Goal: Task Accomplishment & Management: Manage account settings

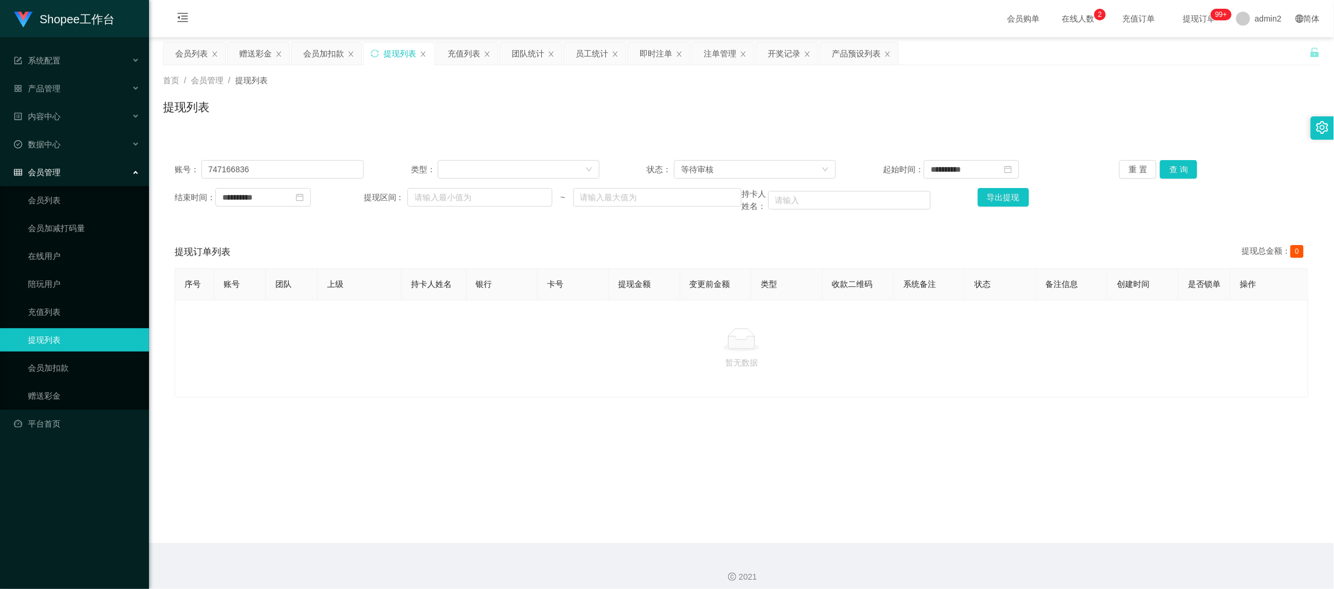
click at [1066, 545] on div "2021" at bounding box center [741, 570] width 1185 height 54
click at [726, 48] on div "注单管理" at bounding box center [719, 53] width 33 height 22
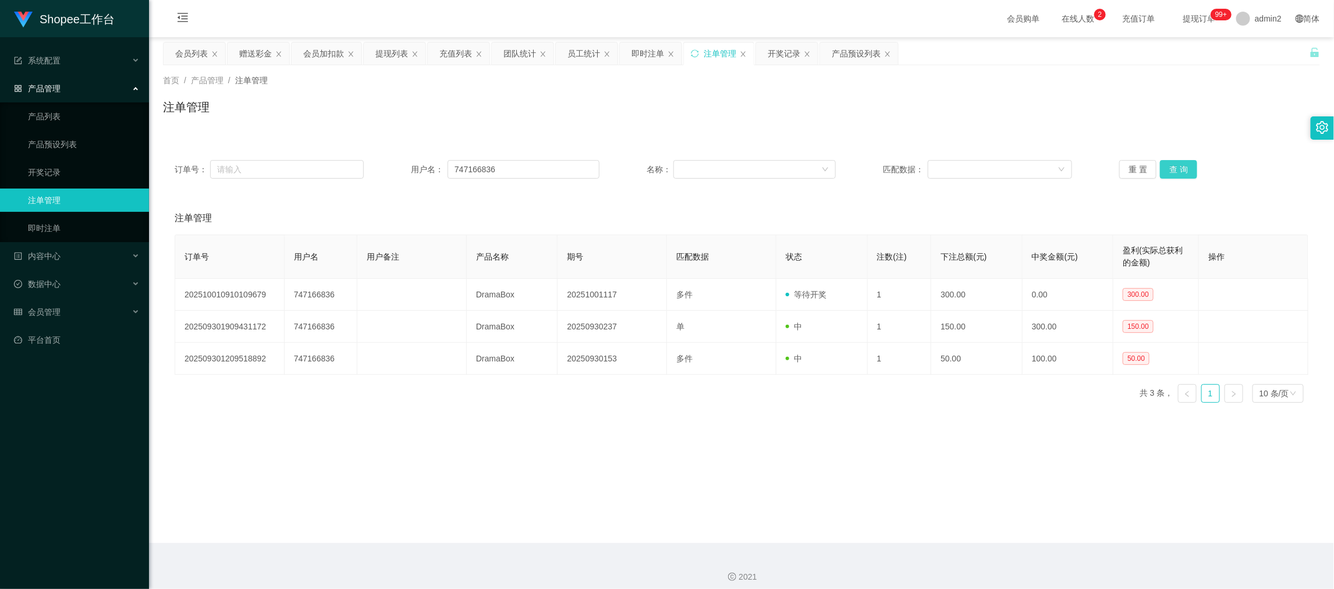
click at [1185, 163] on button "查 询" at bounding box center [1178, 169] width 37 height 19
click at [825, 446] on main "关闭左侧 关闭右侧 关闭其它 刷新页面 会员列表 赠送彩金 会员加扣款 提现列表 充值列表 团队统计 员工统计 即时注单 注单管理 开奖记录 产品预设列表 首…" at bounding box center [741, 290] width 1185 height 506
drag, startPoint x: 888, startPoint y: 542, endPoint x: 840, endPoint y: 450, distance: 104.4
click at [888, 542] on main "关闭左侧 关闭右侧 关闭其它 刷新页面 会员列表 赠送彩金 会员加扣款 提现列表 充值列表 团队统计 员工统计 即时注单 注单管理 开奖记录 产品预设列表 首…" at bounding box center [741, 290] width 1185 height 506
click at [1169, 165] on button "查 询" at bounding box center [1178, 169] width 37 height 19
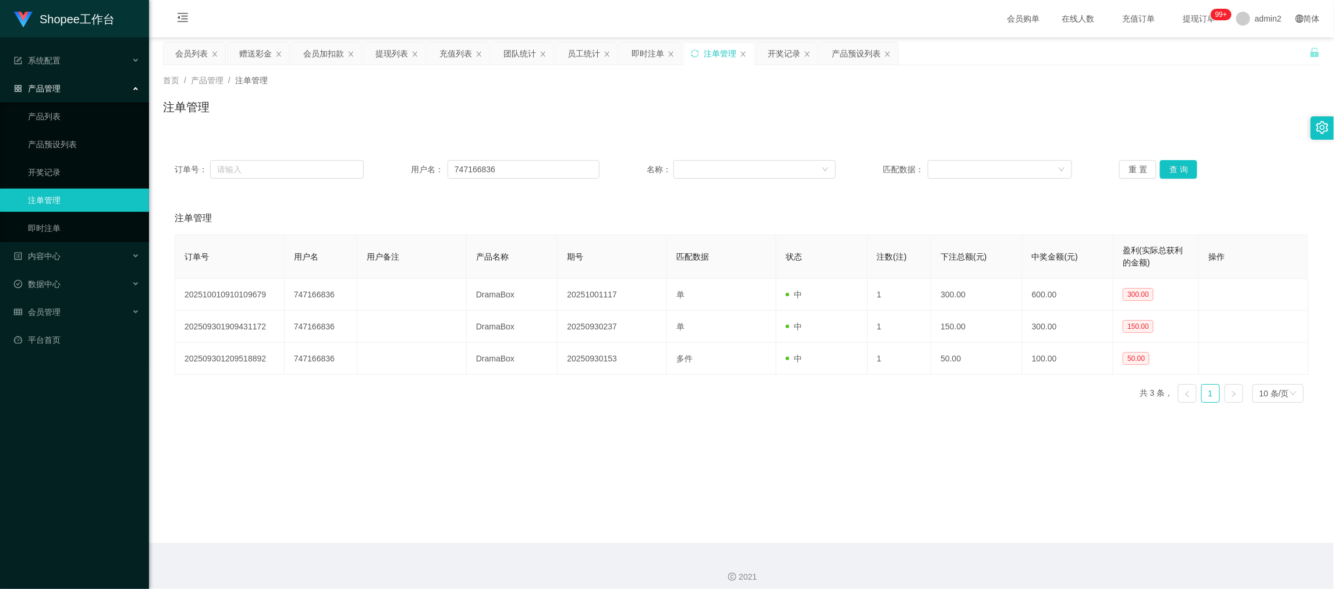
click at [695, 123] on div "注单管理" at bounding box center [741, 111] width 1157 height 27
click at [1254, 18] on span "admin2" at bounding box center [1267, 18] width 27 height 37
click at [1247, 46] on span "退出登录" at bounding box center [1251, 50] width 33 height 9
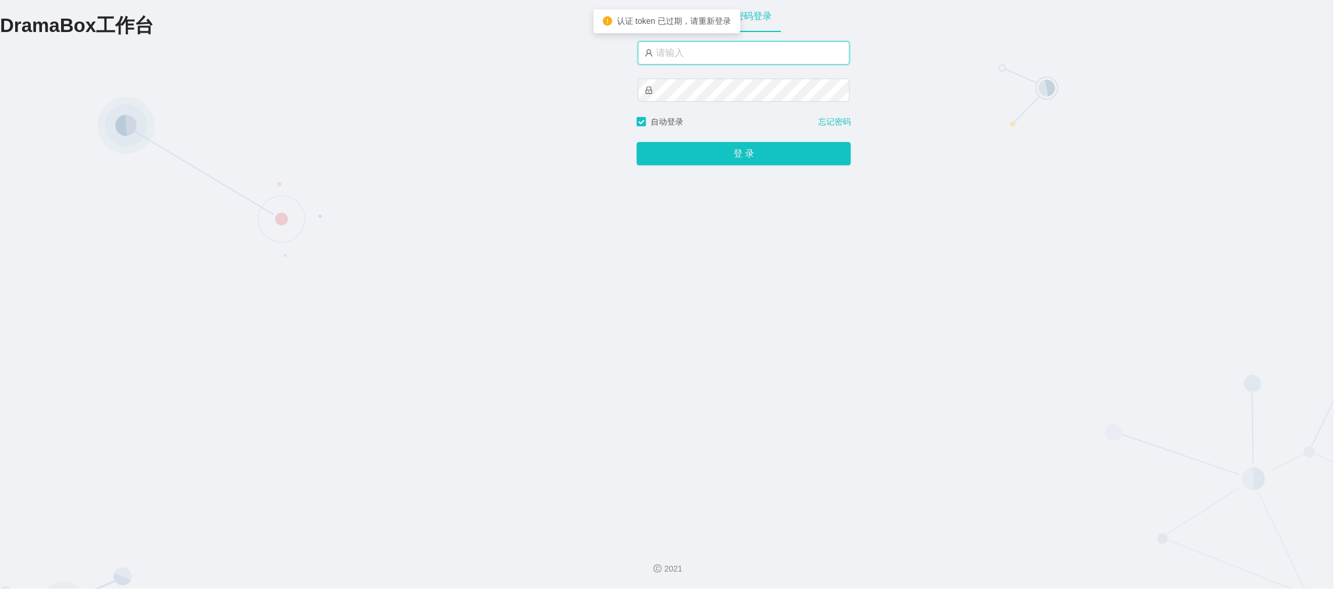
click at [731, 56] on input "text" at bounding box center [744, 52] width 212 height 23
type input "admin2"
click at [726, 148] on button "登 录" at bounding box center [744, 153] width 214 height 23
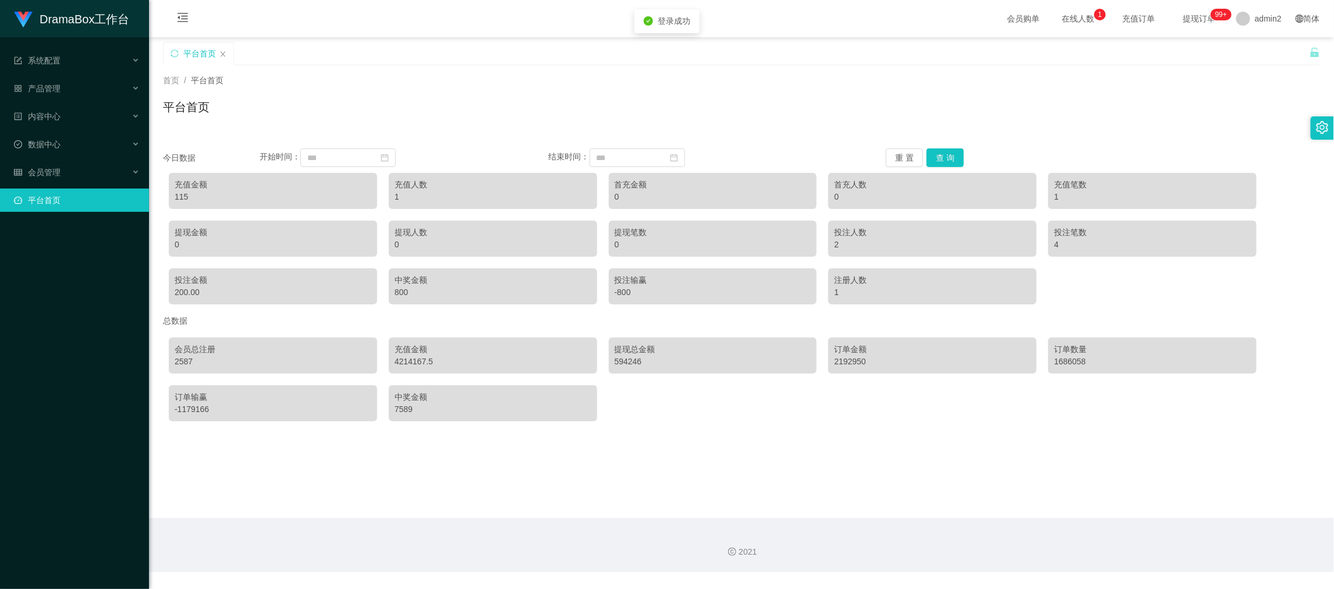
click at [58, 156] on li "数据中心" at bounding box center [74, 146] width 149 height 26
click at [56, 175] on span "会员管理" at bounding box center [37, 172] width 47 height 9
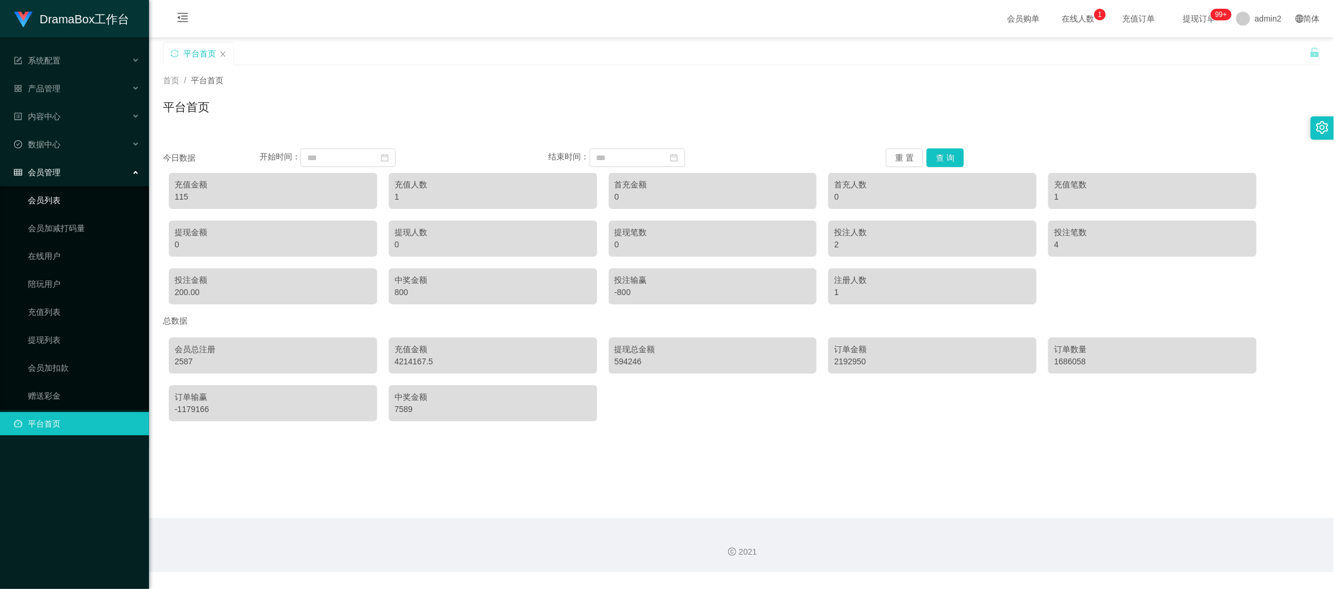
click at [67, 195] on link "会员列表" at bounding box center [84, 200] width 112 height 23
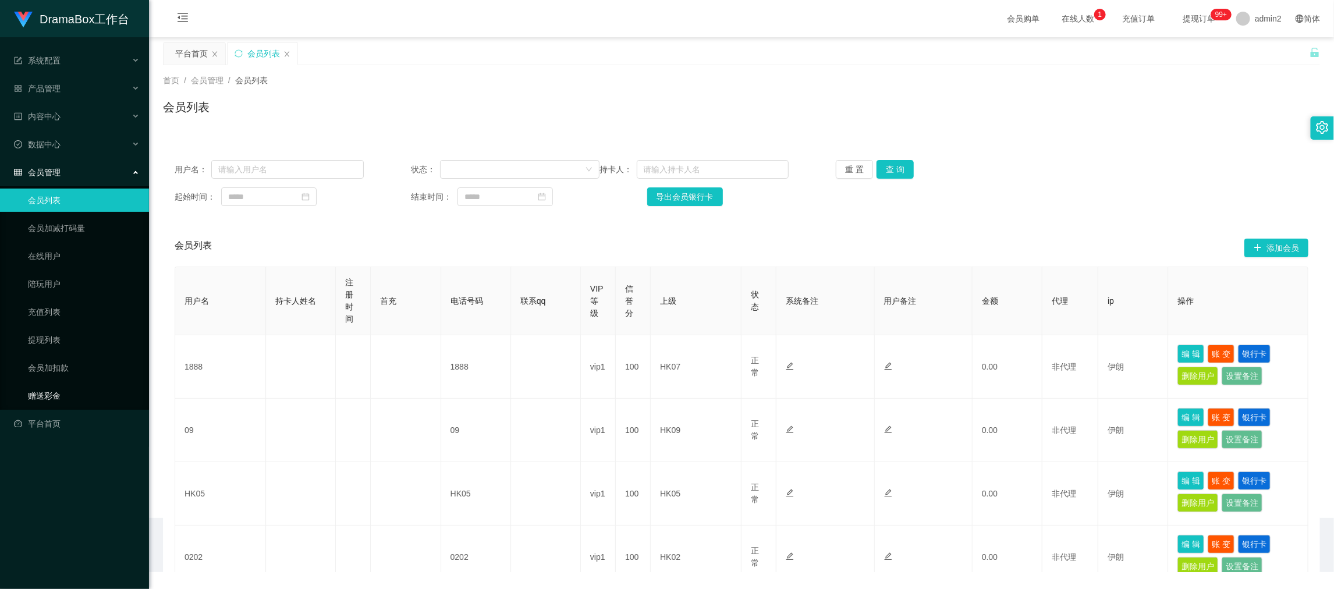
click at [56, 395] on link "赠送彩金" at bounding box center [84, 395] width 112 height 23
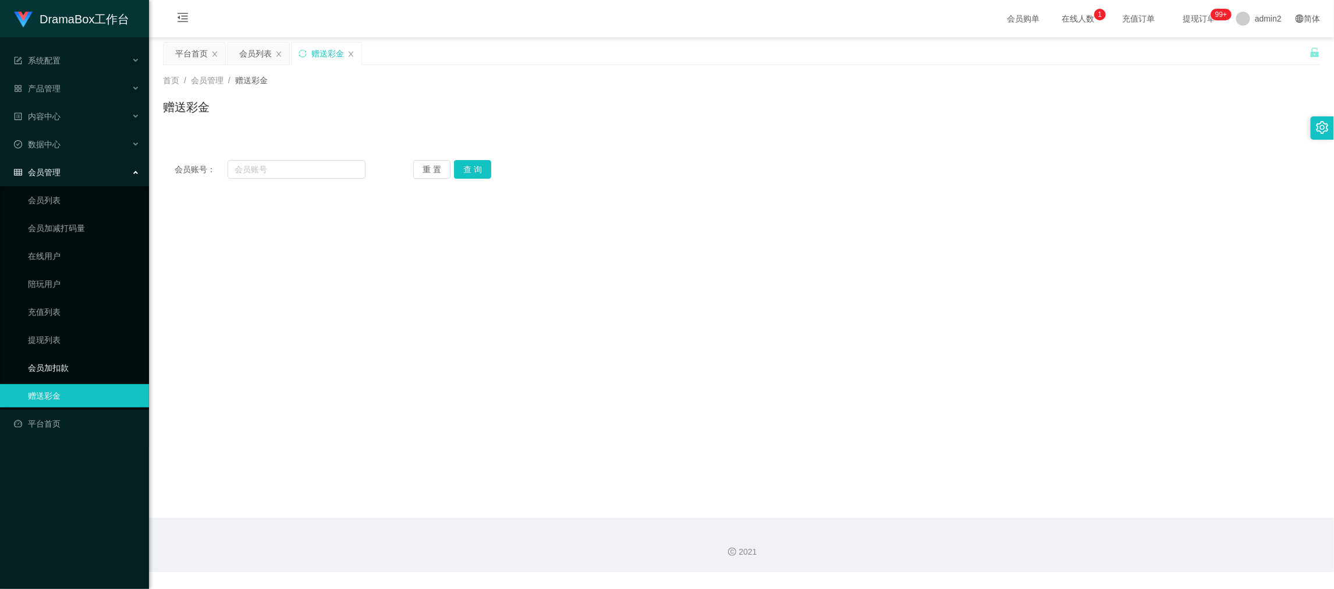
click at [69, 365] on link "会员加扣款" at bounding box center [84, 367] width 112 height 23
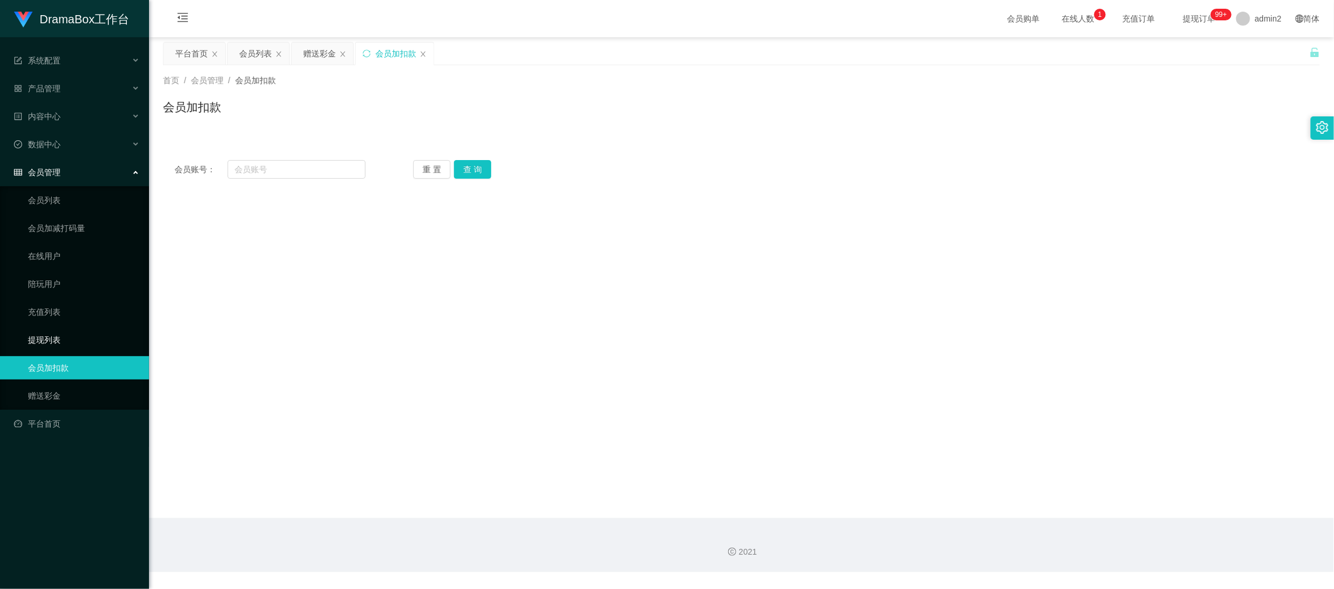
click at [66, 339] on link "提现列表" at bounding box center [84, 339] width 112 height 23
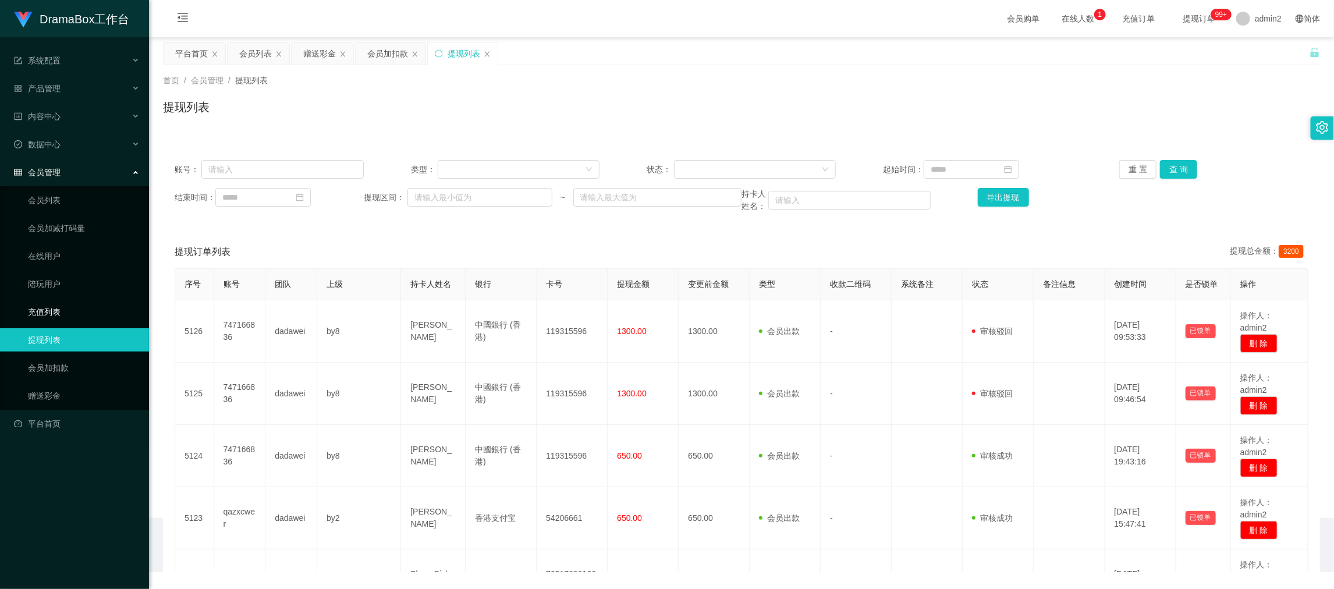
click at [62, 310] on link "充值列表" at bounding box center [84, 311] width 112 height 23
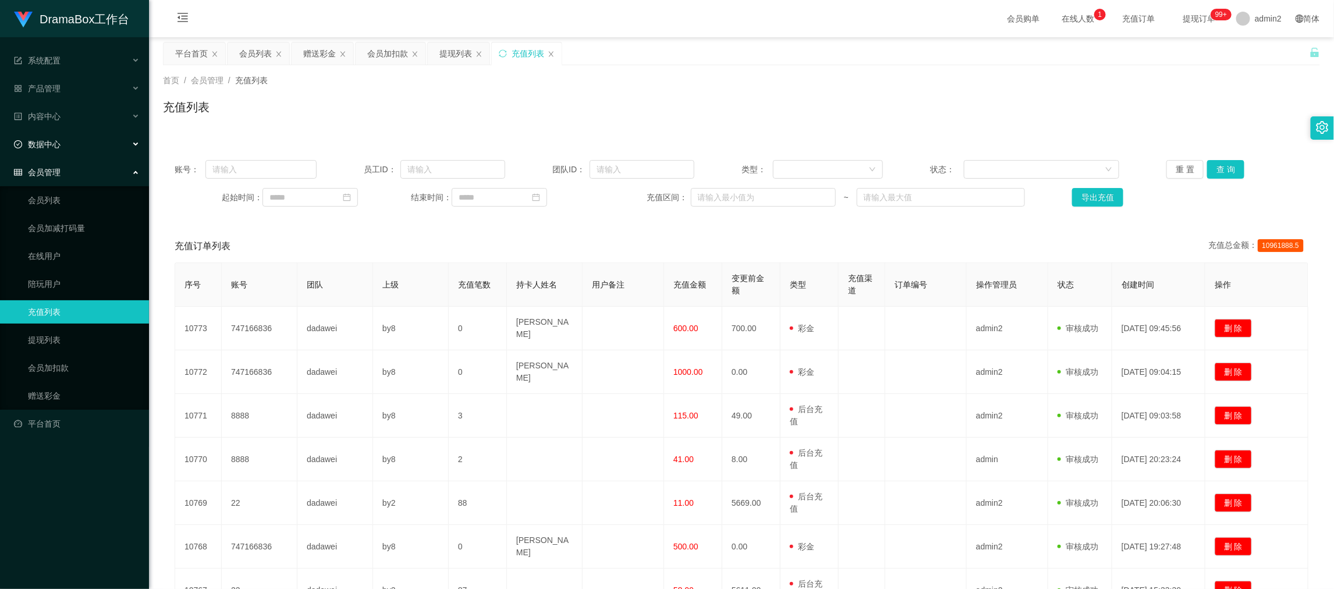
click at [51, 140] on span "数据中心" at bounding box center [37, 144] width 47 height 9
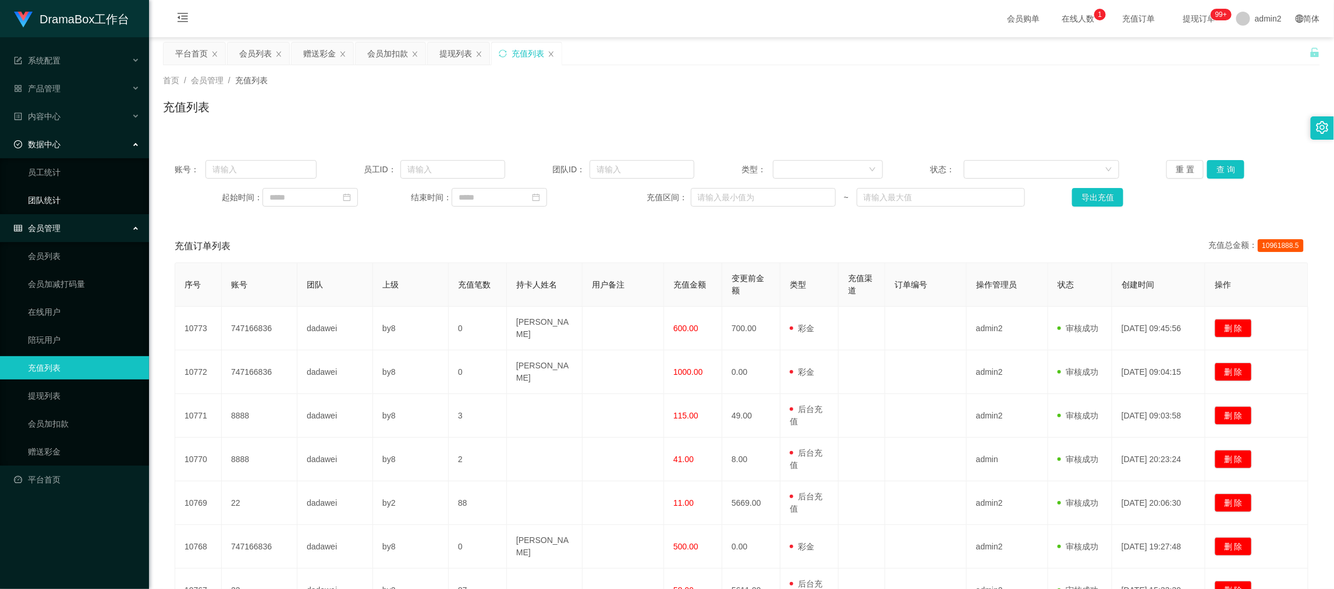
click at [49, 193] on link "团队统计" at bounding box center [84, 200] width 112 height 23
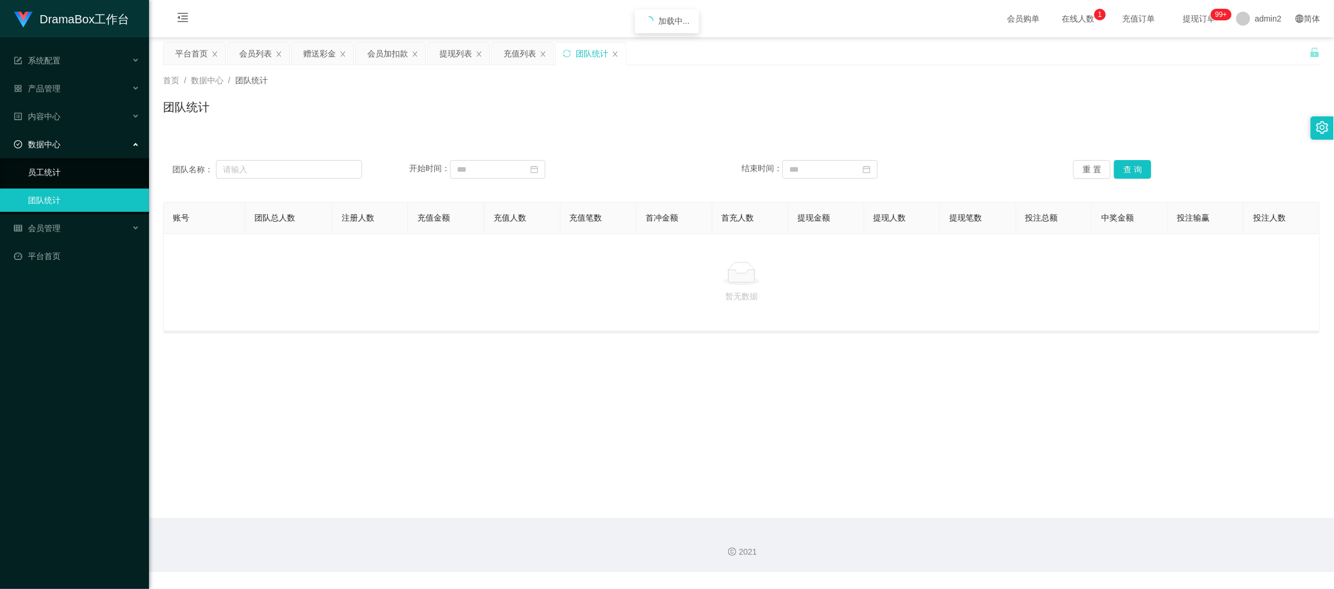
click at [49, 170] on link "员工统计" at bounding box center [84, 172] width 112 height 23
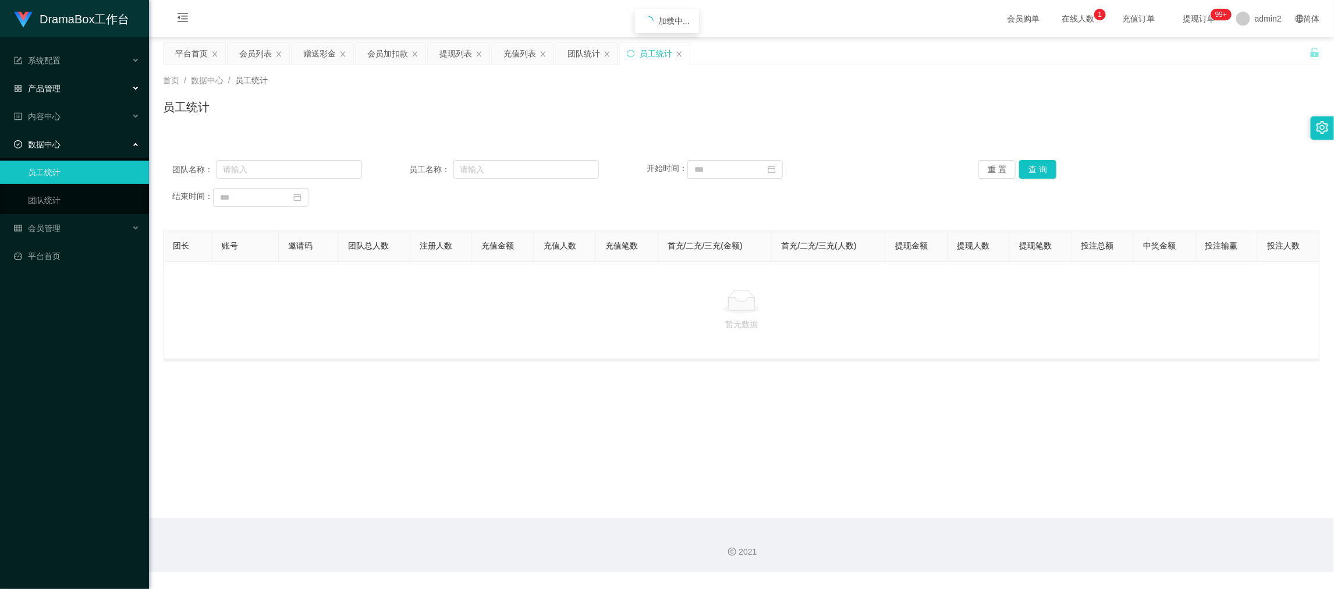
click at [59, 88] on span "产品管理" at bounding box center [37, 88] width 47 height 9
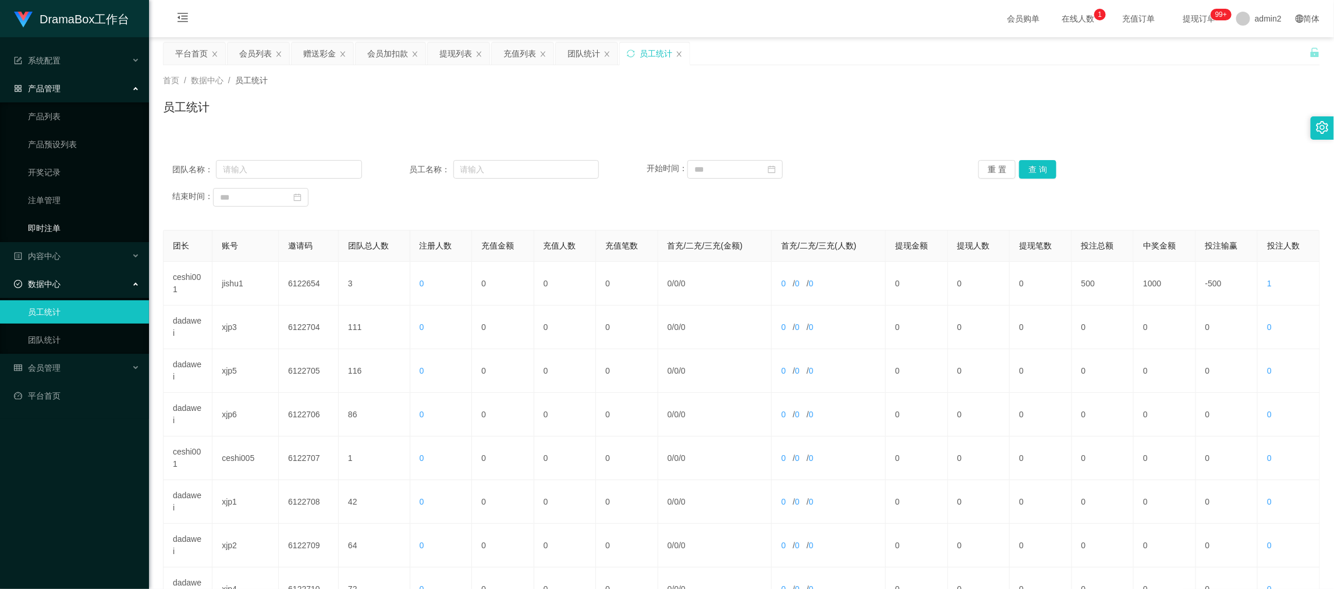
click at [51, 223] on link "即时注单" at bounding box center [84, 227] width 112 height 23
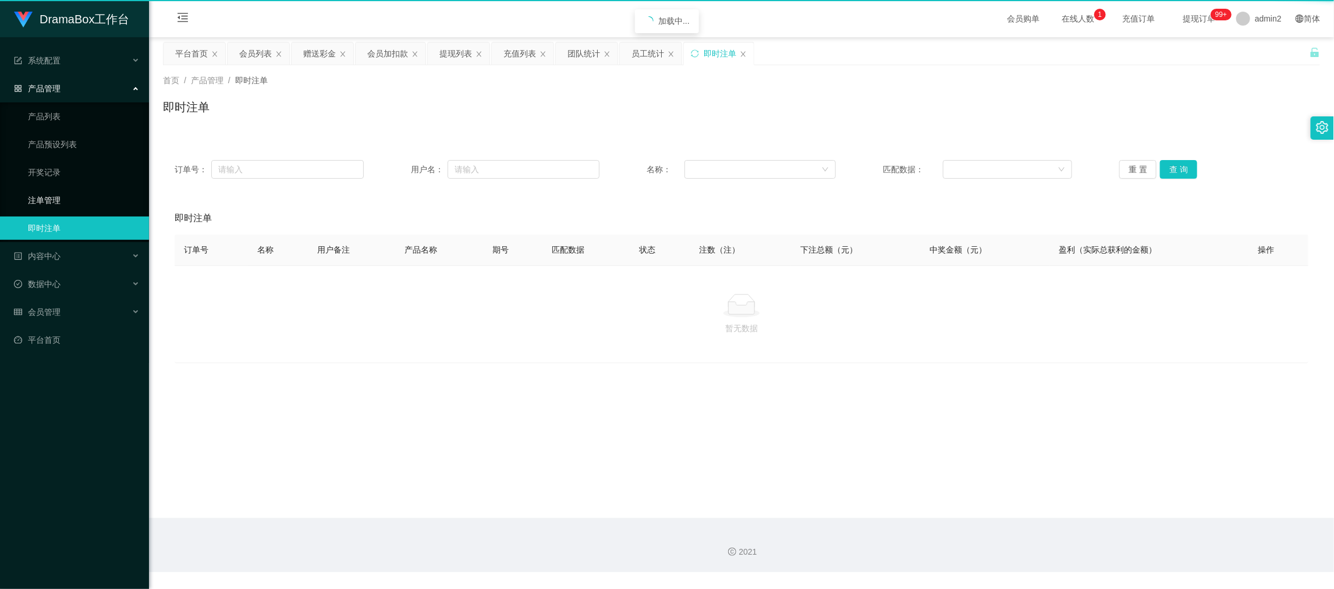
click at [52, 195] on link "注单管理" at bounding box center [84, 200] width 112 height 23
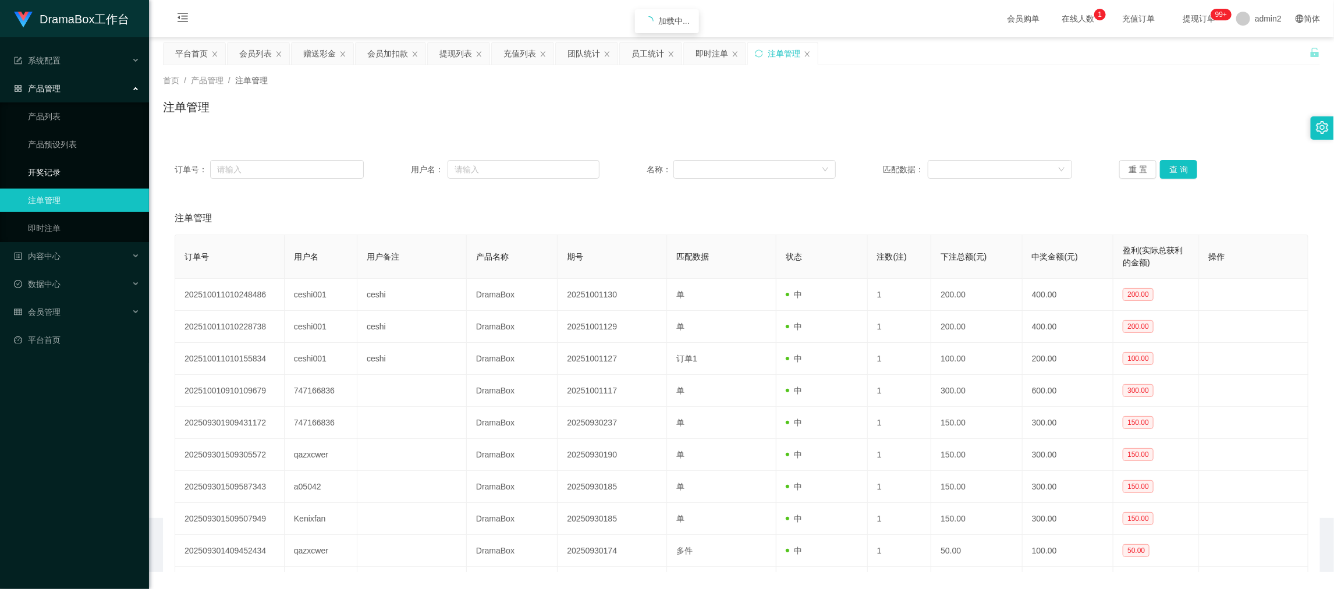
click at [56, 163] on link "开奖记录" at bounding box center [84, 172] width 112 height 23
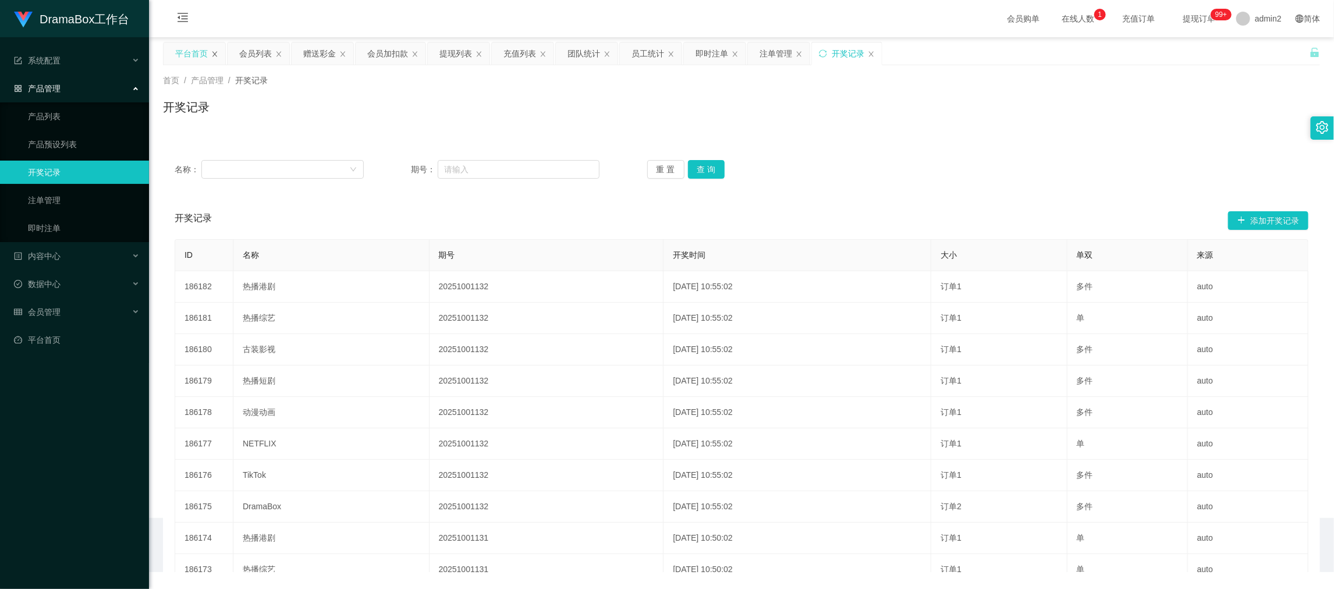
click at [212, 52] on icon "图标: close" at bounding box center [214, 54] width 7 height 7
click at [259, 54] on div "赠送彩金" at bounding box center [255, 53] width 33 height 22
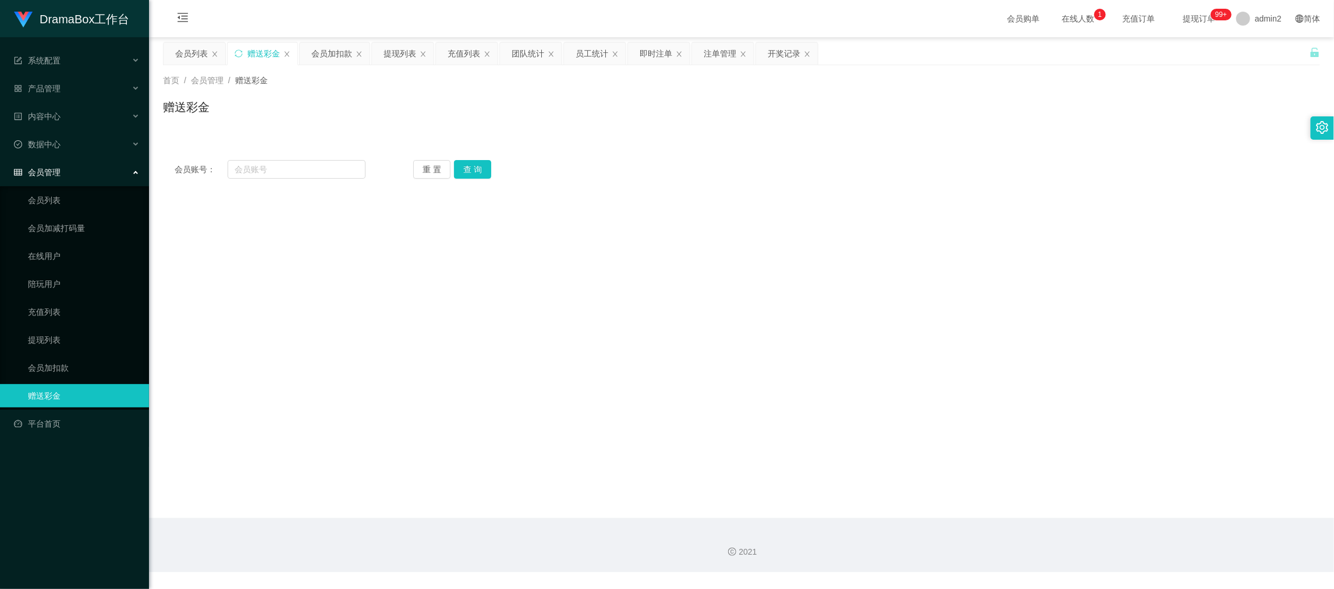
click at [660, 120] on div "赠送彩金" at bounding box center [741, 111] width 1157 height 27
click at [323, 45] on div "会员加扣款" at bounding box center [331, 53] width 41 height 22
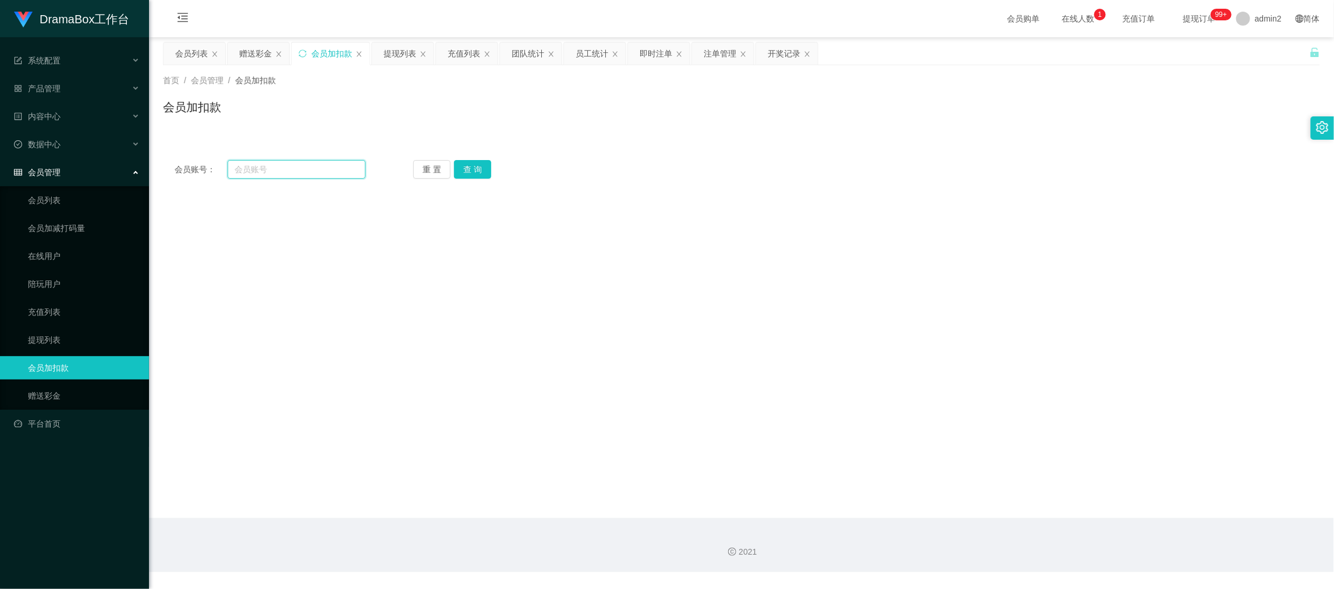
click at [320, 165] on input "text" at bounding box center [296, 169] width 138 height 19
paste input "hk05"
type input "hk05"
click at [464, 168] on button "查 询" at bounding box center [472, 169] width 37 height 19
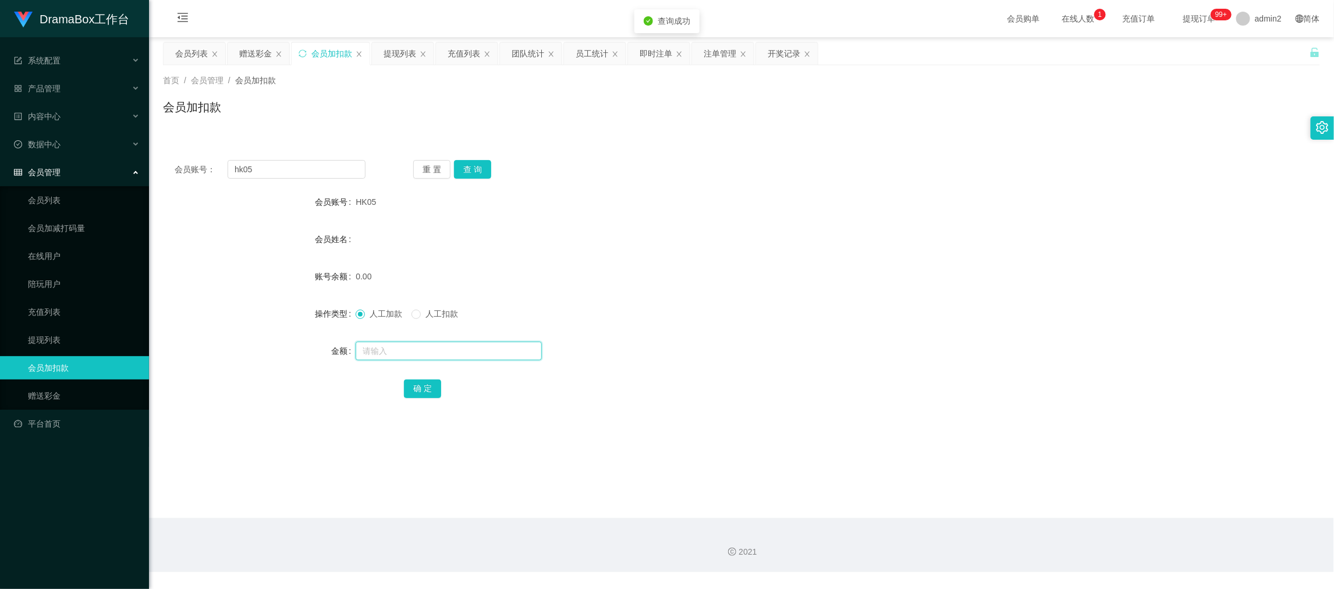
click at [461, 342] on input "text" at bounding box center [448, 351] width 186 height 19
type input "11"
drag, startPoint x: 421, startPoint y: 390, endPoint x: 429, endPoint y: 388, distance: 7.9
click at [421, 390] on button "确 定" at bounding box center [422, 388] width 37 height 19
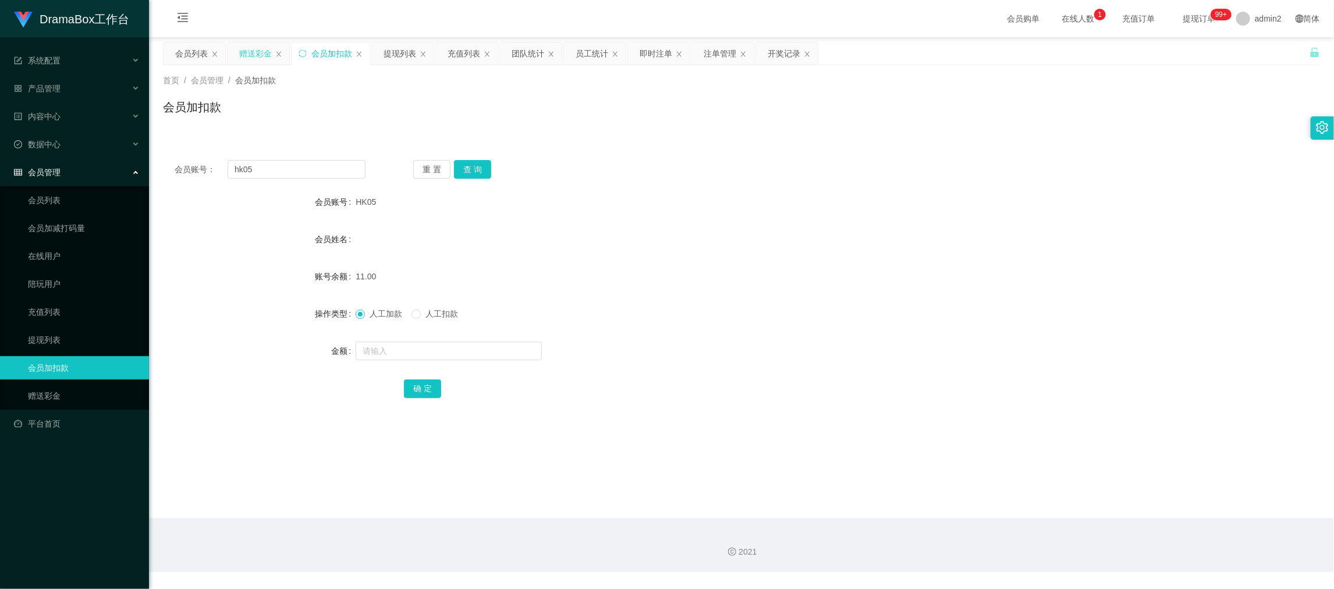
click at [254, 53] on div "赠送彩金" at bounding box center [255, 53] width 33 height 22
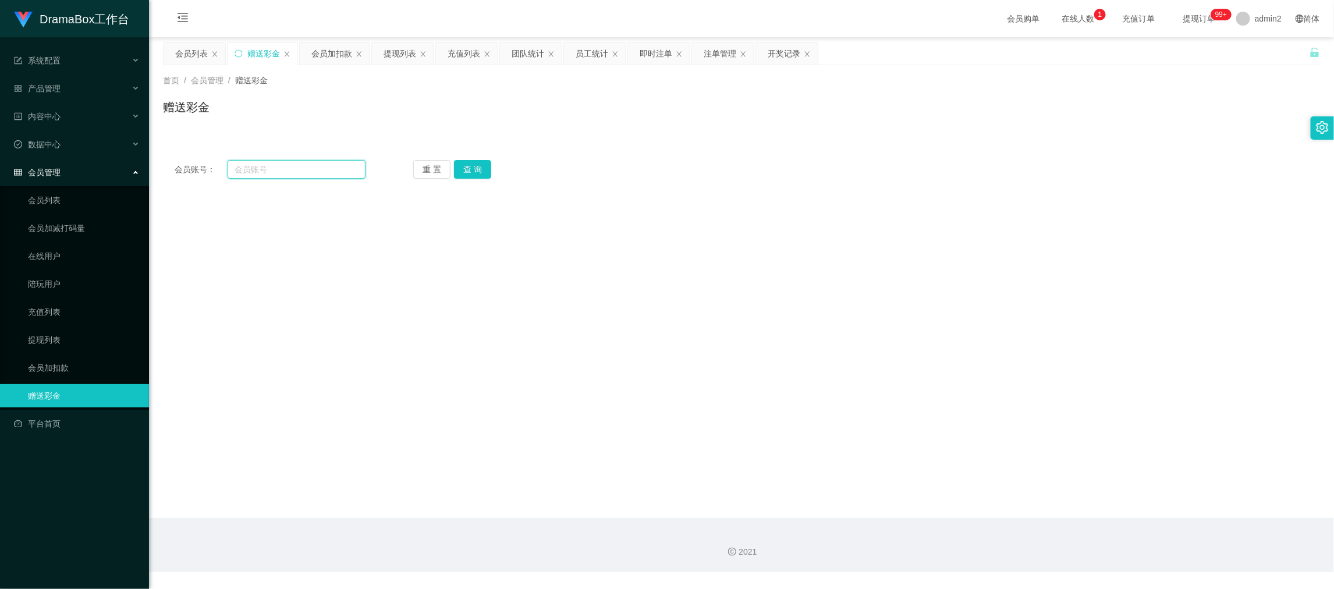
click at [299, 167] on input "text" at bounding box center [296, 169] width 138 height 19
click at [299, 166] on input "text" at bounding box center [296, 169] width 138 height 19
paste input "Pan666"
type input "Pan666"
click at [468, 166] on button "查 询" at bounding box center [472, 169] width 37 height 19
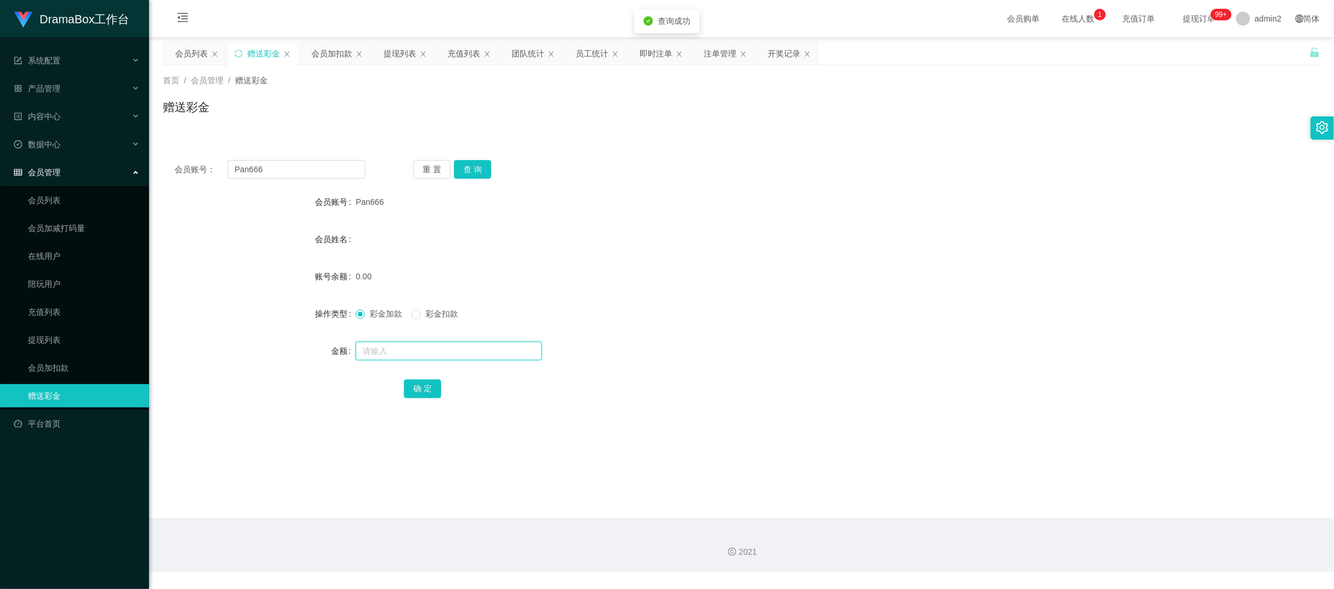
click at [424, 346] on input "text" at bounding box center [448, 351] width 186 height 19
type input "100"
drag, startPoint x: 412, startPoint y: 389, endPoint x: 507, endPoint y: 388, distance: 95.4
click at [412, 389] on button "确 定" at bounding box center [422, 388] width 37 height 19
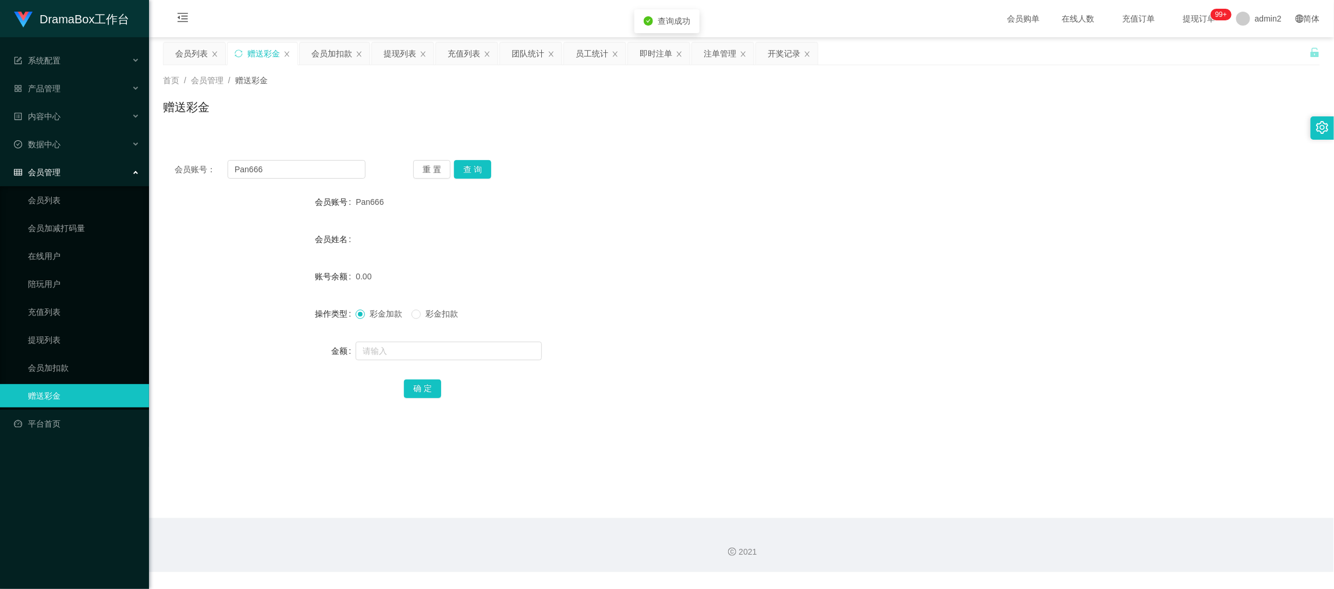
click at [819, 326] on form "会员账号 Pan666 会员姓名 账号余额 0.00 操作类型 彩金加款 彩金扣款 金额 确 定" at bounding box center [741, 294] width 1157 height 209
drag, startPoint x: 1035, startPoint y: 488, endPoint x: 841, endPoint y: 399, distance: 214.0
click at [1035, 489] on main "关闭左侧 关闭右侧 关闭其它 刷新页面 会员列表 赠送彩金 会员加扣款 提现列表 充值列表 团队统计 员工统计 即时注单 注单管理 开奖记录 首页 / 会员管…" at bounding box center [741, 277] width 1185 height 481
click at [291, 155] on div "会员账号： Pan666 重 置 查 询 会员账号 Pan666 会员姓名 账号余额 100.00 操作类型 彩金加款 彩金扣款 金额 确 定" at bounding box center [741, 286] width 1157 height 277
click at [299, 166] on input "Pan666" at bounding box center [296, 169] width 138 height 19
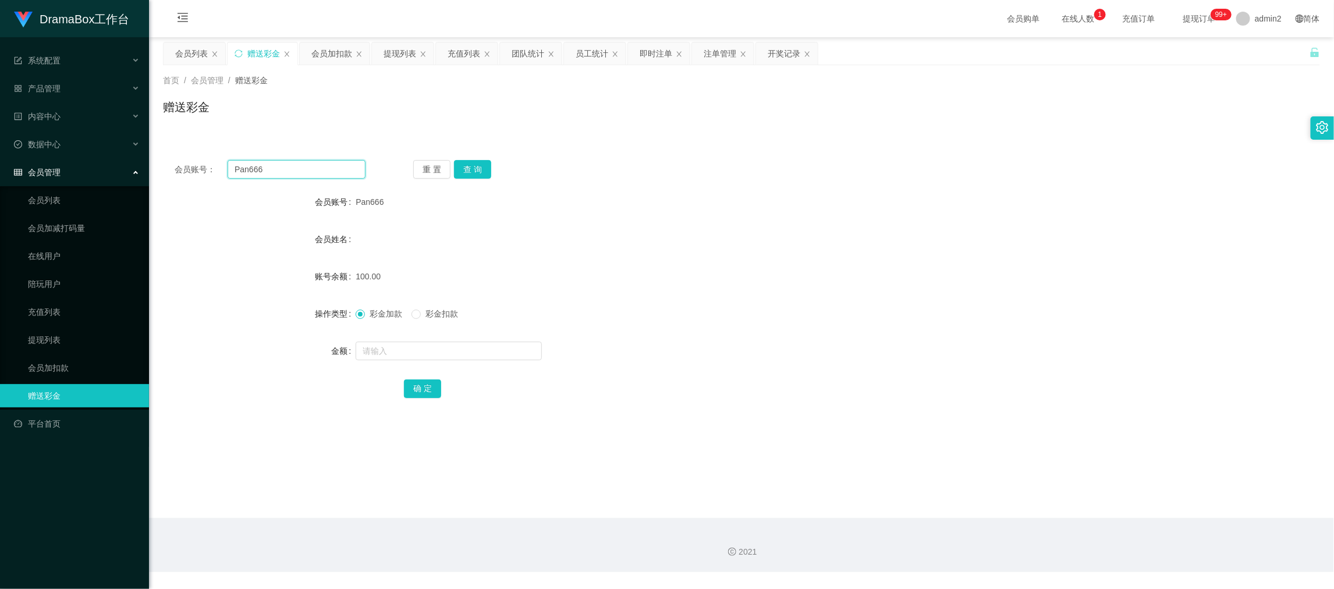
click at [299, 166] on input "Pan666" at bounding box center [296, 169] width 138 height 19
paste input "Ckw999"
type input "Ckw999"
click at [485, 166] on button "查 询" at bounding box center [472, 169] width 37 height 19
click at [500, 354] on input "text" at bounding box center [448, 351] width 186 height 19
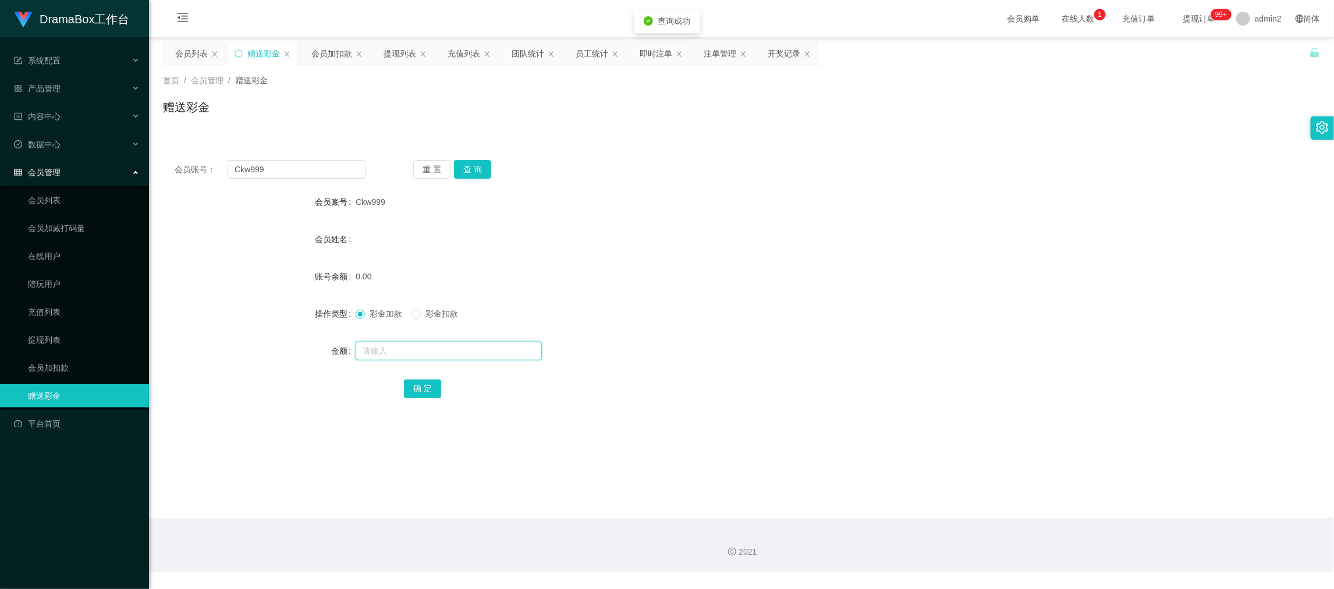
click at [500, 354] on input "text" at bounding box center [448, 351] width 186 height 19
type input "100"
click at [429, 387] on button "确 定" at bounding box center [422, 388] width 37 height 19
click at [765, 323] on div "彩金加款 彩金扣款" at bounding box center [692, 313] width 675 height 23
drag, startPoint x: 1035, startPoint y: 500, endPoint x: 1018, endPoint y: 495, distance: 17.7
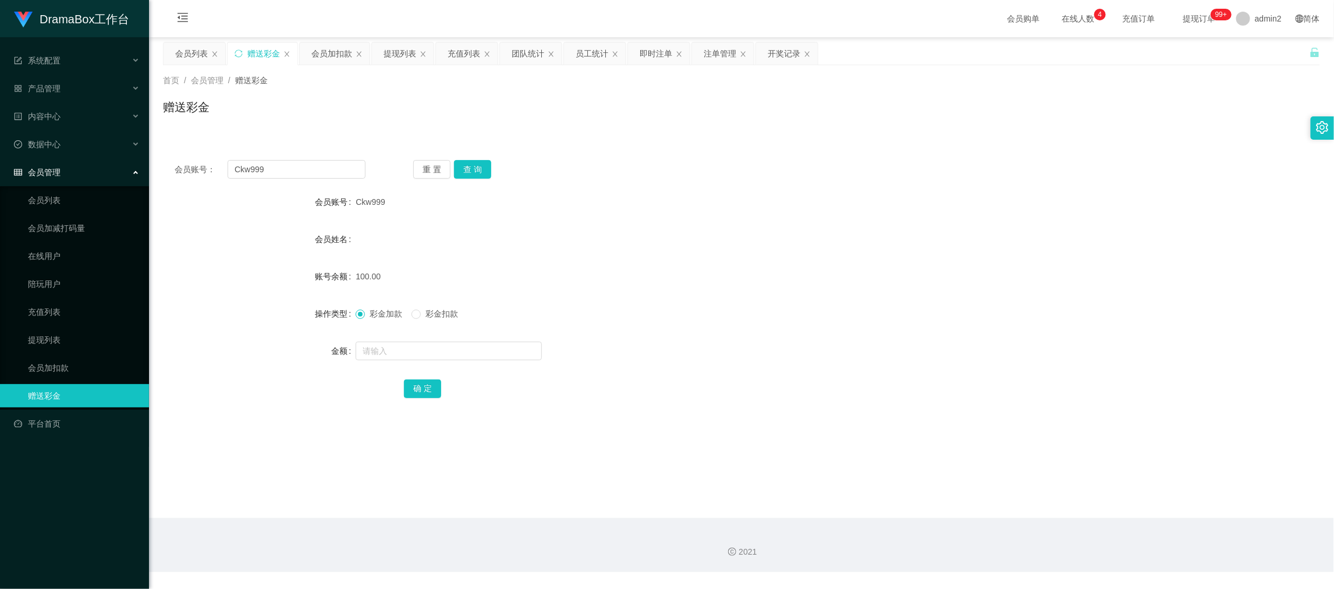
click at [1035, 500] on main "关闭左侧 关闭右侧 关闭其它 刷新页面 会员列表 赠送彩金 会员加扣款 提现列表 充值列表 团队统计 员工统计 即时注单 注单管理 开奖记录 首页 / 会员管…" at bounding box center [741, 277] width 1185 height 481
click at [325, 163] on input "Ckw999" at bounding box center [296, 169] width 138 height 19
paste input "Wingyi"
type input "Wingyi"
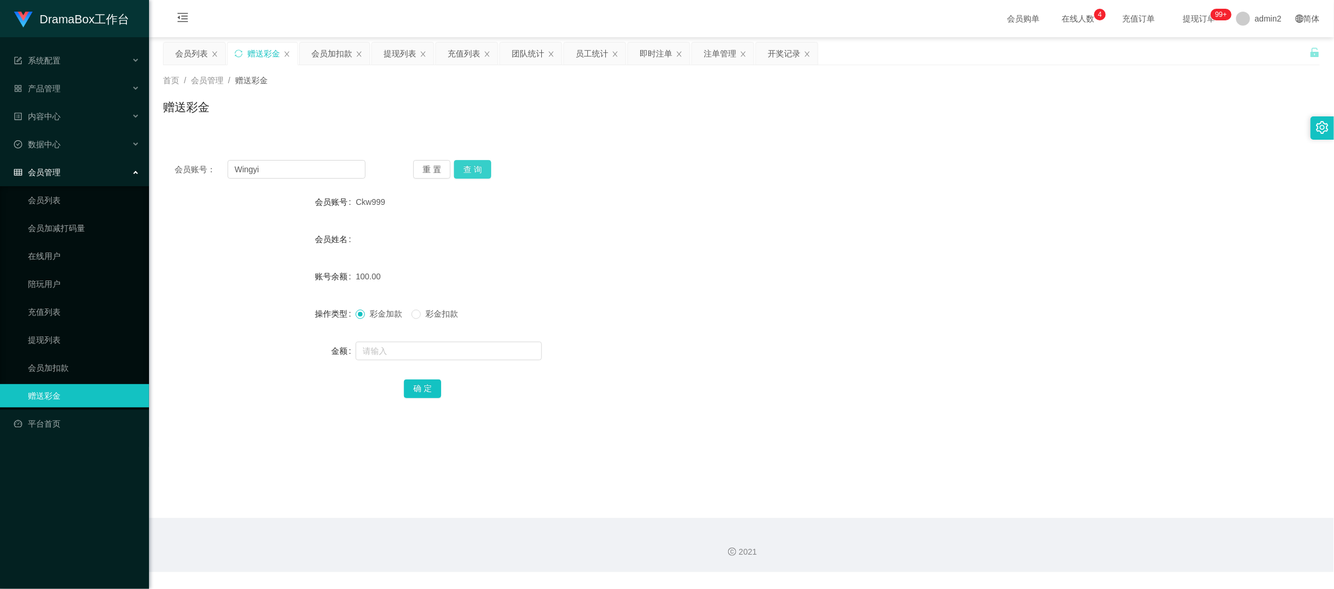
click at [466, 170] on button "查 询" at bounding box center [472, 169] width 37 height 19
click at [491, 348] on input "text" at bounding box center [448, 351] width 186 height 19
type input "100"
drag, startPoint x: 432, startPoint y: 387, endPoint x: 602, endPoint y: 365, distance: 171.2
click at [432, 387] on button "确 定" at bounding box center [422, 388] width 37 height 19
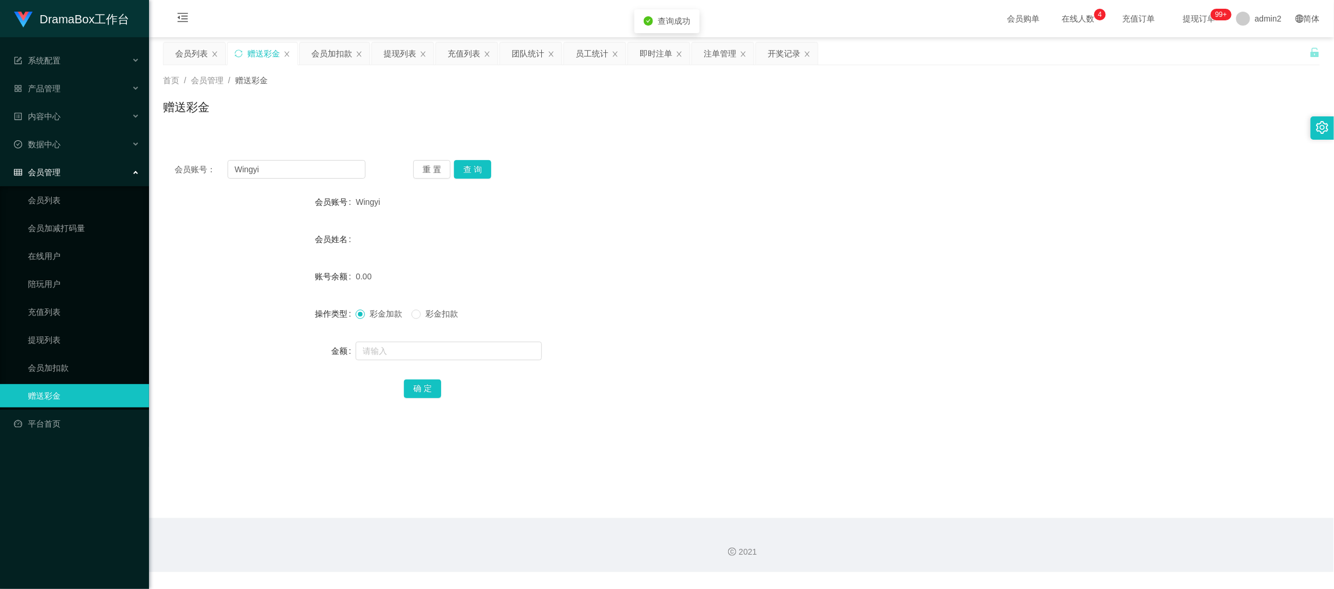
click at [817, 339] on div at bounding box center [692, 350] width 675 height 23
drag, startPoint x: 1044, startPoint y: 520, endPoint x: 620, endPoint y: 300, distance: 478.0
click at [1043, 520] on div "2021" at bounding box center [741, 545] width 1185 height 54
click at [338, 175] on input "Wingyi" at bounding box center [296, 169] width 138 height 19
drag, startPoint x: 338, startPoint y: 175, endPoint x: 397, endPoint y: 179, distance: 58.9
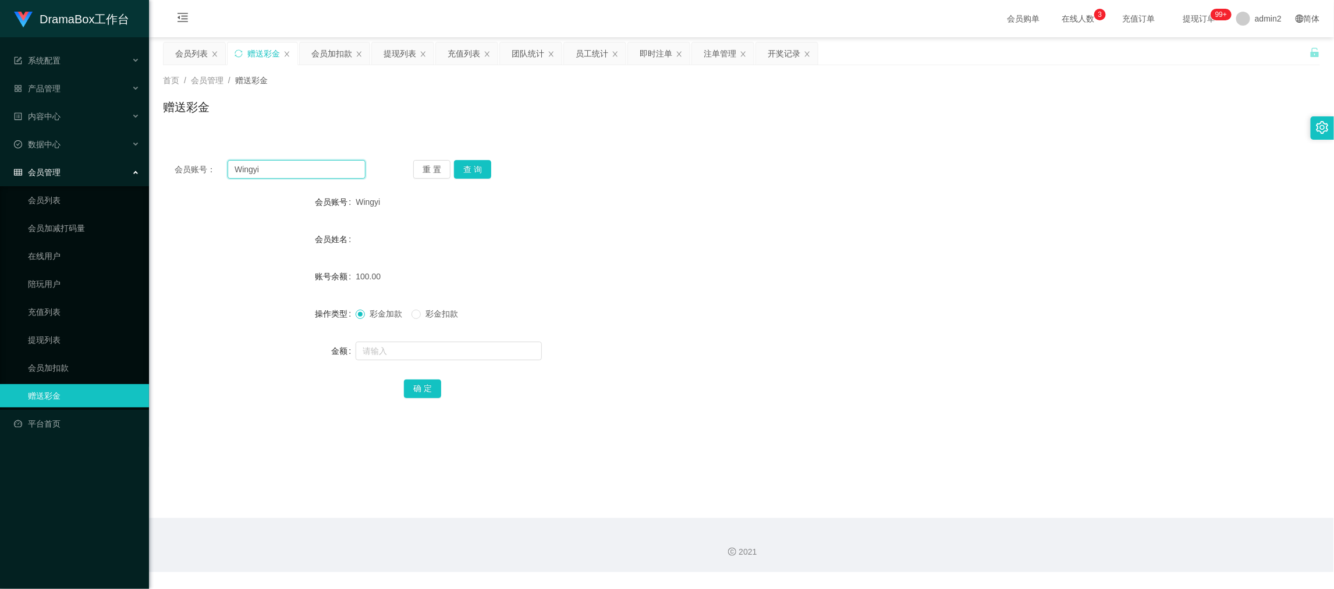
click at [340, 176] on input "Wingyi" at bounding box center [296, 169] width 138 height 19
paste input "lmfaohaha123"
type input "lmfaohaha123"
click at [477, 169] on button "查 询" at bounding box center [472, 169] width 37 height 19
click at [507, 352] on input "text" at bounding box center [448, 351] width 186 height 19
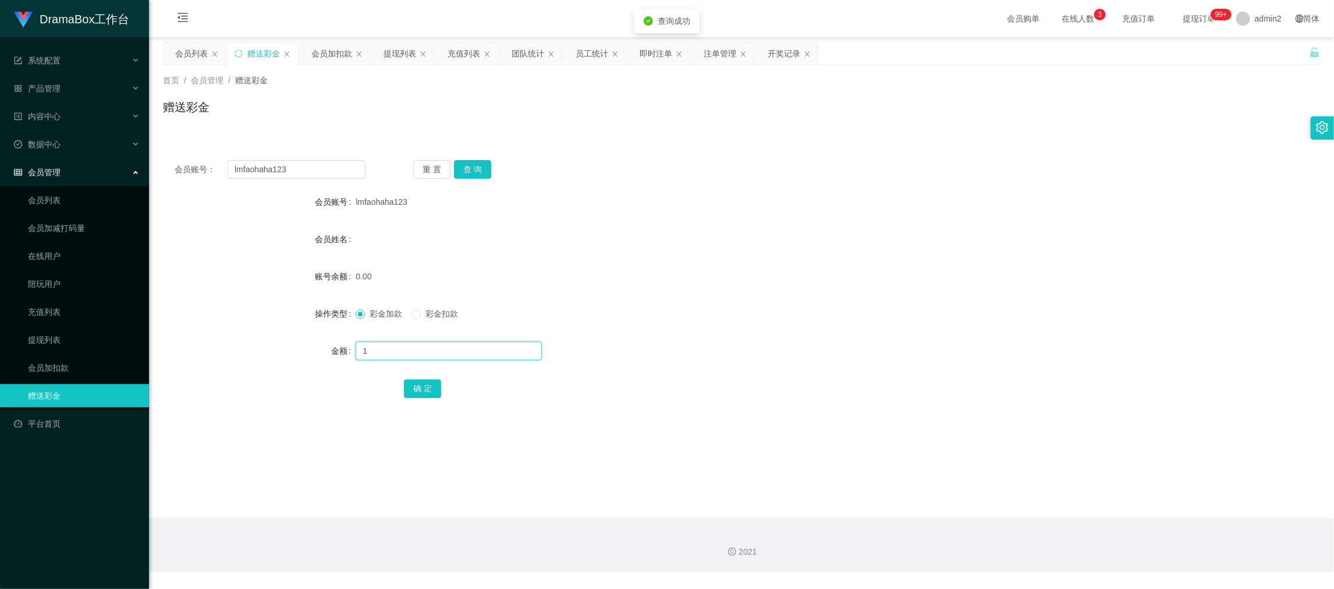
click at [507, 352] on input "1" at bounding box center [448, 351] width 186 height 19
type input "100"
drag, startPoint x: 424, startPoint y: 391, endPoint x: 445, endPoint y: 387, distance: 20.7
click at [424, 391] on button "确 定" at bounding box center [422, 388] width 37 height 19
click at [800, 332] on form "会员账号 lmfaohaha123 会员姓名 账号余额 0.00 操作类型 彩金加款 彩金扣款 金额 确 定" at bounding box center [741, 294] width 1157 height 209
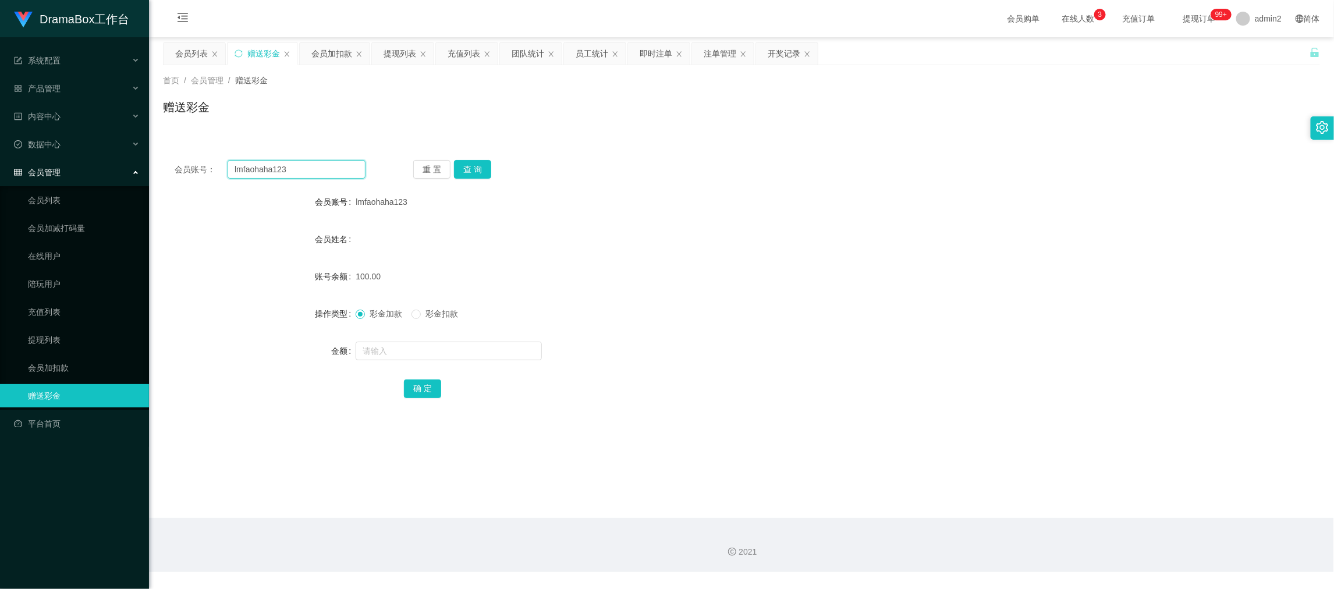
click at [346, 165] on input "lmfaohaha123" at bounding box center [296, 169] width 138 height 19
drag, startPoint x: 346, startPoint y: 165, endPoint x: 378, endPoint y: 169, distance: 32.8
click at [347, 165] on input "lmfaohaha123" at bounding box center [296, 169] width 138 height 19
paste input "hclai25"
type input "hclai25"
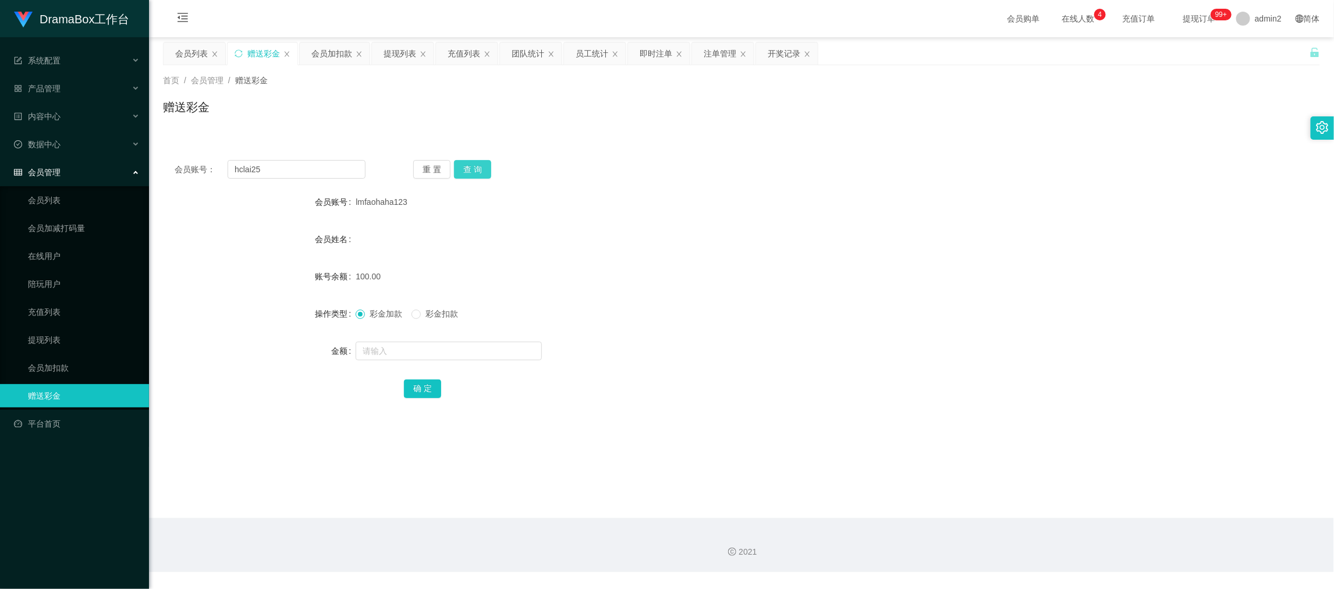
click at [478, 164] on button "查 询" at bounding box center [472, 169] width 37 height 19
click at [511, 349] on input "text" at bounding box center [448, 351] width 186 height 19
type input "100"
click at [428, 386] on button "确 定" at bounding box center [422, 388] width 37 height 19
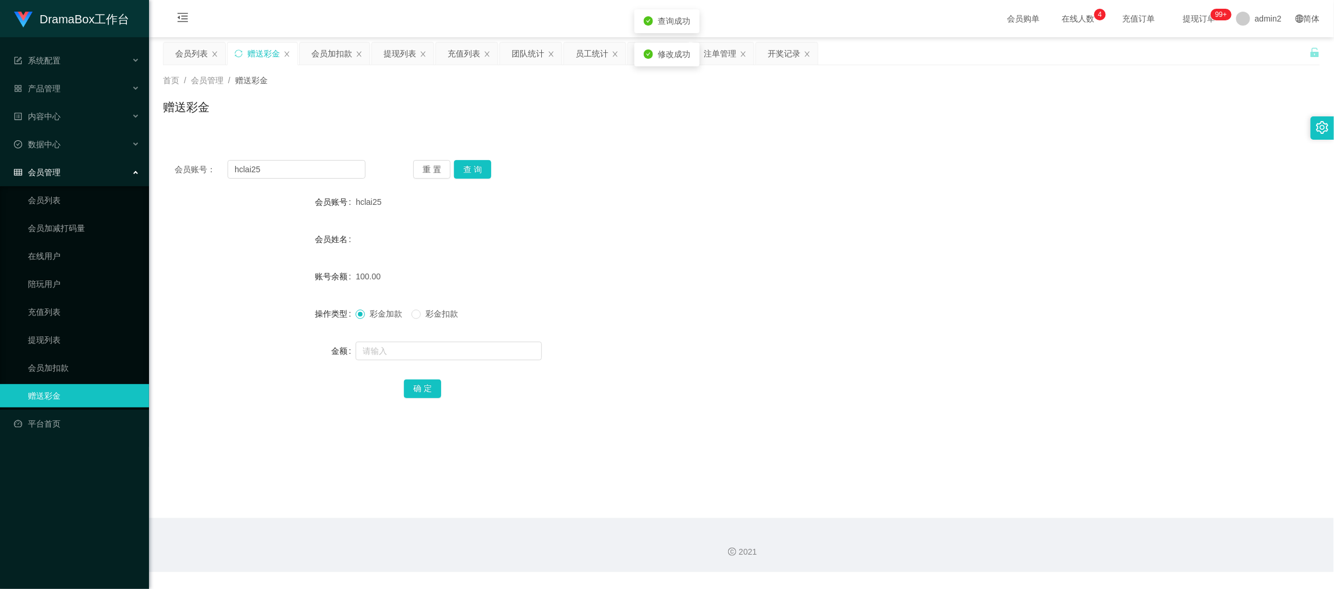
click at [710, 318] on div "彩金加款 彩金扣款" at bounding box center [692, 313] width 675 height 23
click at [324, 47] on div "会员加扣款" at bounding box center [331, 53] width 41 height 22
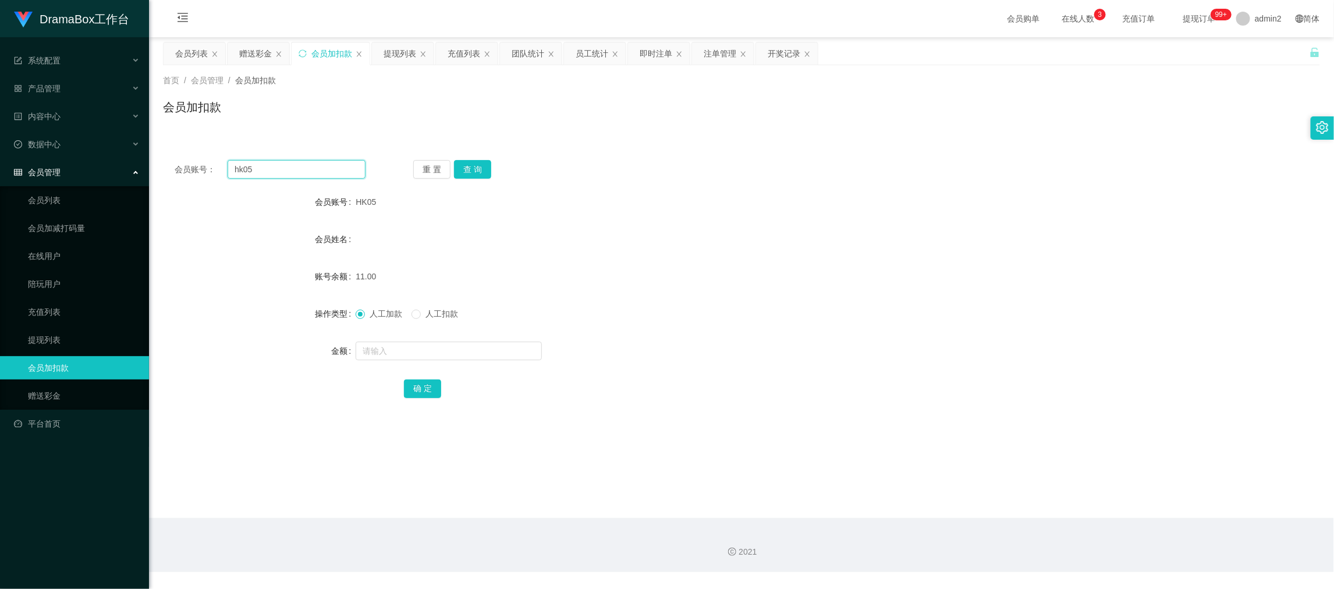
click at [332, 176] on input "hk05" at bounding box center [296, 169] width 138 height 19
click at [331, 176] on input "hk05" at bounding box center [296, 169] width 138 height 19
click at [474, 172] on button "查 询" at bounding box center [472, 169] width 37 height 19
click at [503, 346] on input "text" at bounding box center [448, 351] width 186 height 19
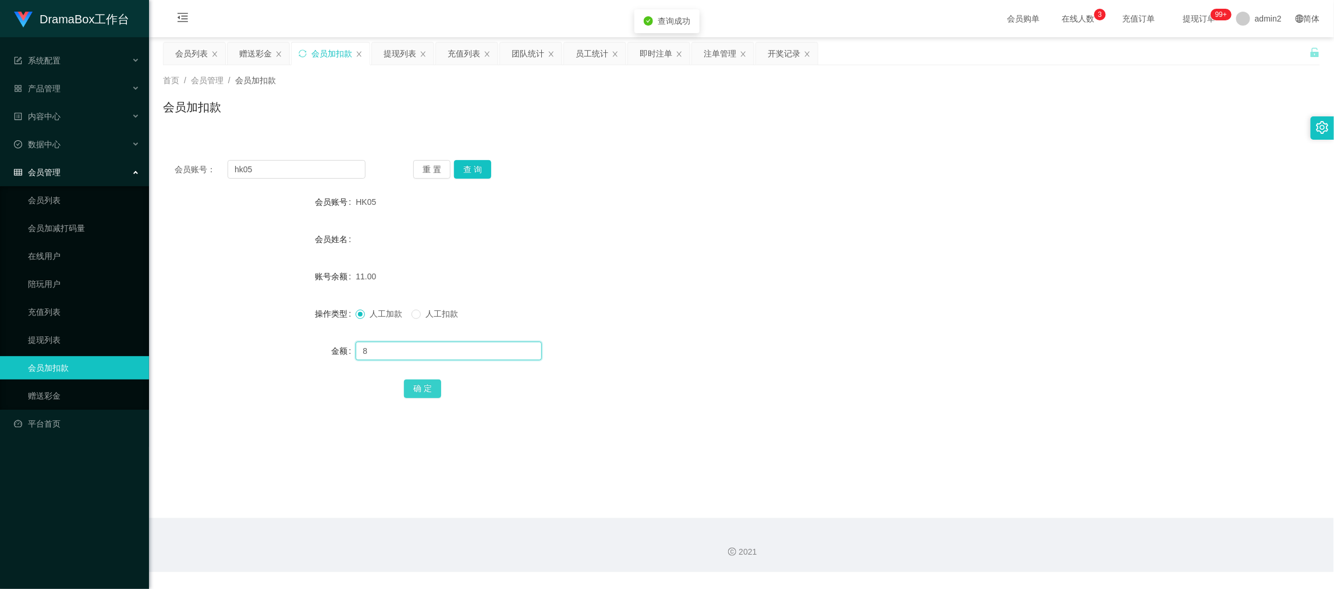
type input "8"
click at [428, 388] on button "确 定" at bounding box center [422, 388] width 37 height 19
click at [323, 174] on input "hk05" at bounding box center [296, 169] width 138 height 19
click at [323, 173] on input "hk05" at bounding box center [296, 169] width 138 height 19
click at [475, 173] on button "查 询" at bounding box center [472, 169] width 37 height 19
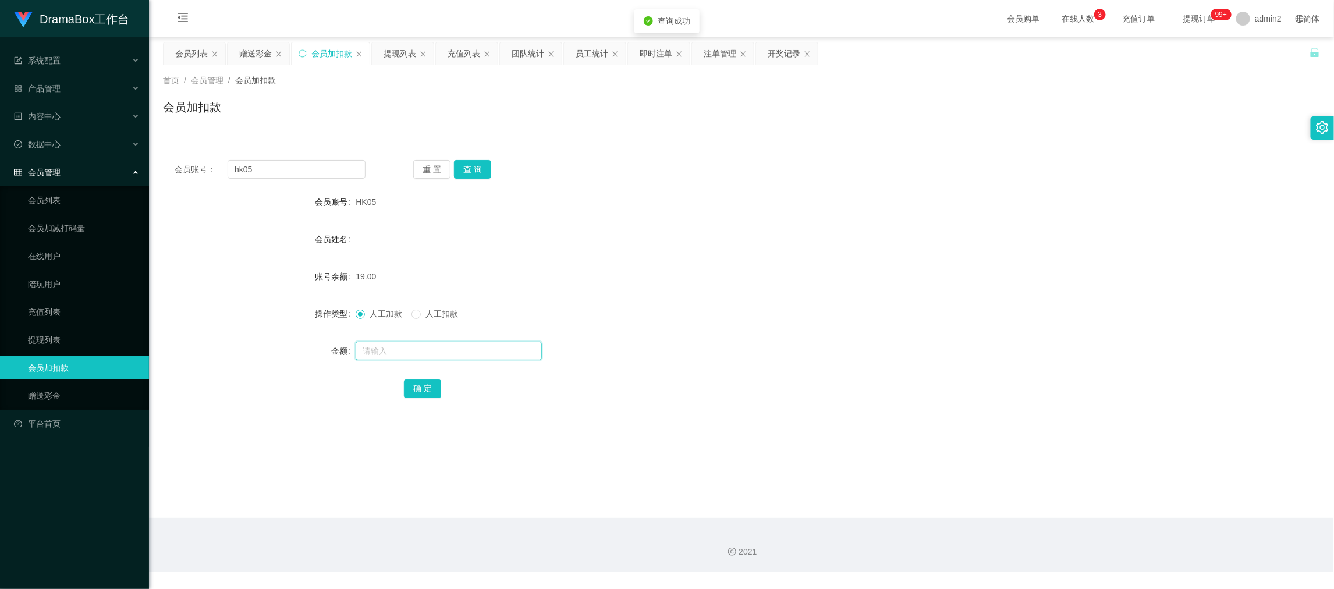
click at [485, 356] on input "text" at bounding box center [448, 351] width 186 height 19
click at [485, 355] on input "text" at bounding box center [448, 351] width 186 height 19
type input "8"
drag, startPoint x: 424, startPoint y: 384, endPoint x: 577, endPoint y: 364, distance: 153.7
click at [424, 384] on button "确 定" at bounding box center [422, 388] width 37 height 19
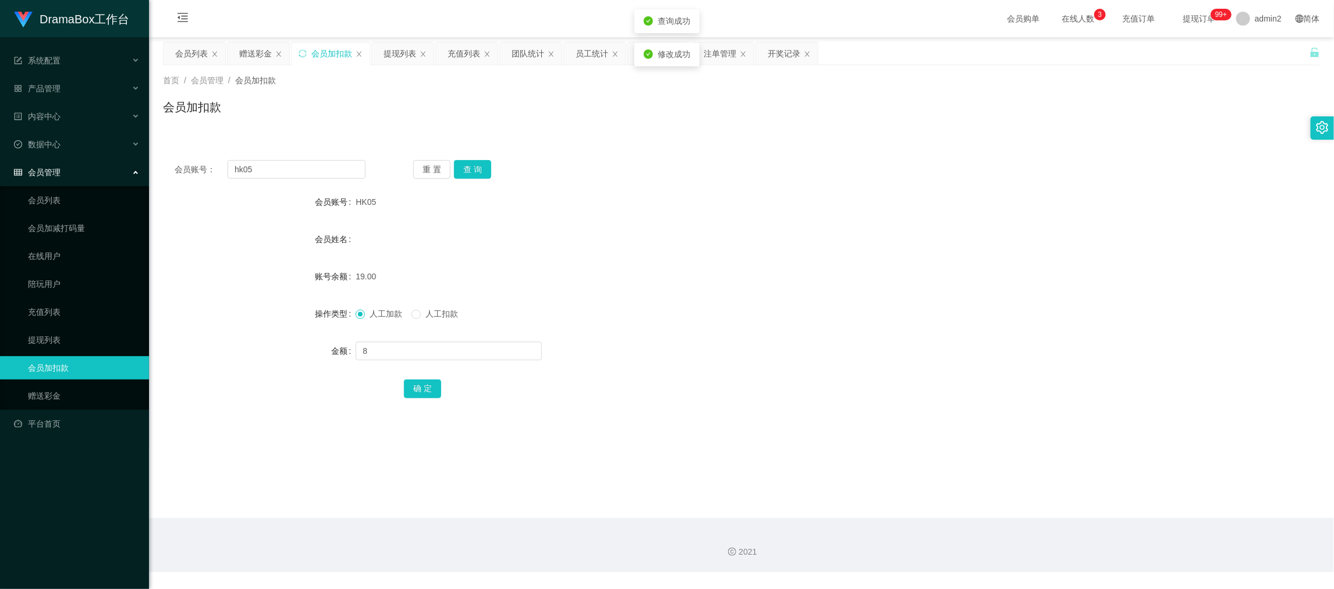
click at [810, 326] on form "会员账号 HK05 会员姓名 账号余额 19.00 操作类型 人工加款 人工扣款 金额 8 确 定" at bounding box center [741, 294] width 1157 height 209
drag, startPoint x: 1050, startPoint y: 502, endPoint x: 739, endPoint y: 330, distance: 354.7
click at [1042, 493] on main "关闭左侧 关闭右侧 关闭其它 刷新页面 会员列表 赠送彩金 会员加扣款 提现列表 充值列表 团队统计 员工统计 即时注单 注单管理 开奖记录 首页 / 会员管…" at bounding box center [741, 277] width 1185 height 481
click at [325, 154] on div "会员账号： hk05 重 置 查 询 会员账号 HK05 会员姓名 账号余额 27.00 操作类型 人工加款 人工扣款 金额 确 定" at bounding box center [741, 286] width 1157 height 277
click at [330, 169] on input "hk05" at bounding box center [296, 169] width 138 height 19
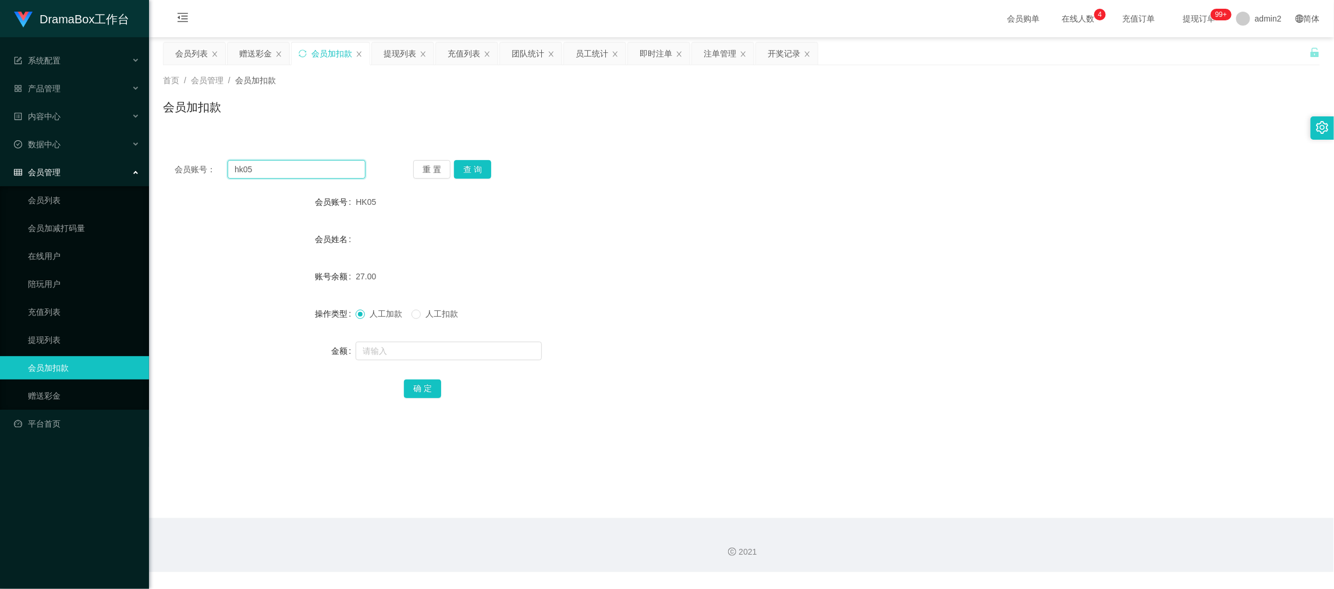
click at [330, 169] on input "hk05" at bounding box center [296, 169] width 138 height 19
paste input "XE"
type input "XE"
click at [483, 166] on button "查 询" at bounding box center [472, 169] width 37 height 19
click at [507, 350] on input "text" at bounding box center [448, 351] width 186 height 19
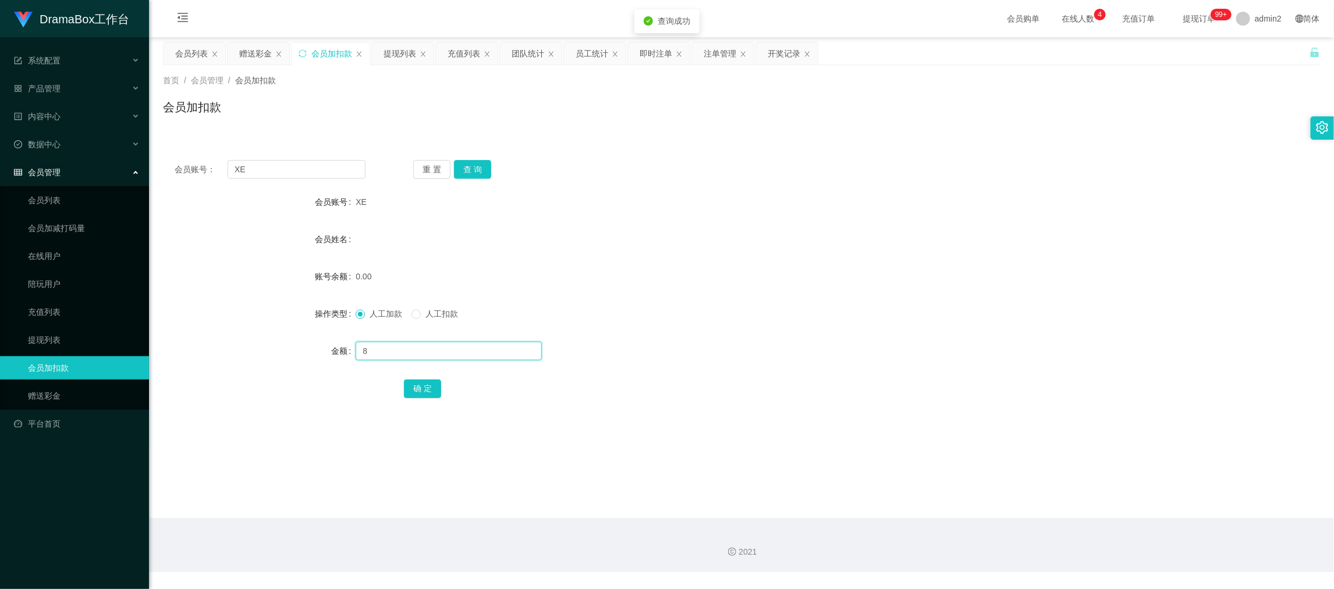
drag, startPoint x: 507, startPoint y: 350, endPoint x: 474, endPoint y: 385, distance: 47.8
click at [507, 350] on input "8" at bounding box center [448, 351] width 186 height 19
type input "8"
click at [438, 387] on button "确 定" at bounding box center [422, 388] width 37 height 19
click at [817, 308] on div "人工加款 人工扣款" at bounding box center [692, 313] width 675 height 23
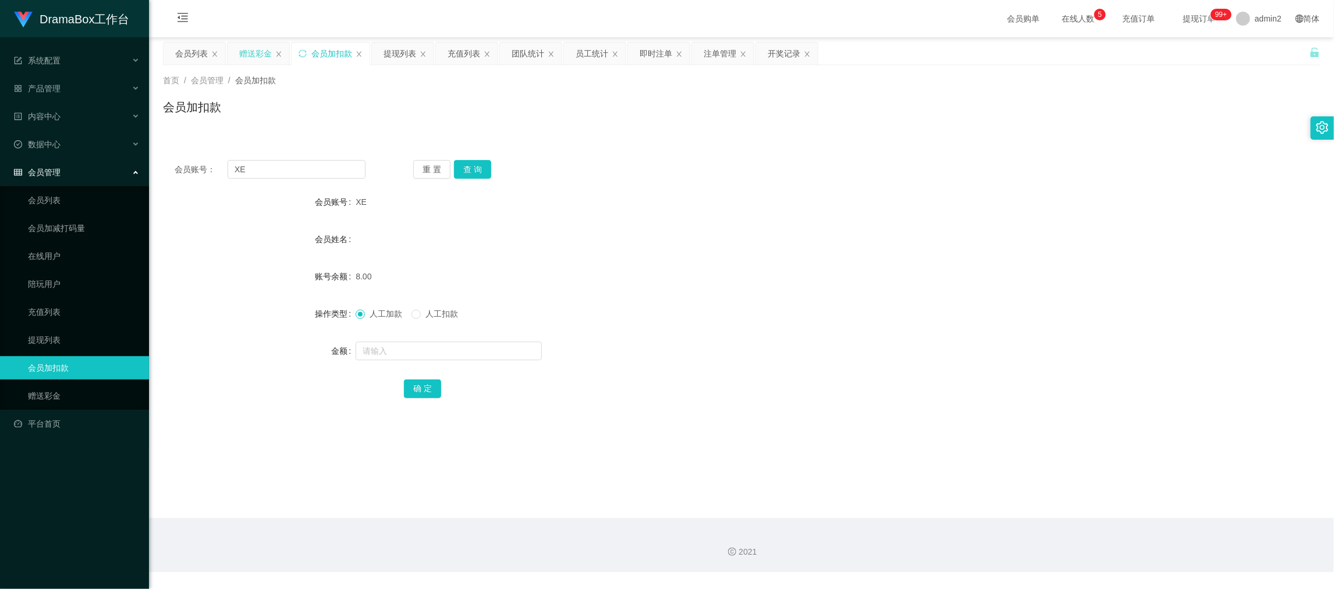
click at [247, 55] on div "赠送彩金" at bounding box center [255, 53] width 33 height 22
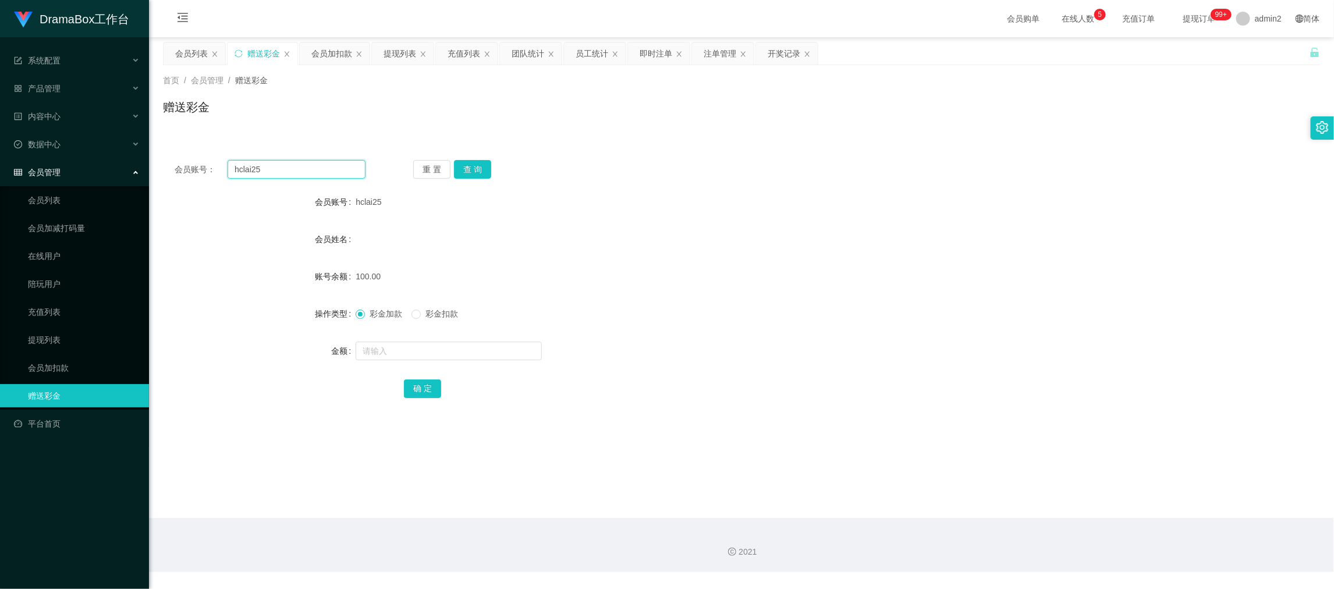
click at [318, 175] on input "hclai25" at bounding box center [296, 169] width 138 height 19
paste input "Luther298"
type input "Luther298"
click at [482, 163] on button "查 询" at bounding box center [472, 169] width 37 height 19
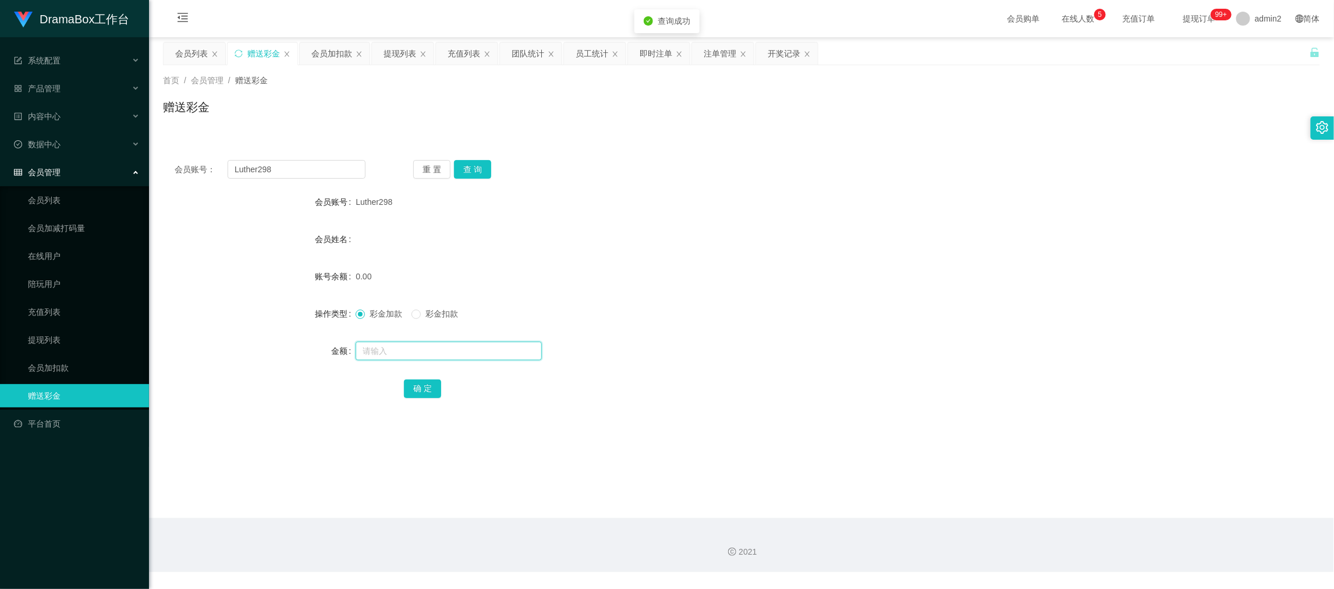
click at [523, 349] on input "text" at bounding box center [448, 351] width 186 height 19
type input "10"
click at [420, 388] on button "确 定" at bounding box center [422, 388] width 37 height 19
click at [475, 353] on input "text" at bounding box center [448, 351] width 186 height 19
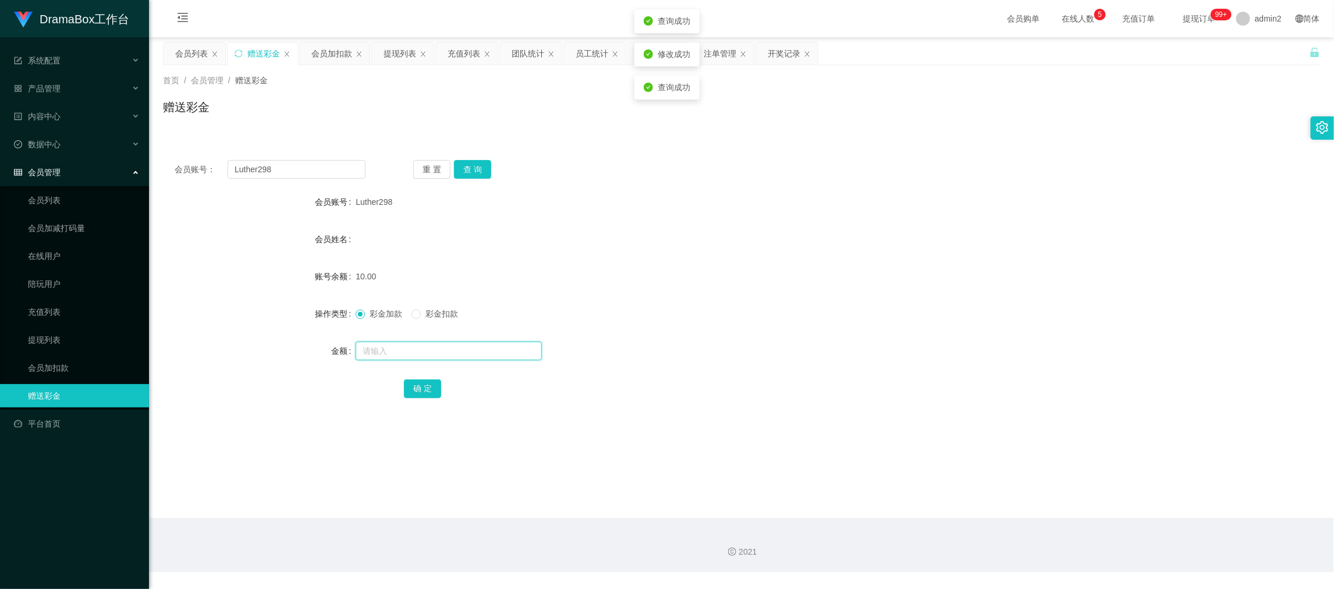
click at [475, 353] on input "text" at bounding box center [448, 351] width 186 height 19
type input "90"
click at [428, 382] on button "确 定" at bounding box center [422, 388] width 37 height 19
click at [775, 332] on form "会员账号 Luther298 会员姓名 账号余额 10.00 操作类型 彩金加款 彩金扣款 金额 确 定" at bounding box center [741, 294] width 1157 height 209
drag, startPoint x: 1036, startPoint y: 502, endPoint x: 792, endPoint y: 387, distance: 269.9
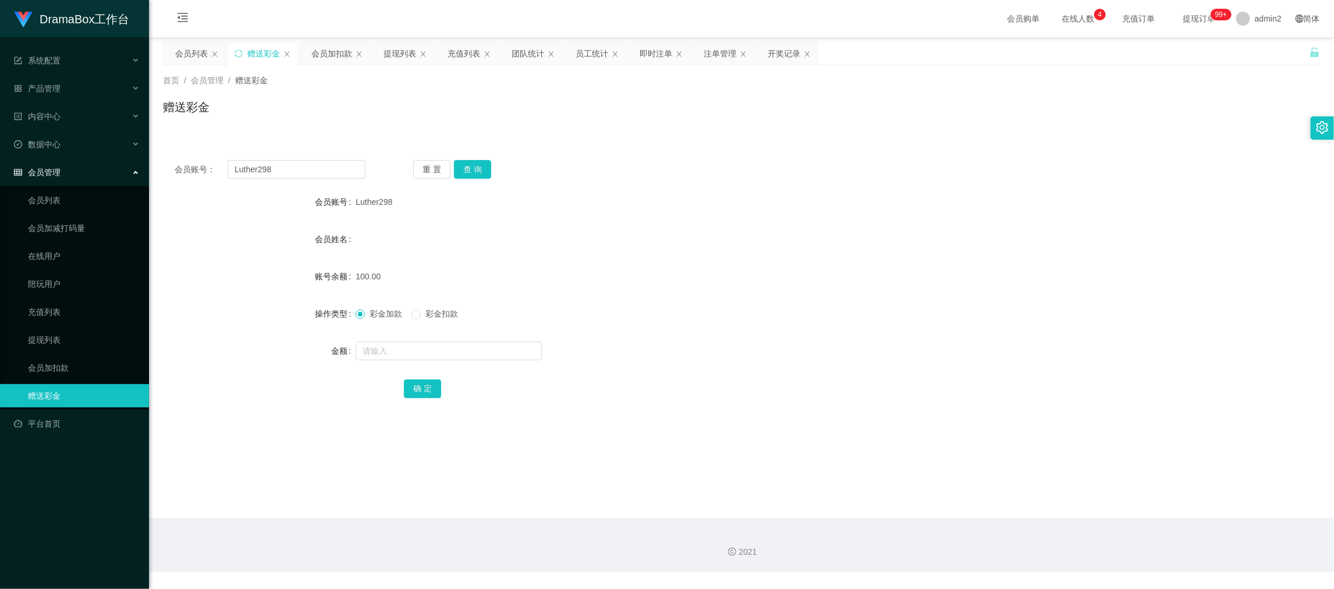
click at [1036, 502] on main "关闭左侧 关闭右侧 关闭其它 刷新页面 会员列表 赠送彩金 会员加扣款 提现列表 充值列表 团队统计 员工统计 即时注单 注单管理 开奖记录 首页 / 会员管…" at bounding box center [741, 277] width 1185 height 481
click at [318, 174] on input "Luther298" at bounding box center [296, 169] width 138 height 19
drag, startPoint x: 318, startPoint y: 173, endPoint x: 326, endPoint y: 174, distance: 8.2
click at [319, 174] on input "Luther298" at bounding box center [296, 169] width 138 height 19
paste input "Jackylai21"
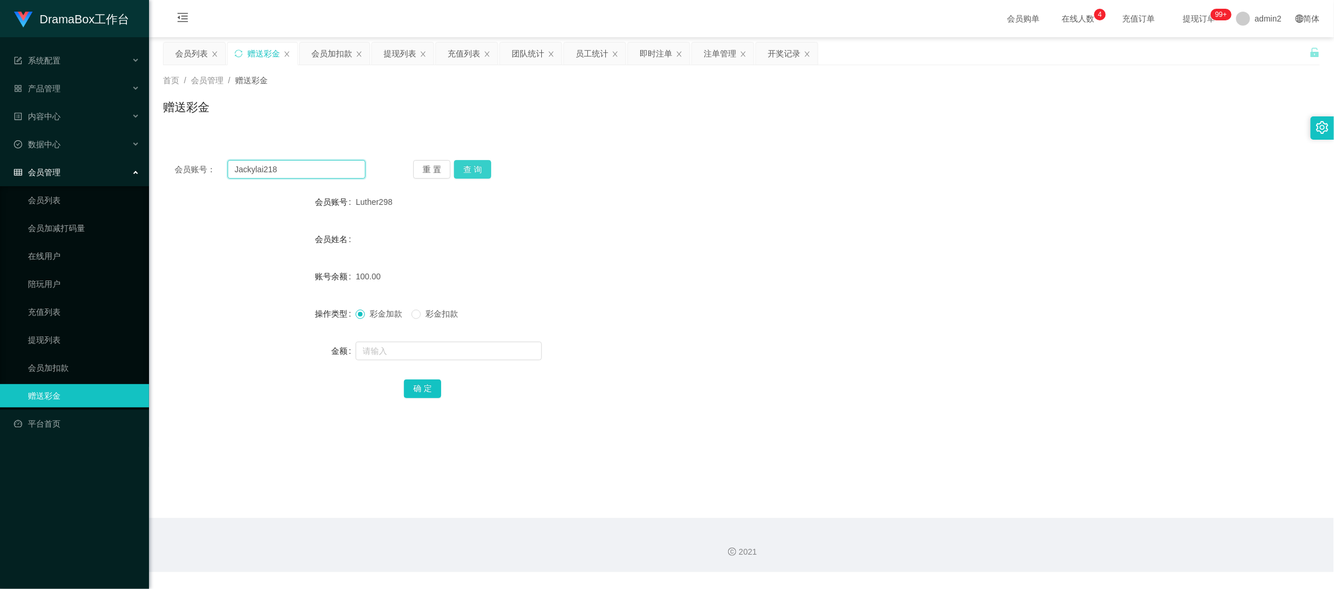
type input "Jackylai218"
click at [467, 170] on button "查 询" at bounding box center [472, 169] width 37 height 19
click at [514, 353] on input "text" at bounding box center [448, 351] width 186 height 19
type input "100"
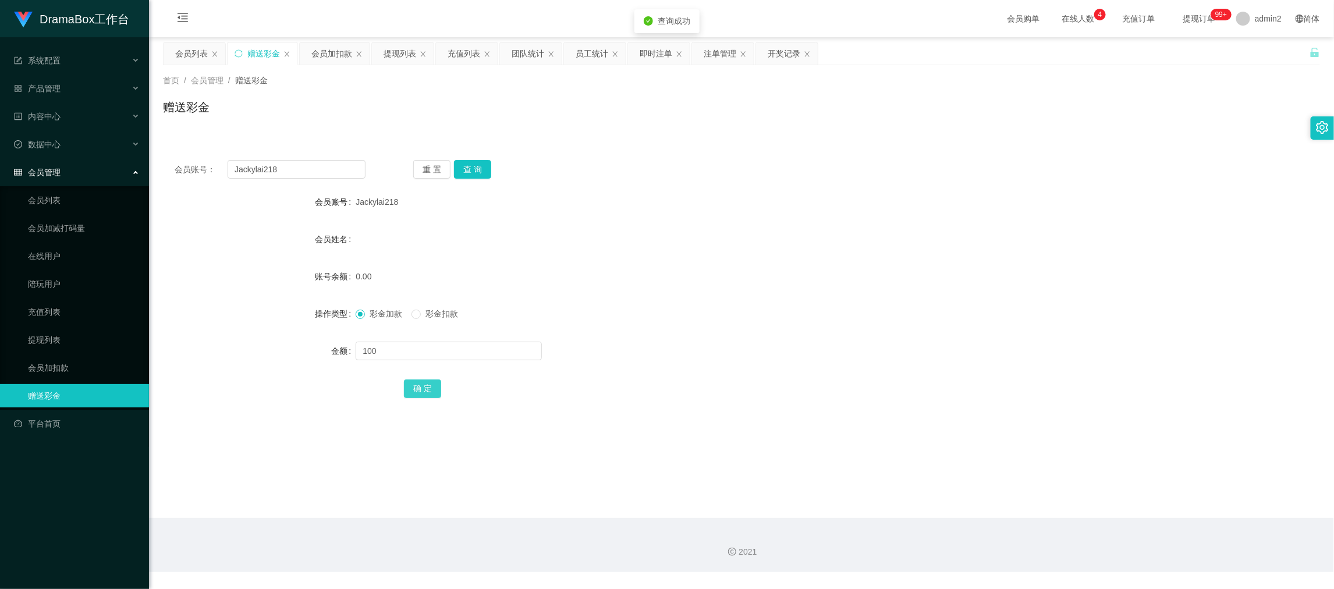
click at [425, 385] on button "确 定" at bounding box center [422, 388] width 37 height 19
click at [702, 296] on form "会员账号 Jackylai218 会员姓名 账号余额 0.00 操作类型 彩金加款 彩金扣款 金额 确 定" at bounding box center [741, 294] width 1157 height 209
drag, startPoint x: 1043, startPoint y: 536, endPoint x: 1001, endPoint y: 499, distance: 56.9
click at [1043, 536] on div "2021" at bounding box center [741, 545] width 1185 height 54
click at [286, 162] on input "Jackylai218" at bounding box center [296, 169] width 138 height 19
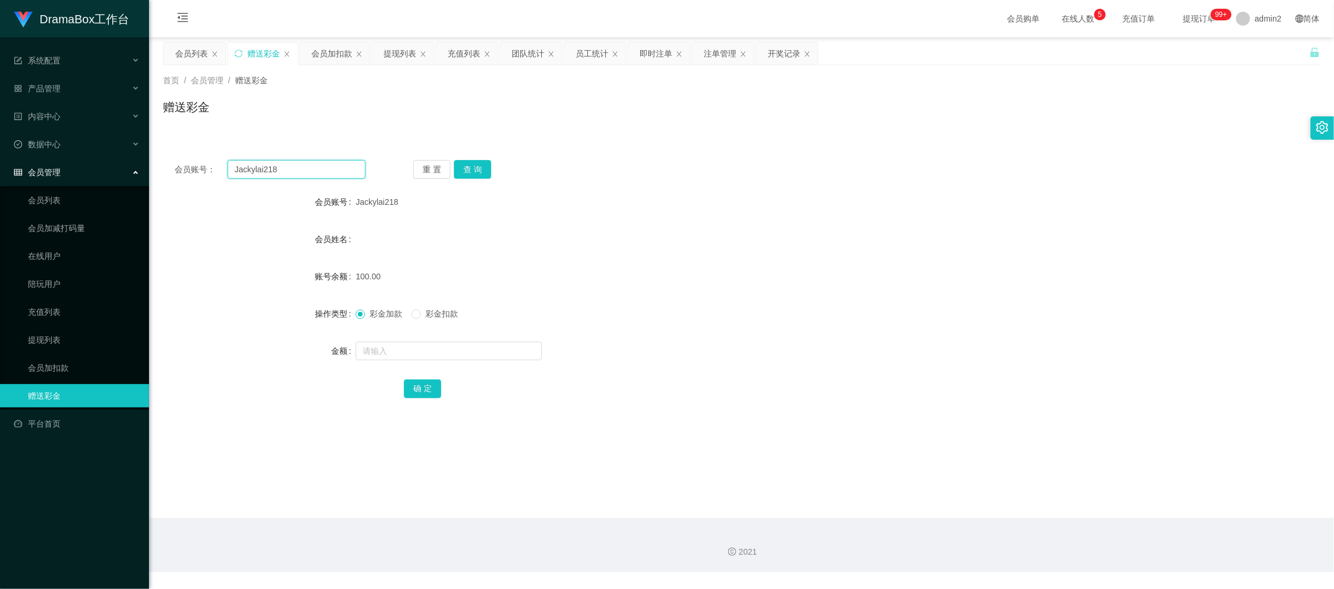
click at [286, 162] on input "Jackylai218" at bounding box center [296, 169] width 138 height 19
paste input "kitkit321"
type input "kitkit321"
drag, startPoint x: 472, startPoint y: 162, endPoint x: 471, endPoint y: 182, distance: 19.8
click at [472, 162] on button "查 询" at bounding box center [472, 169] width 37 height 19
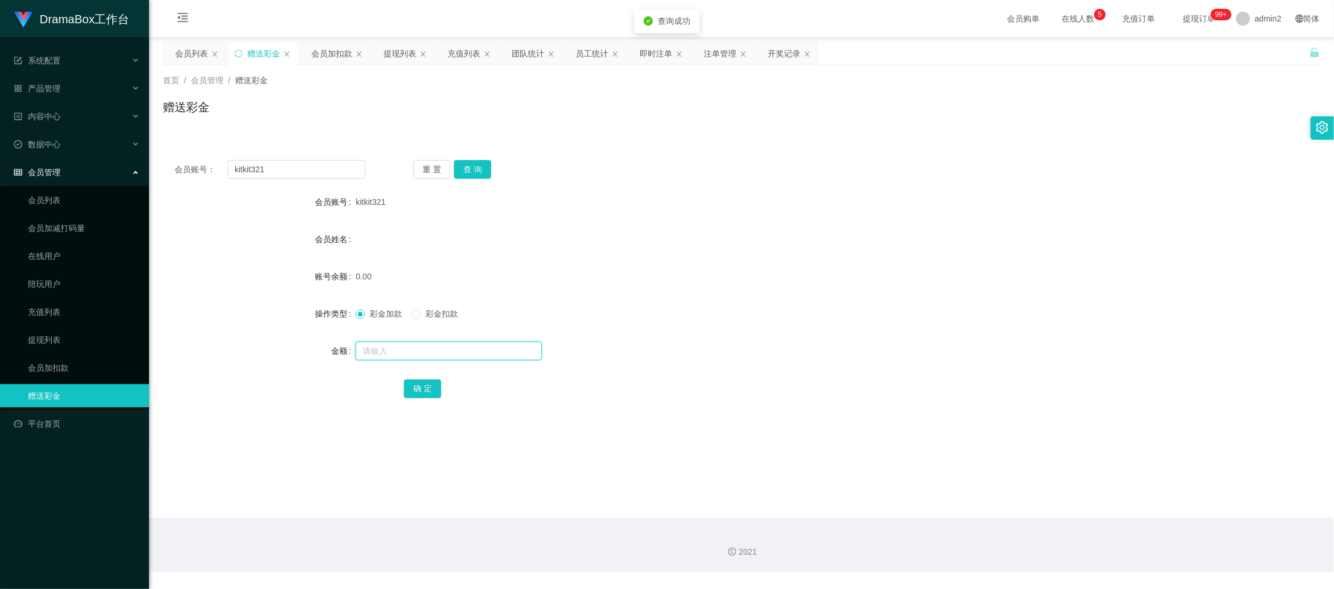
click at [493, 349] on input "text" at bounding box center [448, 351] width 186 height 19
type input "100"
click at [427, 382] on button "确 定" at bounding box center [422, 388] width 37 height 19
click at [746, 335] on form "会员账号 kitkit321 会员姓名 账号余额 0.00 操作类型 彩金加款 彩金扣款 金额 100 确 定" at bounding box center [741, 294] width 1157 height 209
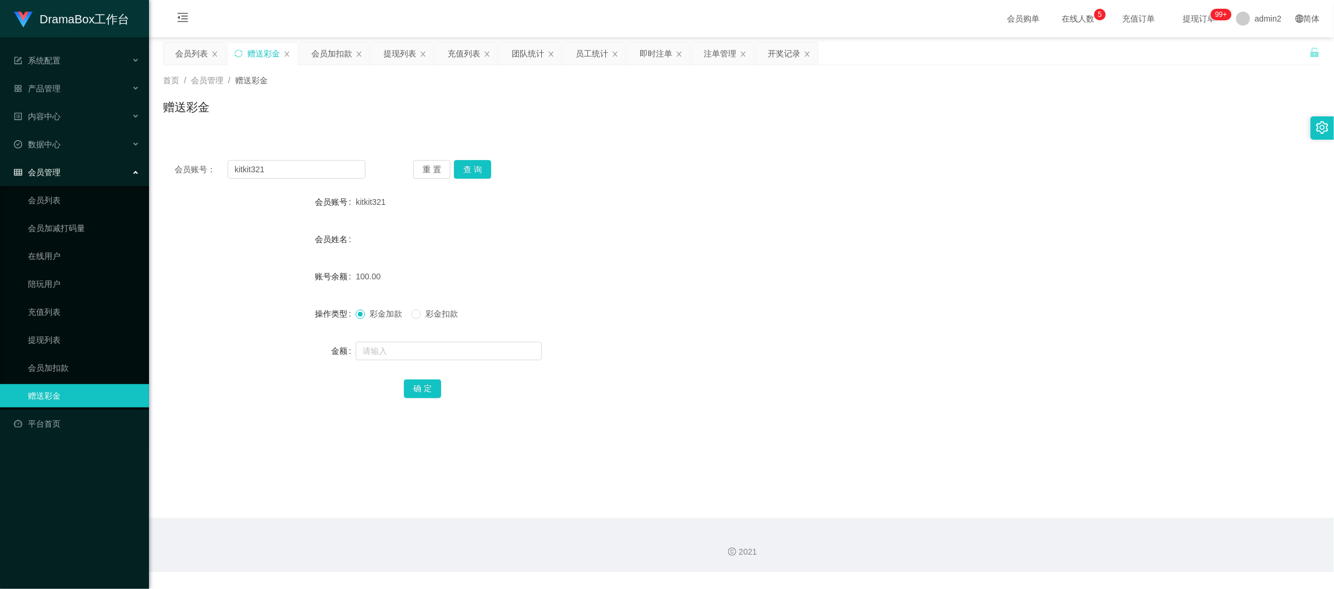
click at [1064, 516] on main "关闭左侧 关闭右侧 关闭其它 刷新页面 会员列表 赠送彩金 会员加扣款 提现列表 充值列表 团队统计 员工统计 即时注单 注单管理 开奖记录 首页 / 会员管…" at bounding box center [741, 277] width 1185 height 481
click at [286, 173] on input "kitkit321" at bounding box center [296, 169] width 138 height 19
paste input "95764738"
type input "95764738"
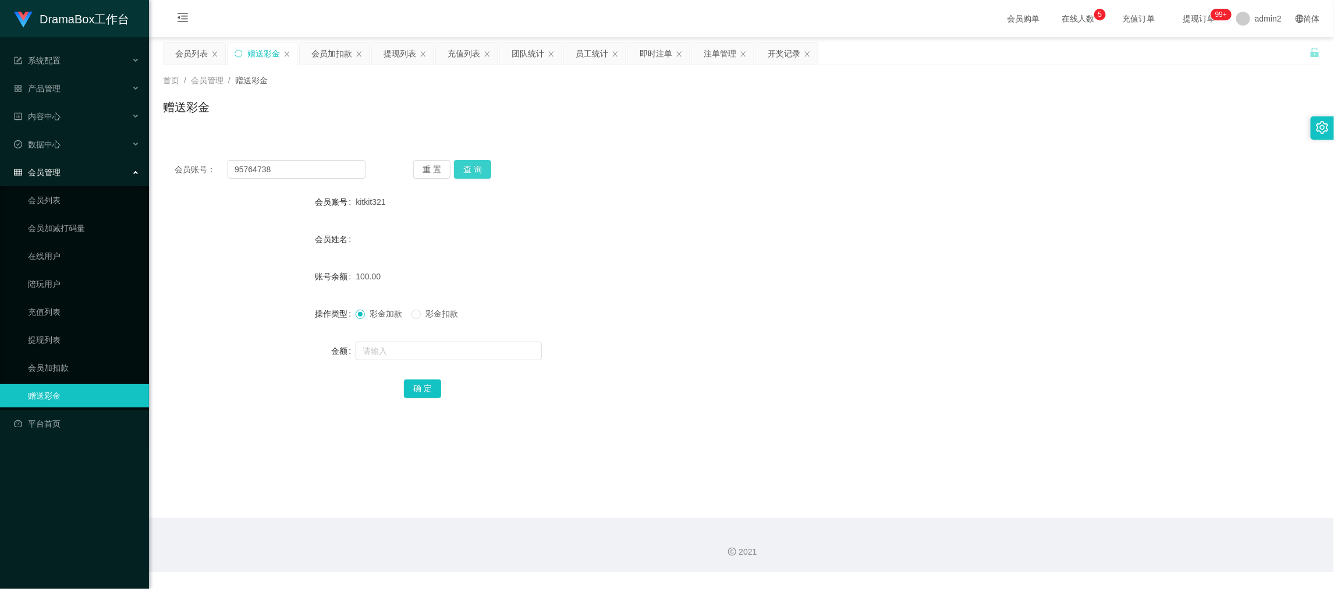
click at [470, 170] on button "查 询" at bounding box center [472, 169] width 37 height 19
click at [505, 354] on input "text" at bounding box center [448, 351] width 186 height 19
type input "100"
click at [418, 389] on button "确 定" at bounding box center [422, 388] width 37 height 19
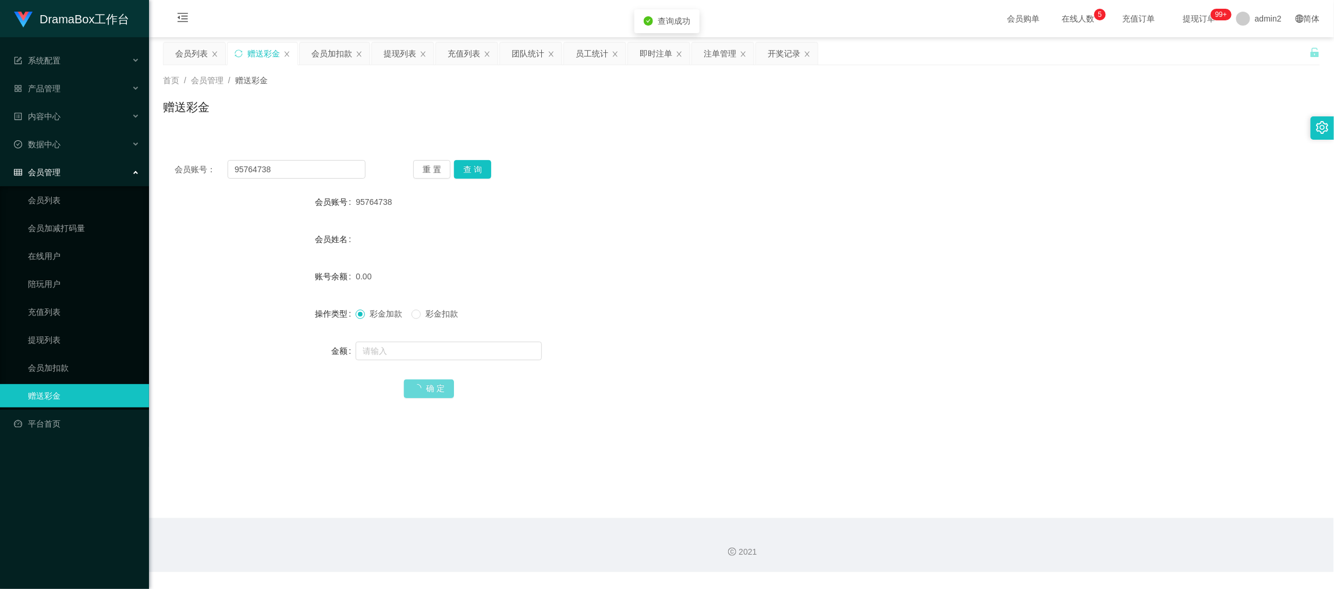
click at [775, 344] on div at bounding box center [692, 350] width 675 height 23
drag, startPoint x: 1040, startPoint y: 517, endPoint x: 818, endPoint y: 359, distance: 272.0
click at [1040, 514] on main "关闭左侧 关闭右侧 关闭其它 刷新页面 会员列表 赠送彩金 会员加扣款 提现列表 充值列表 团队统计 员工统计 即时注单 注单管理 开奖记录 首页 / 会员管…" at bounding box center [741, 277] width 1185 height 481
click at [394, 54] on div "提现列表" at bounding box center [399, 53] width 33 height 22
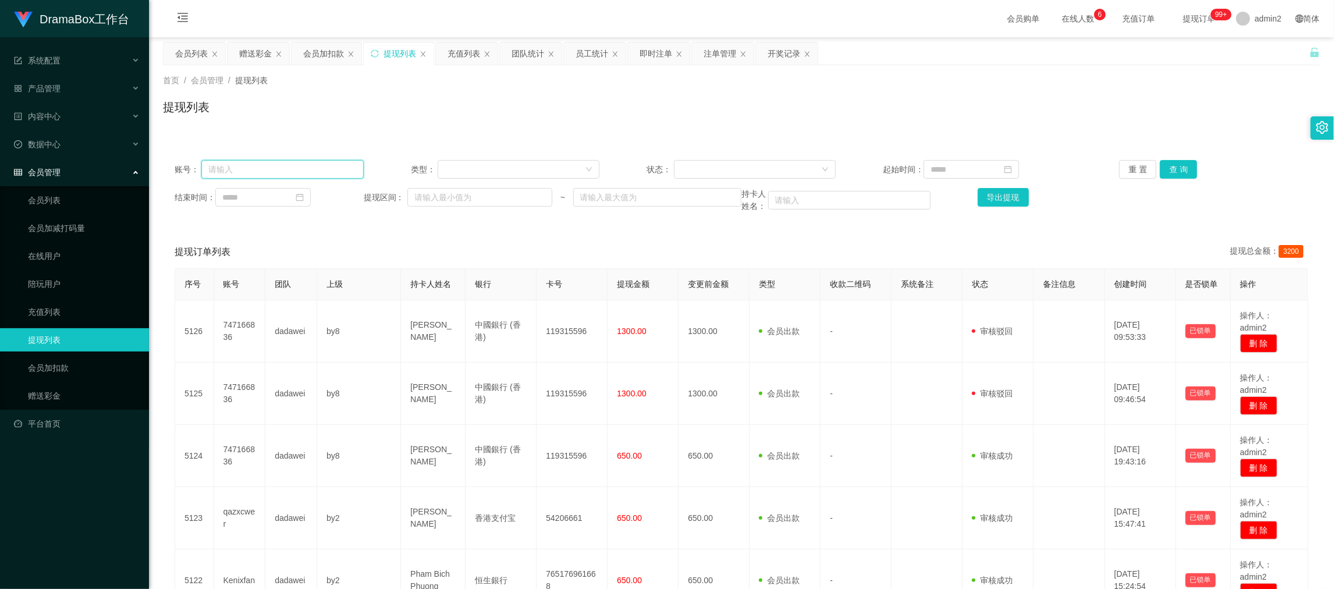
click at [291, 171] on input "text" at bounding box center [282, 169] width 162 height 19
drag, startPoint x: 291, startPoint y: 171, endPoint x: 418, endPoint y: 169, distance: 126.8
click at [291, 171] on input "text" at bounding box center [282, 169] width 162 height 19
paste input "hclai25"
type input "hclai25"
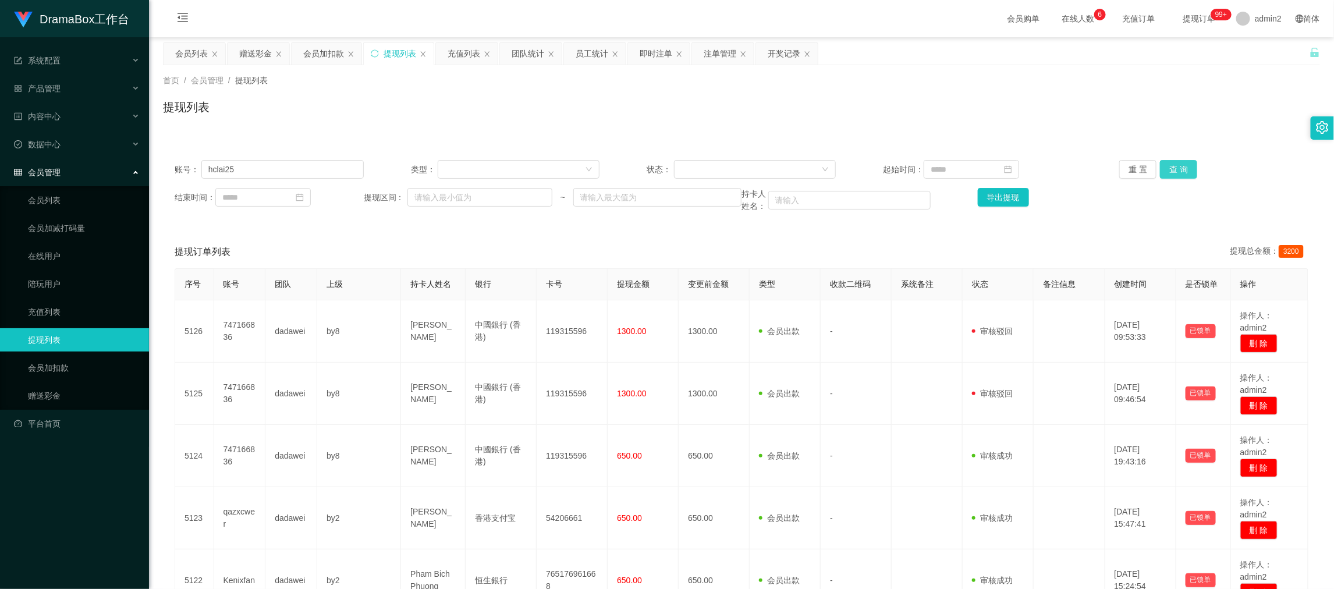
click at [1163, 170] on button "查 询" at bounding box center [1178, 169] width 37 height 19
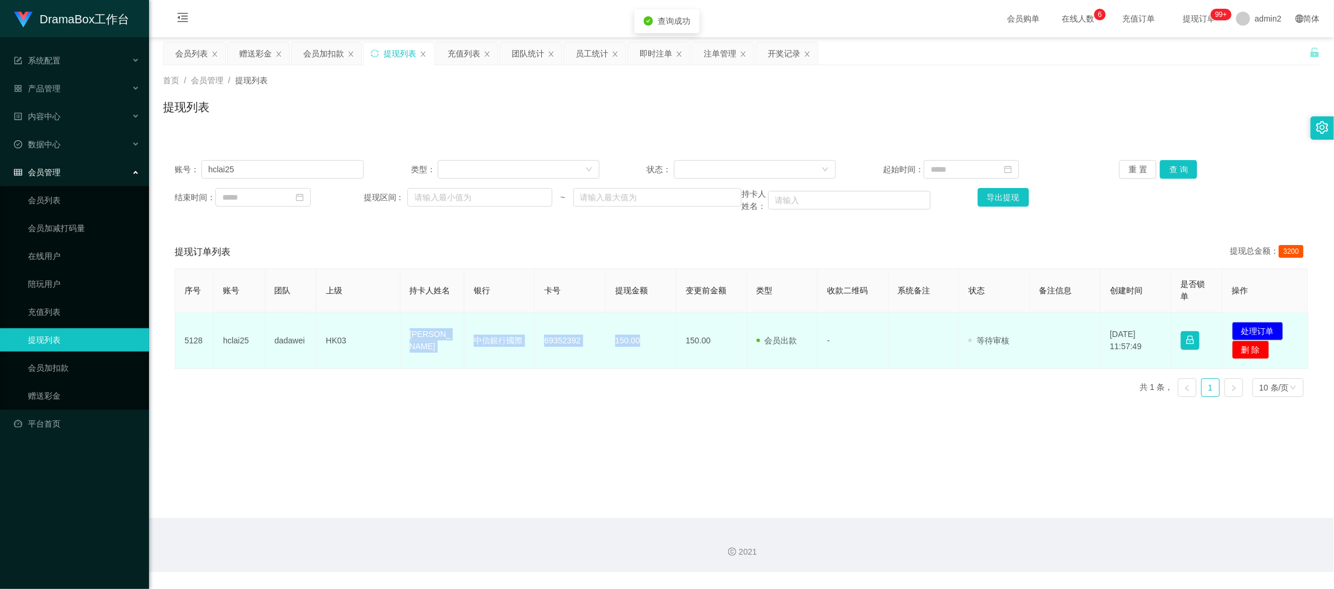
drag, startPoint x: 403, startPoint y: 330, endPoint x: 656, endPoint y: 350, distance: 253.8
click at [656, 350] on tr "5128 hclai25 dadawei HK03 Lai Ho Ching 中信銀行國際 [FINANCIAL_ID] 150.00 150.00 会员出款…" at bounding box center [741, 340] width 1133 height 56
copy tr "[PERSON_NAME] 中信銀行國際 [FINANCIAL_ID] 150.00"
click at [1260, 327] on button "处理订单" at bounding box center [1257, 331] width 51 height 19
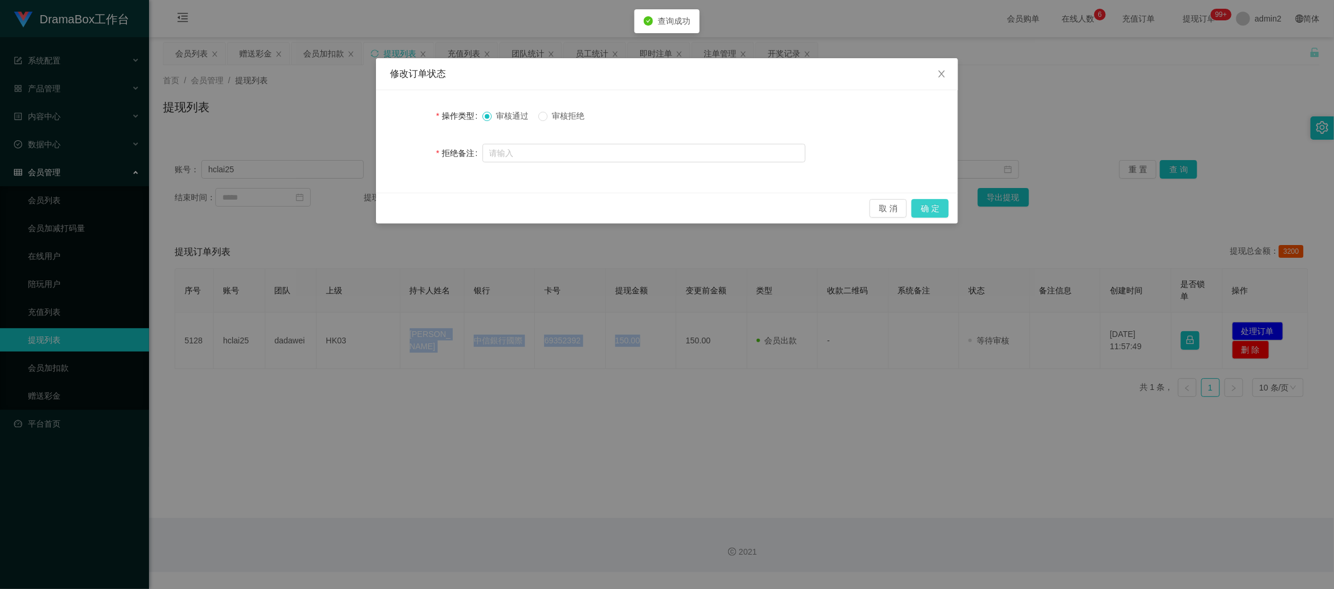
click at [918, 209] on button "确 定" at bounding box center [929, 208] width 37 height 19
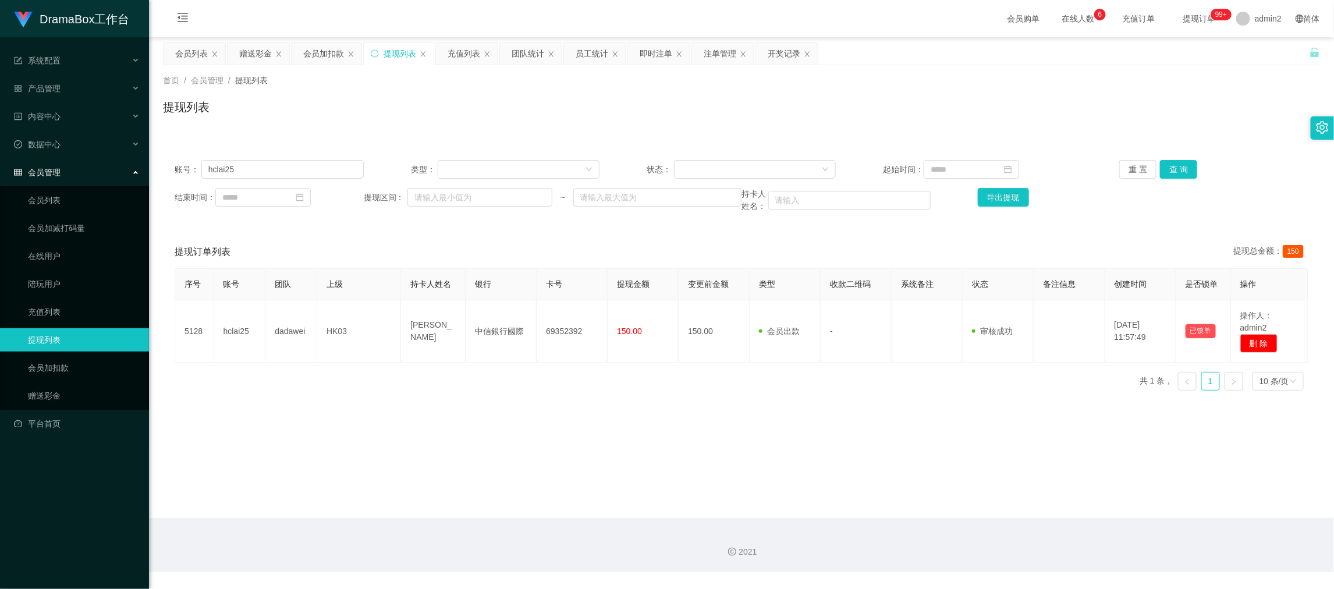
drag, startPoint x: 944, startPoint y: 514, endPoint x: 933, endPoint y: 513, distance: 10.5
click at [943, 514] on main "关闭左侧 关闭右侧 关闭其它 刷新页面 会员列表 赠送彩金 会员加扣款 提现列表 充值列表 团队统计 员工统计 即时注单 注单管理 开奖记录 首页 / 会员管…" at bounding box center [741, 277] width 1185 height 481
drag, startPoint x: 606, startPoint y: 405, endPoint x: 708, endPoint y: 395, distance: 102.9
click at [606, 405] on main "关闭左侧 关闭右侧 关闭其它 刷新页面 会员列表 赠送彩金 会员加扣款 提现列表 充值列表 团队统计 员工统计 即时注单 注单管理 开奖记录 首页 / 会员管…" at bounding box center [741, 277] width 1185 height 481
click at [1054, 522] on div "2021" at bounding box center [741, 545] width 1185 height 54
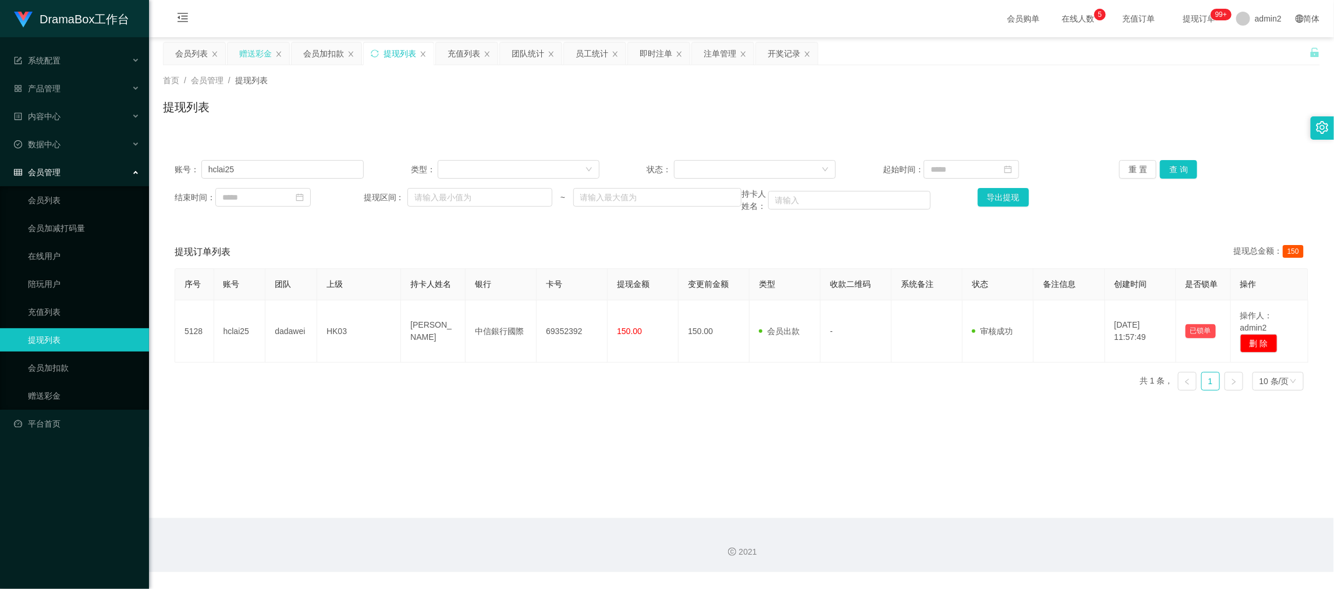
drag, startPoint x: 254, startPoint y: 52, endPoint x: 259, endPoint y: 59, distance: 8.4
click at [253, 51] on div "赠送彩金" at bounding box center [255, 53] width 33 height 22
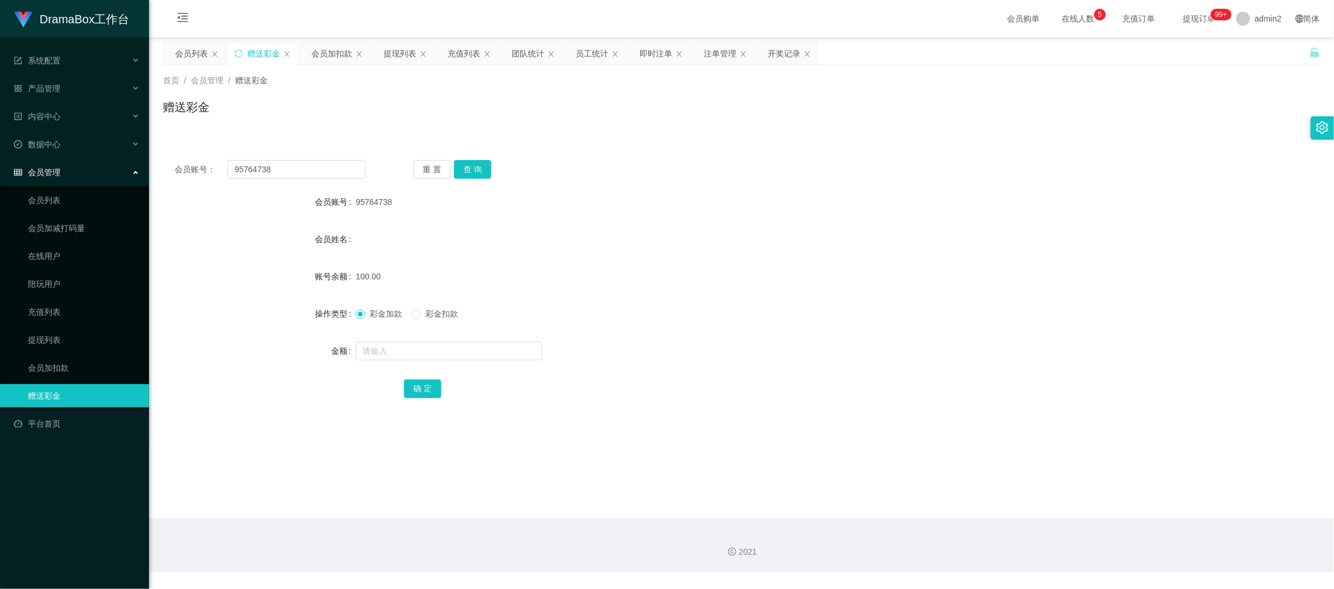
click at [285, 158] on div "会员账号： 95764738 重 置 查 询 会员账号 95764738 会员姓名 账号余额 100.00 操作类型 彩金加款 彩金扣款 金额 确 定" at bounding box center [741, 286] width 1157 height 277
click at [297, 169] on input "95764738" at bounding box center [296, 169] width 138 height 19
drag, startPoint x: 297, startPoint y: 169, endPoint x: 383, endPoint y: 181, distance: 86.9
click at [298, 170] on input "95764738" at bounding box center [296, 169] width 138 height 19
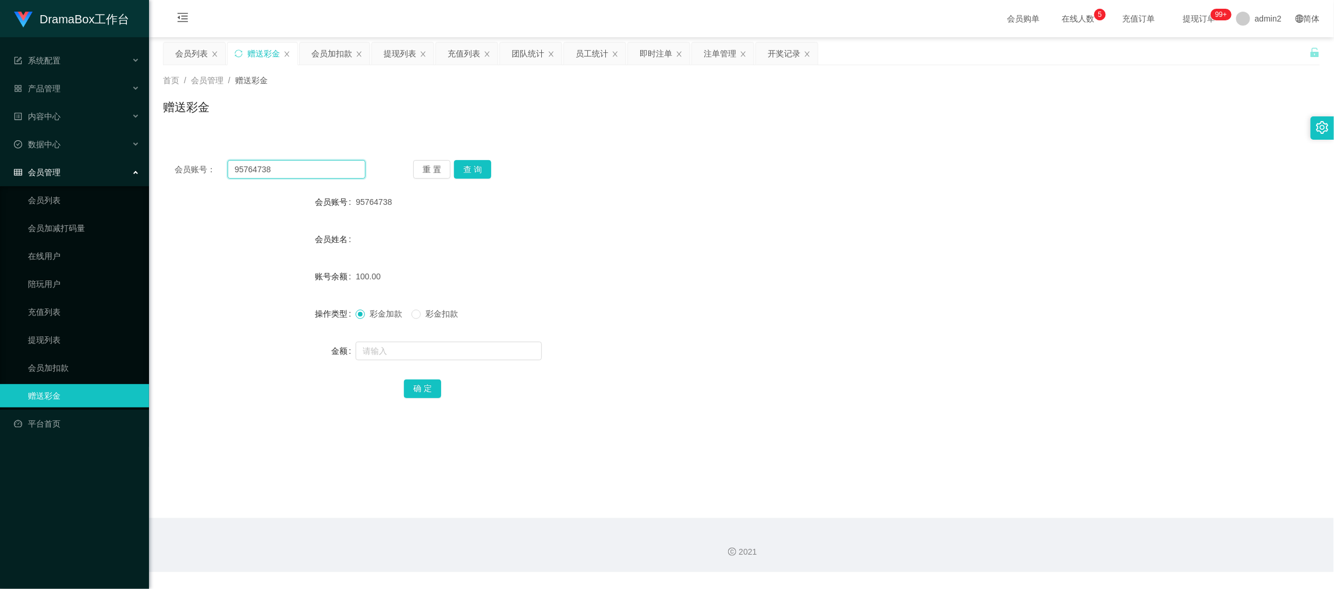
paste input "Angela1103"
type input "Angela1103"
click at [468, 166] on button "查 询" at bounding box center [472, 169] width 37 height 19
click at [503, 346] on input "text" at bounding box center [448, 351] width 186 height 19
click at [503, 346] on input "1" at bounding box center [448, 351] width 186 height 19
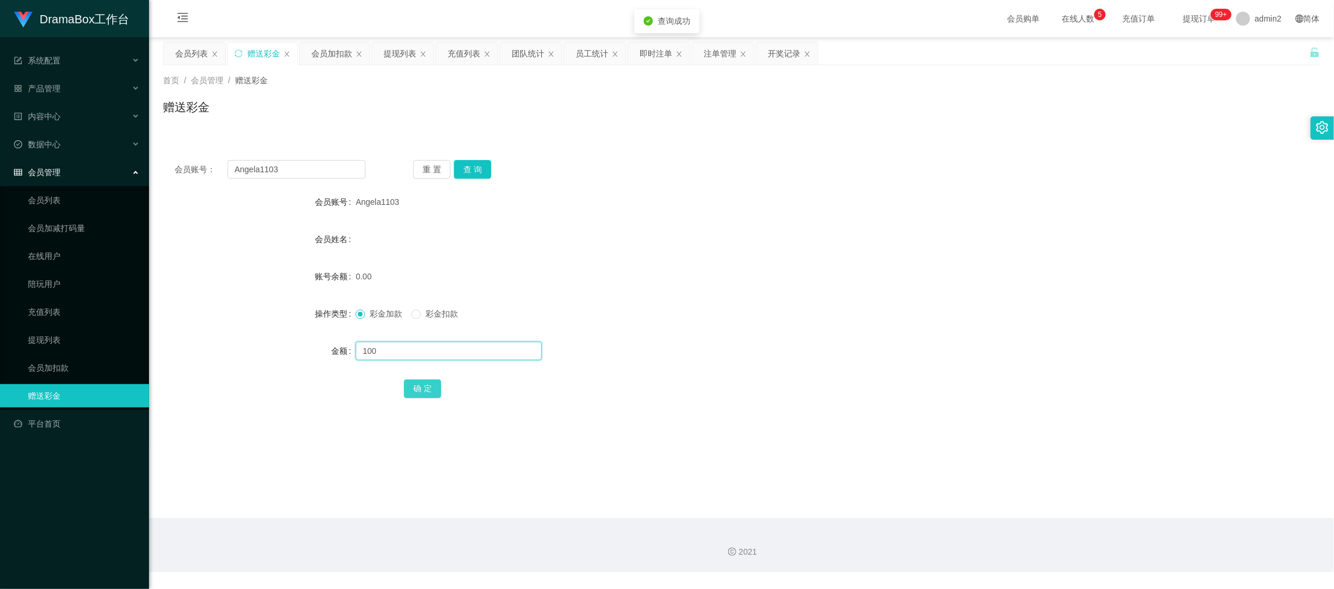
type input "100"
click at [424, 392] on button "确 定" at bounding box center [422, 388] width 37 height 19
click at [786, 330] on form "会员账号 Angela1103 会员姓名 账号余额 0.00 操作类型 彩金加款 彩金扣款 金额 确 定" at bounding box center [741, 294] width 1157 height 209
drag, startPoint x: 1059, startPoint y: 532, endPoint x: 970, endPoint y: 457, distance: 116.0
click at [1059, 531] on div "2021" at bounding box center [741, 545] width 1185 height 54
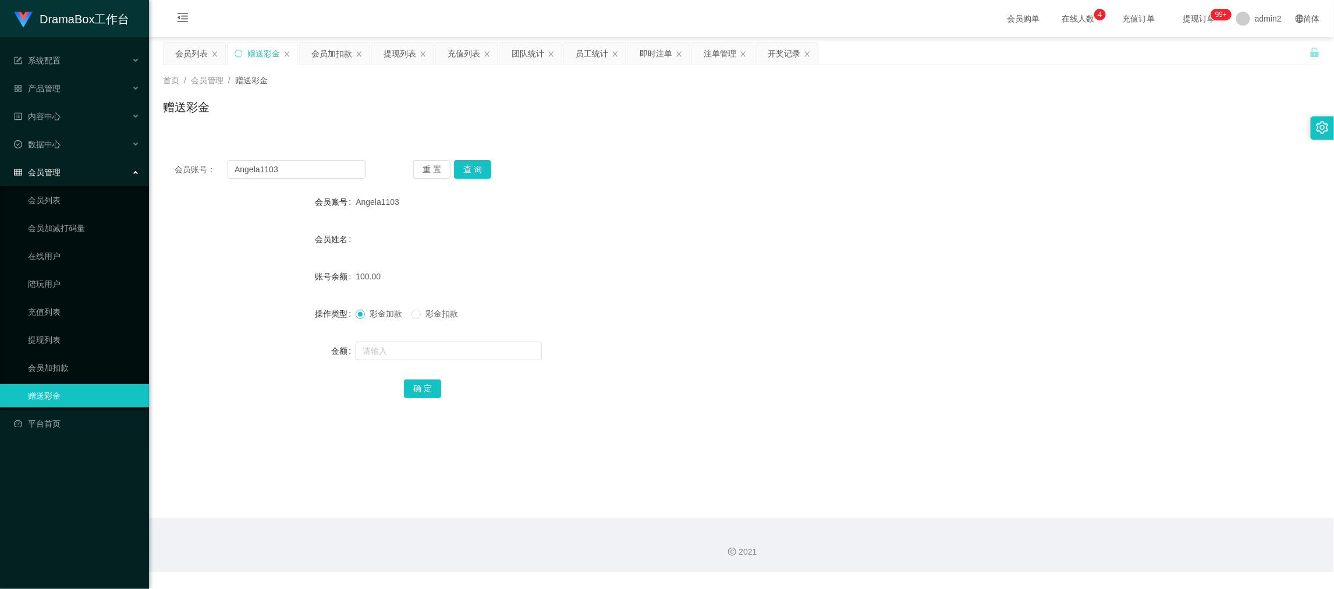
click at [401, 48] on div "提现列表" at bounding box center [399, 53] width 33 height 22
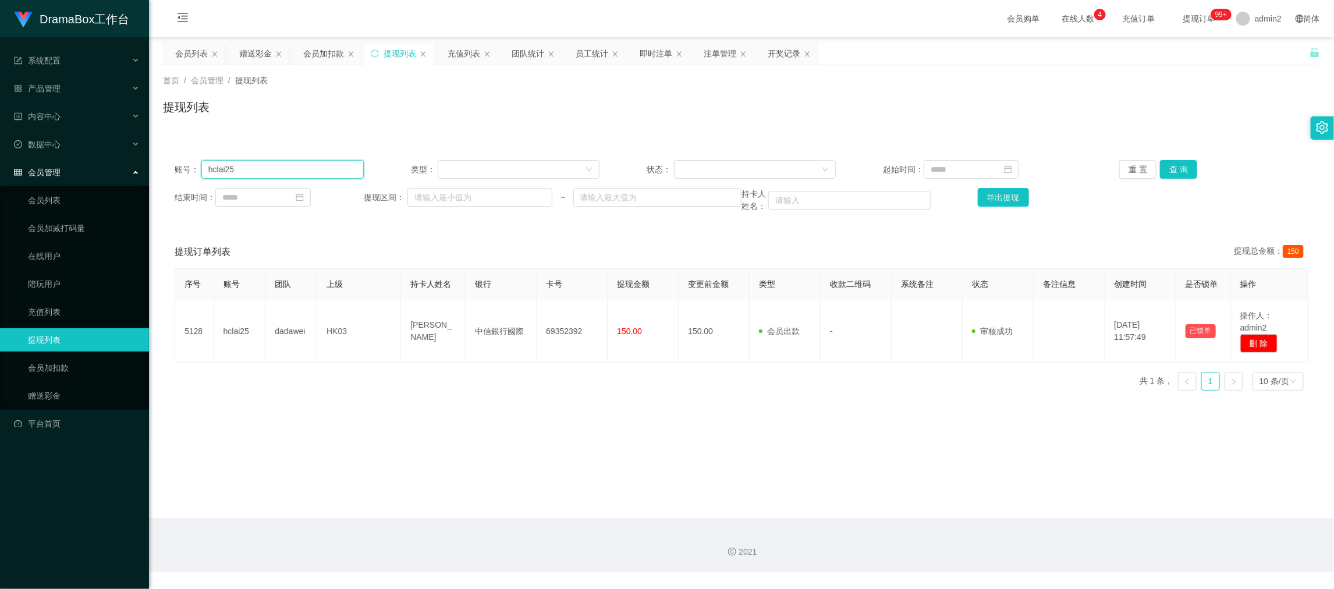
click at [292, 171] on input "hclai25" at bounding box center [282, 169] width 162 height 19
drag, startPoint x: 292, startPoint y: 170, endPoint x: 303, endPoint y: 172, distance: 10.6
click at [296, 171] on input "hclai25" at bounding box center [282, 169] width 162 height 19
paste input "lmfaohaha123"
type input "lmfaohaha123"
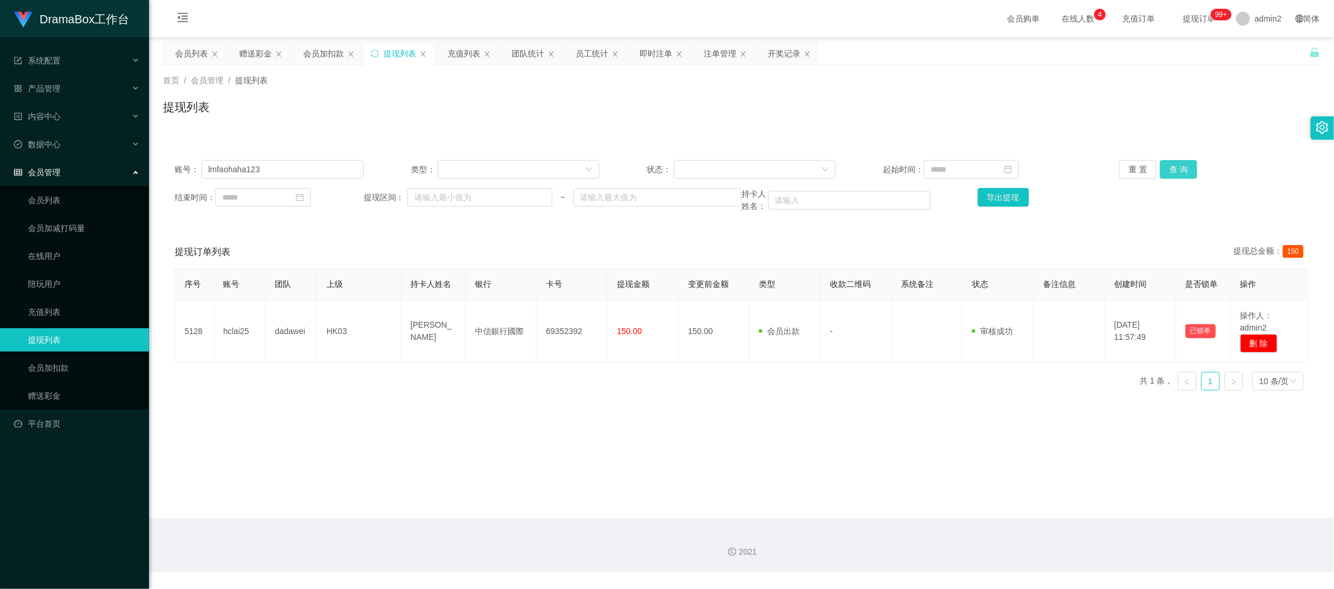
click at [1164, 170] on button "查 询" at bounding box center [1178, 169] width 37 height 19
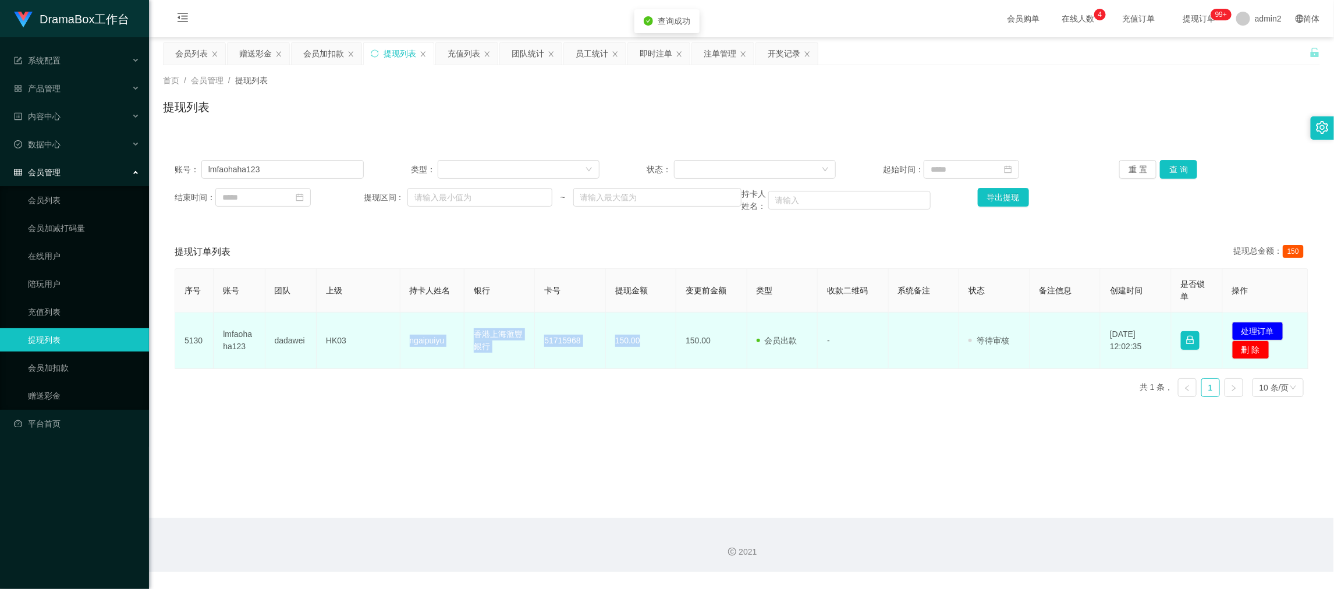
drag, startPoint x: 406, startPoint y: 341, endPoint x: 661, endPoint y: 353, distance: 255.1
click at [645, 349] on tr "5130 lmfaohaha123 dadawei HK03 ngaipuiyu 香港上海滙豐銀行 [FINANCIAL_ID] 150.00 150.00 …" at bounding box center [741, 340] width 1133 height 56
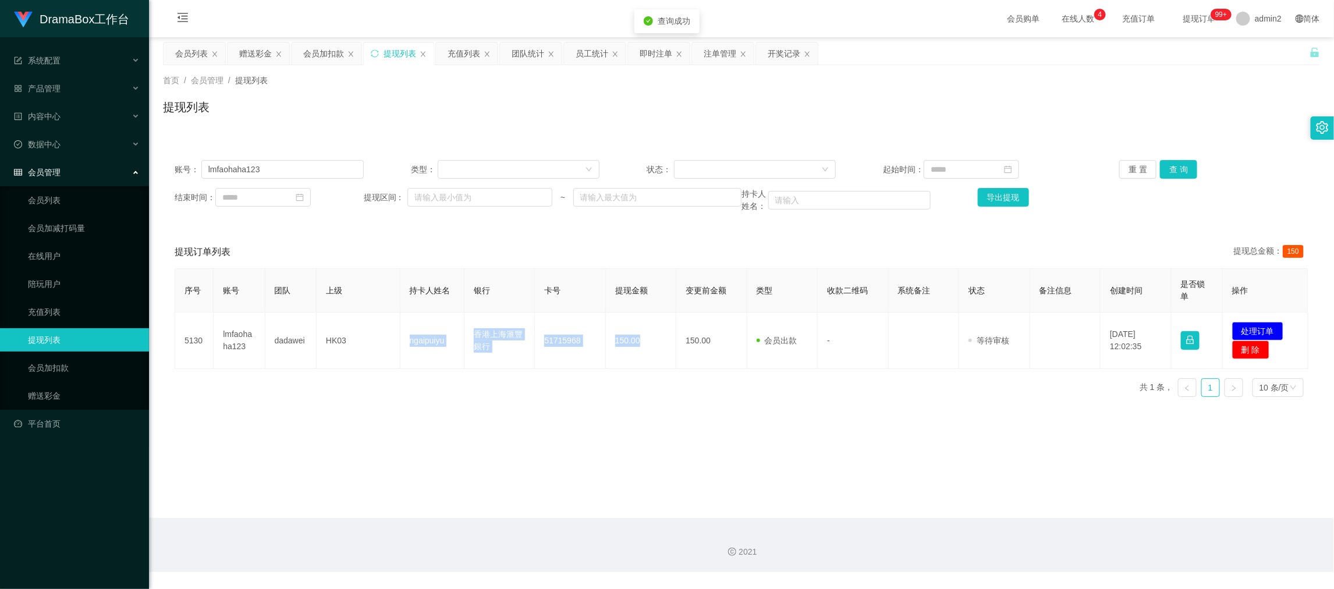
copy tr "ngaipuiyu 香港上海滙豐銀行 [FINANCIAL_ID] 150.00"
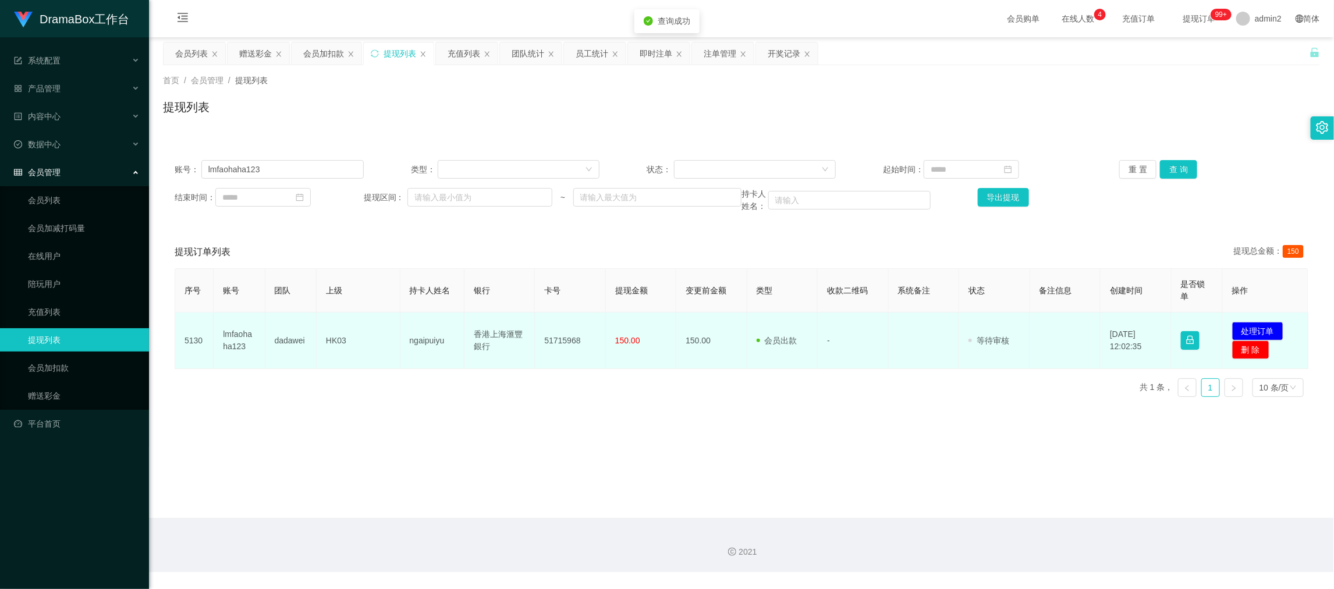
click at [1275, 326] on td "发起代付 处理订单 删 除" at bounding box center [1265, 340] width 86 height 56
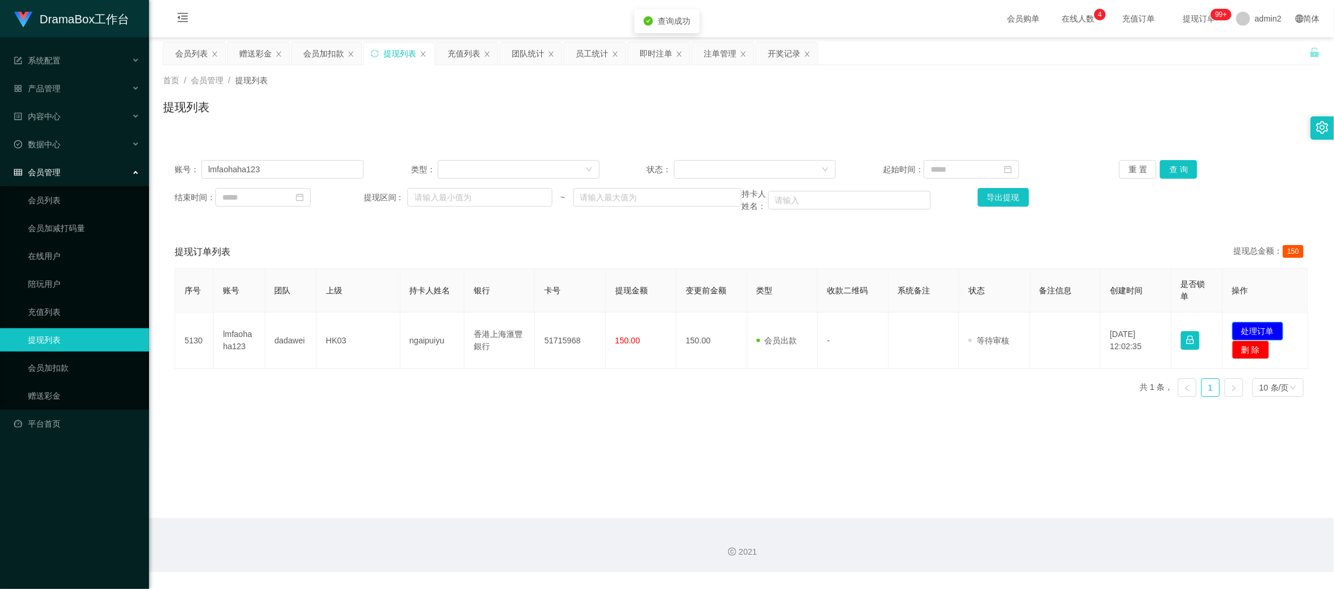
drag, startPoint x: 1258, startPoint y: 322, endPoint x: 1238, endPoint y: 320, distance: 19.9
click at [1257, 322] on button "处理订单" at bounding box center [1257, 331] width 51 height 19
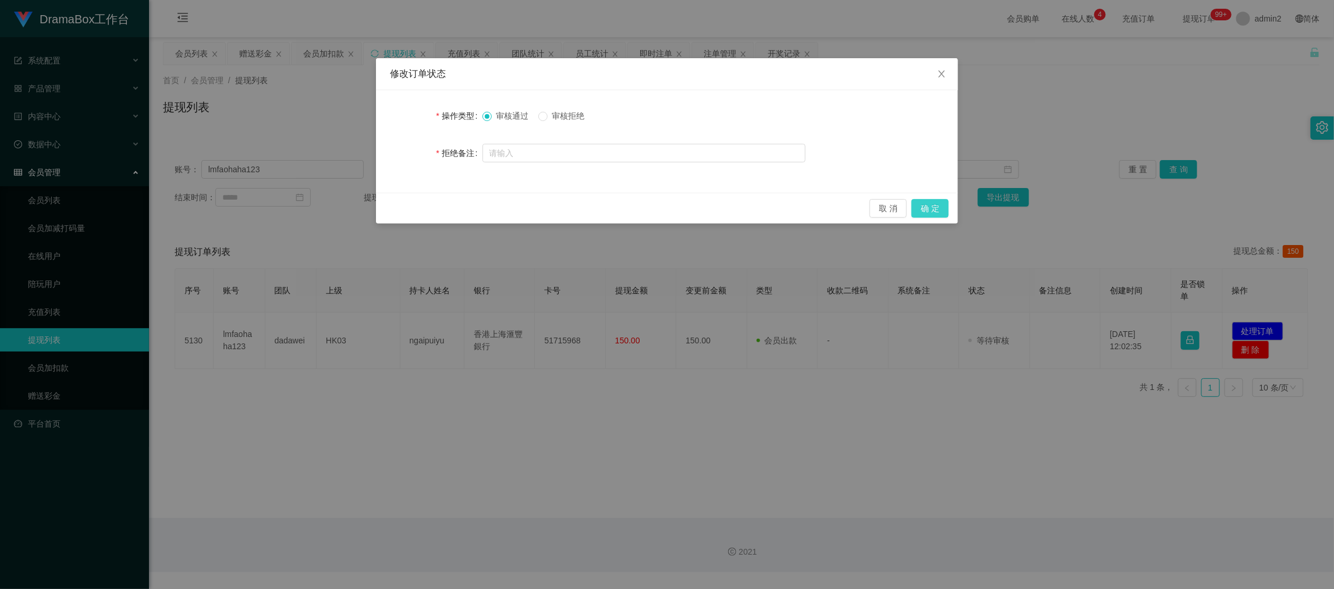
click at [926, 208] on button "确 定" at bounding box center [929, 208] width 37 height 19
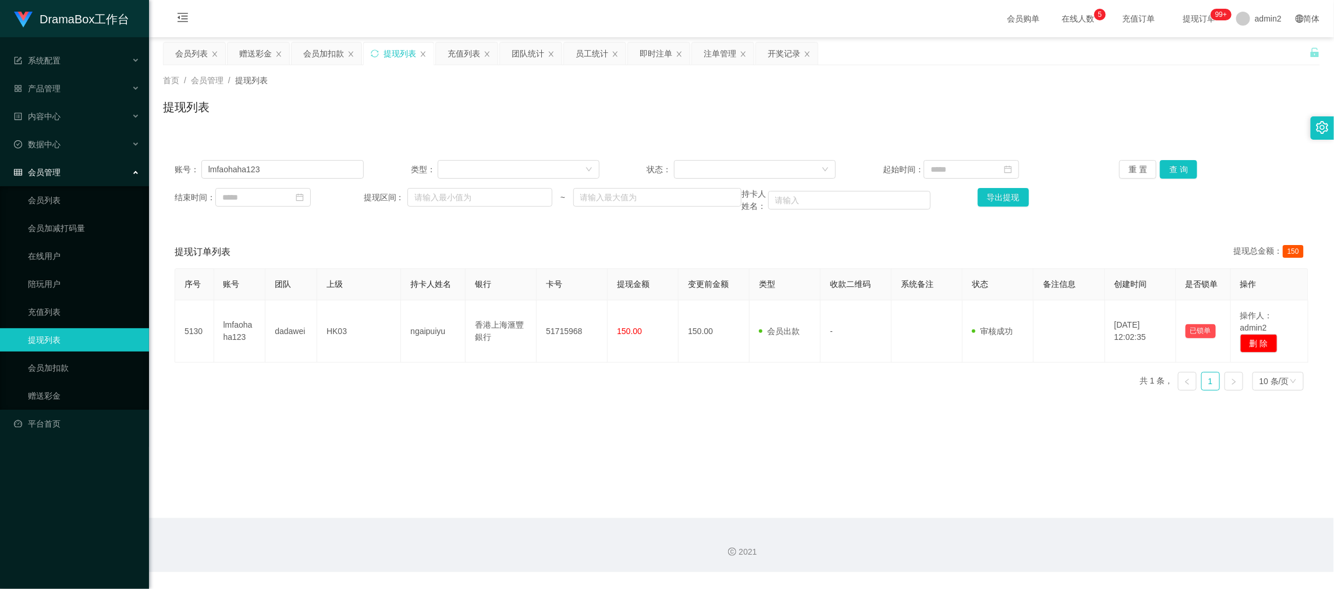
drag, startPoint x: 1009, startPoint y: 514, endPoint x: 778, endPoint y: 367, distance: 273.6
click at [1008, 514] on main "关闭左侧 关闭右侧 关闭其它 刷新页面 会员列表 赠送彩金 会员加扣款 提现列表 充值列表 团队统计 员工统计 即时注单 注单管理 开奖记录 首页 / 会员管…" at bounding box center [741, 277] width 1185 height 481
click at [254, 56] on div "赠送彩金" at bounding box center [255, 53] width 33 height 22
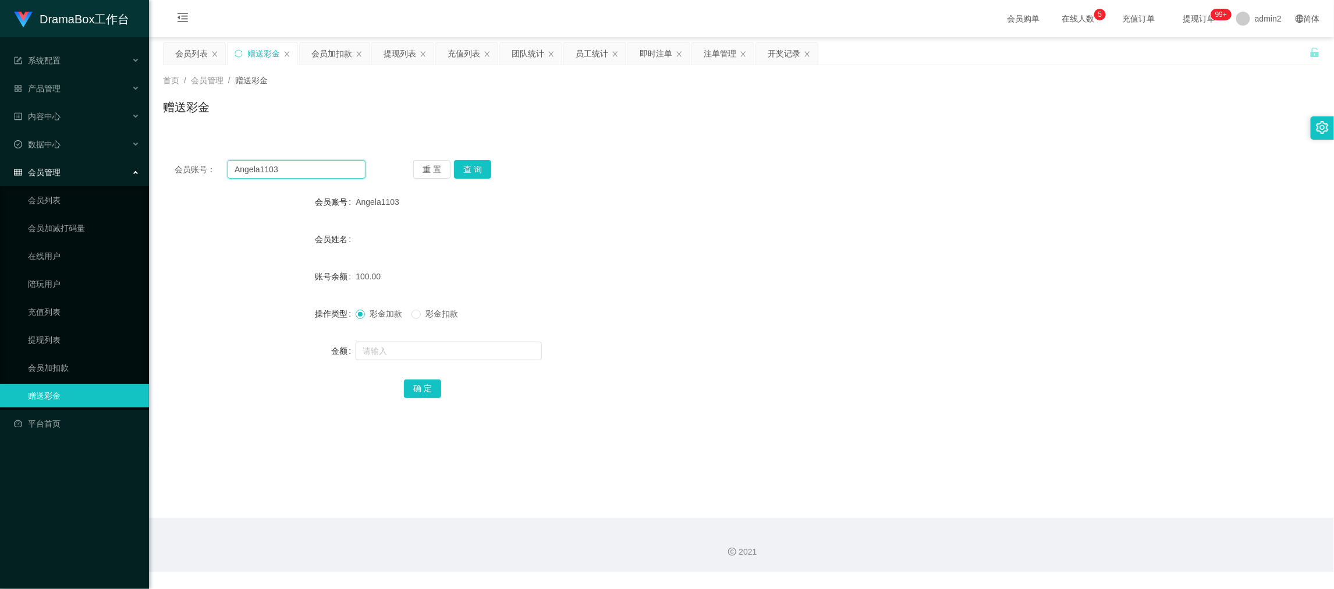
click at [311, 170] on input "Angela1103" at bounding box center [296, 169] width 138 height 19
paste input "kristy0627"
type input "kristy0627"
drag, startPoint x: 480, startPoint y: 164, endPoint x: 481, endPoint y: 176, distance: 11.7
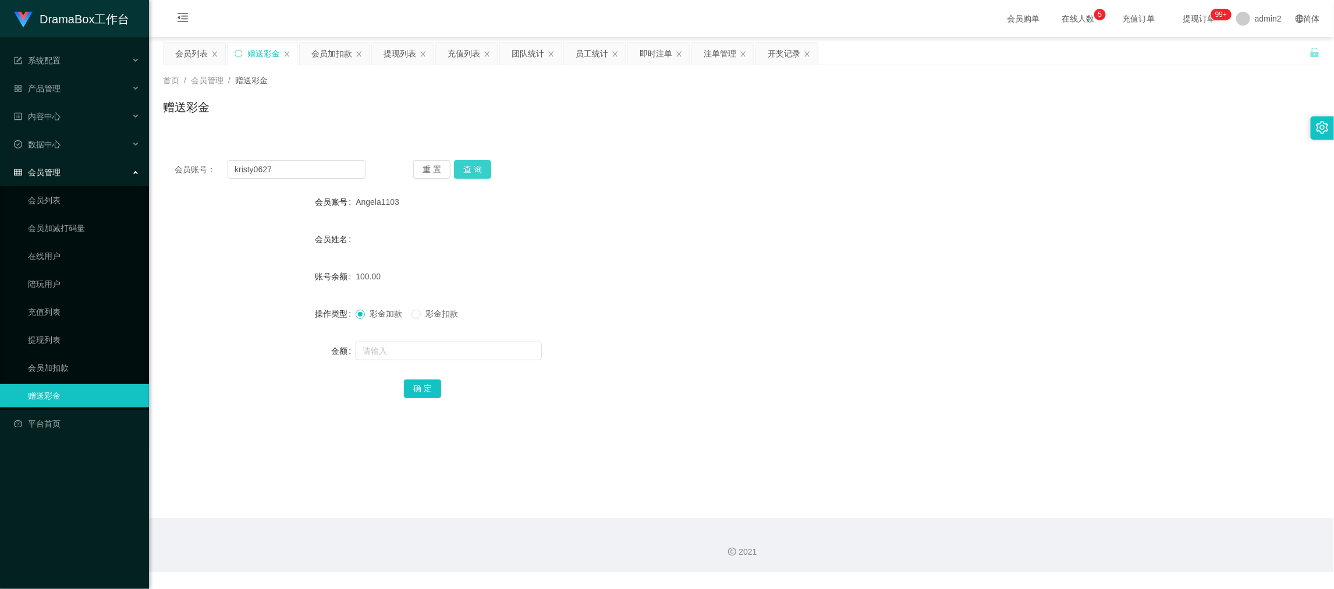
click at [479, 164] on button "查 询" at bounding box center [472, 169] width 37 height 19
click at [514, 350] on input "text" at bounding box center [448, 351] width 186 height 19
click at [514, 349] on input "text" at bounding box center [448, 351] width 186 height 19
type input "100"
click at [436, 384] on button "确 定" at bounding box center [422, 388] width 37 height 19
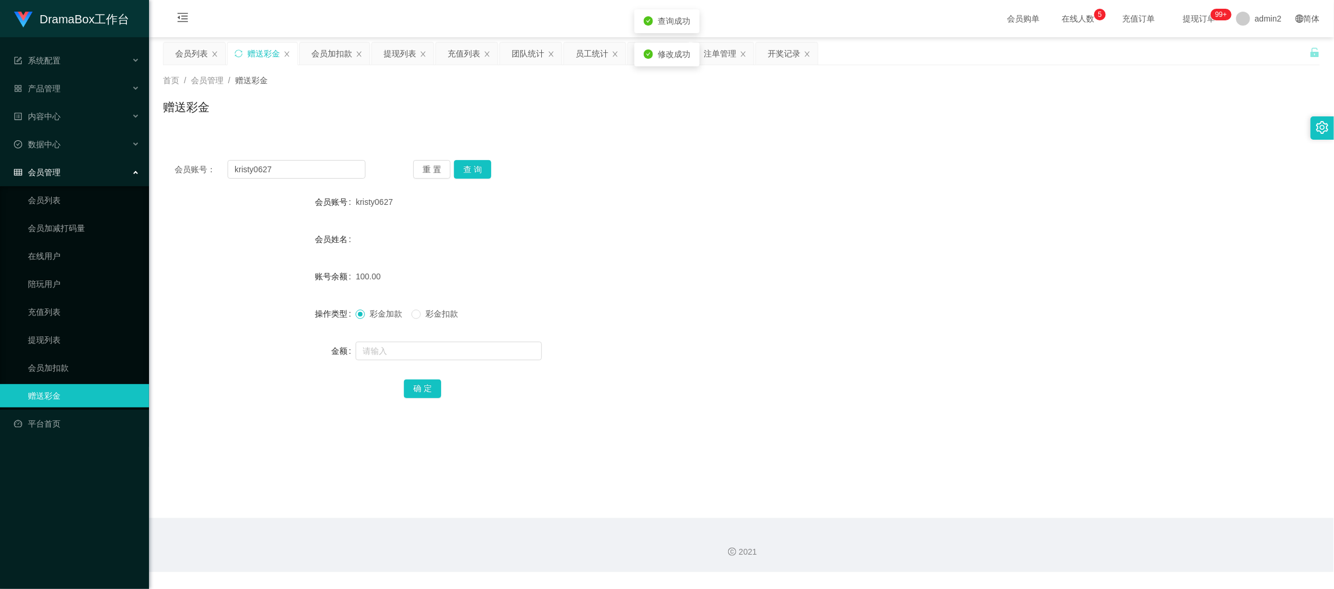
click at [772, 332] on form "会员账号 kristy0627 会员姓名 账号余额 100.00 操作类型 彩金加款 彩金扣款 金额 确 定" at bounding box center [741, 294] width 1157 height 209
drag, startPoint x: 1005, startPoint y: 506, endPoint x: 688, endPoint y: 315, distance: 370.1
click at [1005, 506] on main "关闭左侧 关闭右侧 关闭其它 刷新页面 会员列表 赠送彩金 会员加扣款 提现列表 充值列表 团队统计 员工统计 即时注单 注单管理 开奖记录 首页 / 会员管…" at bounding box center [741, 277] width 1185 height 481
click at [339, 177] on input "kristy0627" at bounding box center [296, 169] width 138 height 19
click at [339, 176] on input "kristy0627" at bounding box center [296, 169] width 138 height 19
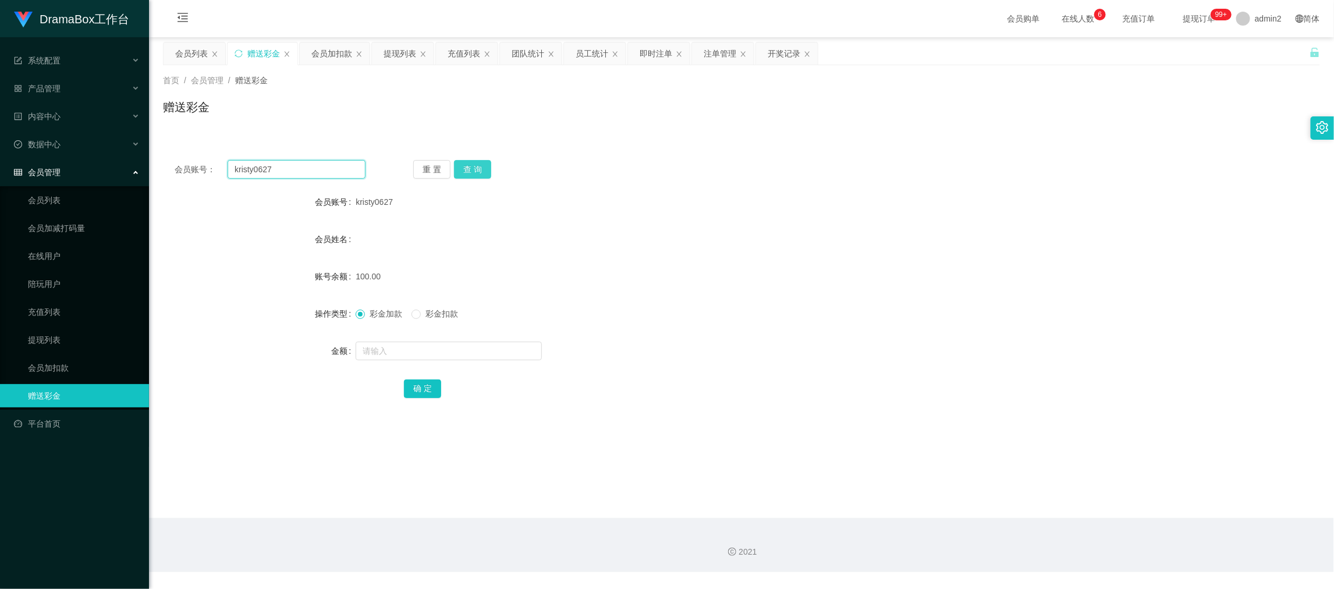
paste input "68571813"
type input "68571813"
drag, startPoint x: 467, startPoint y: 165, endPoint x: 467, endPoint y: 176, distance: 11.1
click at [467, 165] on button "查 询" at bounding box center [472, 169] width 37 height 19
click at [425, 349] on input "text" at bounding box center [448, 351] width 186 height 19
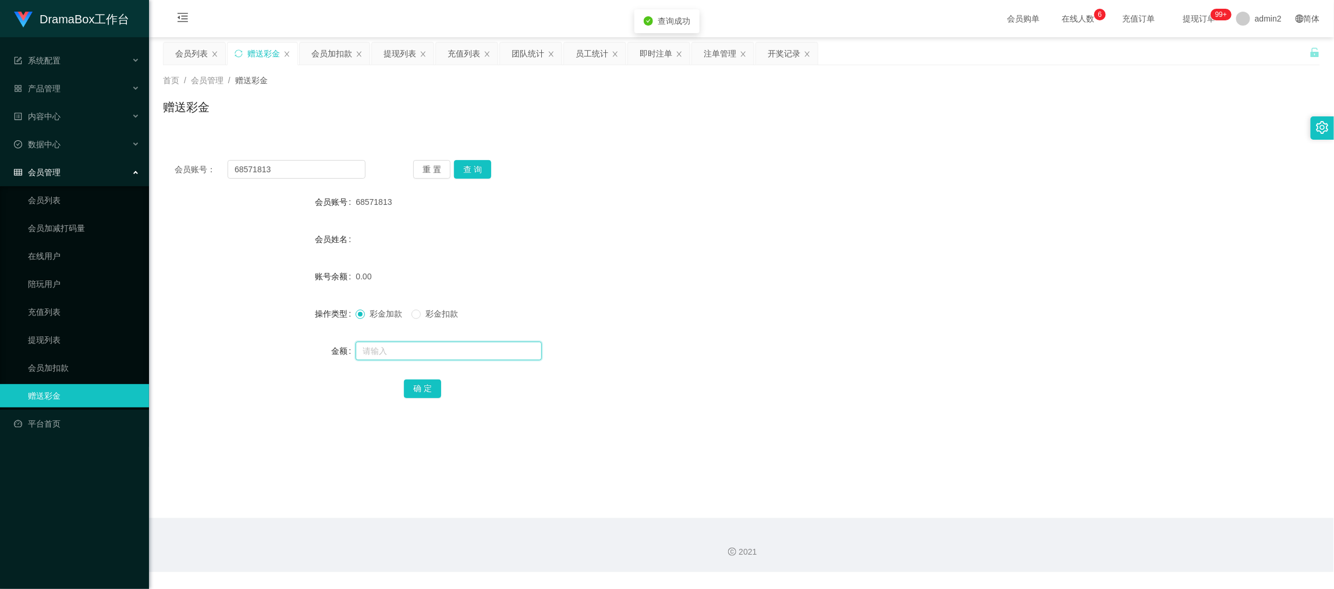
click at [425, 349] on input "text" at bounding box center [448, 351] width 186 height 19
type input "100"
click at [419, 390] on button "确 定" at bounding box center [422, 388] width 37 height 19
click at [772, 352] on div at bounding box center [692, 350] width 675 height 23
click at [1022, 502] on main "关闭左侧 关闭右侧 关闭其它 刷新页面 会员列表 赠送彩金 会员加扣款 提现列表 充值列表 团队统计 员工统计 即时注单 注单管理 开奖记录 首页 / 会员管…" at bounding box center [741, 277] width 1185 height 481
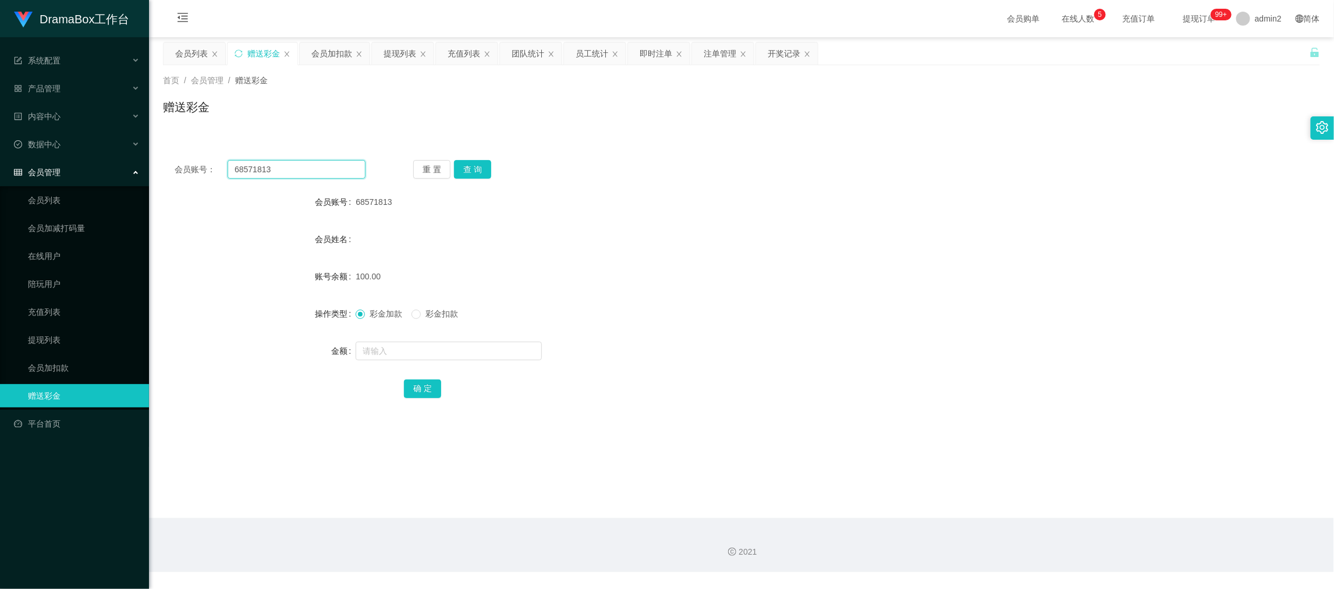
click at [323, 169] on input "68571813" at bounding box center [296, 169] width 138 height 19
click at [324, 169] on input "68571813" at bounding box center [296, 169] width 138 height 19
paste input "zz245245"
type input "zz245245"
click at [478, 167] on button "查 询" at bounding box center [472, 169] width 37 height 19
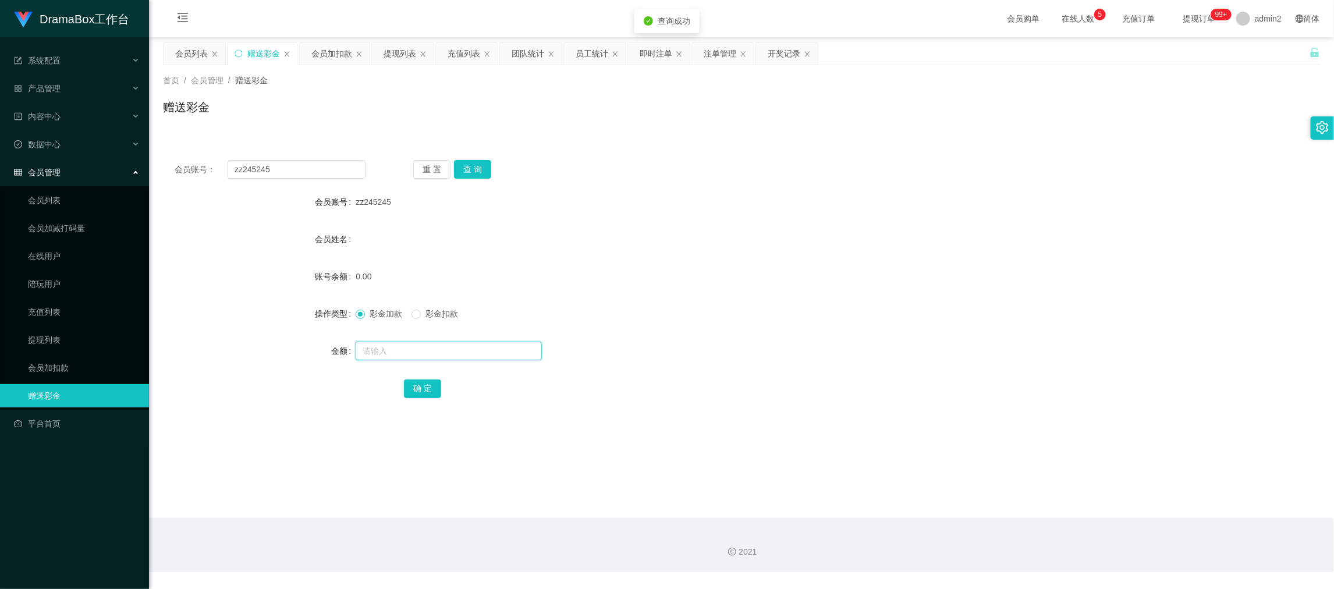
click at [486, 349] on input "text" at bounding box center [448, 351] width 186 height 19
type input "100"
drag, startPoint x: 421, startPoint y: 388, endPoint x: 498, endPoint y: 380, distance: 77.8
click at [420, 388] on button "确 定" at bounding box center [422, 388] width 37 height 19
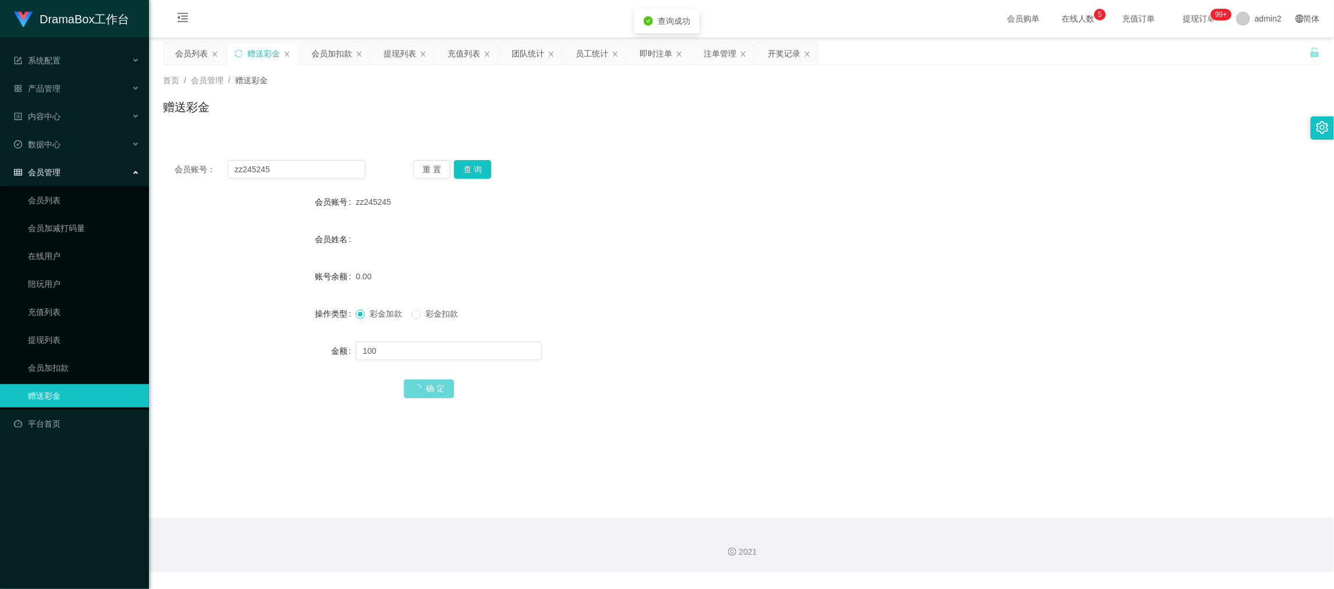
click at [736, 355] on div "100" at bounding box center [692, 350] width 675 height 23
drag, startPoint x: 1000, startPoint y: 502, endPoint x: 621, endPoint y: 291, distance: 433.4
click at [1000, 500] on main "关闭左侧 关闭右侧 关闭其它 刷新页面 会员列表 赠送彩金 会员加扣款 提现列表 充值列表 团队统计 员工统计 即时注单 注单管理 开奖记录 首页 / 会员管…" at bounding box center [741, 277] width 1185 height 481
click at [298, 166] on input "zz245245" at bounding box center [296, 169] width 138 height 19
drag, startPoint x: 298, startPoint y: 166, endPoint x: 394, endPoint y: 173, distance: 95.7
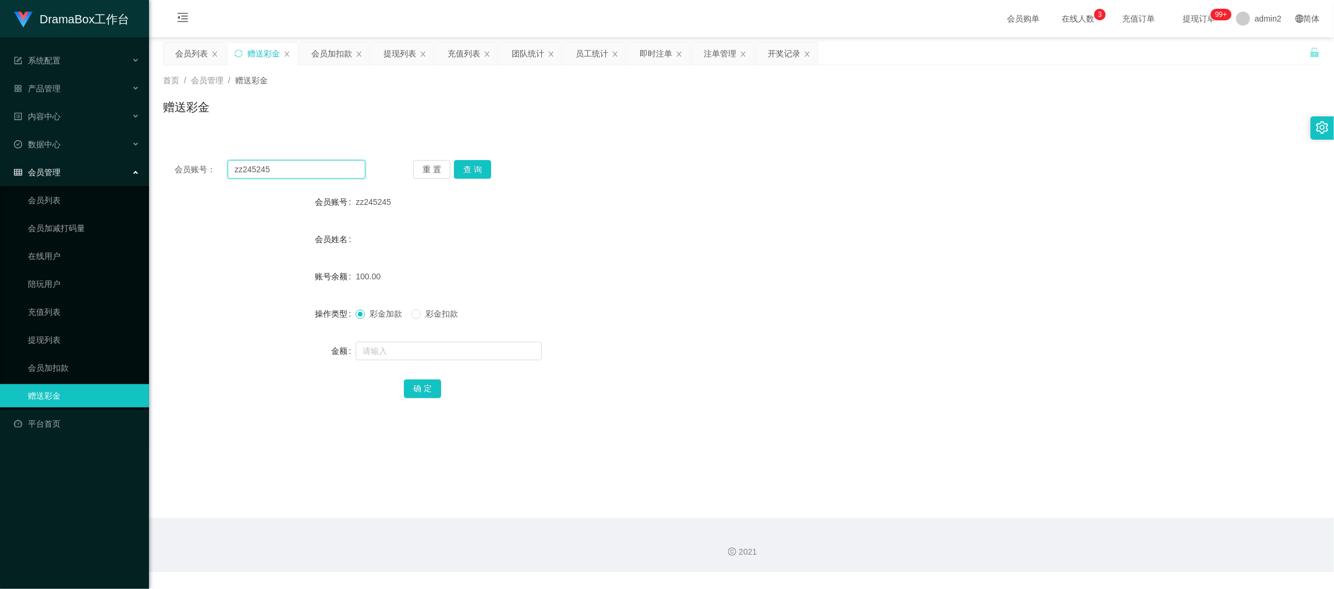
click at [301, 166] on input "zz245245" at bounding box center [296, 169] width 138 height 19
paste input "Timtim2809"
type input "Timtim2809"
click at [460, 166] on button "查 询" at bounding box center [472, 169] width 37 height 19
click at [481, 351] on input "text" at bounding box center [448, 351] width 186 height 19
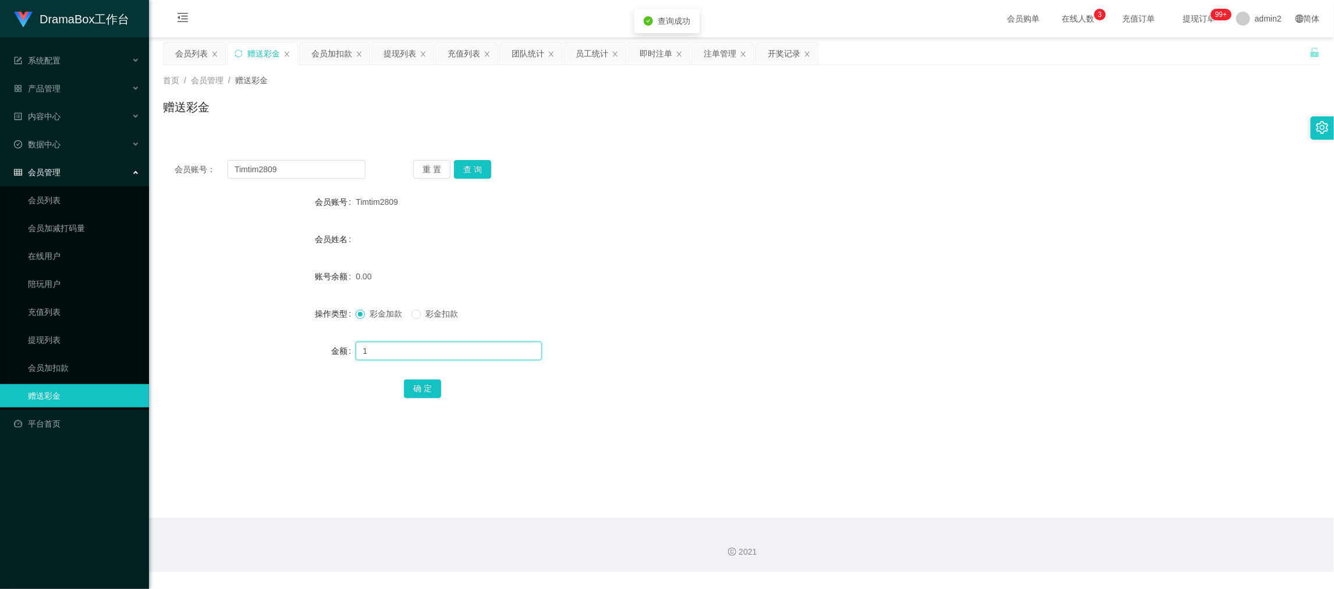
click at [481, 351] on input "1" at bounding box center [448, 351] width 186 height 19
type input "100"
click at [407, 388] on button "确 定" at bounding box center [422, 388] width 37 height 19
click at [746, 347] on div at bounding box center [692, 350] width 675 height 23
drag, startPoint x: 1044, startPoint y: 534, endPoint x: 1036, endPoint y: 525, distance: 11.9
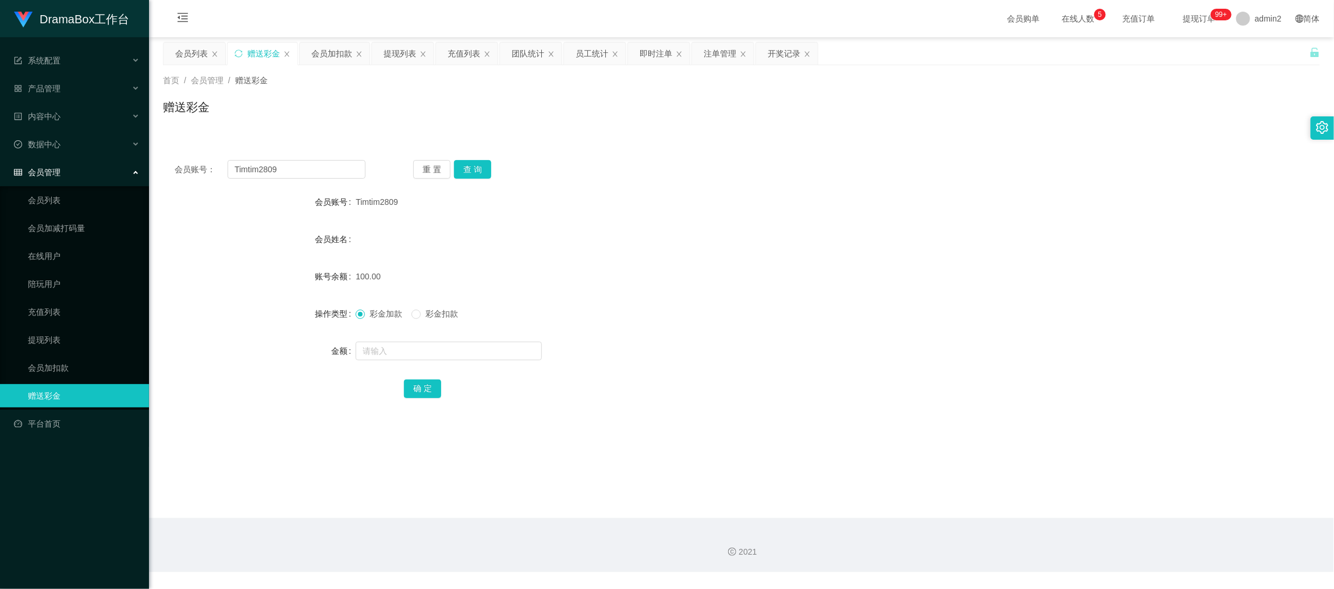
click at [1044, 534] on div "2021" at bounding box center [741, 545] width 1185 height 54
click at [312, 170] on input "Timtim2809" at bounding box center [296, 169] width 138 height 19
click at [314, 170] on input "Timtim2809" at bounding box center [296, 169] width 138 height 19
paste input "SiuLan1122"
type input "SiuLan1122"
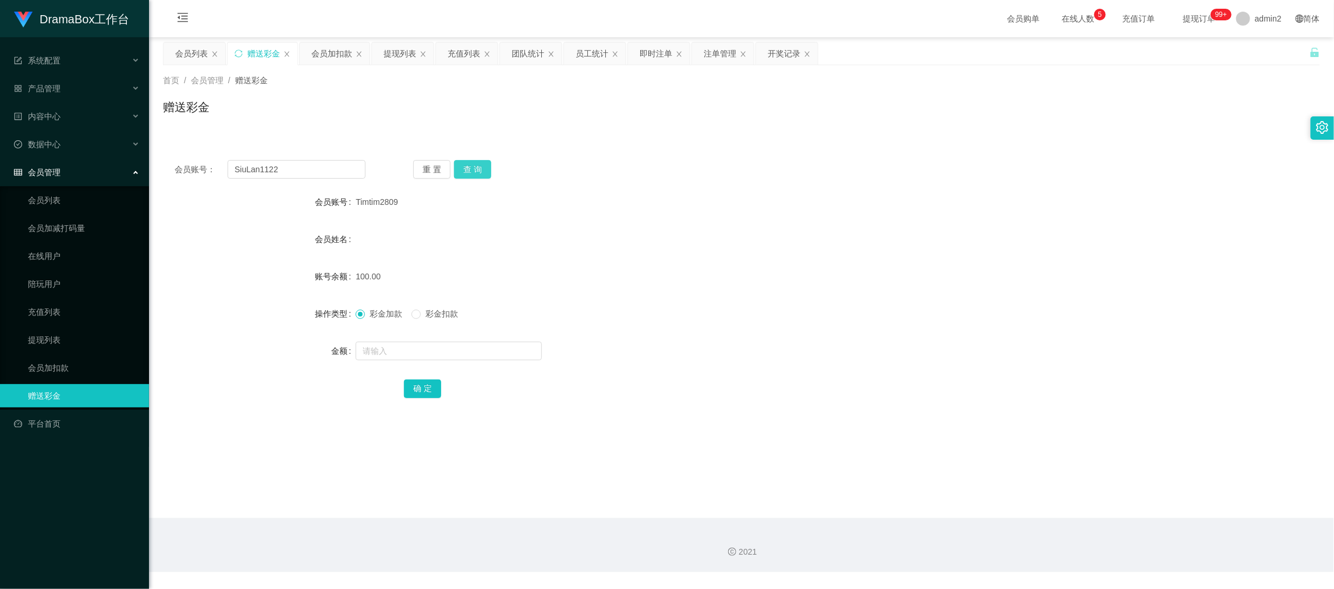
click at [474, 169] on button "查 询" at bounding box center [472, 169] width 37 height 19
click at [509, 344] on input "text" at bounding box center [448, 351] width 186 height 19
type input "100"
click at [424, 390] on button "确 定" at bounding box center [422, 388] width 37 height 19
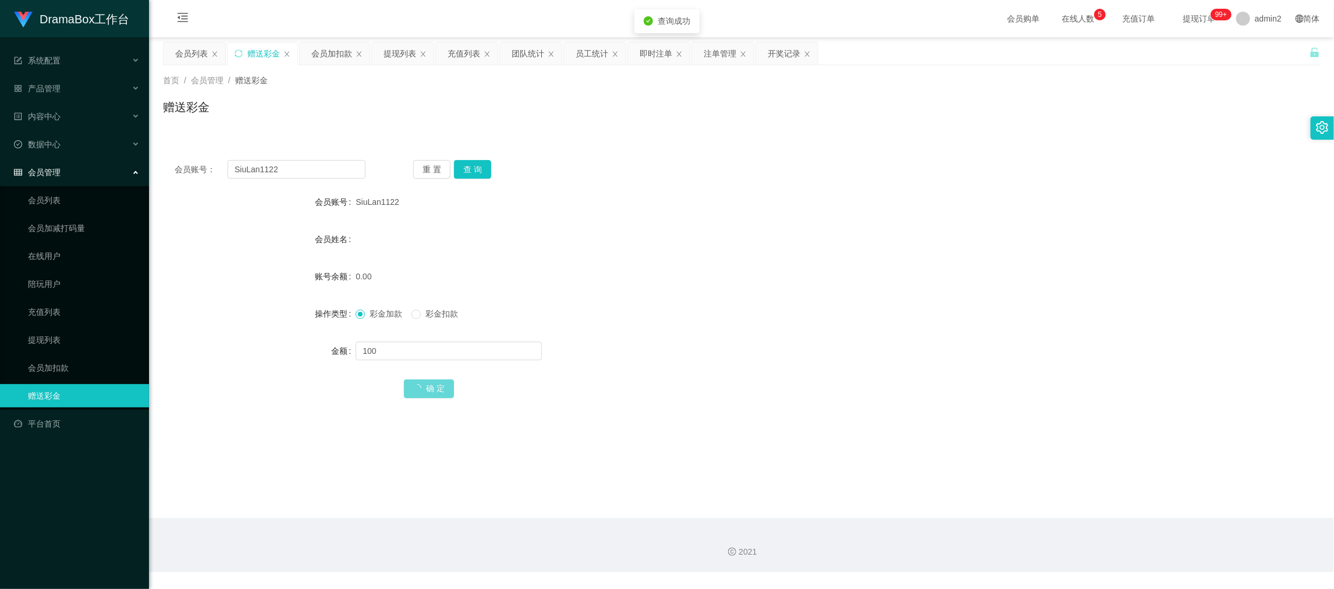
click at [748, 335] on form "会员账号 SiuLan1122 会员姓名 账号余额 0.00 操作类型 彩金加款 彩金扣款 金额 100 确 定" at bounding box center [741, 294] width 1157 height 209
click at [1016, 524] on div "2021" at bounding box center [741, 545] width 1185 height 54
click at [326, 170] on input "SiuLan1122" at bounding box center [296, 169] width 138 height 19
paste input "Fun1999"
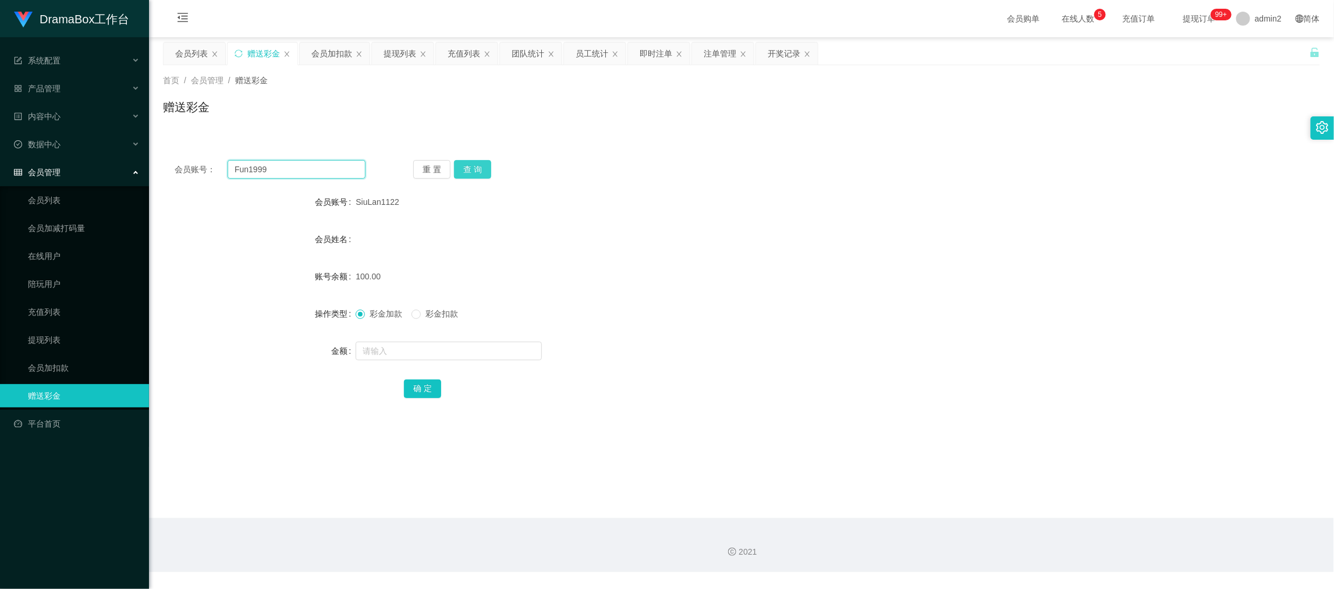
type input "Fun1999"
click at [467, 167] on button "查 询" at bounding box center [472, 169] width 37 height 19
click at [442, 350] on input "text" at bounding box center [448, 351] width 186 height 19
click at [442, 349] on input "text" at bounding box center [448, 351] width 186 height 19
type input "100"
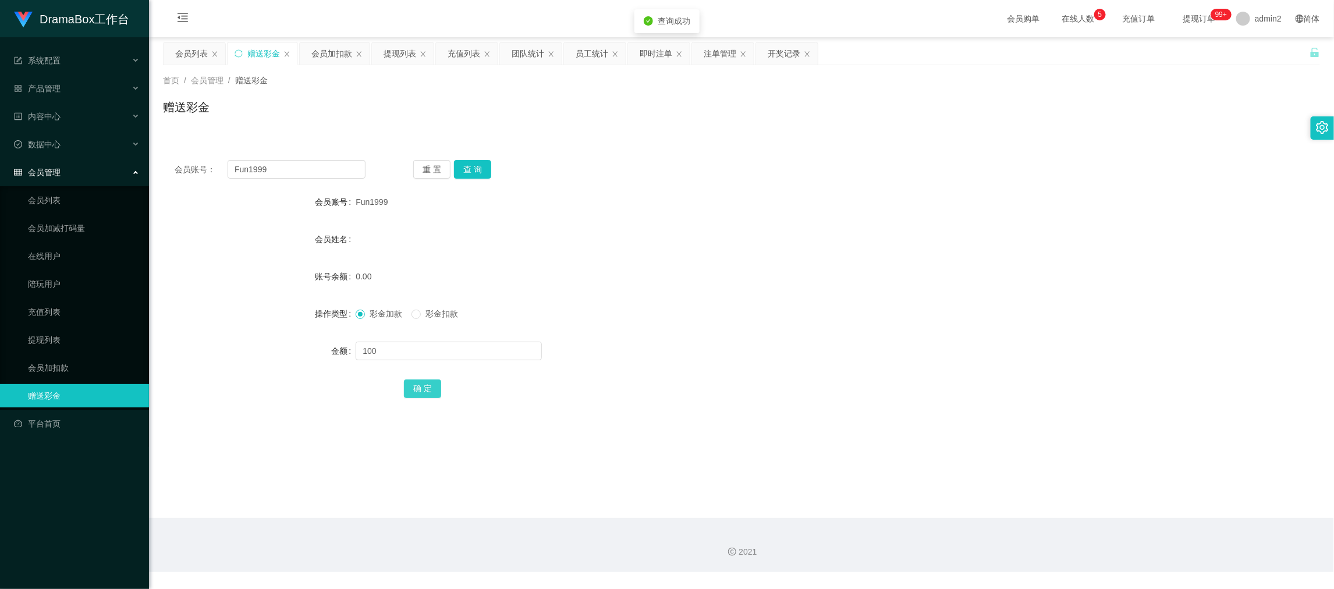
click at [419, 388] on button "确 定" at bounding box center [422, 388] width 37 height 19
click at [784, 323] on form "会员账号 Fun1999 会员姓名 账号余额 100.00 操作类型 彩金加款 彩金扣款 金额 确 定" at bounding box center [741, 294] width 1157 height 209
click at [1004, 560] on div "2021" at bounding box center [741, 545] width 1185 height 54
drag, startPoint x: 1000, startPoint y: 534, endPoint x: 996, endPoint y: 524, distance: 10.5
click at [998, 528] on div "2021" at bounding box center [741, 545] width 1185 height 54
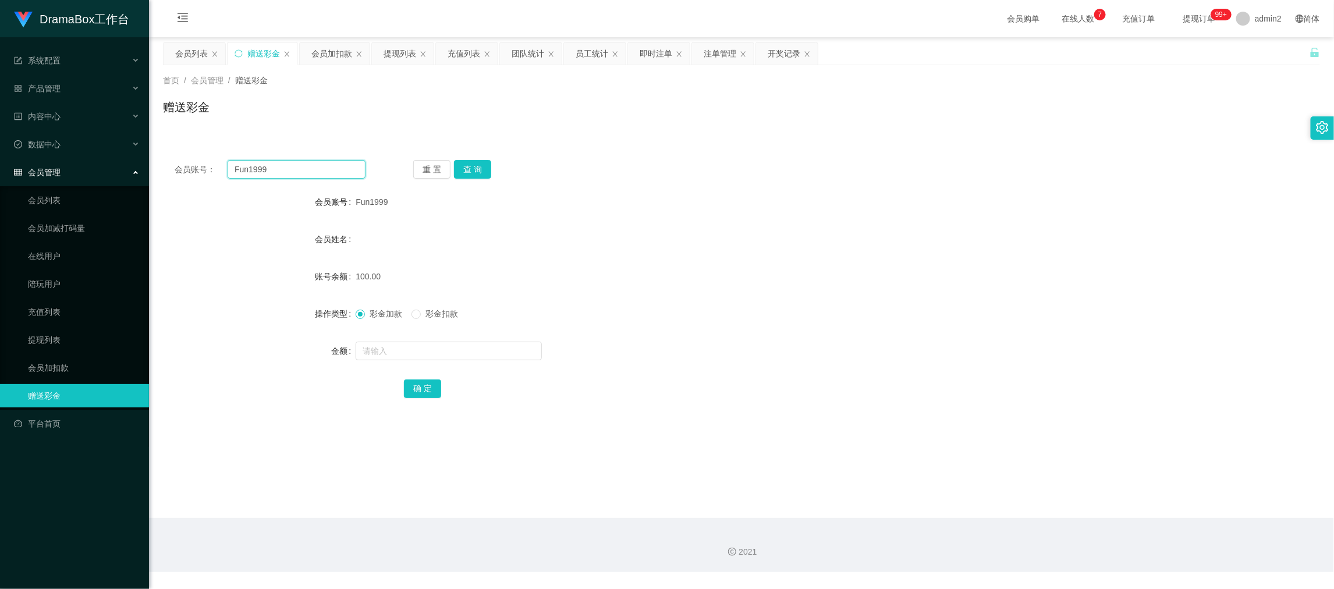
click at [296, 163] on input "Fun1999" at bounding box center [296, 169] width 138 height 19
drag, startPoint x: 296, startPoint y: 163, endPoint x: 411, endPoint y: 178, distance: 115.5
click at [301, 165] on input "Fun1999" at bounding box center [296, 169] width 138 height 19
paste input "LingBlue"
type input "LingBlue"
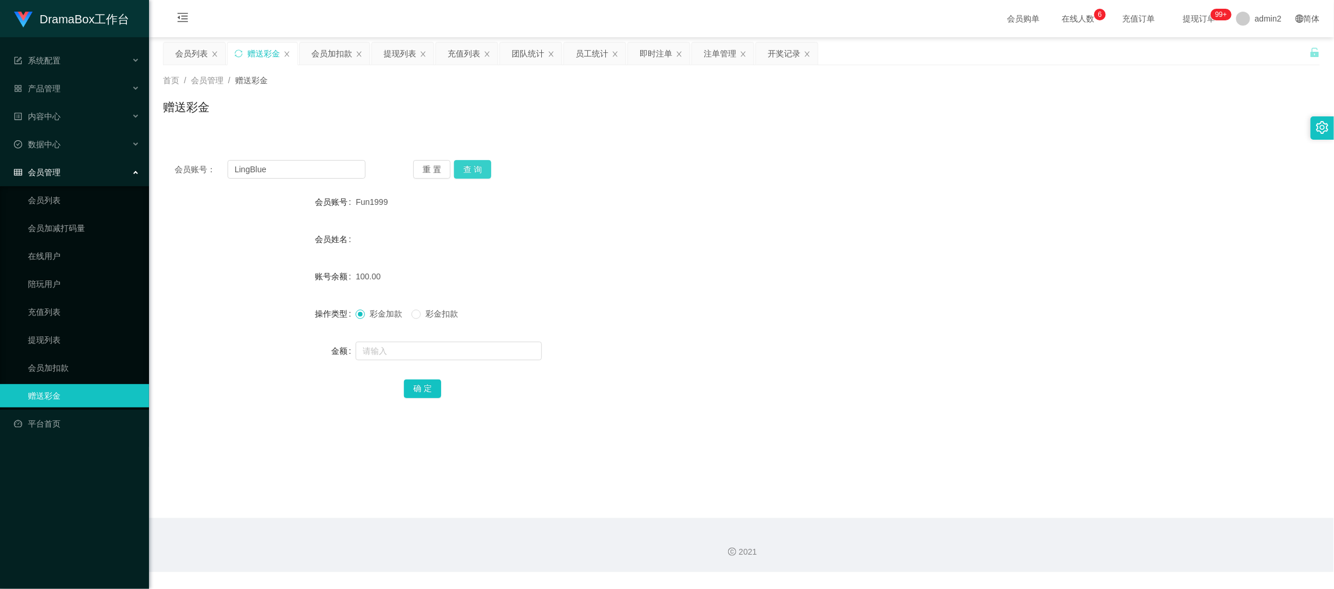
click at [474, 170] on button "查 询" at bounding box center [472, 169] width 37 height 19
click at [497, 352] on input "text" at bounding box center [448, 351] width 186 height 19
type input "100"
click at [424, 387] on button "确 定" at bounding box center [422, 388] width 37 height 19
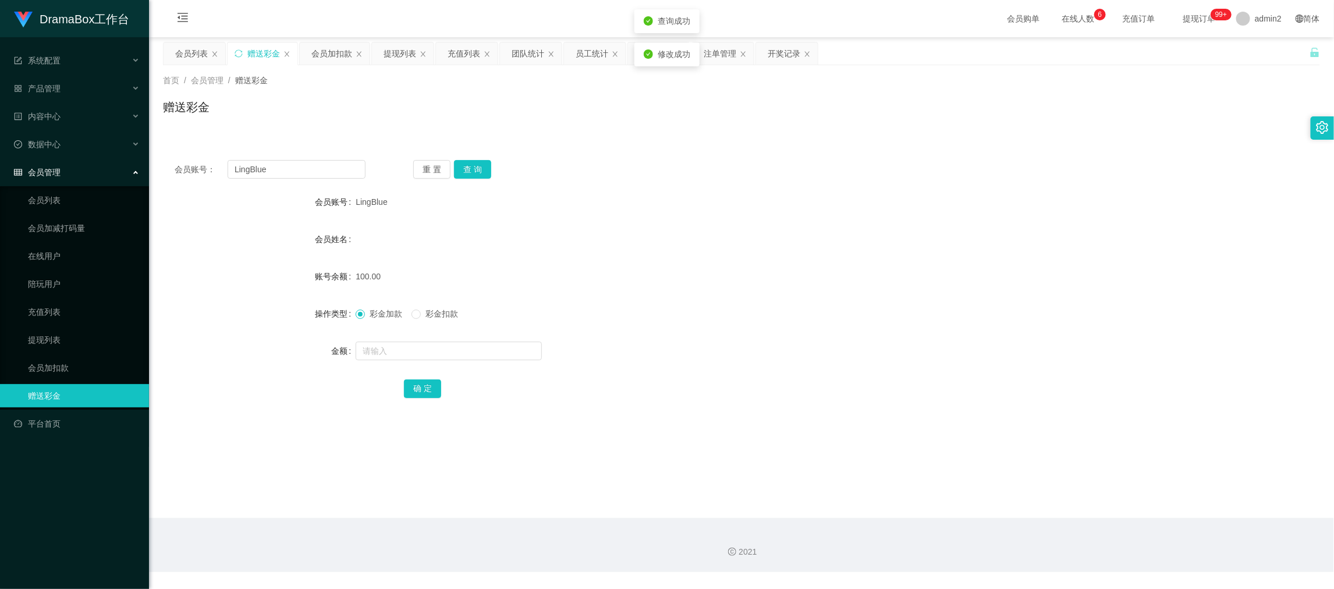
click at [756, 333] on form "会员账号 LingBlue 会员姓名 账号余额 100.00 操作类型 彩金加款 彩金扣款 金额 确 定" at bounding box center [741, 294] width 1157 height 209
drag, startPoint x: 1039, startPoint y: 523, endPoint x: 555, endPoint y: 255, distance: 553.1
click at [1039, 522] on div "2021" at bounding box center [741, 545] width 1185 height 54
click at [317, 170] on input "LingBlue" at bounding box center [296, 169] width 138 height 19
drag, startPoint x: 317, startPoint y: 170, endPoint x: 413, endPoint y: 177, distance: 96.9
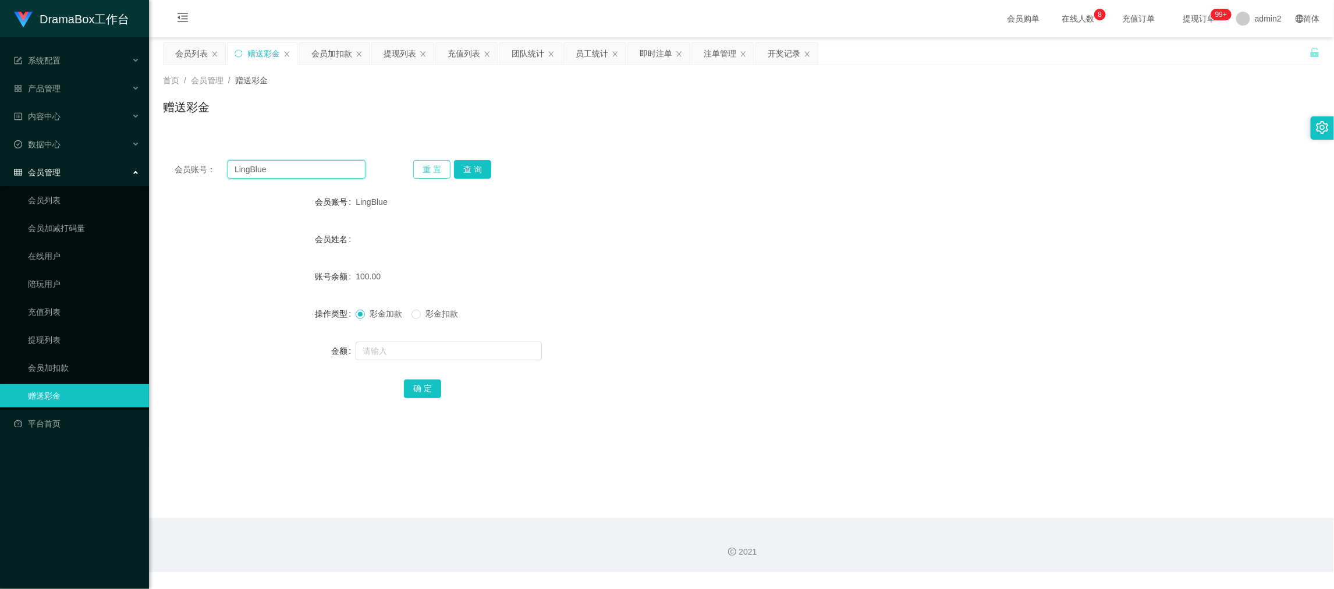
click at [324, 171] on input "LingBlue" at bounding box center [296, 169] width 138 height 19
paste input "Howard1230"
type input "Howard1230"
click at [477, 171] on button "查 询" at bounding box center [472, 169] width 37 height 19
click at [492, 351] on input "text" at bounding box center [448, 351] width 186 height 19
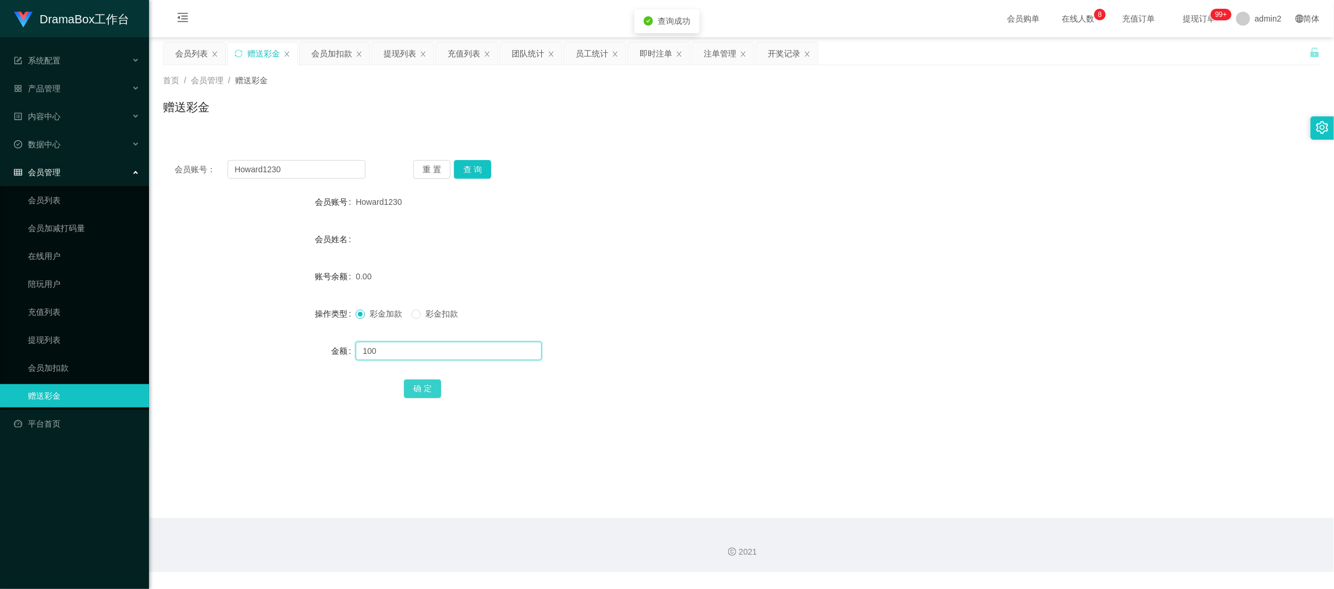
type input "100"
drag, startPoint x: 428, startPoint y: 390, endPoint x: 481, endPoint y: 375, distance: 55.2
click at [427, 390] on button "确 定" at bounding box center [422, 388] width 37 height 19
click at [776, 328] on form "会员账号 Howard1230 会员姓名 账号余额 0.00 操作类型 彩金加款 彩金扣款 金额 100 确 定" at bounding box center [741, 294] width 1157 height 209
click at [1026, 507] on main "关闭左侧 关闭右侧 关闭其它 刷新页面 会员列表 赠送彩金 会员加扣款 提现列表 充值列表 团队统计 员工统计 即时注单 注单管理 开奖记录 首页 / 会员管…" at bounding box center [741, 277] width 1185 height 481
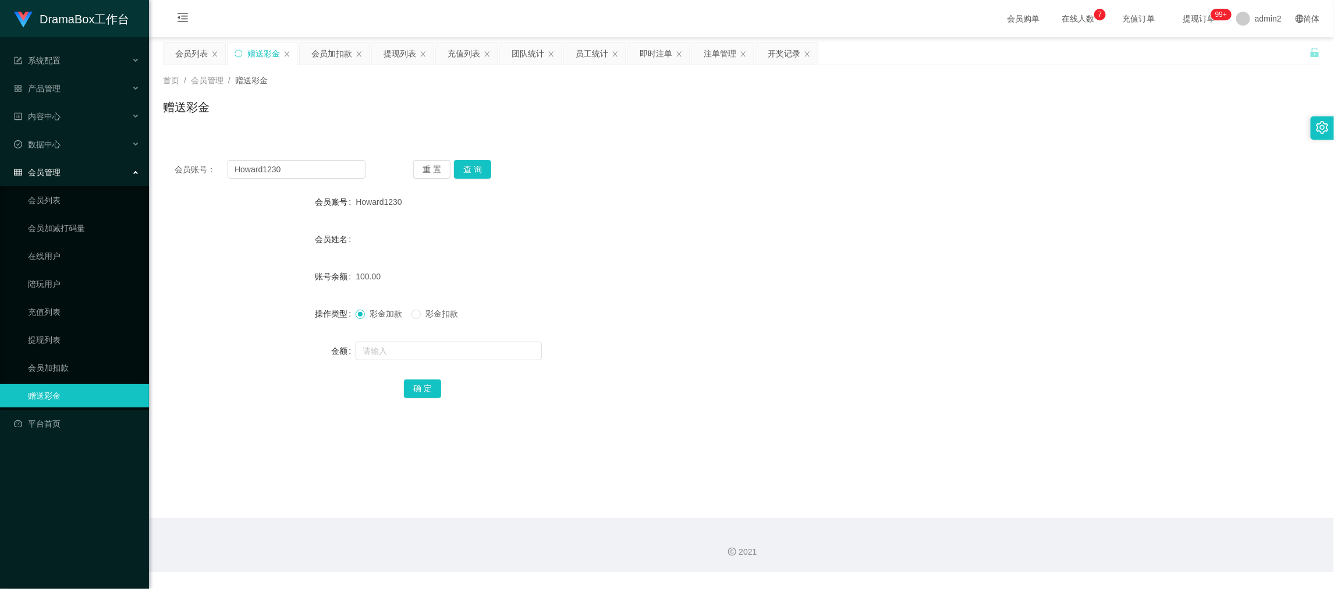
click at [339, 183] on div "会员账号： Howard1230 重 置 查 询 会员账号 Howard1230 会员姓名 账号余额 100.00 操作类型 彩金加款 彩金扣款 金额 确 定" at bounding box center [741, 286] width 1157 height 277
click at [337, 166] on input "Howard1230" at bounding box center [296, 169] width 138 height 19
drag, startPoint x: 337, startPoint y: 166, endPoint x: 445, endPoint y: 173, distance: 108.4
click at [337, 166] on input "Howard1230" at bounding box center [296, 169] width 138 height 19
paste input "winky0888"
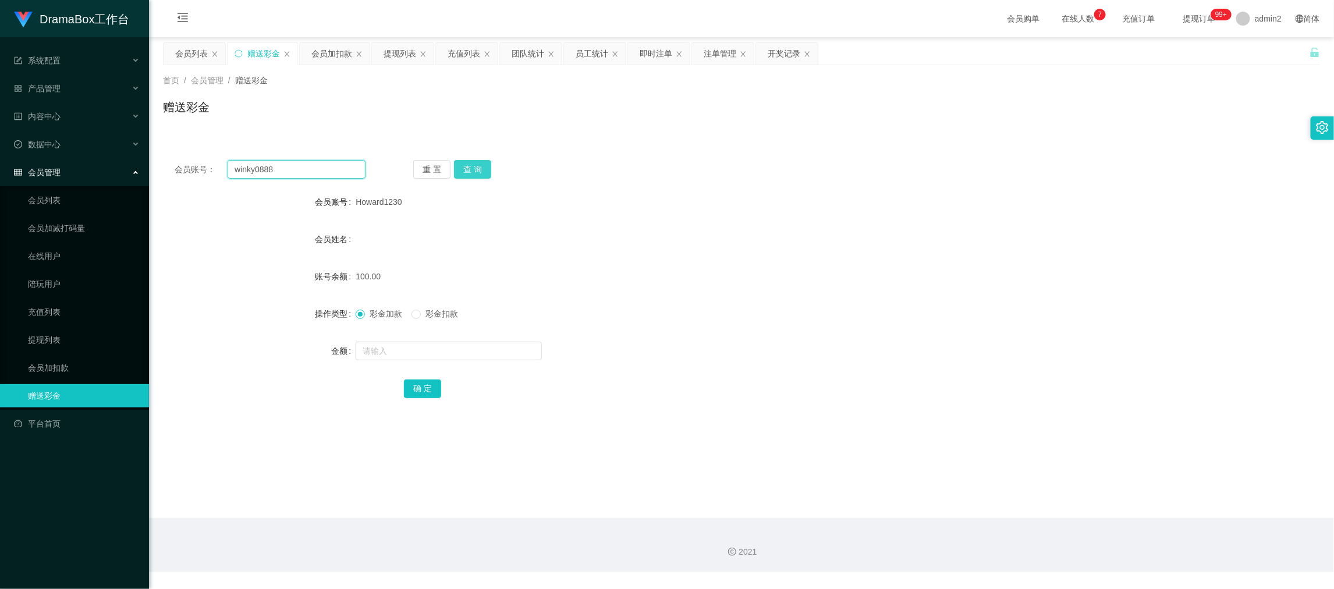
type input "winky0888"
click at [480, 161] on button "查 询" at bounding box center [472, 169] width 37 height 19
click at [486, 353] on input "text" at bounding box center [448, 351] width 186 height 19
click at [486, 352] on input "1" at bounding box center [448, 351] width 186 height 19
type input "100"
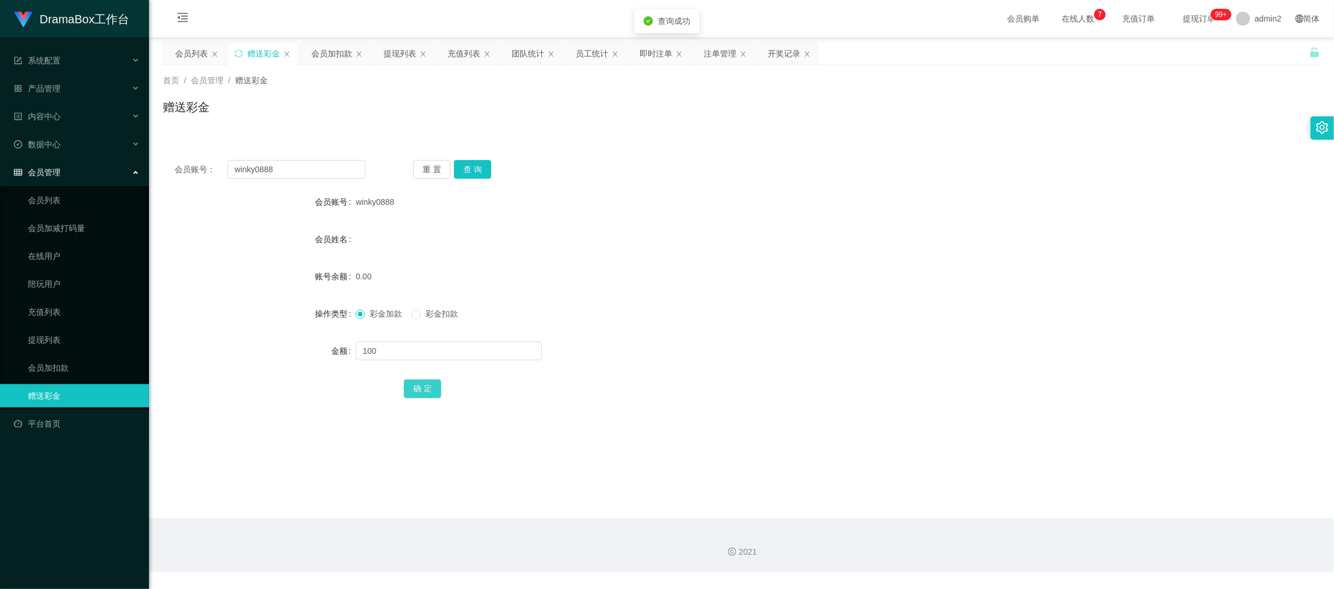
click at [427, 386] on button "确 定" at bounding box center [422, 388] width 37 height 19
click at [733, 317] on div "彩金加款 彩金扣款" at bounding box center [692, 313] width 675 height 23
drag, startPoint x: 1059, startPoint y: 496, endPoint x: 749, endPoint y: 360, distance: 338.4
click at [1057, 495] on main "关闭左侧 关闭右侧 关闭其它 刷新页面 会员列表 赠送彩金 会员加扣款 提现列表 充值列表 团队统计 员工统计 即时注单 注单管理 开奖记录 首页 / 会员管…" at bounding box center [741, 277] width 1185 height 481
click at [305, 170] on input "winky0888" at bounding box center [296, 169] width 138 height 19
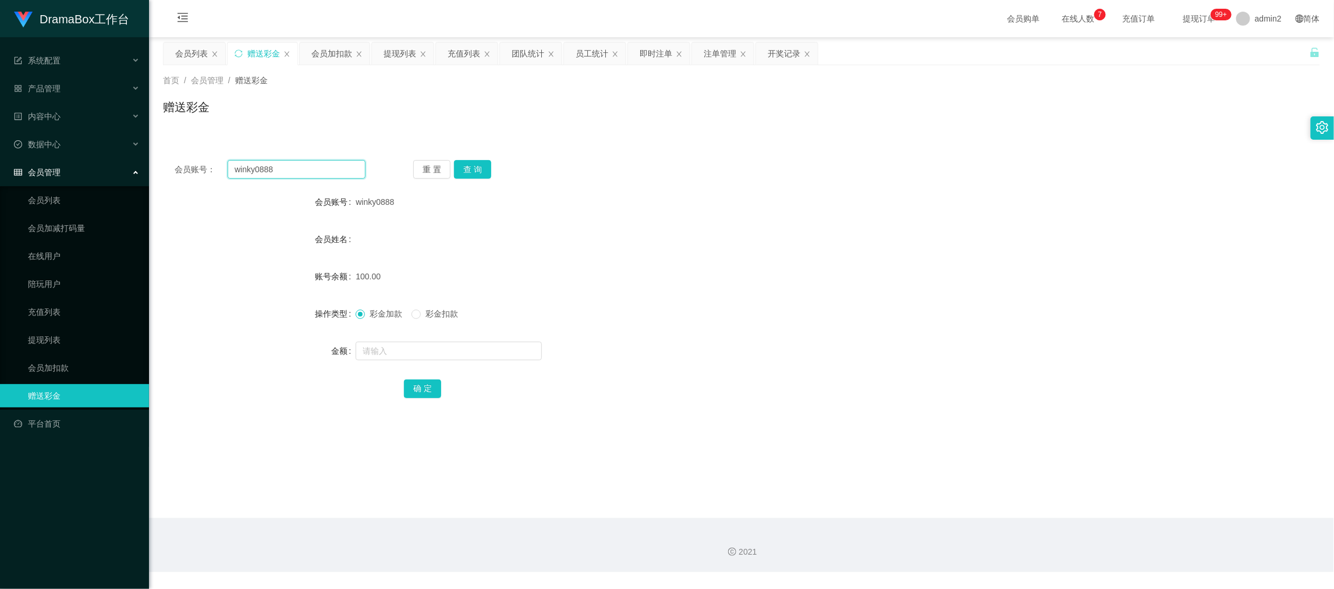
click at [305, 170] on input "winky0888" at bounding box center [296, 169] width 138 height 19
paste input "Yiuwong"
type input "Yiuwong"
click at [481, 171] on button "查 询" at bounding box center [472, 169] width 37 height 19
click at [500, 353] on input "text" at bounding box center [448, 351] width 186 height 19
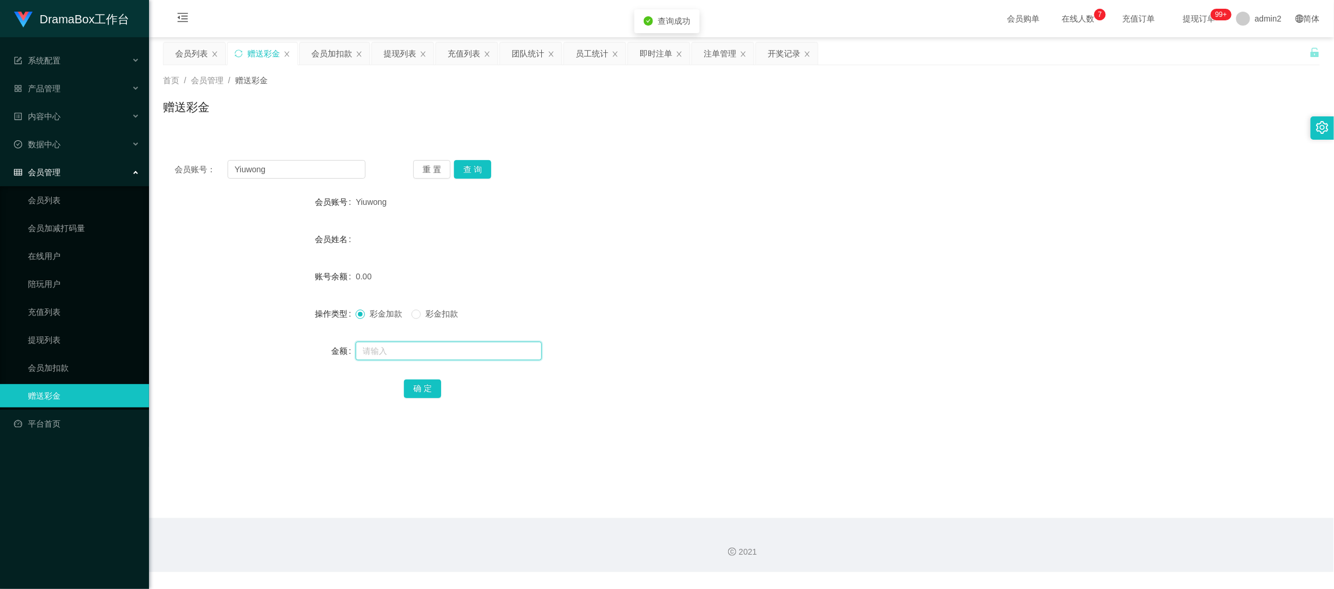
click at [500, 353] on input "text" at bounding box center [448, 351] width 186 height 19
type input "100"
click at [424, 381] on button "确 定" at bounding box center [422, 388] width 37 height 19
drag, startPoint x: 753, startPoint y: 344, endPoint x: 760, endPoint y: 343, distance: 7.1
click at [760, 343] on div at bounding box center [692, 350] width 675 height 23
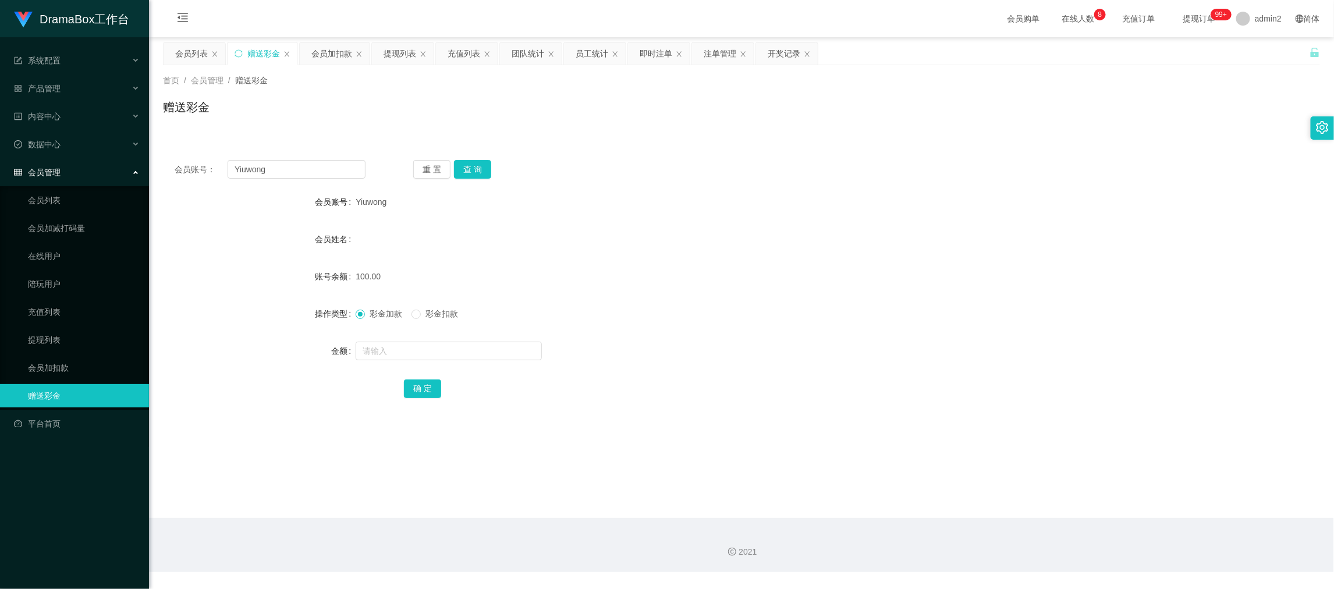
drag, startPoint x: 1069, startPoint y: 534, endPoint x: 829, endPoint y: 399, distance: 275.9
click at [1069, 531] on div "2021" at bounding box center [741, 545] width 1185 height 54
click at [322, 180] on div "会员账号： Yiuwong 重 置 查 询 会员账号 Yiuwong 会员姓名 账号余额 100.00 操作类型 彩金加款 彩金扣款 金额 确 定" at bounding box center [741, 286] width 1157 height 277
click at [322, 171] on input "Yiuwong" at bounding box center [296, 169] width 138 height 19
drag, startPoint x: 322, startPoint y: 171, endPoint x: 419, endPoint y: 176, distance: 96.7
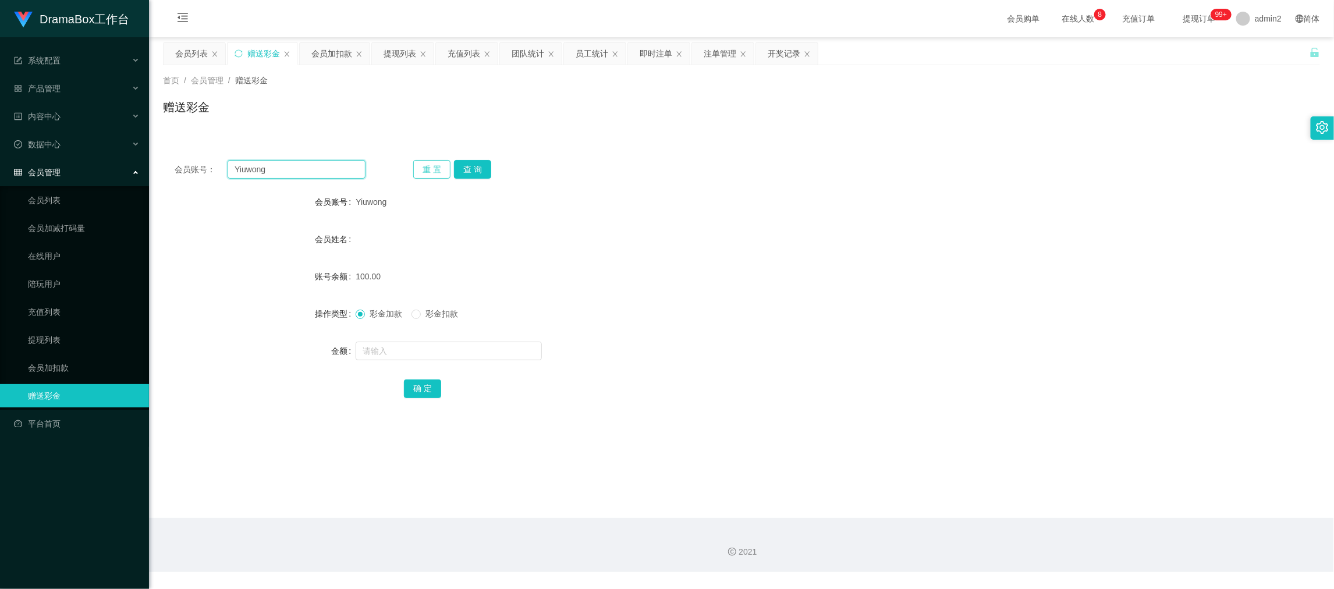
click at [322, 171] on input "Yiuwong" at bounding box center [296, 169] width 138 height 19
paste input "kwanyiu198611"
type input "kwanyiu198611"
click at [459, 163] on button "查 询" at bounding box center [472, 169] width 37 height 19
click at [502, 349] on input "text" at bounding box center [448, 351] width 186 height 19
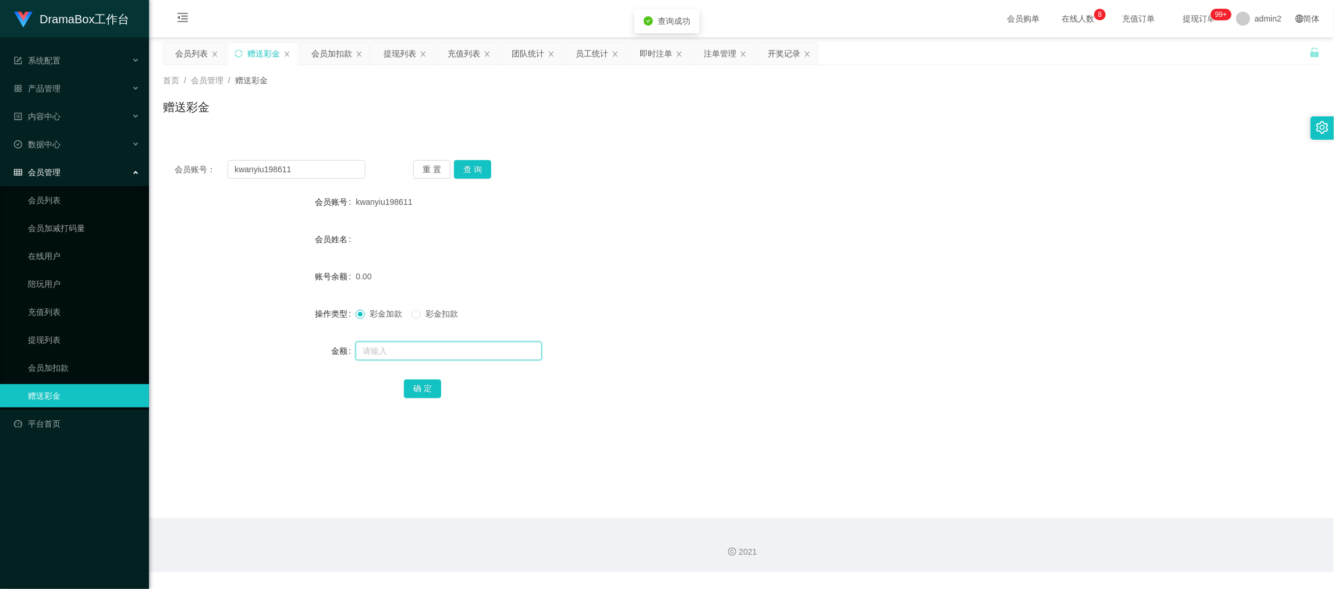
click at [502, 349] on input "text" at bounding box center [448, 351] width 186 height 19
type input "100"
click at [414, 386] on button "确 定" at bounding box center [422, 388] width 37 height 19
drag, startPoint x: 710, startPoint y: 342, endPoint x: 731, endPoint y: 341, distance: 21.0
click at [731, 342] on div at bounding box center [692, 350] width 675 height 23
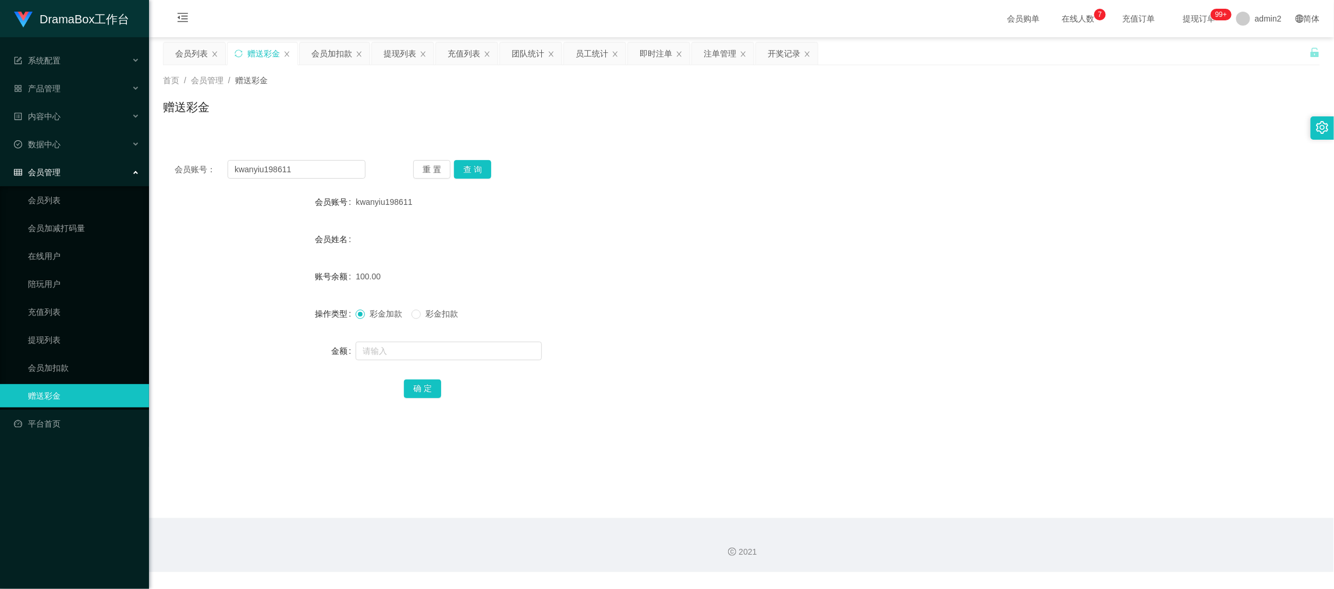
drag, startPoint x: 998, startPoint y: 503, endPoint x: 455, endPoint y: 249, distance: 599.4
click at [987, 500] on main "关闭左侧 关闭右侧 关闭其它 刷新页面 会员列表 赠送彩金 会员加扣款 提现列表 充值列表 团队统计 员工统计 即时注单 注单管理 开奖记录 首页 / 会员管…" at bounding box center [741, 277] width 1185 height 481
click at [325, 162] on input "kwanyiu198611" at bounding box center [296, 169] width 138 height 19
drag, startPoint x: 325, startPoint y: 162, endPoint x: 378, endPoint y: 168, distance: 53.2
click at [333, 165] on input "kwanyiu198611" at bounding box center [296, 169] width 138 height 19
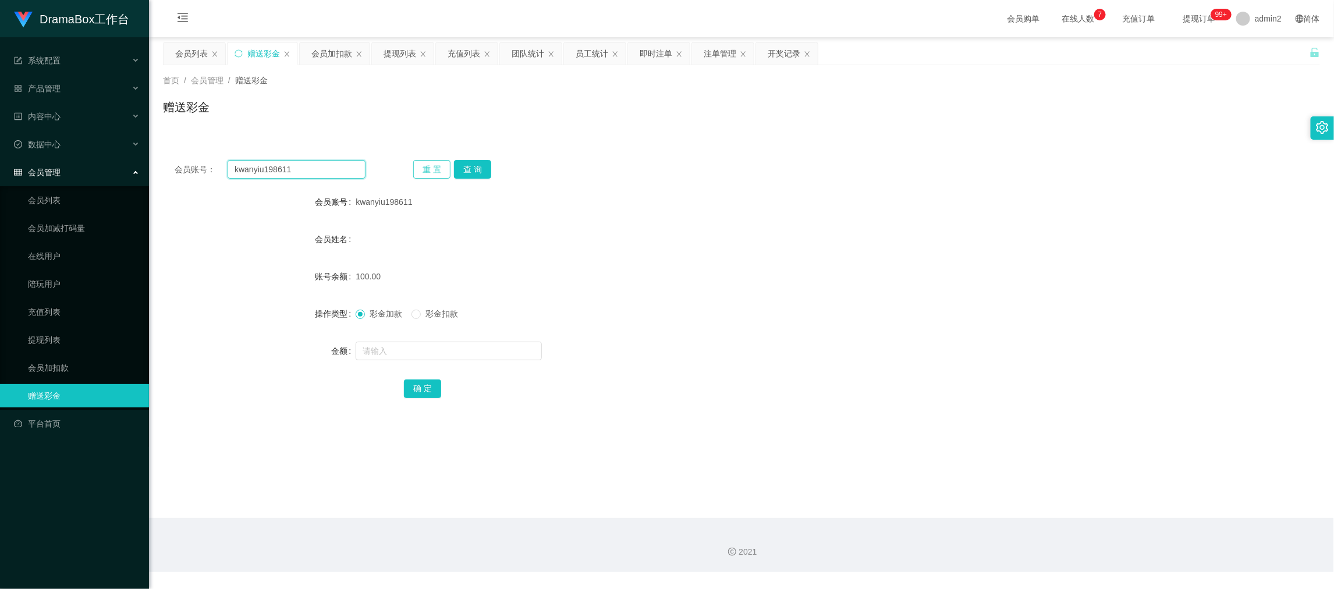
paste input "ABC12332"
type input "ABC123321"
click at [475, 166] on button "查 询" at bounding box center [472, 169] width 37 height 19
click at [499, 355] on input "text" at bounding box center [448, 351] width 186 height 19
click at [499, 353] on input "text" at bounding box center [448, 351] width 186 height 19
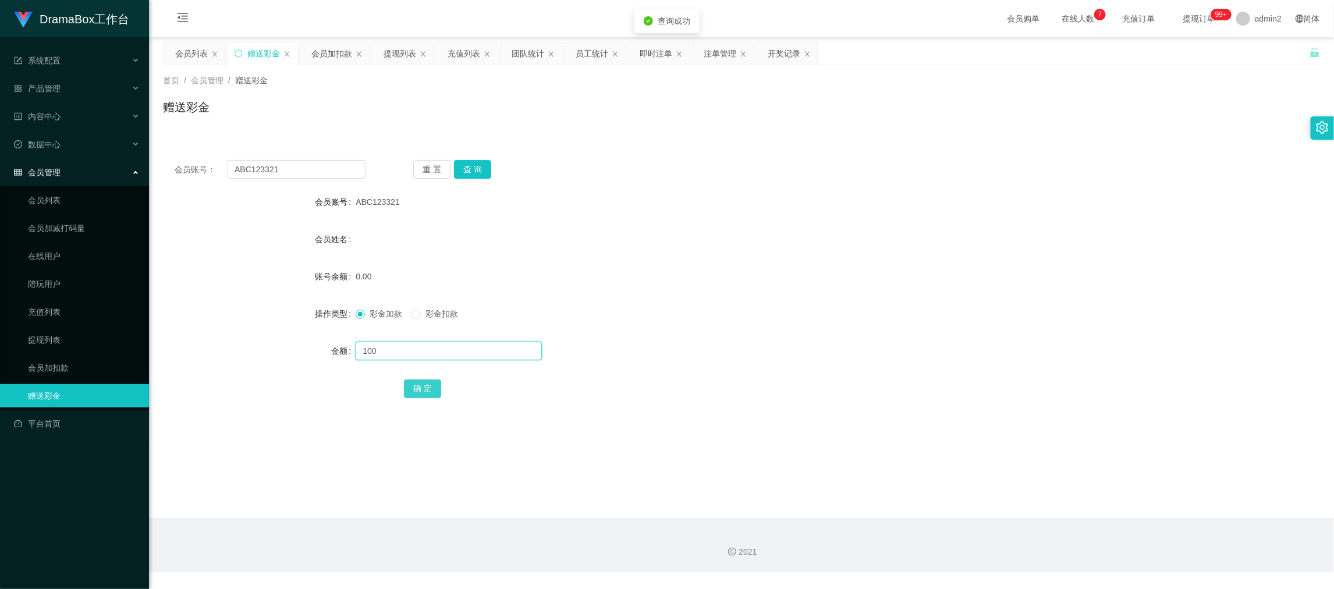
type input "100"
drag, startPoint x: 418, startPoint y: 388, endPoint x: 471, endPoint y: 379, distance: 53.8
click at [418, 387] on button "确 定" at bounding box center [422, 388] width 37 height 19
drag, startPoint x: 800, startPoint y: 344, endPoint x: 915, endPoint y: 271, distance: 136.2
click at [801, 344] on div at bounding box center [692, 350] width 675 height 23
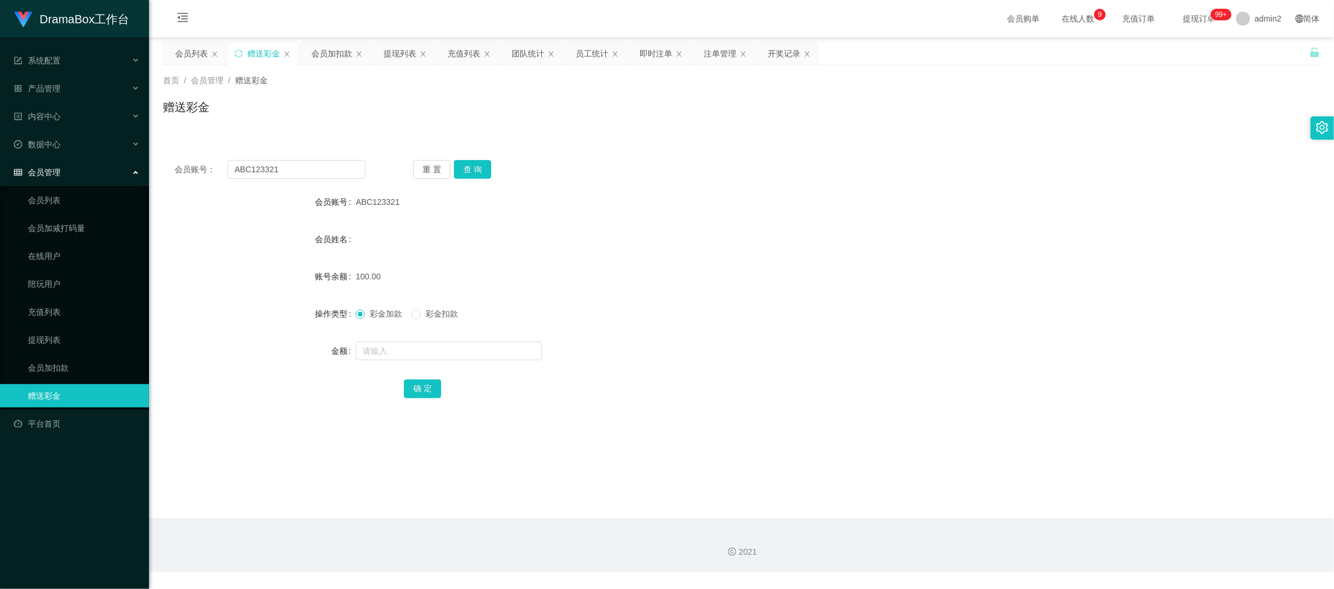
click at [1041, 518] on div "2021" at bounding box center [741, 545] width 1185 height 54
click at [326, 162] on input "ABC123321" at bounding box center [296, 169] width 138 height 19
paste input "snow613"
type input "snow613"
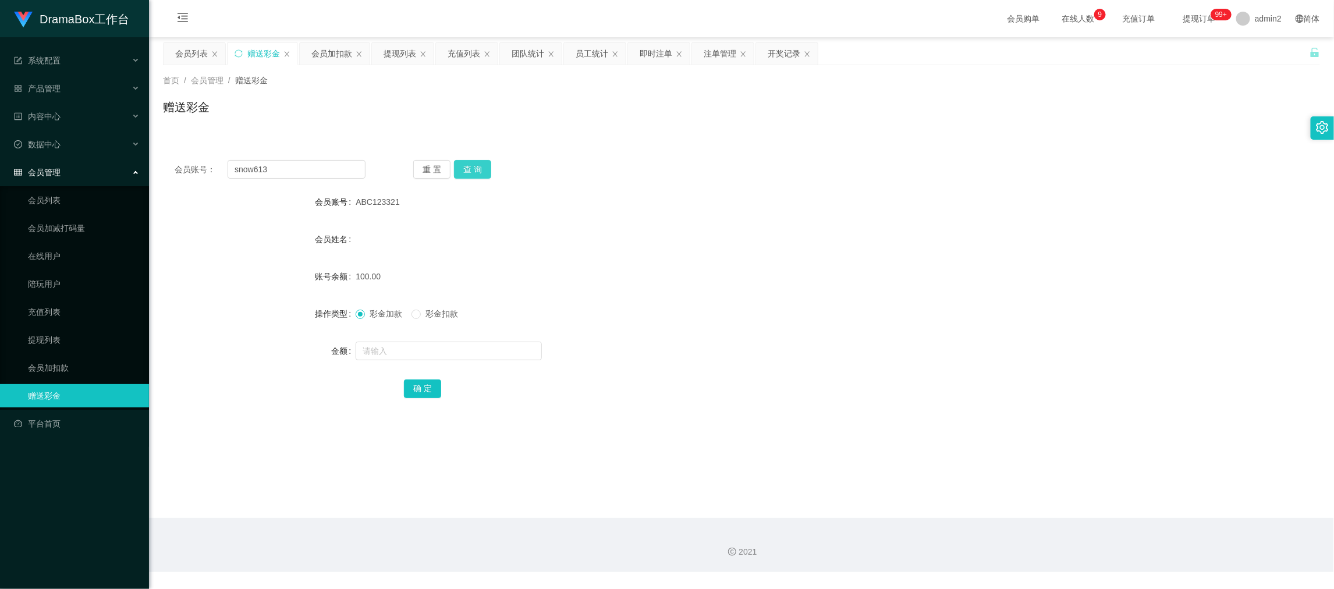
click at [456, 163] on button "查 询" at bounding box center [472, 169] width 37 height 19
click at [502, 349] on input "text" at bounding box center [448, 351] width 186 height 19
type input "100"
click at [437, 390] on button "确 定" at bounding box center [422, 388] width 37 height 19
click at [751, 328] on form "会员账号 snow613 会员姓名 账号余额 0.00 操作类型 彩金加款 彩金扣款 金额 确 定" at bounding box center [741, 294] width 1157 height 209
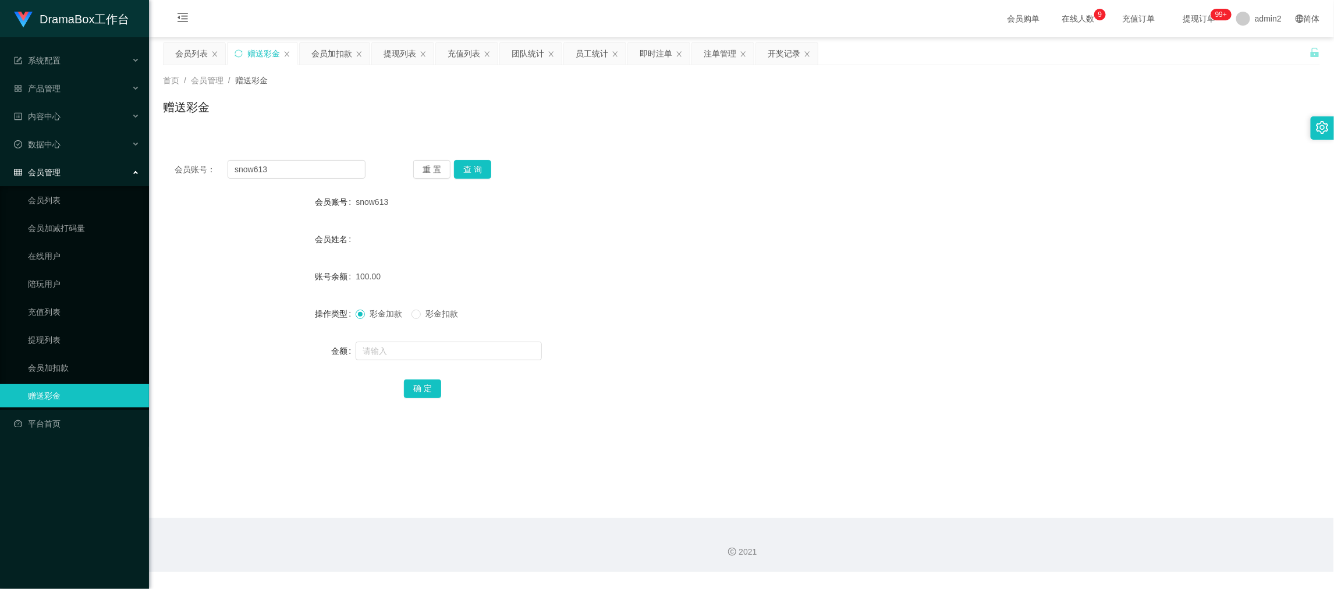
drag, startPoint x: 1027, startPoint y: 499, endPoint x: 701, endPoint y: 333, distance: 365.8
click at [1027, 499] on main "关闭左侧 关闭右侧 关闭其它 刷新页面 会员列表 赠送彩金 会员加扣款 提现列表 充值列表 团队统计 员工统计 即时注单 注单管理 开奖记录 首页 / 会员管…" at bounding box center [741, 277] width 1185 height 481
click at [319, 169] on input "snow613" at bounding box center [296, 169] width 138 height 19
drag, startPoint x: 319, startPoint y: 169, endPoint x: 498, endPoint y: 172, distance: 178.7
click at [333, 170] on input "snow613" at bounding box center [296, 169] width 138 height 19
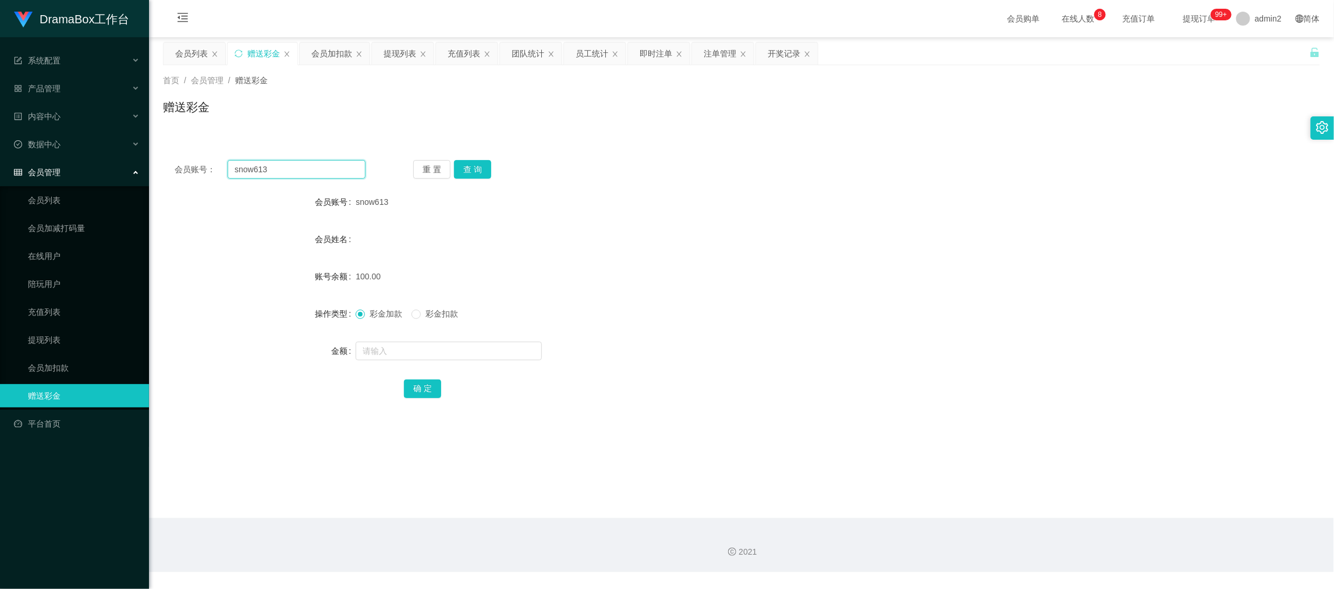
paste input "Kelvinlsin"
type input "Kelvinlsin"
click at [480, 165] on button "查 询" at bounding box center [472, 169] width 37 height 19
click at [496, 352] on input "text" at bounding box center [448, 351] width 186 height 19
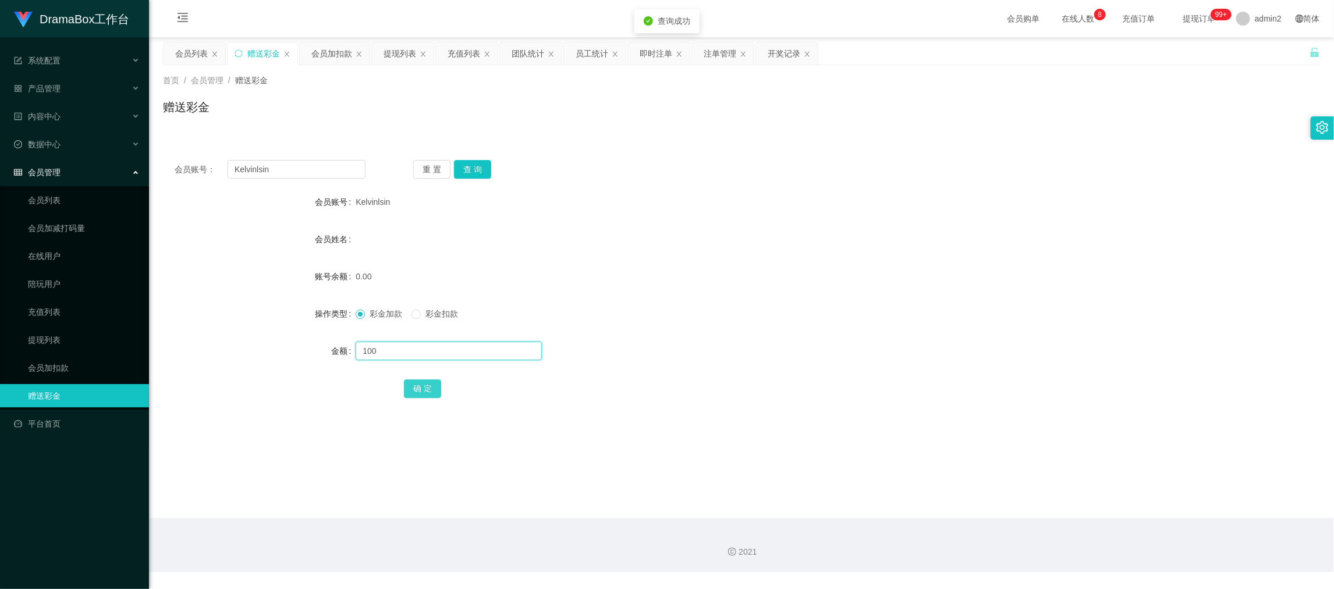
type input "100"
drag, startPoint x: 424, startPoint y: 388, endPoint x: 473, endPoint y: 375, distance: 50.7
click at [424, 388] on button "确 定" at bounding box center [422, 388] width 37 height 19
click at [694, 335] on form "会员账号 Kelvinlsin 会员姓名 账号余额 0.00 操作类型 彩金加款 彩金扣款 金额 确 定" at bounding box center [741, 294] width 1157 height 209
drag, startPoint x: 1040, startPoint y: 524, endPoint x: 1025, endPoint y: 504, distance: 25.4
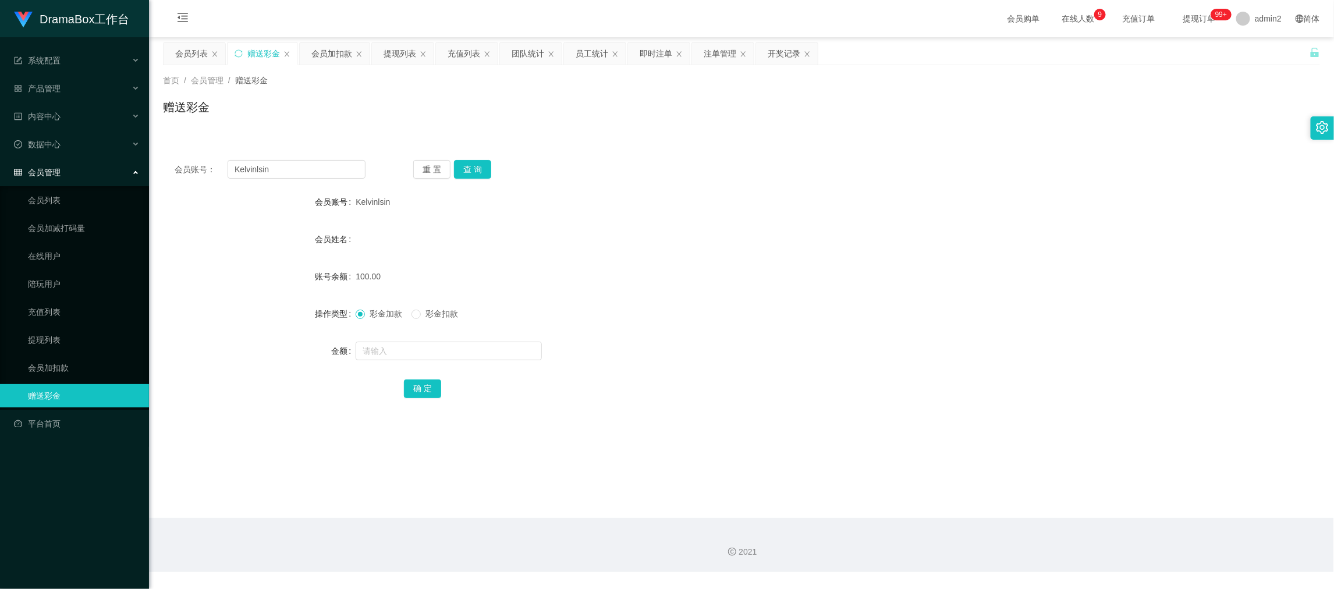
click at [1037, 523] on div "2021" at bounding box center [741, 545] width 1185 height 54
drag, startPoint x: 403, startPoint y: 56, endPoint x: 402, endPoint y: 49, distance: 6.5
click at [403, 54] on div "提现列表" at bounding box center [399, 53] width 33 height 22
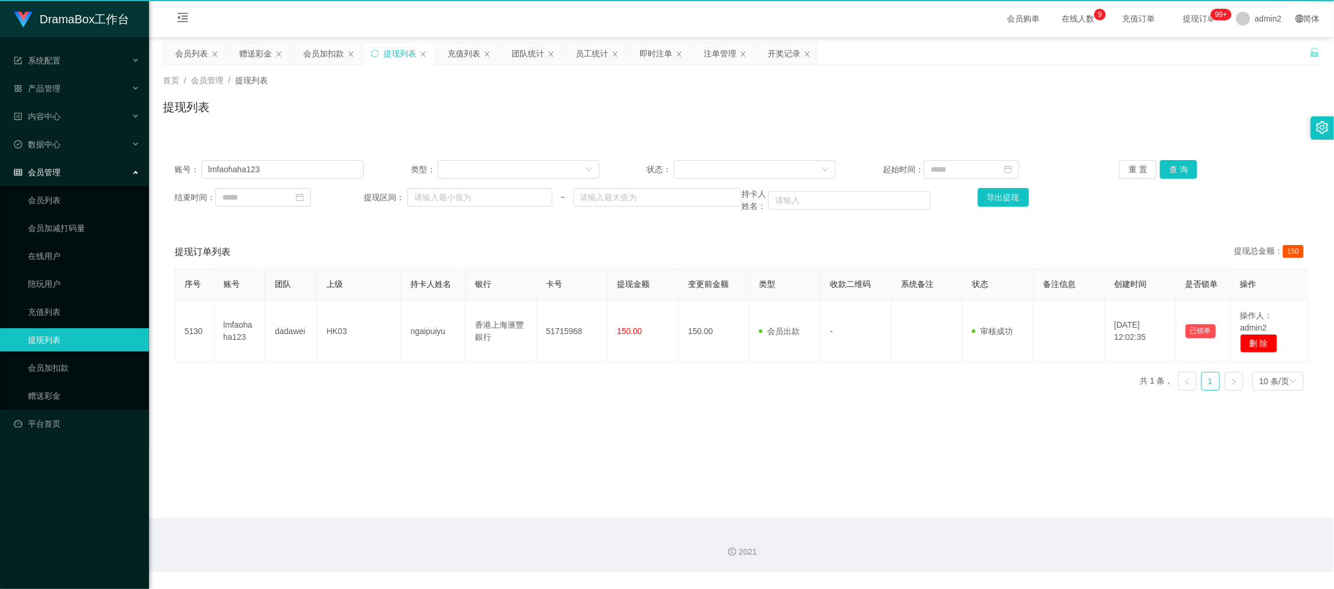
click at [402, 49] on div "提现列表" at bounding box center [399, 53] width 33 height 22
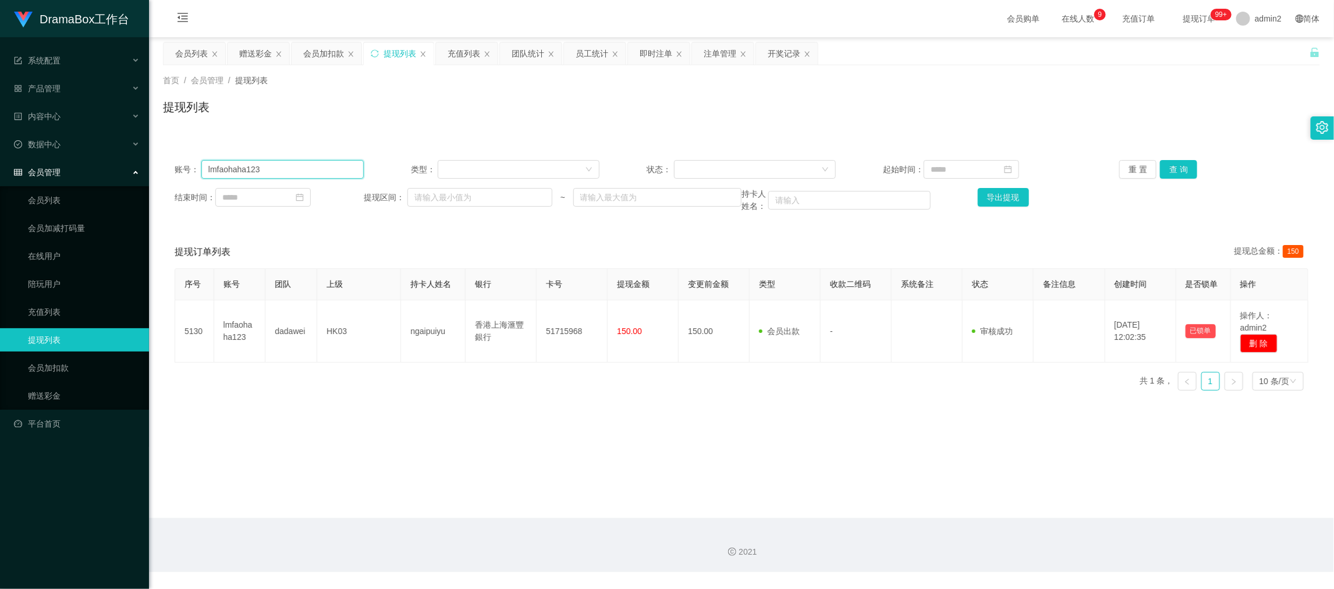
click at [303, 167] on input "lmfaohaha123" at bounding box center [282, 169] width 162 height 19
click at [303, 166] on input "lmfaohaha123" at bounding box center [282, 169] width 162 height 19
paste input "Wingyi"
type input "Wingyi"
drag, startPoint x: 1172, startPoint y: 165, endPoint x: 1145, endPoint y: 176, distance: 29.0
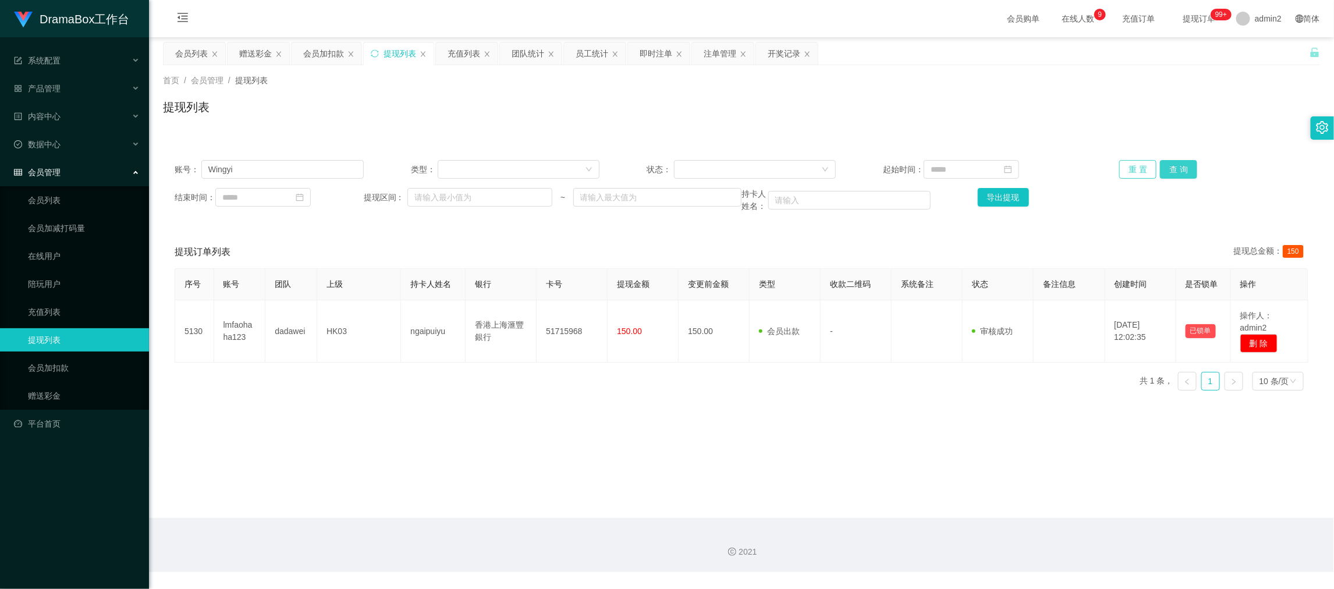
click at [1172, 165] on button "查 询" at bounding box center [1178, 169] width 37 height 19
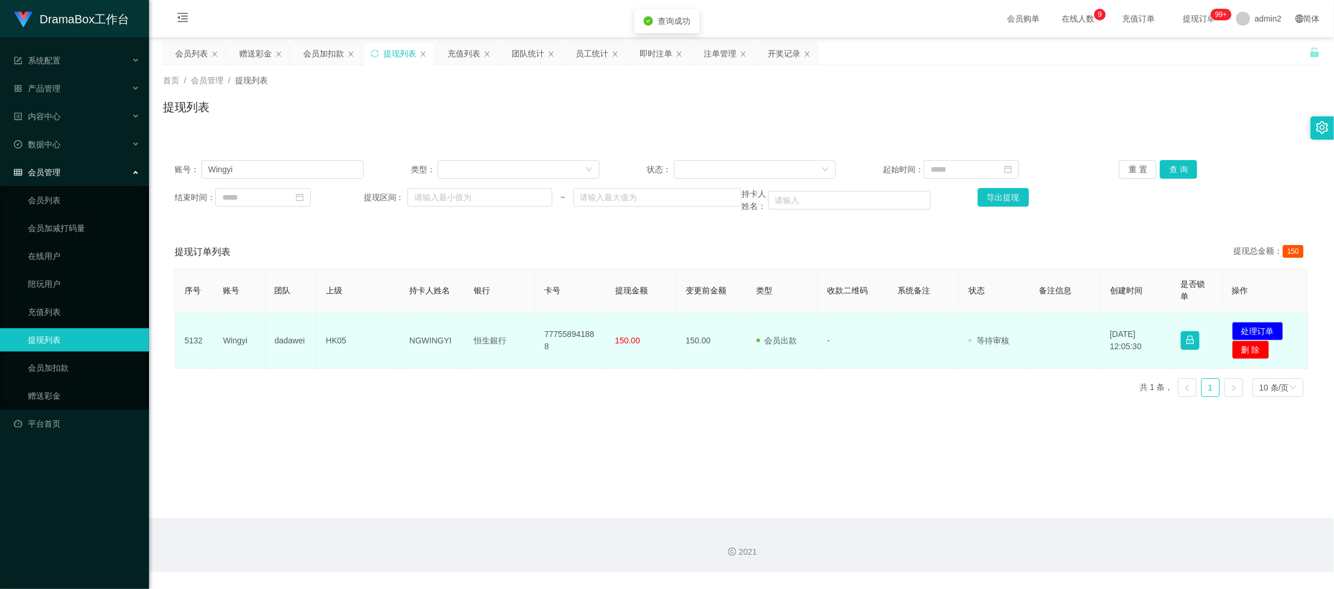
drag, startPoint x: 514, startPoint y: 438, endPoint x: 397, endPoint y: 361, distance: 140.7
click at [509, 432] on main "关闭左侧 关闭右侧 关闭其它 刷新页面 会员列表 赠送彩金 会员加扣款 提现列表 充值列表 团队统计 员工统计 即时注单 注单管理 开奖记录 首页 / 会员管…" at bounding box center [741, 277] width 1185 height 481
drag, startPoint x: 393, startPoint y: 344, endPoint x: 666, endPoint y: 350, distance: 273.5
click at [654, 350] on tr "5132 Wingyi dadawei HK05 NGWINGYI 恒生銀行 777558941888 150.00 150.00 会员出款 人工取款 - 审…" at bounding box center [741, 340] width 1133 height 56
copy tr "NGWINGYI 恒生銀行 777558941888 150.00"
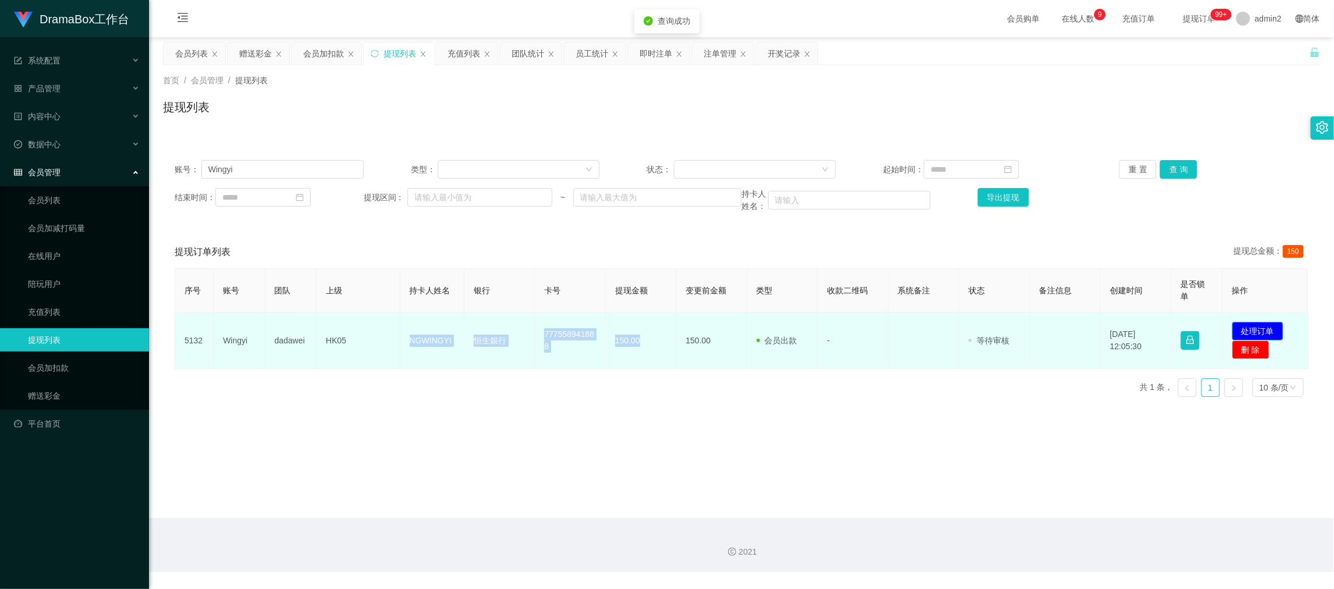
click at [1253, 330] on button "处理订单" at bounding box center [1257, 331] width 51 height 19
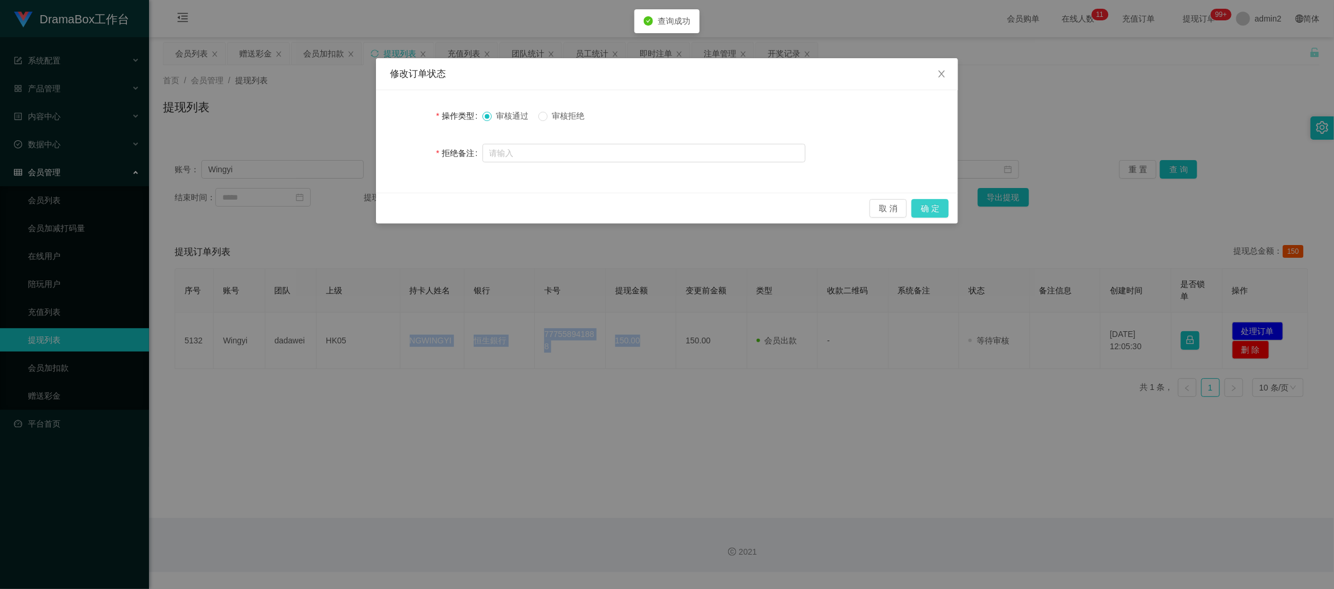
click at [940, 204] on button "确 定" at bounding box center [929, 208] width 37 height 19
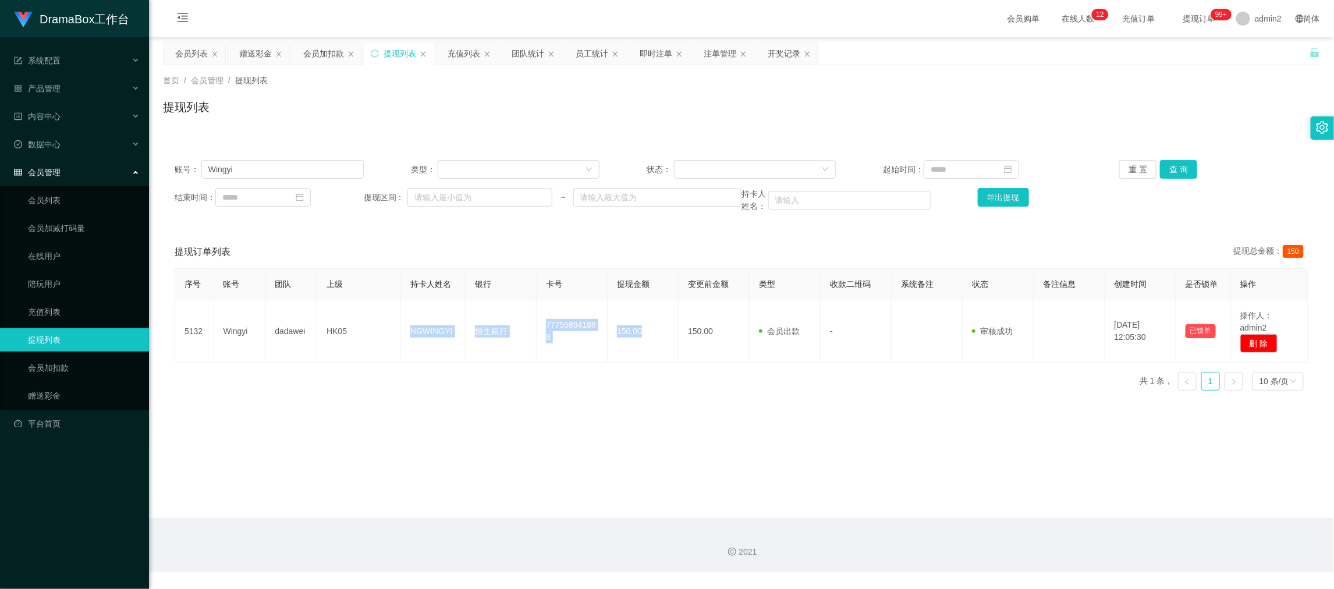
click at [1020, 504] on main "关闭左侧 关闭右侧 关闭其它 刷新页面 会员列表 赠送彩金 会员加扣款 提现列表 充值列表 团队统计 员工统计 即时注单 注单管理 开奖记录 首页 / 会员管…" at bounding box center [741, 277] width 1185 height 481
click at [256, 52] on div "赠送彩金" at bounding box center [255, 53] width 33 height 22
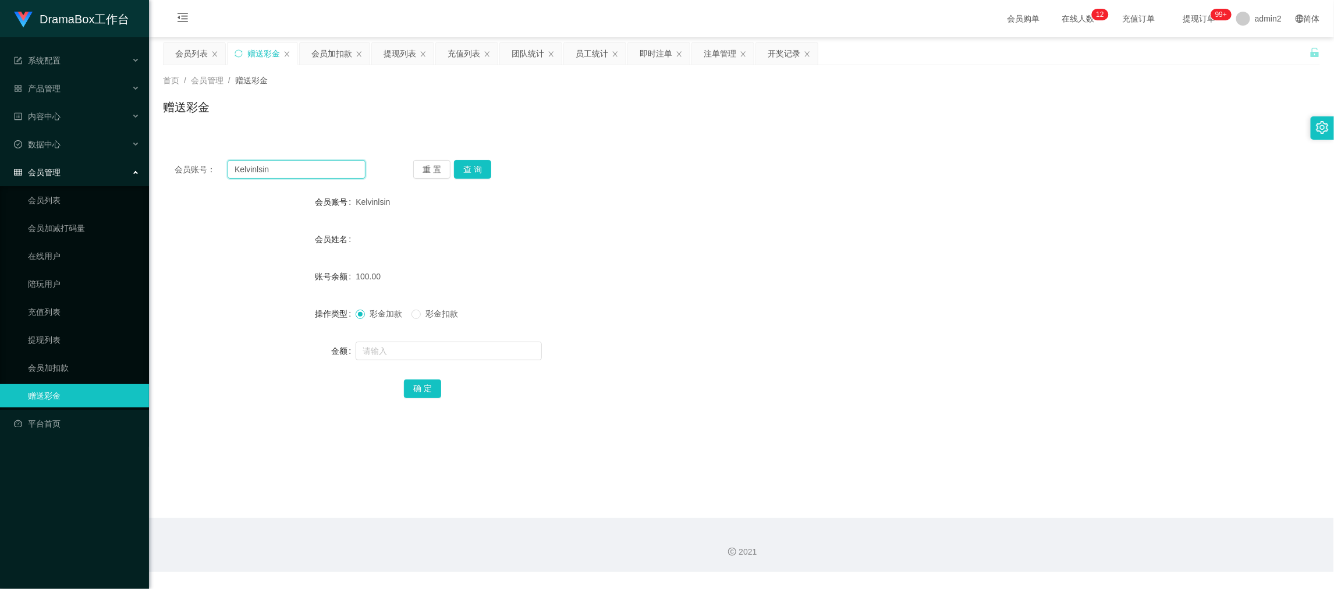
click at [330, 170] on input "Kelvinlsin" at bounding box center [296, 169] width 138 height 19
paste input "Cc"
type input "Cc"
click at [465, 162] on button "查 询" at bounding box center [472, 169] width 37 height 19
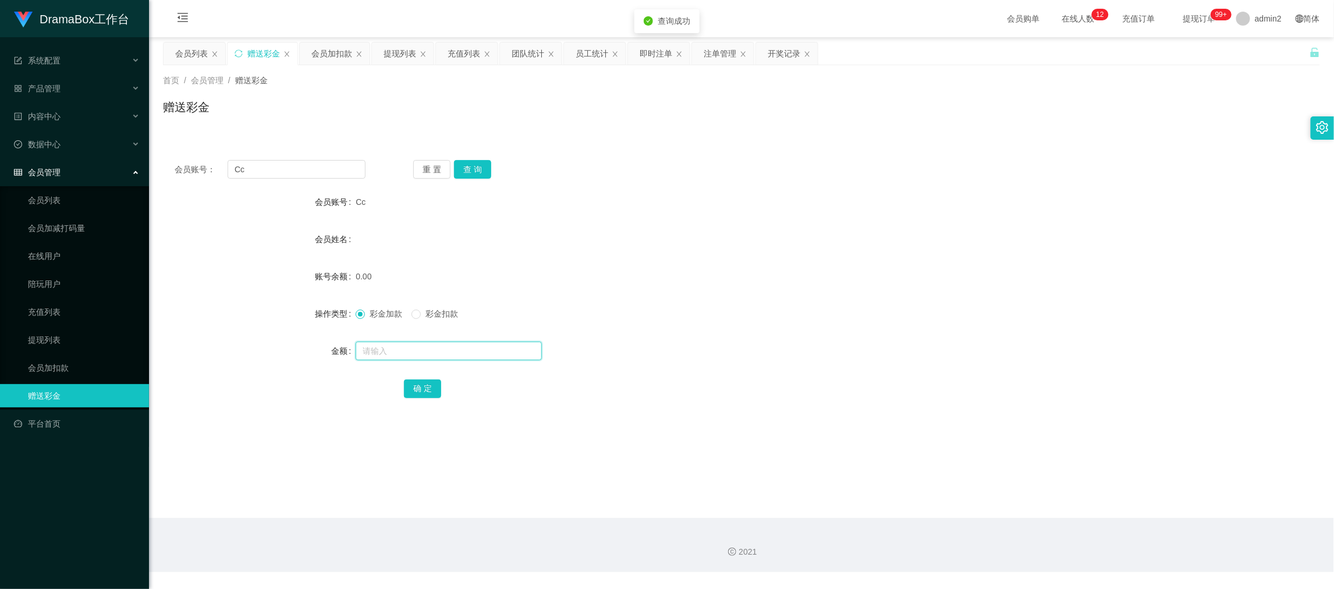
click at [518, 353] on input "text" at bounding box center [448, 351] width 186 height 19
type input "100"
drag, startPoint x: 431, startPoint y: 386, endPoint x: 456, endPoint y: 382, distance: 25.3
click at [431, 386] on button "确 定" at bounding box center [422, 388] width 37 height 19
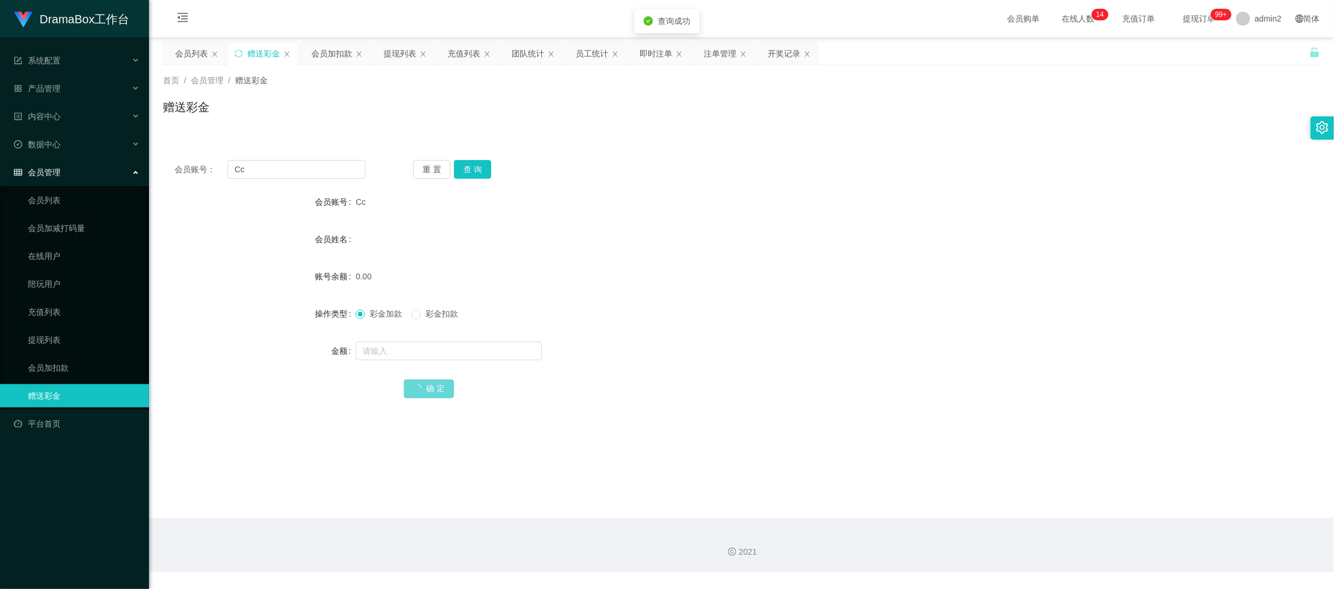
click at [762, 332] on form "会员账号 Cc 会员姓名 账号余额 0.00 操作类型 彩金加款 彩金扣款 金额 确 定" at bounding box center [741, 294] width 1157 height 209
drag, startPoint x: 1058, startPoint y: 527, endPoint x: 451, endPoint y: 233, distance: 674.2
click at [1058, 527] on div "2021" at bounding box center [741, 545] width 1185 height 54
click at [295, 173] on input "Cc" at bounding box center [296, 169] width 138 height 19
drag, startPoint x: 295, startPoint y: 173, endPoint x: 312, endPoint y: 174, distance: 17.5
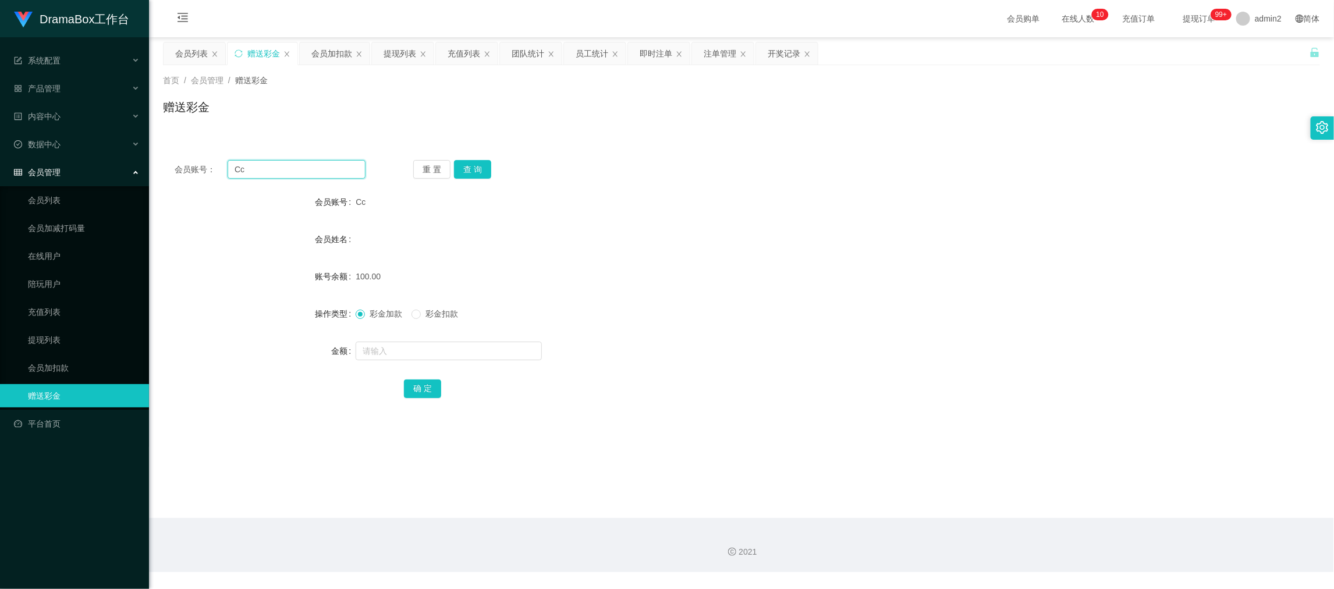
click at [301, 173] on input "Cc" at bounding box center [296, 169] width 138 height 19
paste input "98666428"
type input "98666428"
click at [490, 169] on div "重 置 查 询" at bounding box center [508, 169] width 191 height 19
click at [470, 167] on button "查 询" at bounding box center [472, 169] width 37 height 19
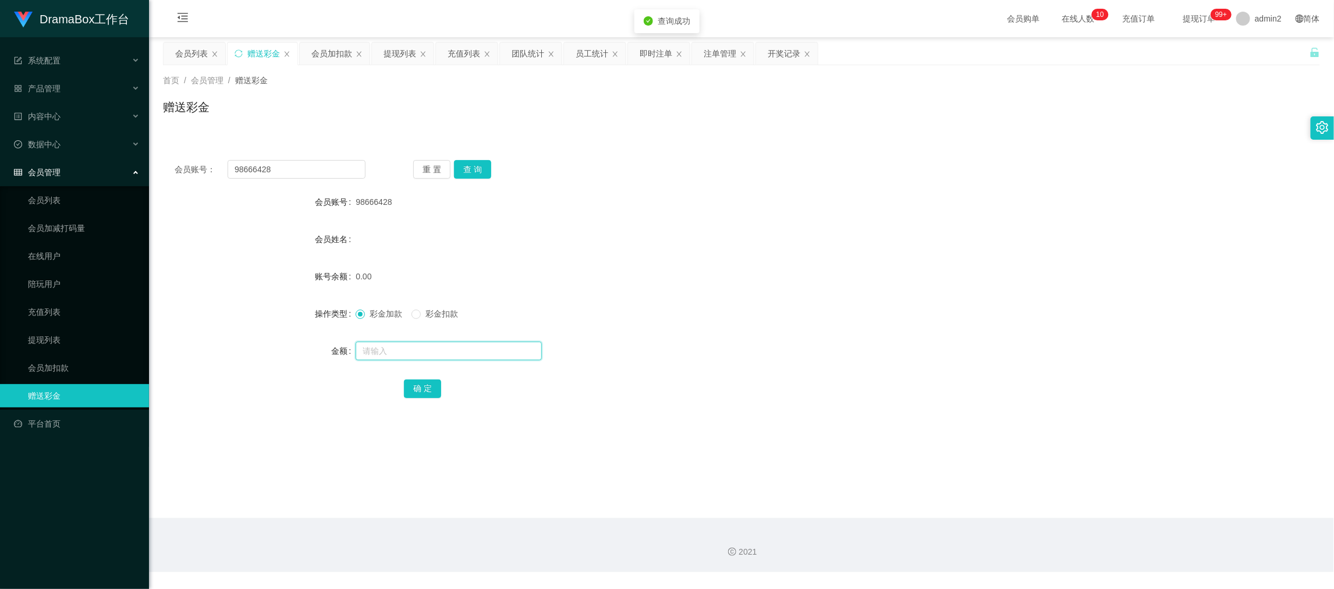
click at [503, 343] on input "text" at bounding box center [448, 351] width 186 height 19
type input "100"
click at [432, 386] on button "确 定" at bounding box center [422, 388] width 37 height 19
click at [815, 342] on div at bounding box center [692, 350] width 675 height 23
drag, startPoint x: 932, startPoint y: 521, endPoint x: 835, endPoint y: 449, distance: 121.0
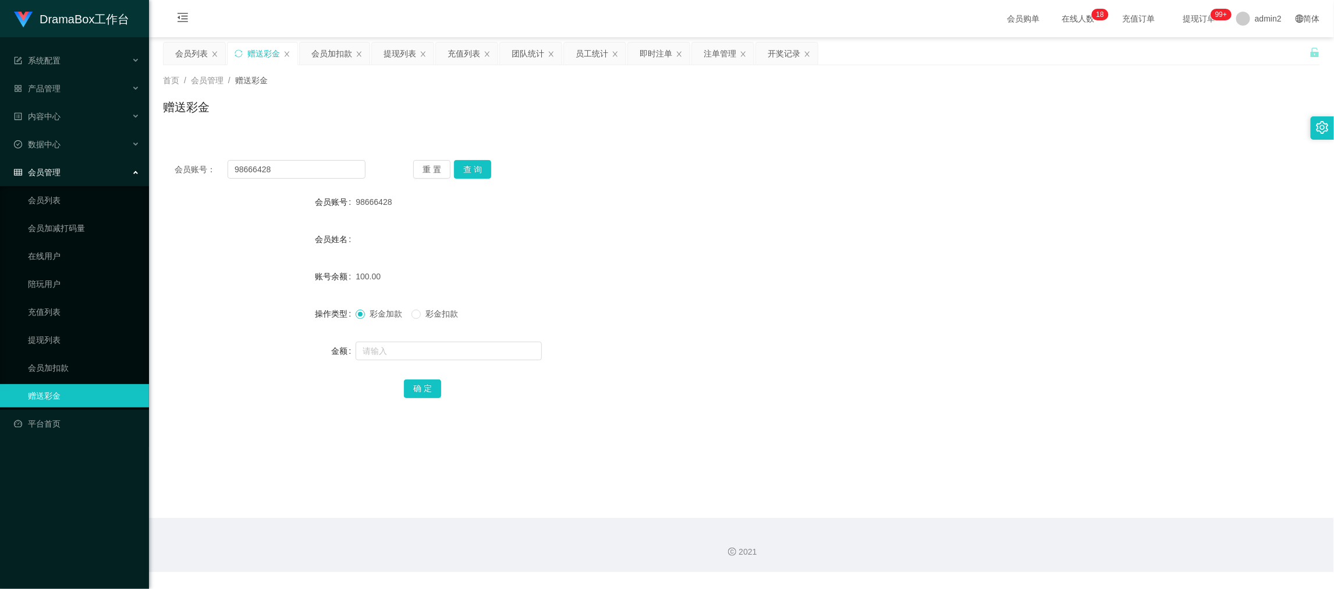
click at [932, 521] on div "2021" at bounding box center [741, 545] width 1185 height 54
click at [310, 176] on input "98666428" at bounding box center [296, 169] width 138 height 19
paste input "Wayneleung"
type input "Wayneleung"
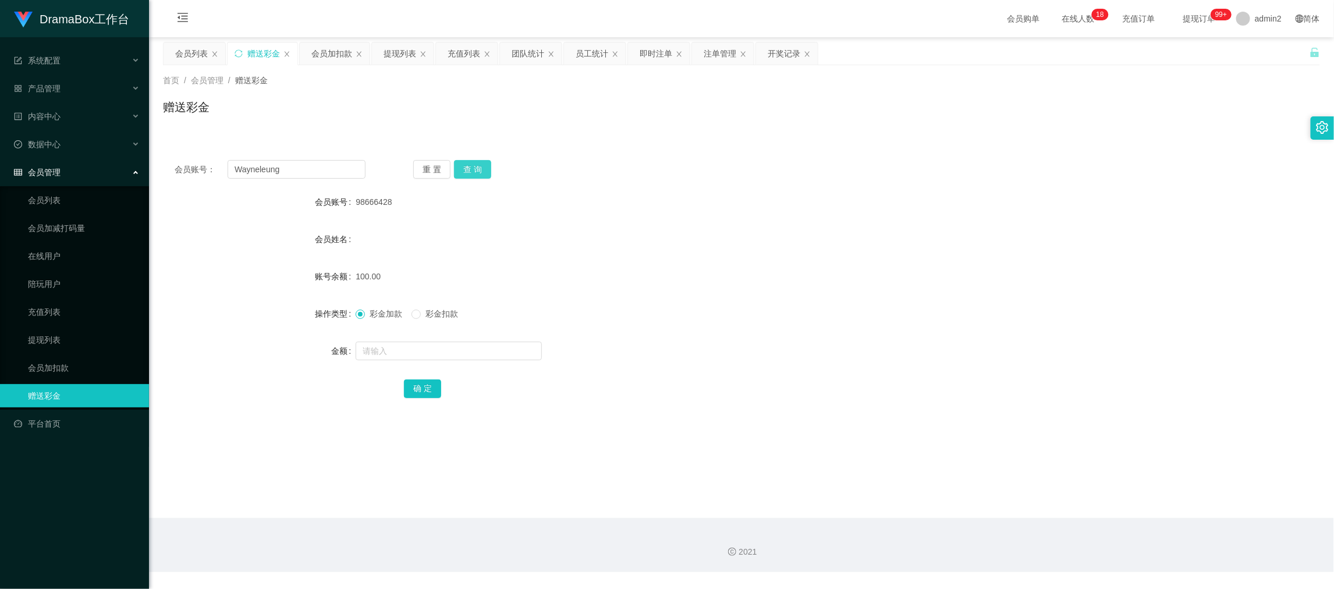
click at [467, 169] on button "查 询" at bounding box center [472, 169] width 37 height 19
click at [514, 356] on input "text" at bounding box center [448, 351] width 186 height 19
type input "100"
click at [418, 390] on button "确 定" at bounding box center [422, 388] width 37 height 19
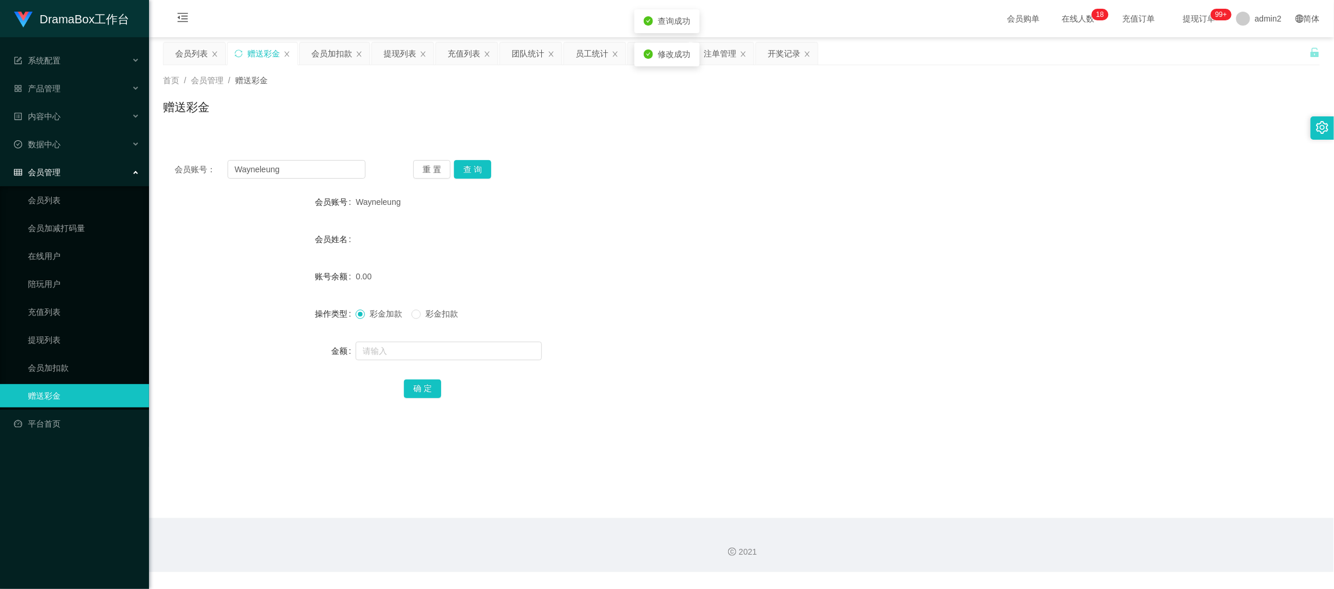
click at [721, 335] on form "会员账号 Wayneleung 会员姓名 账号余额 0.00 操作类型 彩金加款 彩金扣款 金额 确 定" at bounding box center [741, 294] width 1157 height 209
drag, startPoint x: 1029, startPoint y: 514, endPoint x: 474, endPoint y: 221, distance: 628.0
click at [1027, 512] on main "关闭左侧 关闭右侧 关闭其它 刷新页面 会员列表 赠送彩金 会员加扣款 提现列表 充值列表 团队统计 员工统计 即时注单 注单管理 开奖记录 首页 / 会员管…" at bounding box center [741, 277] width 1185 height 481
click at [413, 52] on div "提现列表" at bounding box center [399, 53] width 33 height 22
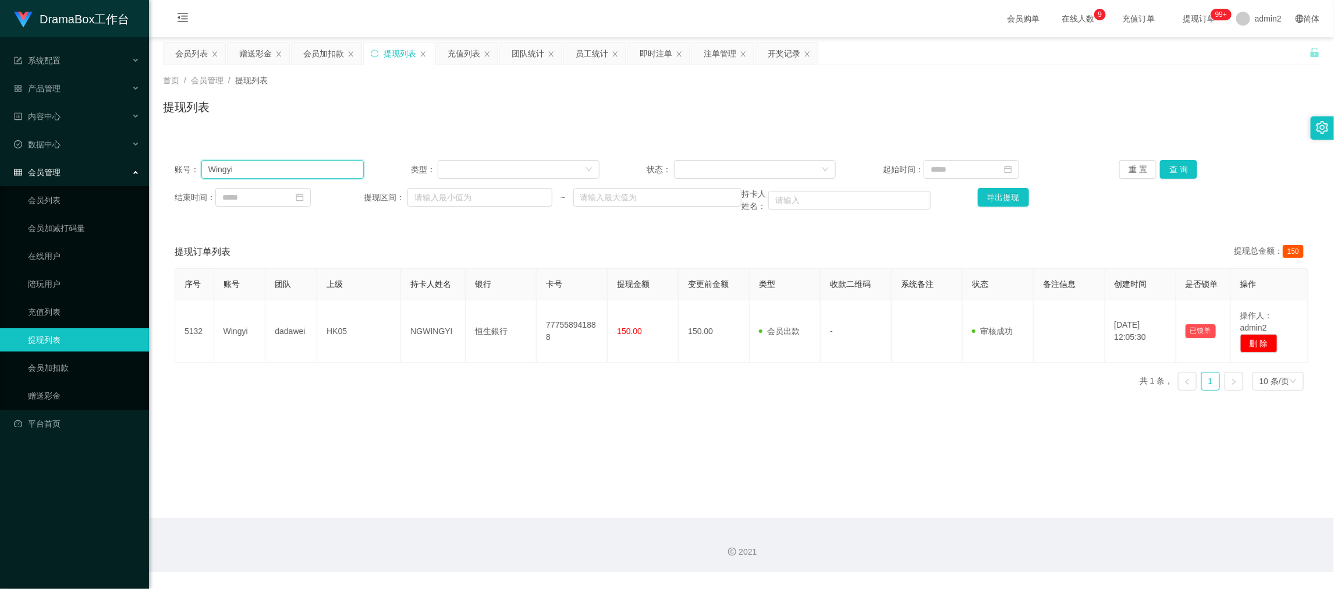
click at [324, 170] on input "Wingyi" at bounding box center [282, 169] width 162 height 19
paste input "kitkit321"
type input "kitkit321"
drag, startPoint x: 1168, startPoint y: 157, endPoint x: 1182, endPoint y: 166, distance: 16.6
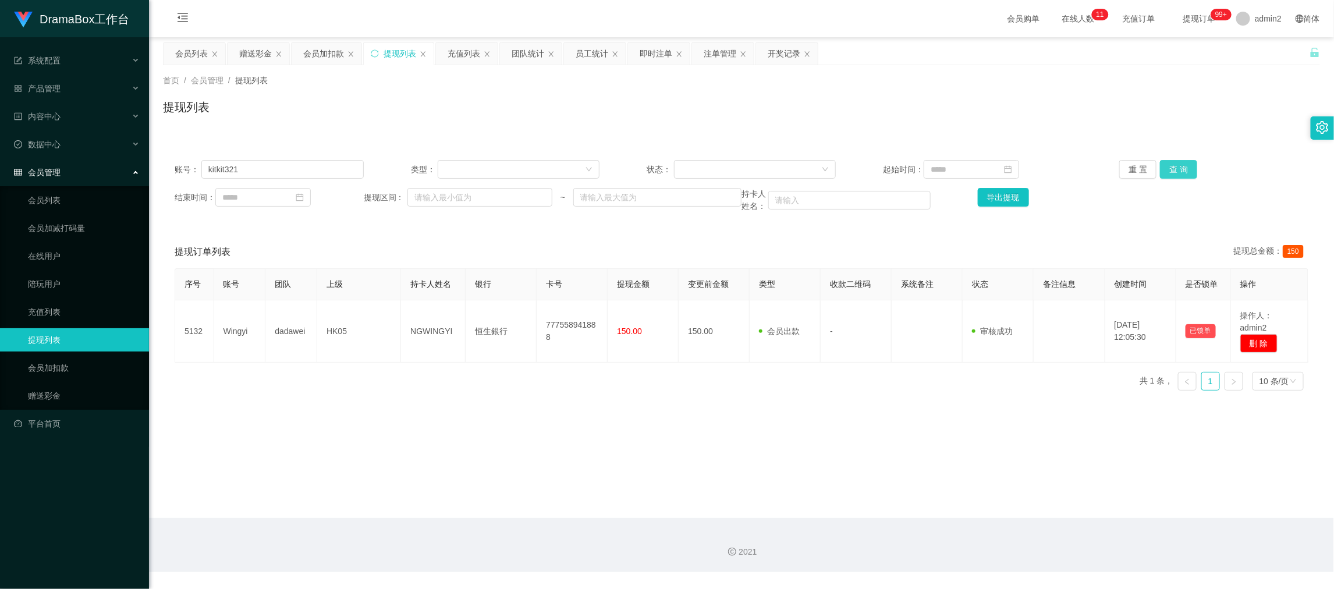
click at [1168, 157] on div "账号： kitkit321 类型： 状态： 起始时间： 重 置 查 询 结束时间： 提现区间： ~ 持卡人姓名： 导出提现" at bounding box center [741, 186] width 1157 height 76
click at [1185, 170] on button "查 询" at bounding box center [1178, 169] width 37 height 19
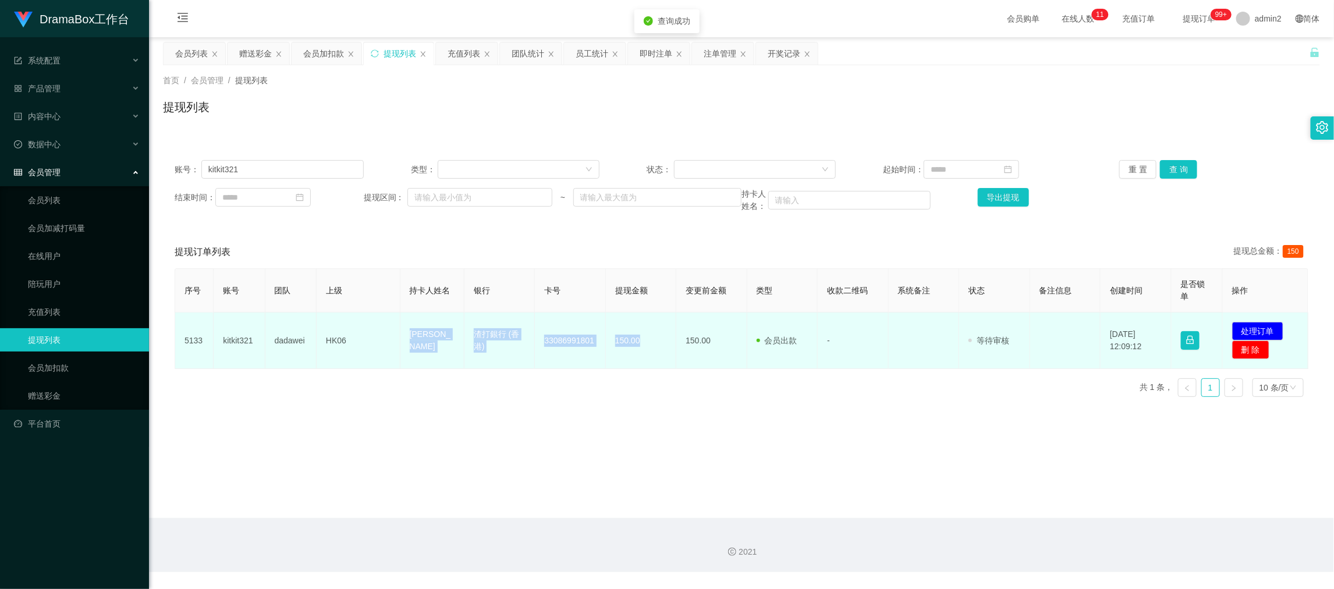
drag, startPoint x: 389, startPoint y: 325, endPoint x: 641, endPoint y: 353, distance: 254.1
click at [641, 353] on tr "5133 kitkit321 dadawei HK06 Li wai kit 渣打銀行 (香港) 33086991801 150.00 150.00 会员出款…" at bounding box center [741, 340] width 1133 height 56
copy tr "[PERSON_NAME] kit 渣打銀行 (香港) 33086991801 150.00"
click at [1254, 326] on button "处理订单" at bounding box center [1257, 331] width 51 height 19
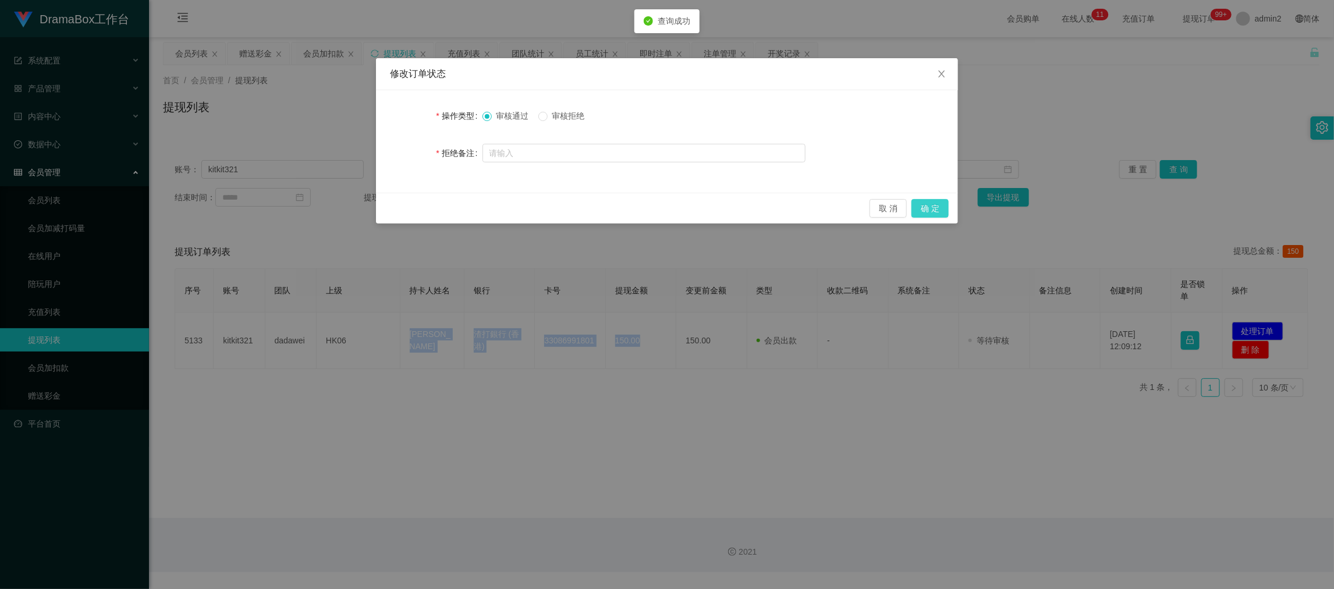
click at [932, 212] on button "确 定" at bounding box center [929, 208] width 37 height 19
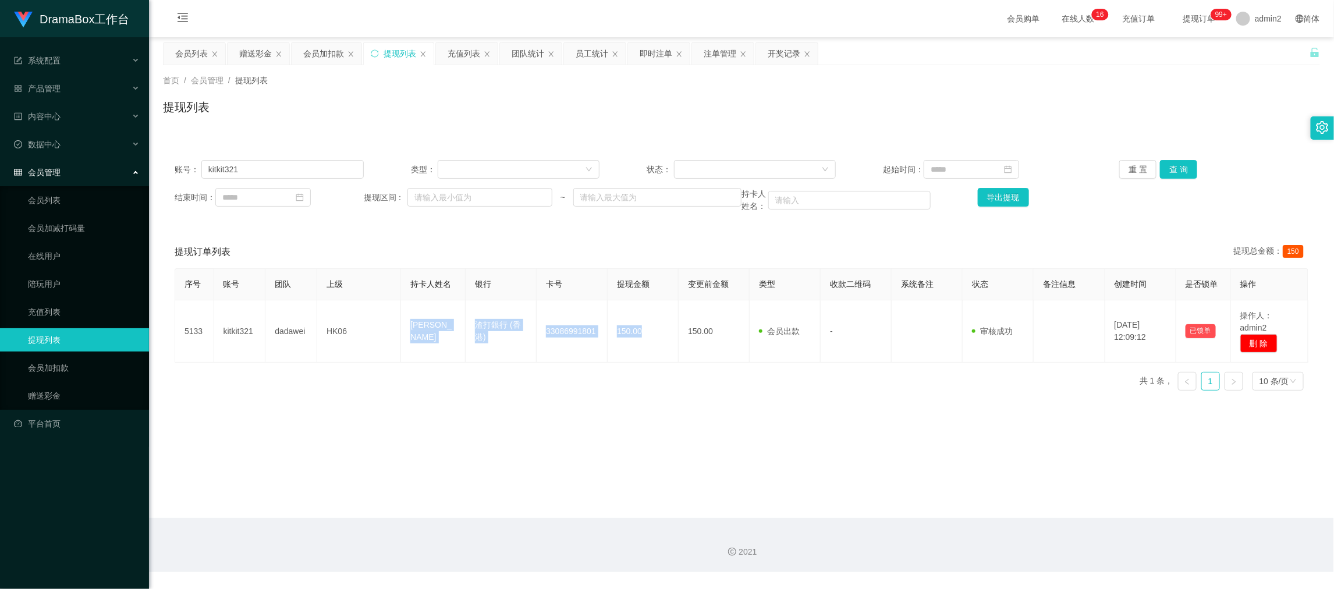
click at [1029, 528] on div "2021" at bounding box center [741, 545] width 1185 height 54
drag, startPoint x: 249, startPoint y: 63, endPoint x: 264, endPoint y: 63, distance: 14.5
click at [249, 62] on div "赠送彩金" at bounding box center [255, 53] width 33 height 22
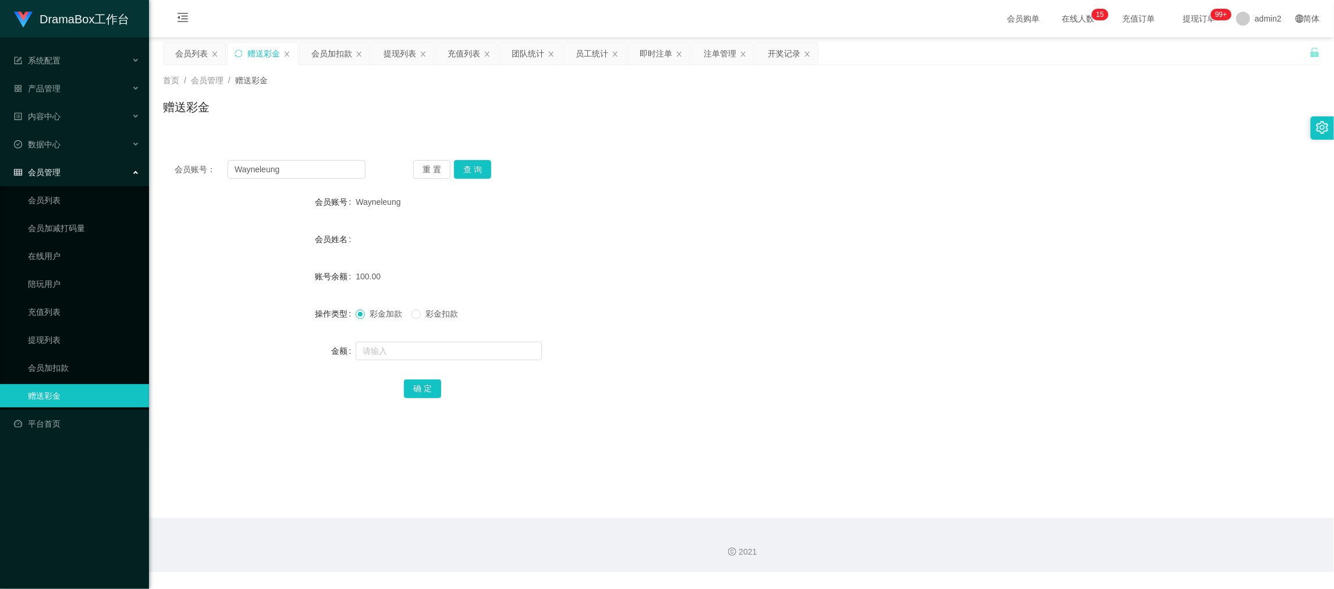
click at [264, 52] on div "赠送彩金" at bounding box center [263, 53] width 33 height 22
click at [335, 164] on input "Wayneleung" at bounding box center [296, 169] width 138 height 19
drag, startPoint x: 335, startPoint y: 164, endPoint x: 389, endPoint y: 176, distance: 54.8
click at [337, 166] on input "Wayneleung" at bounding box center [296, 169] width 138 height 19
paste input "samchung8"
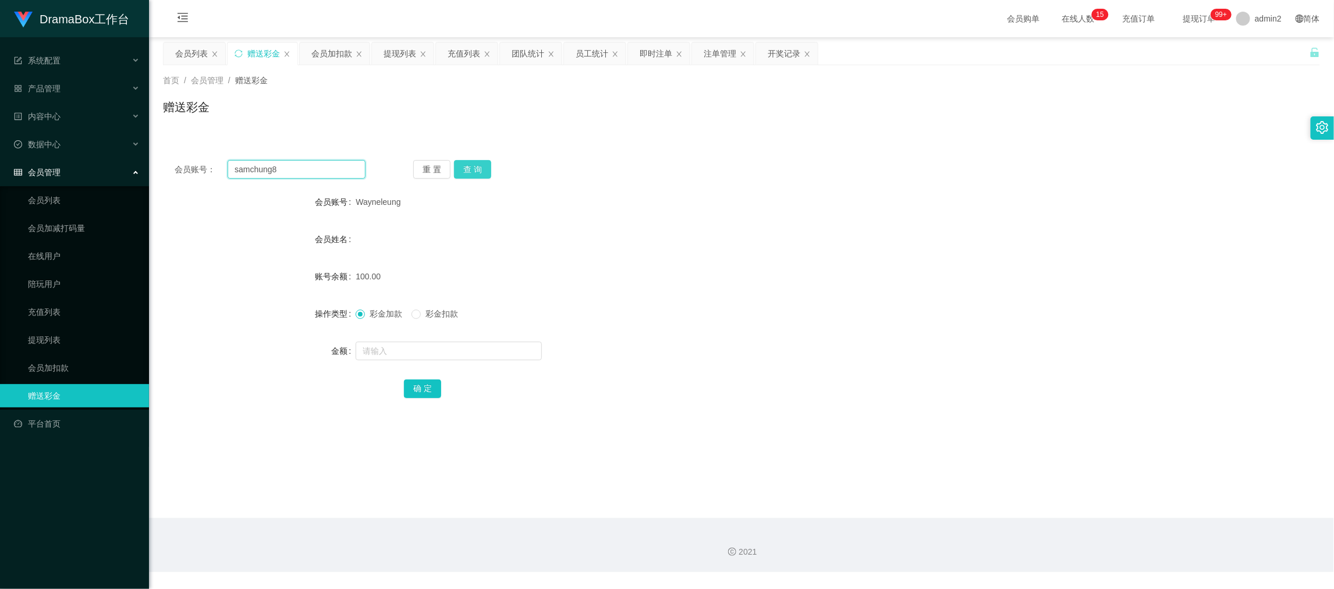
type input "samchung8"
click at [482, 170] on button "查 询" at bounding box center [472, 169] width 37 height 19
click at [489, 352] on input "text" at bounding box center [448, 351] width 186 height 19
type input "100"
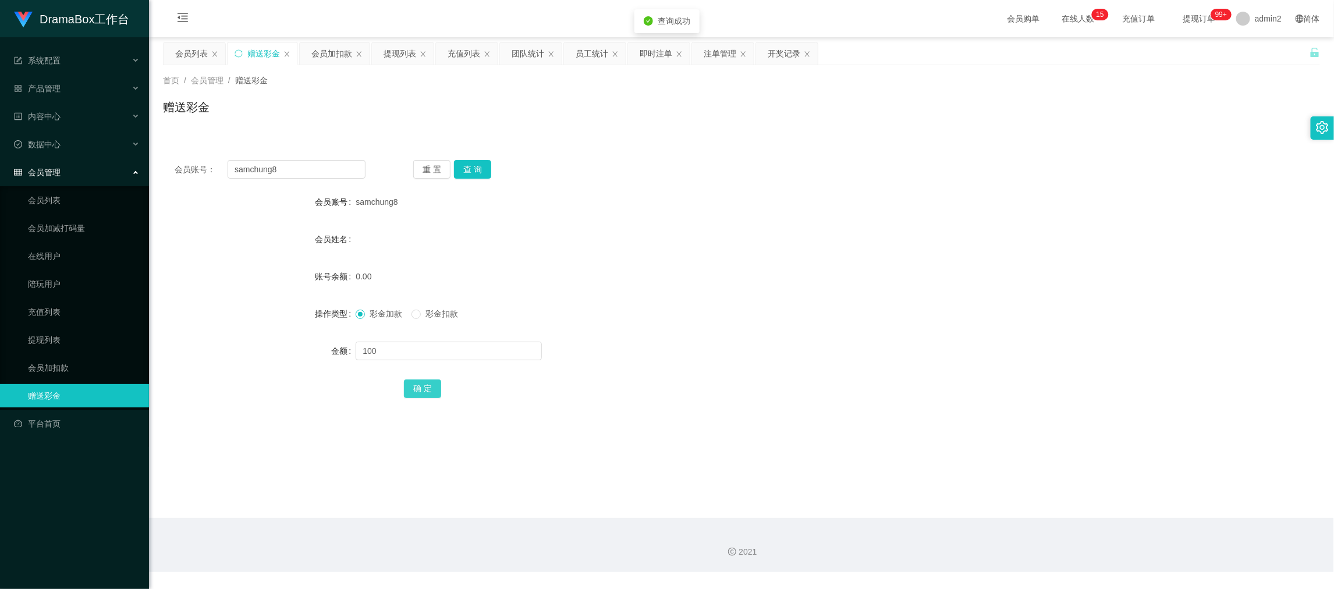
drag, startPoint x: 422, startPoint y: 385, endPoint x: 570, endPoint y: 362, distance: 150.1
click at [422, 385] on button "确 定" at bounding box center [422, 388] width 37 height 19
click at [739, 332] on form "会员账号 samchung8 会员姓名 账号余额 0.00 操作类型 彩金加款 彩金扣款 金额 100 确 定" at bounding box center [741, 294] width 1157 height 209
click at [1070, 481] on main "关闭左侧 关闭右侧 关闭其它 刷新页面 会员列表 赠送彩金 会员加扣款 提现列表 充值列表 团队统计 员工统计 即时注单 注单管理 开奖记录 首页 / 会员管…" at bounding box center [741, 277] width 1185 height 481
click at [297, 170] on input "samchung8" at bounding box center [296, 169] width 138 height 19
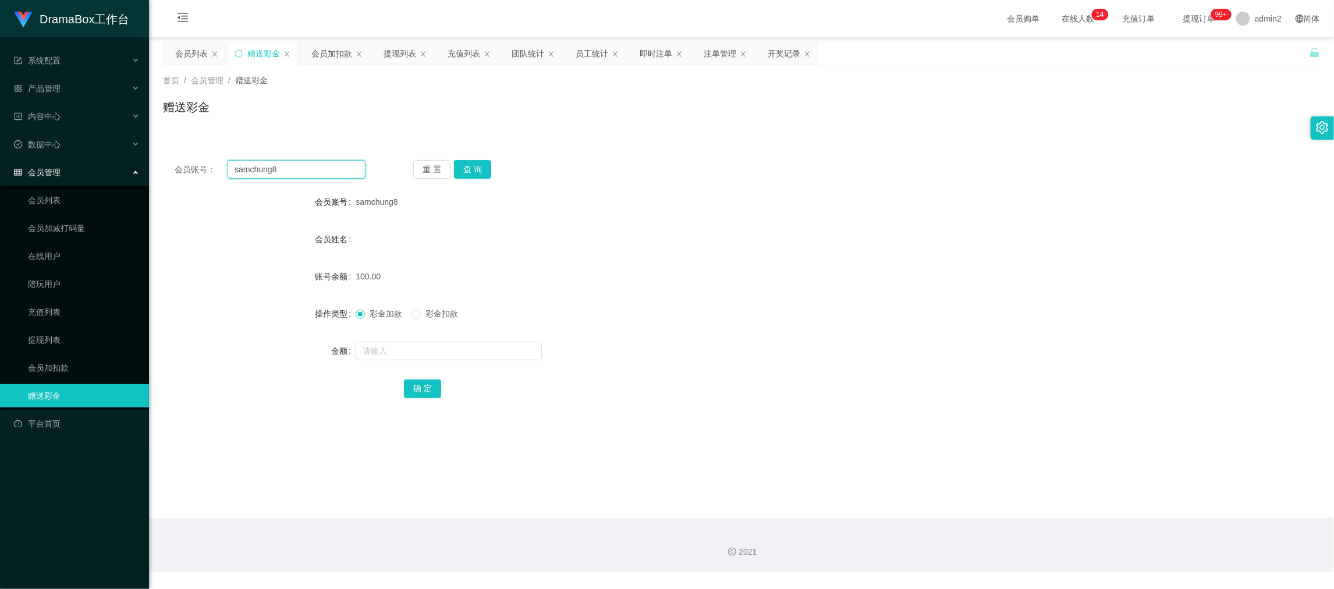
click at [297, 170] on input "samchung8" at bounding box center [296, 169] width 138 height 19
paste input "Ct1414"
type input "Ct1414"
click at [481, 167] on button "查 询" at bounding box center [472, 169] width 37 height 19
click at [478, 352] on input "text" at bounding box center [448, 351] width 186 height 19
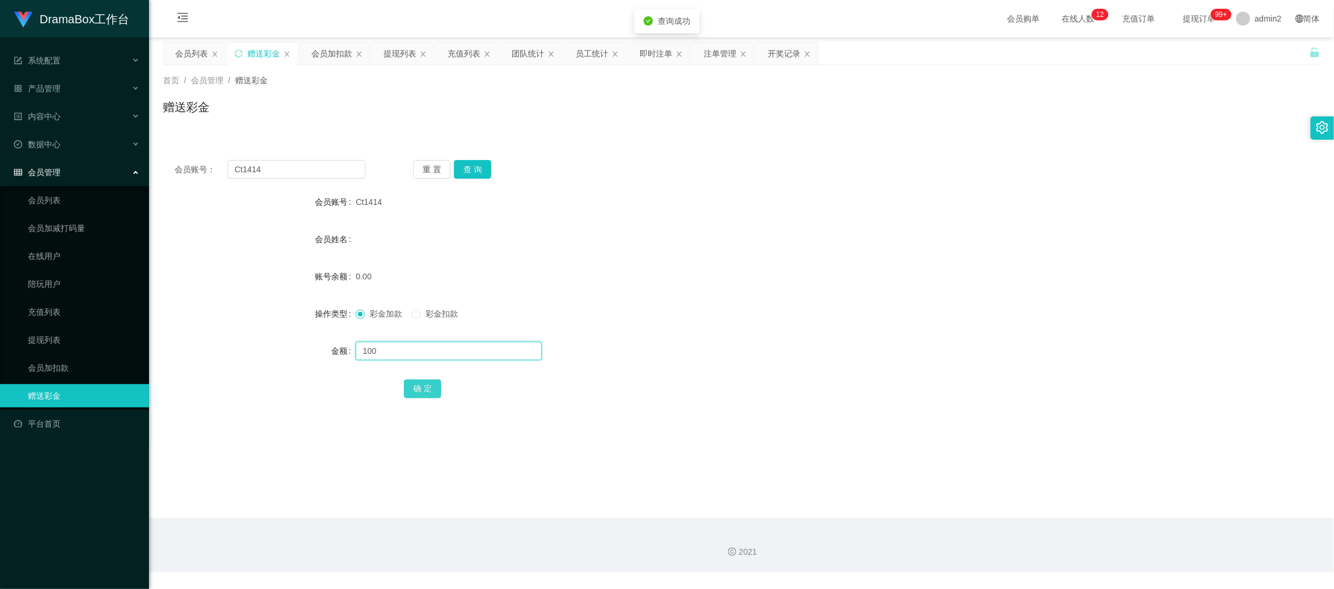
type input "100"
click at [421, 384] on button "确 定" at bounding box center [422, 388] width 37 height 19
click at [767, 360] on div at bounding box center [692, 350] width 675 height 23
drag, startPoint x: 1054, startPoint y: 496, endPoint x: 742, endPoint y: 292, distance: 372.8
click at [1054, 497] on main "关闭左侧 关闭右侧 关闭其它 刷新页面 会员列表 赠送彩金 会员加扣款 提现列表 充值列表 团队统计 员工统计 即时注单 注单管理 开奖记录 首页 / 会员管…" at bounding box center [741, 277] width 1185 height 481
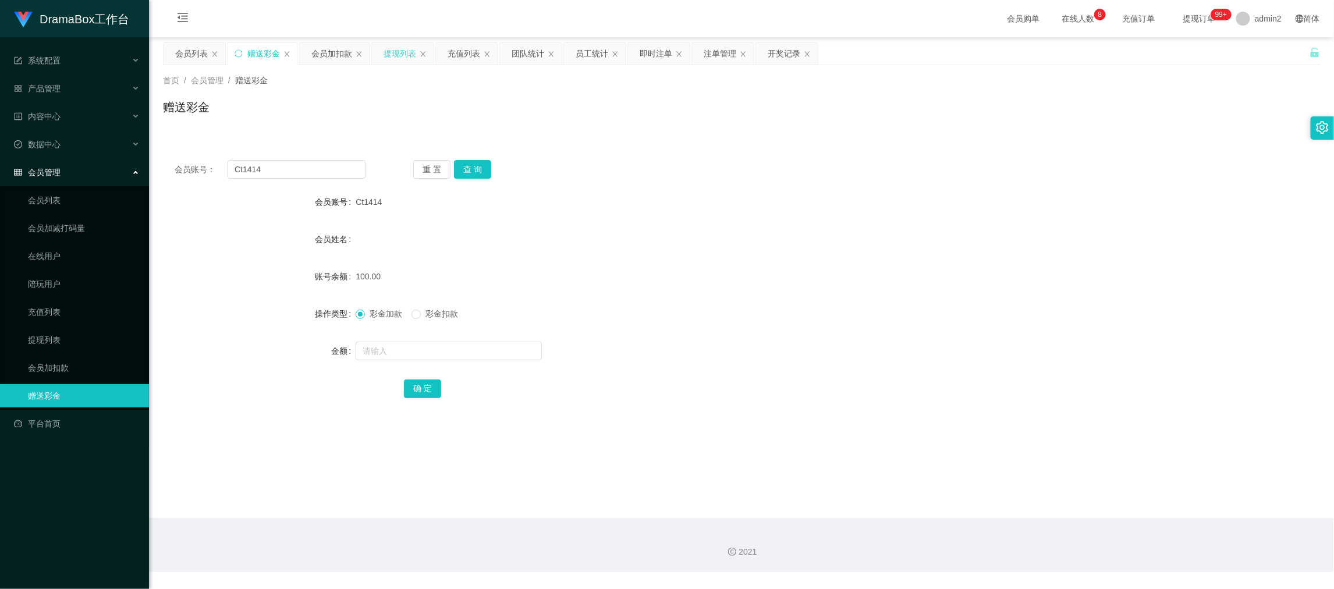
click at [396, 56] on div "提现列表" at bounding box center [399, 53] width 33 height 22
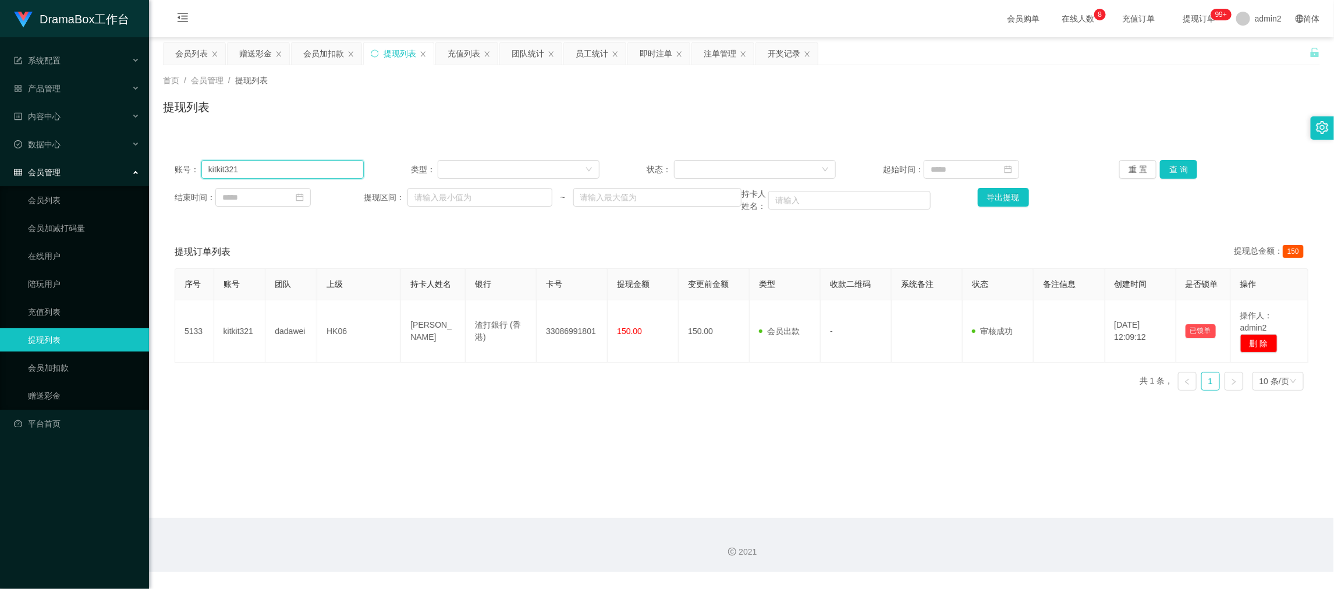
click at [301, 167] on input "kitkit321" at bounding box center [282, 169] width 162 height 19
paste input "Angela1103"
type input "Angela1103"
click at [1162, 172] on button "查 询" at bounding box center [1178, 169] width 37 height 19
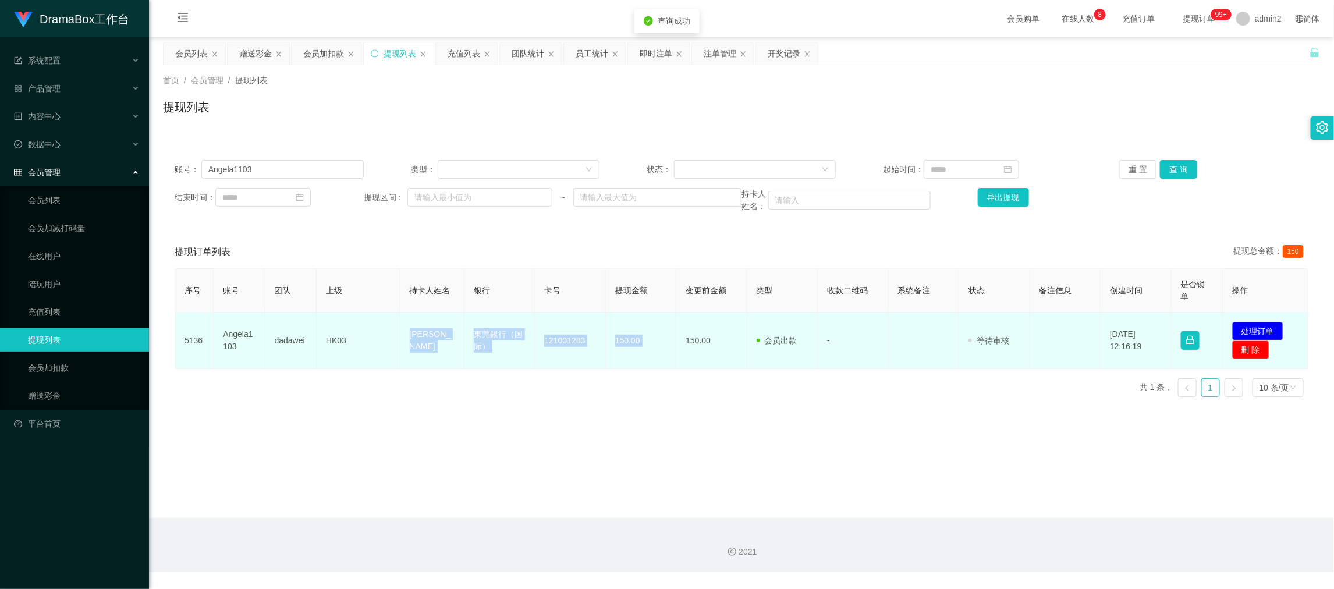
drag, startPoint x: 396, startPoint y: 333, endPoint x: 671, endPoint y: 353, distance: 276.5
click at [671, 353] on tr "5136 Angela1103 dadawei HK03 Li tsz wah 東莞銀行（国际） 121001283 150.00 150.00 会员出款 人…" at bounding box center [741, 340] width 1133 height 56
copy tr "[PERSON_NAME] wah 東莞銀行（国际） 121001283 150.00"
click at [1257, 332] on button "处理订单" at bounding box center [1257, 331] width 51 height 19
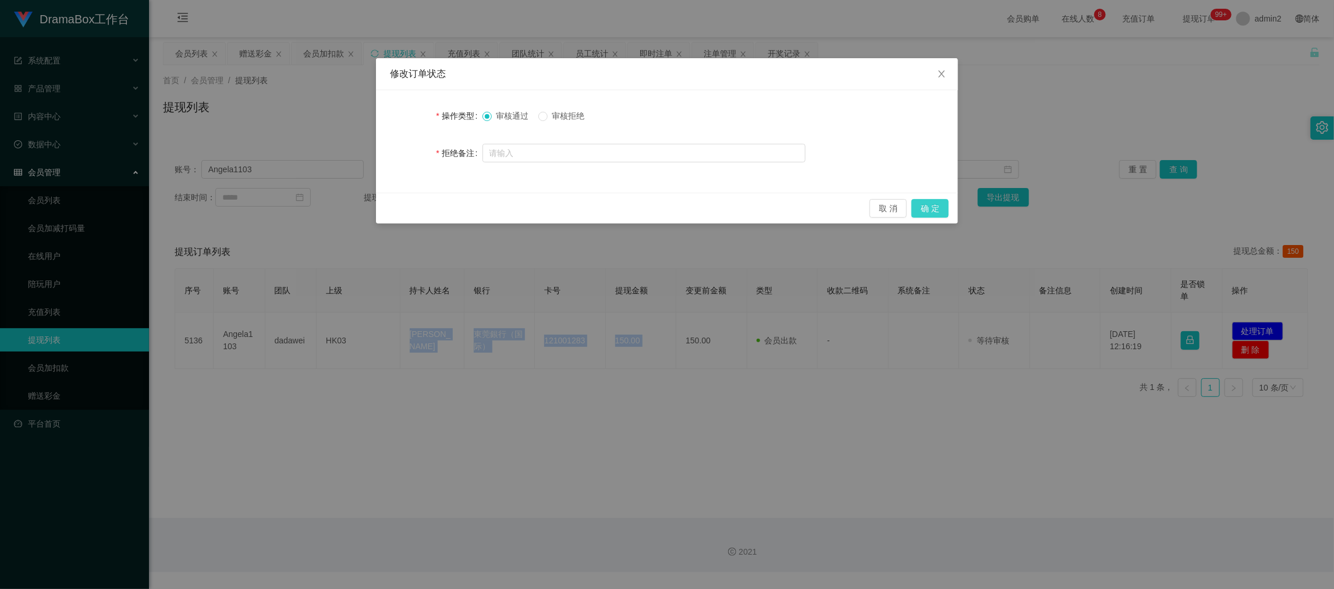
click at [922, 202] on button "确 定" at bounding box center [929, 208] width 37 height 19
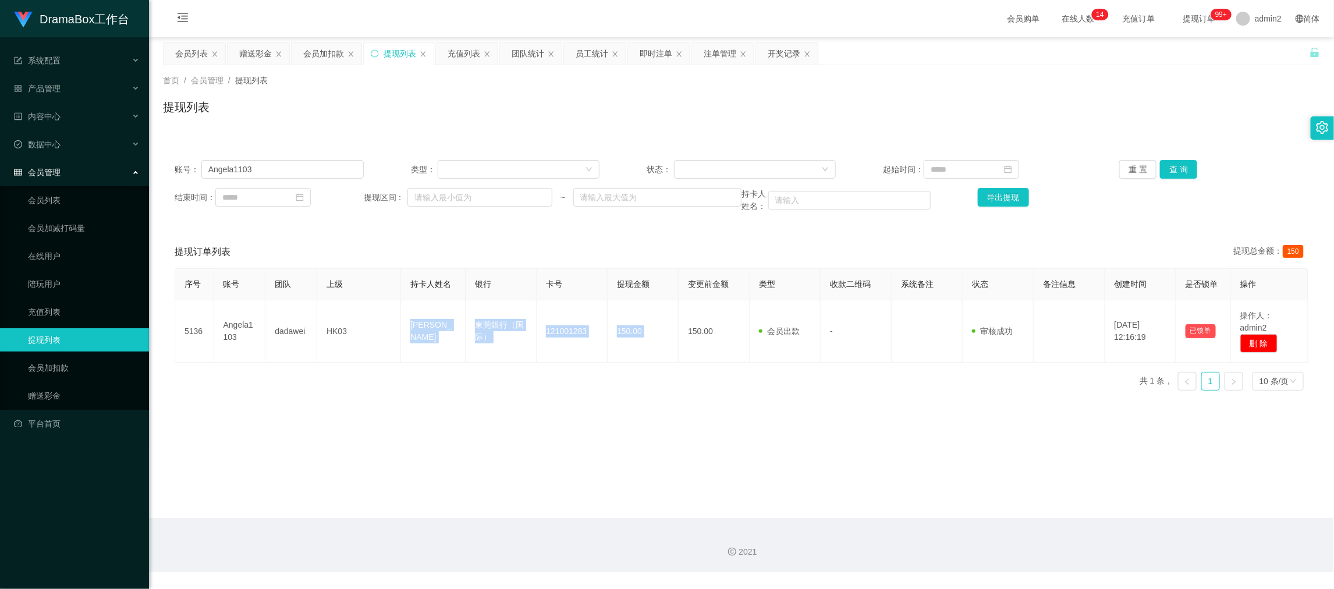
click at [1043, 525] on div "2021" at bounding box center [741, 545] width 1185 height 54
drag, startPoint x: 251, startPoint y: 49, endPoint x: 293, endPoint y: 142, distance: 101.8
click at [251, 48] on div "赠送彩金" at bounding box center [255, 53] width 33 height 22
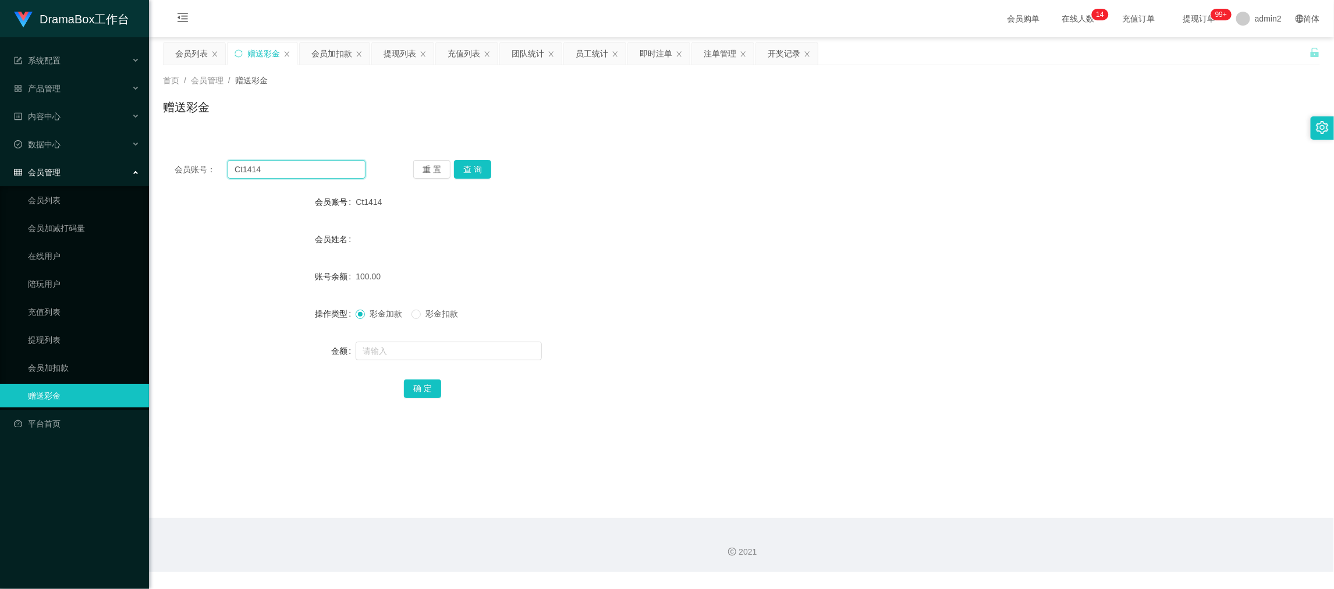
click at [314, 164] on input "Ct1414" at bounding box center [296, 169] width 138 height 19
click at [315, 163] on input "Ct1414" at bounding box center [296, 169] width 138 height 19
paste input "ssl123"
type input "ssl123"
click at [464, 172] on button "查 询" at bounding box center [472, 169] width 37 height 19
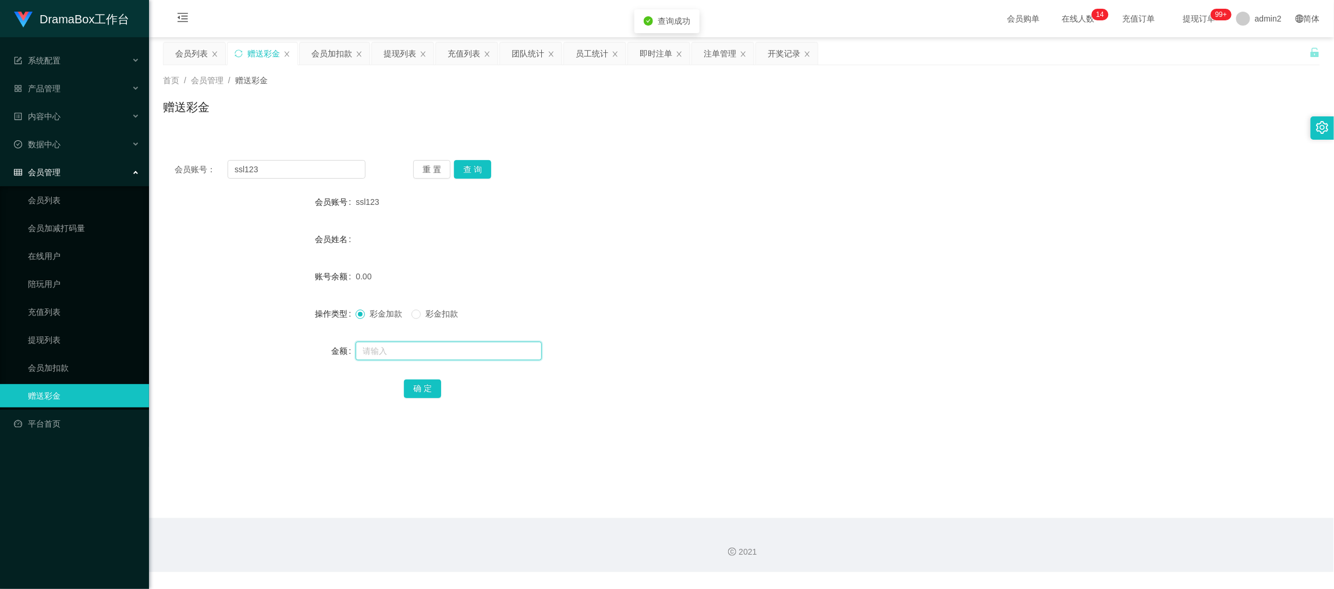
click at [490, 346] on input "text" at bounding box center [448, 351] width 186 height 19
type input "100"
drag, startPoint x: 430, startPoint y: 387, endPoint x: 554, endPoint y: 335, distance: 134.3
click at [430, 387] on button "确 定" at bounding box center [422, 388] width 37 height 19
click at [746, 304] on div "彩金加款 彩金扣款" at bounding box center [692, 313] width 675 height 23
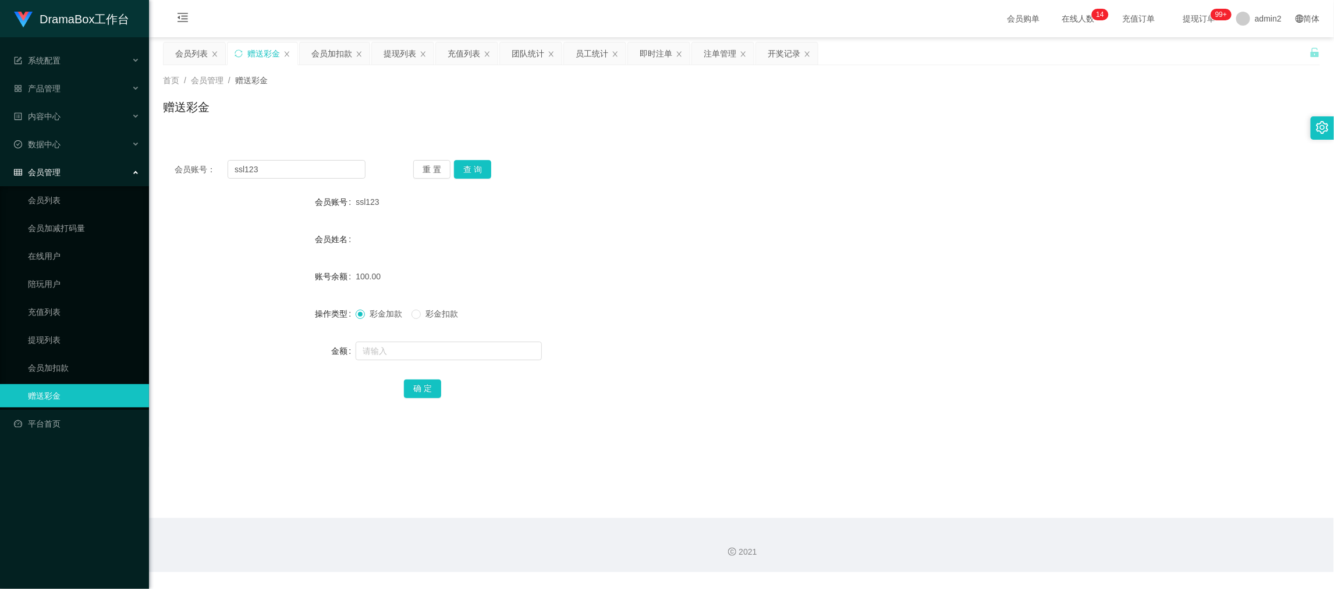
drag, startPoint x: 1032, startPoint y: 521, endPoint x: 995, endPoint y: 493, distance: 45.7
click at [1032, 521] on div "2021" at bounding box center [741, 545] width 1185 height 54
click at [296, 164] on input "ssl123" at bounding box center [296, 169] width 138 height 19
paste input "peter979697"
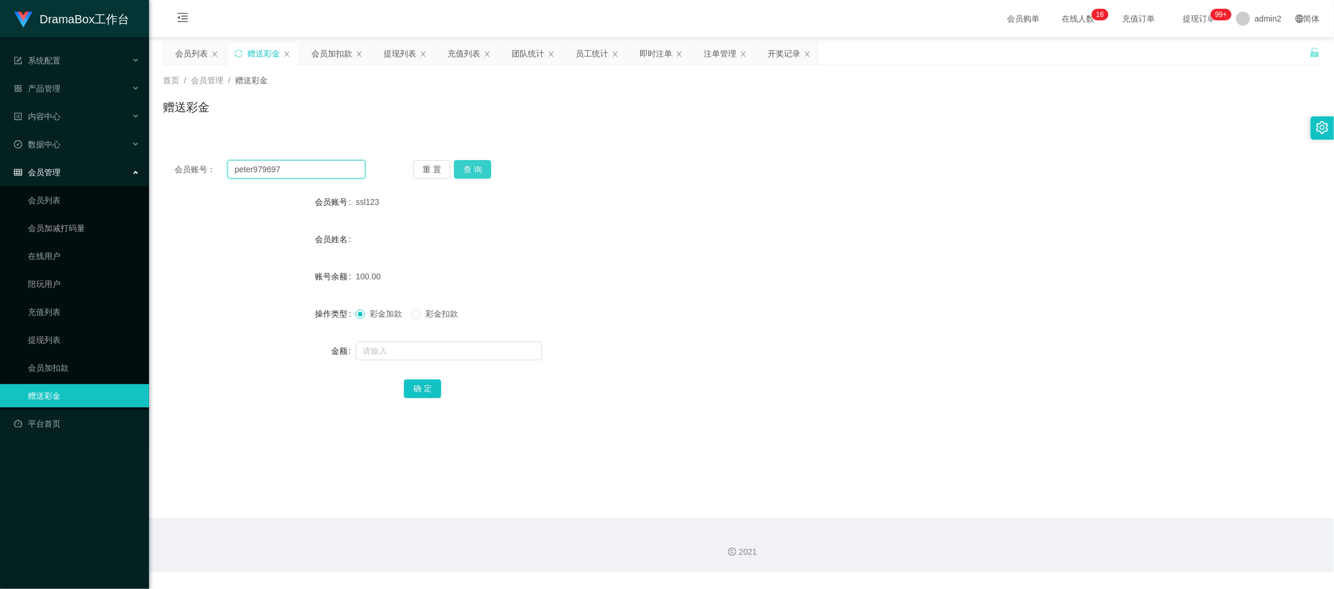
type input "peter979697"
click at [465, 171] on button "查 询" at bounding box center [472, 169] width 37 height 19
click at [500, 355] on input "text" at bounding box center [448, 351] width 186 height 19
type input "100"
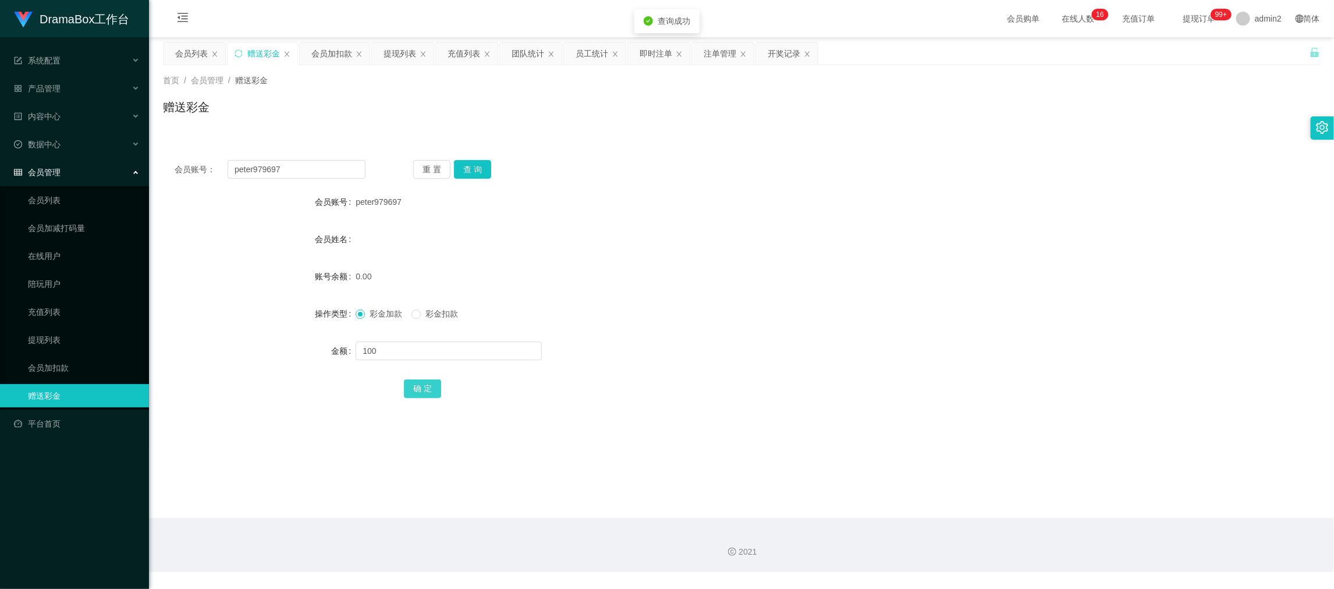
drag, startPoint x: 424, startPoint y: 387, endPoint x: 474, endPoint y: 378, distance: 50.9
click at [424, 387] on button "确 定" at bounding box center [422, 388] width 37 height 19
click at [723, 339] on div "100" at bounding box center [692, 350] width 675 height 23
click at [304, 155] on div "会员账号： peter979697 重 置 查 询 会员账号 peter979697 会员姓名 账号余额 100.00 操作类型 彩金加款 彩金扣款 金额 确…" at bounding box center [741, 286] width 1157 height 277
click at [312, 170] on input "peter979697" at bounding box center [296, 169] width 138 height 19
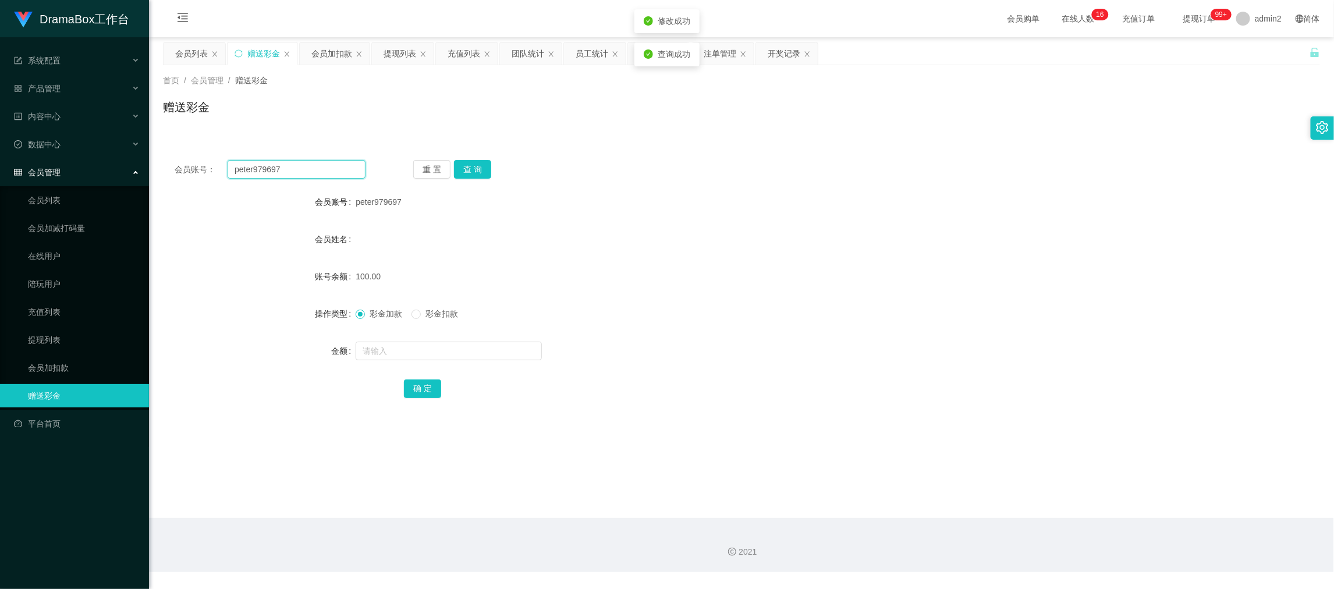
click at [312, 170] on input "peter979697" at bounding box center [296, 169] width 138 height 19
paste input "un123"
type input "pun123"
click at [477, 162] on button "查 询" at bounding box center [472, 169] width 37 height 19
click at [502, 357] on input "text" at bounding box center [448, 351] width 186 height 19
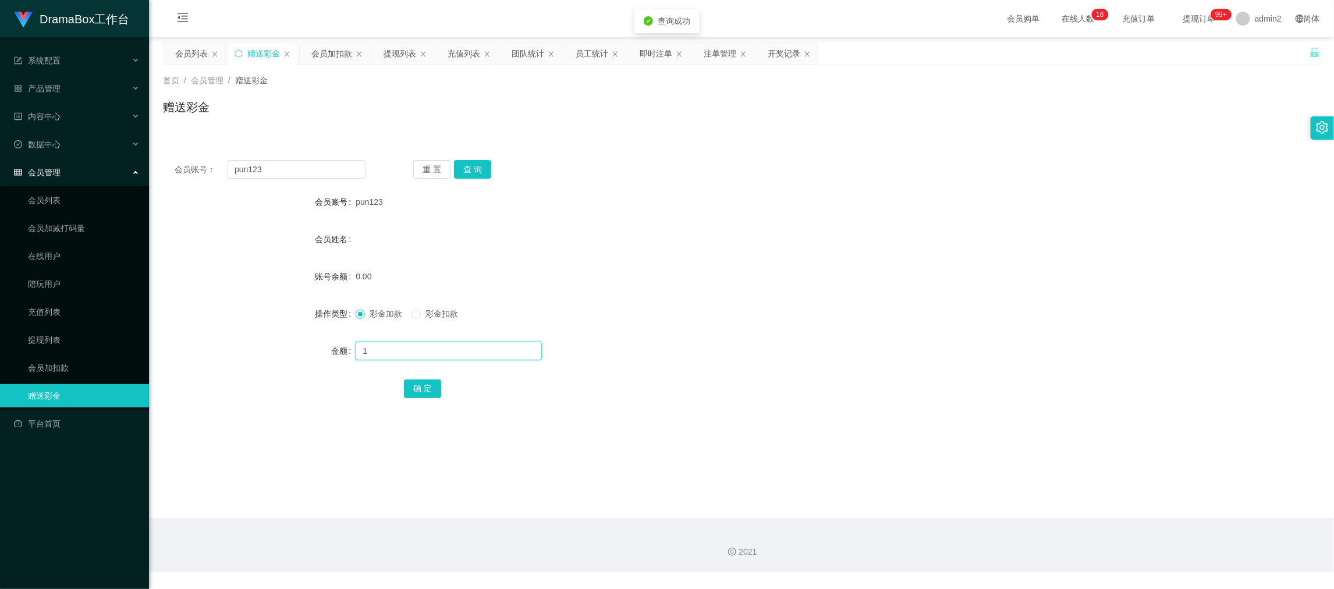
click at [502, 357] on input "1" at bounding box center [448, 351] width 186 height 19
type input "100"
click at [435, 386] on button "确 定" at bounding box center [422, 388] width 37 height 19
click at [778, 323] on div "彩金加款 彩金扣款" at bounding box center [692, 313] width 675 height 23
drag, startPoint x: 1004, startPoint y: 520, endPoint x: 622, endPoint y: 271, distance: 456.5
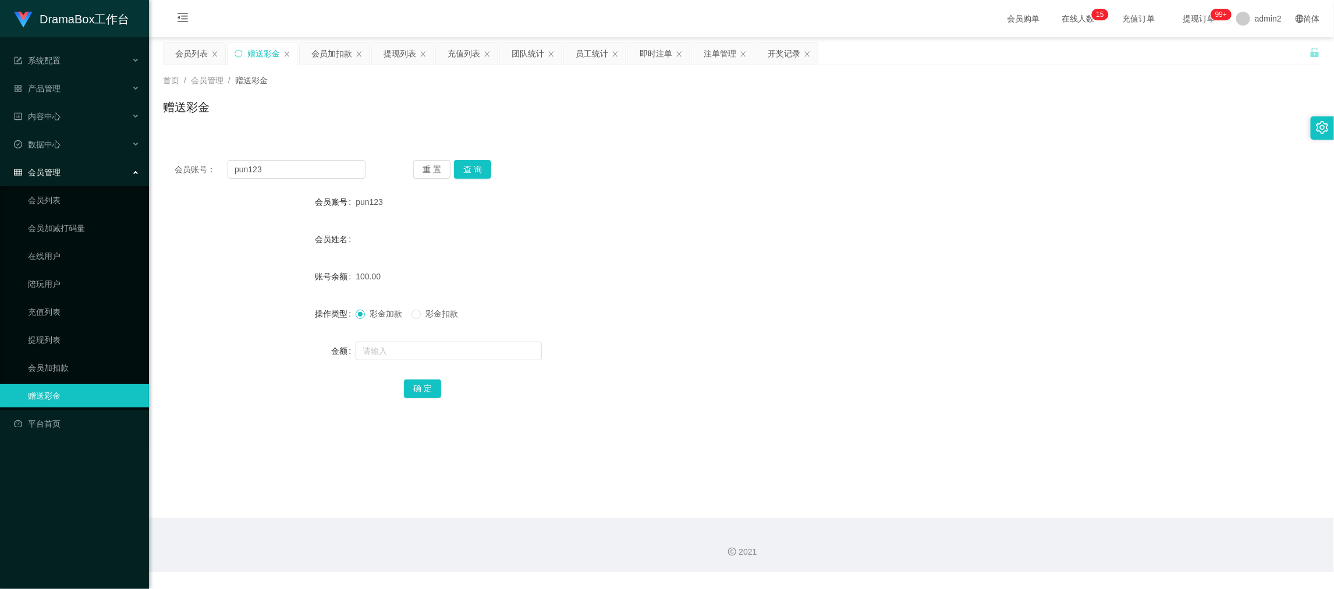
click at [1004, 520] on div "2021" at bounding box center [741, 545] width 1185 height 54
click at [303, 166] on input "pun123" at bounding box center [296, 169] width 138 height 19
drag, startPoint x: 303, startPoint y: 166, endPoint x: 437, endPoint y: 173, distance: 134.0
click at [305, 166] on input "pun123" at bounding box center [296, 169] width 138 height 19
paste input "Luiwei888"
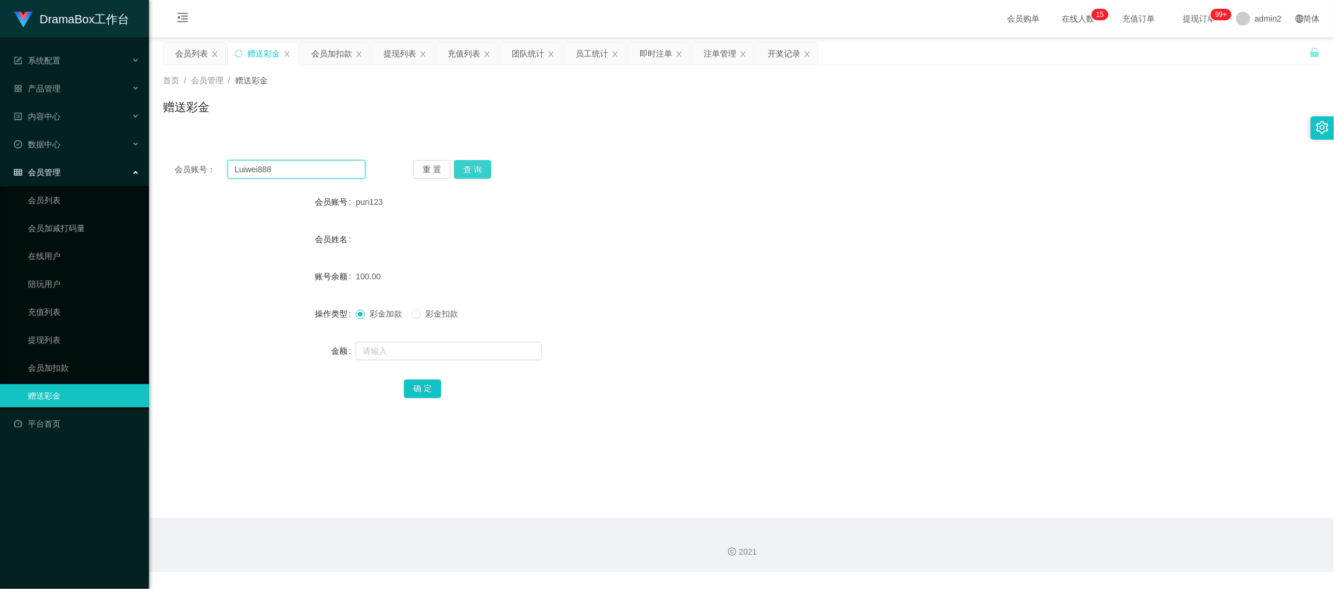
type input "Luiwei888"
drag, startPoint x: 474, startPoint y: 163, endPoint x: 485, endPoint y: 197, distance: 35.5
click at [474, 163] on button "查 询" at bounding box center [472, 169] width 37 height 19
click at [492, 353] on input "text" at bounding box center [448, 351] width 186 height 19
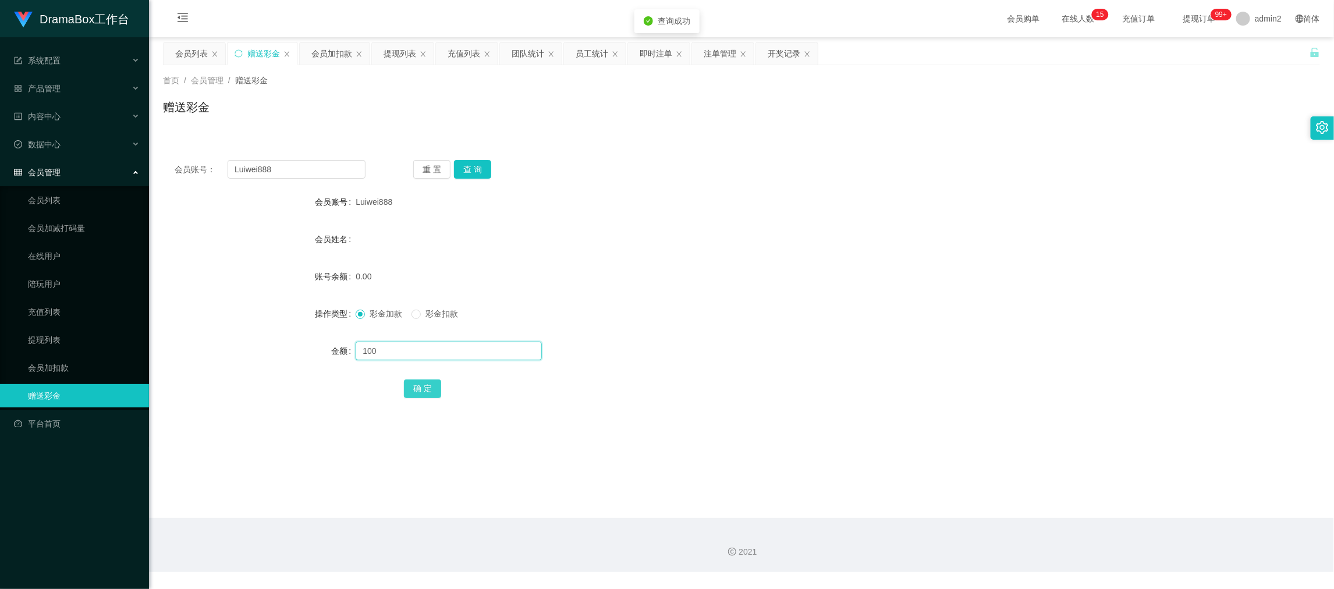
type input "100"
drag, startPoint x: 421, startPoint y: 389, endPoint x: 513, endPoint y: 362, distance: 95.2
click at [421, 389] on button "确 定" at bounding box center [422, 388] width 37 height 19
click at [779, 302] on div "彩金加款 彩金扣款" at bounding box center [692, 313] width 675 height 23
drag, startPoint x: 1070, startPoint y: 515, endPoint x: 560, endPoint y: 240, distance: 579.5
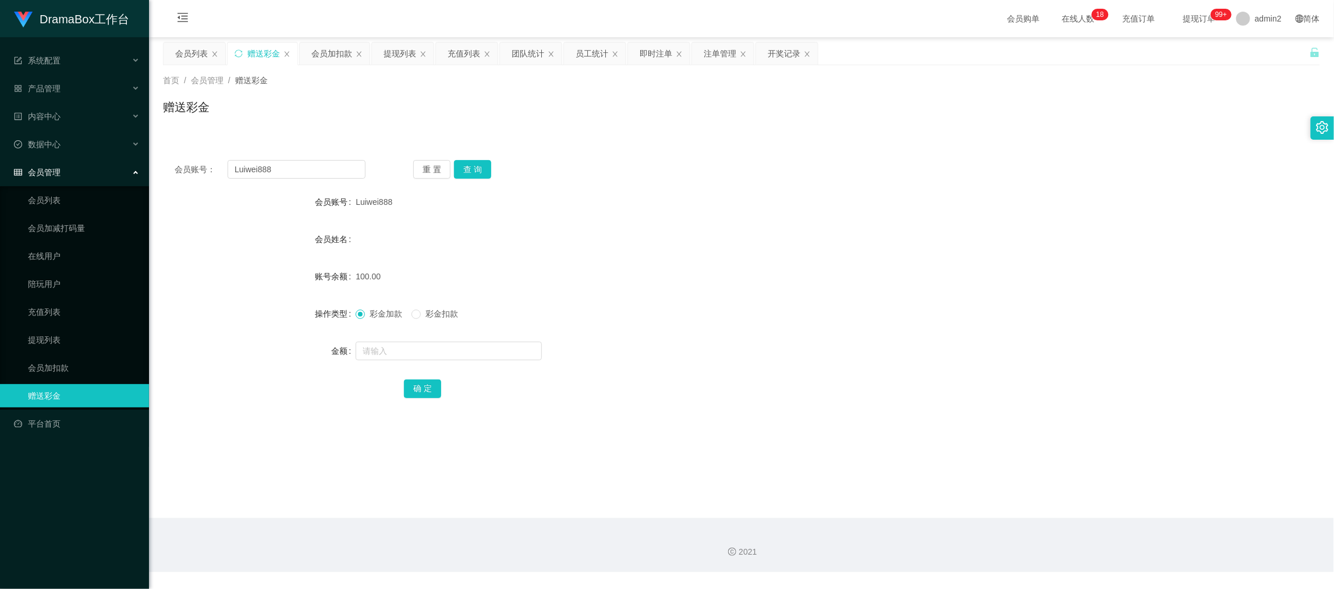
click at [1067, 510] on main "关闭左侧 关闭右侧 关闭其它 刷新页面 会员列表 赠送彩金 会员加扣款 提现列表 充值列表 团队统计 员工统计 即时注单 注单管理 开奖记录 首页 / 会员管…" at bounding box center [741, 277] width 1185 height 481
click at [384, 49] on div "提现列表" at bounding box center [399, 53] width 33 height 22
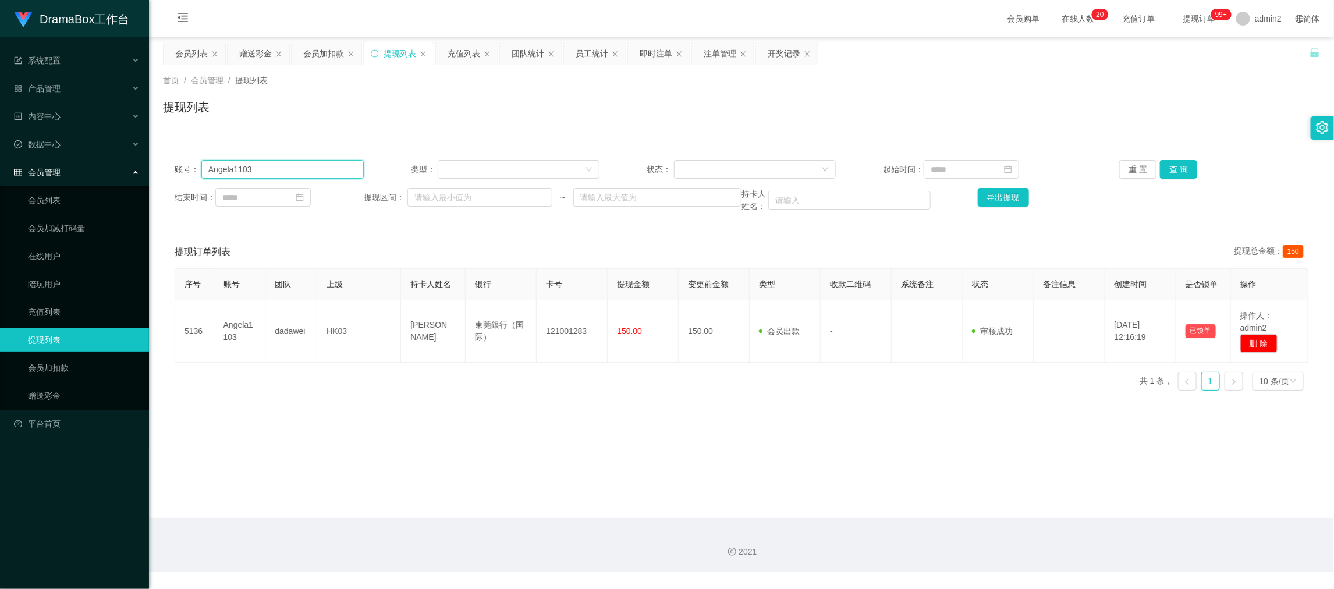
click at [304, 176] on input "Angela1103" at bounding box center [282, 169] width 162 height 19
click at [302, 171] on input "Angela1103" at bounding box center [282, 169] width 162 height 19
paste input "95764738"
type input "95764738"
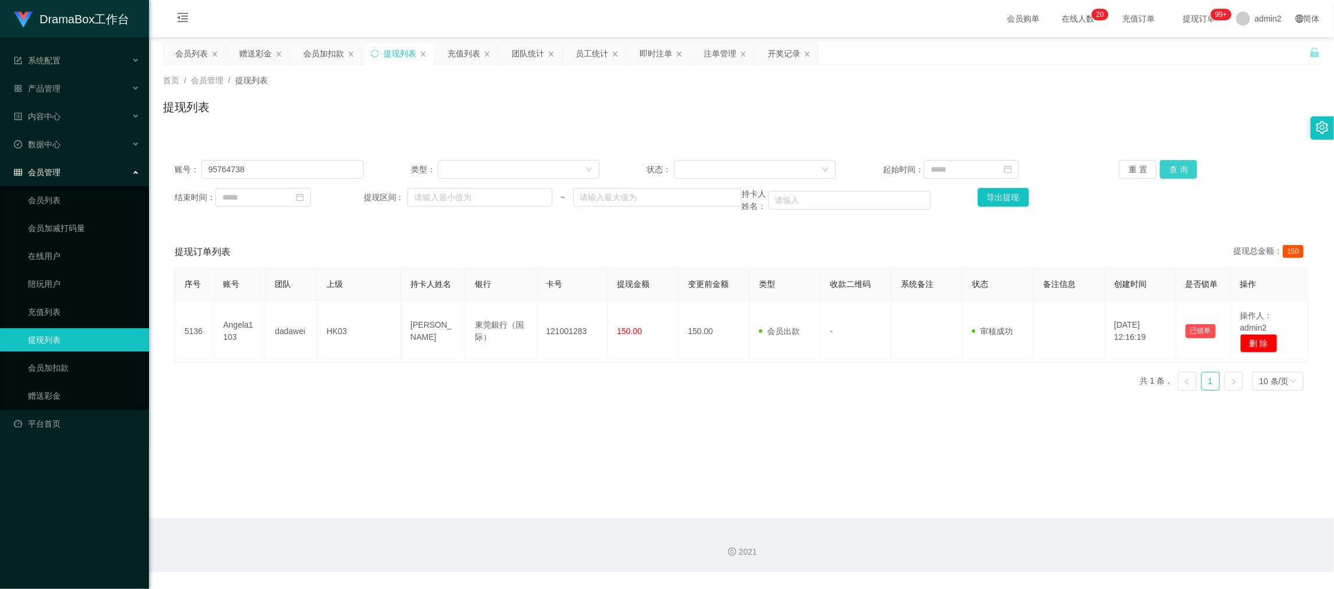
click at [1168, 166] on button "查 询" at bounding box center [1178, 169] width 37 height 19
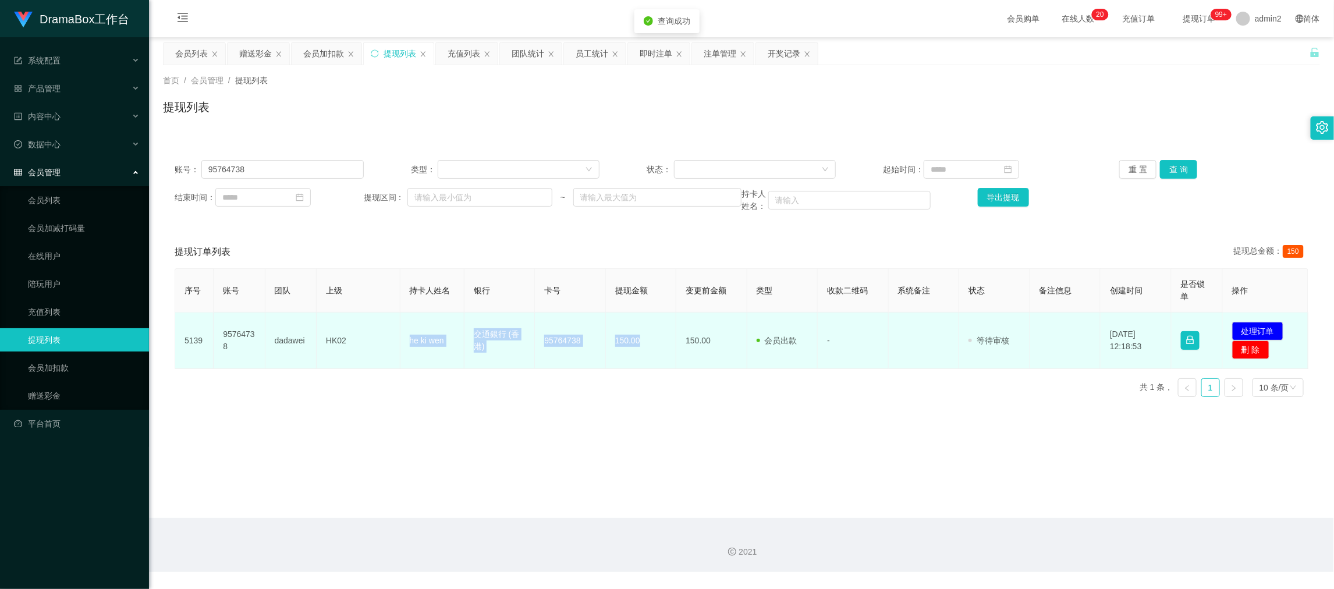
drag, startPoint x: 454, startPoint y: 346, endPoint x: 818, endPoint y: 350, distance: 364.2
click at [666, 349] on tr "5139 95764738 dadawei HK02 he ki wen 交通銀行 (香港) [FINANCIAL_ID] 150.00 150.00 会员出…" at bounding box center [741, 340] width 1133 height 56
copy tr "he ki wen 交通銀行 (香港) [FINANCIAL_ID] 150.00"
click at [1236, 333] on button "处理订单" at bounding box center [1257, 331] width 51 height 19
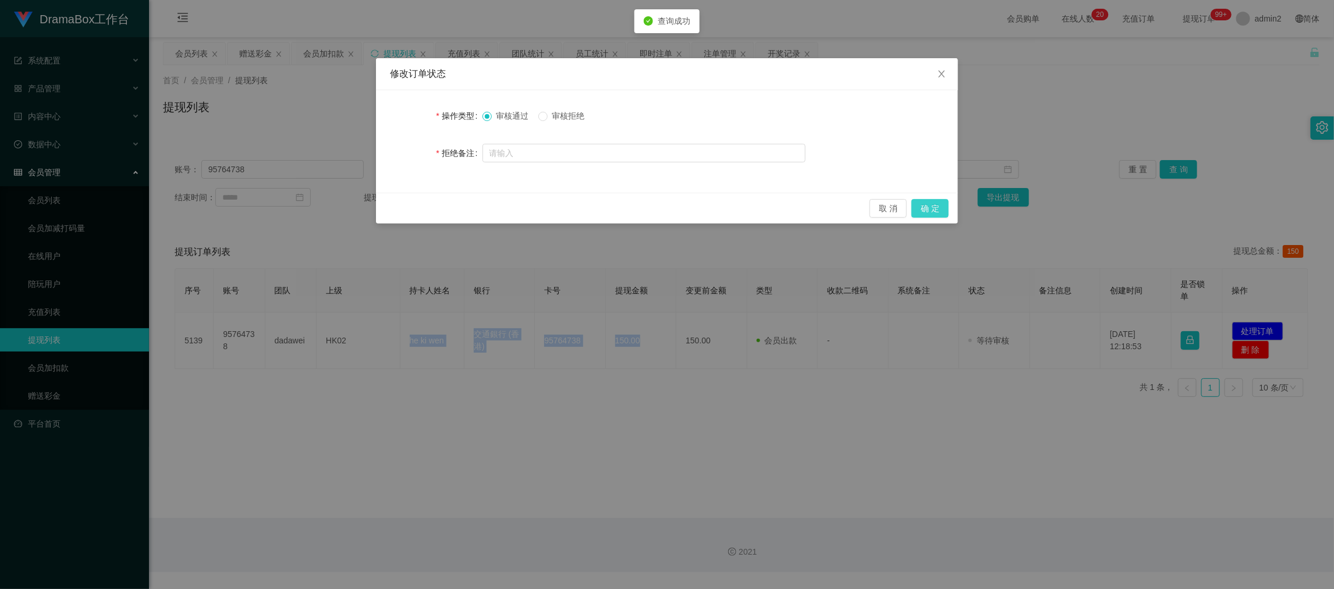
click at [937, 209] on button "确 定" at bounding box center [929, 208] width 37 height 19
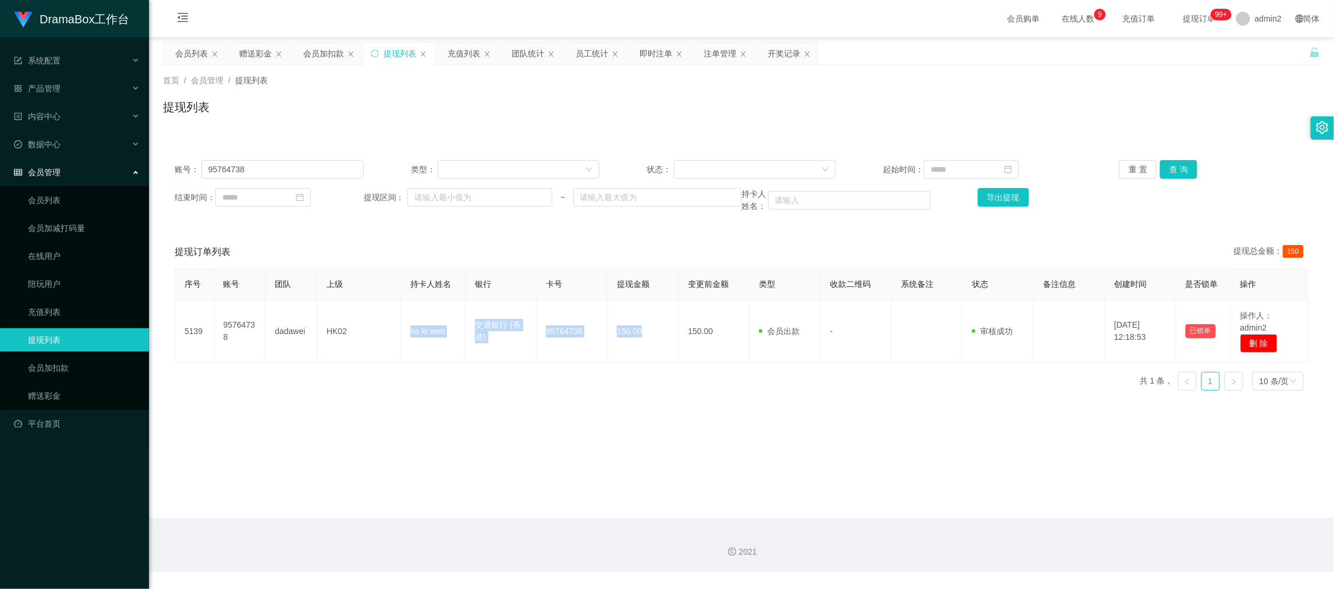
drag, startPoint x: 1062, startPoint y: 510, endPoint x: 997, endPoint y: 474, distance: 74.2
click at [1061, 509] on main "关闭左侧 关闭右侧 关闭其它 刷新页面 会员列表 赠送彩金 会员加扣款 提现列表 充值列表 团队统计 员工统计 即时注单 注单管理 开奖记录 首页 / 会员管…" at bounding box center [741, 277] width 1185 height 481
click at [303, 168] on input "95764738" at bounding box center [282, 169] width 162 height 19
drag, startPoint x: 303, startPoint y: 168, endPoint x: 716, endPoint y: 161, distance: 413.1
click at [305, 168] on input "95764738" at bounding box center [282, 169] width 162 height 19
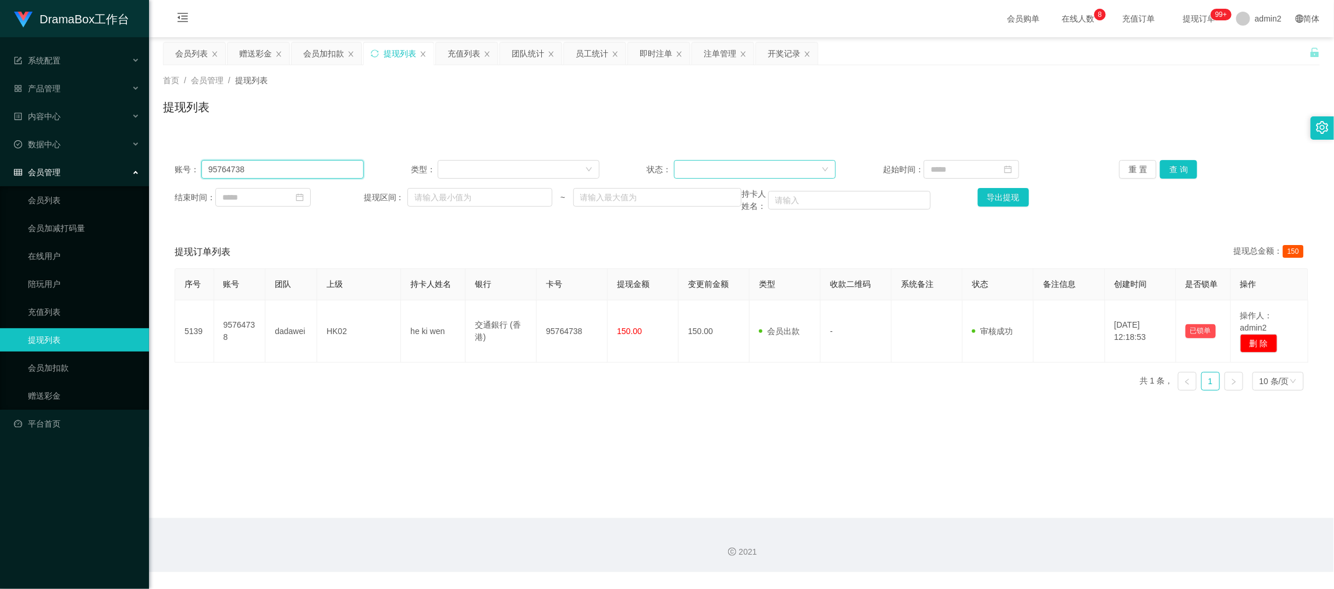
paste input "winky088"
type input "winky0888"
drag, startPoint x: 1168, startPoint y: 169, endPoint x: 988, endPoint y: 248, distance: 196.2
click at [1168, 169] on button "查 询" at bounding box center [1178, 169] width 37 height 19
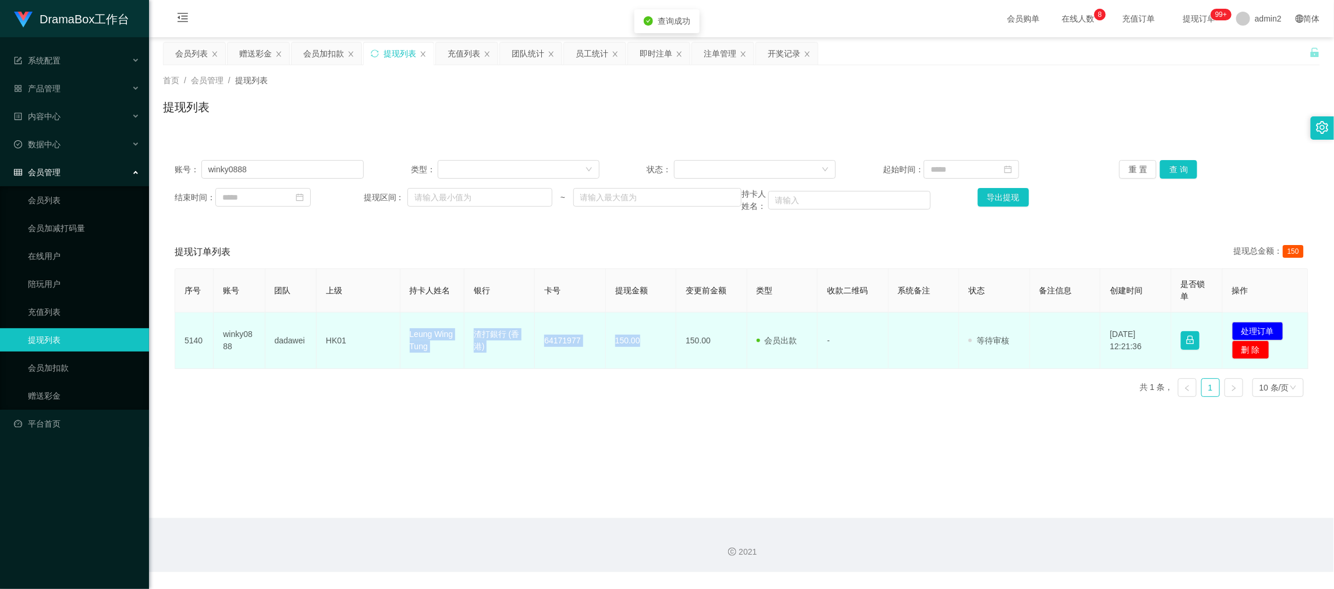
drag, startPoint x: 408, startPoint y: 339, endPoint x: 1071, endPoint y: 336, distance: 662.7
click at [654, 343] on tr "5140 winky0888 dadawei HK01 Leung Wing Tung 渣打銀行 (香港) [FINANCIAL_ID] 150.00 150…" at bounding box center [741, 340] width 1133 height 56
copy tr "Leung Wing Tung 渣打銀行 (香港) [FINANCIAL_ID] 150.00"
click at [1250, 328] on button "处理订单" at bounding box center [1257, 331] width 51 height 19
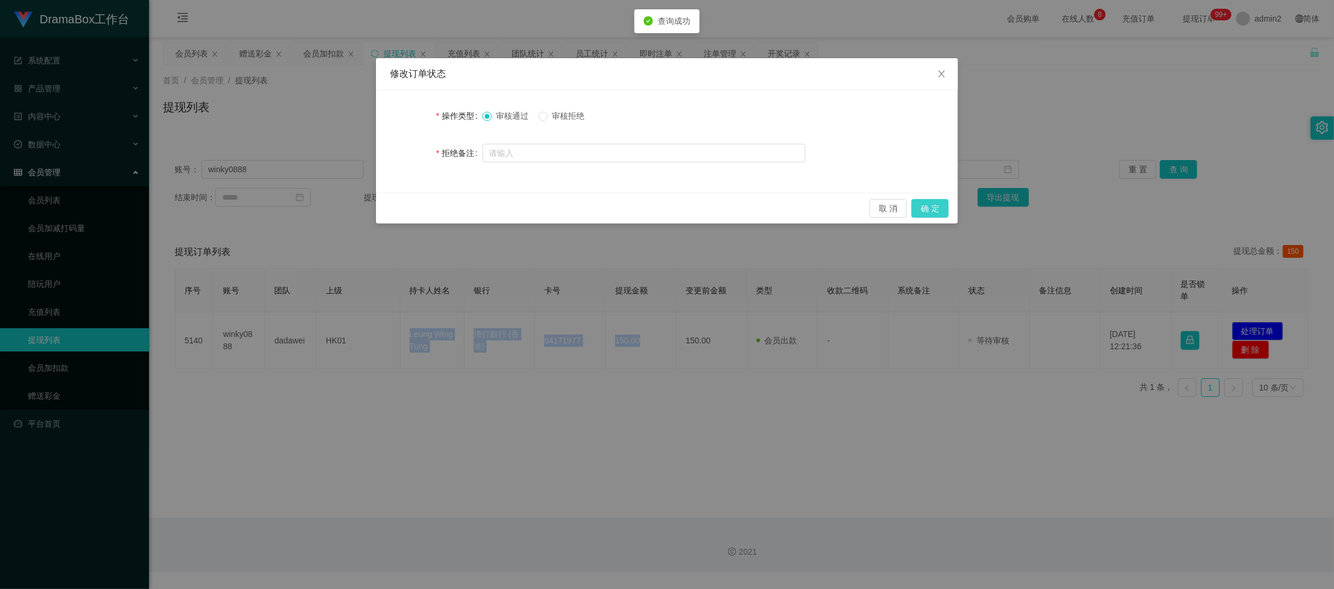
click at [927, 209] on button "确 定" at bounding box center [929, 208] width 37 height 19
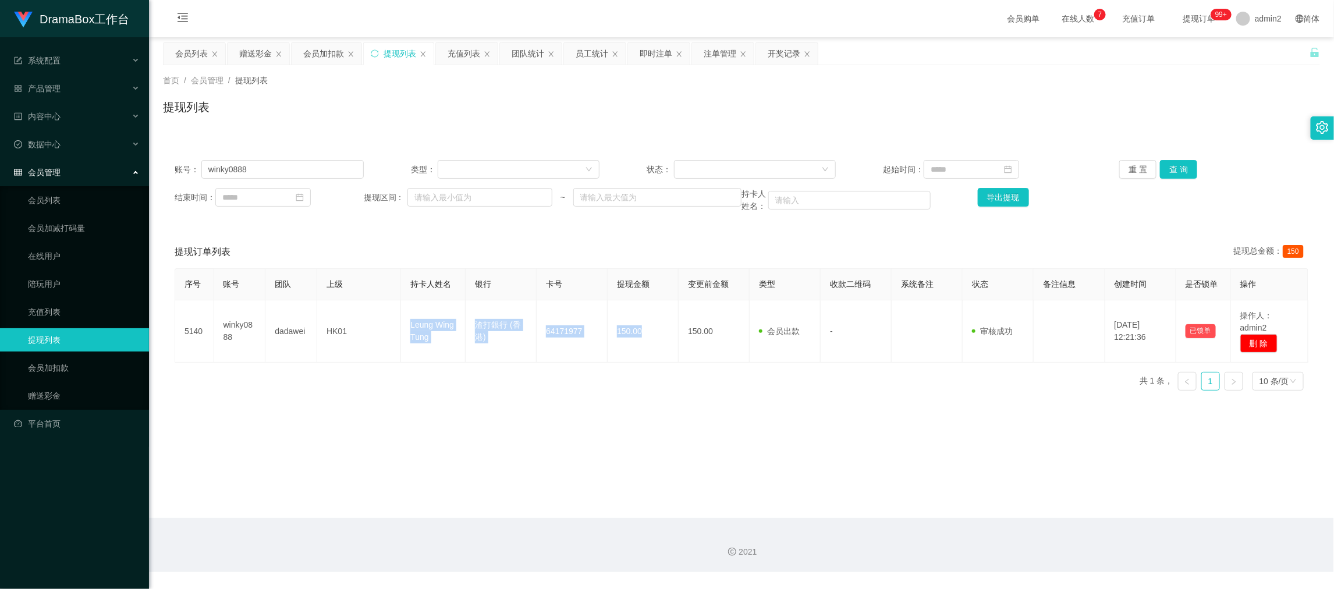
drag, startPoint x: 954, startPoint y: 557, endPoint x: 453, endPoint y: 242, distance: 591.6
click at [954, 557] on div "2021" at bounding box center [741, 552] width 1166 height 12
drag, startPoint x: 179, startPoint y: 48, endPoint x: 244, endPoint y: 91, distance: 77.9
click at [179, 48] on div "会员列表" at bounding box center [191, 53] width 33 height 22
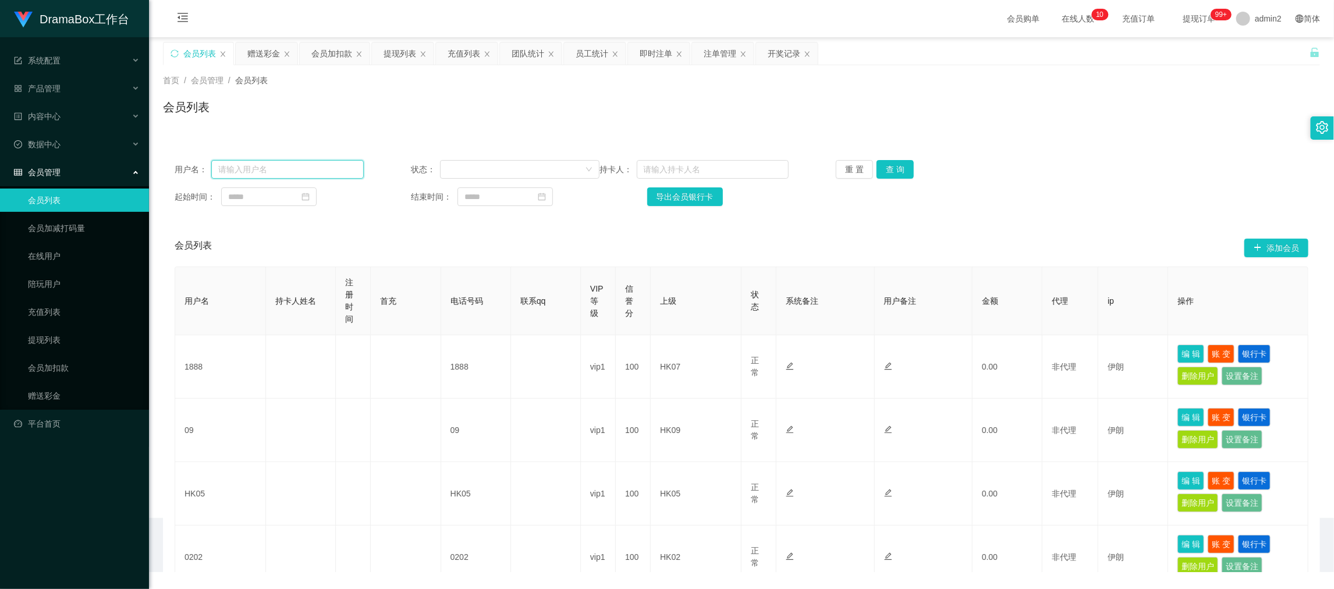
click at [339, 172] on input "text" at bounding box center [287, 169] width 152 height 19
paste input "Angela1103"
type input "Angela1103"
drag, startPoint x: 895, startPoint y: 166, endPoint x: 890, endPoint y: 172, distance: 8.2
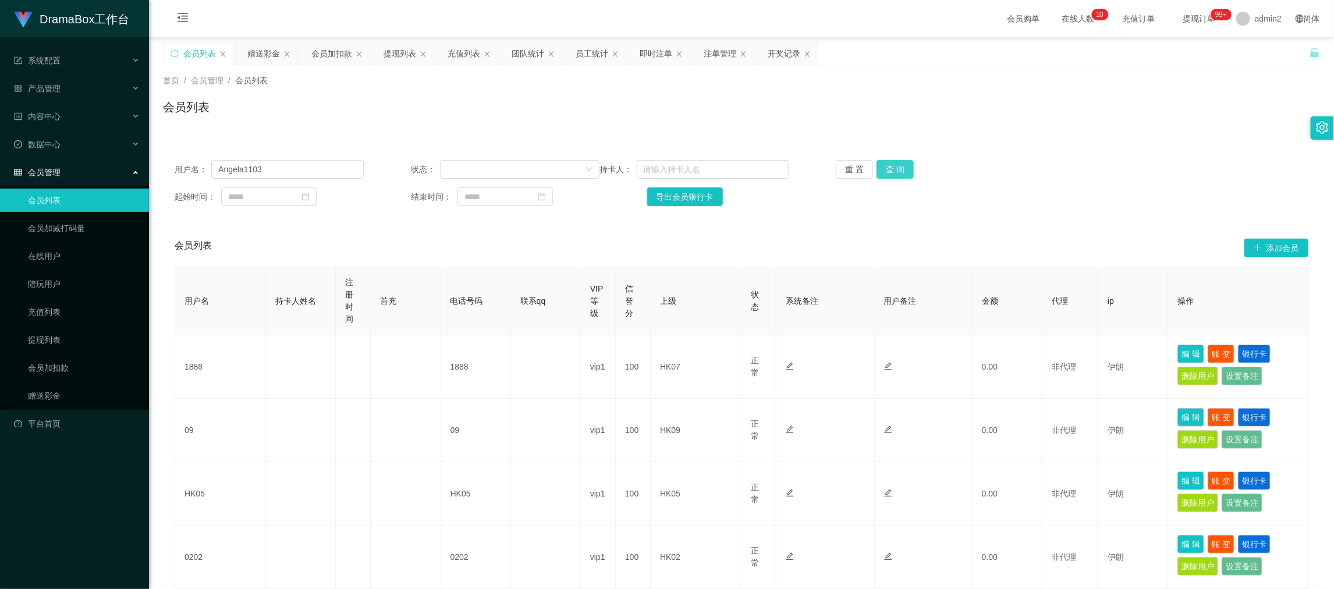
click at [895, 166] on button "查 询" at bounding box center [894, 169] width 37 height 19
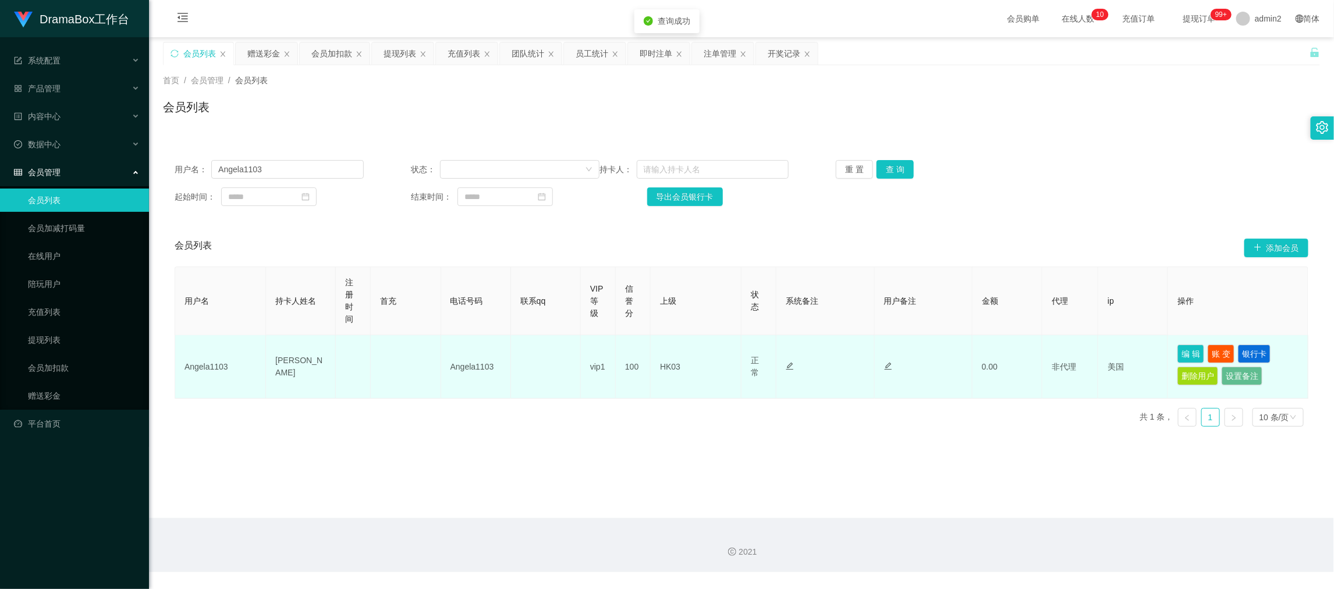
click at [201, 367] on td "Angela1103" at bounding box center [220, 366] width 91 height 63
drag, startPoint x: 201, startPoint y: 367, endPoint x: 270, endPoint y: 363, distance: 69.3
click at [201, 367] on td "Angela1103" at bounding box center [220, 366] width 91 height 63
copy td "Angela1103"
click at [294, 368] on td "[PERSON_NAME]" at bounding box center [301, 366] width 70 height 63
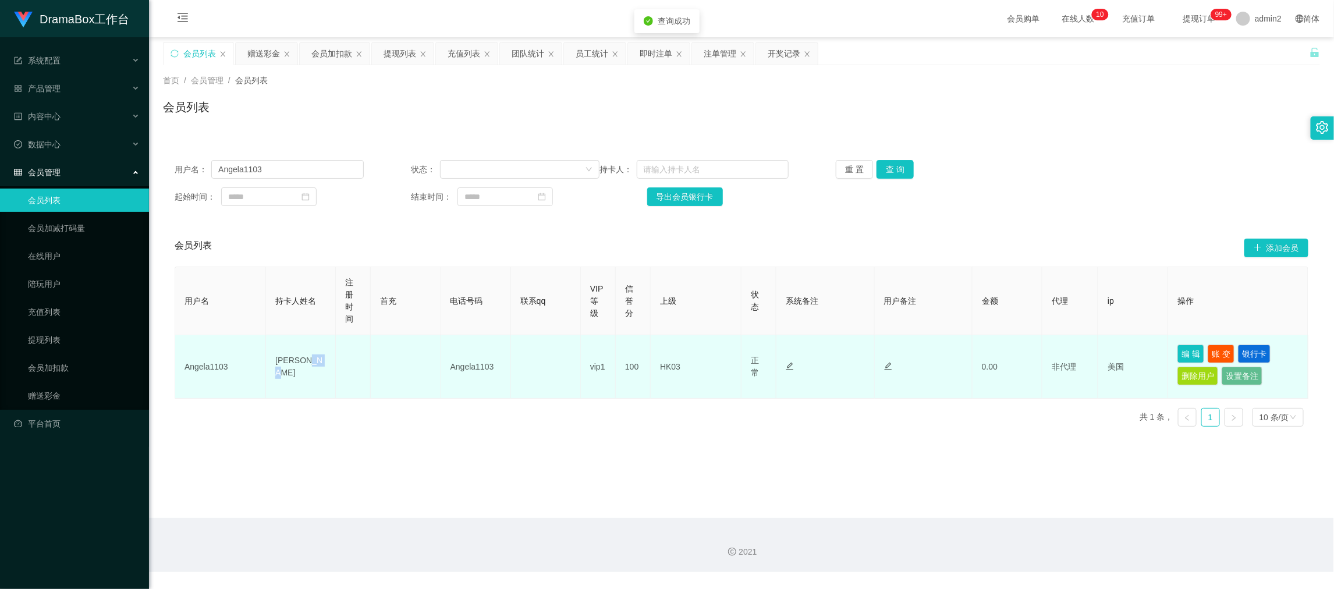
click at [294, 368] on td "[PERSON_NAME]" at bounding box center [301, 366] width 70 height 63
copy td "wah"
click at [296, 368] on td "[PERSON_NAME]" at bounding box center [301, 366] width 70 height 63
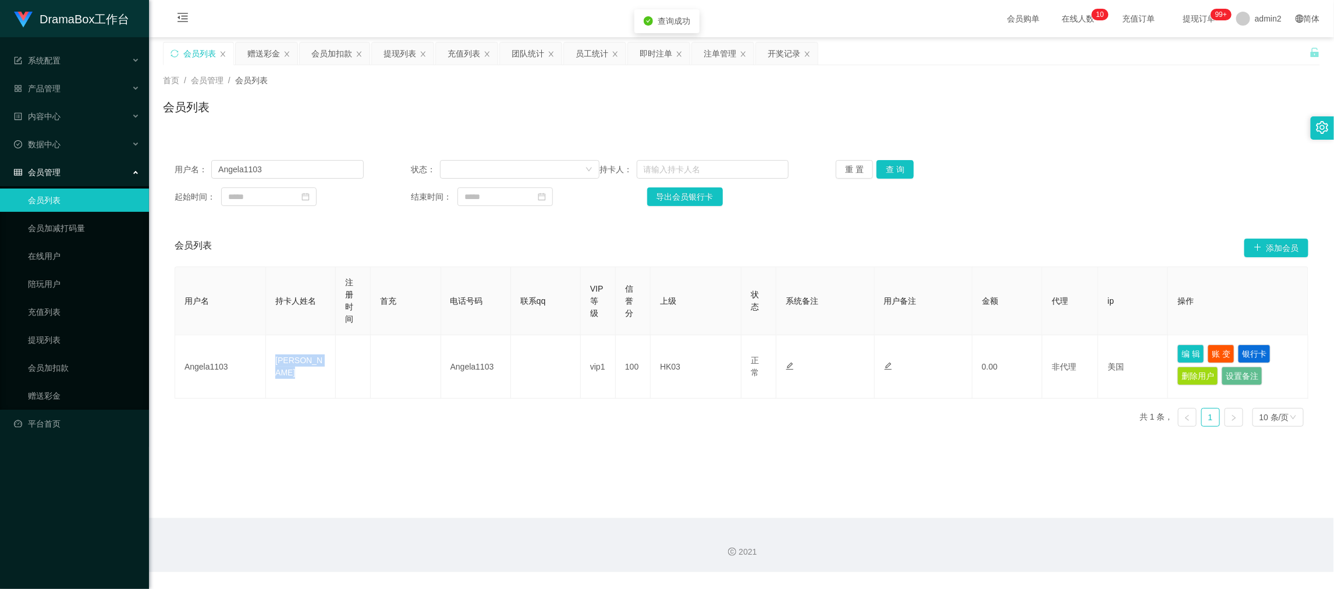
copy td "[PERSON_NAME]"
click at [506, 489] on main "关闭左侧 关闭右侧 关闭其它 刷新页面 会员列表 赠送彩金 会员加扣款 提现列表 充值列表 团队统计 员工统计 即时注单 注单管理 开奖记录 首页 / 会员管…" at bounding box center [741, 277] width 1185 height 481
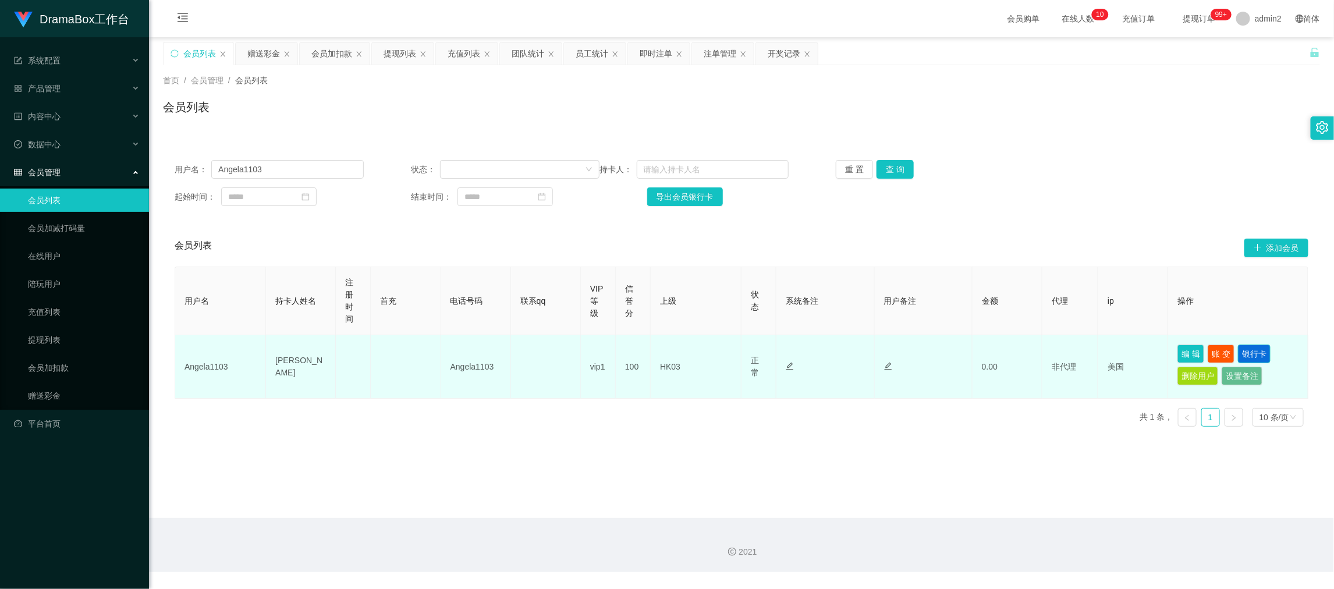
click at [1261, 350] on button "银行卡" at bounding box center [1254, 353] width 33 height 19
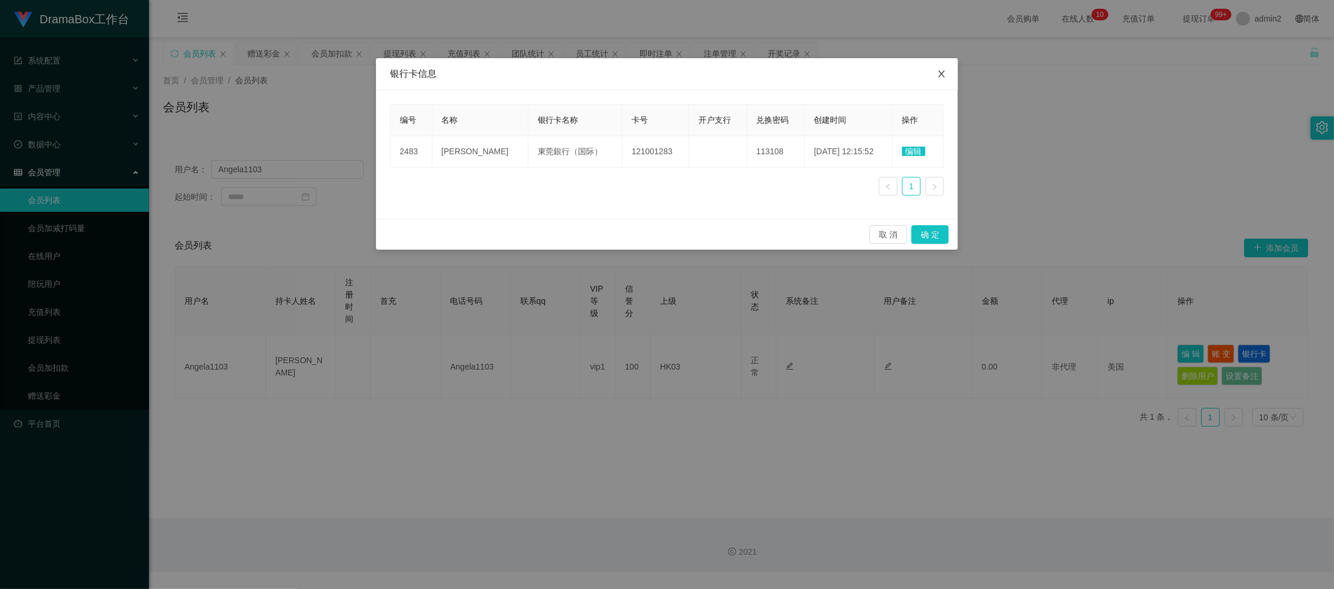
click at [942, 70] on icon "图标: close" at bounding box center [941, 73] width 9 height 9
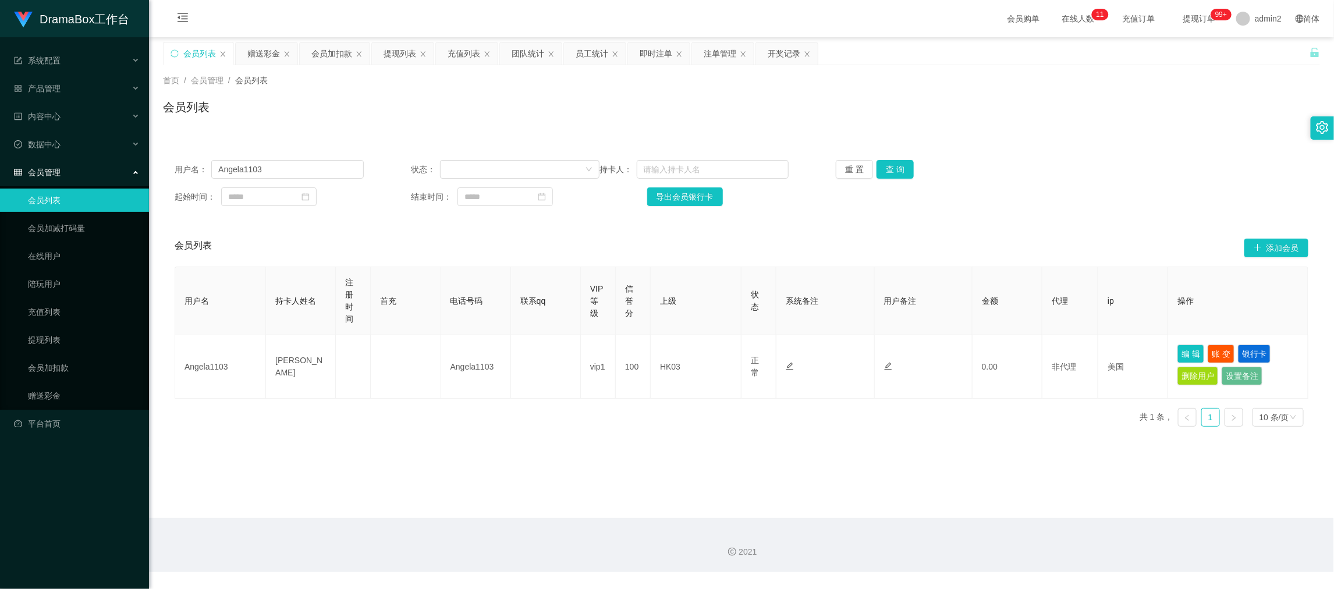
click at [1086, 525] on div "2021" at bounding box center [741, 545] width 1185 height 54
click at [395, 56] on div "提现列表" at bounding box center [399, 53] width 33 height 22
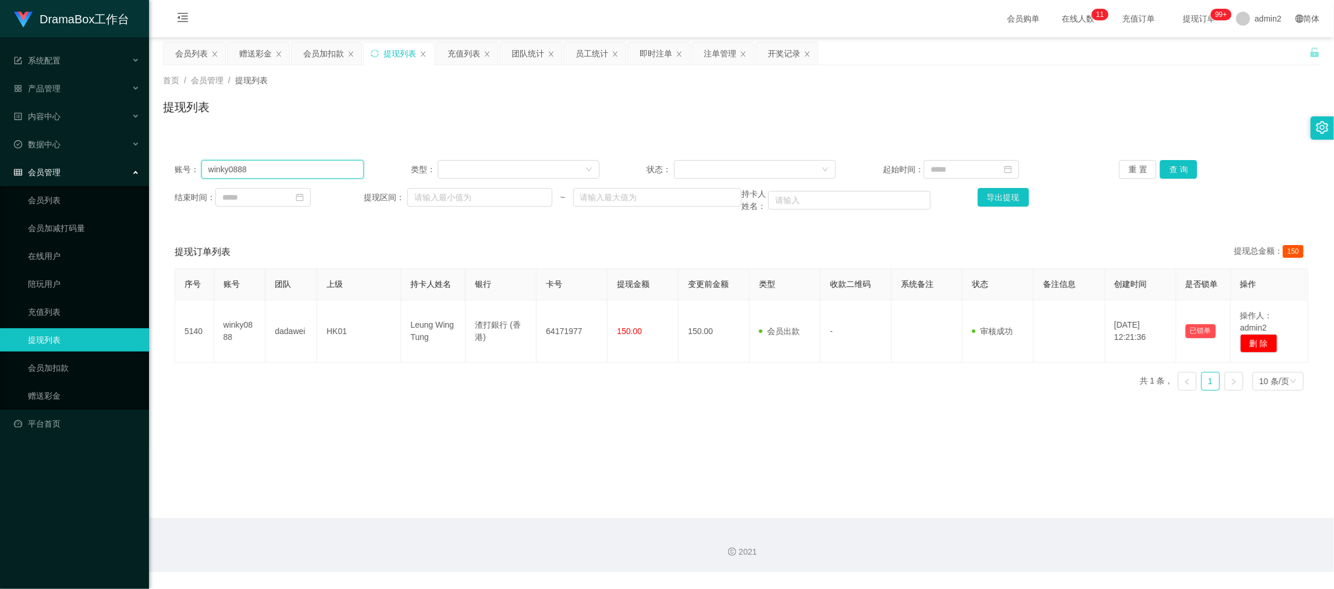
click at [292, 172] on input "winky0888" at bounding box center [282, 169] width 162 height 19
paste input "kwanyiu198611"
type input "kwanyiu198611"
drag, startPoint x: 1178, startPoint y: 167, endPoint x: 1142, endPoint y: 185, distance: 40.9
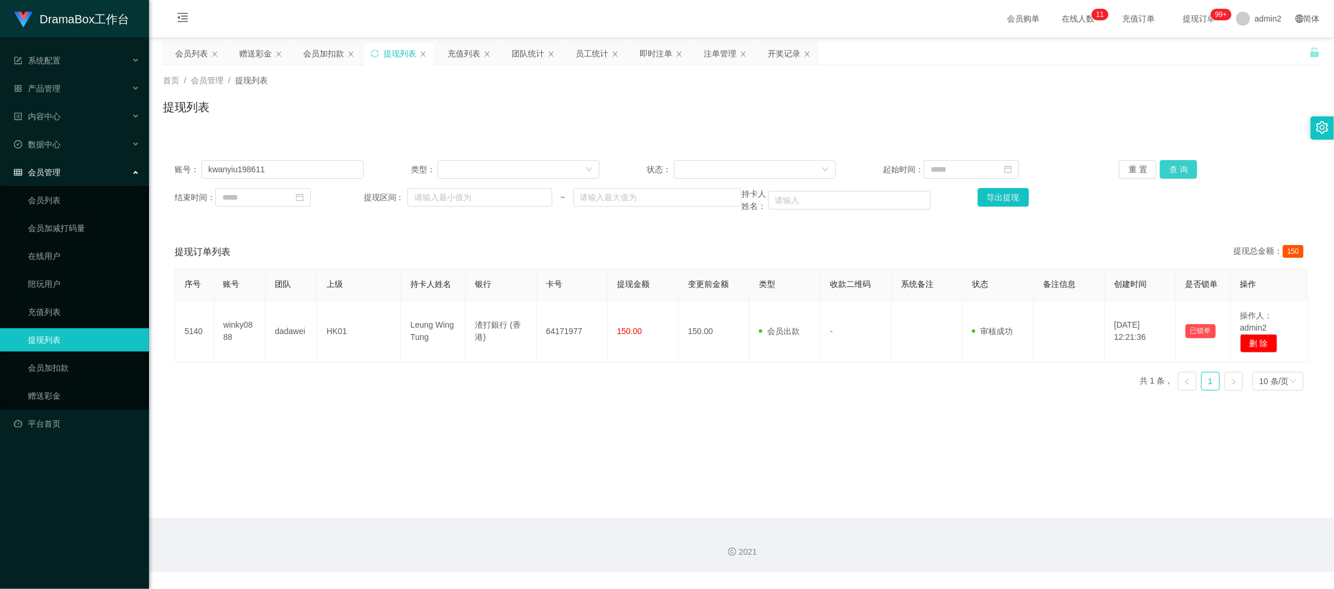
click at [1177, 167] on button "查 询" at bounding box center [1178, 169] width 37 height 19
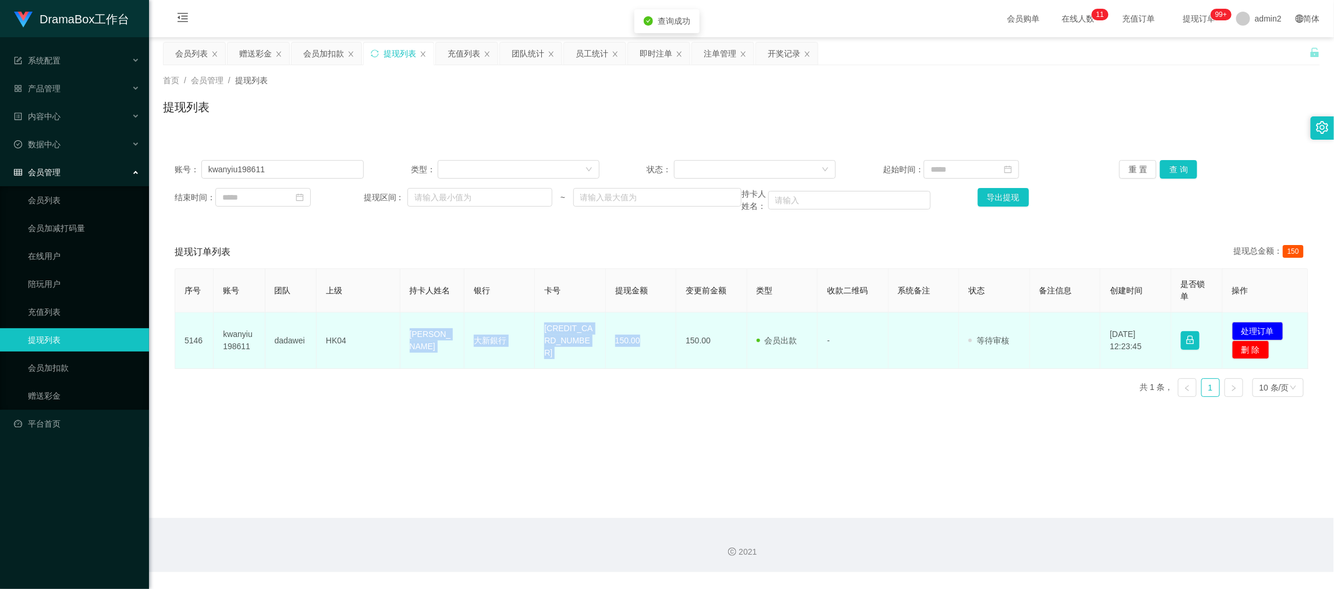
drag, startPoint x: 398, startPoint y: 328, endPoint x: 650, endPoint y: 338, distance: 252.7
click at [650, 338] on tr "5146 kwanyiu198611 dadawei HK04 Lau Kwan Yiu 大新銀行 5429684027291007 150.00 150.0…" at bounding box center [741, 340] width 1133 height 56
click at [1244, 326] on button "处理订单" at bounding box center [1257, 331] width 51 height 19
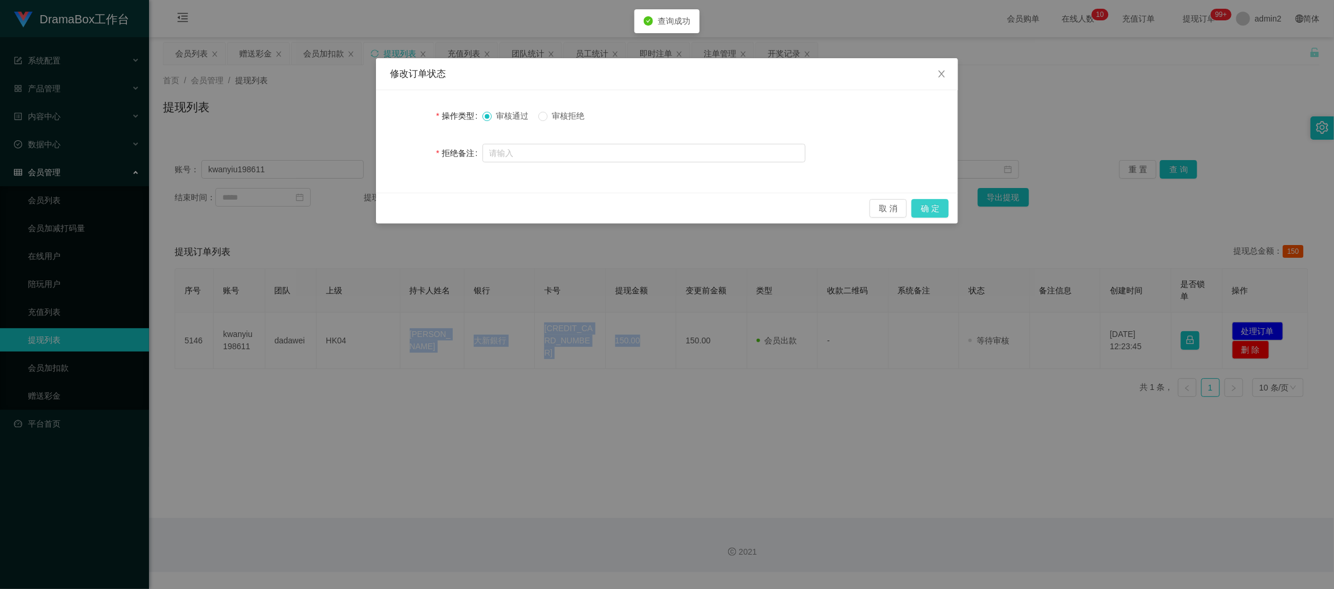
drag, startPoint x: 920, startPoint y: 209, endPoint x: 983, endPoint y: 209, distance: 62.3
click at [923, 209] on button "确 定" at bounding box center [929, 208] width 37 height 19
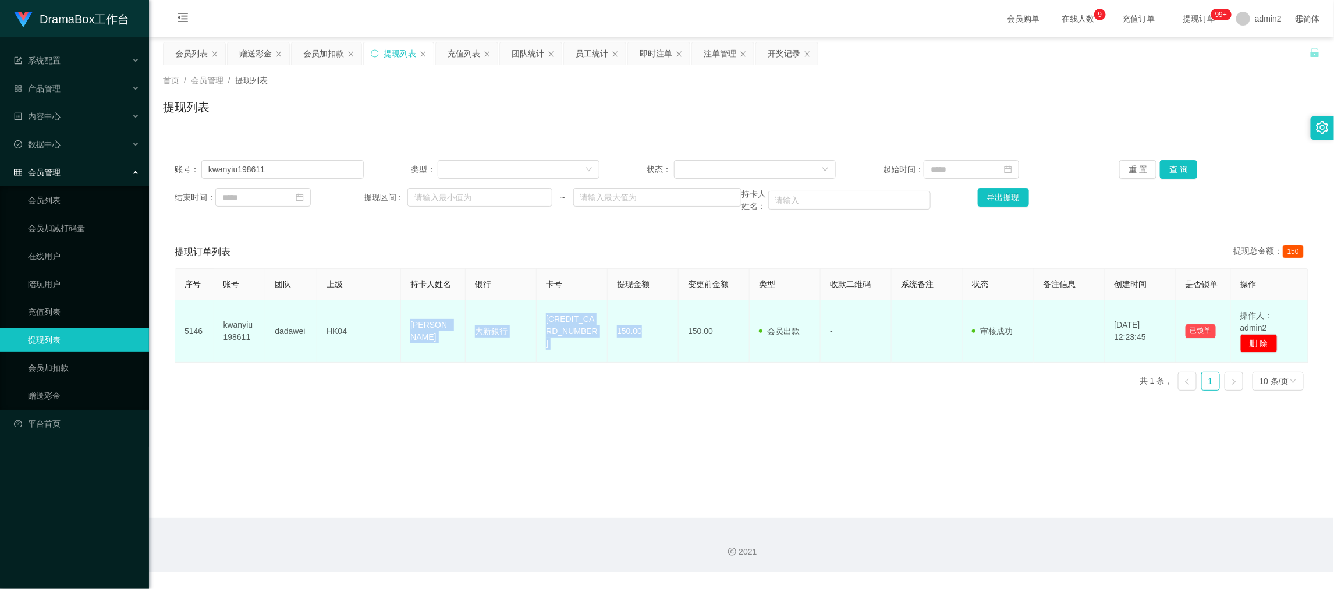
drag, startPoint x: 1053, startPoint y: 506, endPoint x: 774, endPoint y: 332, distance: 329.0
click at [1052, 506] on main "关闭左侧 关闭右侧 关闭其它 刷新页面 会员列表 赠送彩金 会员加扣款 提现列表 充值列表 团队统计 员工统计 即时注单 注单管理 开奖记录 首页 / 会员管…" at bounding box center [741, 277] width 1185 height 481
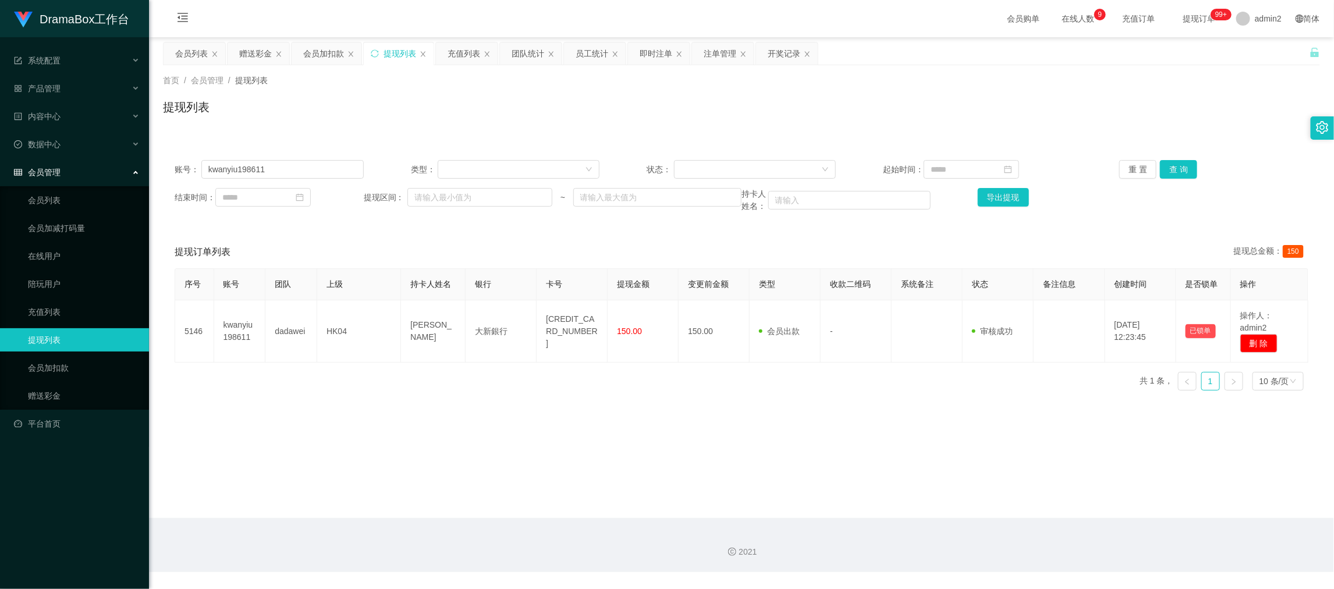
click at [312, 158] on div "账号： kwanyiu198611 类型： 状态： 起始时间： 重 置 查 询 结束时间： 提现区间： ~ 持卡人姓名： 导出提现" at bounding box center [741, 186] width 1157 height 76
click at [315, 163] on input "kwanyiu198611" at bounding box center [282, 169] width 162 height 19
paste input "Kelvinlsin"
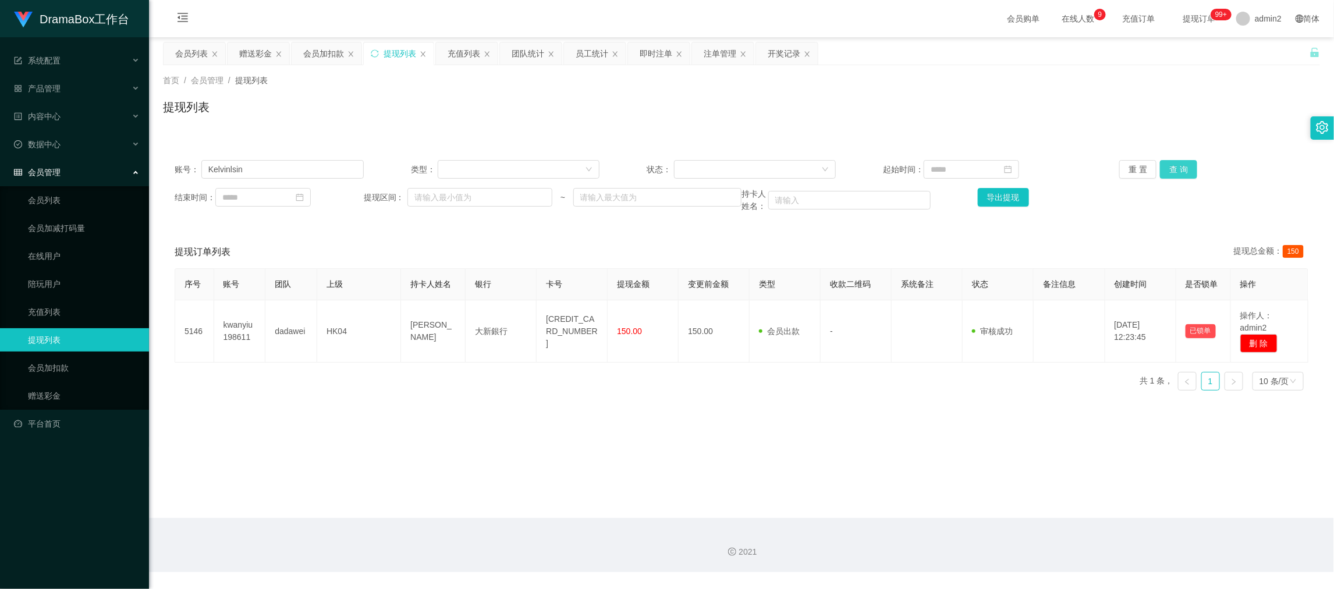
drag, startPoint x: 1166, startPoint y: 170, endPoint x: 1130, endPoint y: 180, distance: 37.3
click at [1166, 170] on button "查 询" at bounding box center [1178, 169] width 37 height 19
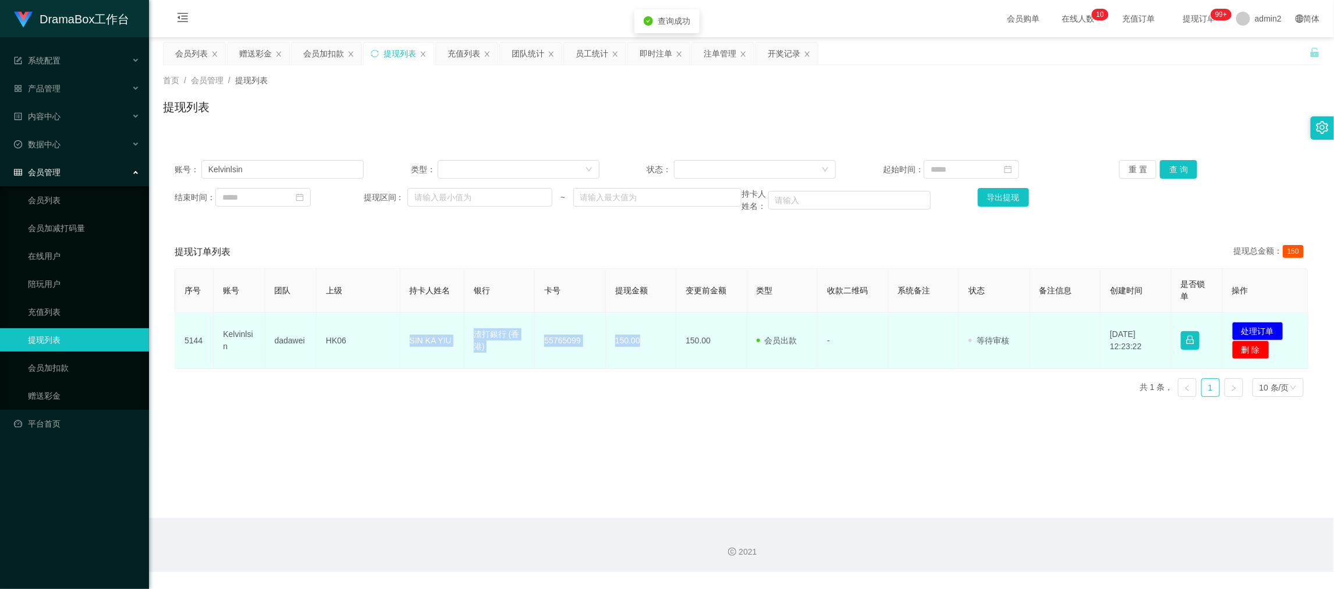
drag, startPoint x: 399, startPoint y: 333, endPoint x: 654, endPoint y: 350, distance: 256.0
click at [654, 350] on tr "5144 Kelvinlsin dadawei HK06 SIN KA YIU 渣打銀行 (香港) [FINANCIAL_ID] 150.00 150.00 …" at bounding box center [741, 340] width 1133 height 56
click at [1265, 324] on button "处理订单" at bounding box center [1257, 331] width 51 height 19
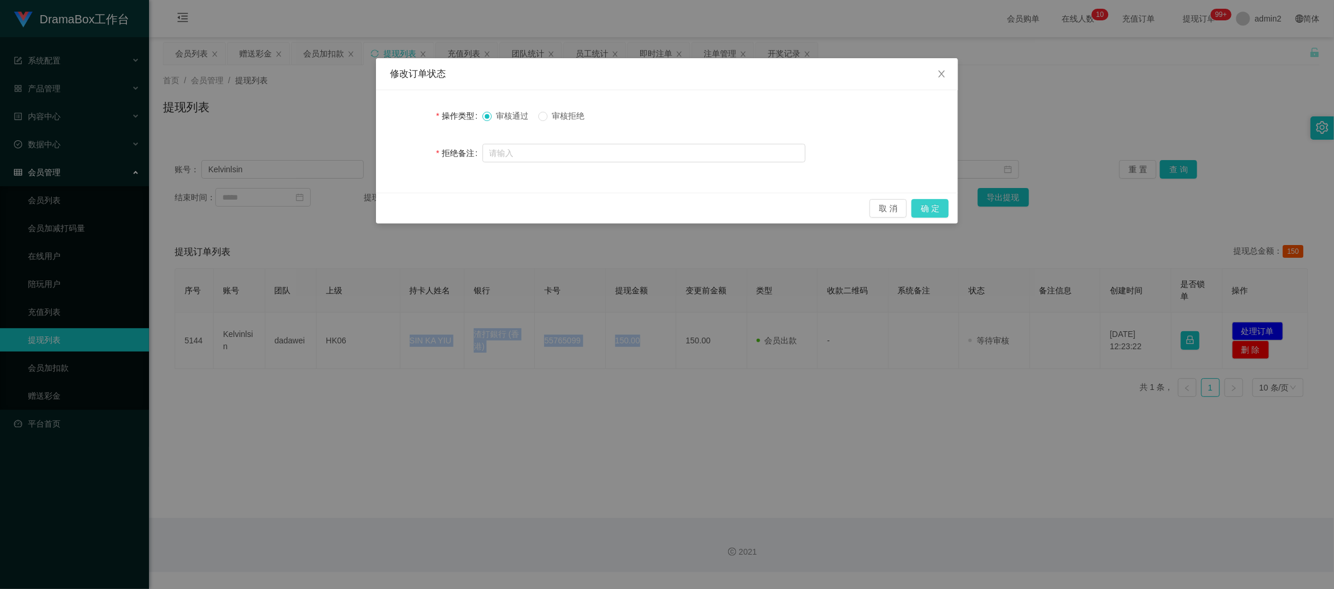
click at [935, 205] on button "确 定" at bounding box center [929, 208] width 37 height 19
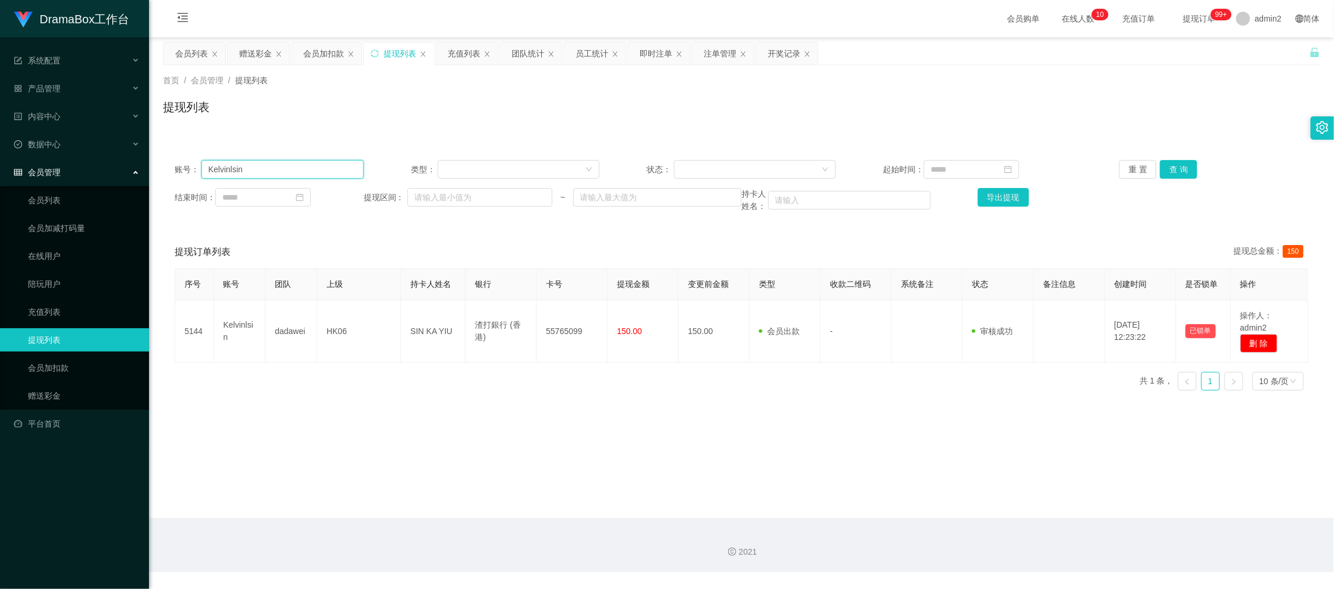
click at [316, 163] on input "Kelvinlsin" at bounding box center [282, 169] width 162 height 19
drag, startPoint x: 316, startPoint y: 163, endPoint x: 686, endPoint y: 165, distance: 370.0
click at [319, 165] on input "Kelvinlsin" at bounding box center [282, 169] width 162 height 19
paste input "ABC123321"
type input "ABC123321"
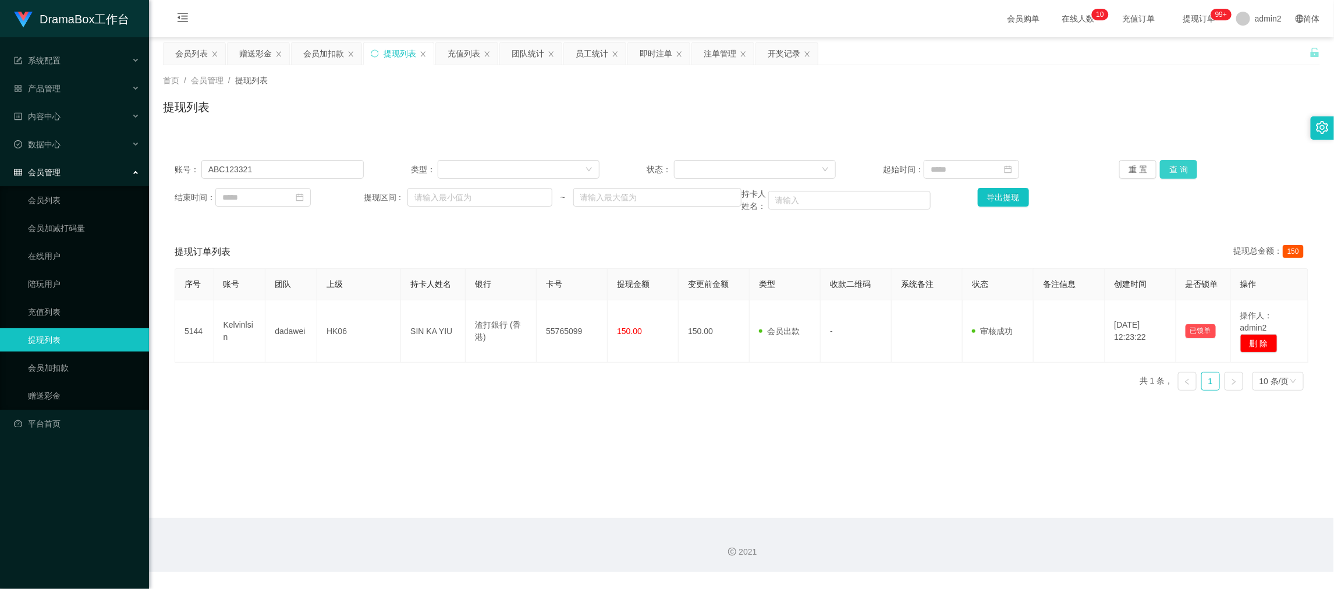
click at [1177, 169] on button "查 询" at bounding box center [1178, 169] width 37 height 19
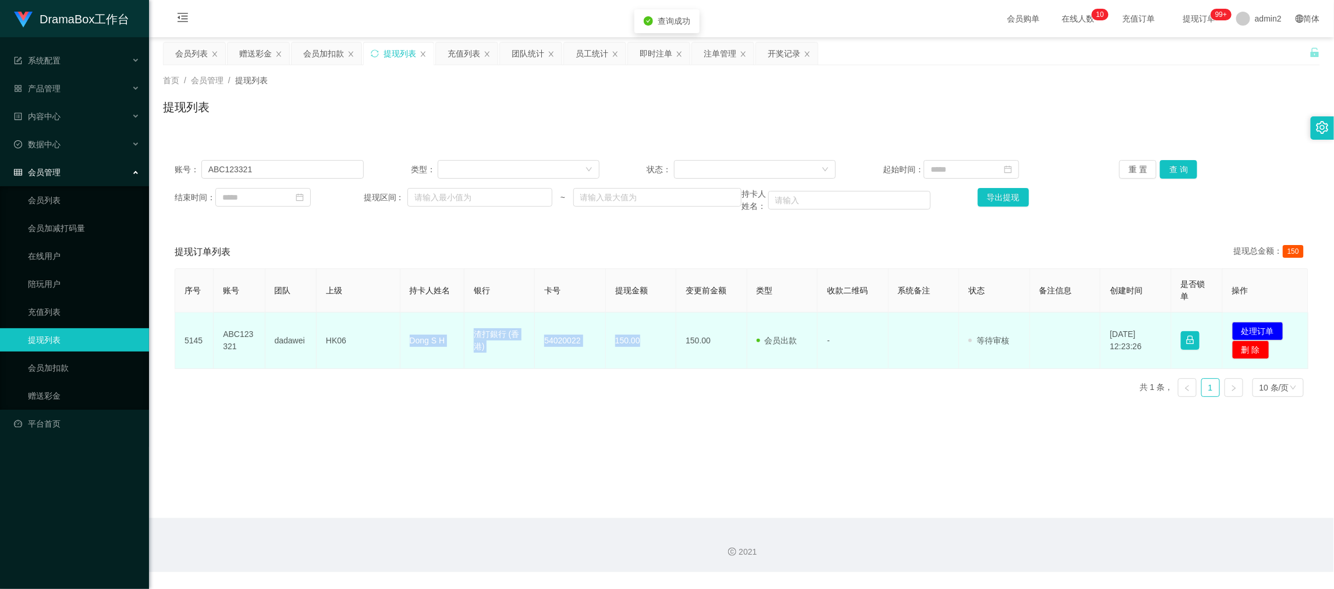
drag, startPoint x: 412, startPoint y: 342, endPoint x: 1070, endPoint y: 326, distance: 658.2
click at [648, 353] on tr "5145 ABC123321 dadawei HK06 Dong S H 渣打銀行 (香港) [FINANCIAL_ID] 150.00 150.00 会员出…" at bounding box center [741, 340] width 1133 height 56
click at [1243, 328] on button "处理订单" at bounding box center [1257, 331] width 51 height 19
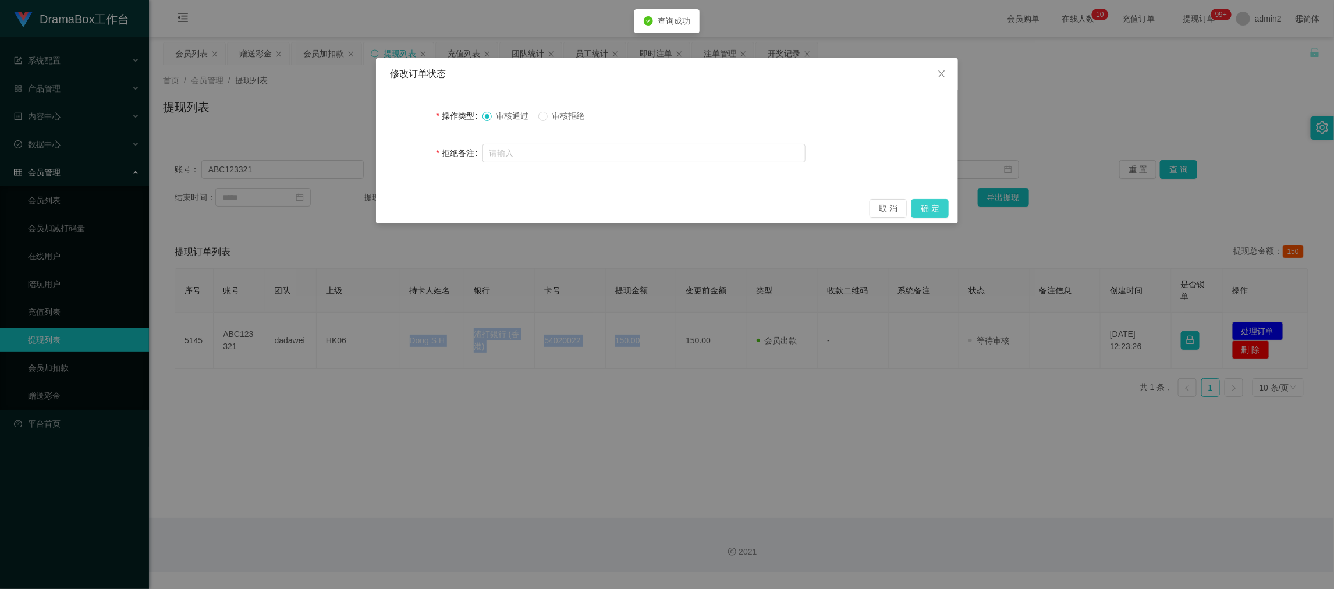
click at [925, 207] on button "确 定" at bounding box center [929, 208] width 37 height 19
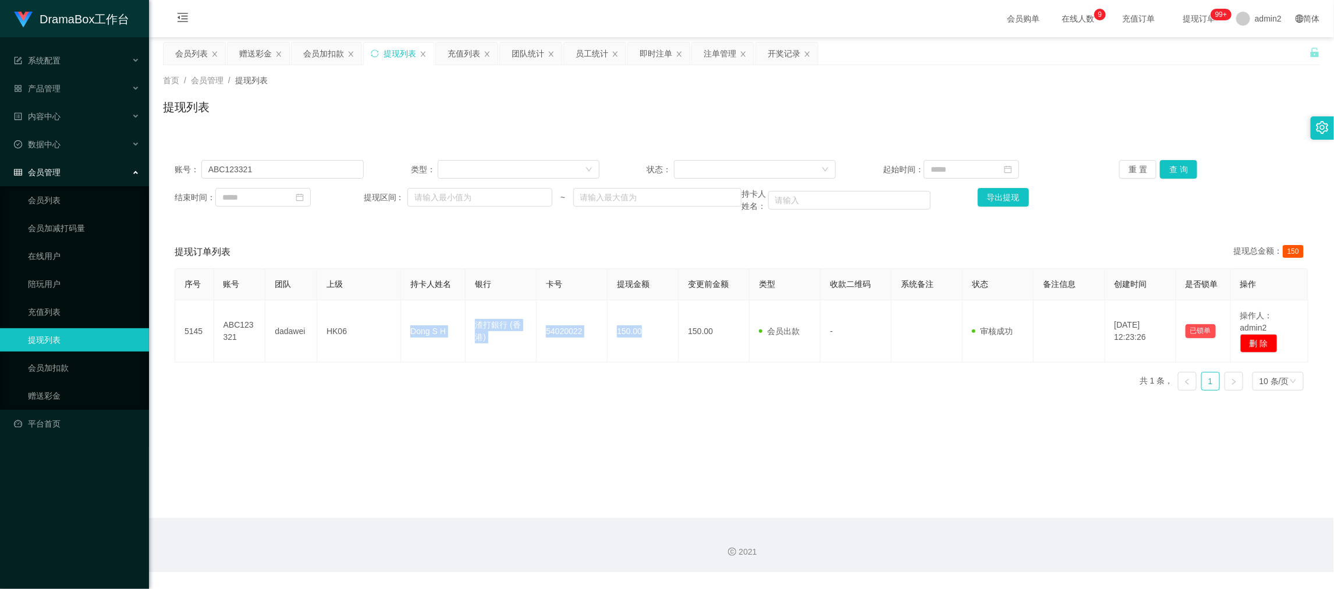
click at [264, 54] on div "赠送彩金" at bounding box center [255, 53] width 33 height 22
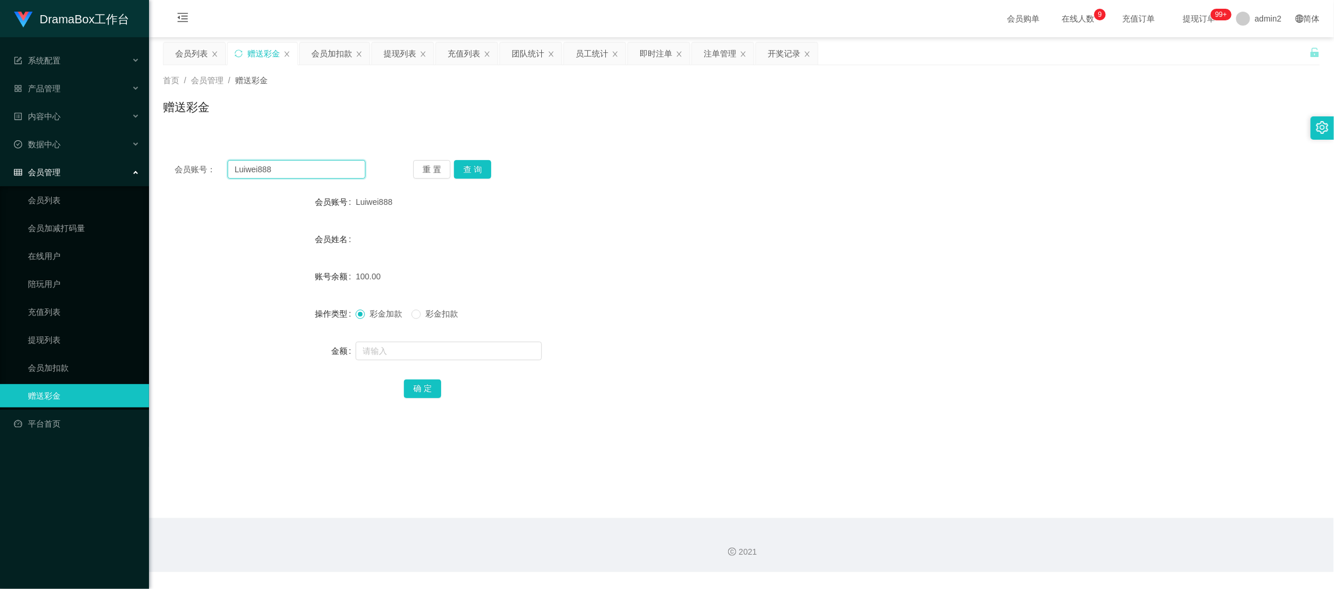
click at [301, 166] on input "Luiwei888" at bounding box center [296, 169] width 138 height 19
paste input "man871020"
type input "man871020"
drag, startPoint x: 471, startPoint y: 166, endPoint x: 491, endPoint y: 239, distance: 75.5
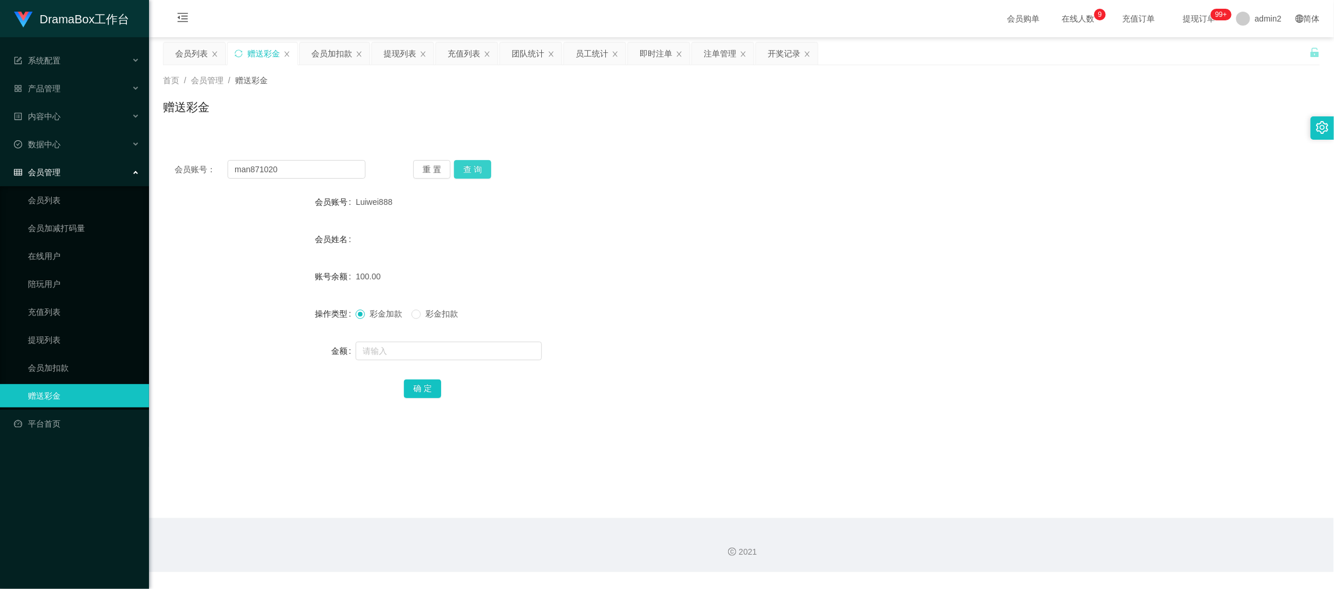
click at [471, 166] on button "查 询" at bounding box center [472, 169] width 37 height 19
click at [499, 347] on input "text" at bounding box center [448, 351] width 186 height 19
type input "100"
click at [419, 388] on button "确 定" at bounding box center [422, 388] width 37 height 19
click at [763, 346] on div at bounding box center [692, 350] width 675 height 23
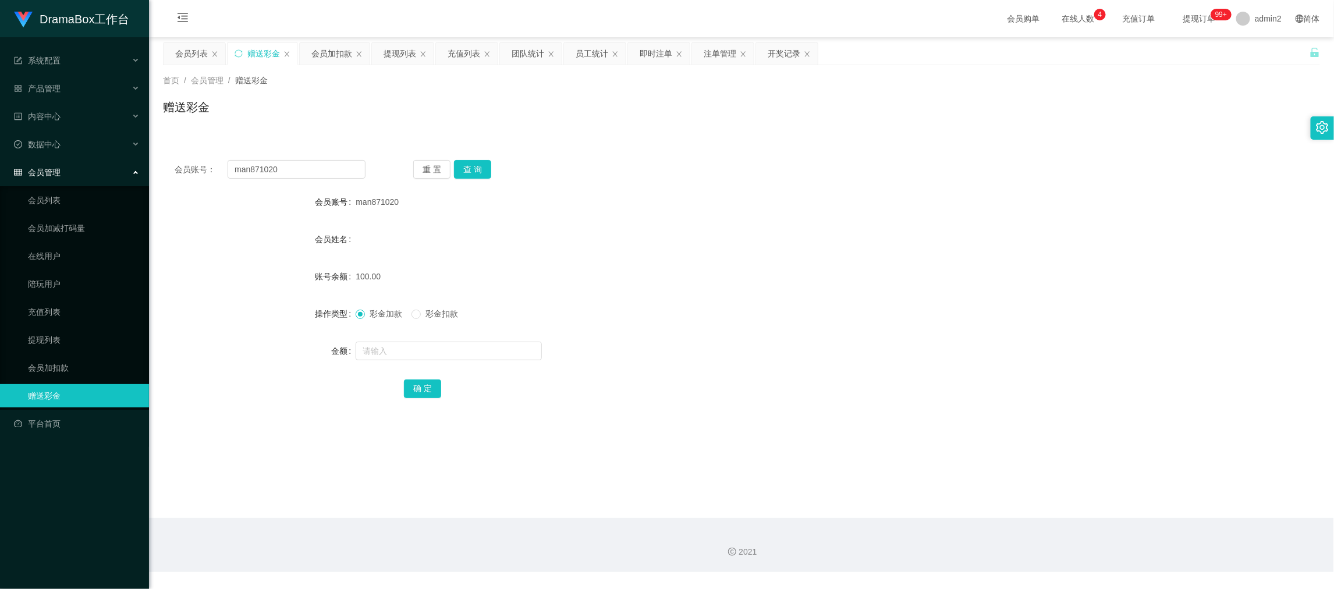
drag, startPoint x: 990, startPoint y: 489, endPoint x: 896, endPoint y: 429, distance: 111.2
click at [990, 489] on main "关闭左侧 关闭右侧 关闭其它 刷新页面 会员列表 赠送彩金 会员加扣款 提现列表 充值列表 团队统计 员工统计 即时注单 注单管理 开奖记录 首页 / 会员管…" at bounding box center [741, 277] width 1185 height 481
click at [407, 53] on div "提现列表" at bounding box center [399, 53] width 33 height 22
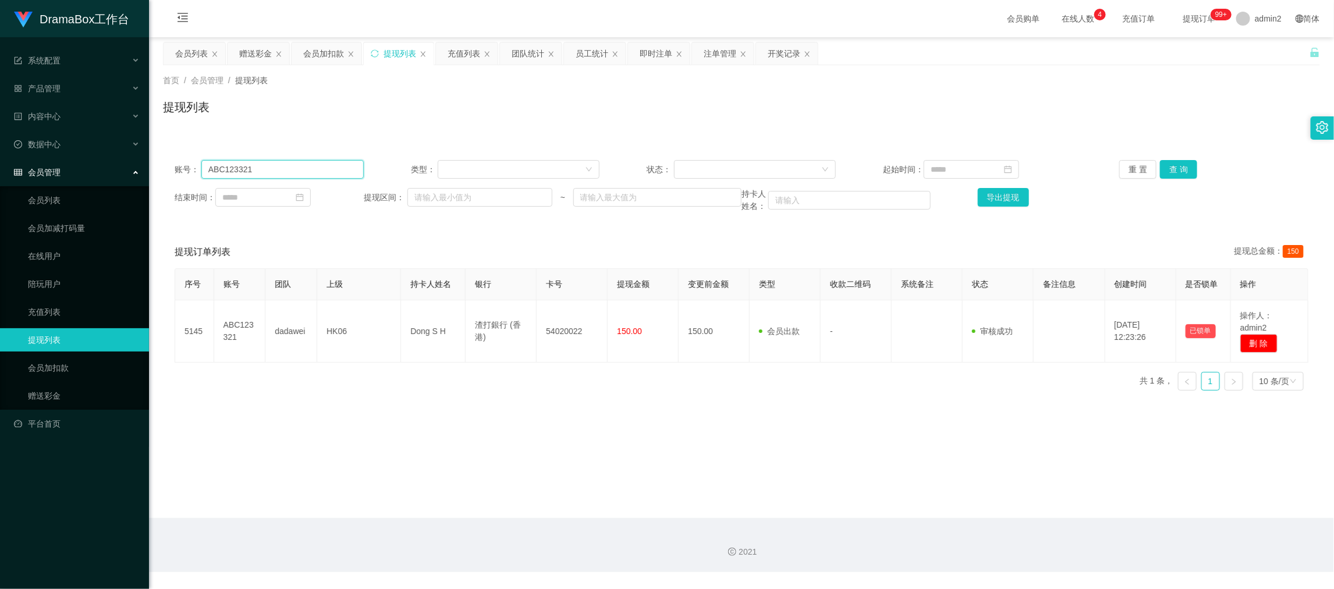
click at [339, 167] on input "ABC123321" at bounding box center [282, 169] width 162 height 19
paste input "Yiuwong"
drag, startPoint x: 1169, startPoint y: 164, endPoint x: 1093, endPoint y: 195, distance: 83.0
click at [1169, 164] on button "查 询" at bounding box center [1178, 169] width 37 height 19
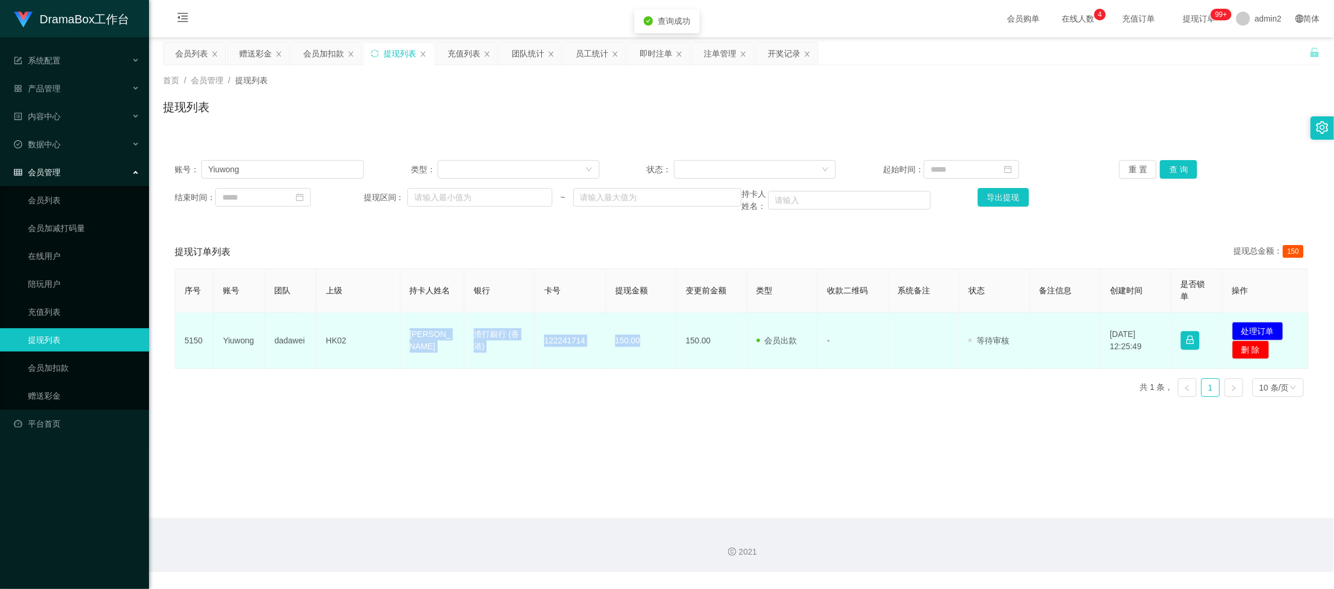
drag, startPoint x: 399, startPoint y: 335, endPoint x: 668, endPoint y: 346, distance: 269.0
click at [668, 346] on tr "5150 Yiuwong dadawei HK02 Wong tin yiu 渣打銀行 (香港) 122241714 150.00 150.00 会员出款 人…" at bounding box center [741, 340] width 1133 height 56
click at [1237, 332] on button "处理订单" at bounding box center [1257, 331] width 51 height 19
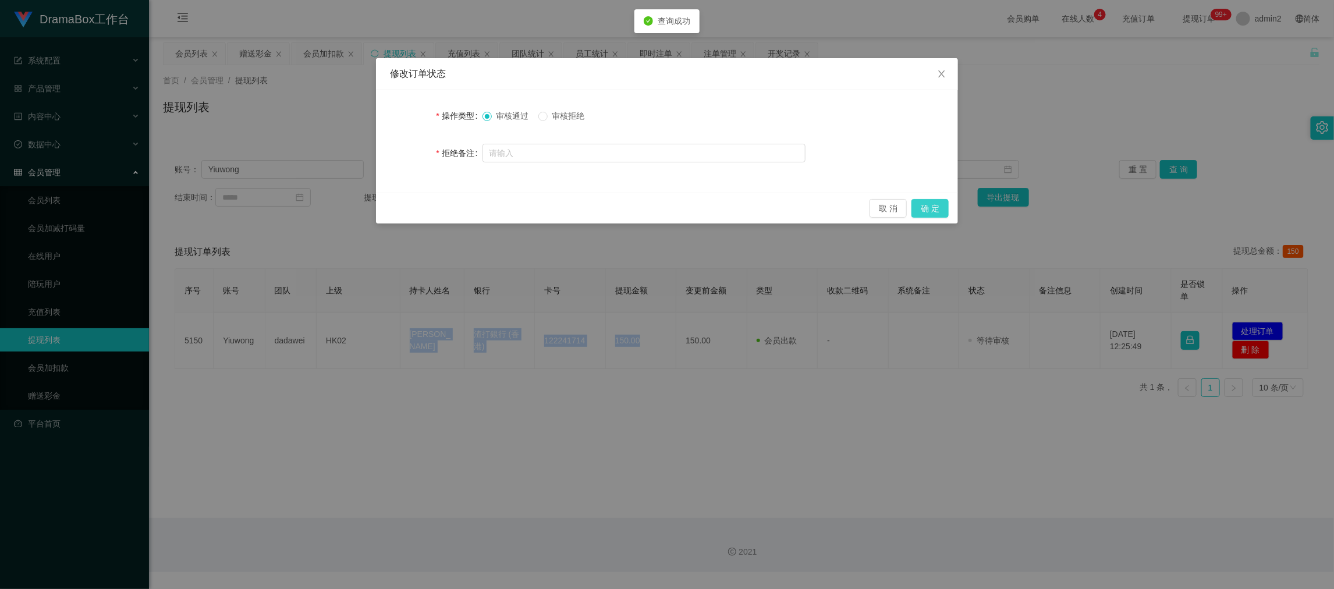
click at [936, 209] on button "确 定" at bounding box center [929, 208] width 37 height 19
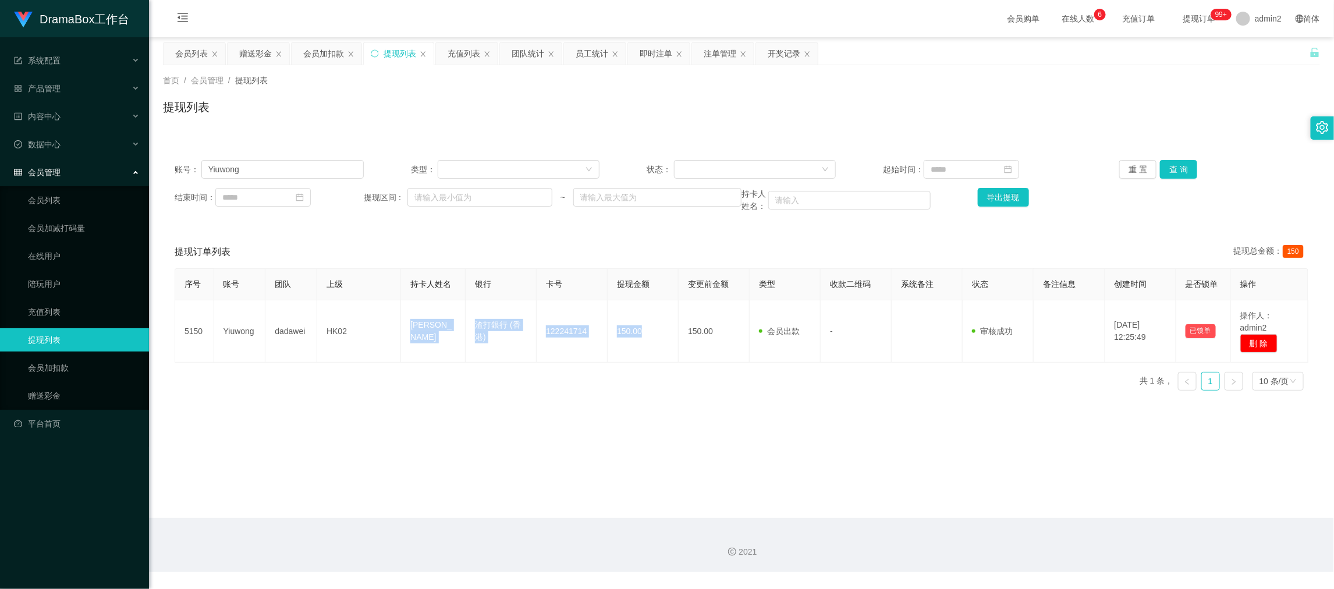
click at [1017, 500] on main "关闭左侧 关闭右侧 关闭其它 刷新页面 会员列表 赠送彩金 会员加扣款 提现列表 充值列表 团队统计 员工统计 即时注单 注单管理 开奖记录 首页 / 会员管…" at bounding box center [741, 277] width 1185 height 481
click at [310, 159] on div "账号： Yiuwong 类型： 状态： 起始时间： 重 置 查 询 结束时间： 提现区间： ~ 持卡人姓名： 导出提现" at bounding box center [741, 186] width 1157 height 76
click at [312, 165] on input "Yiuwong" at bounding box center [282, 169] width 162 height 19
drag, startPoint x: 312, startPoint y: 165, endPoint x: 326, endPoint y: 164, distance: 14.6
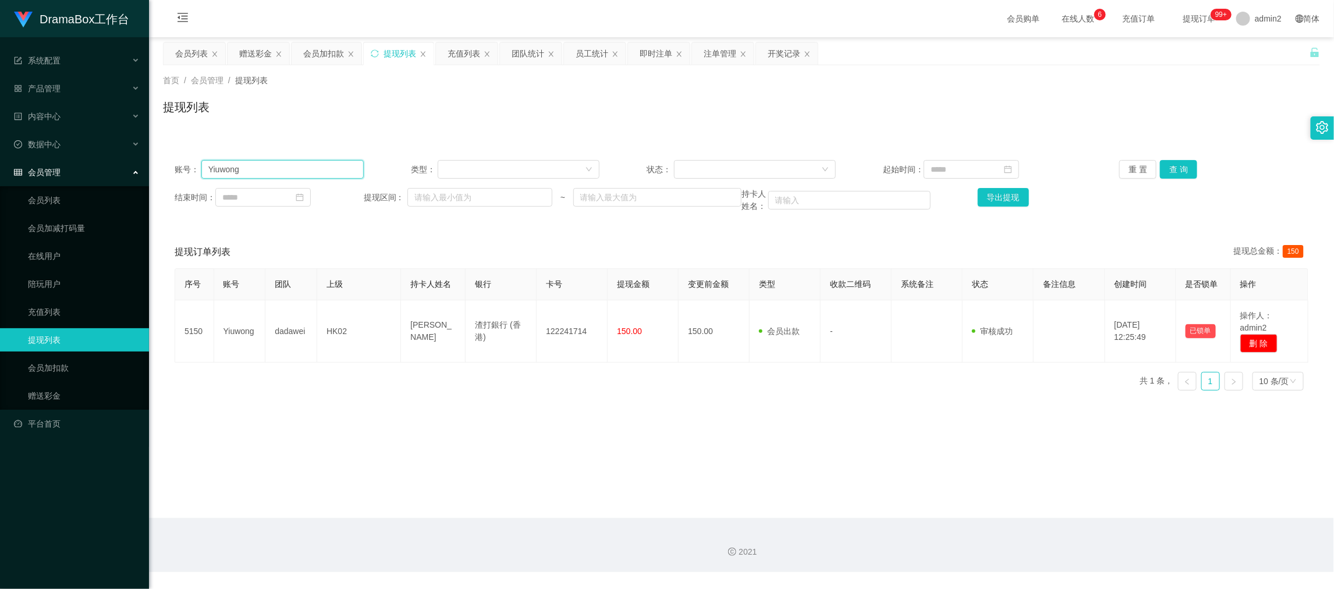
click at [312, 165] on input "Yiuwong" at bounding box center [282, 169] width 162 height 19
paste input "Cc"
click at [1174, 163] on button "查 询" at bounding box center [1178, 169] width 37 height 19
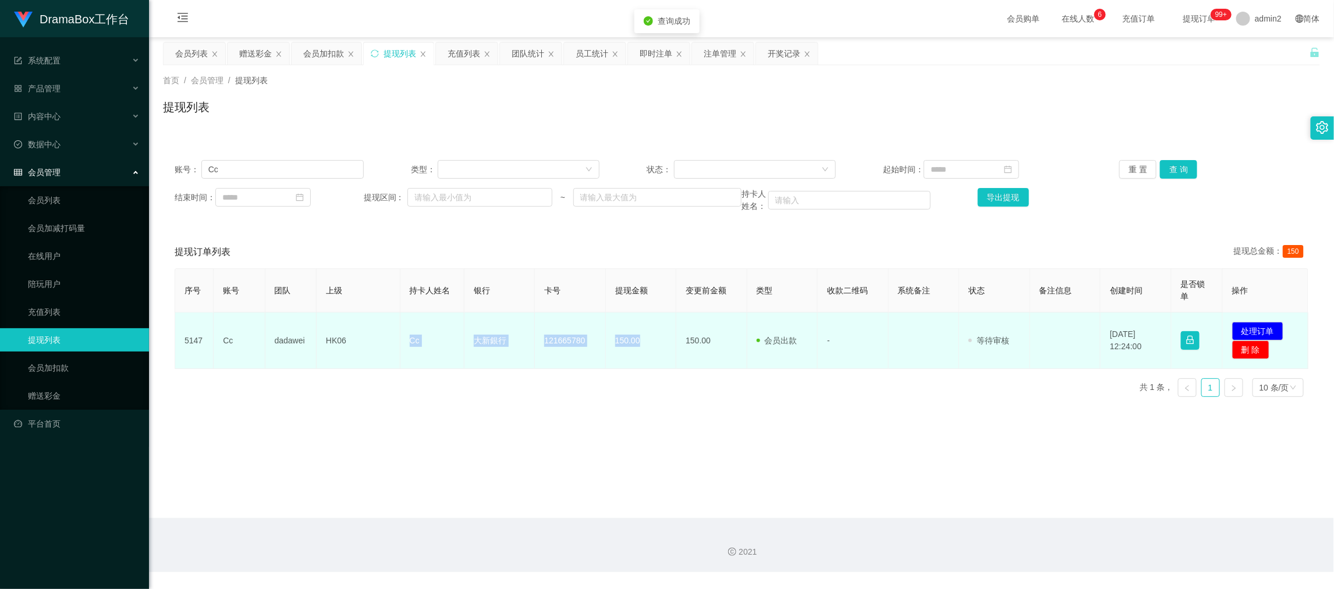
drag, startPoint x: 396, startPoint y: 331, endPoint x: 643, endPoint y: 349, distance: 248.5
click at [643, 349] on tr "5147 Cc dadawei HK06 Cc 大新銀行 121665780 150.00 150.00 会员出款 人工取款 - 审核驳回 审核成功 等待审核…" at bounding box center [741, 340] width 1133 height 56
click at [1249, 328] on button "处理订单" at bounding box center [1257, 331] width 51 height 19
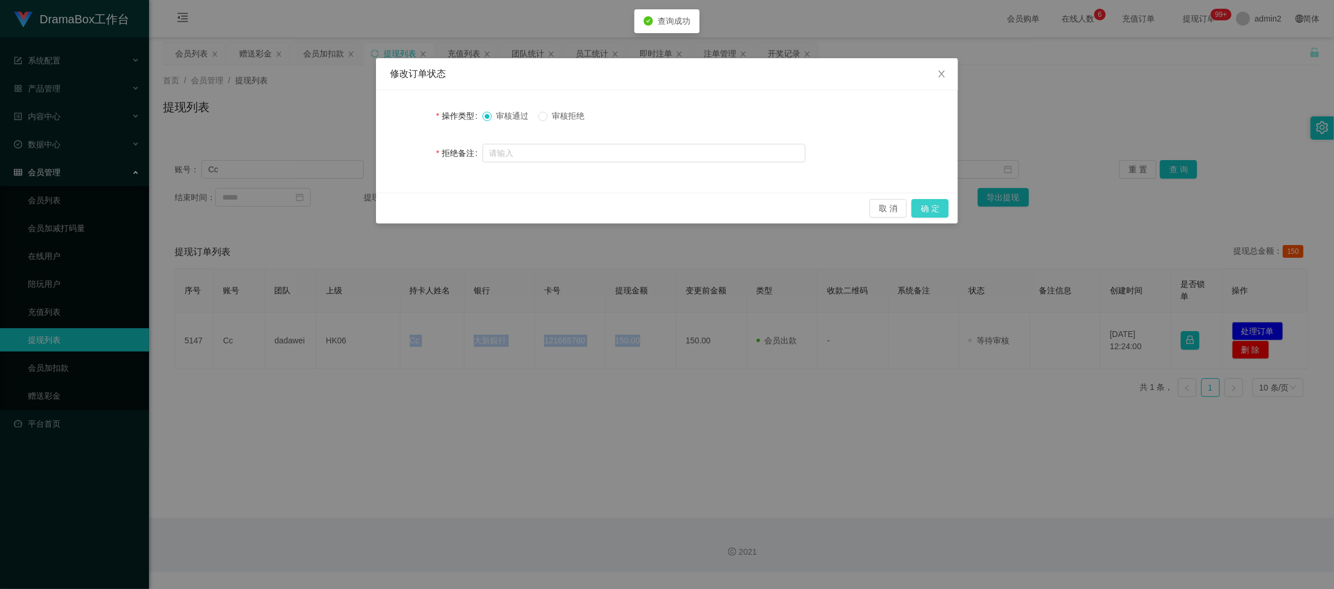
click at [931, 205] on button "确 定" at bounding box center [929, 208] width 37 height 19
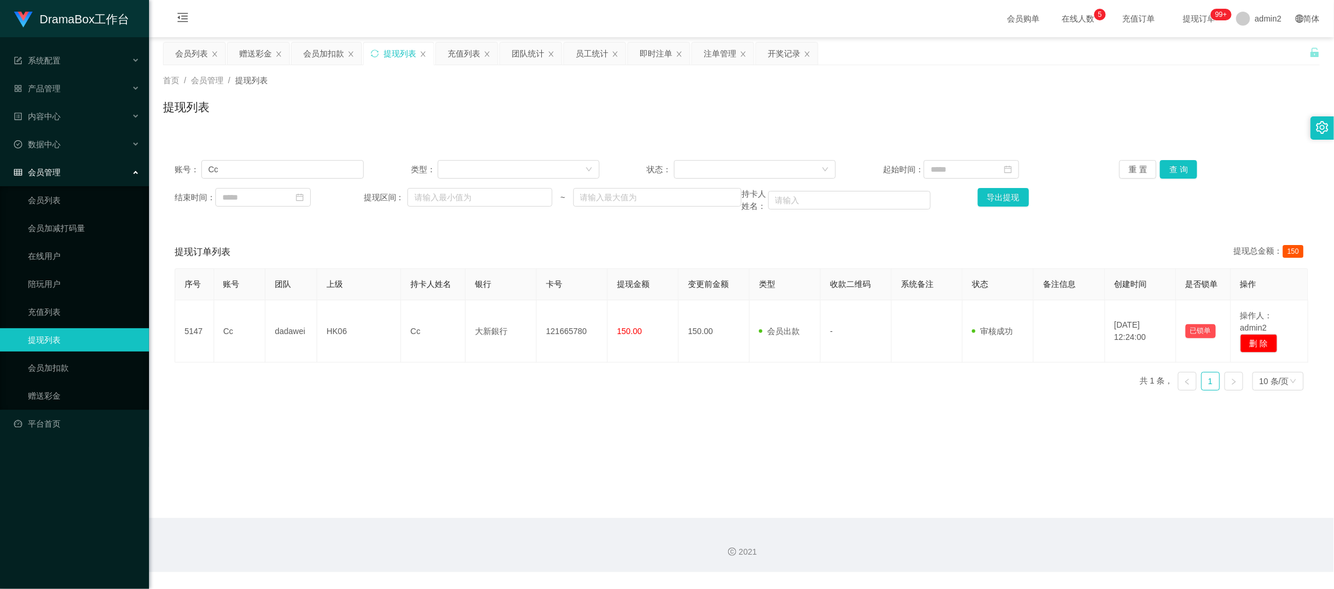
drag, startPoint x: 621, startPoint y: 405, endPoint x: 572, endPoint y: 239, distance: 173.6
click at [614, 378] on main "关闭左侧 关闭右侧 关闭其它 刷新页面 会员列表 赠送彩金 会员加扣款 提现列表 充值列表 团队统计 员工统计 即时注单 注单管理 开奖记录 首页 / 会员管…" at bounding box center [741, 277] width 1185 height 481
click at [328, 175] on input "Cc" at bounding box center [282, 169] width 162 height 19
click at [330, 175] on input "Cc" at bounding box center [282, 169] width 162 height 19
paste input "98666428"
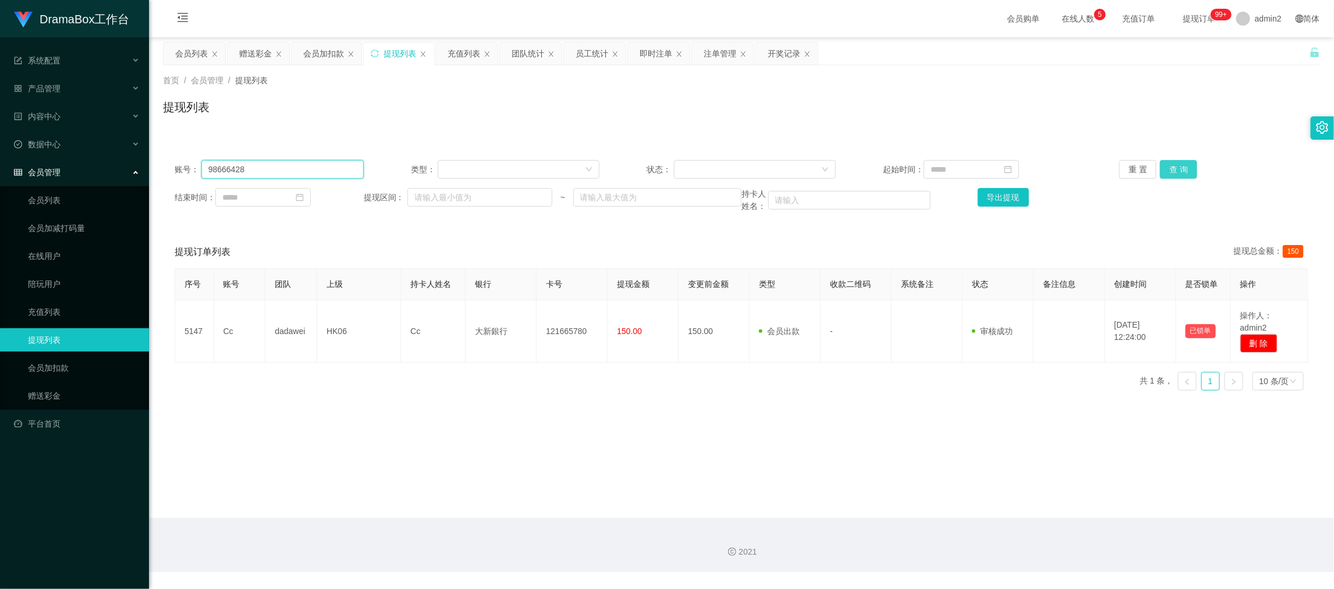
type input "98666428"
drag, startPoint x: 1168, startPoint y: 167, endPoint x: 929, endPoint y: 271, distance: 260.8
click at [1168, 167] on button "查 询" at bounding box center [1178, 169] width 37 height 19
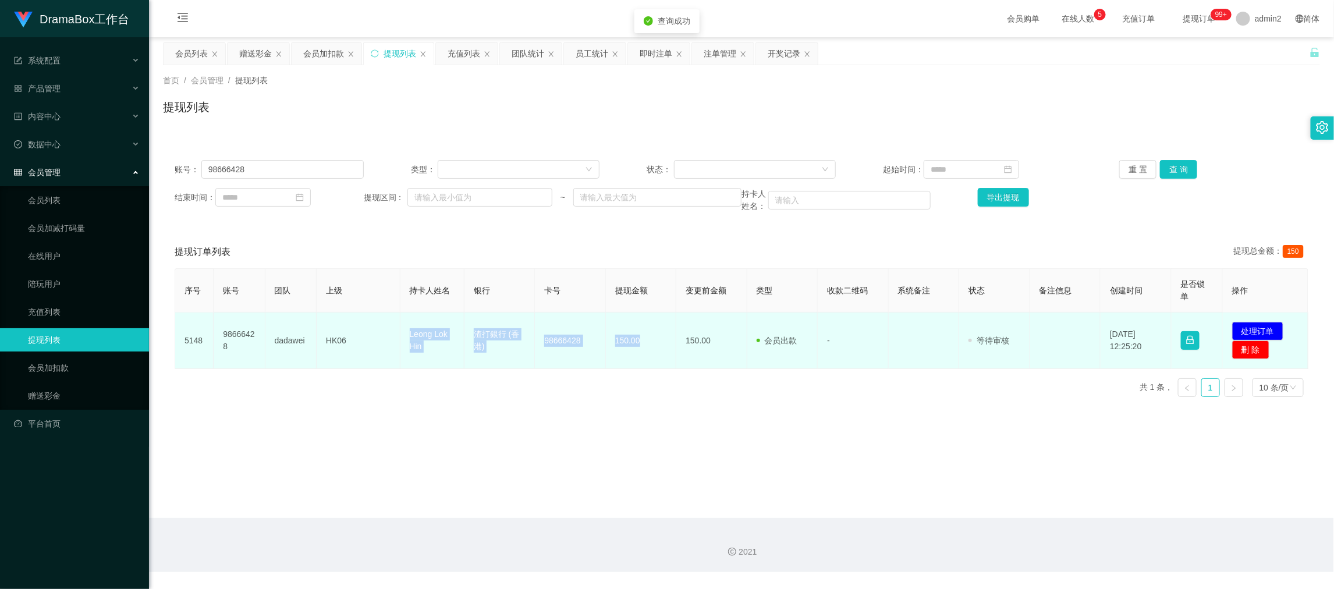
drag, startPoint x: 386, startPoint y: 339, endPoint x: 658, endPoint y: 349, distance: 272.5
click at [658, 349] on tr "5148 98666428 dadawei HK06 Leong Lok Hin 渣打銀行 (香港) [FINANCIAL_ID] 150.00 150.00…" at bounding box center [741, 340] width 1133 height 56
click at [1254, 330] on button "处理订单" at bounding box center [1257, 331] width 51 height 19
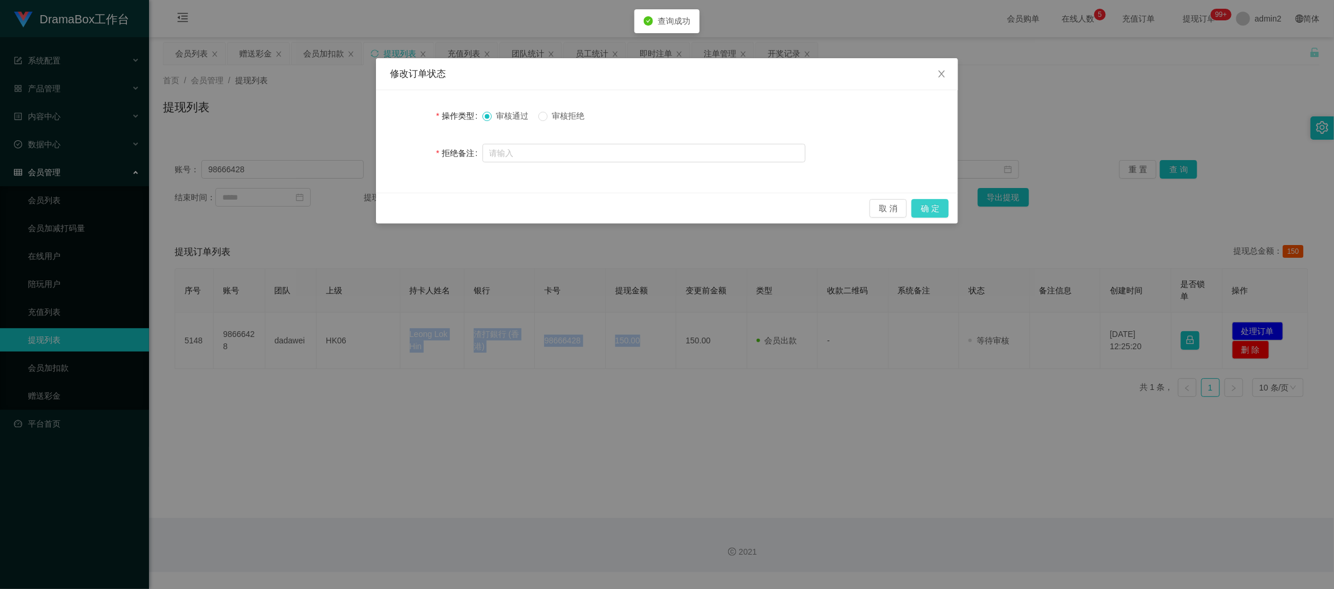
click at [936, 205] on button "确 定" at bounding box center [929, 208] width 37 height 19
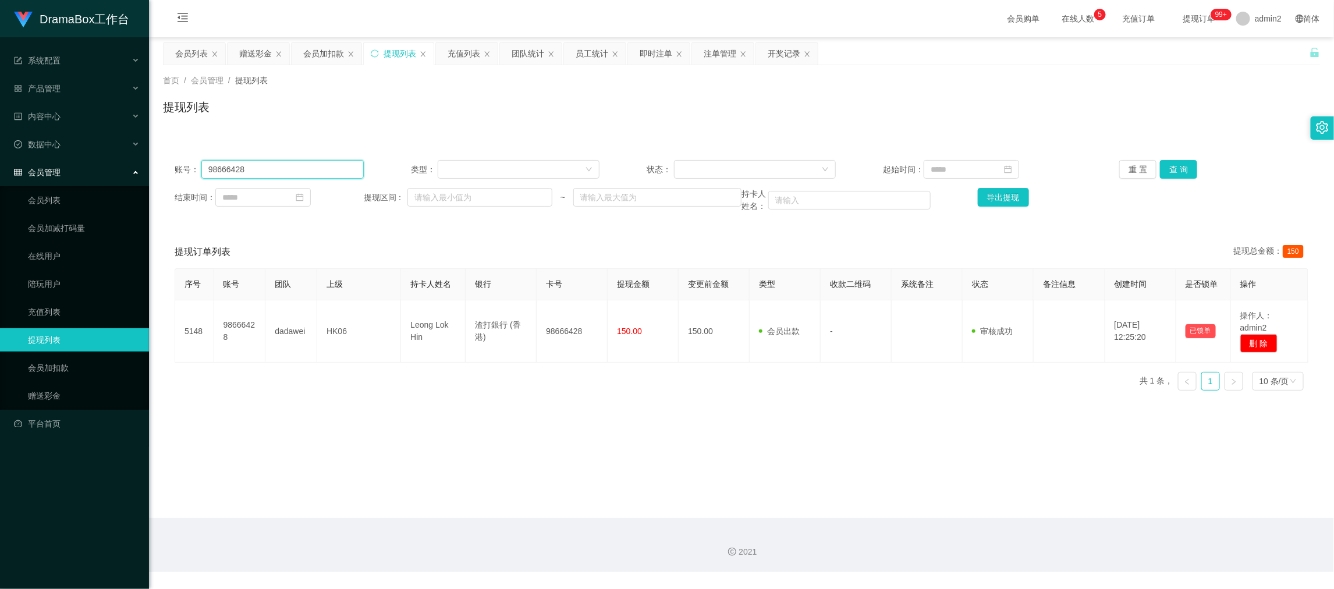
click at [332, 173] on input "98666428" at bounding box center [282, 169] width 162 height 19
paste input "Timtim2809"
type input "Timtim2809"
drag, startPoint x: 1177, startPoint y: 166, endPoint x: 1147, endPoint y: 178, distance: 32.1
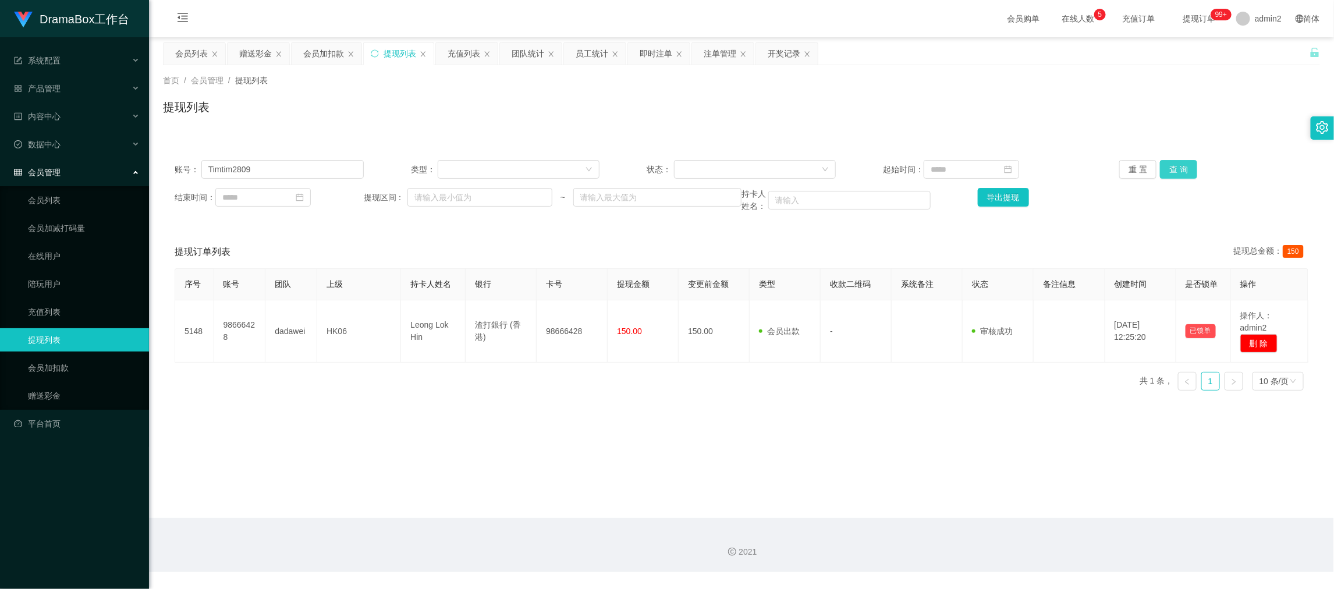
click at [1177, 166] on button "查 询" at bounding box center [1178, 169] width 37 height 19
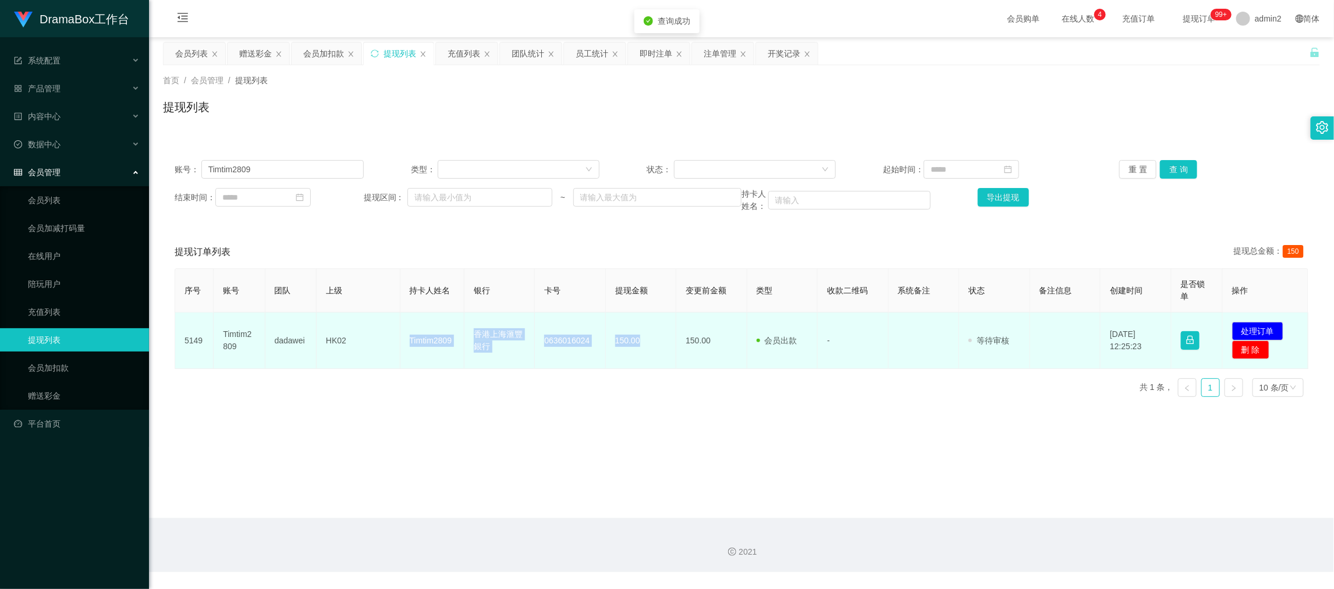
drag, startPoint x: 385, startPoint y: 333, endPoint x: 661, endPoint y: 356, distance: 277.3
click at [661, 356] on tr "5149 Timtim2809 dadawei HK02 Timtim2809 香港上海滙豐銀行 0636016024 150.00 150.00 会员出款 …" at bounding box center [741, 340] width 1133 height 56
click at [1261, 328] on button "处理订单" at bounding box center [1257, 331] width 51 height 19
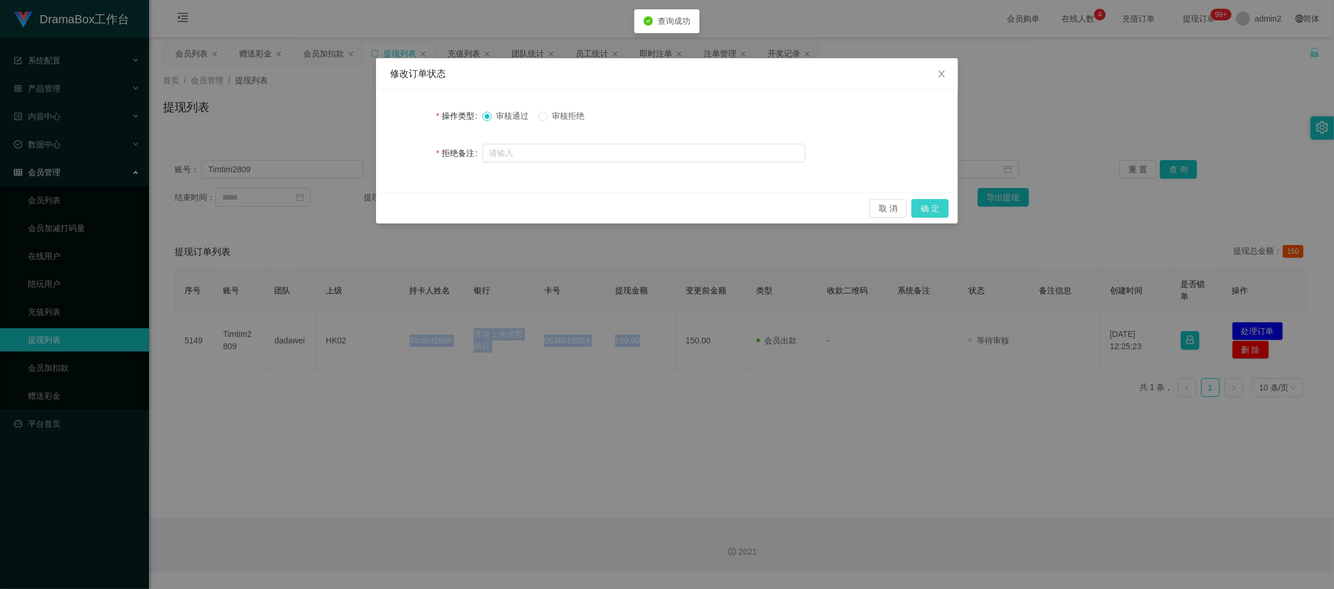
click at [929, 205] on button "确 定" at bounding box center [929, 208] width 37 height 19
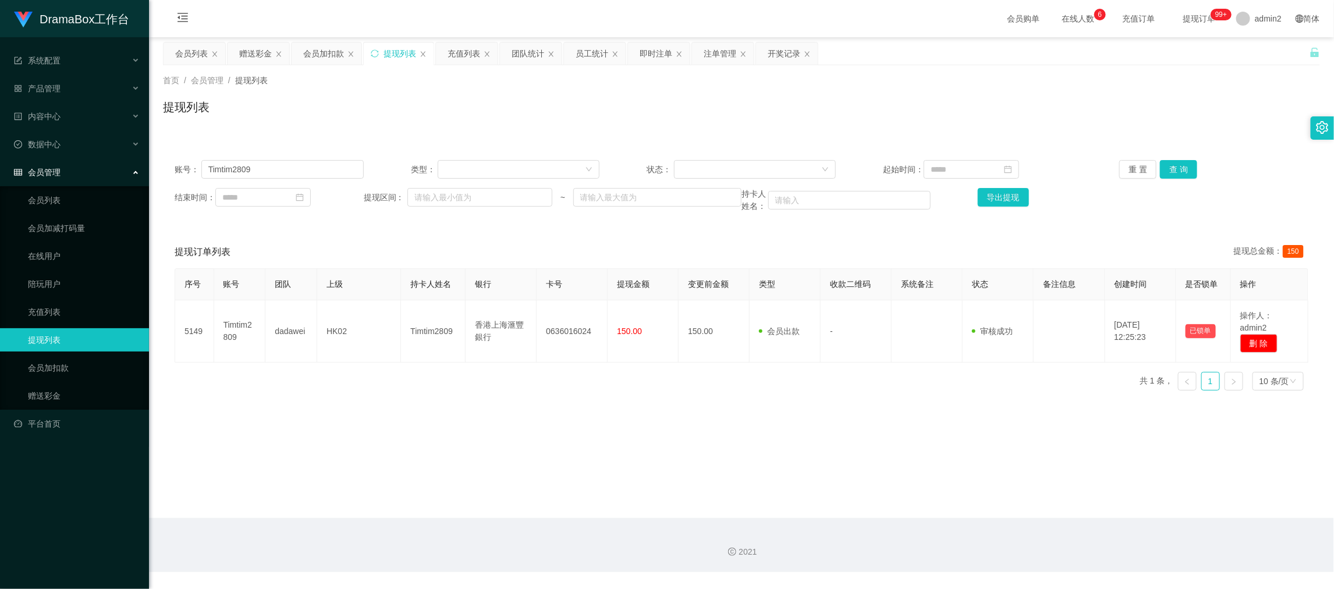
drag, startPoint x: 517, startPoint y: 421, endPoint x: 346, endPoint y: 280, distance: 221.1
click at [517, 420] on main "关闭左侧 关闭右侧 关闭其它 刷新页面 会员列表 赠送彩金 会员加扣款 提现列表 充值列表 团队统计 员工统计 即时注单 注单管理 开奖记录 首页 / 会员管…" at bounding box center [741, 277] width 1185 height 481
click at [248, 59] on div "赠送彩金" at bounding box center [255, 53] width 33 height 22
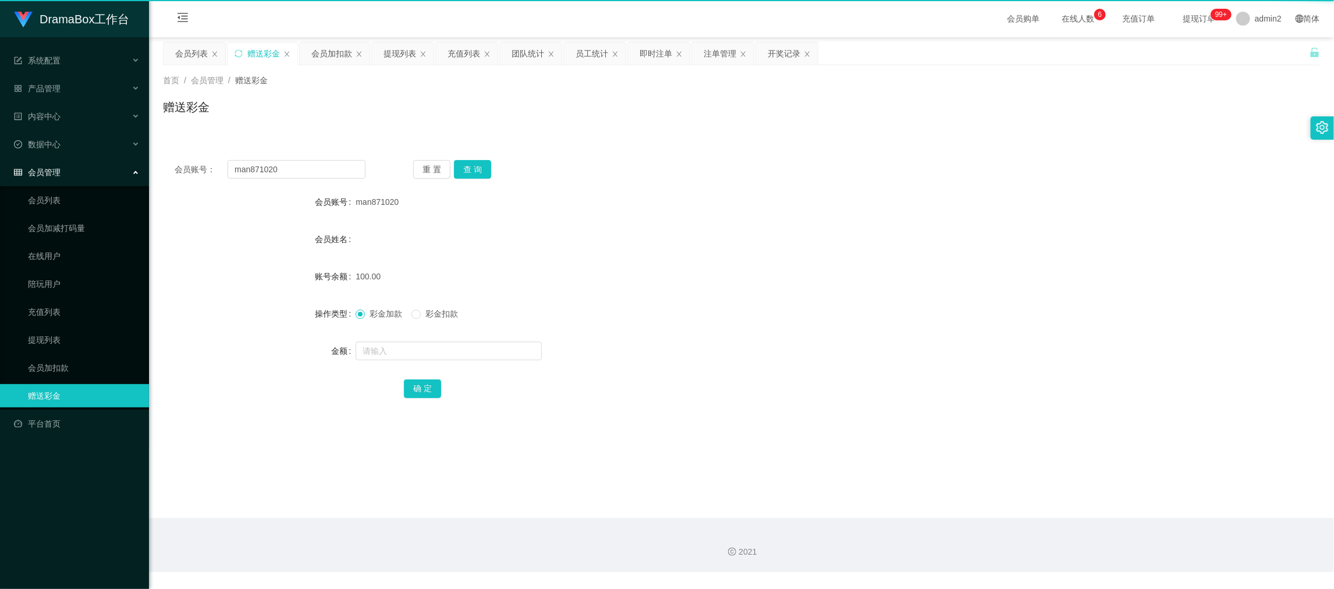
click at [254, 51] on div "赠送彩金" at bounding box center [263, 53] width 33 height 22
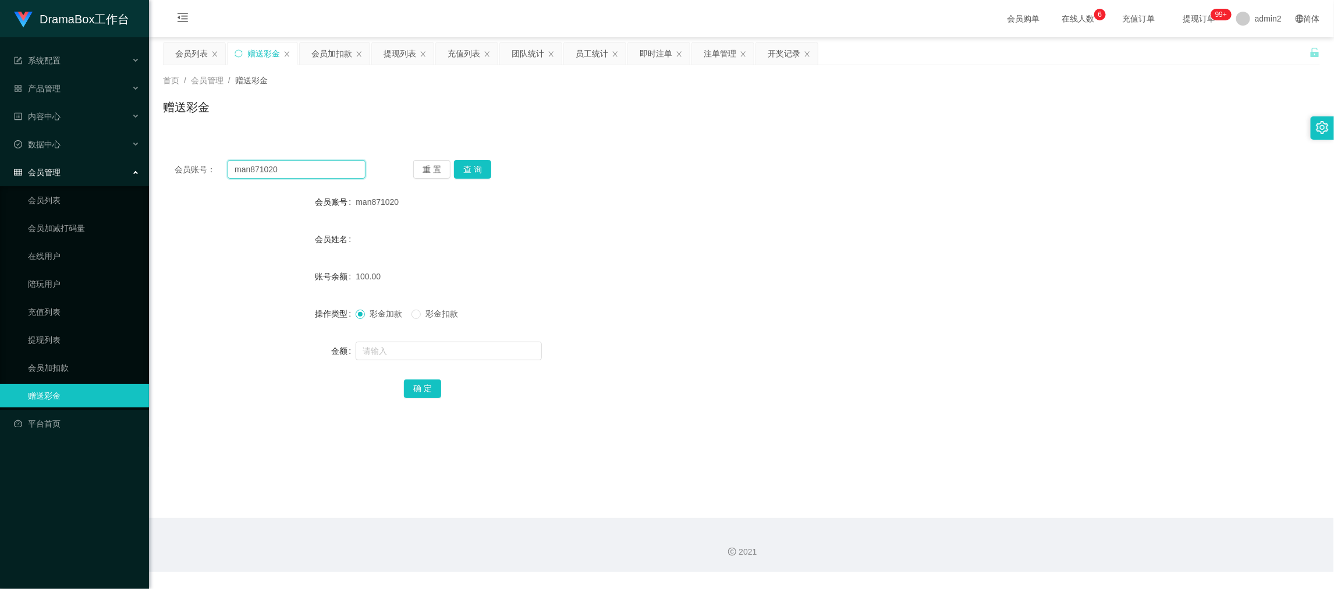
click at [332, 166] on input "man871020" at bounding box center [296, 169] width 138 height 19
paste input "YN6268"
type input "YN6268"
click at [496, 163] on div "重 置 查 询" at bounding box center [508, 169] width 191 height 19
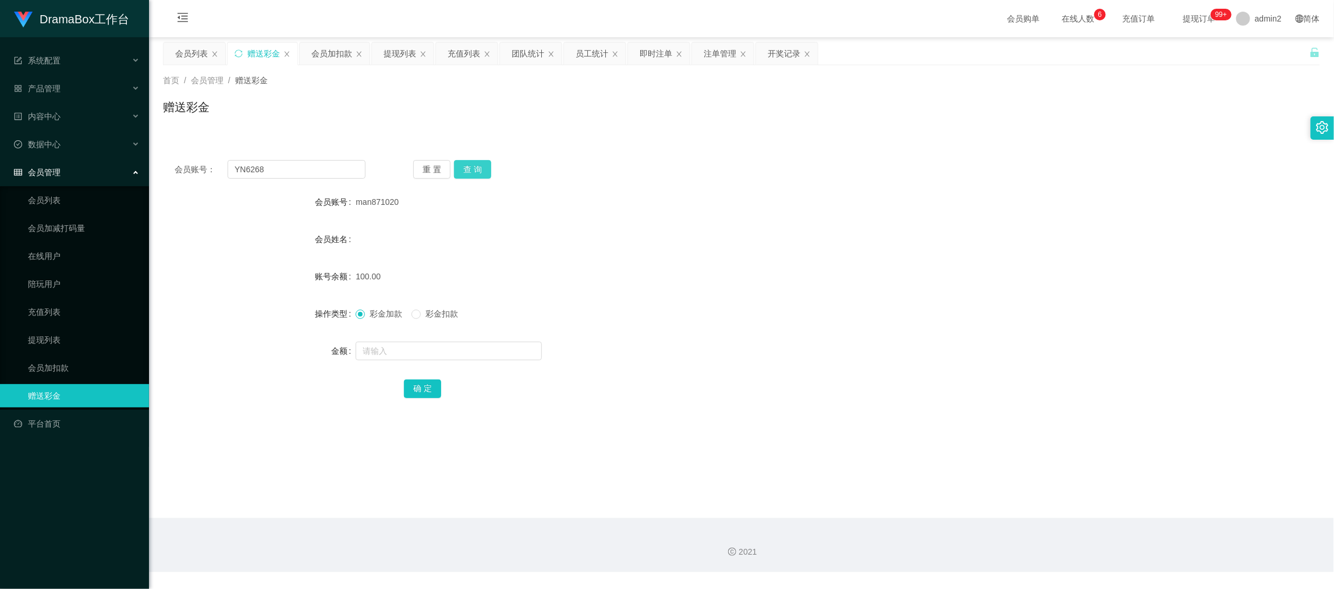
drag, startPoint x: 470, startPoint y: 179, endPoint x: 471, endPoint y: 169, distance: 9.9
click at [470, 178] on div "会员账号： YN6268 重 置 查 询 会员账号 man871020 会员姓名 账号余额 100.00 操作类型 彩金加款 彩金扣款 金额 确 定" at bounding box center [741, 286] width 1157 height 277
click at [471, 169] on button "查 询" at bounding box center [472, 169] width 37 height 19
click at [509, 344] on input "text" at bounding box center [448, 351] width 186 height 19
type input "100"
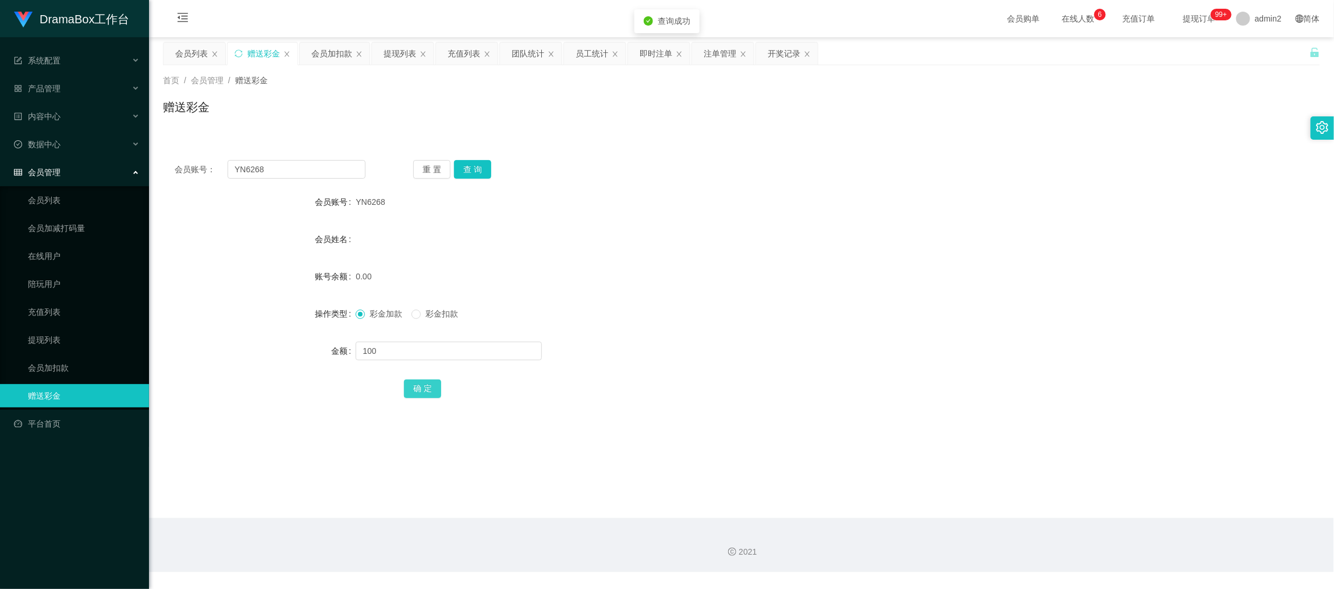
drag, startPoint x: 428, startPoint y: 392, endPoint x: 499, endPoint y: 376, distance: 73.1
click at [427, 392] on button "确 定" at bounding box center [422, 388] width 37 height 19
click at [735, 321] on div "彩金加款 彩金扣款" at bounding box center [692, 313] width 675 height 23
drag, startPoint x: 915, startPoint y: 534, endPoint x: 842, endPoint y: 493, distance: 83.4
click at [915, 534] on div "2021" at bounding box center [741, 545] width 1185 height 54
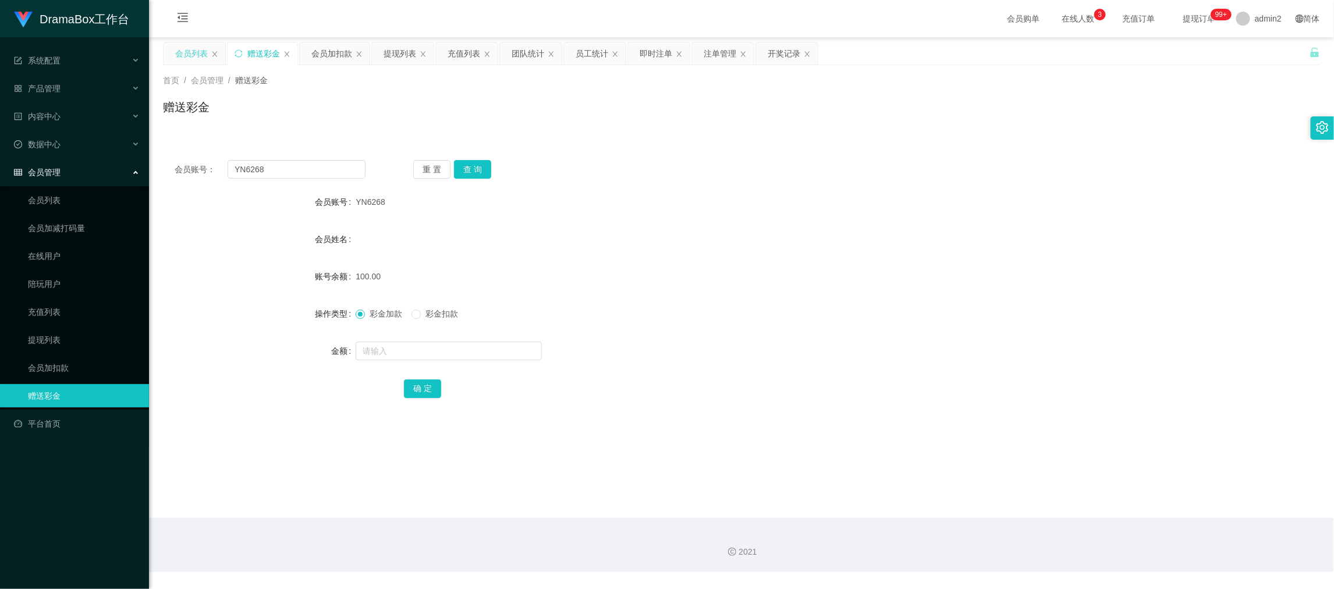
click at [192, 52] on div "会员列表" at bounding box center [191, 53] width 33 height 22
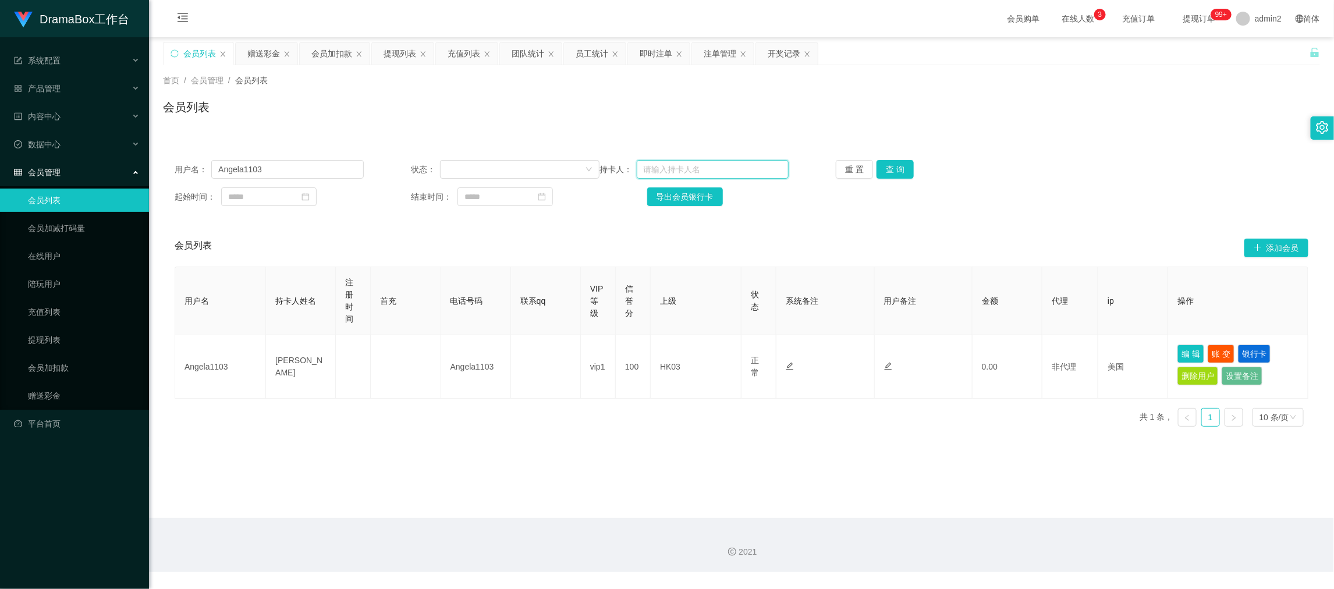
click at [650, 170] on input "text" at bounding box center [713, 169] width 152 height 19
paste input "[PERSON_NAME]"
type input "[PERSON_NAME]"
click at [901, 169] on button "查 询" at bounding box center [894, 169] width 37 height 19
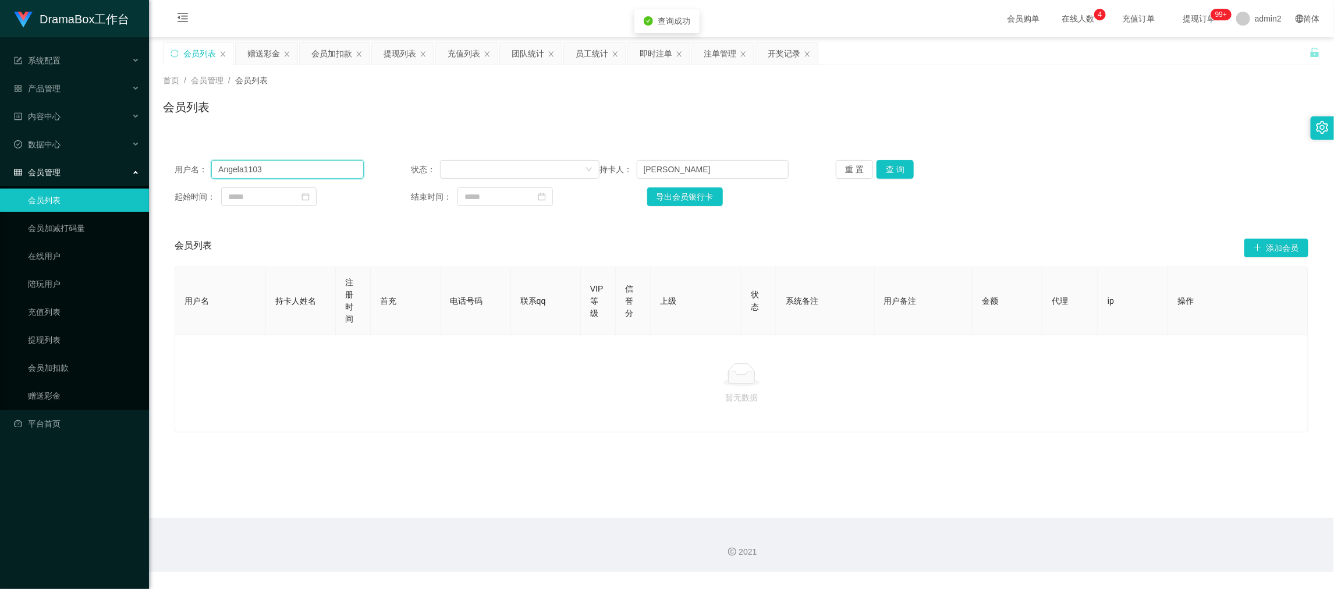
click at [323, 174] on input "Angela1103" at bounding box center [287, 169] width 152 height 19
click at [874, 157] on div "用户名： 状态： 持卡人： [PERSON_NAME] 重 置 查 询 起始时间： 结束时间： 导出会员银行卡" at bounding box center [741, 182] width 1157 height 69
click at [890, 169] on button "查 询" at bounding box center [894, 169] width 37 height 19
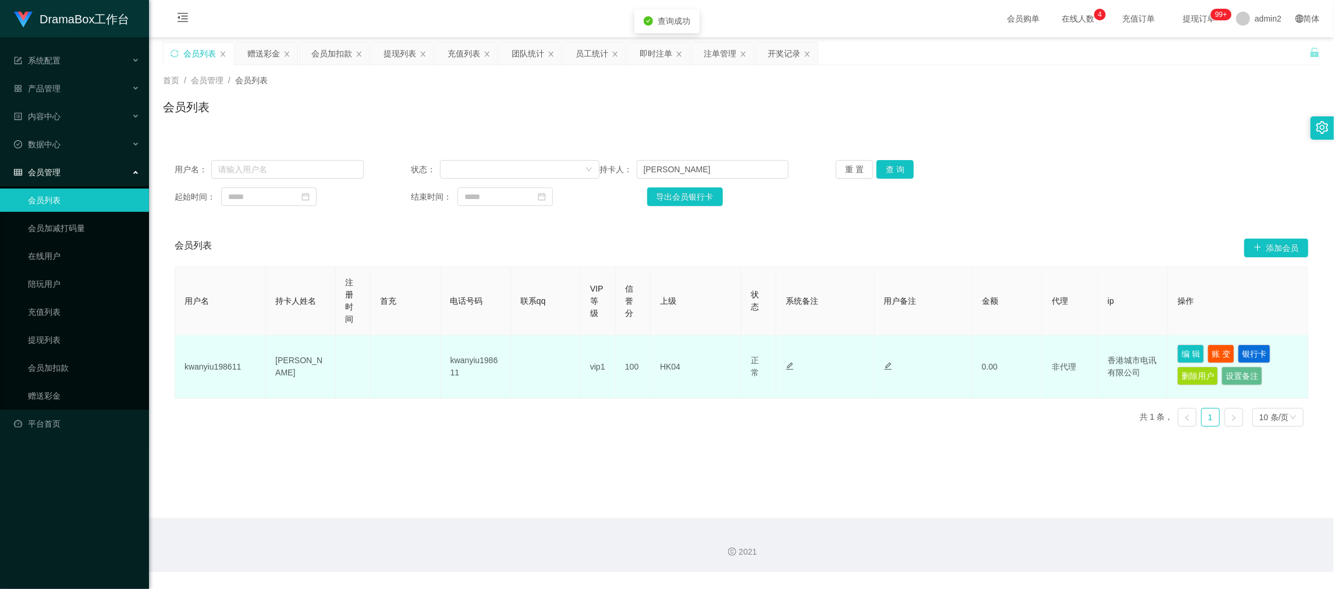
click at [208, 368] on td "kwanyiu198611" at bounding box center [220, 366] width 91 height 63
drag, startPoint x: 1034, startPoint y: 515, endPoint x: 689, endPoint y: 342, distance: 385.6
click at [1034, 515] on main "关闭左侧 关闭右侧 关闭其它 刷新页面 会员列表 赠送彩金 会员加扣款 提现列表 充值列表 团队统计 员工统计 即时注单 注单管理 开奖记录 首页 / 会员管…" at bounding box center [741, 277] width 1185 height 481
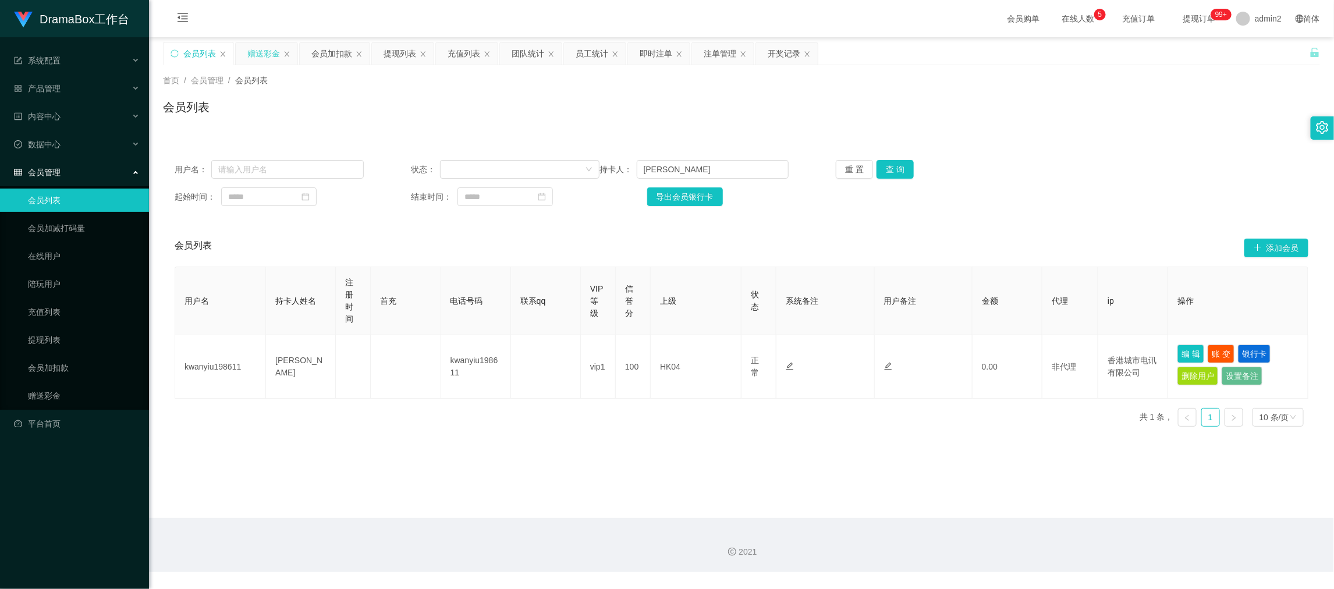
click at [267, 49] on div "赠送彩金" at bounding box center [263, 53] width 33 height 22
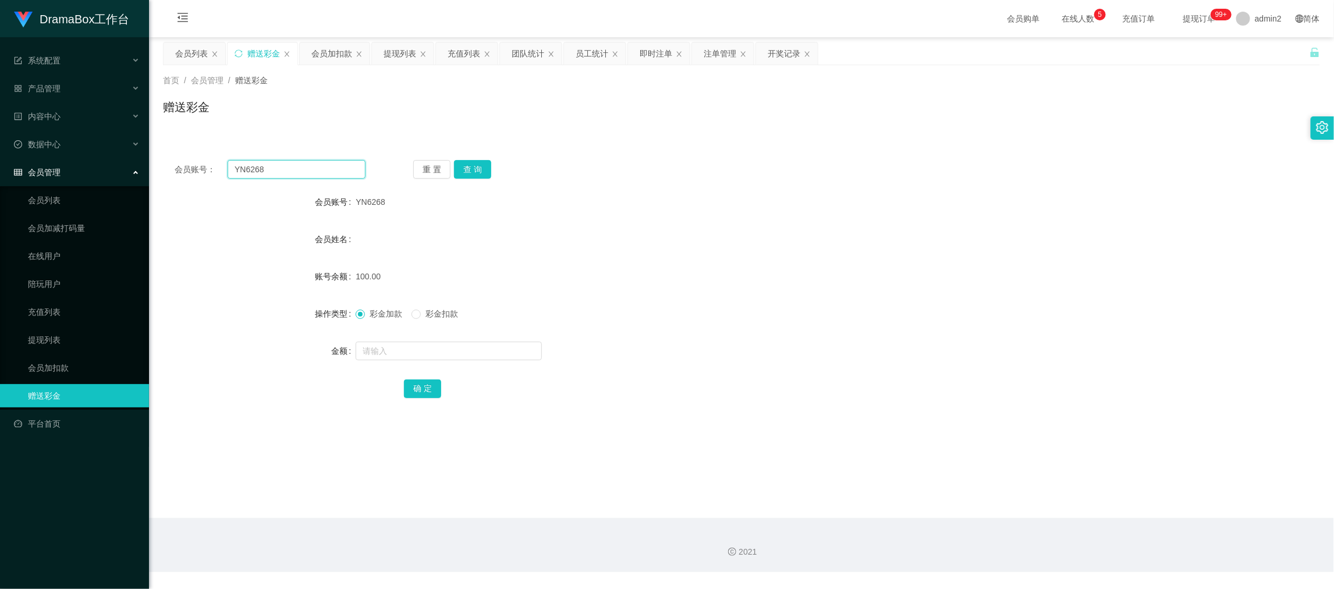
click at [304, 163] on input "YN6268" at bounding box center [296, 169] width 138 height 19
paste input "Jackylai21"
type input "Jackylai218"
click at [477, 170] on button "查 询" at bounding box center [472, 169] width 37 height 19
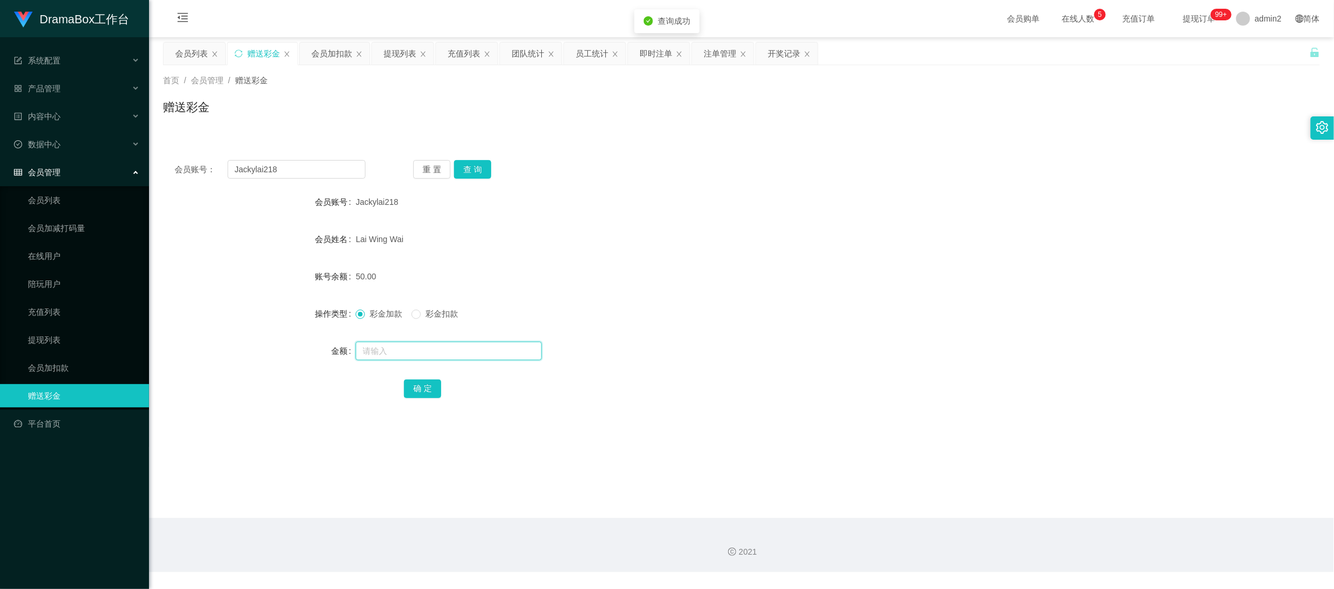
click at [453, 346] on input "text" at bounding box center [448, 351] width 186 height 19
type input "50"
click at [421, 389] on button "确 定" at bounding box center [422, 388] width 37 height 19
drag, startPoint x: 657, startPoint y: 317, endPoint x: 638, endPoint y: 314, distance: 19.5
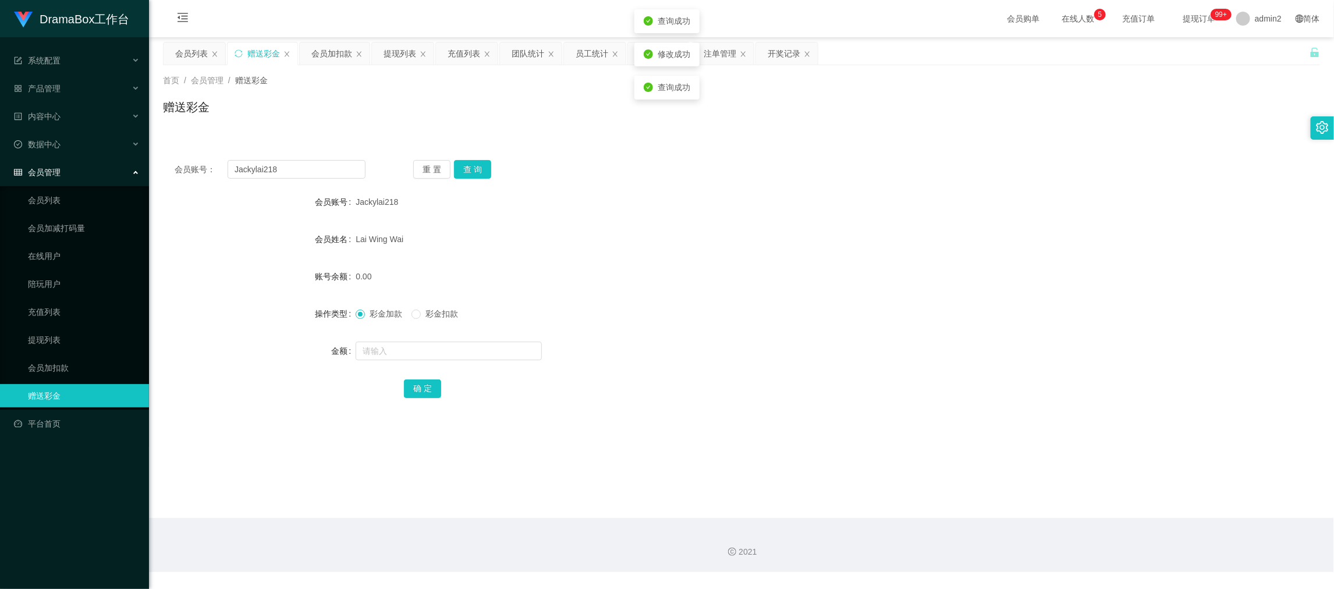
click at [663, 318] on div "彩金加款 彩金扣款" at bounding box center [692, 313] width 675 height 23
drag, startPoint x: 1046, startPoint y: 510, endPoint x: 858, endPoint y: 413, distance: 211.0
click at [1040, 506] on main "关闭左侧 关闭右侧 关闭其它 刷新页面 会员列表 赠送彩金 会员加扣款 提现列表 充值列表 团队统计 员工统计 即时注单 注单管理 开奖记录 首页 / 会员管…" at bounding box center [741, 277] width 1185 height 481
click at [321, 47] on div "会员加扣款" at bounding box center [331, 53] width 41 height 22
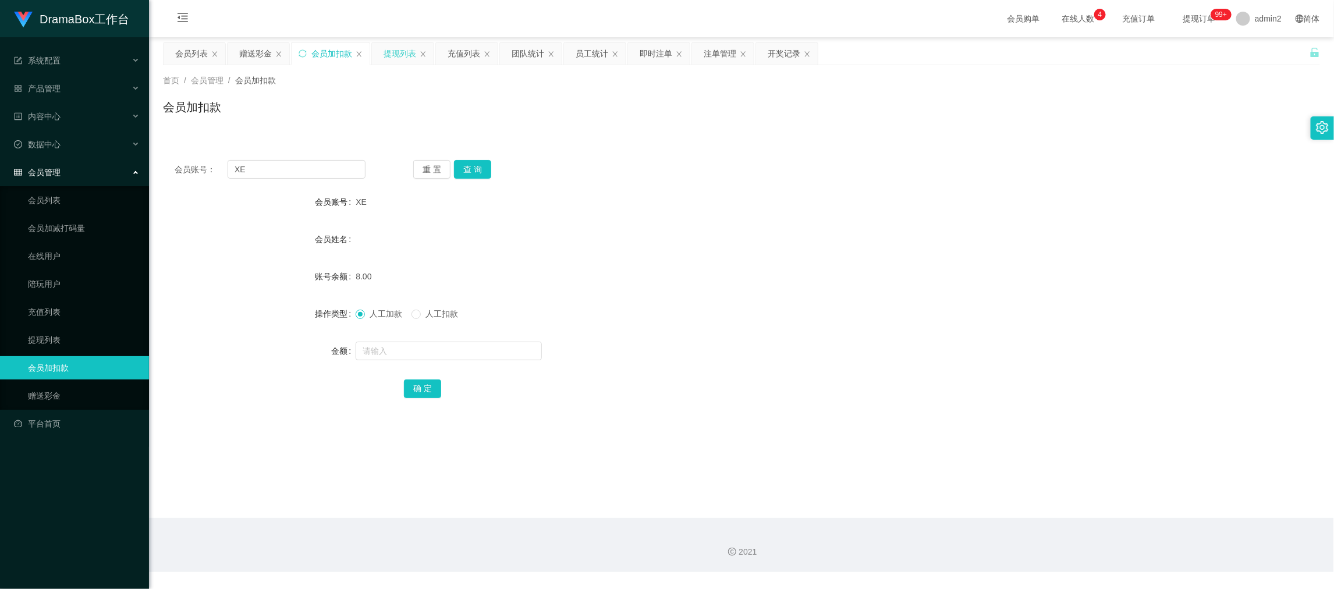
click at [399, 51] on div "提现列表" at bounding box center [399, 53] width 33 height 22
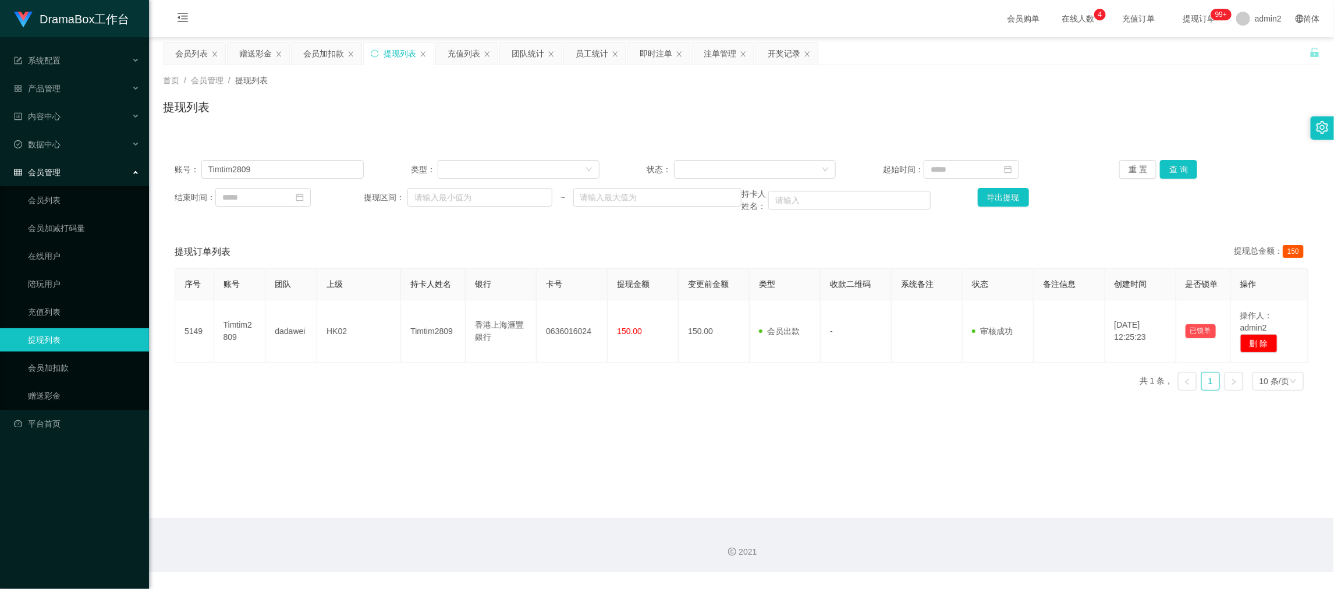
click at [347, 159] on div "账号： Timtim2809 类型： 状态： 起始时间： 重 置 查 询 结束时间： 提现区间： ~ 持卡人姓名： 导出提现" at bounding box center [741, 186] width 1157 height 76
click at [344, 164] on input "Timtim2809" at bounding box center [282, 169] width 162 height 19
paste input "Howard1230"
type input "Howard1230"
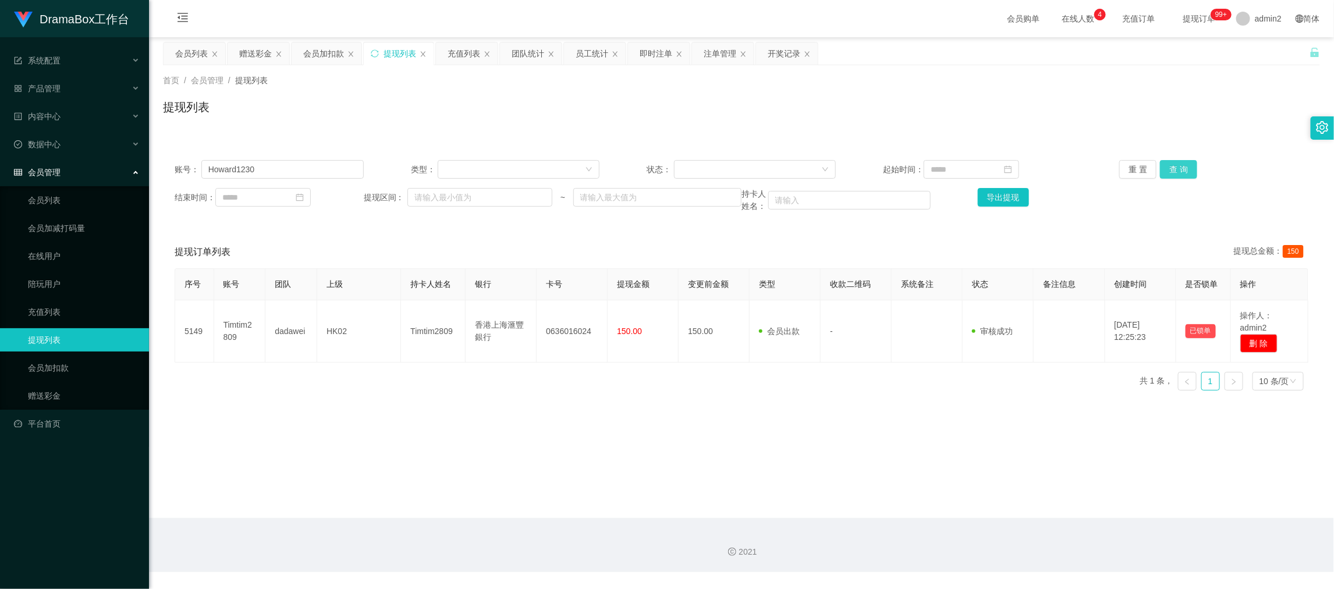
click at [1166, 166] on button "查 询" at bounding box center [1178, 169] width 37 height 19
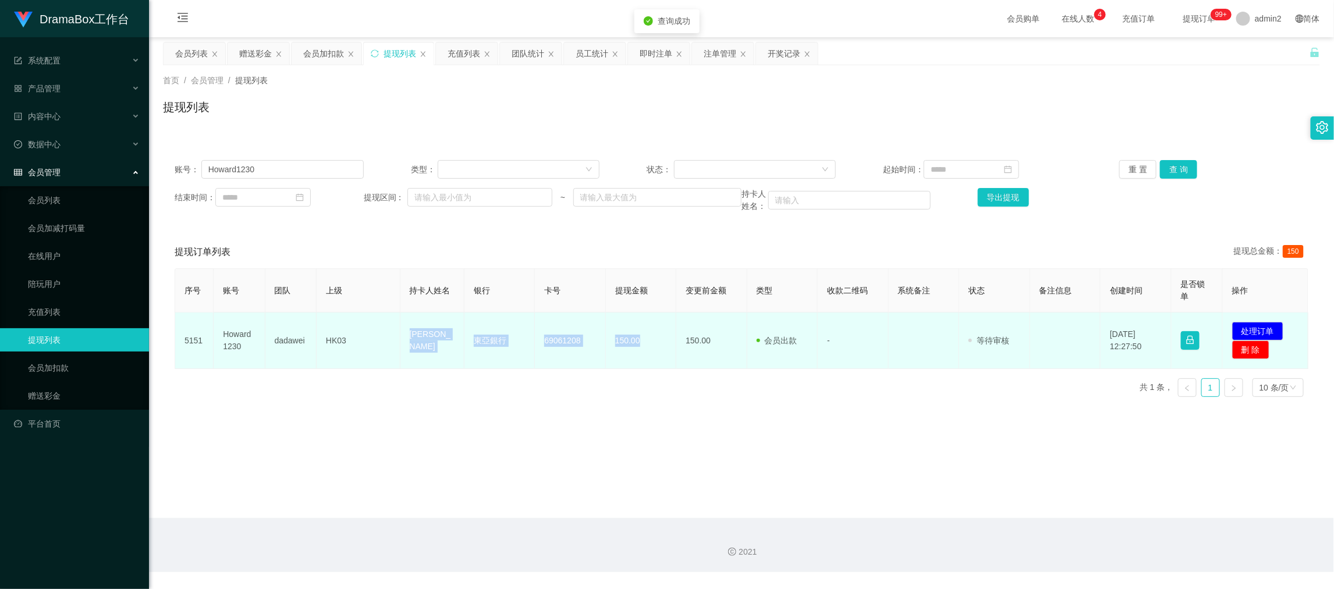
drag, startPoint x: 532, startPoint y: 341, endPoint x: 881, endPoint y: 343, distance: 349.1
click at [655, 347] on tr "5151 Howard1230 dadawei HK03 CHONG HAU WAI 東亞銀行 [FINANCIAL_ID] 150.00 150.00 会员…" at bounding box center [741, 340] width 1133 height 56
click at [1258, 331] on button "处理订单" at bounding box center [1257, 331] width 51 height 19
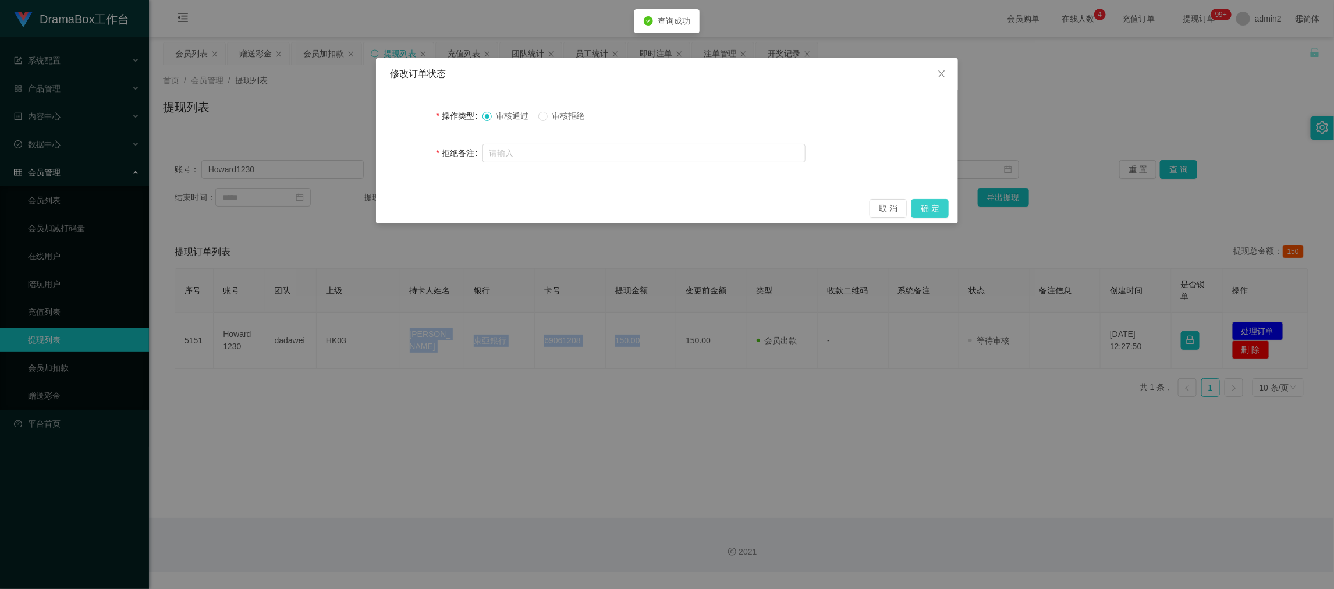
click at [931, 207] on button "确 定" at bounding box center [929, 208] width 37 height 19
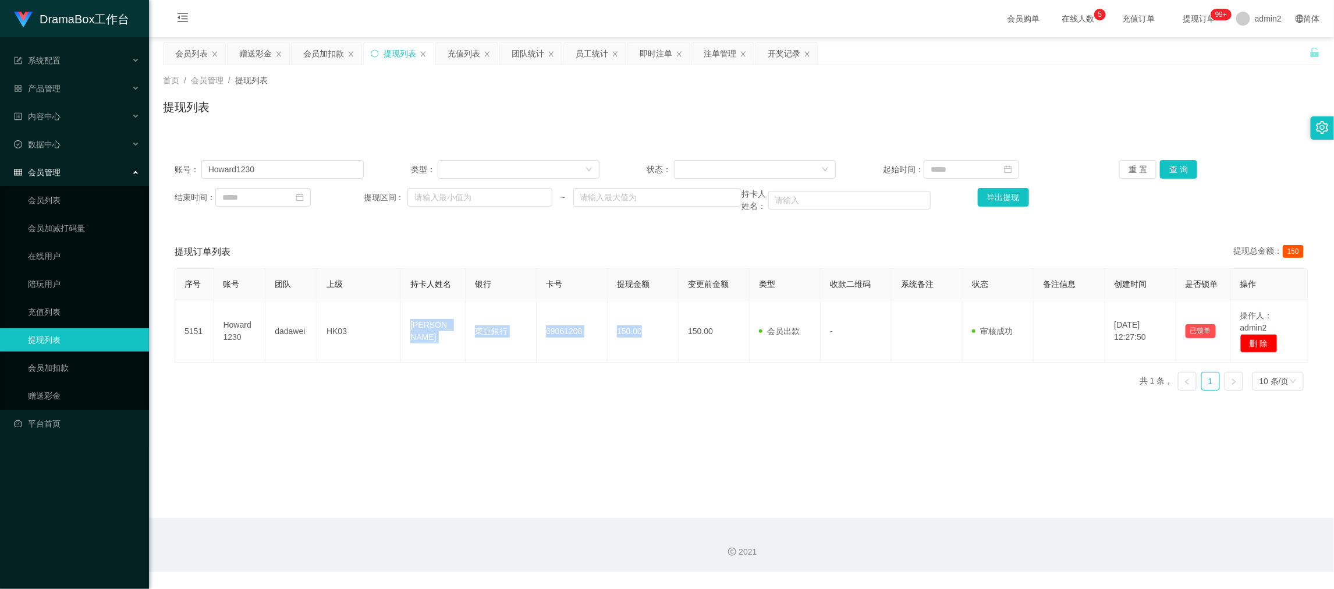
click at [570, 417] on main "关闭左侧 关闭右侧 关闭其它 刷新页面 会员列表 赠送彩金 会员加扣款 提现列表 充值列表 团队统计 员工统计 即时注单 注单管理 开奖记录 首页 / 会员管…" at bounding box center [741, 277] width 1185 height 481
click at [477, 403] on main "关闭左侧 关闭右侧 关闭其它 刷新页面 会员列表 赠送彩金 会员加扣款 提现列表 充值列表 团队统计 员工统计 即时注单 注单管理 开奖记录 首页 / 会员管…" at bounding box center [741, 277] width 1185 height 481
click at [191, 47] on div "会员列表" at bounding box center [191, 53] width 33 height 22
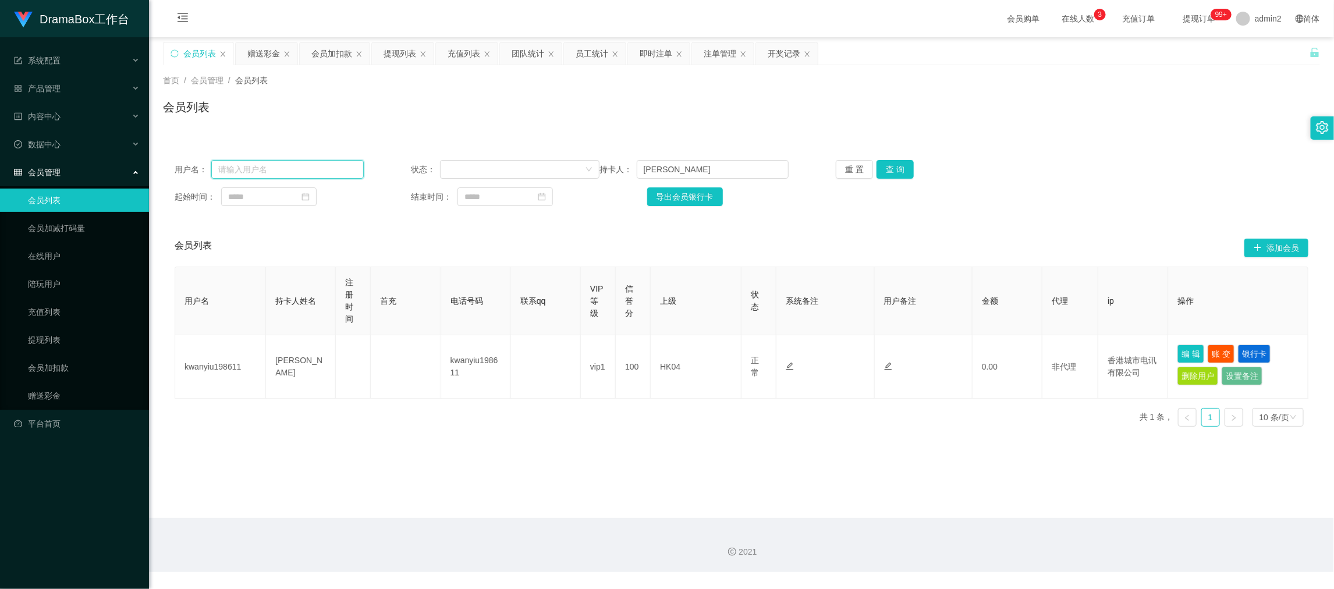
click at [321, 161] on input "text" at bounding box center [287, 169] width 152 height 19
paste input "Timtim2809"
type input "Timtim2809"
click at [892, 166] on button "查 询" at bounding box center [894, 169] width 37 height 19
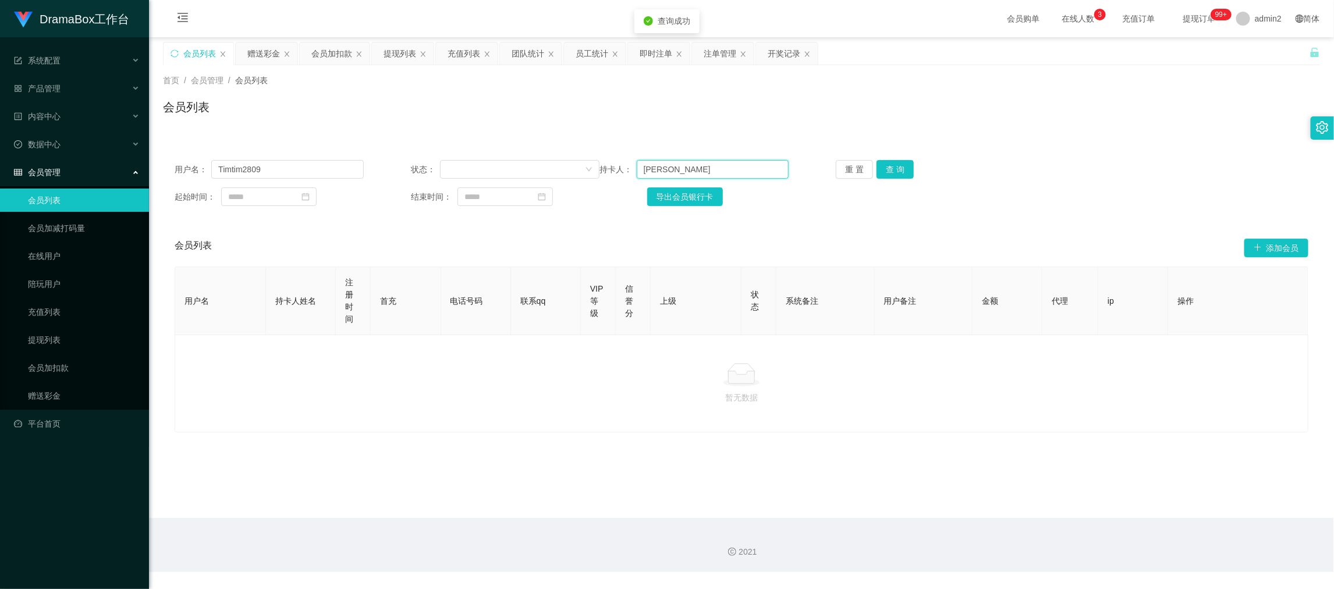
click at [729, 174] on input "[PERSON_NAME]" at bounding box center [713, 169] width 152 height 19
drag, startPoint x: 729, startPoint y: 174, endPoint x: 774, endPoint y: 178, distance: 45.6
click at [730, 174] on input "[PERSON_NAME]" at bounding box center [713, 169] width 152 height 19
click at [876, 166] on button "查 询" at bounding box center [894, 169] width 37 height 19
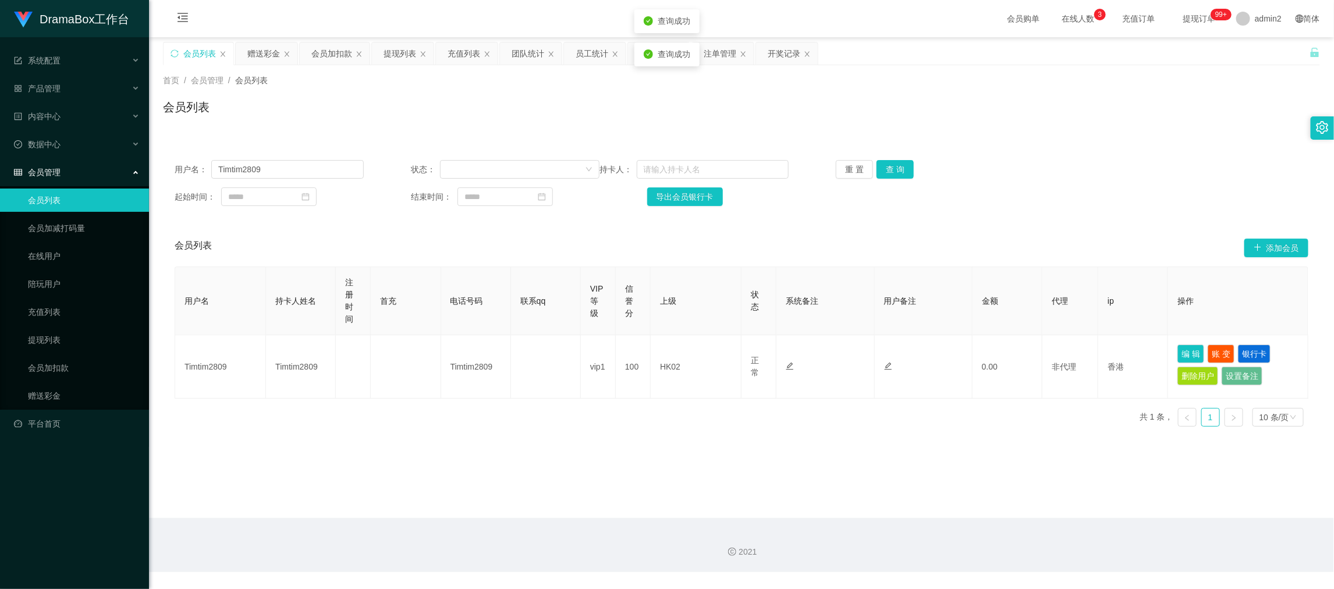
click at [771, 422] on div "用户名 持卡人姓名 注册时间 首充 电话号码 联系qq VIP等级 信誉分 上级 状态 系统备注 用户备注 金额 代理 ip 操作 Timtim2809 Ti…" at bounding box center [741, 350] width 1133 height 169
drag, startPoint x: 936, startPoint y: 521, endPoint x: 1014, endPoint y: 514, distance: 78.3
click at [940, 522] on div "2021" at bounding box center [741, 545] width 1185 height 54
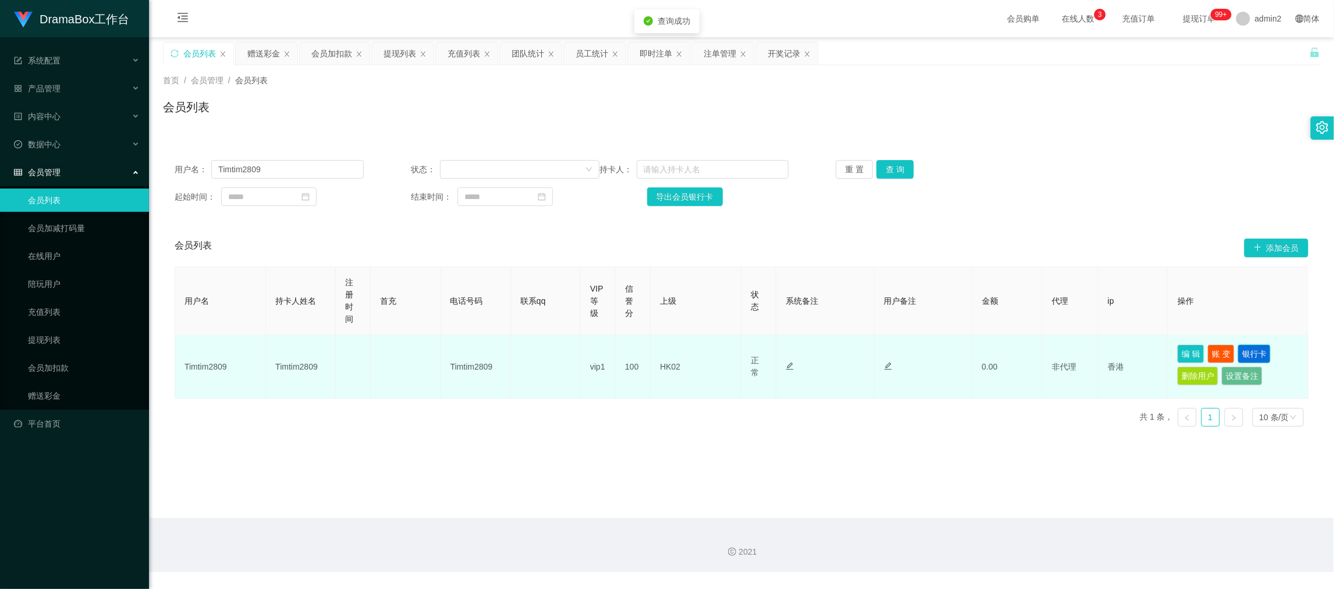
click at [1258, 349] on button "银行卡" at bounding box center [1254, 353] width 33 height 19
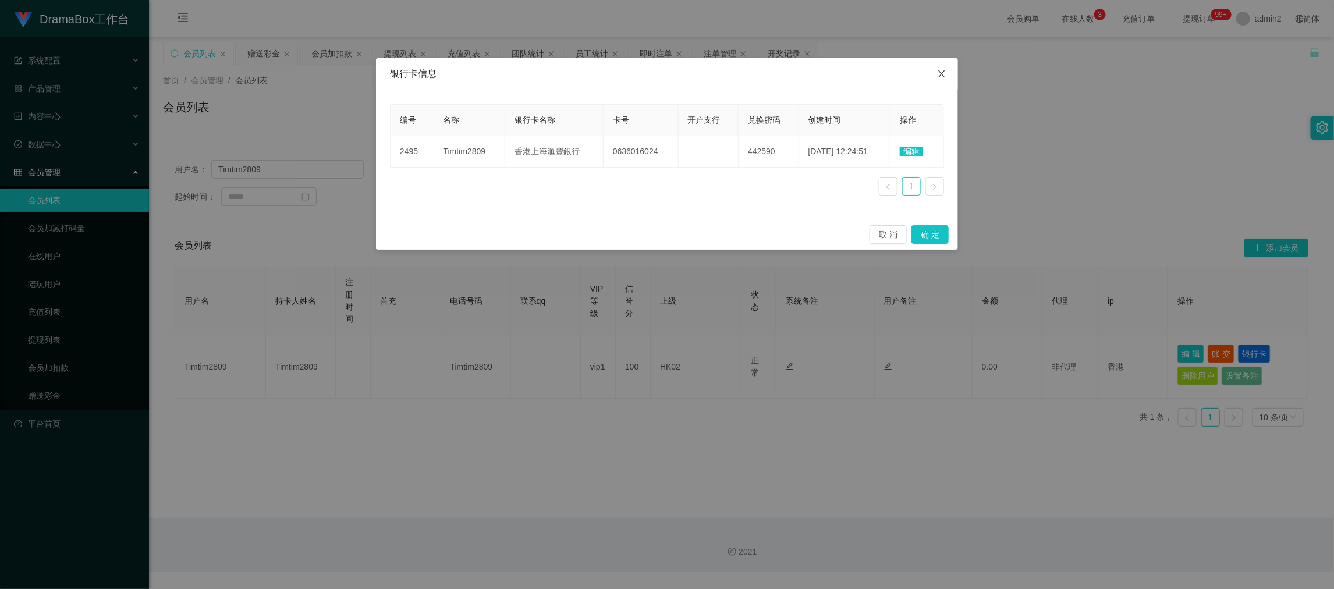
click at [940, 70] on icon "图标: close" at bounding box center [941, 73] width 9 height 9
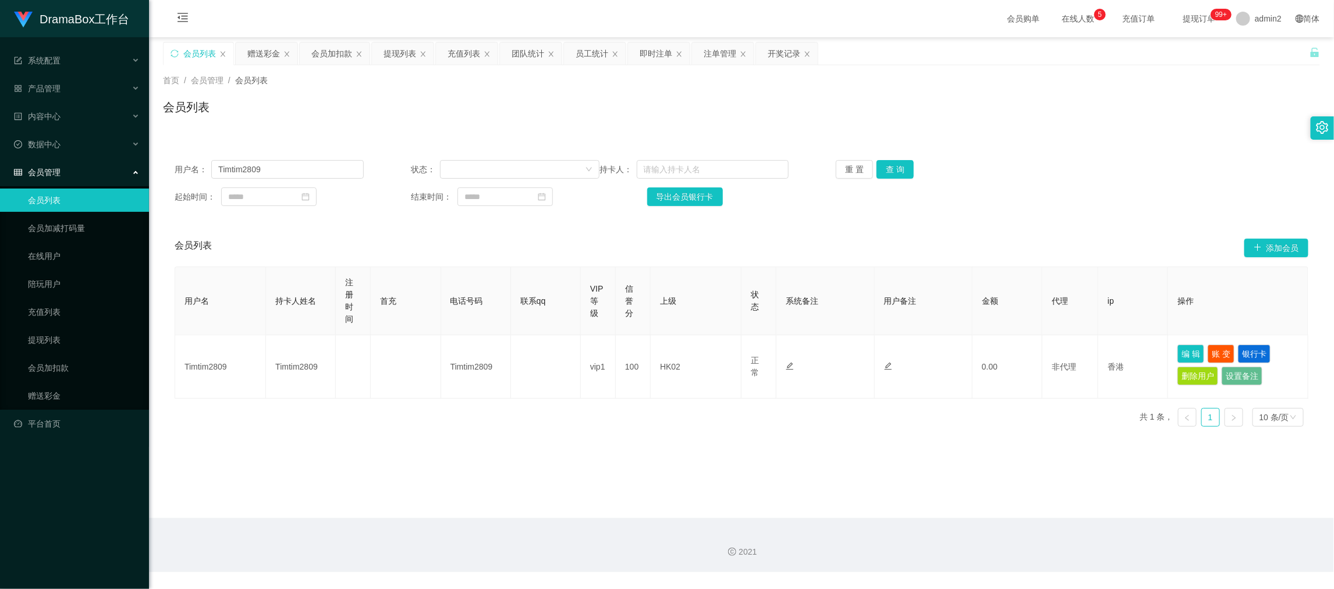
drag, startPoint x: 1083, startPoint y: 512, endPoint x: 1164, endPoint y: 404, distance: 135.1
click at [1083, 512] on main "关闭左侧 关闭右侧 关闭其它 刷新页面 会员列表 赠送彩金 会员加扣款 提现列表 充值列表 团队统计 员工统计 即时注单 注单管理 开奖记录 首页 / 会员管…" at bounding box center [741, 277] width 1185 height 481
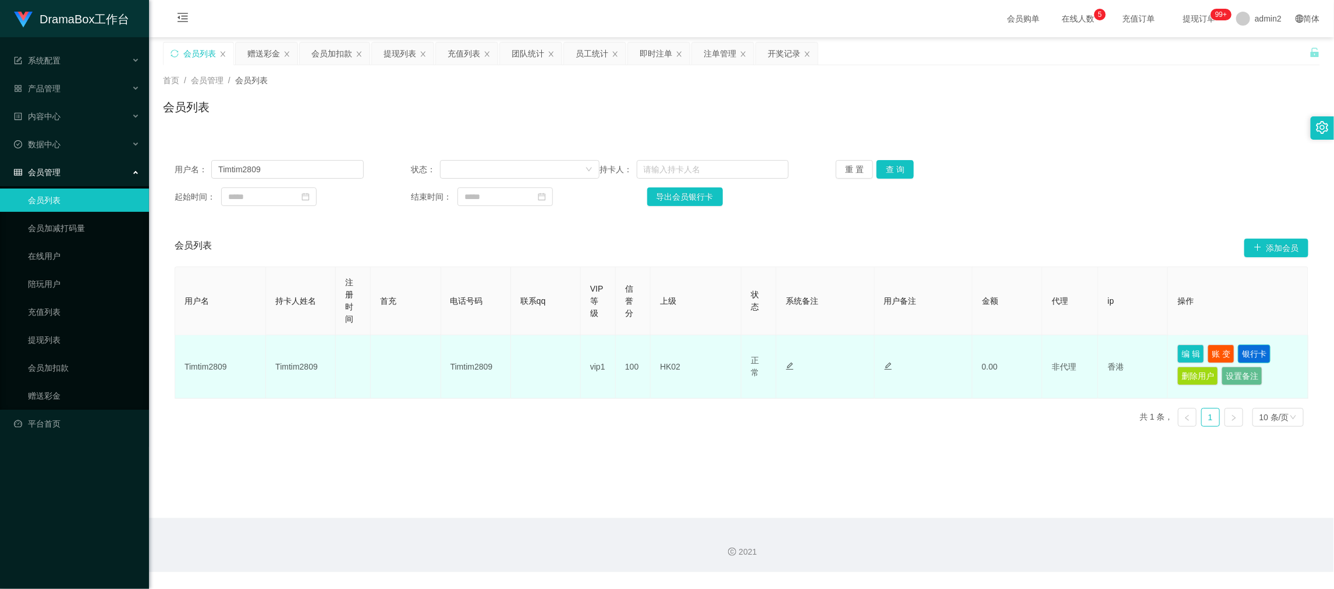
click at [1248, 353] on button "银行卡" at bounding box center [1254, 353] width 33 height 19
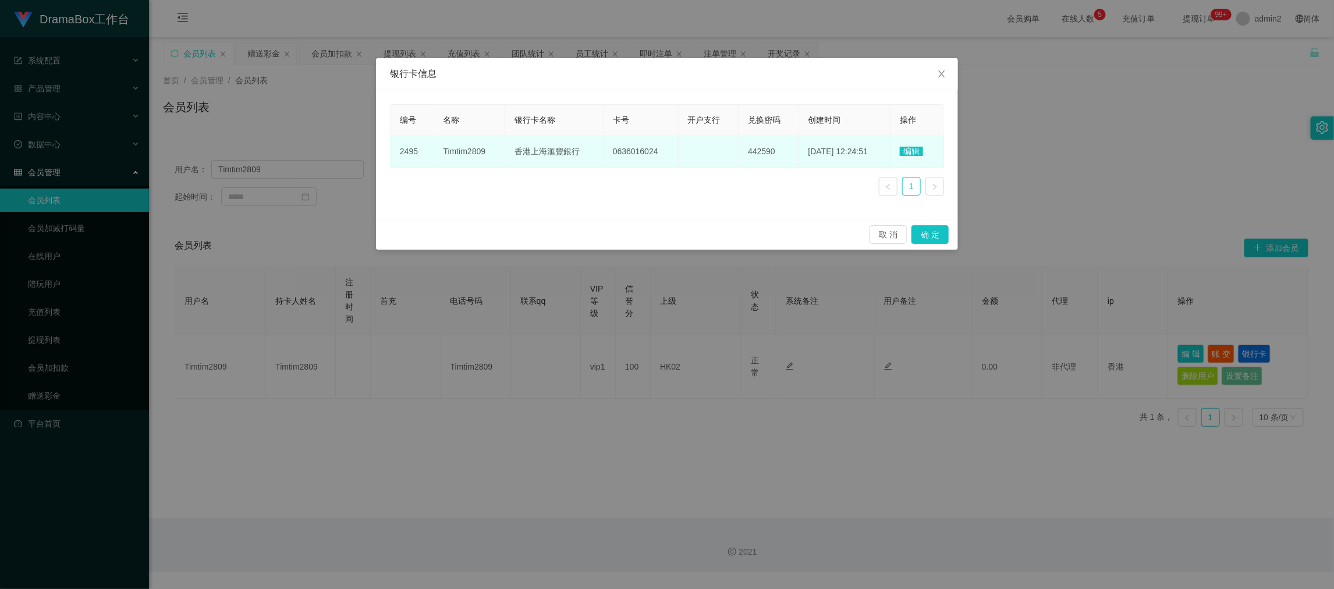
click at [918, 148] on span "编辑" at bounding box center [910, 151] width 23 height 9
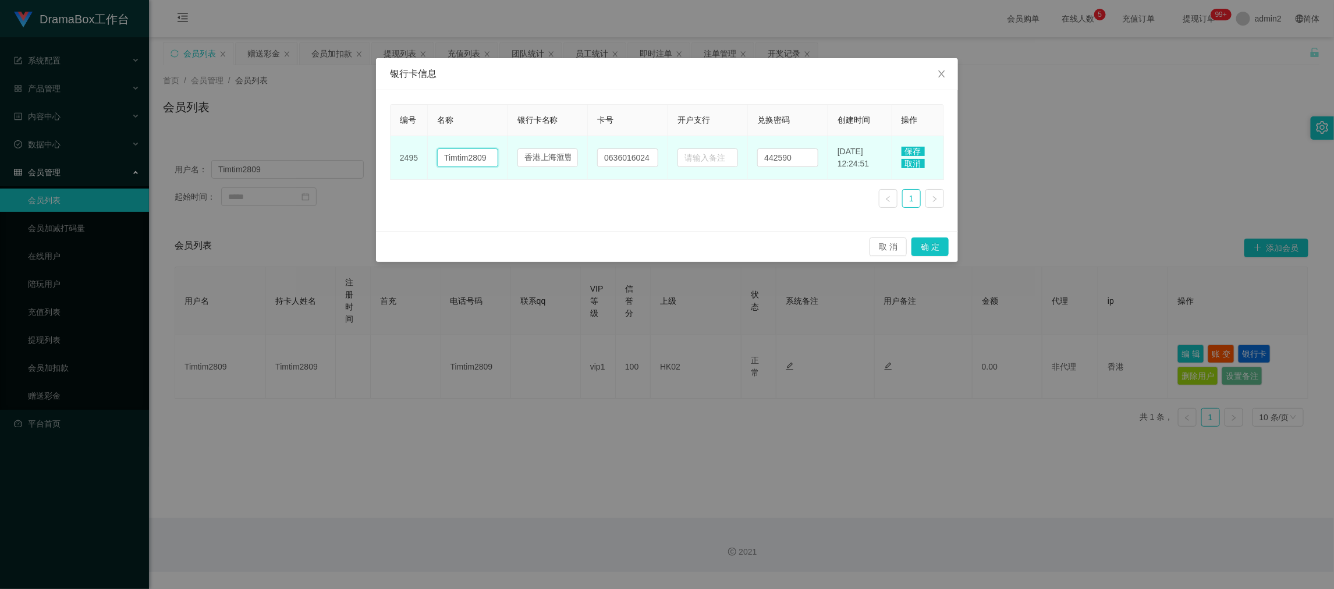
click at [475, 151] on input "Timtim2809" at bounding box center [467, 157] width 61 height 19
drag, startPoint x: 475, startPoint y: 151, endPoint x: 482, endPoint y: 152, distance: 7.7
click at [475, 151] on input "Timtim2809" at bounding box center [467, 157] width 61 height 19
paste input "Chau Wah [PERSON_NAME]"
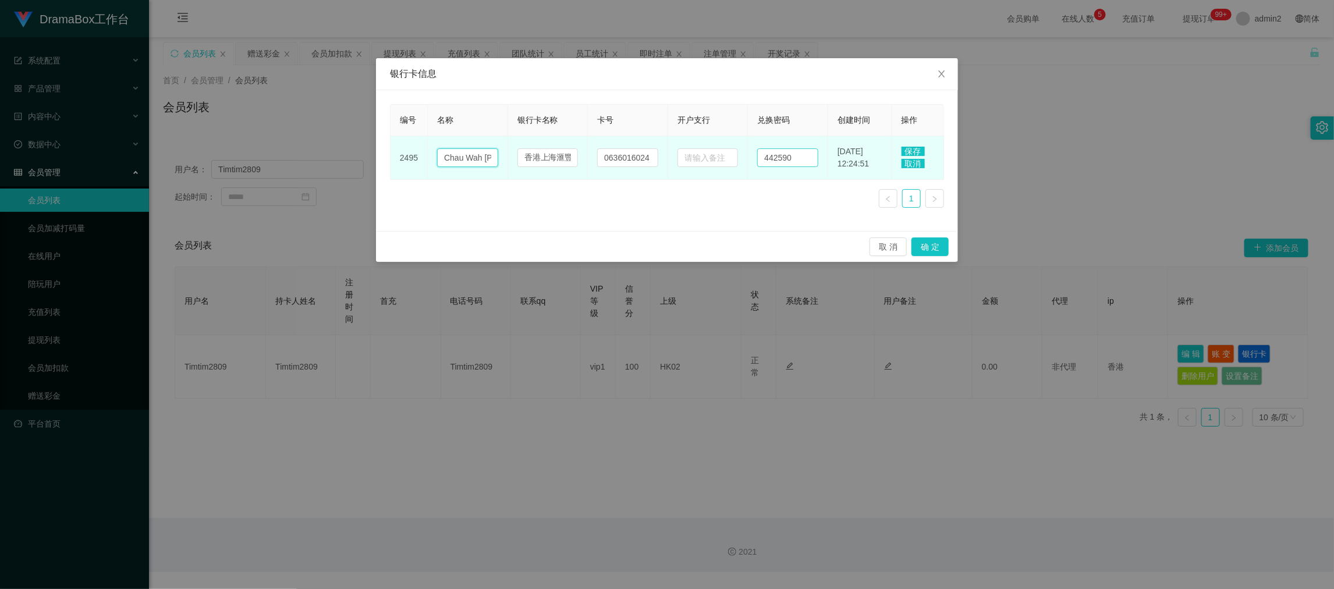
scroll to position [0, 6]
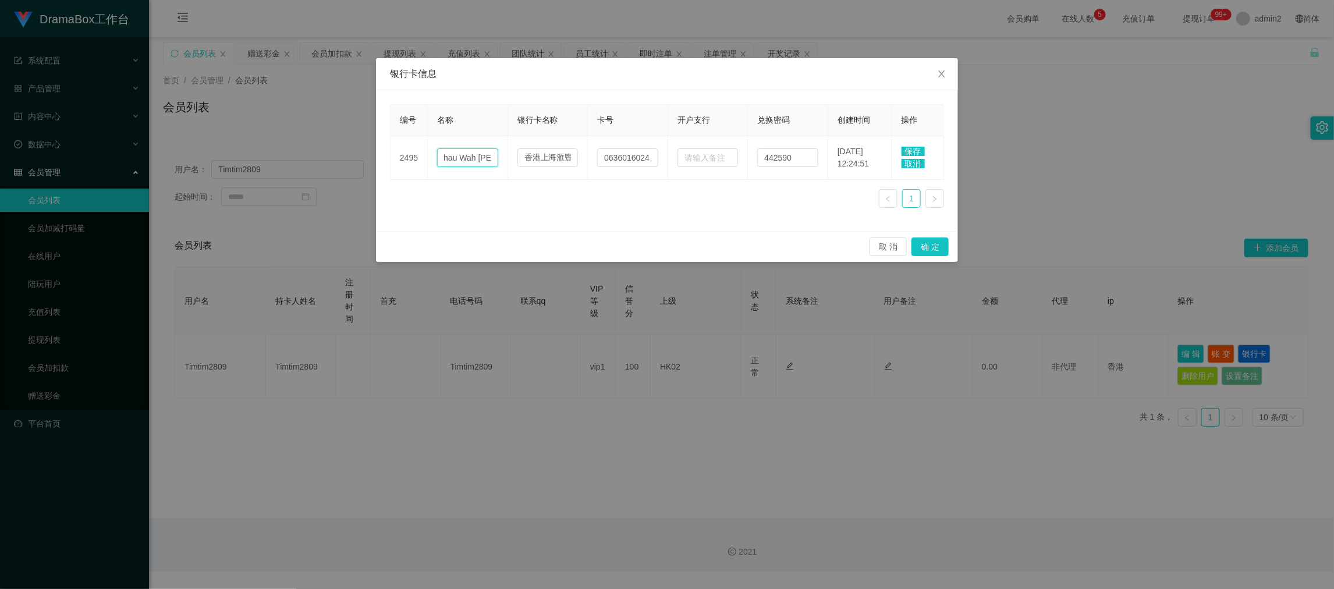
type input "Chau Wah [PERSON_NAME]"
click at [911, 151] on span "保存" at bounding box center [912, 151] width 23 height 9
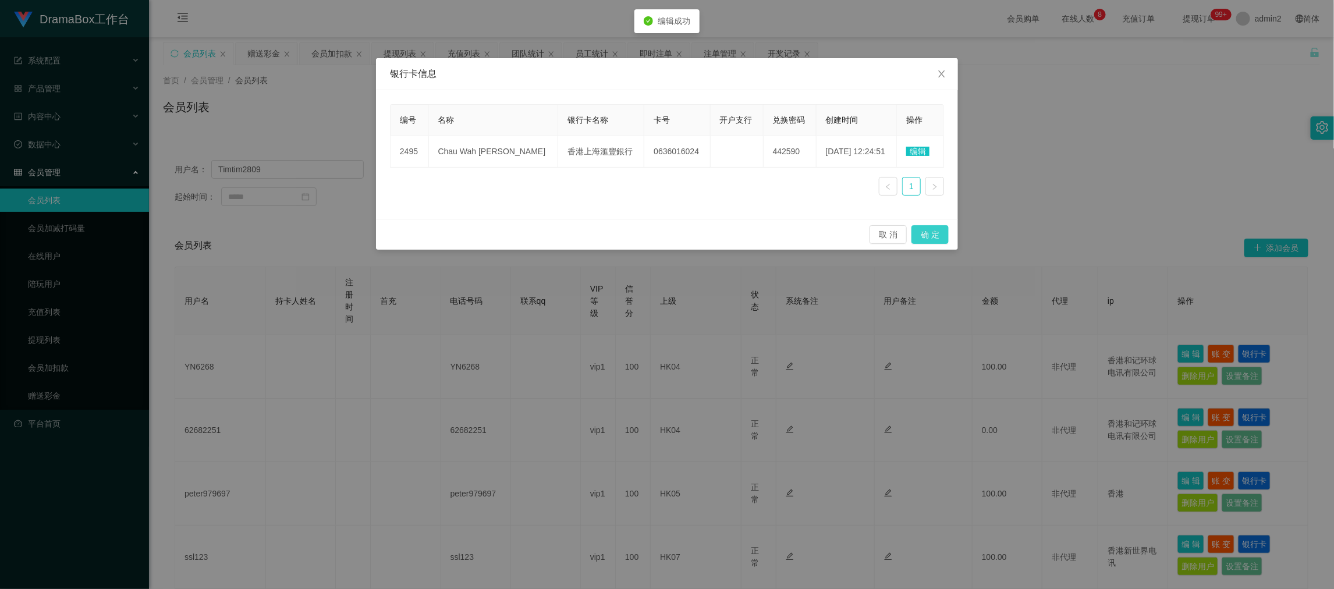
click at [931, 230] on button "确 定" at bounding box center [929, 234] width 37 height 19
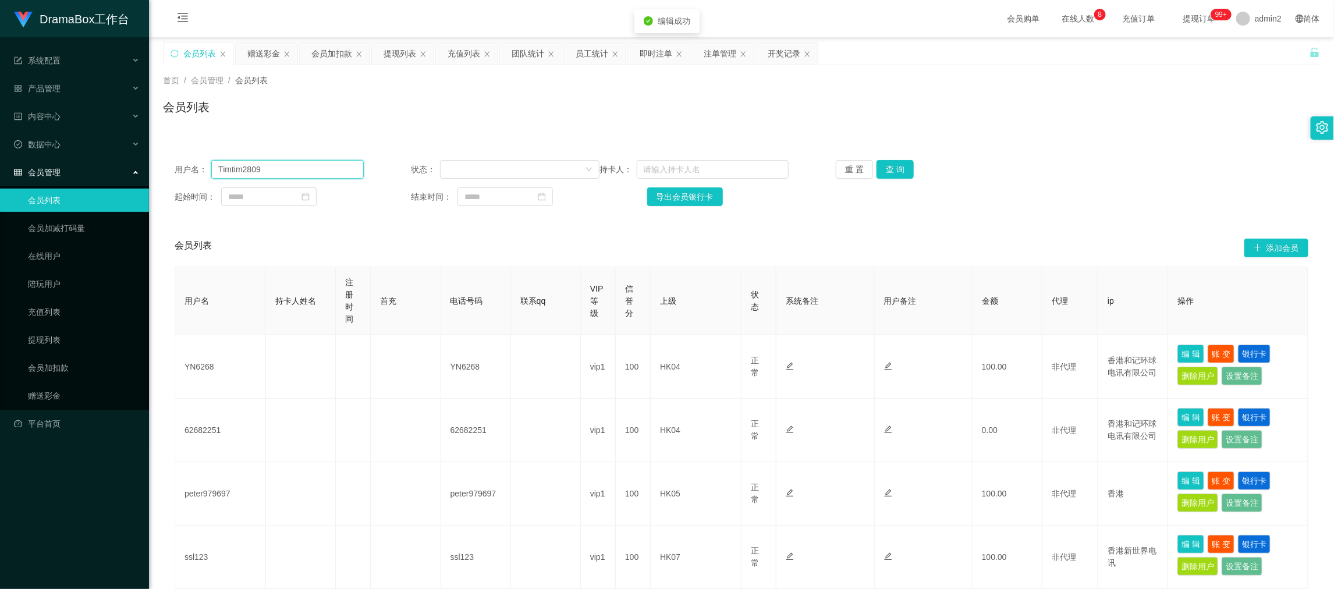
click at [236, 170] on input "Timtim2809" at bounding box center [287, 169] width 152 height 19
drag, startPoint x: 396, startPoint y: 51, endPoint x: 442, endPoint y: 86, distance: 58.1
click at [396, 51] on div "提现列表" at bounding box center [399, 53] width 33 height 22
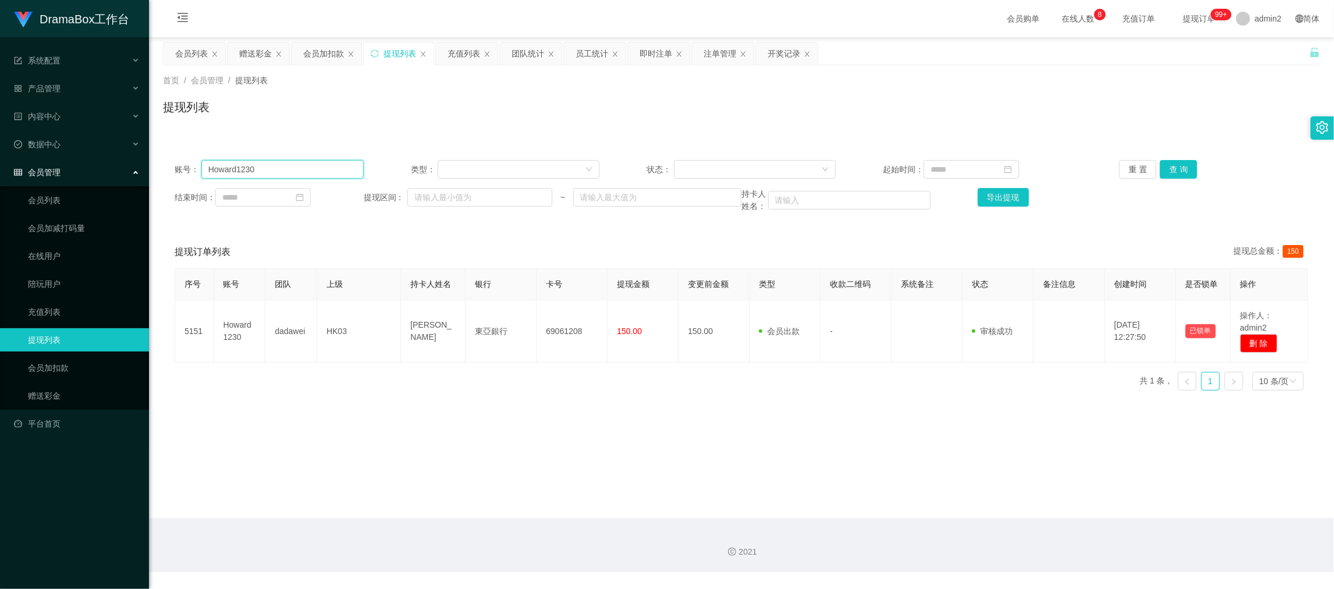
click at [316, 169] on input "Howard1230" at bounding box center [282, 169] width 162 height 19
paste input "Timtim2809"
type input "Timtim2809"
click at [1183, 168] on button "查 询" at bounding box center [1178, 169] width 37 height 19
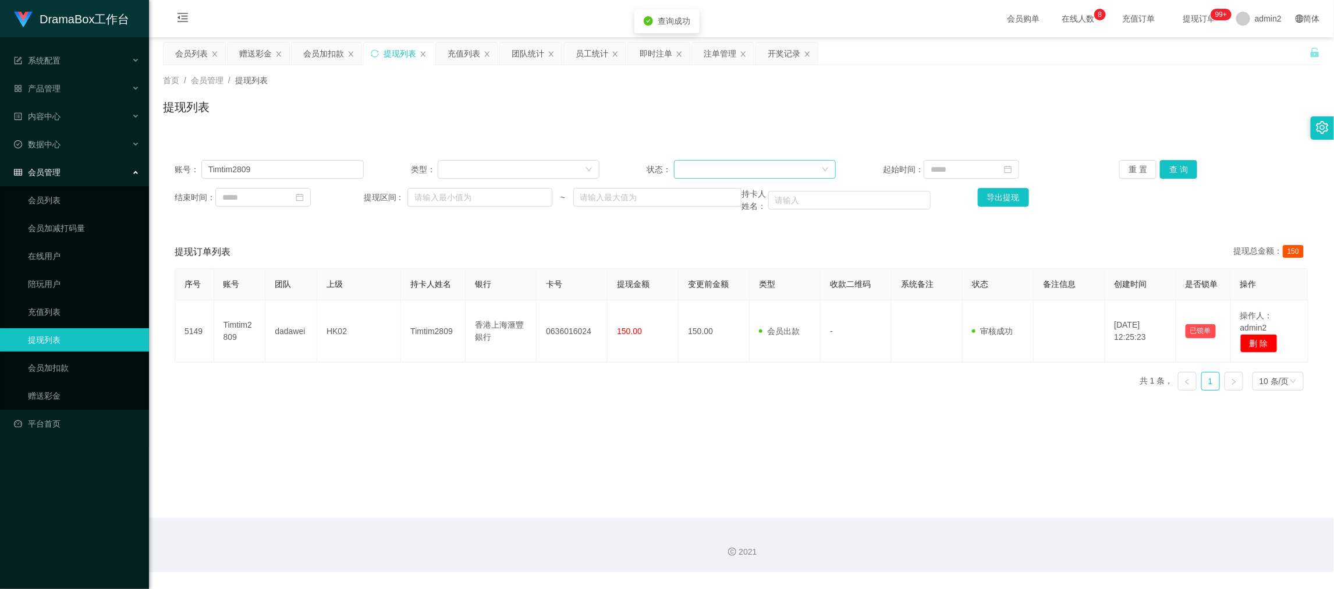
click at [749, 165] on div at bounding box center [751, 169] width 140 height 17
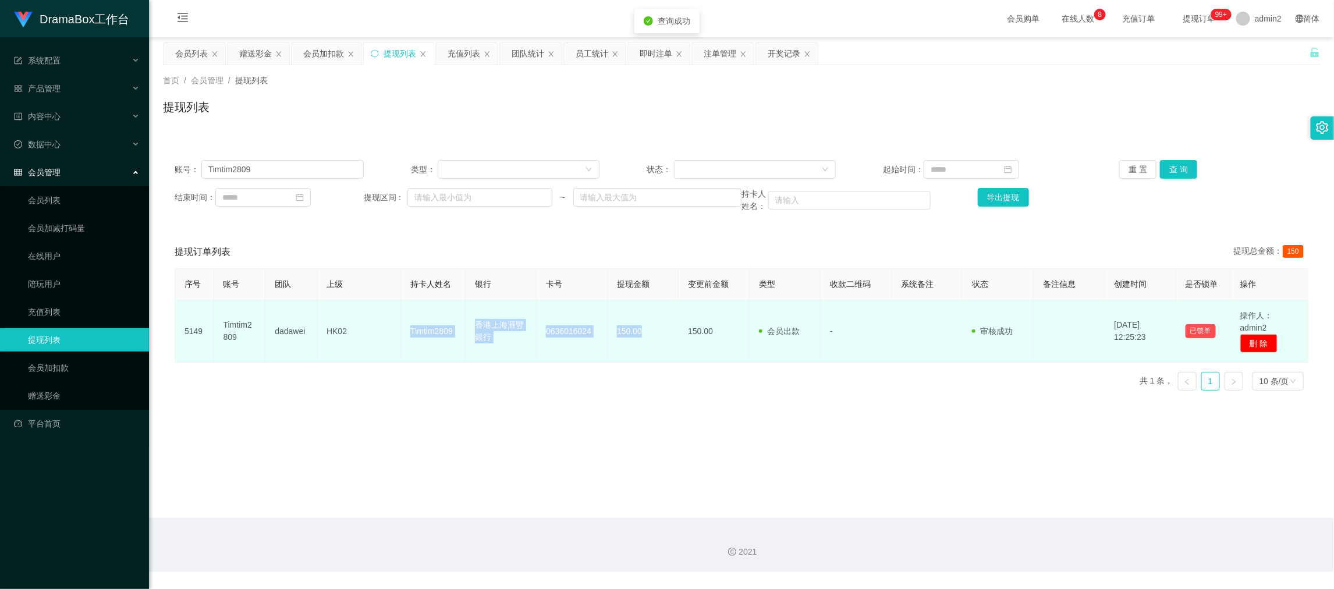
drag, startPoint x: 393, startPoint y: 335, endPoint x: 647, endPoint y: 342, distance: 254.3
click at [647, 342] on tr "5149 Timtim2809 dadawei HK02 Timtim2809 香港上海滙豐銀行 0636016024 150.00 150.00 会员出款 …" at bounding box center [741, 331] width 1133 height 62
click at [420, 350] on td "Timtim2809" at bounding box center [433, 331] width 65 height 62
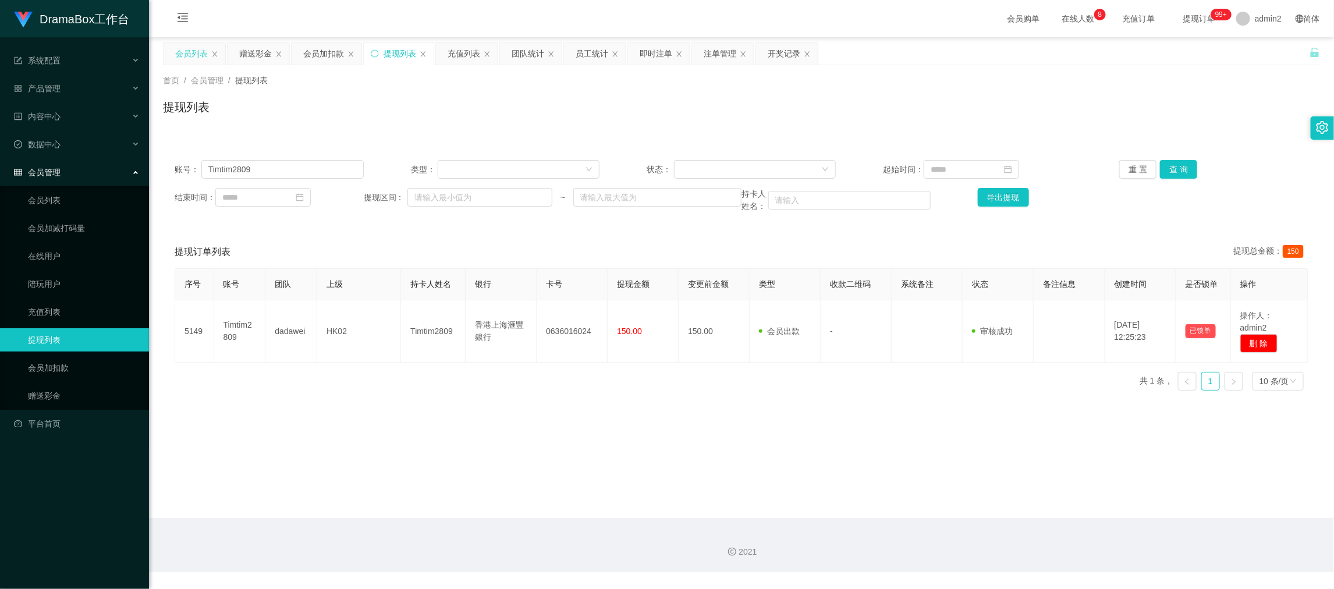
click at [194, 53] on div "会员列表" at bounding box center [191, 53] width 33 height 22
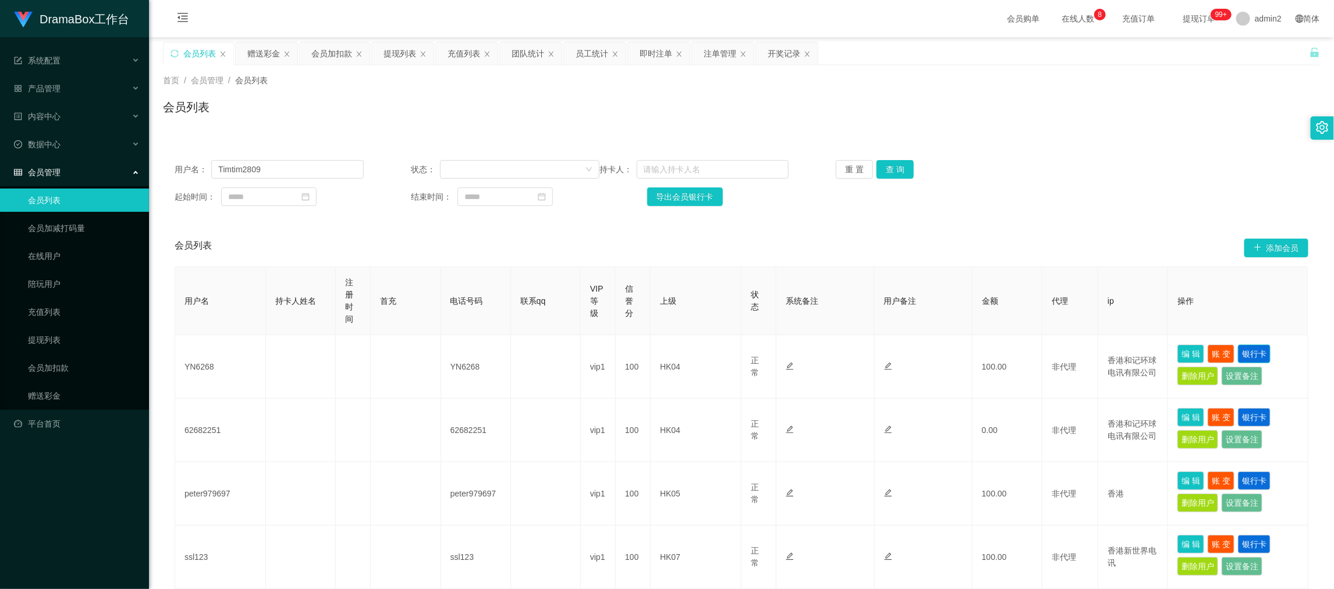
click at [1257, 358] on button "银行卡" at bounding box center [1254, 353] width 33 height 19
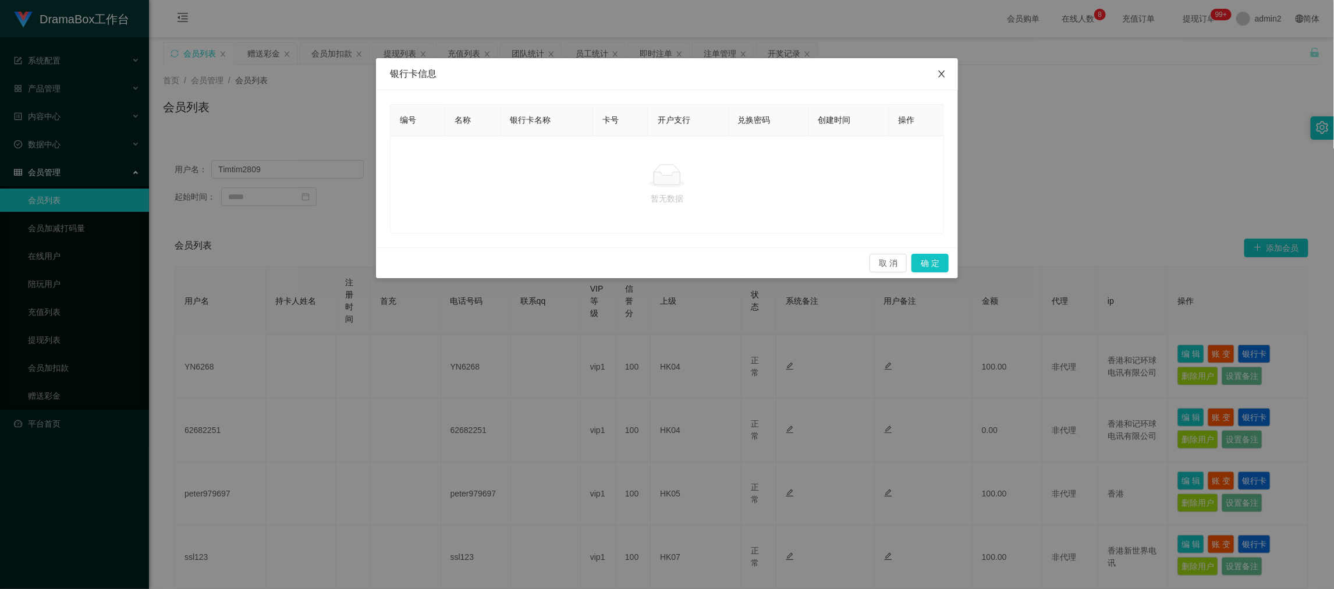
click at [937, 69] on span "Close" at bounding box center [941, 74] width 33 height 33
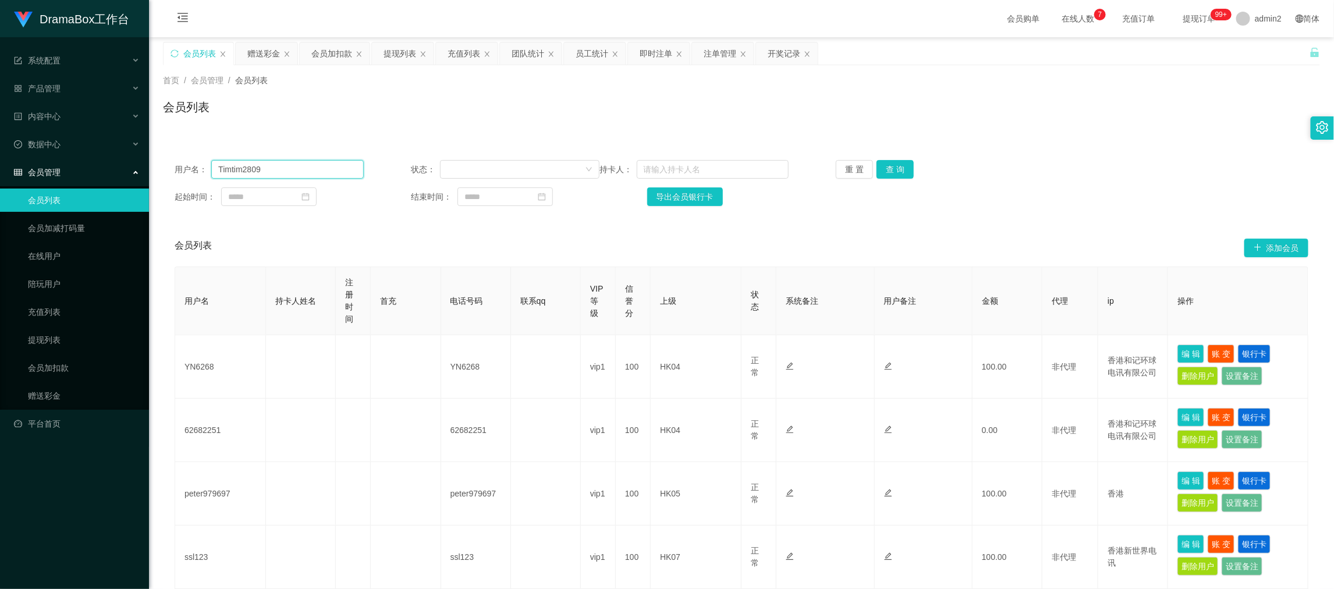
drag, startPoint x: 351, startPoint y: 162, endPoint x: 659, endPoint y: 127, distance: 309.8
click at [352, 162] on input "Timtim2809" at bounding box center [287, 169] width 152 height 19
click at [894, 170] on button "查 询" at bounding box center [894, 169] width 37 height 19
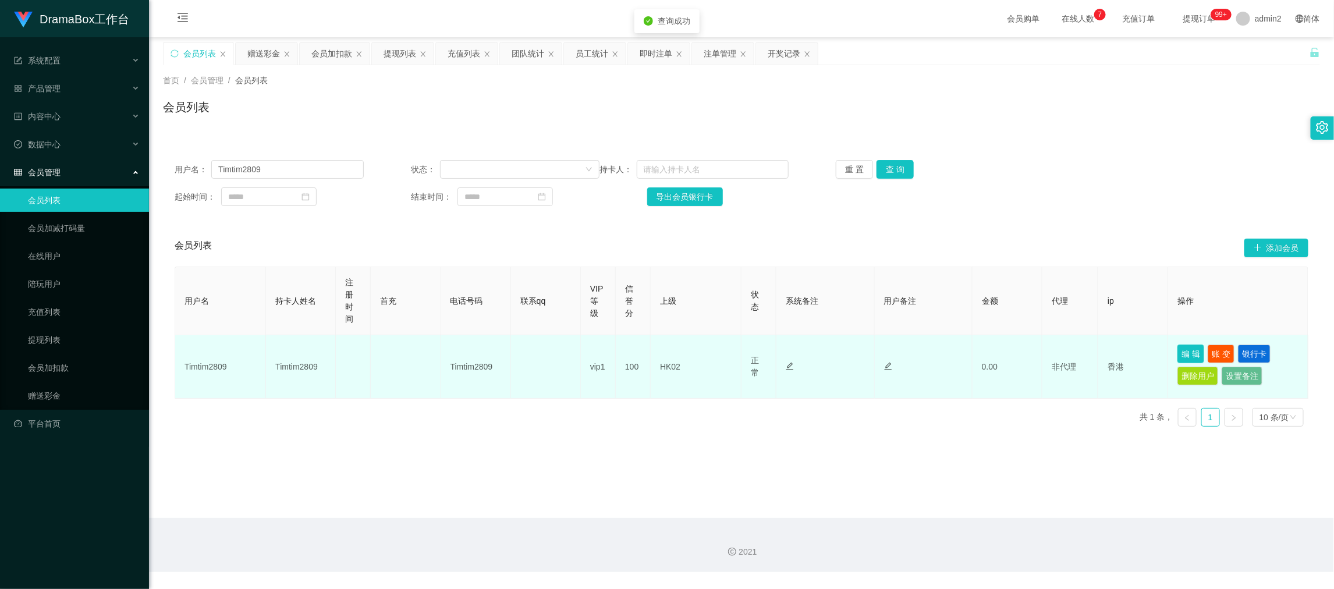
click at [1186, 353] on button "编 辑" at bounding box center [1190, 353] width 27 height 19
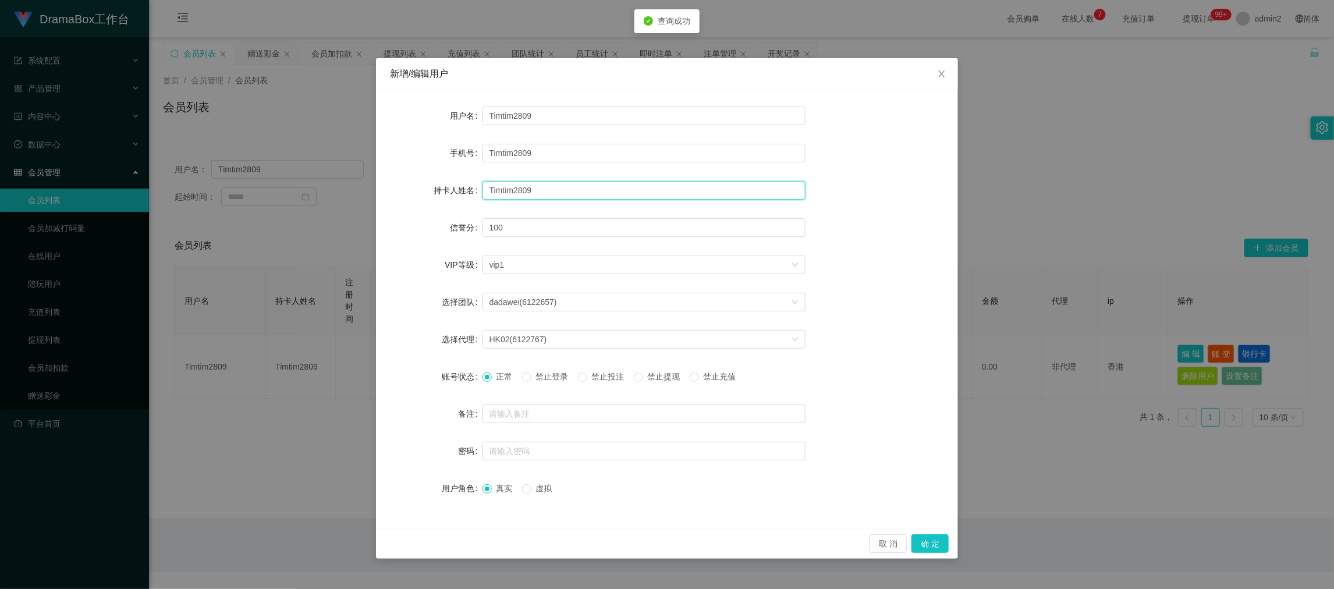
drag, startPoint x: 556, startPoint y: 184, endPoint x: 471, endPoint y: 187, distance: 85.6
click at [471, 187] on div "持卡人姓名 Timtim2809" at bounding box center [667, 190] width 554 height 23
paste input "Chau Wah [PERSON_NAME]"
type input "Chau Wah [PERSON_NAME]"
click at [926, 545] on button "确 定" at bounding box center [929, 543] width 37 height 19
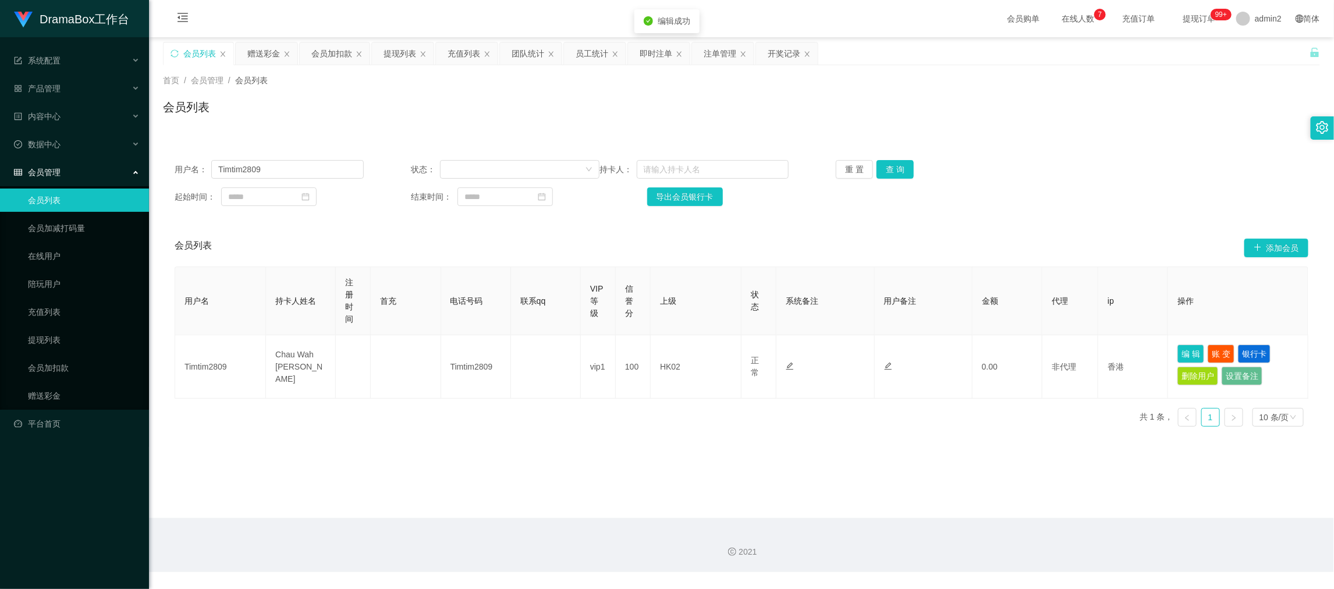
click at [394, 53] on div "提现列表" at bounding box center [399, 53] width 33 height 22
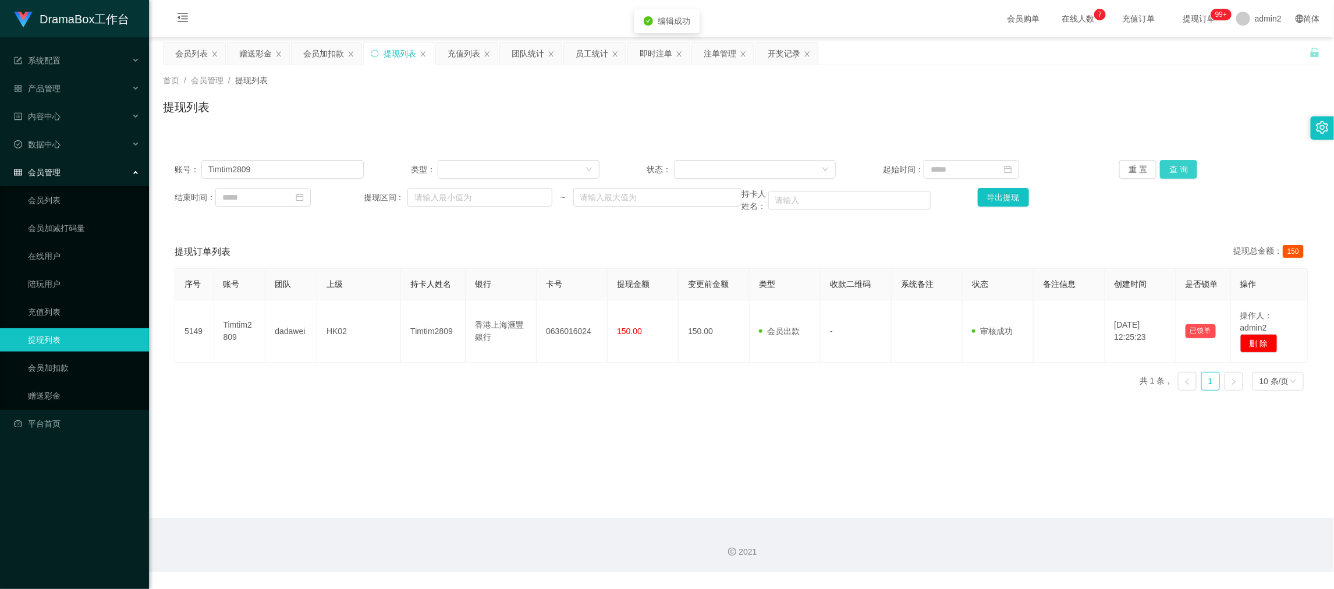
click at [1182, 167] on button "查 询" at bounding box center [1178, 169] width 37 height 19
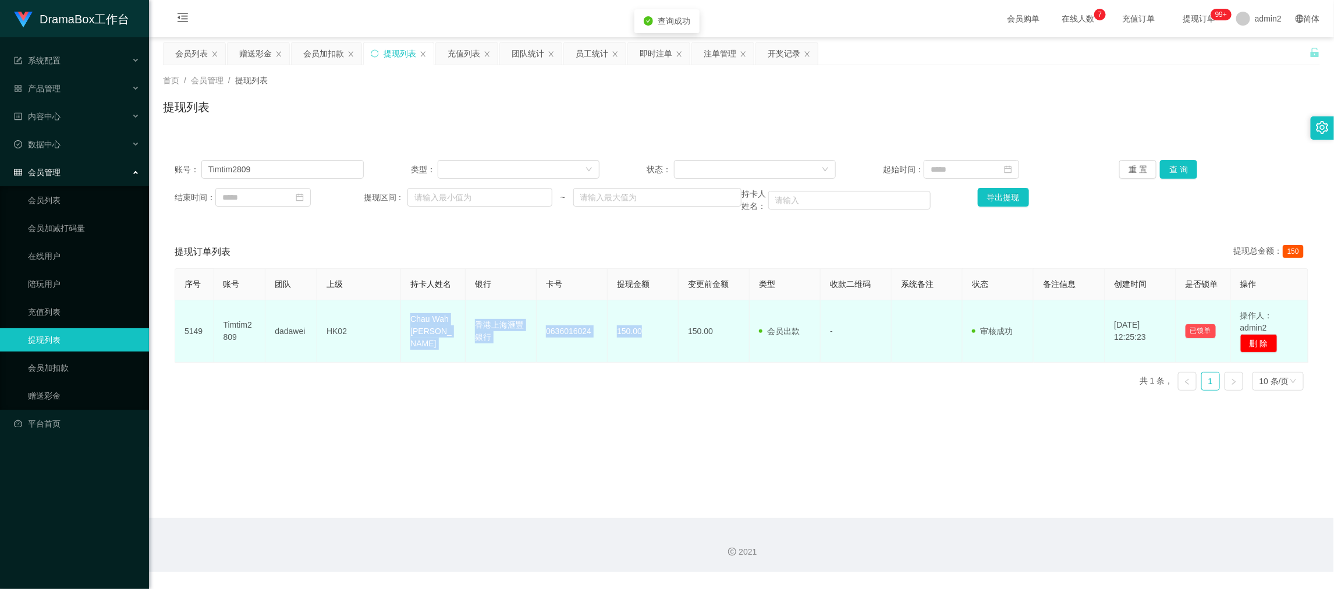
drag, startPoint x: 402, startPoint y: 317, endPoint x: 654, endPoint y: 342, distance: 253.2
click at [654, 342] on tr "5149 Timtim2809 dadawei HK02 Chau Wah [PERSON_NAME] 香港上海滙豐銀行 0636016024 150.00 …" at bounding box center [741, 331] width 1133 height 62
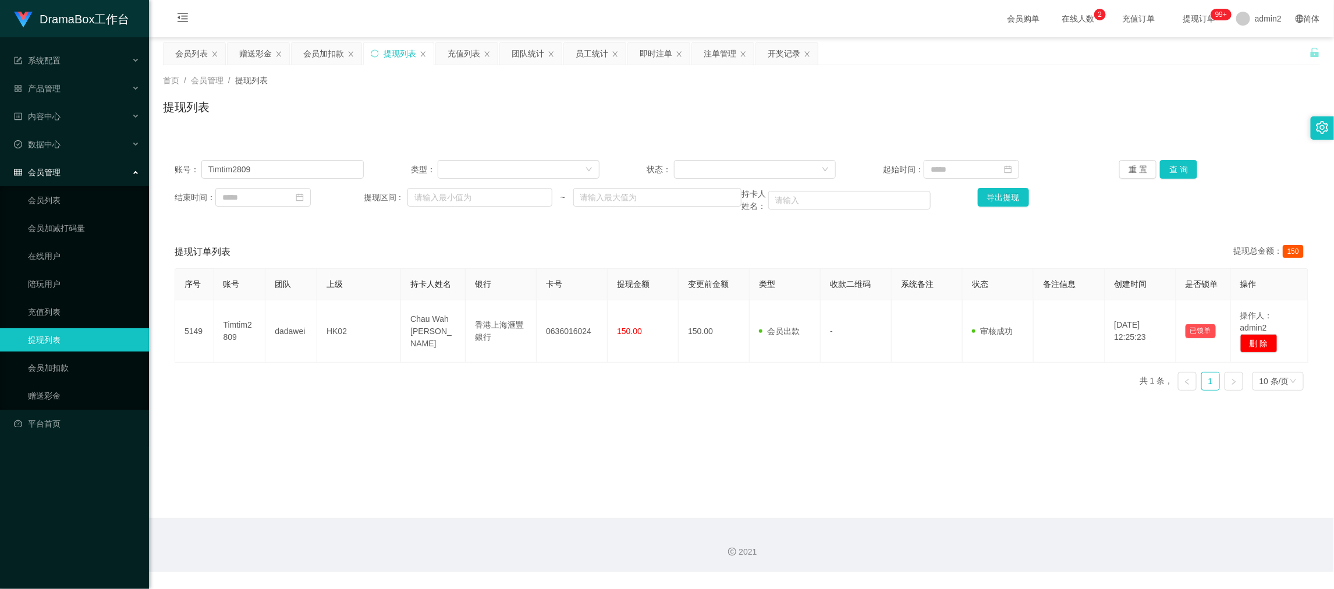
drag, startPoint x: 1011, startPoint y: 510, endPoint x: 731, endPoint y: 379, distance: 309.2
click at [1011, 511] on main "关闭左侧 关闭右侧 关闭其它 刷新页面 会员列表 赠送彩金 会员加扣款 提现列表 充值列表 团队统计 员工统计 即时注单 注单管理 开奖记录 首页 / 会员管…" at bounding box center [741, 277] width 1185 height 481
click at [195, 54] on div "会员列表" at bounding box center [191, 53] width 33 height 22
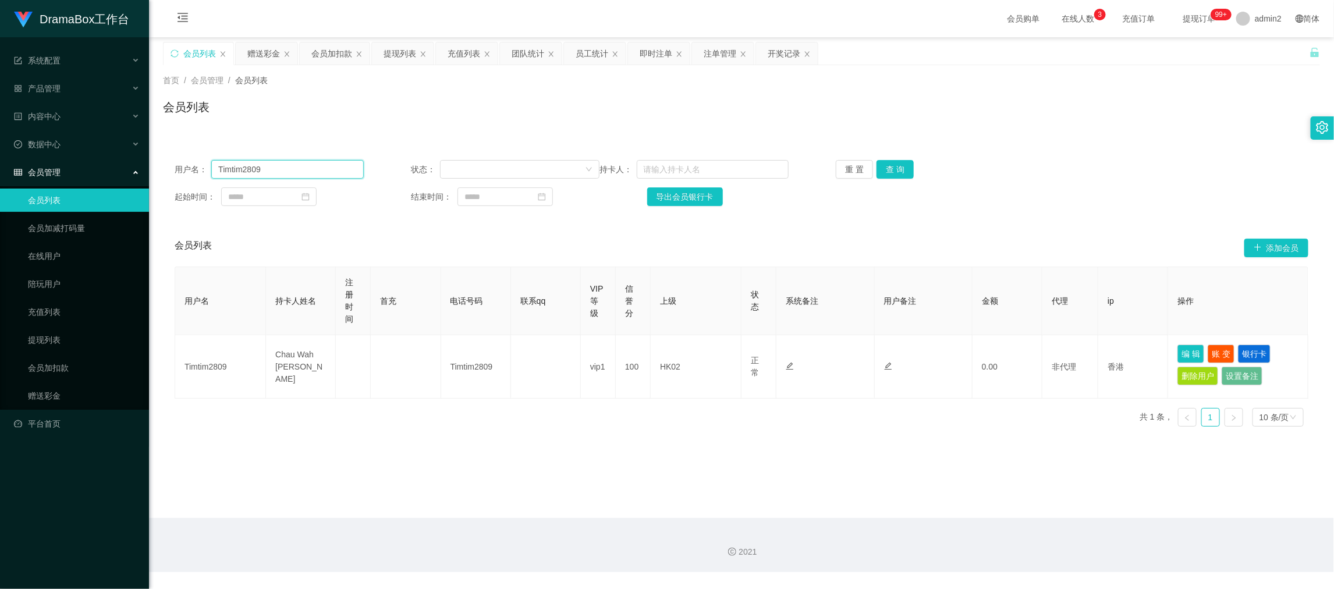
click at [312, 169] on input "Timtim2809" at bounding box center [287, 169] width 152 height 19
drag, startPoint x: 312, startPoint y: 169, endPoint x: 343, endPoint y: 167, distance: 30.3
click at [316, 169] on input "Timtim2809" at bounding box center [287, 169] width 152 height 19
paste input "kwanyiu198611"
type input "kwanyiu198611"
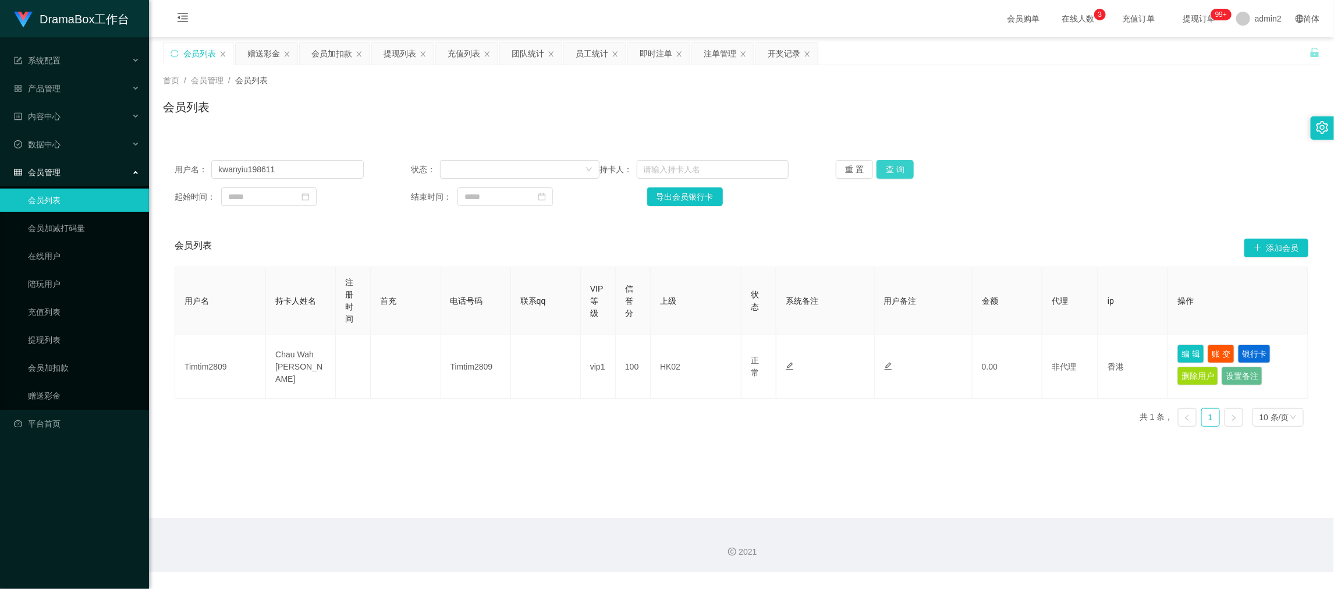
click at [894, 173] on button "查 询" at bounding box center [894, 169] width 37 height 19
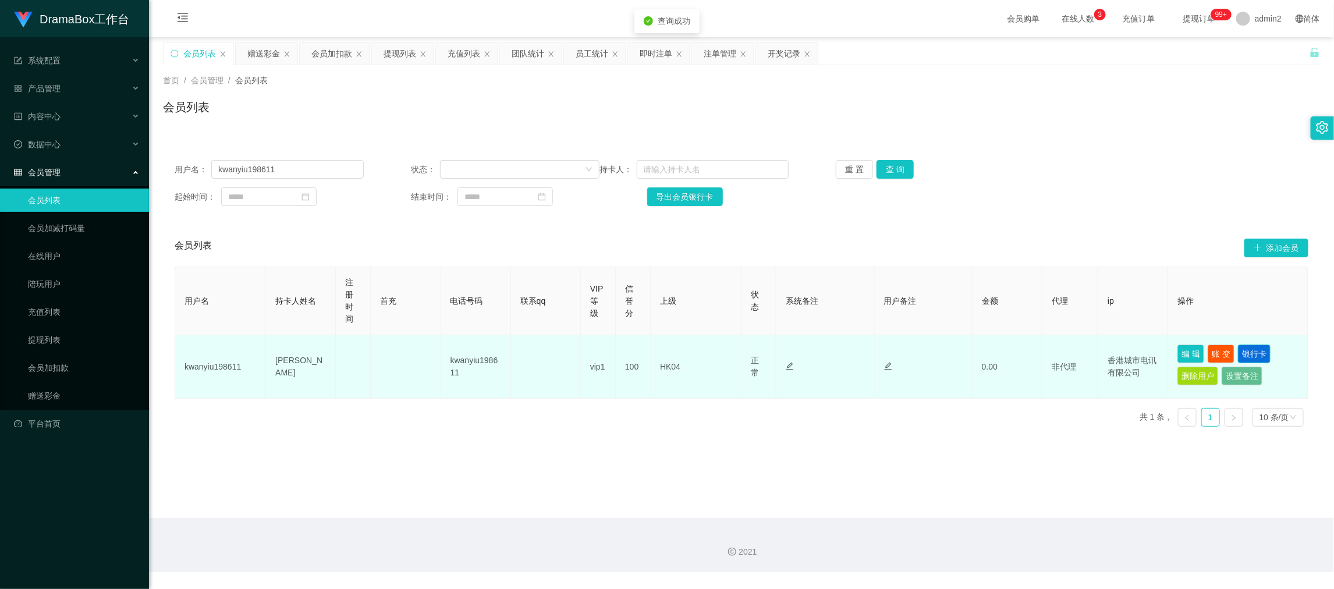
click at [1240, 355] on button "银行卡" at bounding box center [1254, 353] width 33 height 19
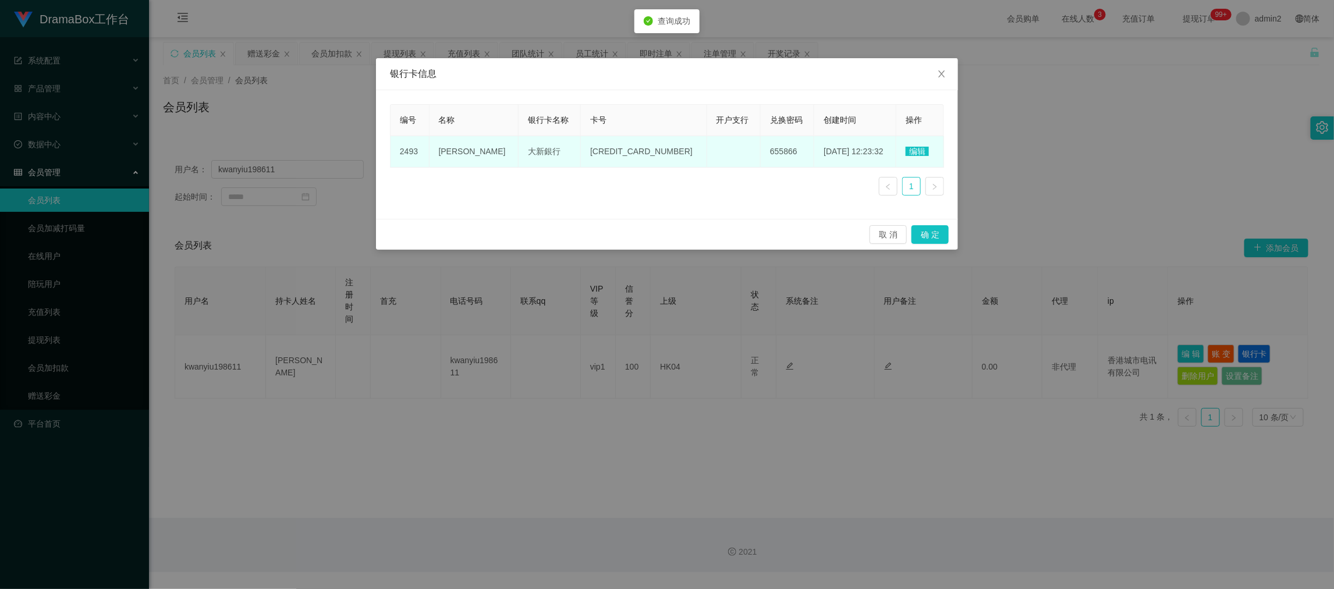
click at [916, 147] on span "编辑" at bounding box center [916, 151] width 23 height 9
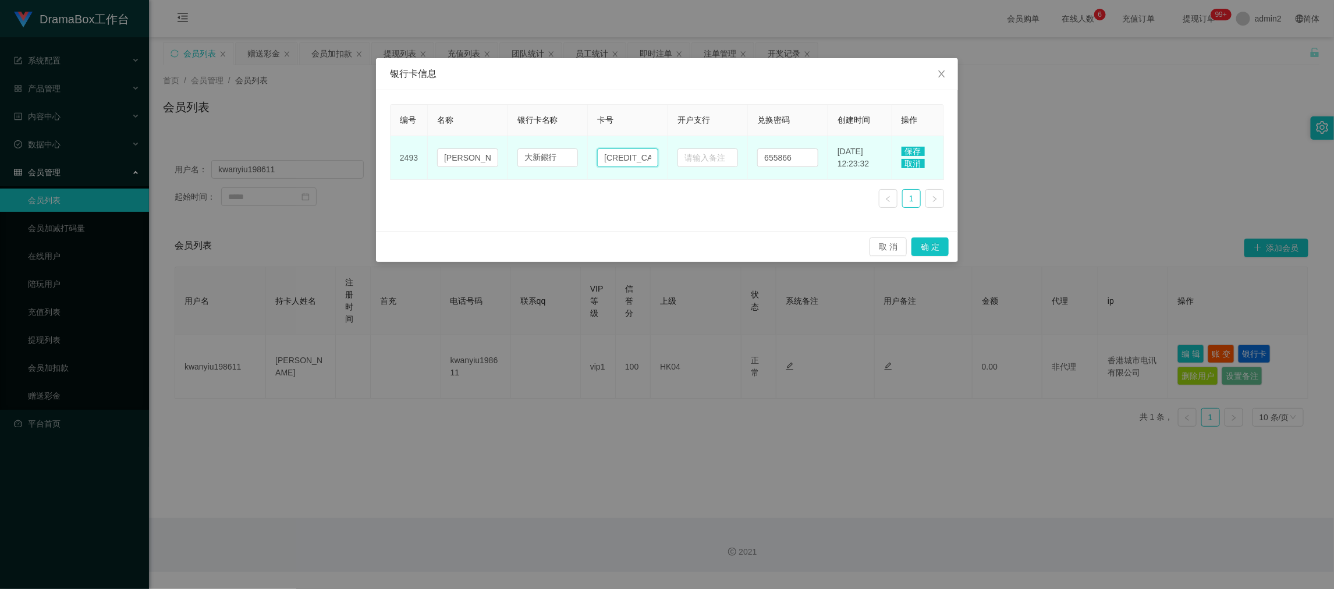
click at [632, 157] on input "[CREDIT_CARD_NUMBER]" at bounding box center [627, 157] width 61 height 19
paste input "632 018 30451 8"
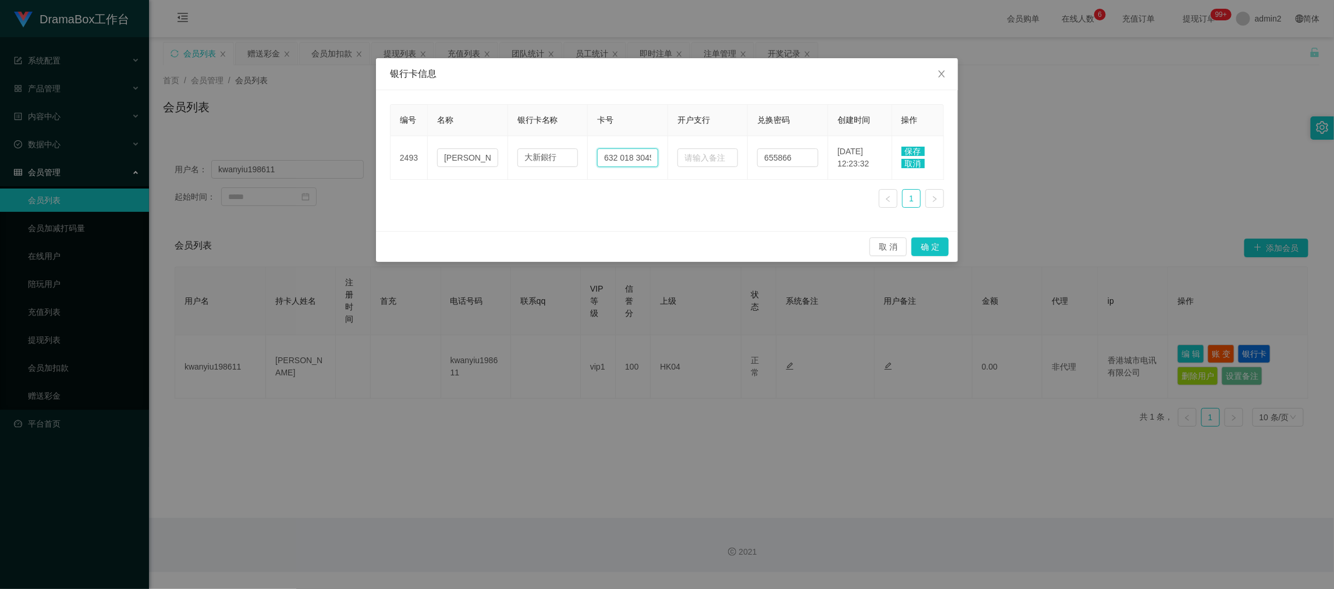
scroll to position [0, 13]
type input "632 018 30451 8"
click at [908, 148] on span "保存" at bounding box center [912, 151] width 23 height 9
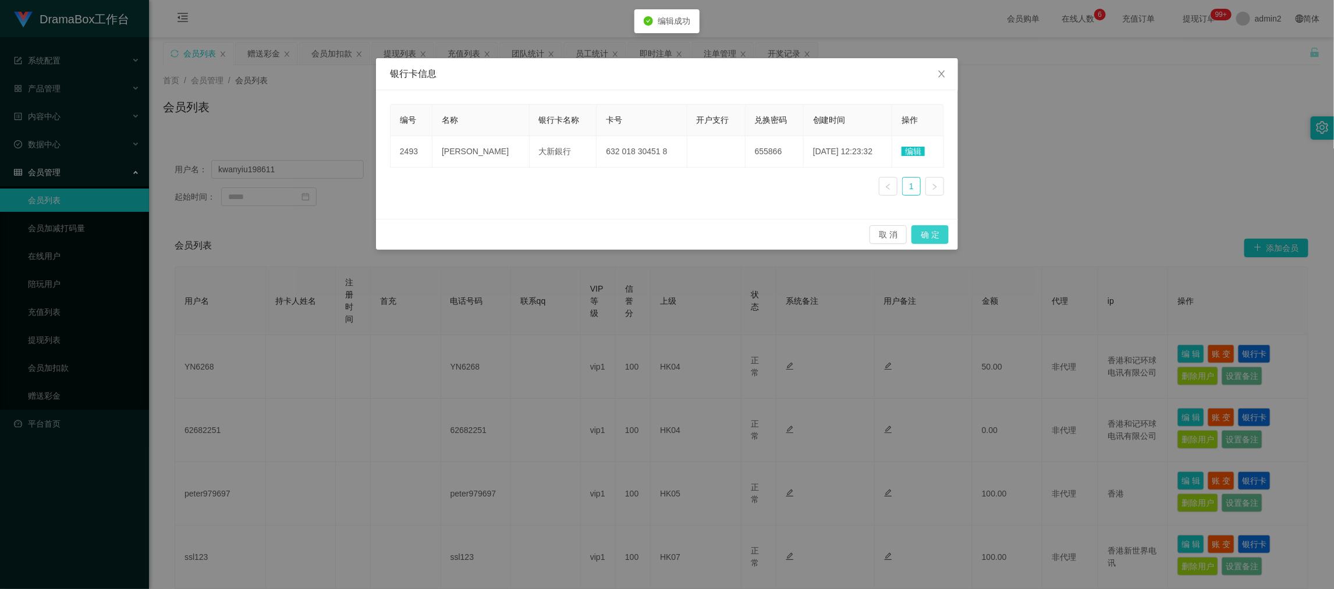
click at [930, 234] on button "确 定" at bounding box center [929, 234] width 37 height 19
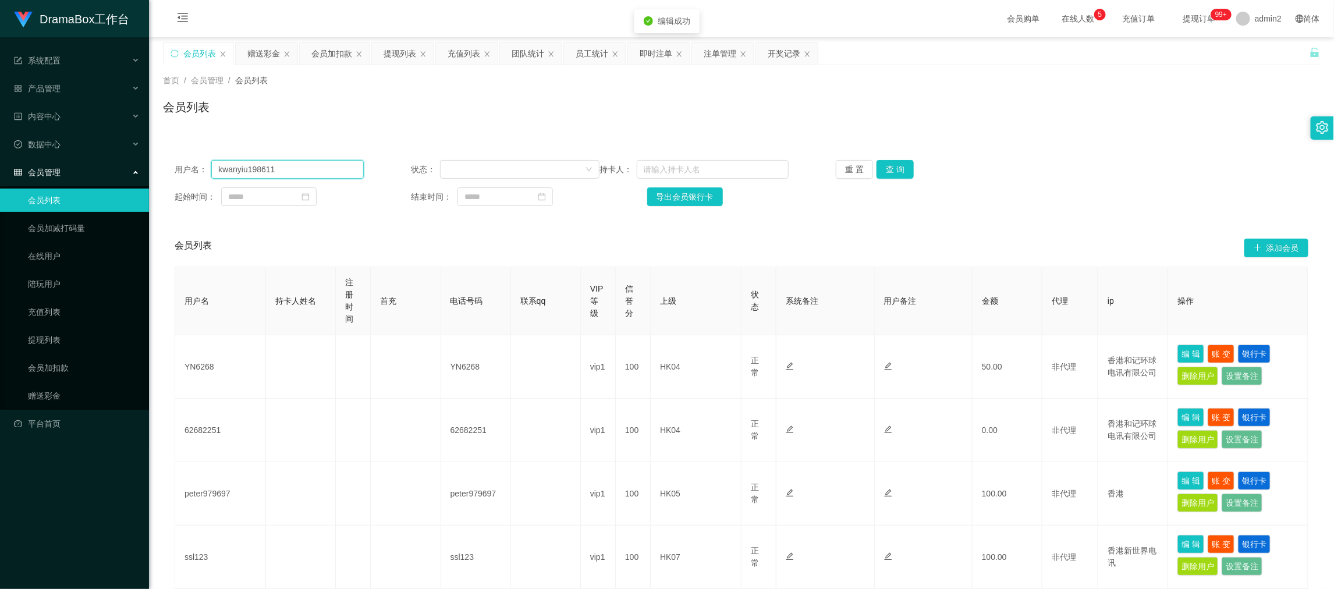
click at [287, 169] on input "kwanyiu198611" at bounding box center [287, 169] width 152 height 19
drag, startPoint x: 401, startPoint y: 51, endPoint x: 412, endPoint y: 99, distance: 48.8
click at [401, 51] on div "提现列表" at bounding box center [399, 53] width 33 height 22
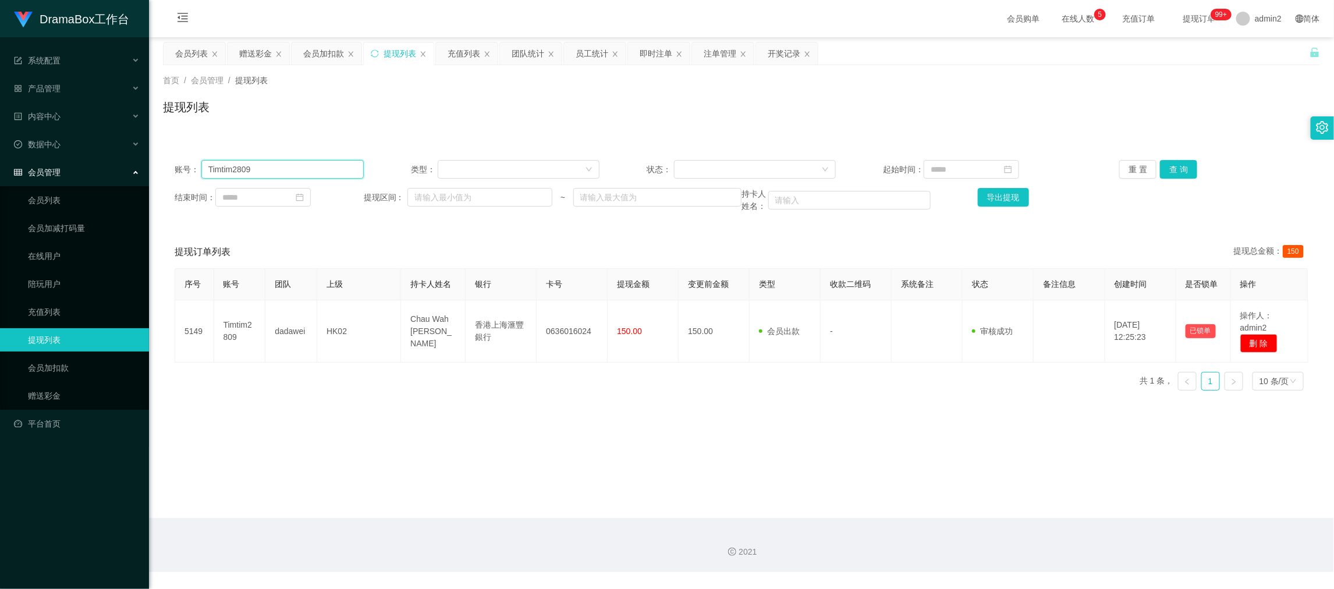
click at [332, 172] on input "Timtim2809" at bounding box center [282, 169] width 162 height 19
paste input "kwanyiu198611"
click at [1172, 163] on button "查 询" at bounding box center [1178, 169] width 37 height 19
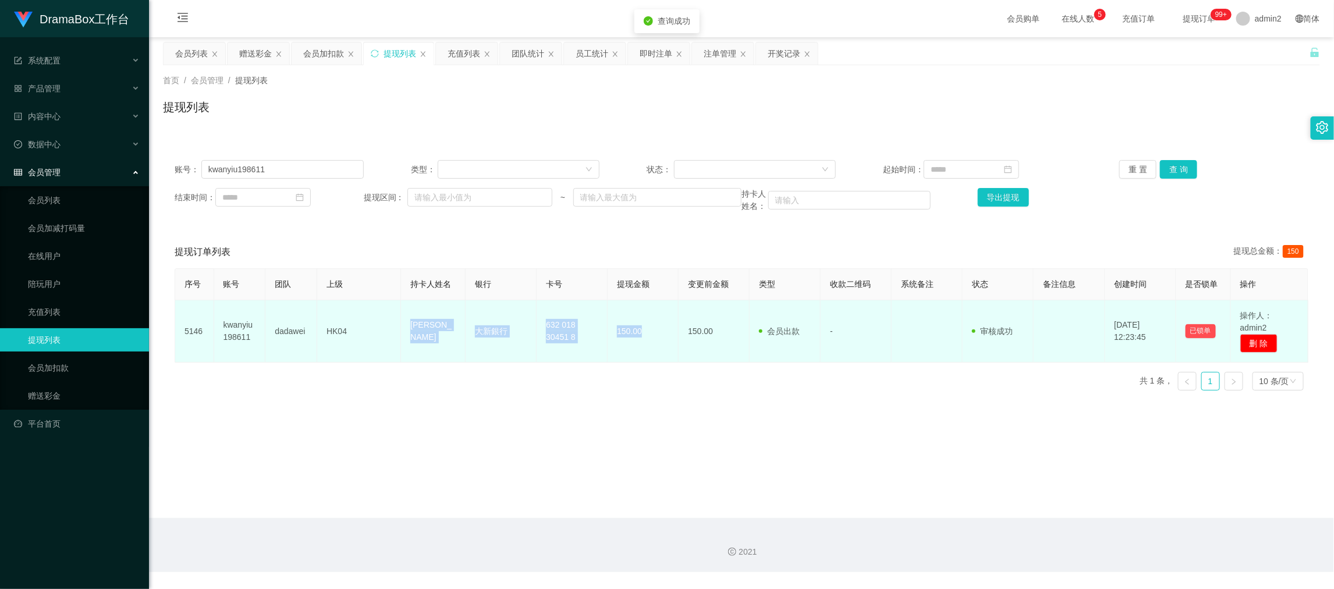
drag, startPoint x: 541, startPoint y: 339, endPoint x: 637, endPoint y: 339, distance: 95.4
click at [637, 339] on tr "5146 kwanyiu198611 dadawei HK04 Lau Kwan Yiu 大新銀行 632 018 30451 8 150.00 150.00…" at bounding box center [741, 331] width 1133 height 62
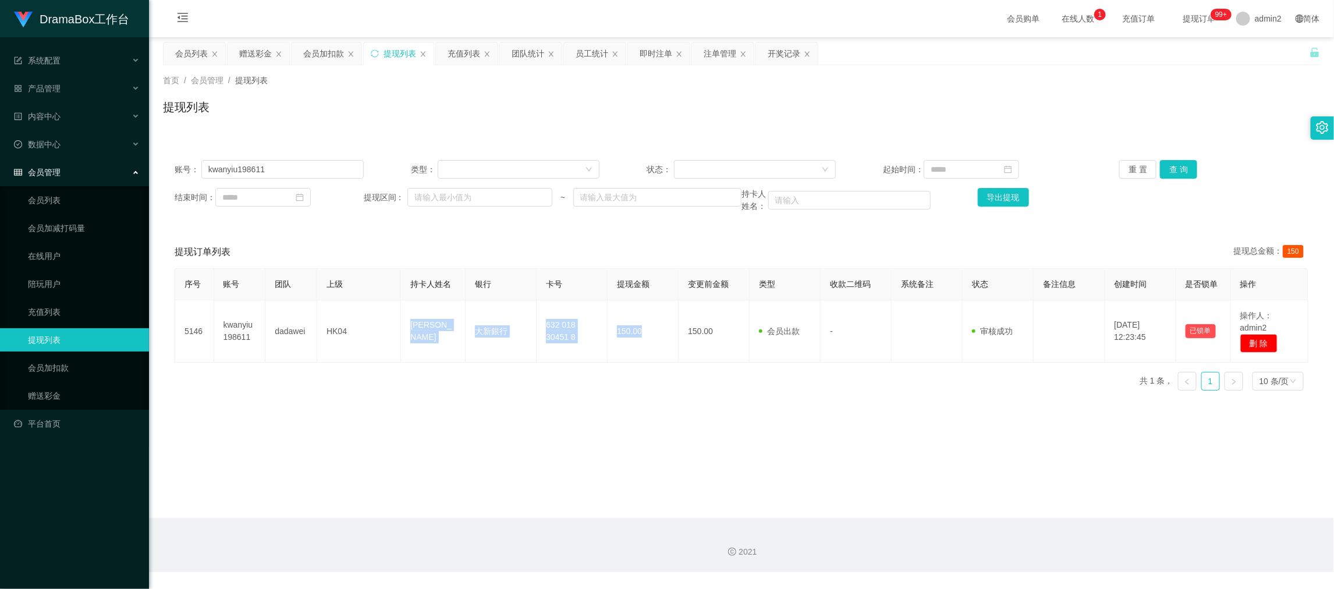
drag, startPoint x: 1036, startPoint y: 517, endPoint x: 496, endPoint y: 214, distance: 619.2
click at [1035, 515] on main "关闭左侧 关闭右侧 关闭其它 刷新页面 会员列表 赠送彩金 会员加扣款 提现列表 充值列表 团队统计 员工统计 即时注单 注单管理 开奖记录 首页 / 会员管…" at bounding box center [741, 277] width 1185 height 481
click at [335, 159] on div "账号： kwanyiu198611 类型： 状态： 起始时间： 重 置 查 询 结束时间： 提现区间： ~ 持卡人姓名： 导出提现" at bounding box center [741, 186] width 1157 height 76
click at [335, 164] on input "kwanyiu198611" at bounding box center [282, 169] width 162 height 19
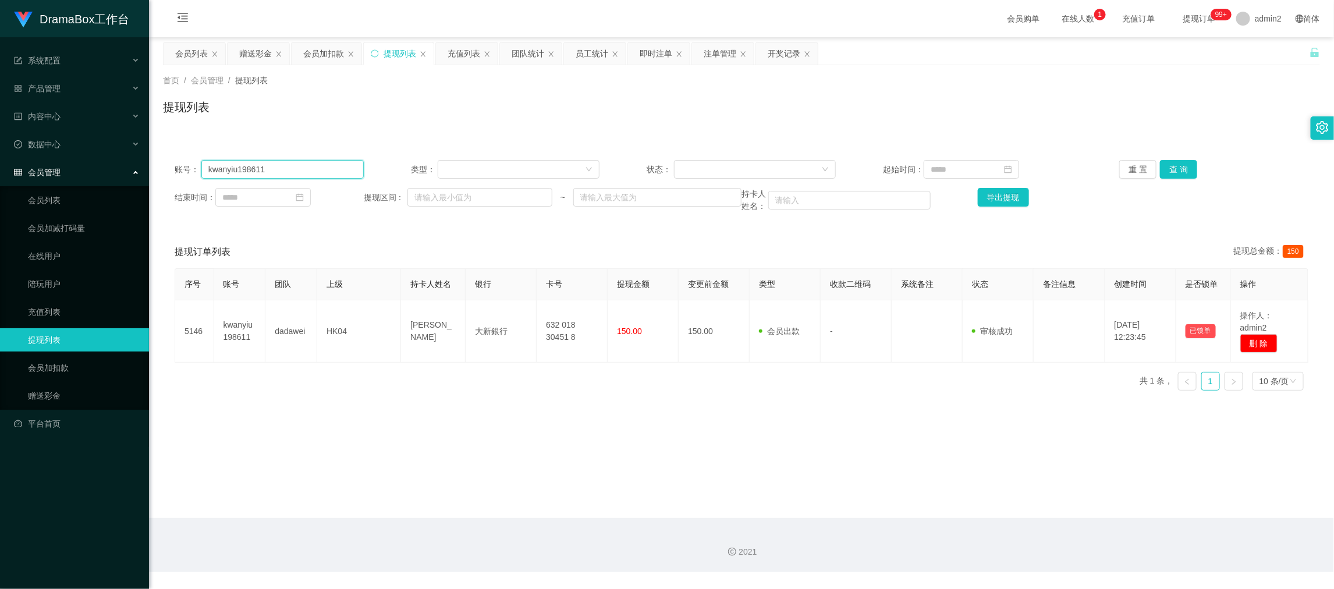
click at [335, 164] on input "kwanyiu198611" at bounding box center [282, 169] width 162 height 19
paste input "vincy000"
type input "vincy000"
click at [1170, 166] on button "查 询" at bounding box center [1178, 169] width 37 height 19
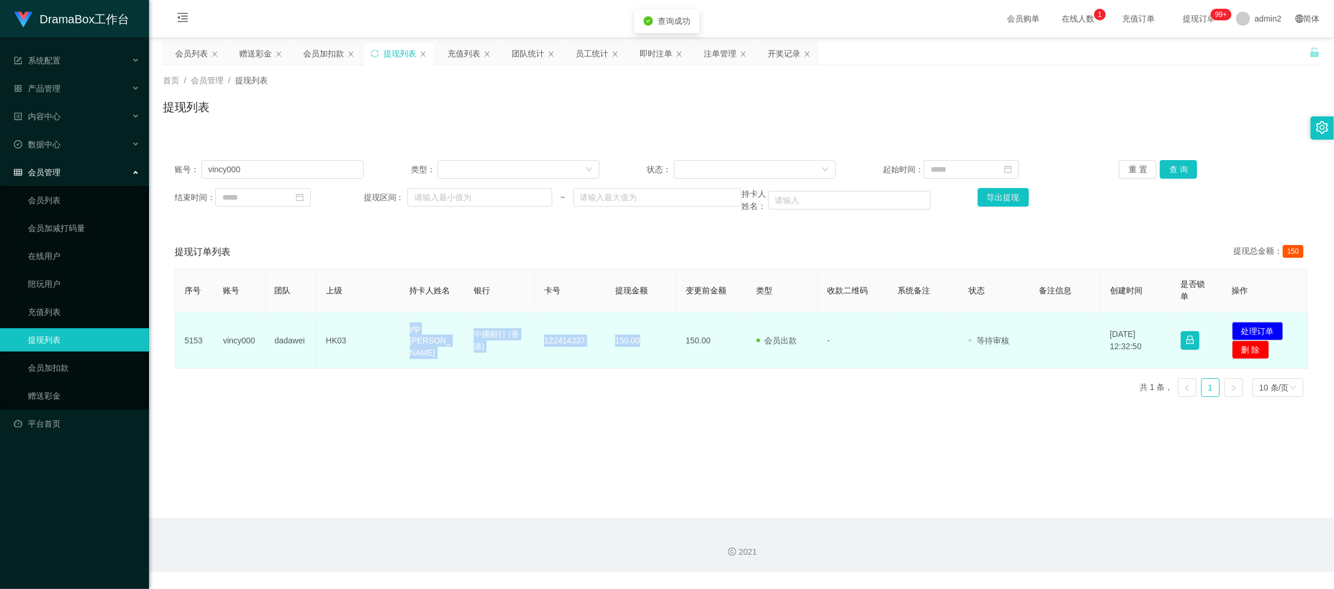
drag, startPoint x: 389, startPoint y: 328, endPoint x: 650, endPoint y: 353, distance: 262.5
click at [650, 353] on tr "5153 vincy000 dadawei HK03 yip wai sie 中國銀行 (香港) 122414337 150.00 150.00 会员出款 人…" at bounding box center [741, 340] width 1133 height 56
click at [1238, 329] on button "处理订单" at bounding box center [1257, 331] width 51 height 19
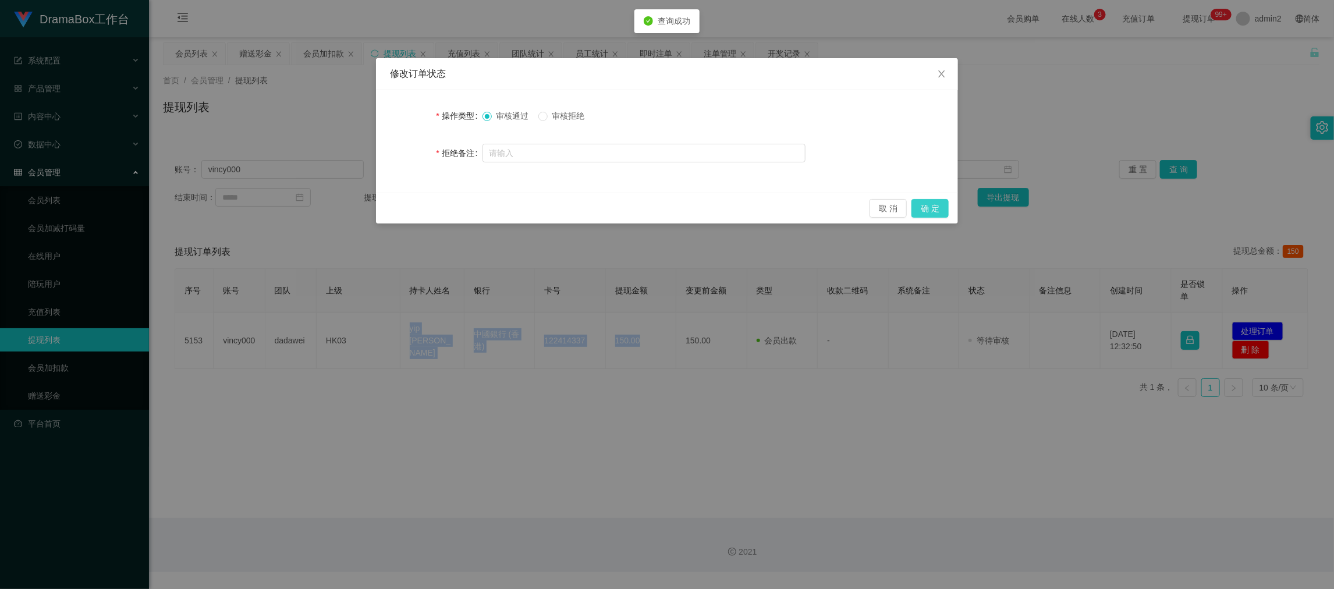
click at [939, 205] on button "确 定" at bounding box center [929, 208] width 37 height 19
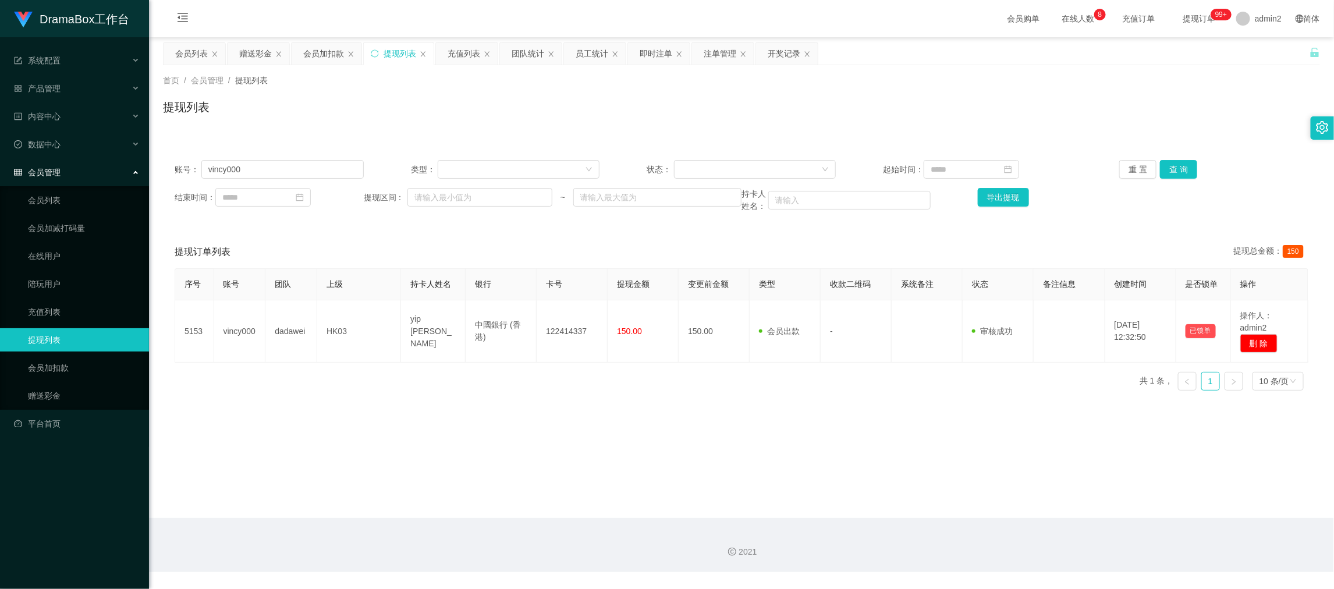
click at [1037, 510] on main "关闭左侧 关闭右侧 关闭其它 刷新页面 会员列表 赠送彩金 会员加扣款 提现列表 充值列表 团队统计 员工统计 即时注单 注单管理 开奖记录 首页 / 会员管…" at bounding box center [741, 277] width 1185 height 481
click at [291, 167] on input "vincy000" at bounding box center [282, 169] width 162 height 19
drag, startPoint x: 291, startPoint y: 167, endPoint x: 488, endPoint y: 167, distance: 196.1
click at [320, 167] on input "vincy000" at bounding box center [282, 169] width 162 height 19
paste input "Wayneleung"
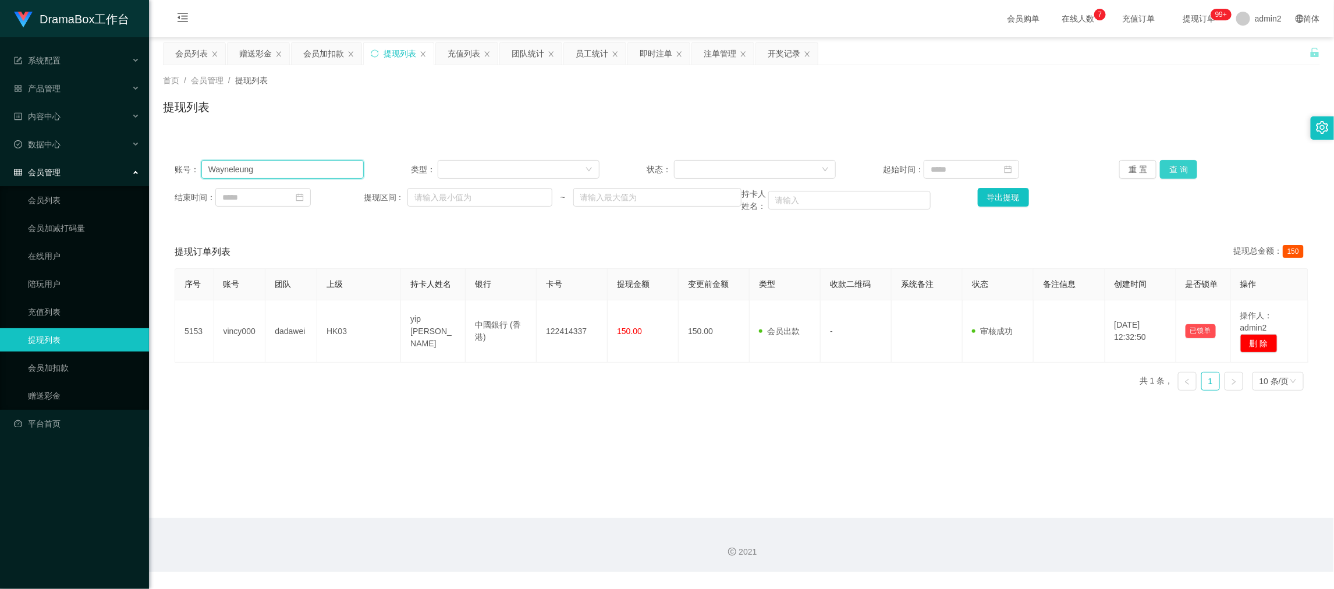
type input "Wayneleung"
click at [1178, 169] on button "查 询" at bounding box center [1178, 169] width 37 height 19
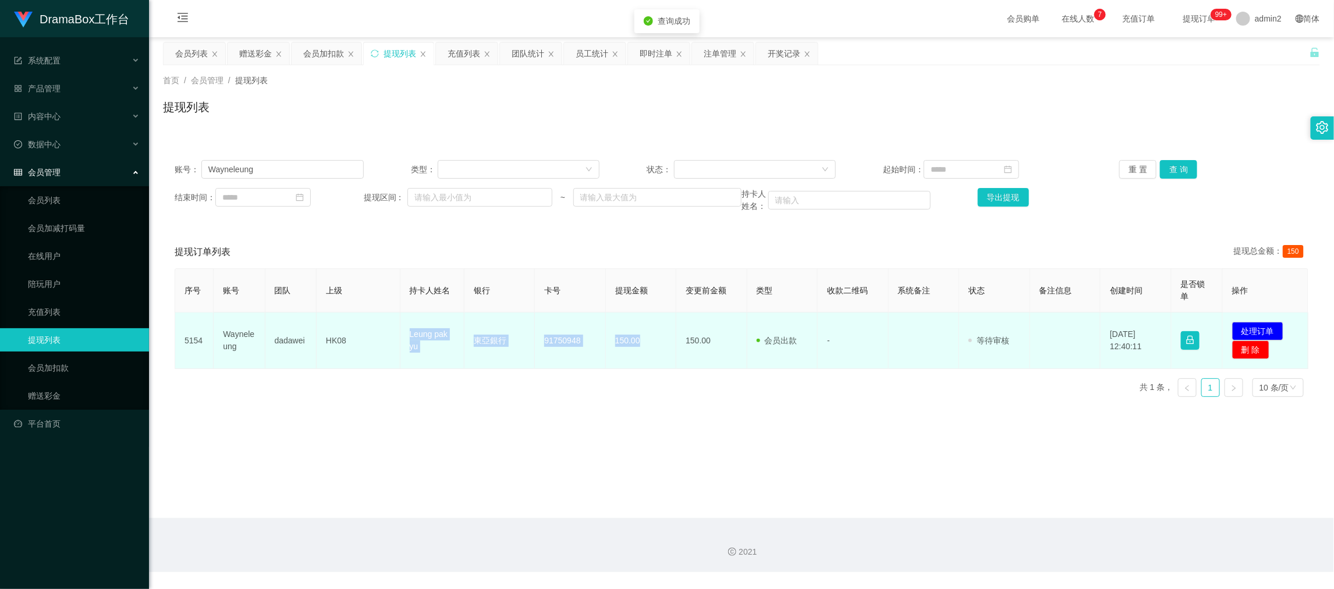
drag, startPoint x: 387, startPoint y: 335, endPoint x: 645, endPoint y: 350, distance: 258.2
click at [645, 350] on tr "5154 Wayneleung dadawei HK08 Leung pak yu 東亞銀行 [FINANCIAL_ID] 150.00 150.00 会员出…" at bounding box center [741, 340] width 1133 height 56
click at [1253, 327] on button "处理订单" at bounding box center [1257, 331] width 51 height 19
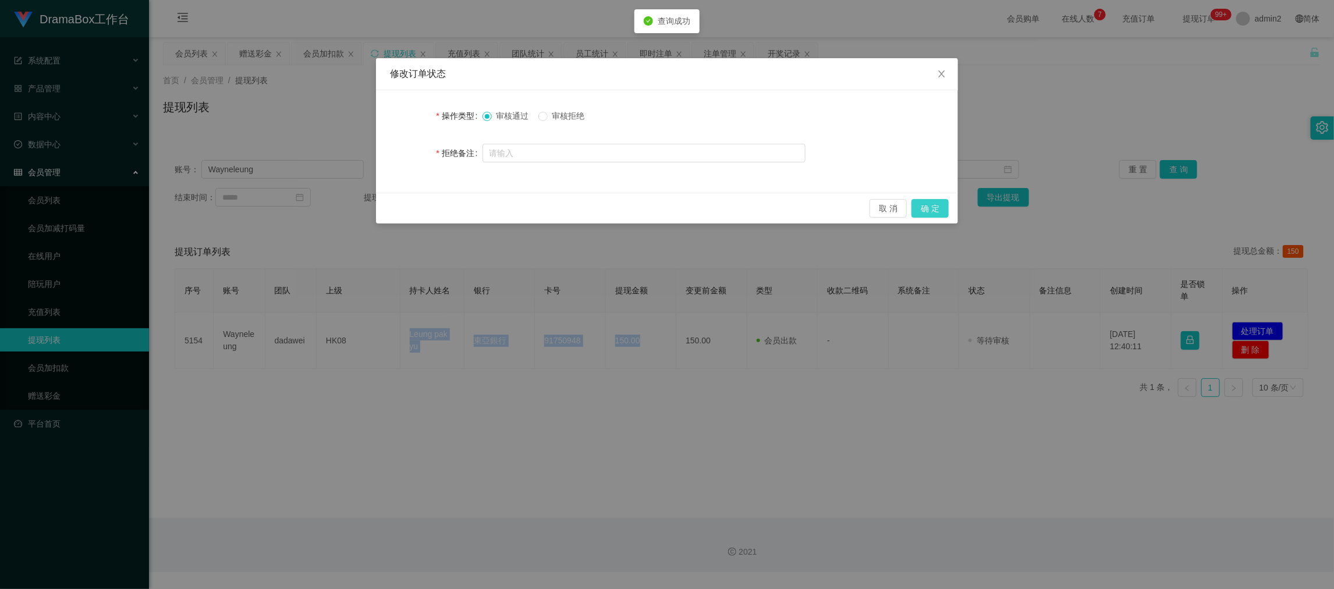
drag, startPoint x: 931, startPoint y: 207, endPoint x: 954, endPoint y: 208, distance: 23.3
click at [931, 207] on button "确 定" at bounding box center [929, 208] width 37 height 19
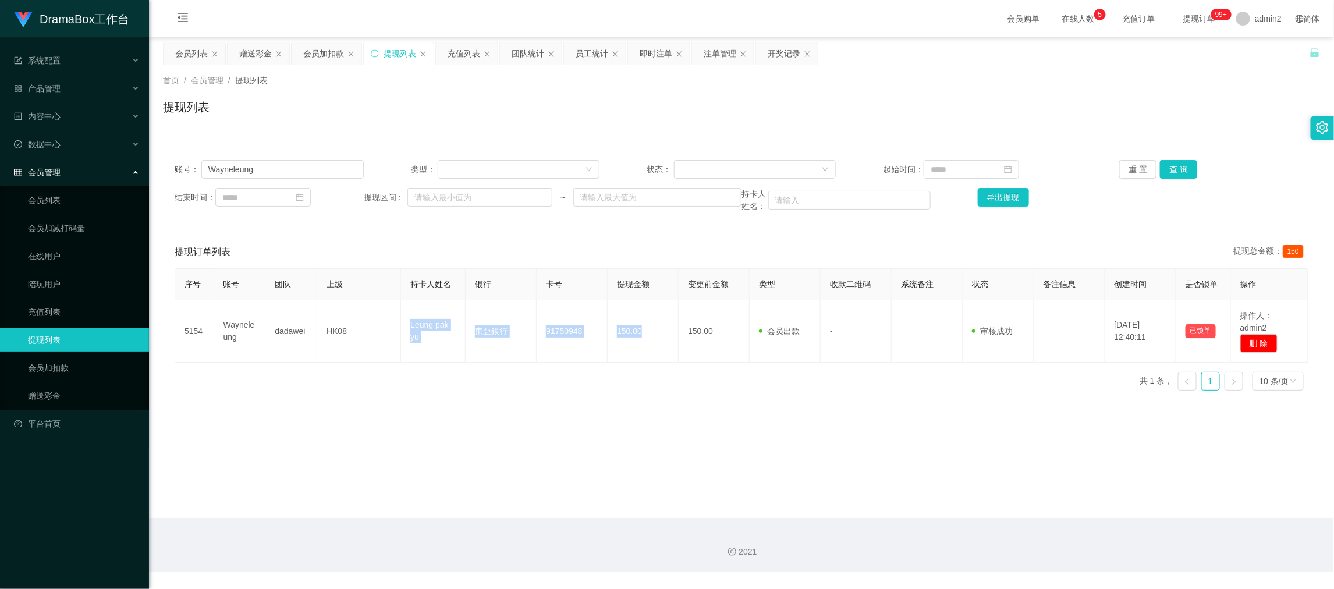
click at [936, 553] on div "2021" at bounding box center [741, 552] width 1166 height 12
click at [522, 56] on div "团队统计" at bounding box center [527, 53] width 33 height 22
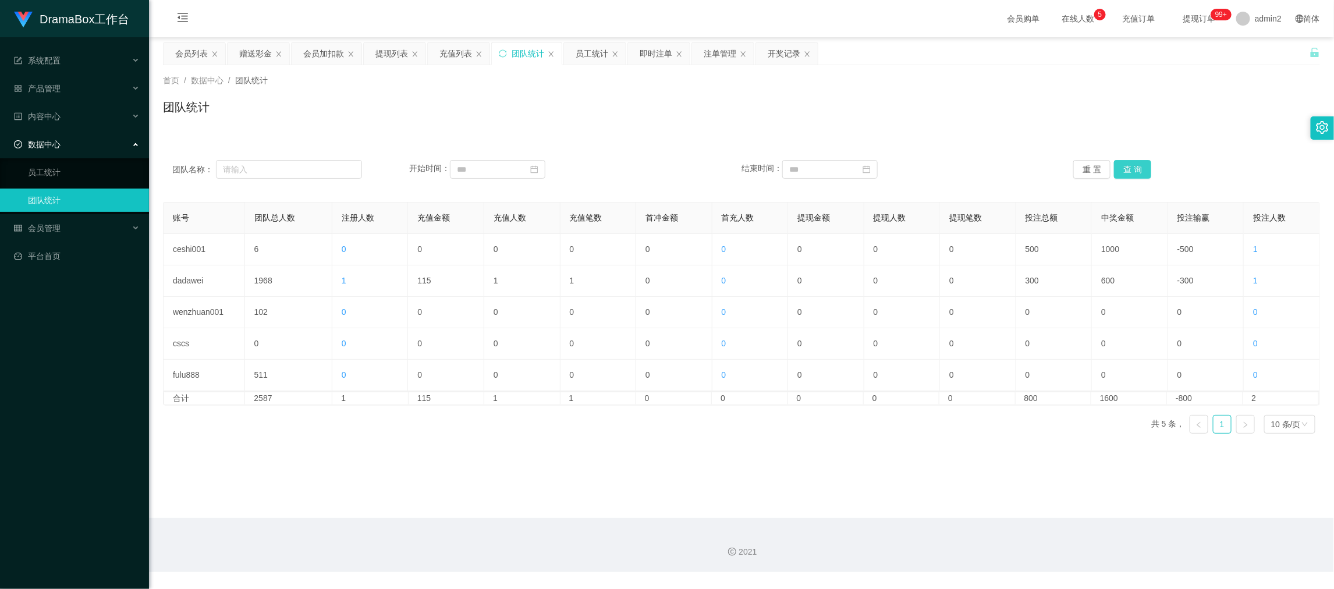
click at [1135, 162] on button "查 询" at bounding box center [1132, 169] width 37 height 19
click at [1132, 166] on button "查 询" at bounding box center [1132, 169] width 37 height 19
click at [907, 470] on main "关闭左侧 关闭右侧 关闭其它 刷新页面 会员列表 赠送彩金 会员加扣款 提现列表 充值列表 团队统计 员工统计 即时注单 注单管理 开奖记录 首页 / 数据中…" at bounding box center [741, 277] width 1185 height 481
click at [852, 507] on main "关闭左侧 关闭右侧 关闭其它 刷新页面 会员列表 赠送彩金 会员加扣款 提现列表 充值列表 团队统计 员工统计 即时注单 注单管理 开奖记录 首页 / 数据中…" at bounding box center [741, 277] width 1185 height 481
click at [727, 434] on div "账号 团队总人数 注册人数 充值金额 充值人数 充值笔数 首冲金额 首充人数 提现金额 提现人数 提现笔数 投注总额 中奖金额 投注输赢 投注人数 ceshi…" at bounding box center [741, 322] width 1157 height 241
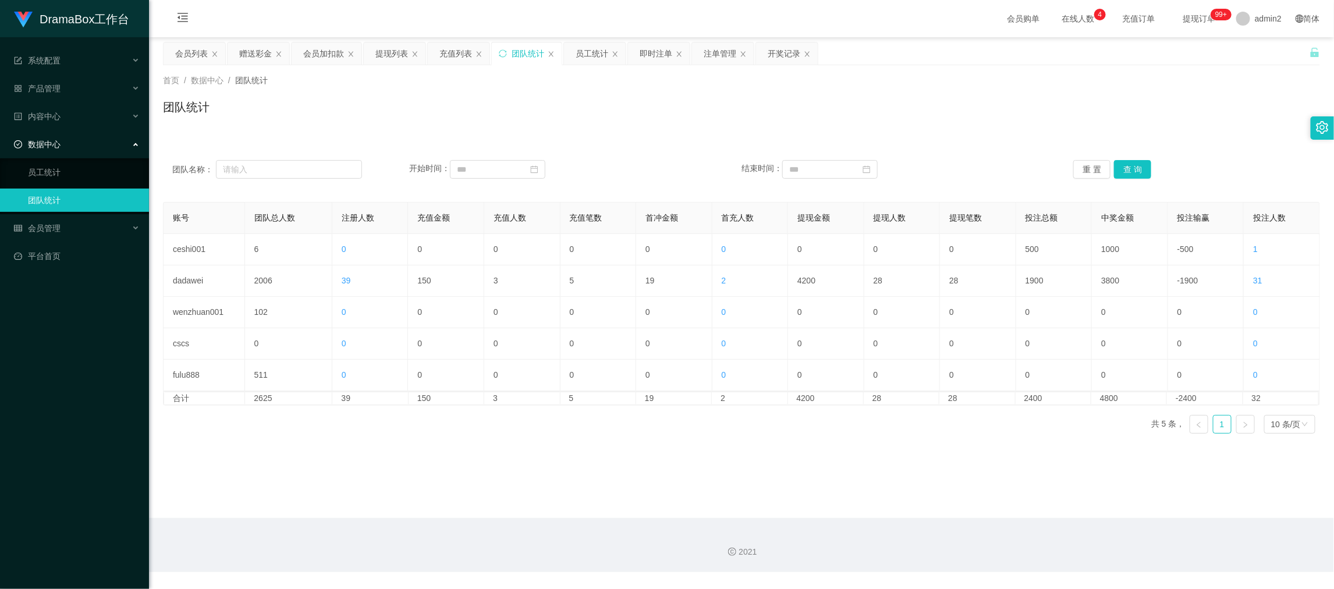
click at [924, 518] on div "2021" at bounding box center [741, 545] width 1185 height 54
click at [321, 53] on div "会员加扣款" at bounding box center [323, 53] width 41 height 22
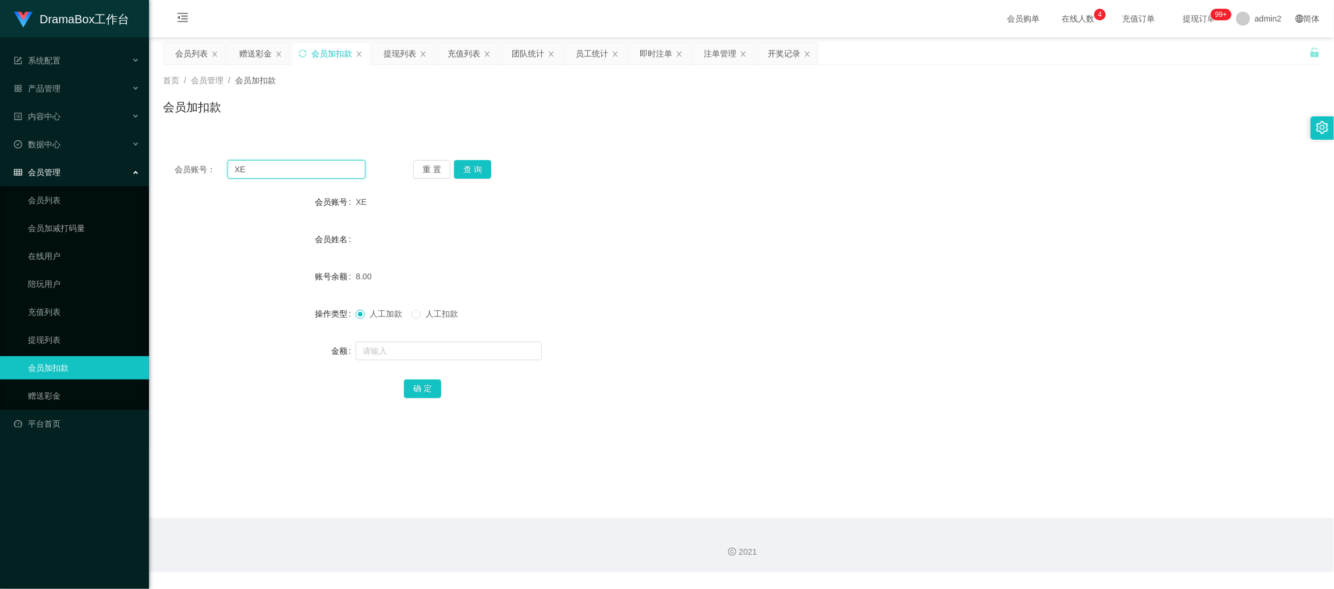
click at [291, 167] on input "XE" at bounding box center [296, 169] width 138 height 19
drag, startPoint x: 291, startPoint y: 167, endPoint x: 409, endPoint y: 173, distance: 118.3
click at [295, 167] on input "XE" at bounding box center [296, 169] width 138 height 19
click at [481, 166] on button "查 询" at bounding box center [472, 169] width 37 height 19
click at [464, 348] on input "text" at bounding box center [448, 351] width 186 height 19
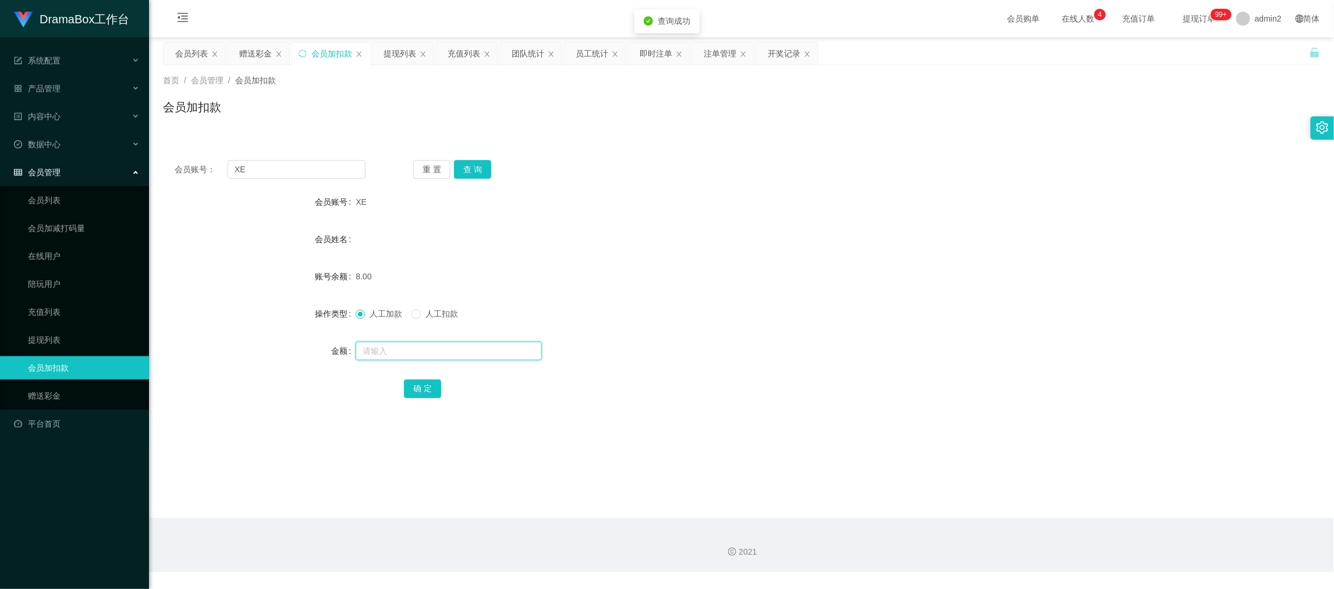
click at [464, 348] on input "text" at bounding box center [448, 351] width 186 height 19
type input "8"
click at [424, 384] on button "确 定" at bounding box center [422, 388] width 37 height 19
click at [738, 316] on div "人工加款 人工扣款" at bounding box center [692, 313] width 675 height 23
click at [246, 43] on div "赠送彩金" at bounding box center [255, 53] width 33 height 22
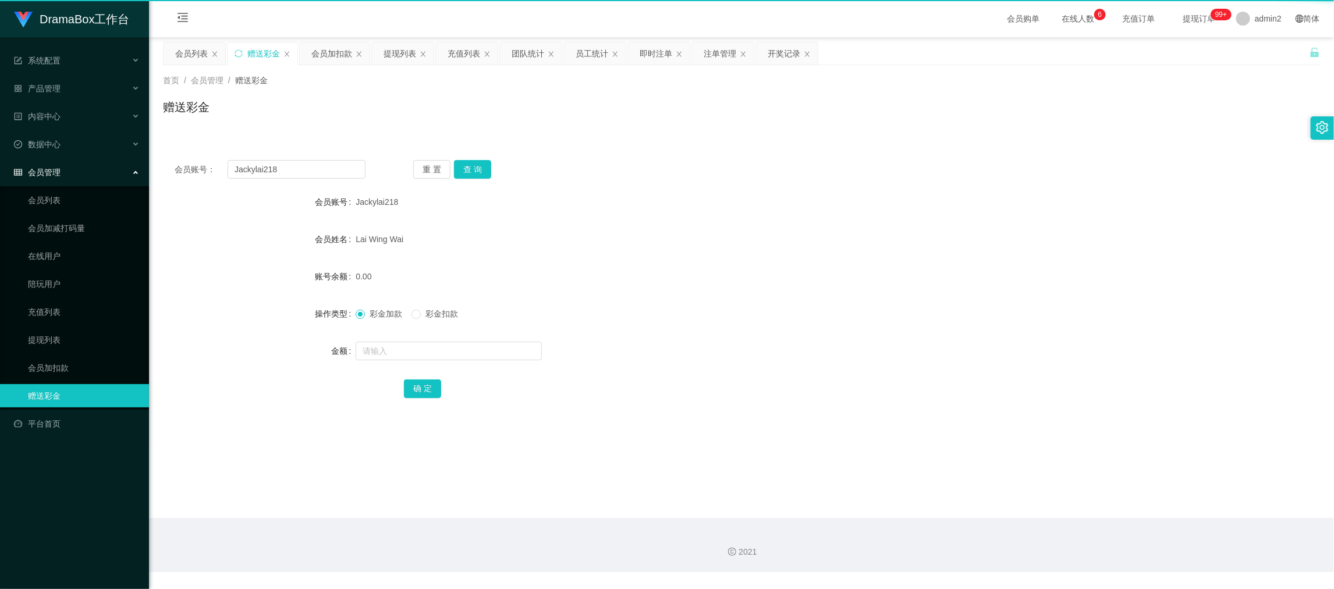
click at [248, 52] on div "赠送彩金" at bounding box center [263, 53] width 33 height 22
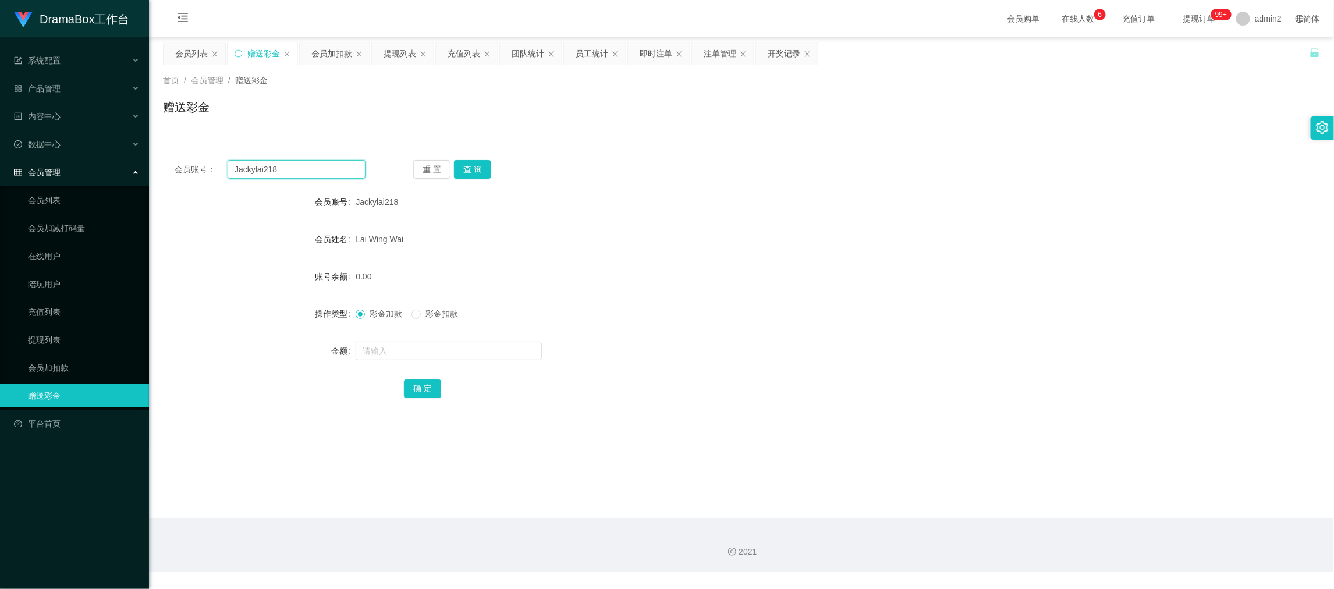
click at [323, 161] on input "Jackylai218" at bounding box center [296, 169] width 138 height 19
paste input "aa246"
type input "aa2468"
click at [464, 170] on button "查 询" at bounding box center [472, 169] width 37 height 19
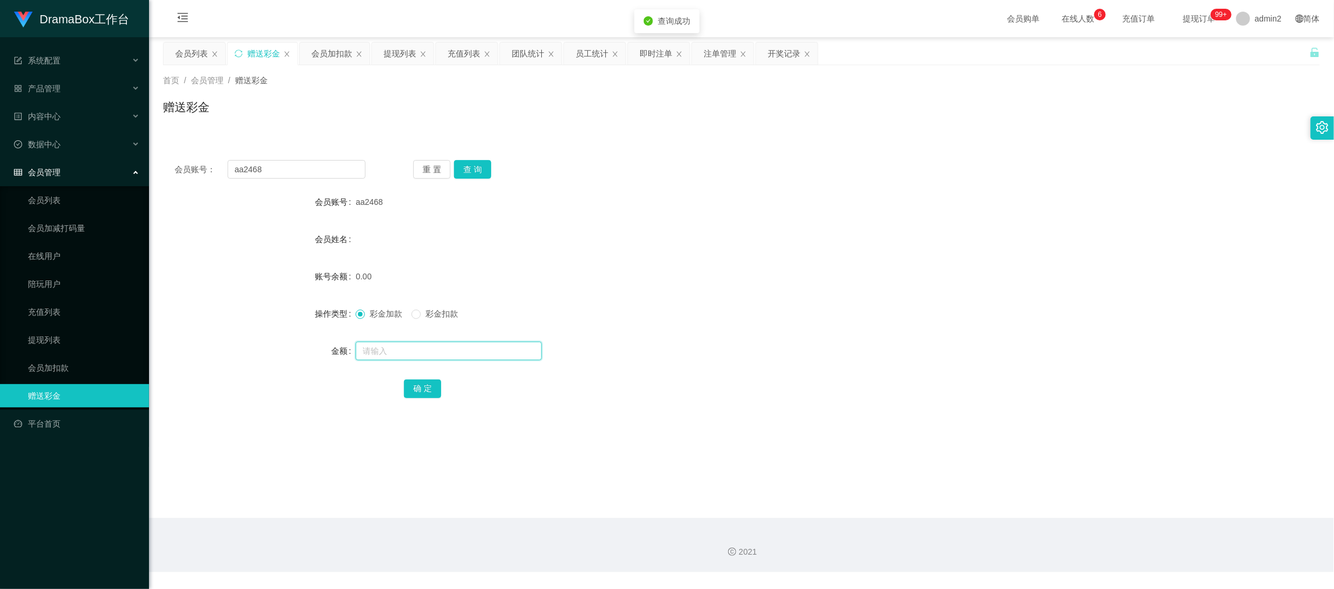
click at [485, 357] on input "text" at bounding box center [448, 351] width 186 height 19
type input "400"
click at [425, 391] on button "确 定" at bounding box center [422, 388] width 37 height 19
click at [764, 315] on div "彩金加款 彩金扣款" at bounding box center [692, 313] width 675 height 23
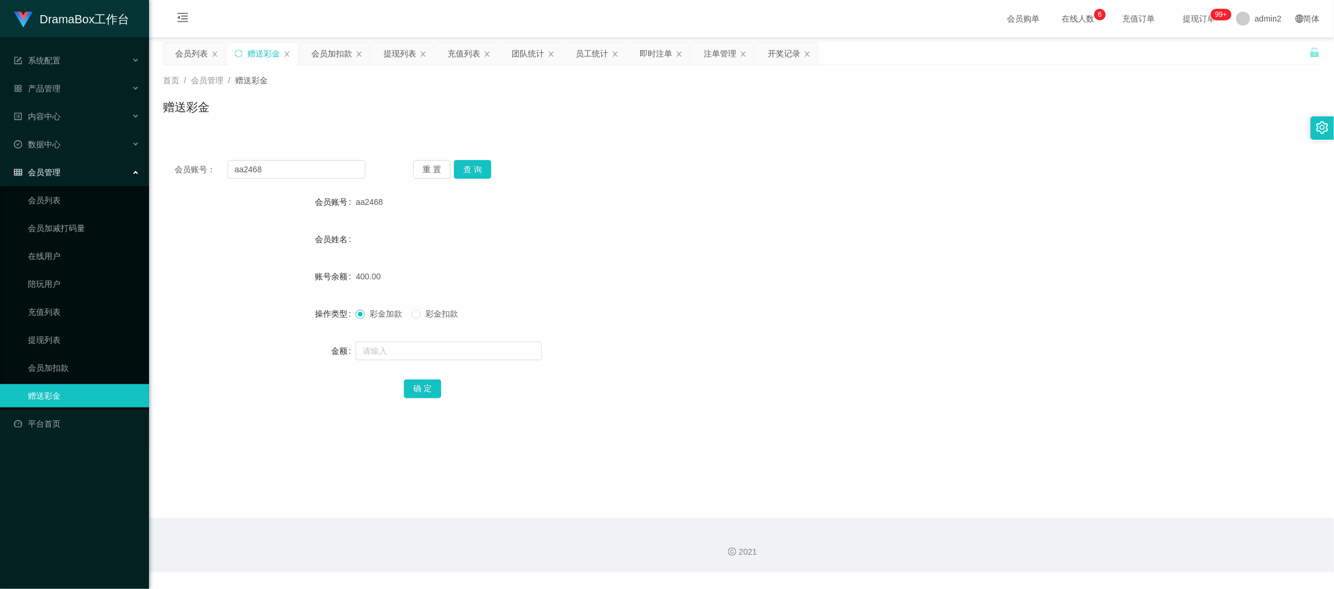
click at [320, 51] on div "会员加扣款" at bounding box center [331, 53] width 41 height 22
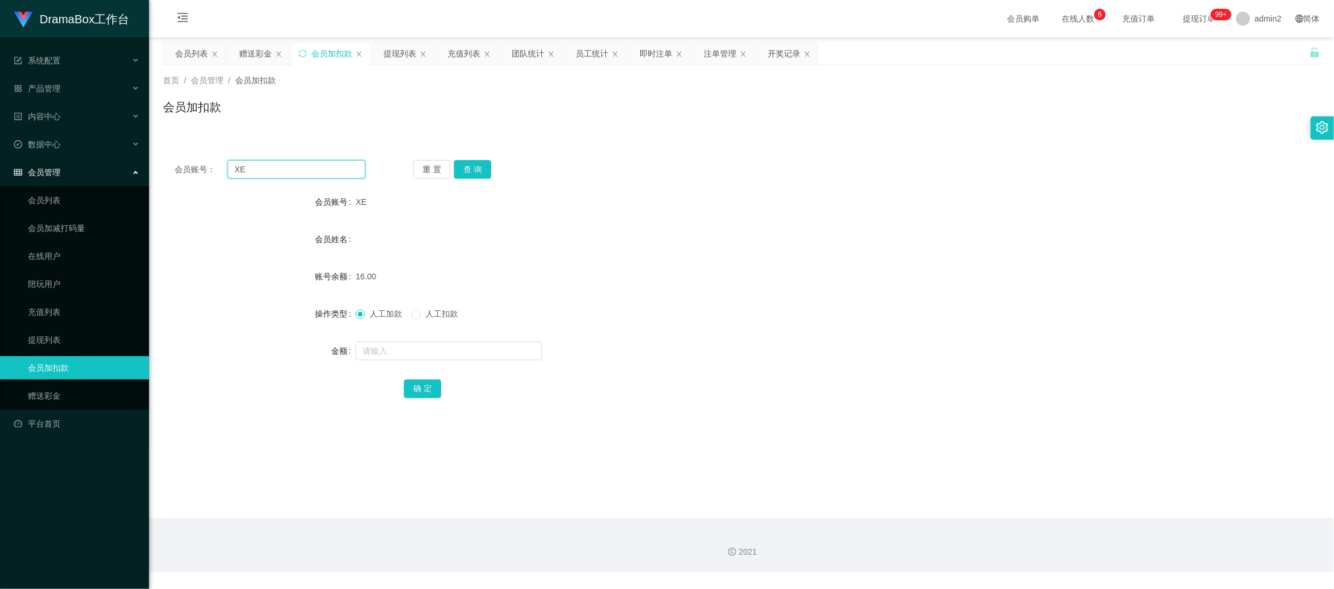
click at [338, 167] on input "XE" at bounding box center [296, 169] width 138 height 19
drag, startPoint x: 338, startPoint y: 167, endPoint x: 443, endPoint y: 175, distance: 105.0
click at [339, 167] on input "XE" at bounding box center [296, 169] width 138 height 19
paste input "1888"
type input "1888"
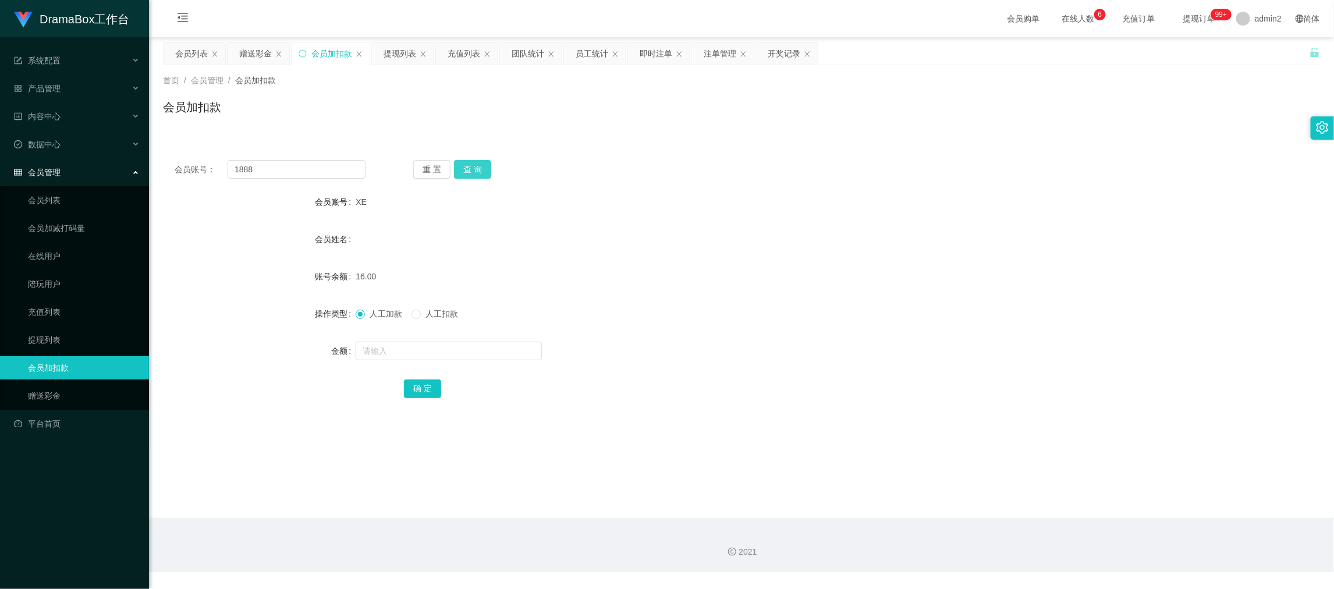
click at [475, 166] on button "查 询" at bounding box center [472, 169] width 37 height 19
click at [500, 349] on input "text" at bounding box center [448, 351] width 186 height 19
type input "8"
drag, startPoint x: 407, startPoint y: 387, endPoint x: 550, endPoint y: 357, distance: 145.7
click at [407, 387] on button "确 定" at bounding box center [422, 388] width 37 height 19
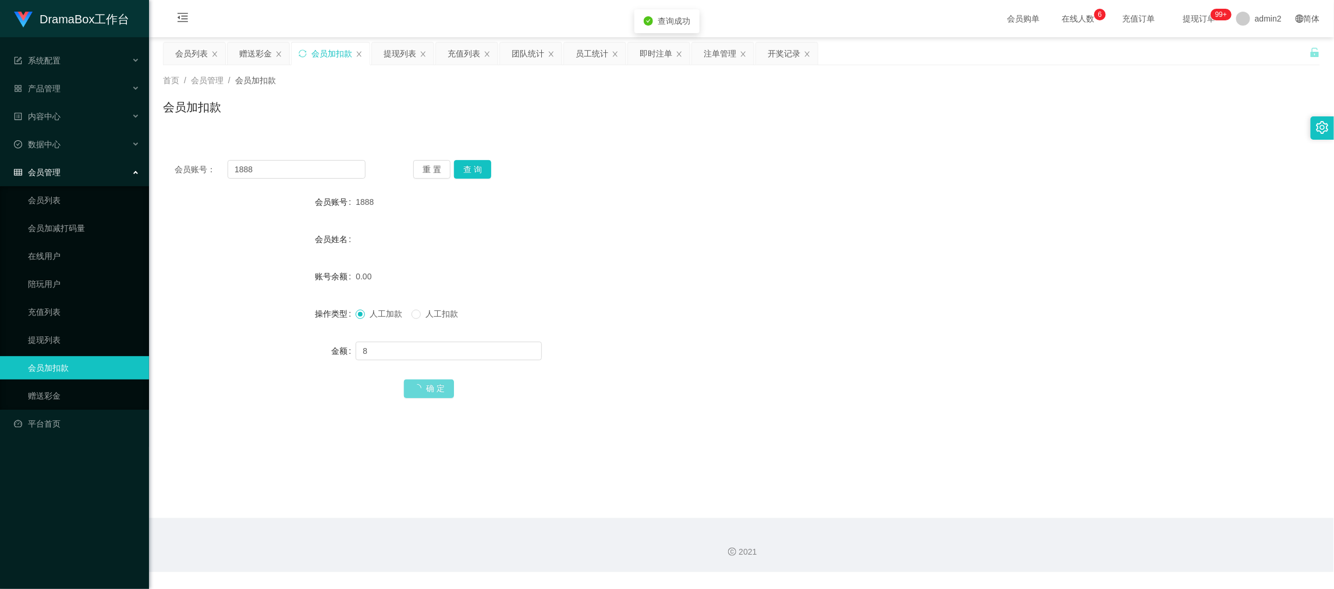
click at [763, 317] on div "人工加款 人工扣款" at bounding box center [692, 313] width 675 height 23
click at [298, 166] on input "1888" at bounding box center [296, 169] width 138 height 19
drag, startPoint x: 298, startPoint y: 166, endPoint x: 432, endPoint y: 173, distance: 134.0
click at [302, 168] on input "1888" at bounding box center [296, 169] width 138 height 19
paste input "XE"
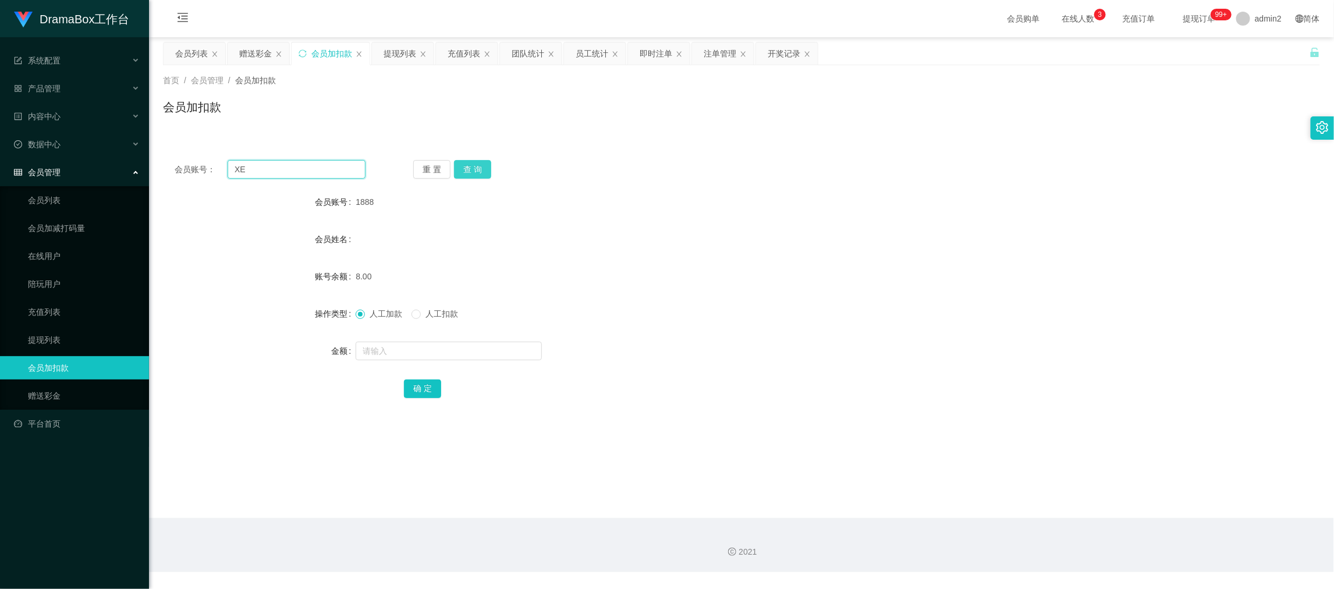
type input "XE"
drag, startPoint x: 472, startPoint y: 171, endPoint x: 475, endPoint y: 191, distance: 20.1
click at [473, 171] on button "查 询" at bounding box center [472, 169] width 37 height 19
click at [498, 353] on input "text" at bounding box center [448, 351] width 186 height 19
type input "8"
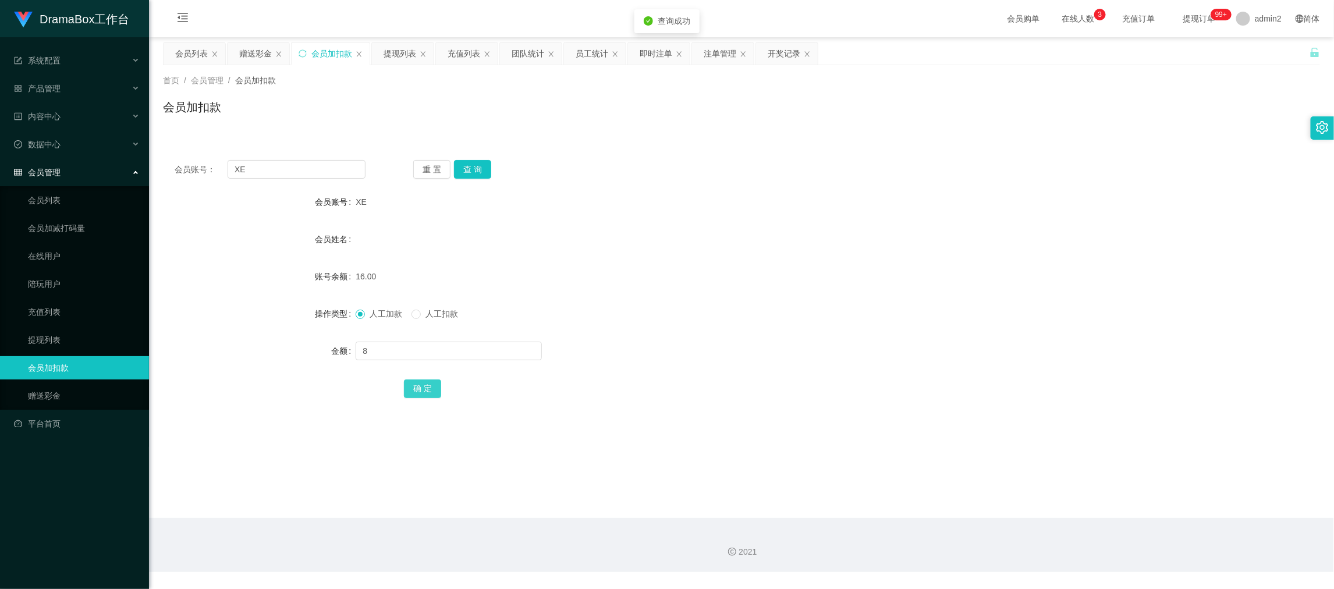
click at [421, 387] on button "确 定" at bounding box center [422, 388] width 37 height 19
click at [750, 303] on div "人工加款 人工扣款" at bounding box center [692, 313] width 675 height 23
drag, startPoint x: 1034, startPoint y: 504, endPoint x: 555, endPoint y: 232, distance: 550.8
click at [1033, 504] on main "关闭左侧 关闭右侧 关闭其它 刷新页面 会员列表 赠送彩金 会员加扣款 提现列表 充值列表 团队统计 员工统计 即时注单 注单管理 开奖记录 首页 / 会员管…" at bounding box center [741, 277] width 1185 height 481
click at [410, 55] on div "提现列表" at bounding box center [399, 53] width 33 height 22
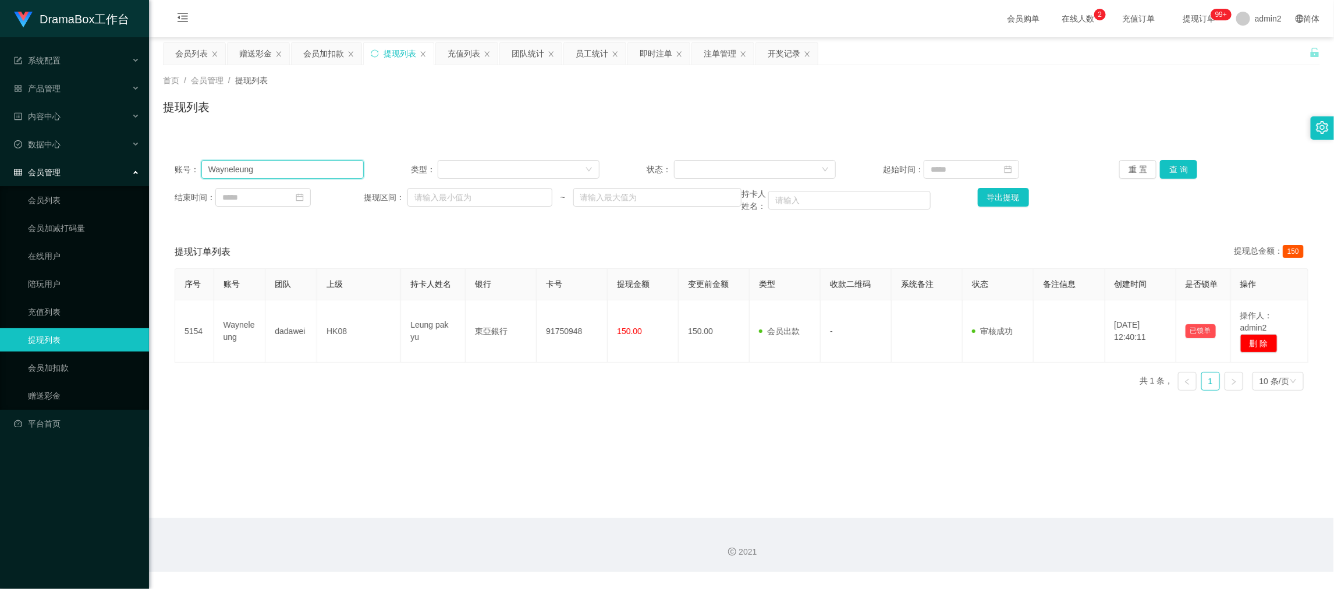
click at [289, 175] on input "Wayneleung" at bounding box center [282, 169] width 162 height 19
paste input "pun123"
type input "pun123"
click at [1169, 168] on button "查 询" at bounding box center [1178, 169] width 37 height 19
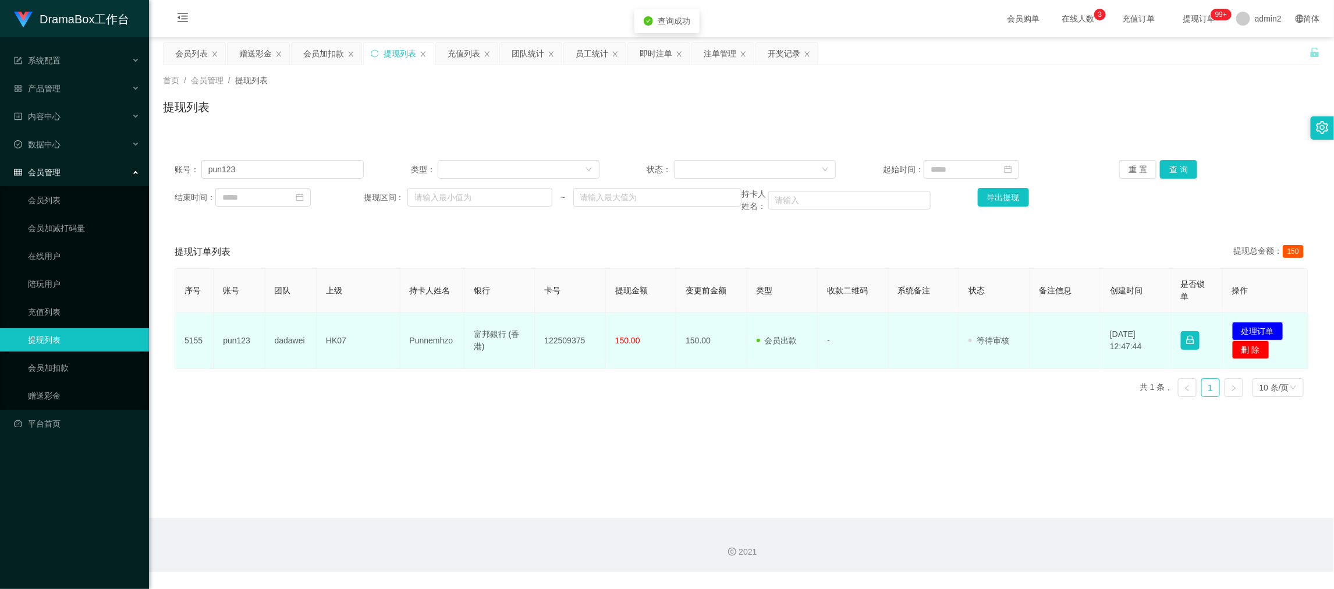
drag, startPoint x: 529, startPoint y: 438, endPoint x: 398, endPoint y: 347, distance: 159.0
click at [510, 422] on main "关闭左侧 关闭右侧 关闭其它 刷新页面 会员列表 赠送彩金 会员加扣款 提现列表 充值列表 团队统计 员工统计 即时注单 注单管理 开奖记录 首页 / 会员管…" at bounding box center [741, 277] width 1185 height 481
drag, startPoint x: 387, startPoint y: 327, endPoint x: 638, endPoint y: 350, distance: 252.4
click at [638, 350] on tr "5155 pun123 dadawei HK07 Punnemhzo 富邦銀行 (香港) 122509375 150.00 150.00 会员出款 人工取款 …" at bounding box center [741, 340] width 1133 height 56
click at [1255, 324] on button "处理订单" at bounding box center [1257, 331] width 51 height 19
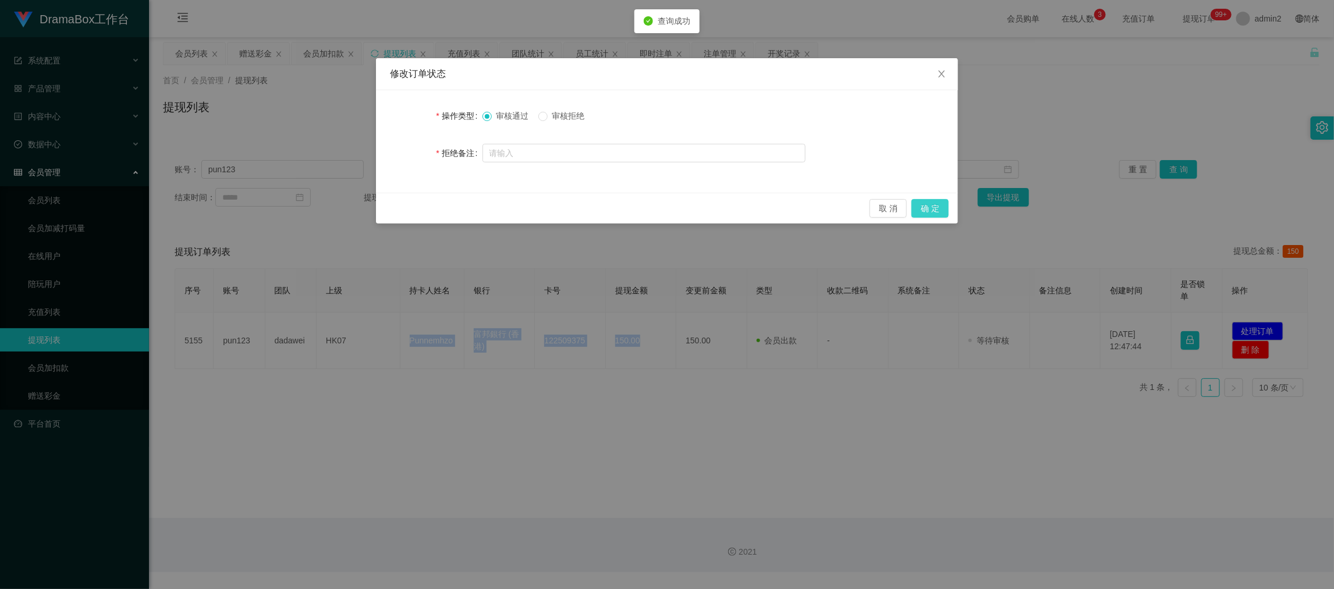
click at [938, 209] on button "确 定" at bounding box center [929, 208] width 37 height 19
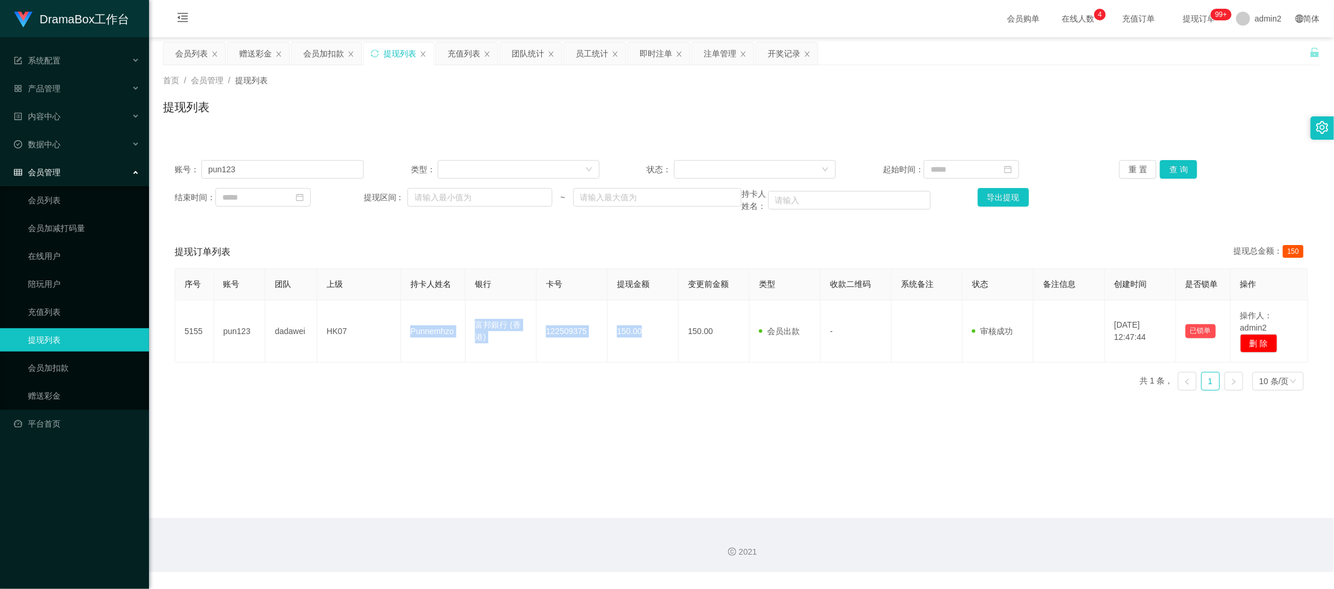
drag, startPoint x: 546, startPoint y: 418, endPoint x: 423, endPoint y: 285, distance: 181.1
click at [546, 413] on main "关闭左侧 关闭右侧 关闭其它 刷新页面 会员列表 赠送彩金 会员加扣款 提现列表 充值列表 团队统计 员工统计 即时注单 注单管理 开奖记录 首页 / 会员管…" at bounding box center [741, 277] width 1185 height 481
drag, startPoint x: 180, startPoint y: 49, endPoint x: 271, endPoint y: 116, distance: 111.9
click at [181, 49] on div "会员列表" at bounding box center [191, 53] width 33 height 22
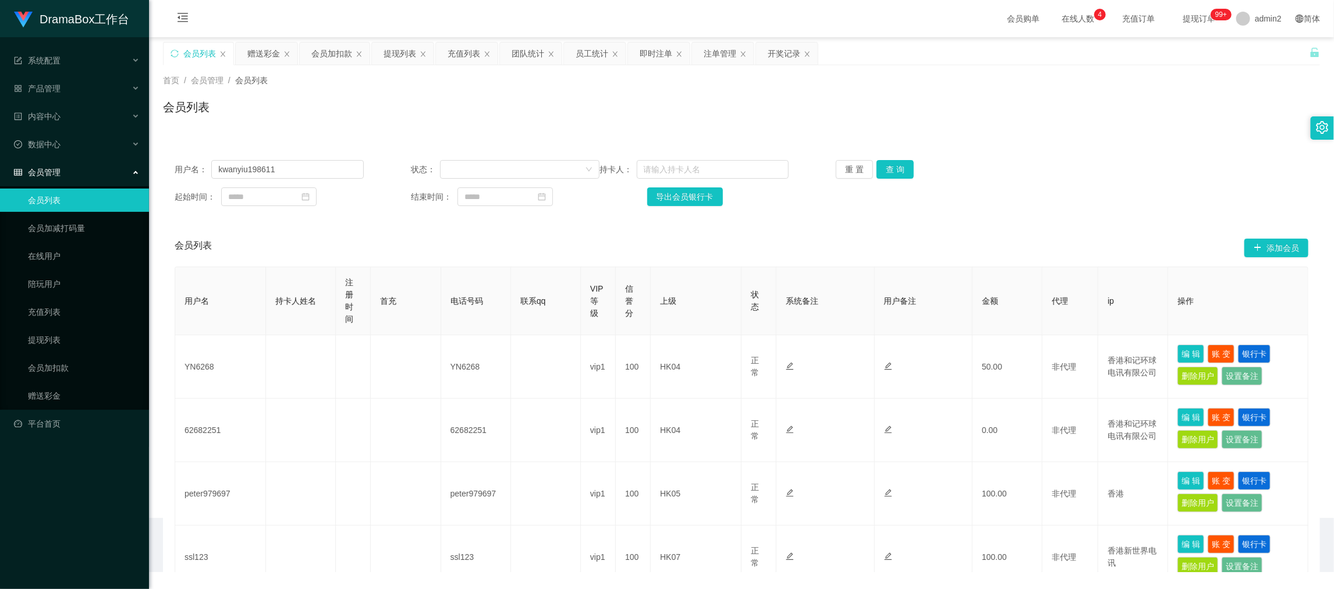
click at [332, 180] on div "用户名： kwanyiu198611 状态： 持卡人： 重 置 查 询 起始时间： 结束时间： 导出会员银行卡" at bounding box center [741, 182] width 1157 height 69
click at [332, 172] on input "kwanyiu198611" at bounding box center [287, 169] width 152 height 19
paste input "wenyanyan"
type input "wenyanyan"
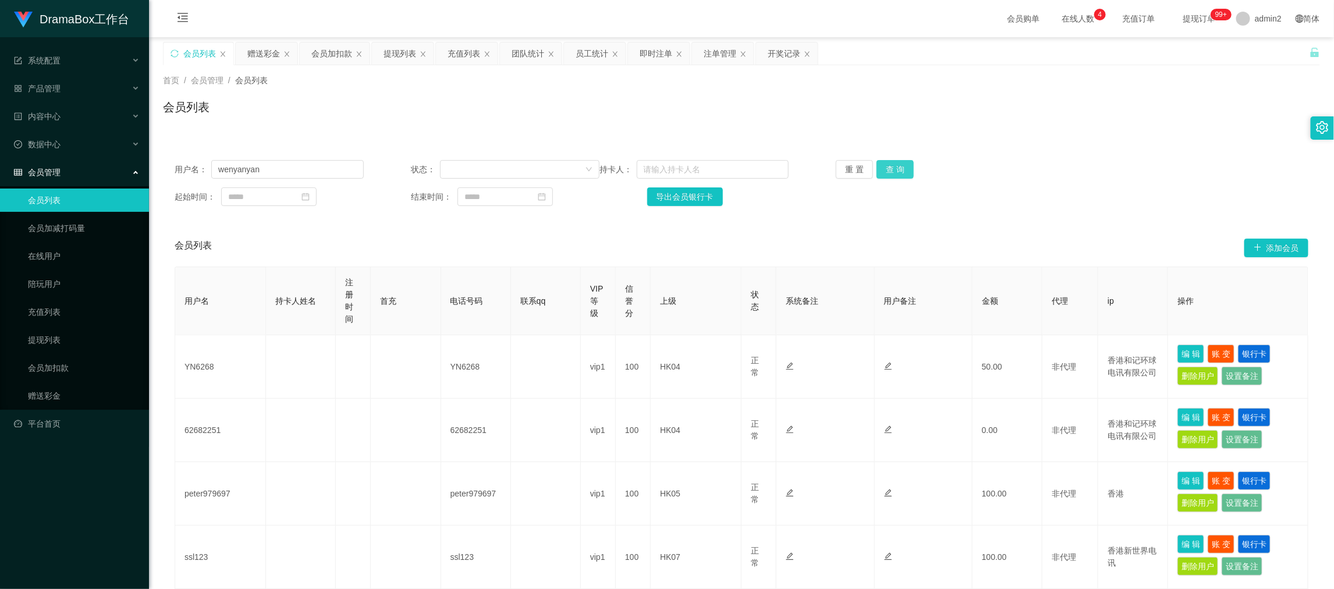
drag, startPoint x: 892, startPoint y: 167, endPoint x: 1040, endPoint y: 222, distance: 157.8
click at [892, 166] on button "查 询" at bounding box center [894, 169] width 37 height 19
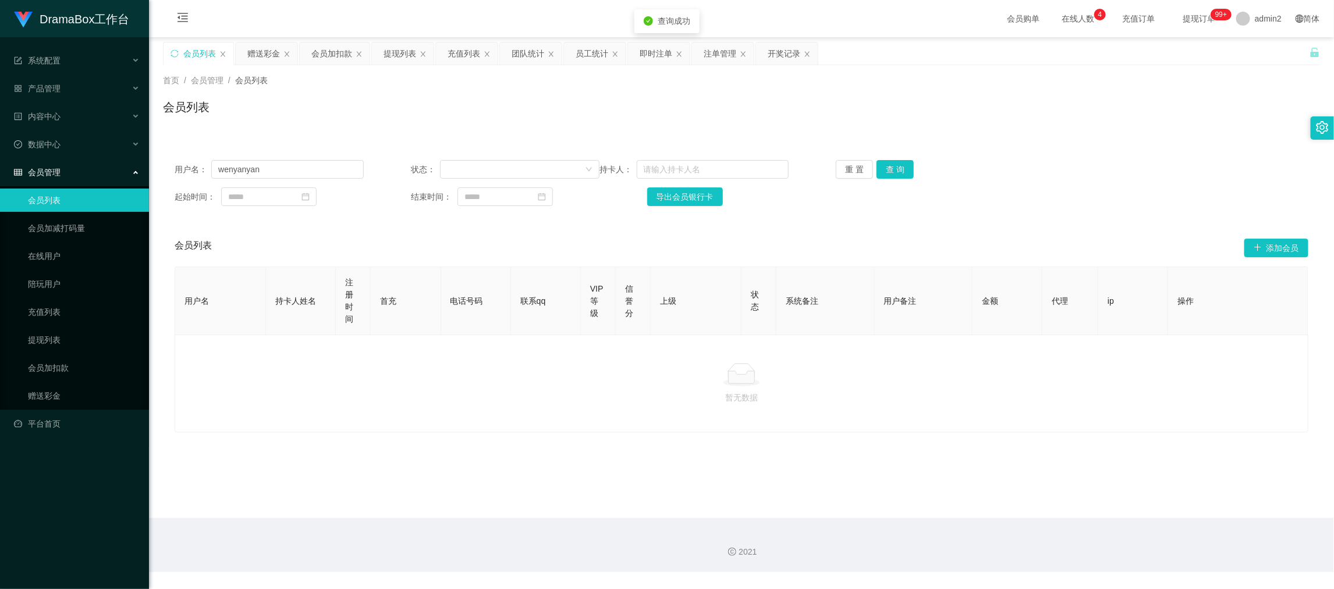
click at [539, 383] on div at bounding box center [741, 374] width 1114 height 23
click at [684, 162] on input "text" at bounding box center [713, 169] width 152 height 19
paste input "wenyanyan"
type input "wenyanyan"
click at [316, 170] on input "wenyanyan" at bounding box center [287, 169] width 152 height 19
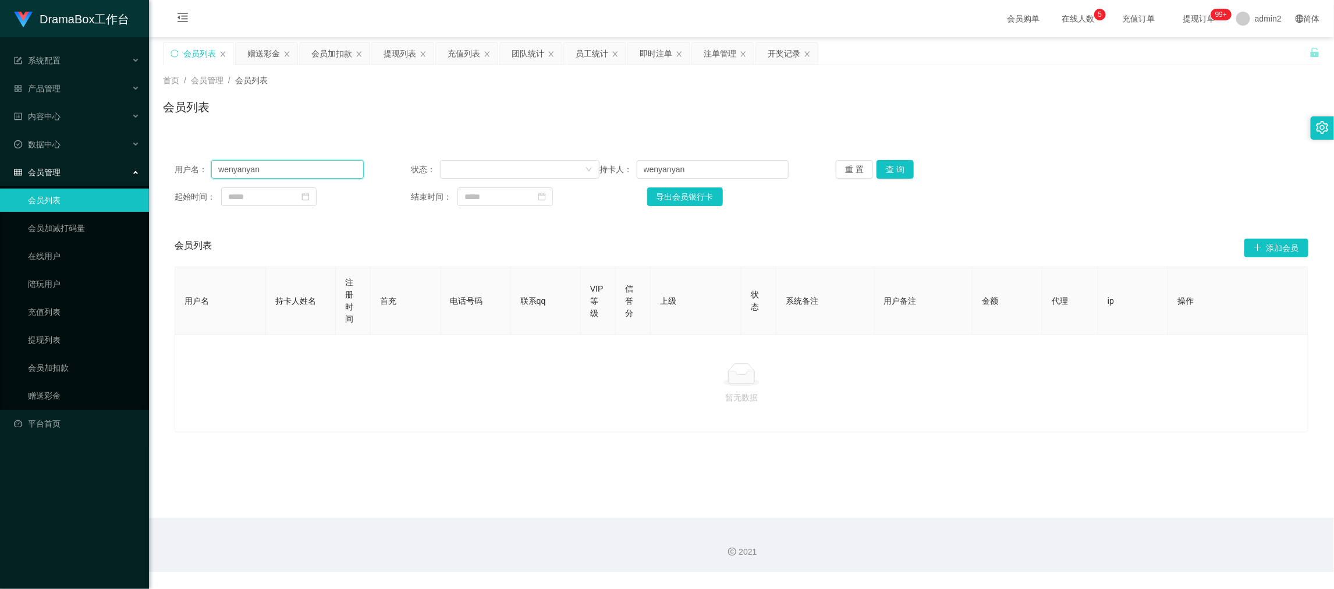
click at [316, 170] on input "wenyanyan" at bounding box center [287, 169] width 152 height 19
click at [887, 168] on button "查 询" at bounding box center [894, 169] width 37 height 19
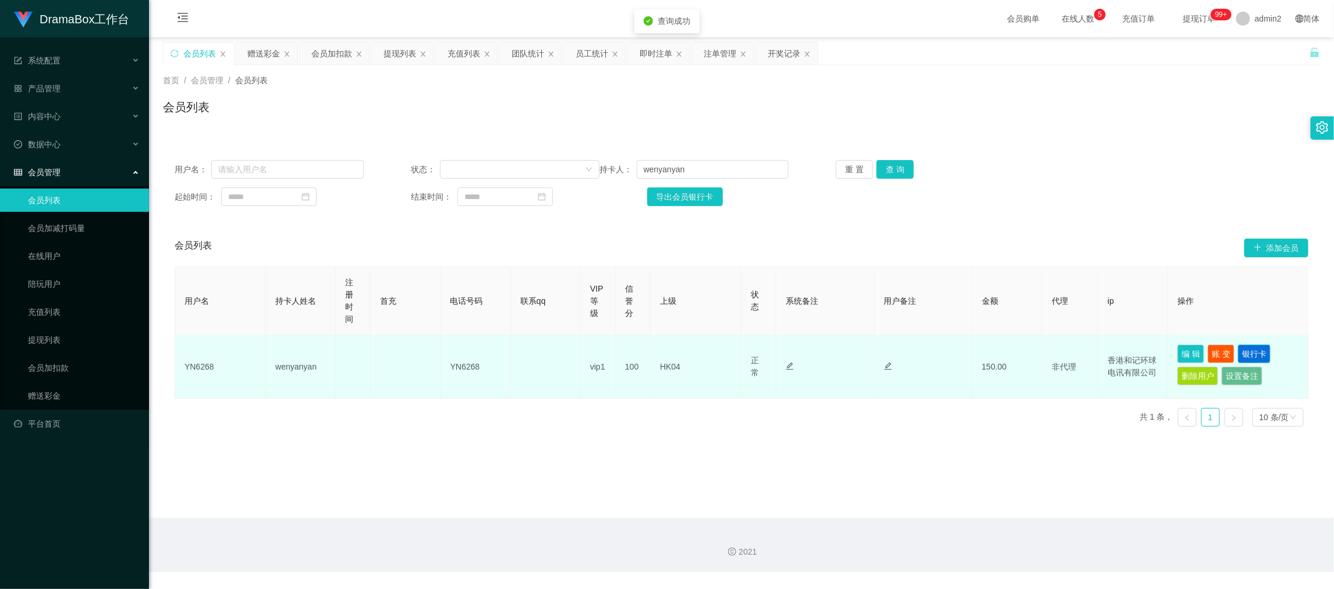
click at [1246, 345] on button "银行卡" at bounding box center [1254, 353] width 33 height 19
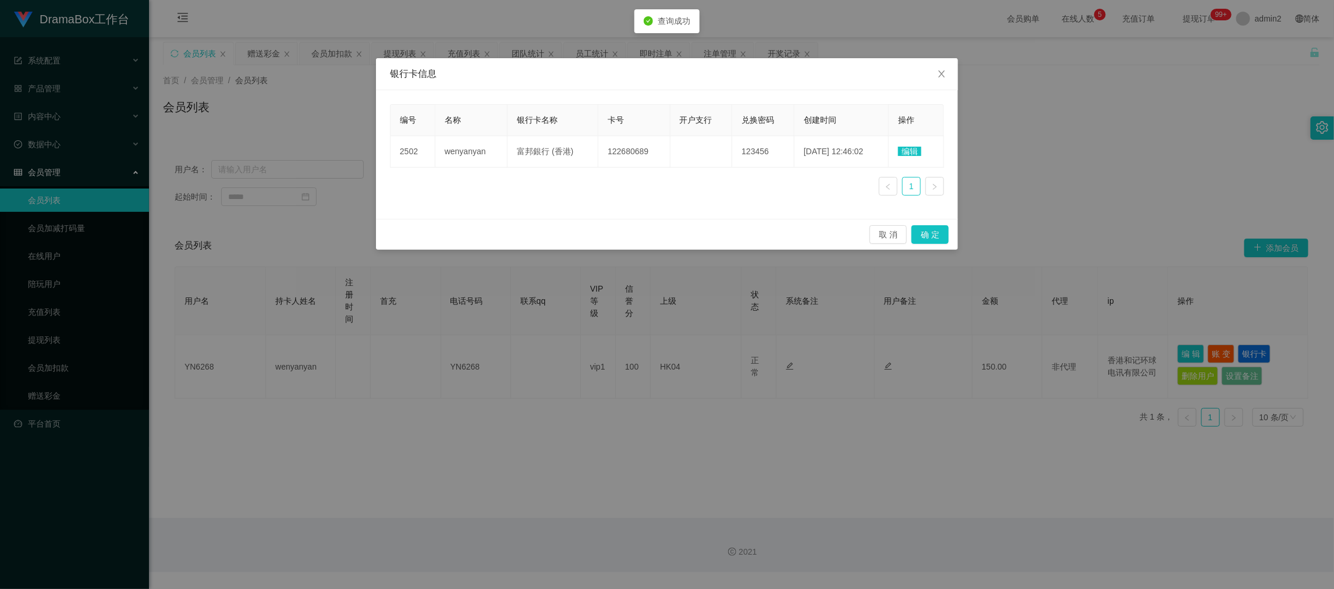
click at [911, 150] on span "编辑" at bounding box center [909, 151] width 23 height 9
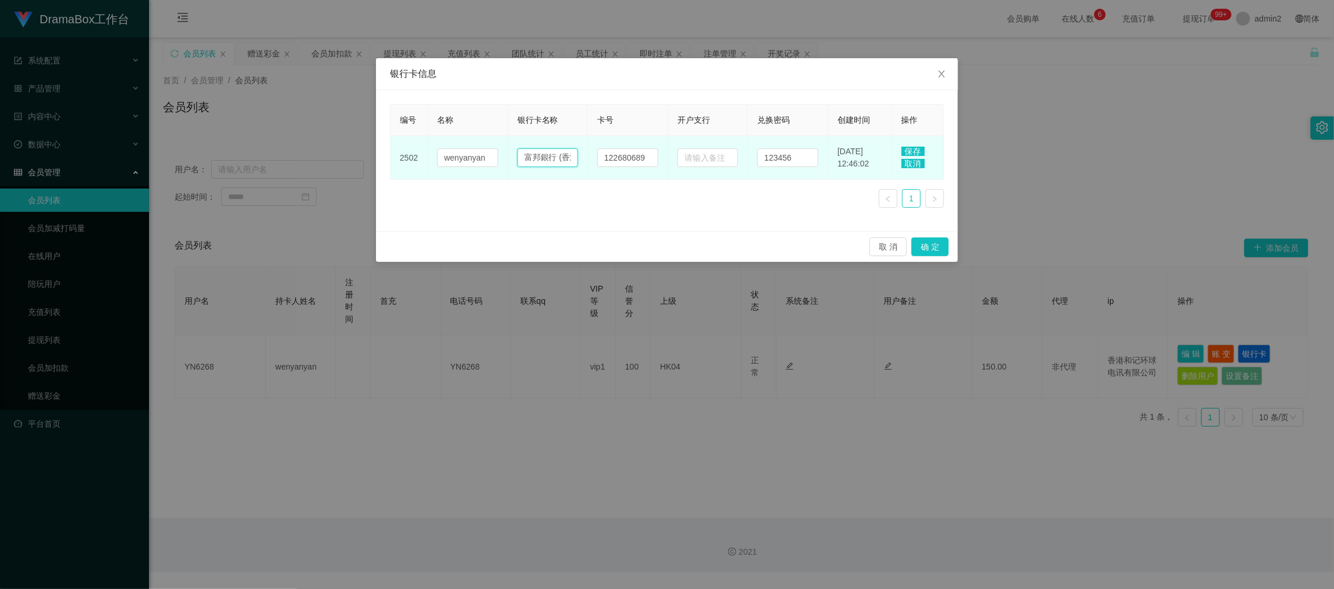
click at [558, 160] on input "富邦銀行 (香港)" at bounding box center [547, 157] width 61 height 19
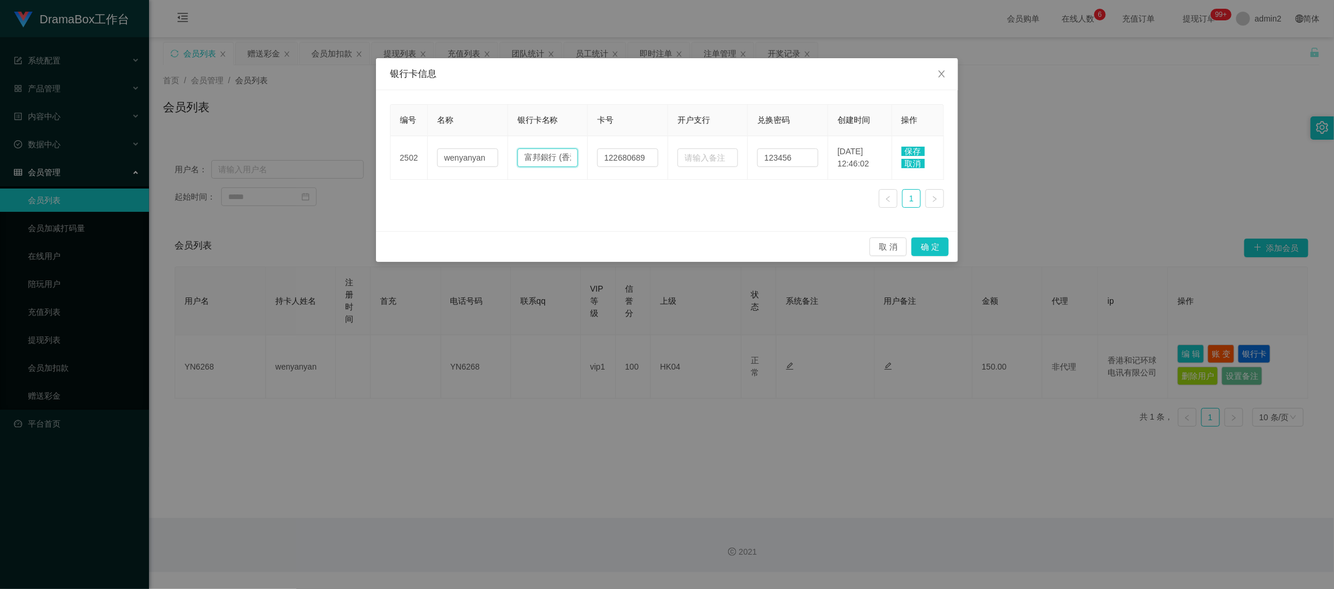
paste input "眾安銀行"
type input "眾安銀行"
click at [638, 212] on div "编号 名称 银行卡名称 卡号 开户支行 兑换密码 创建时间 操作 2502 wenyanyan 眾安銀行 122680689 123456 [DATE] 12…" at bounding box center [667, 160] width 554 height 113
click at [937, 73] on icon "图标: close" at bounding box center [941, 73] width 9 height 9
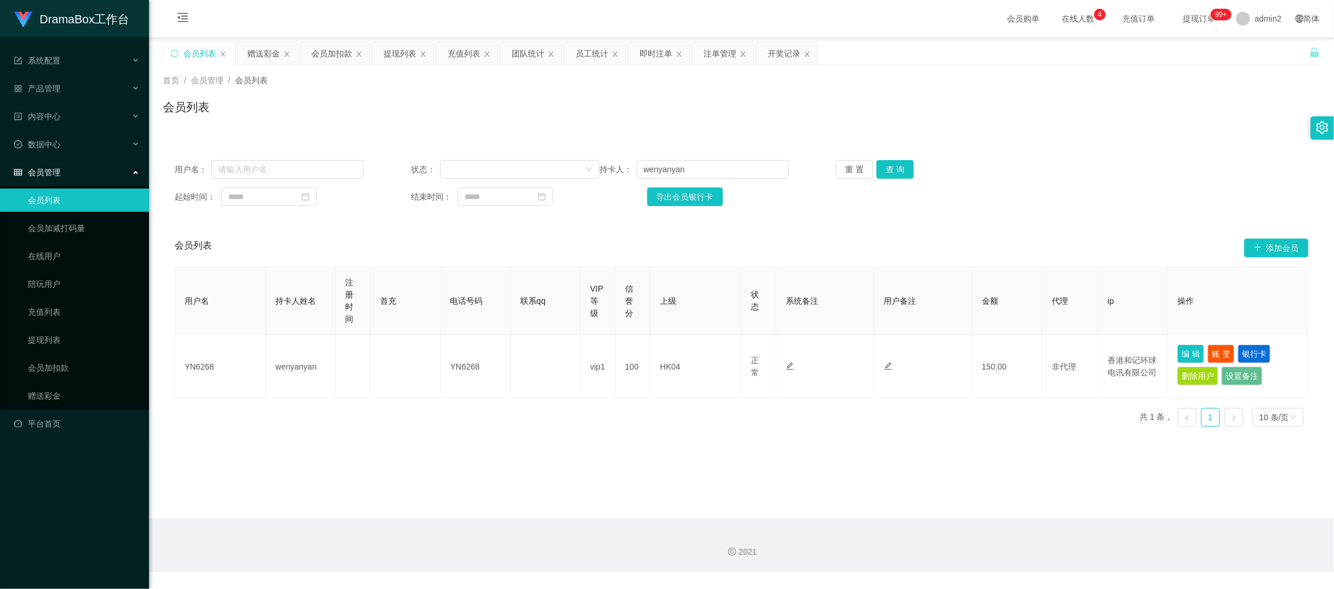
drag, startPoint x: 1019, startPoint y: 497, endPoint x: 985, endPoint y: 467, distance: 45.3
click at [1018, 495] on main "关闭左侧 关闭右侧 关闭其它 刷新页面 会员列表 赠送彩金 会员加扣款 提现列表 充值列表 团队统计 员工统计 即时注单 注单管理 开奖记录 首页 / 会员管…" at bounding box center [741, 277] width 1185 height 481
click at [302, 174] on input "text" at bounding box center [287, 169] width 152 height 19
paste input "YN6268"
type input "YN6268"
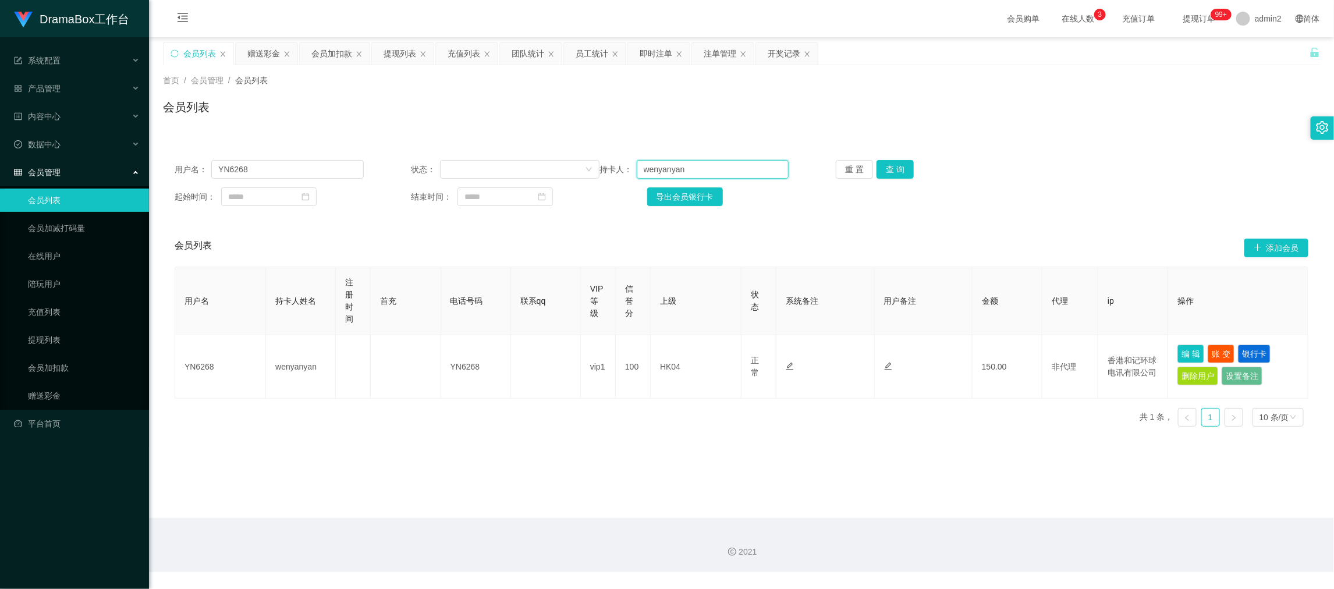
click at [736, 161] on input "wenyanyan" at bounding box center [713, 169] width 152 height 19
click at [737, 161] on input "wenyanyan" at bounding box center [713, 169] width 152 height 19
drag, startPoint x: 737, startPoint y: 161, endPoint x: 838, endPoint y: 167, distance: 102.0
click at [743, 162] on input "wenyanyan" at bounding box center [713, 169] width 152 height 19
drag, startPoint x: 897, startPoint y: 162, endPoint x: 961, endPoint y: 213, distance: 81.6
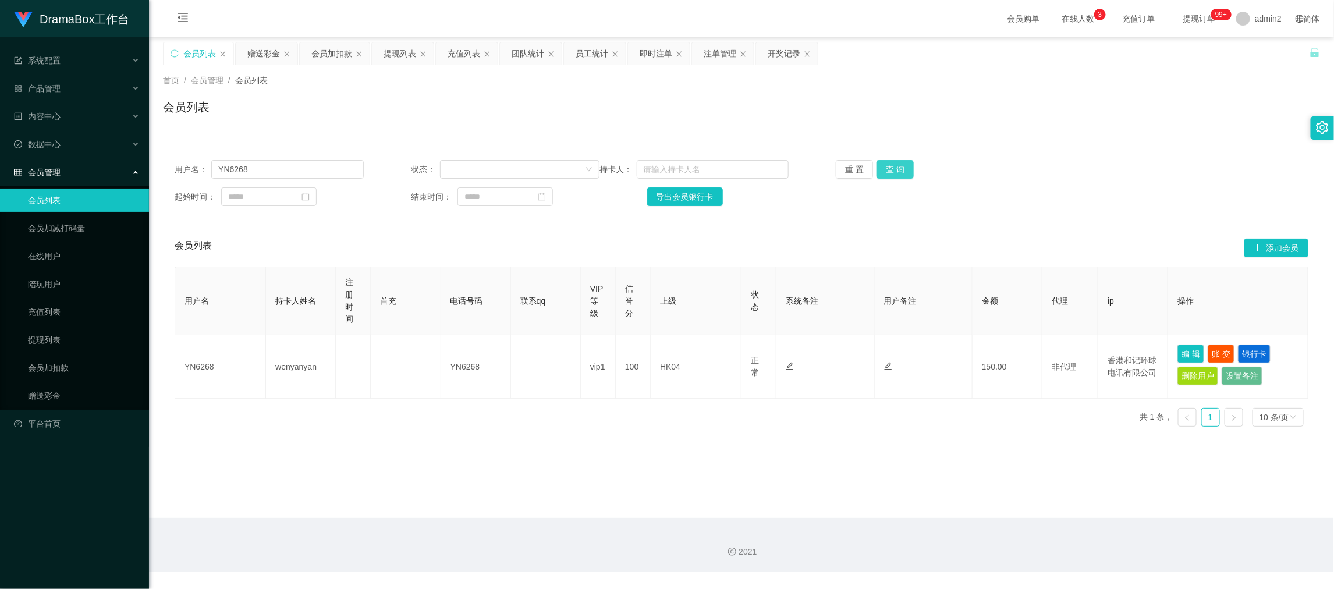
click at [897, 162] on button "查 询" at bounding box center [894, 169] width 37 height 19
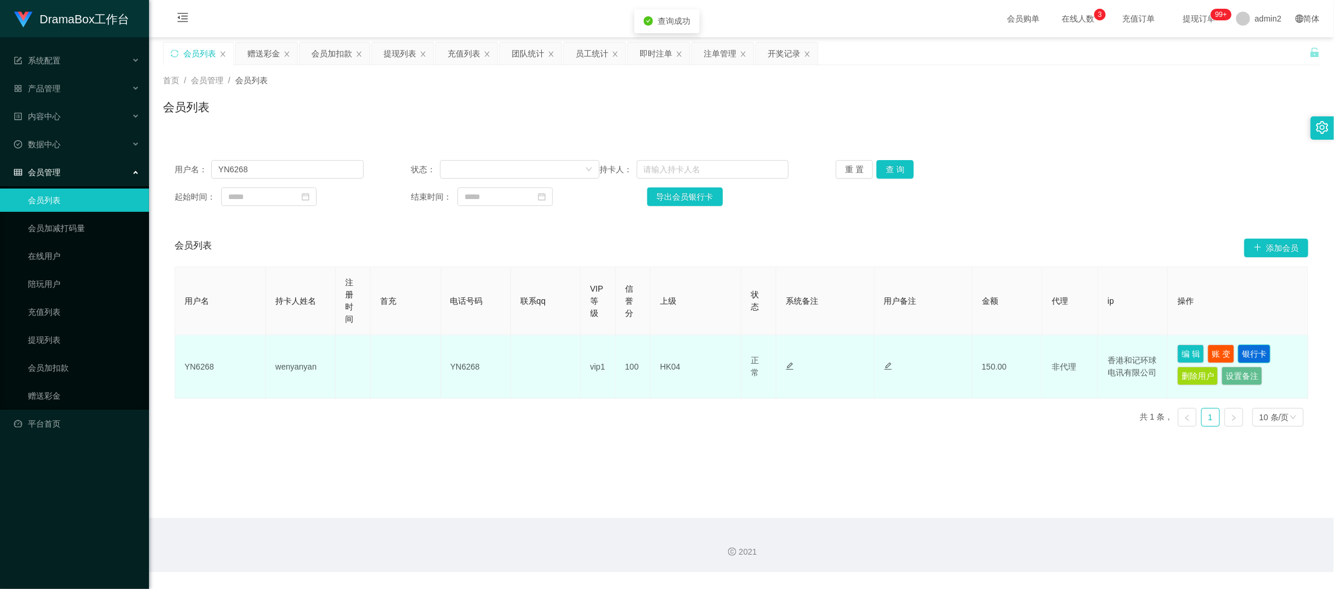
click at [1248, 350] on button "银行卡" at bounding box center [1254, 353] width 33 height 19
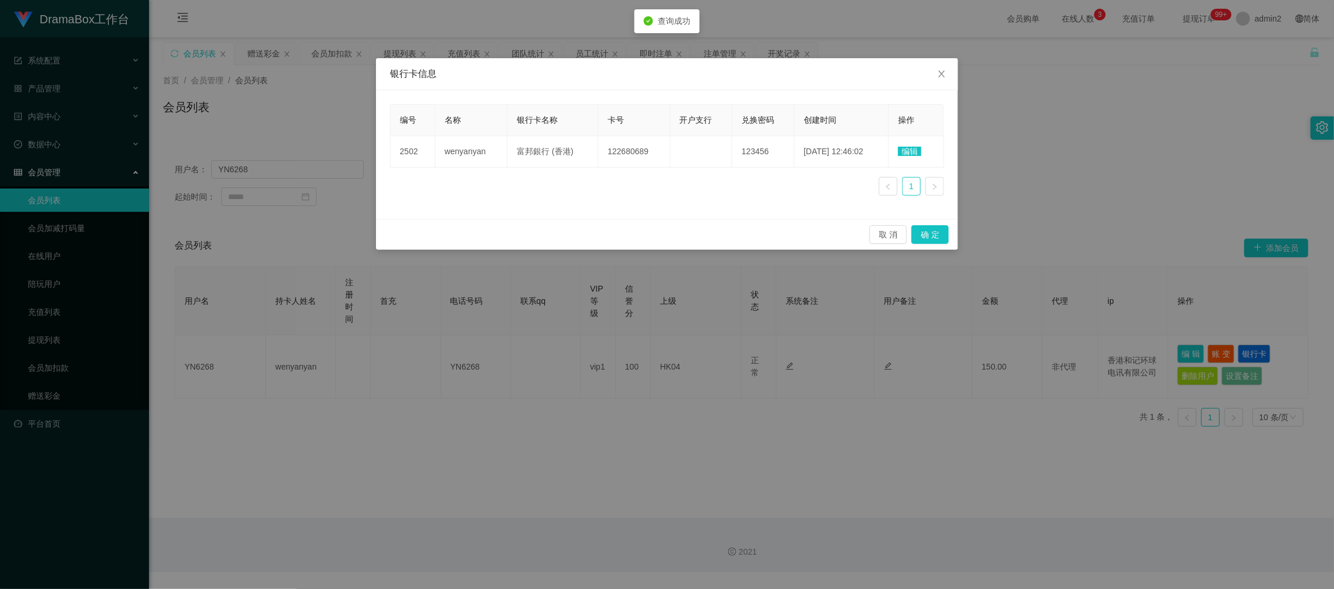
click at [905, 153] on span "编辑" at bounding box center [909, 151] width 23 height 9
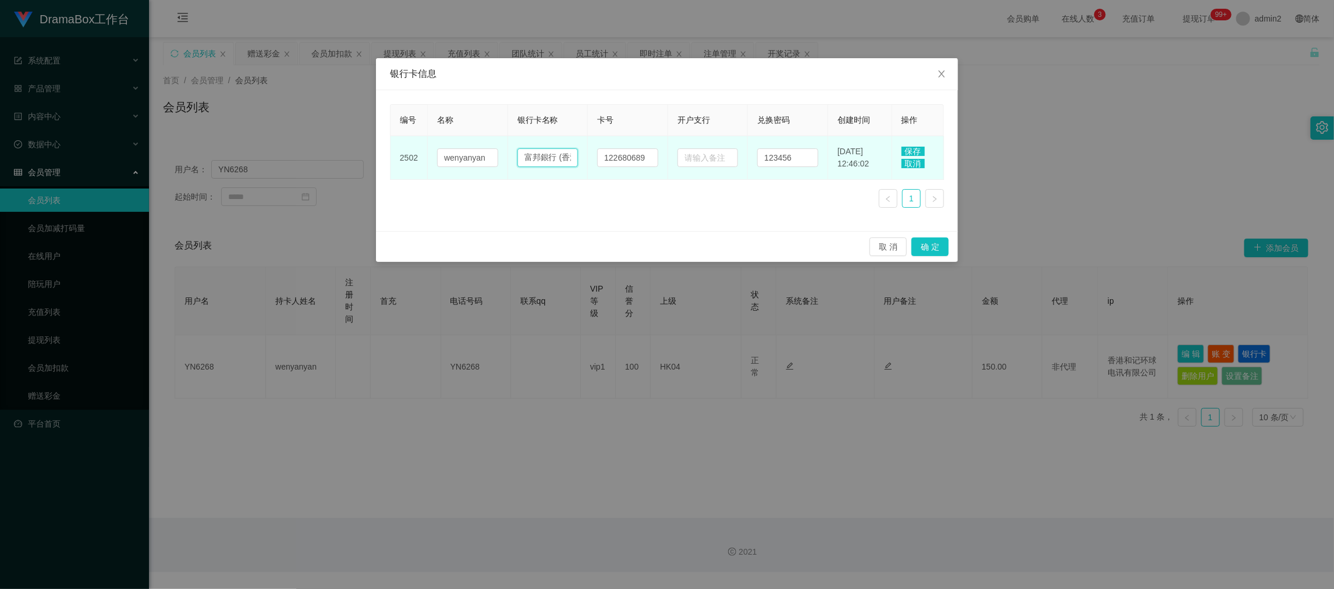
click at [538, 157] on input "富邦銀行 (香港)" at bounding box center [547, 157] width 61 height 19
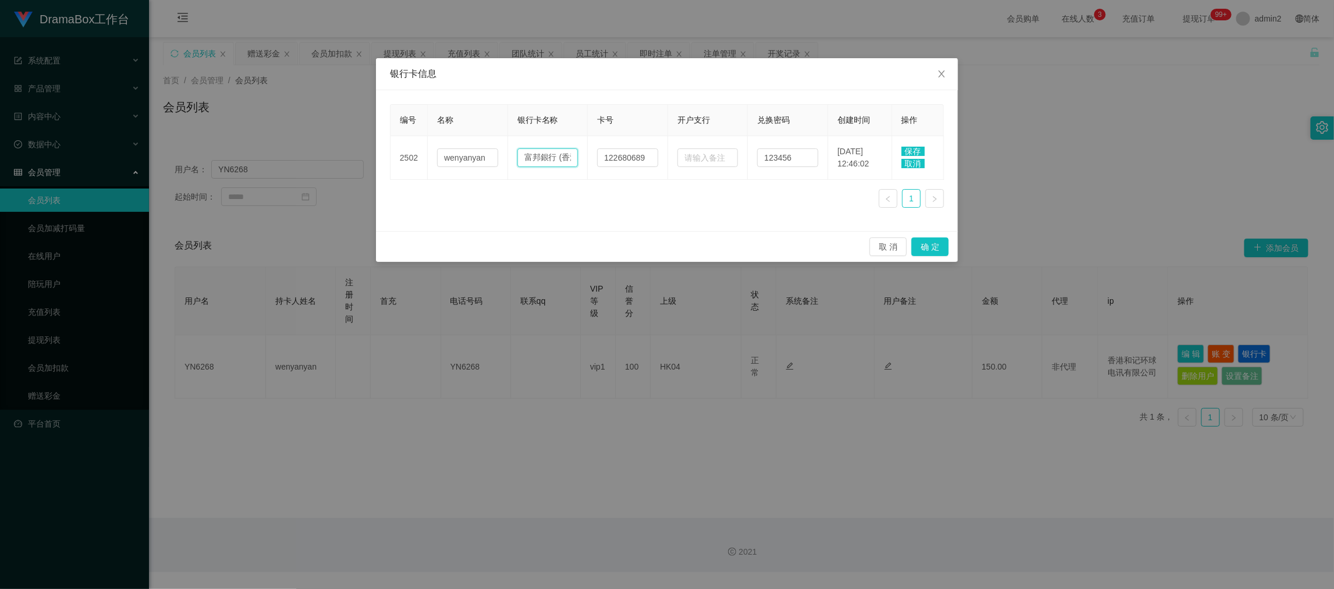
paste input "眾安銀行"
type input "眾安銀行"
click at [908, 148] on span "保存" at bounding box center [912, 151] width 23 height 9
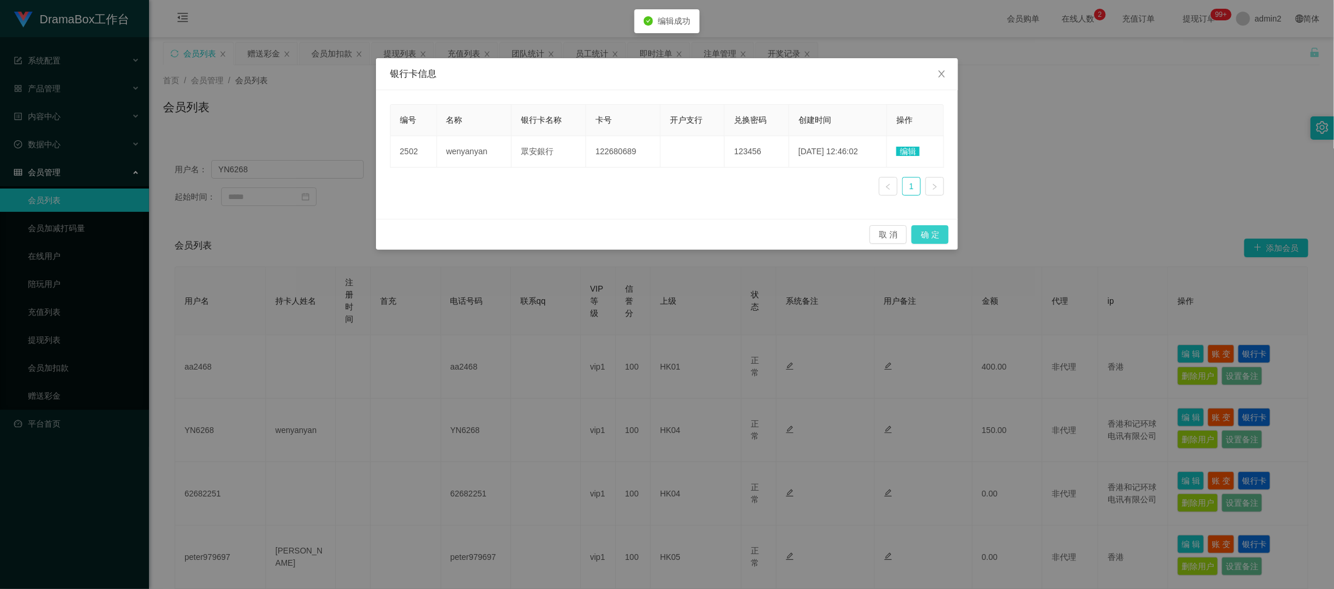
click at [933, 236] on button "确 定" at bounding box center [929, 234] width 37 height 19
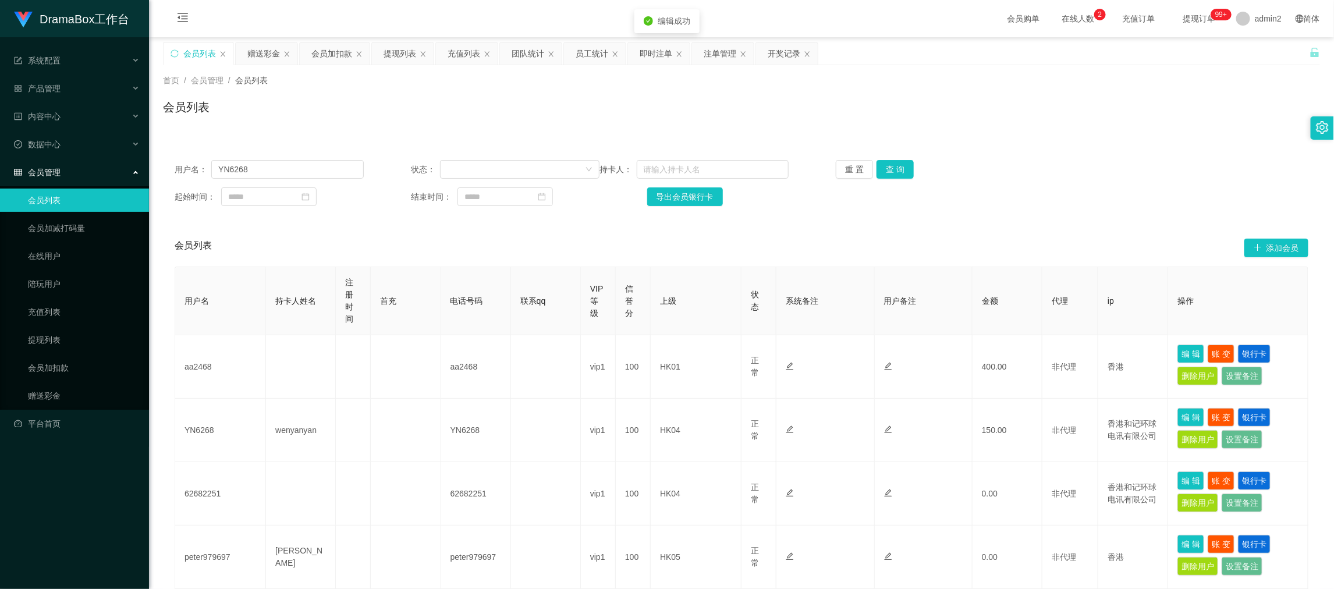
click at [1095, 205] on div "银行卡信息 编号 名称 银行卡名称 卡号 开户支行 兑换密码 创建时间 操作 2502 wenyanyan 眾安銀行 122680689 123456 [DA…" at bounding box center [667, 294] width 1334 height 589
click at [448, 105] on div "会员列表" at bounding box center [741, 111] width 1157 height 27
click at [390, 52] on div "提现列表" at bounding box center [399, 53] width 33 height 22
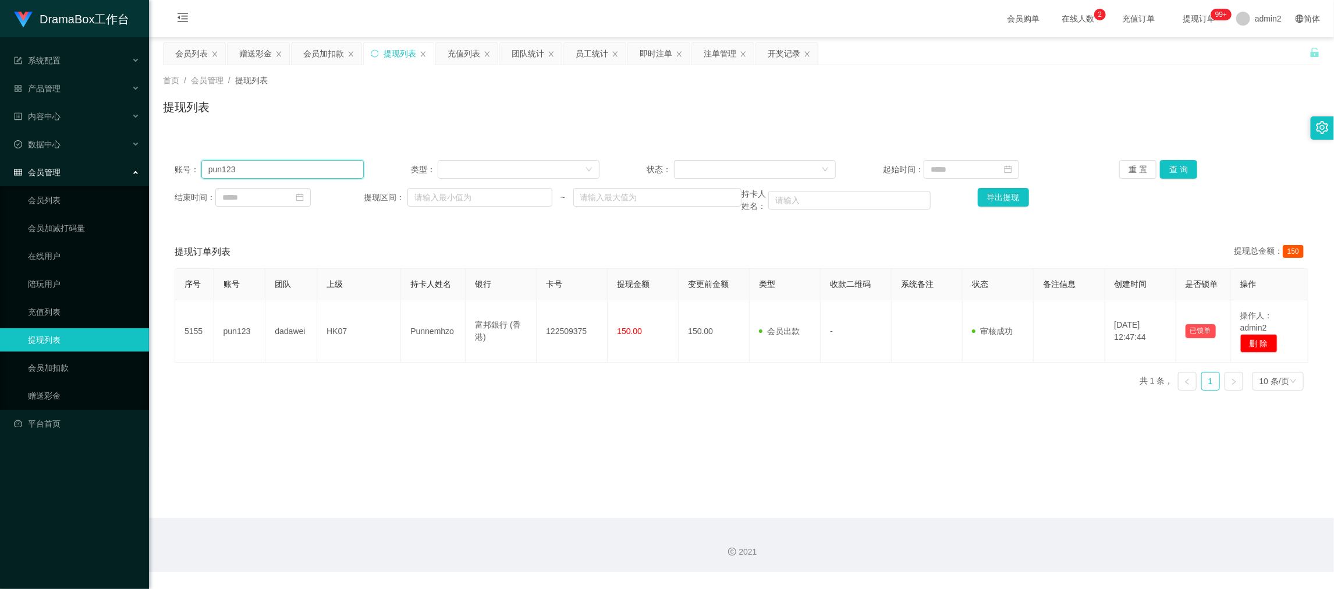
click at [307, 174] on input "pun123" at bounding box center [282, 169] width 162 height 19
drag, startPoint x: 307, startPoint y: 174, endPoint x: 759, endPoint y: 163, distance: 452.2
click at [310, 174] on input "pun123" at bounding box center [282, 169] width 162 height 19
paste input "eter979697"
type input "peter979697"
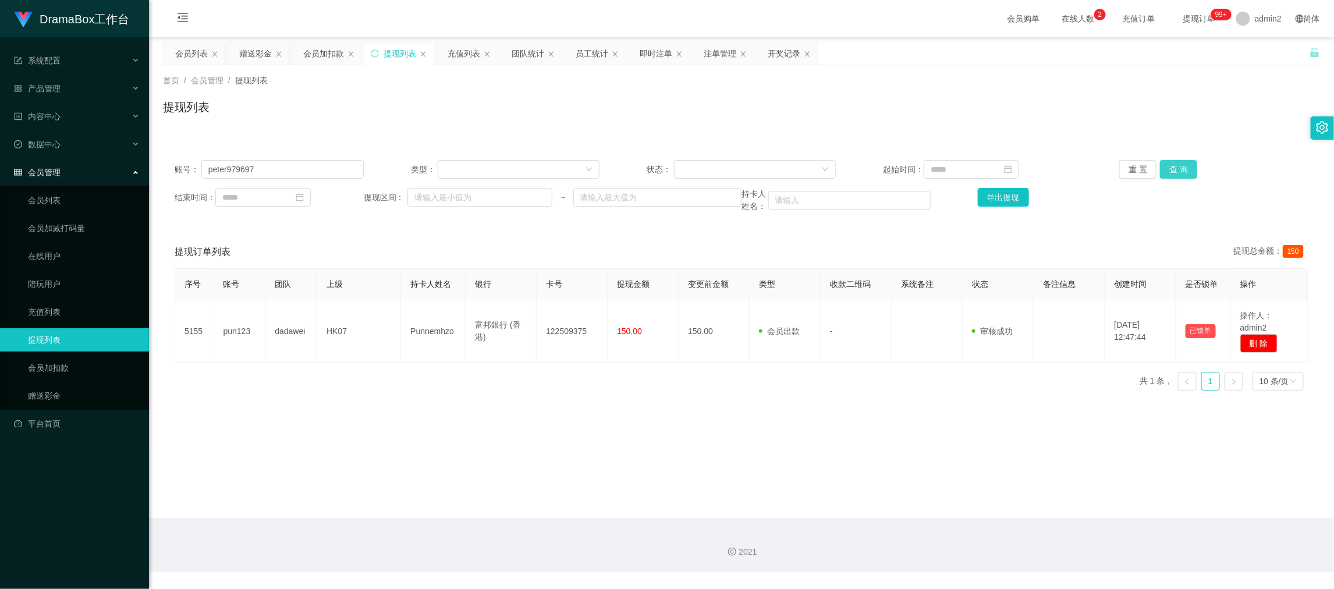
drag, startPoint x: 1169, startPoint y: 165, endPoint x: 912, endPoint y: 226, distance: 263.8
click at [1169, 165] on button "查 询" at bounding box center [1178, 169] width 37 height 19
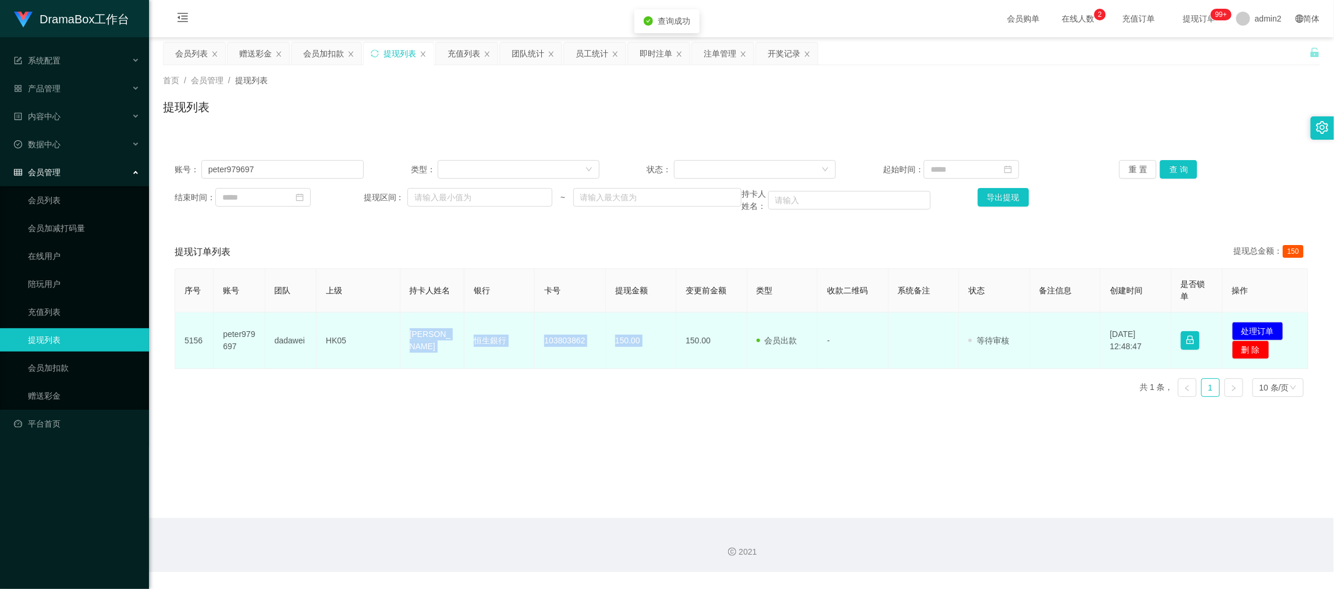
drag, startPoint x: 394, startPoint y: 335, endPoint x: 671, endPoint y: 352, distance: 277.5
click at [671, 352] on tr "5156 peter979697 dadawei HK05 [PERSON_NAME]銀行 103803862 150.00 150.00 会员出款 人工取款…" at bounding box center [741, 340] width 1133 height 56
click at [1258, 328] on button "处理订单" at bounding box center [1257, 331] width 51 height 19
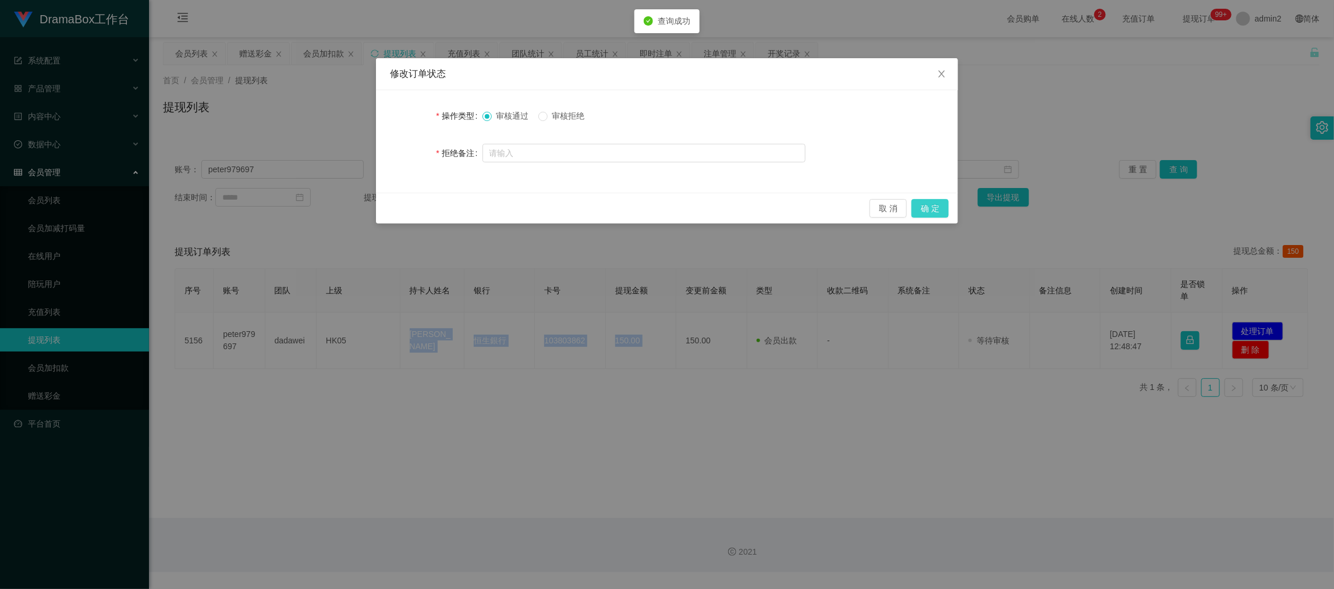
click at [931, 212] on button "确 定" at bounding box center [929, 208] width 37 height 19
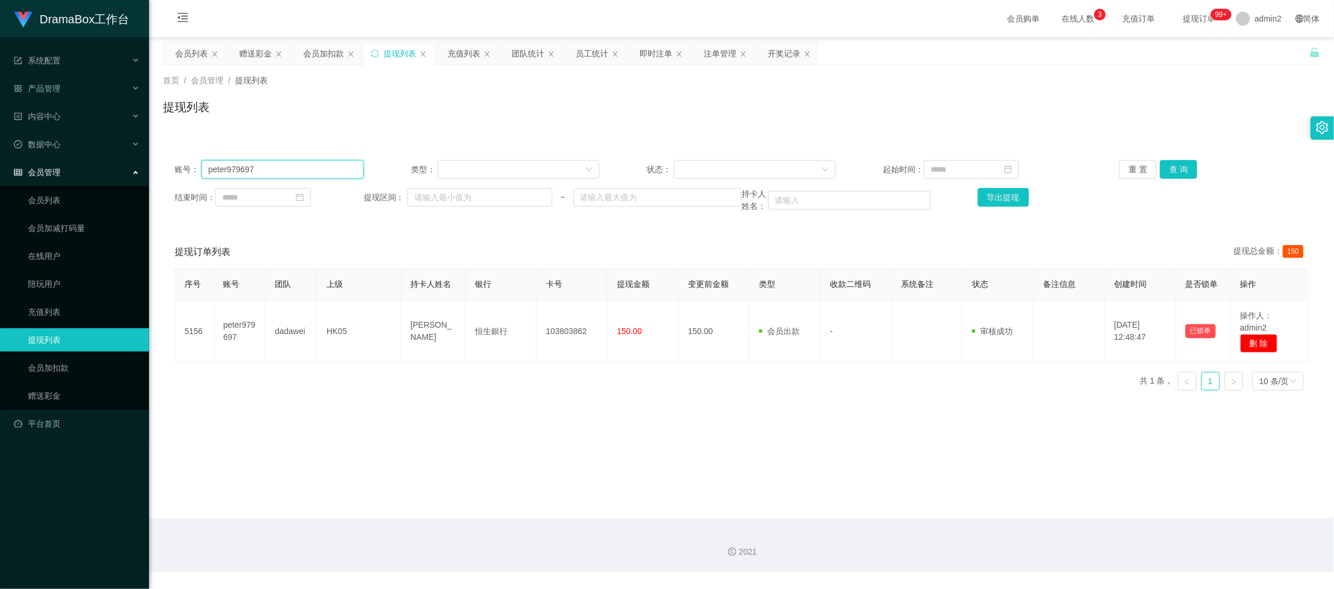
click at [332, 170] on input "peter979697" at bounding box center [282, 169] width 162 height 19
paste input "Luiwei888"
type input "Luiwei888"
click at [1177, 169] on button "查 询" at bounding box center [1178, 169] width 37 height 19
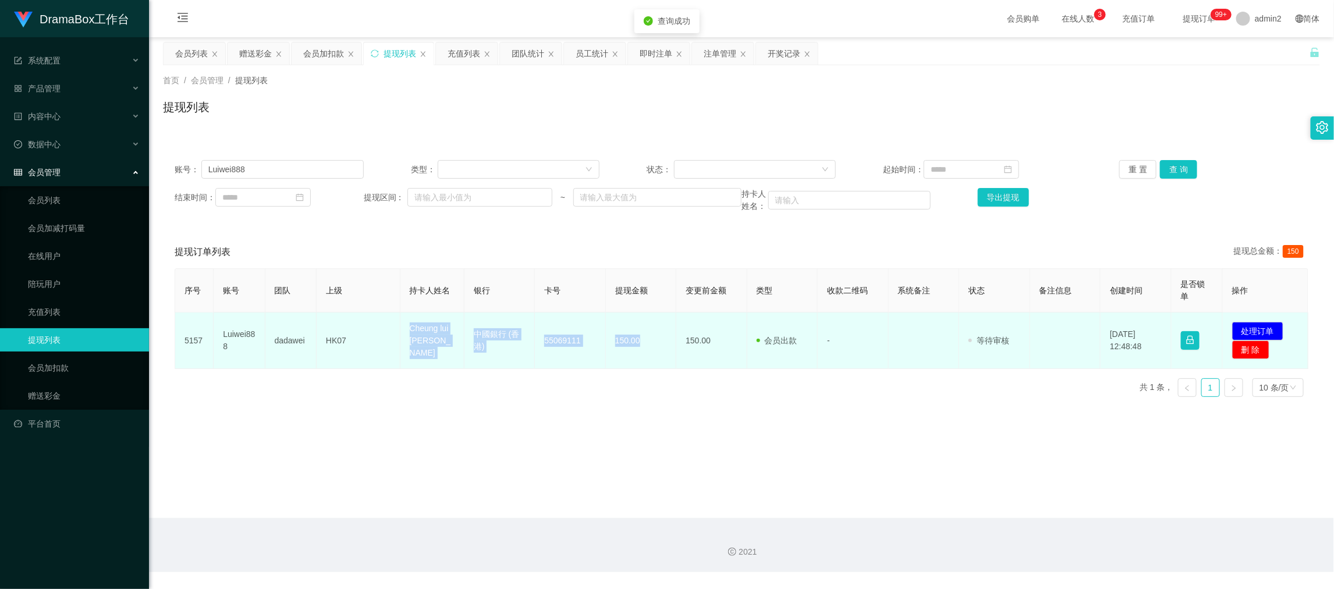
drag, startPoint x: 385, startPoint y: 329, endPoint x: 668, endPoint y: 355, distance: 284.0
click at [645, 350] on tr "5157 Luiwei888 dadawei HK07 Cheung lui wei 中國銀行 (香港) [FINANCIAL_ID] 150.00 150.…" at bounding box center [741, 340] width 1133 height 56
click at [1240, 330] on button "处理订单" at bounding box center [1257, 331] width 51 height 19
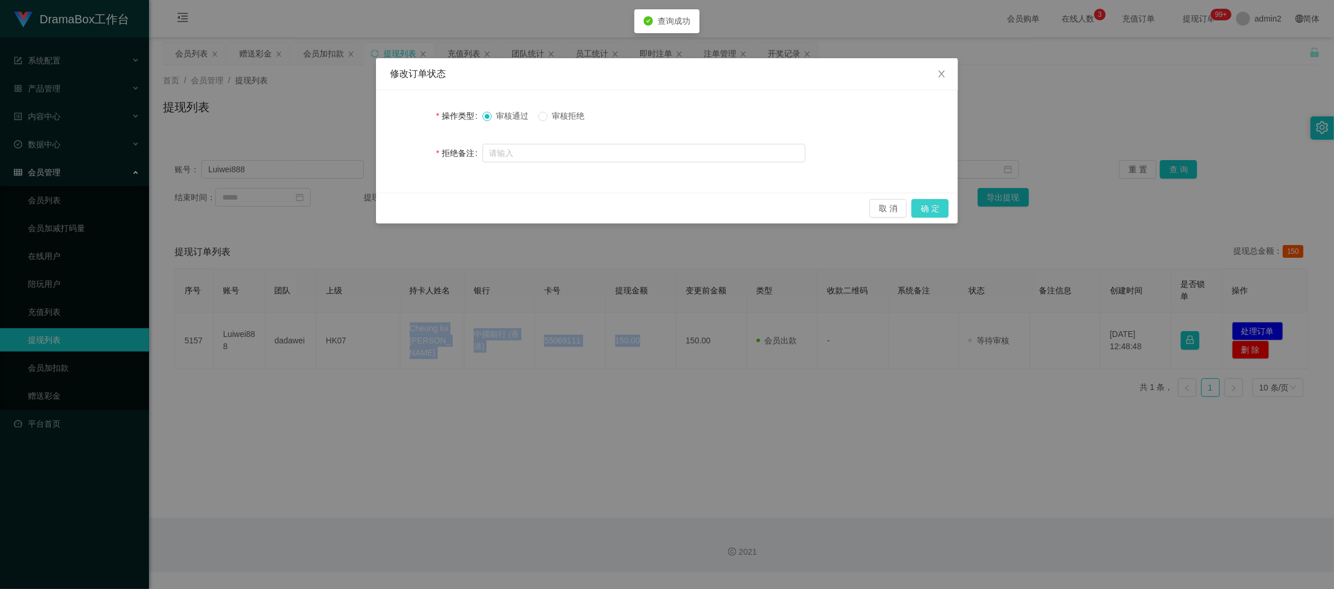
click at [936, 208] on button "确 定" at bounding box center [929, 208] width 37 height 19
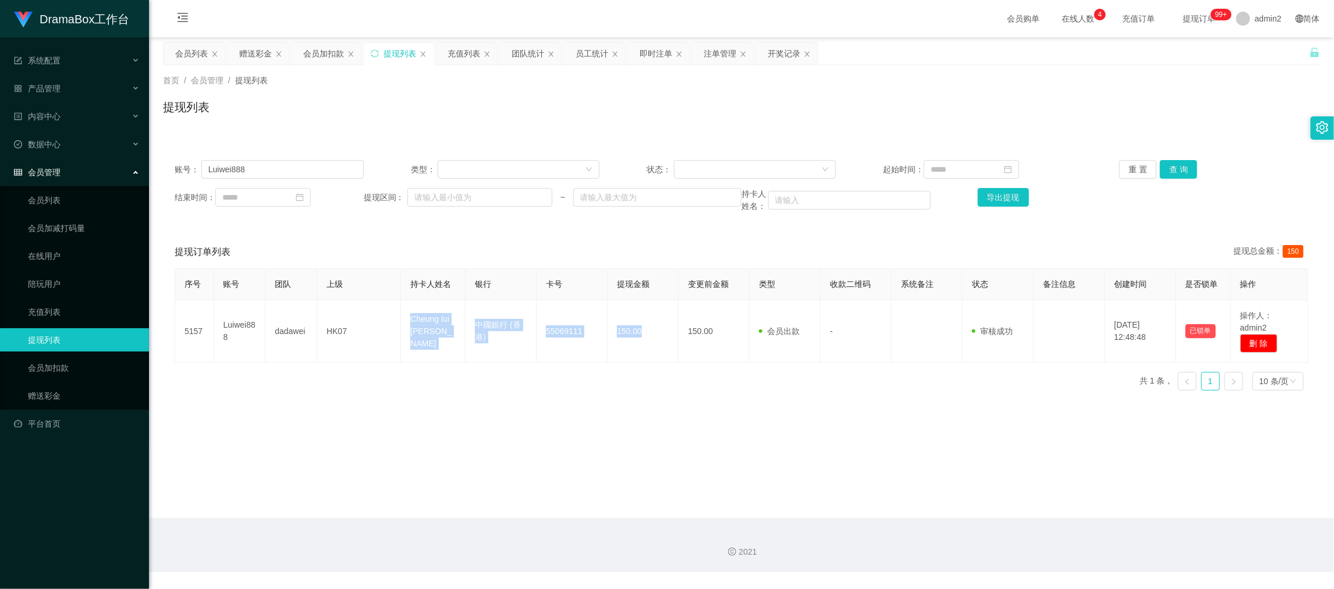
click at [1026, 513] on main "关闭左侧 关闭右侧 关闭其它 刷新页面 会员列表 赠送彩金 会员加扣款 提现列表 充值列表 团队统计 员工统计 即时注单 注单管理 开奖记录 首页 / 会员管…" at bounding box center [741, 277] width 1185 height 481
click at [319, 59] on div "会员加扣款" at bounding box center [323, 53] width 41 height 22
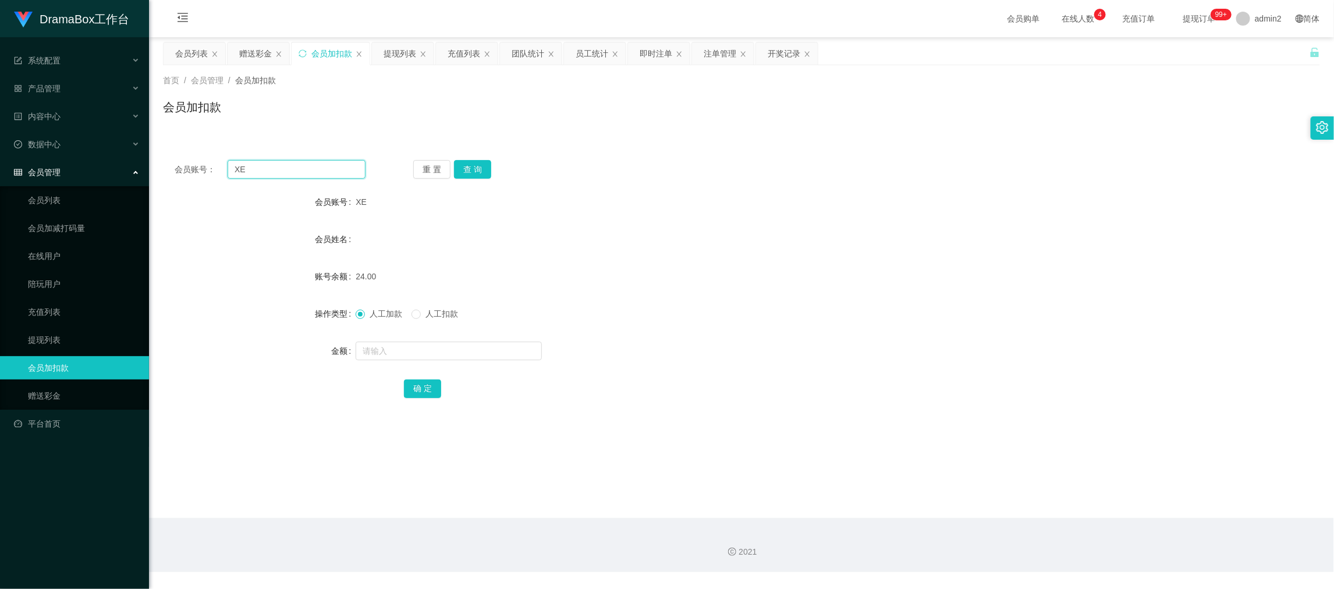
click at [330, 169] on input "XE" at bounding box center [296, 169] width 138 height 19
drag, startPoint x: 330, startPoint y: 169, endPoint x: 383, endPoint y: 177, distance: 54.1
click at [338, 171] on input "XE" at bounding box center [296, 169] width 138 height 19
paste input "1888"
type input "1888"
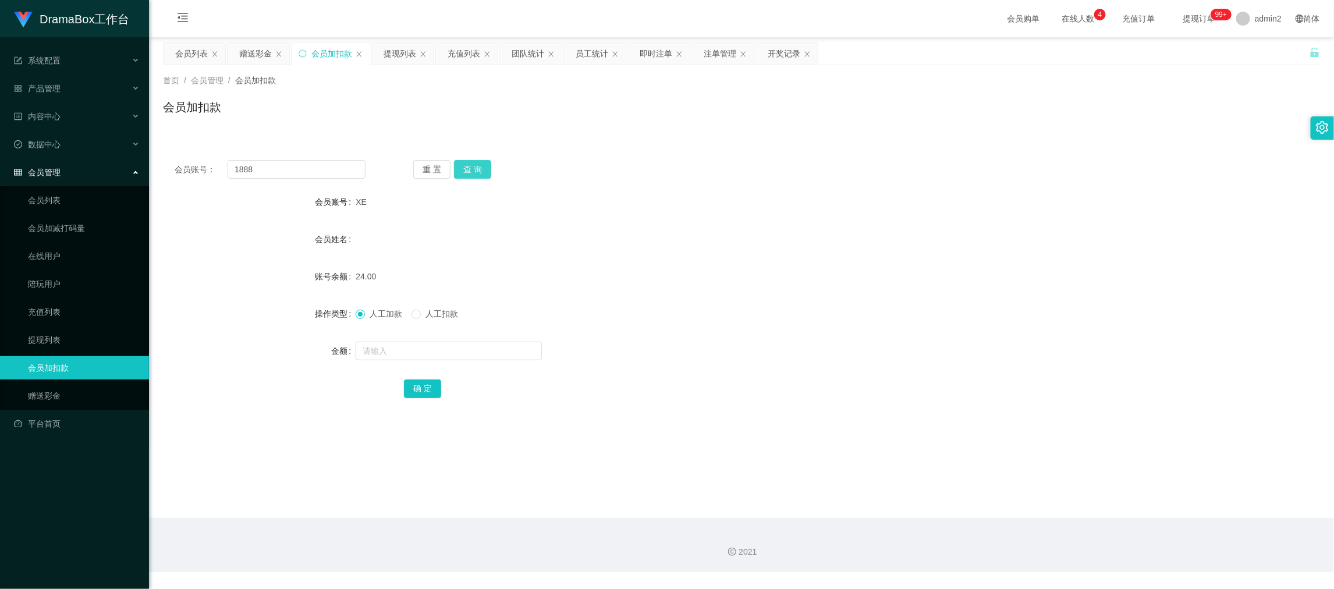
click at [474, 170] on button "查 询" at bounding box center [472, 169] width 37 height 19
click at [512, 352] on input "text" at bounding box center [448, 351] width 186 height 19
type input "9"
drag, startPoint x: 409, startPoint y: 385, endPoint x: 447, endPoint y: 376, distance: 38.8
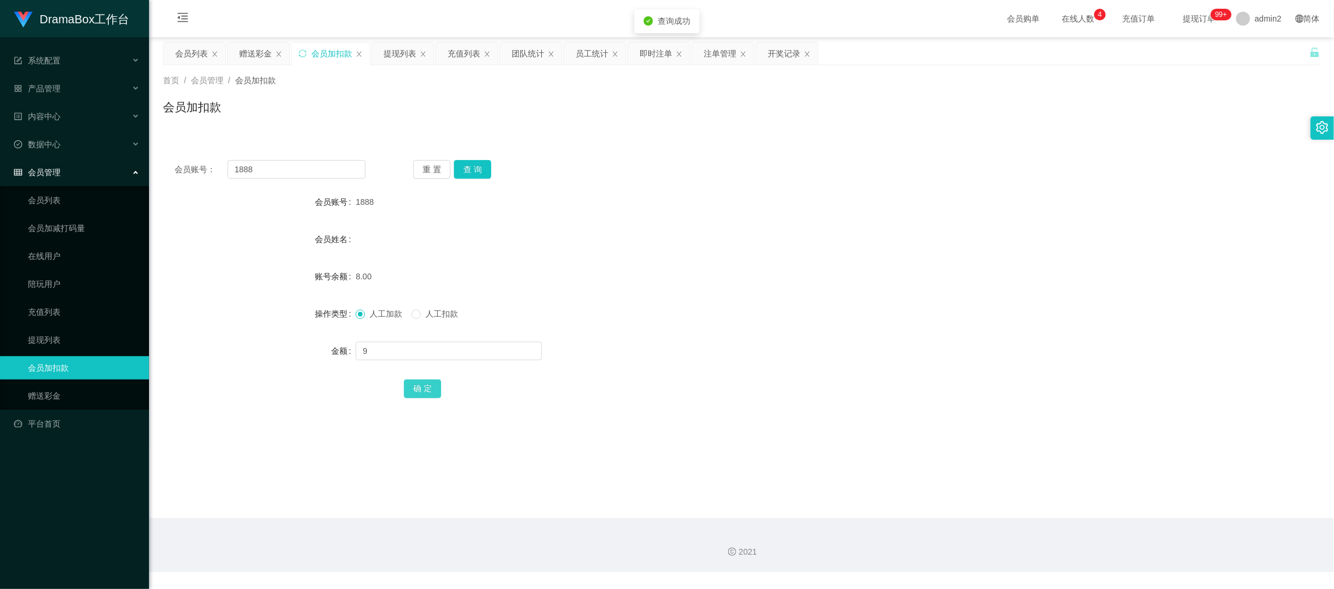
click at [409, 385] on button "确 定" at bounding box center [422, 388] width 37 height 19
click at [319, 173] on input "1888" at bounding box center [296, 169] width 138 height 19
click at [327, 179] on div "会员账号： 1888 重 置 查 询 会员账号 1888 会员姓名 账号余额 17.00 操作类型 人工加款 人工扣款 金额 确 定" at bounding box center [741, 286] width 1157 height 277
paste input "hk05"
type input "hk05"
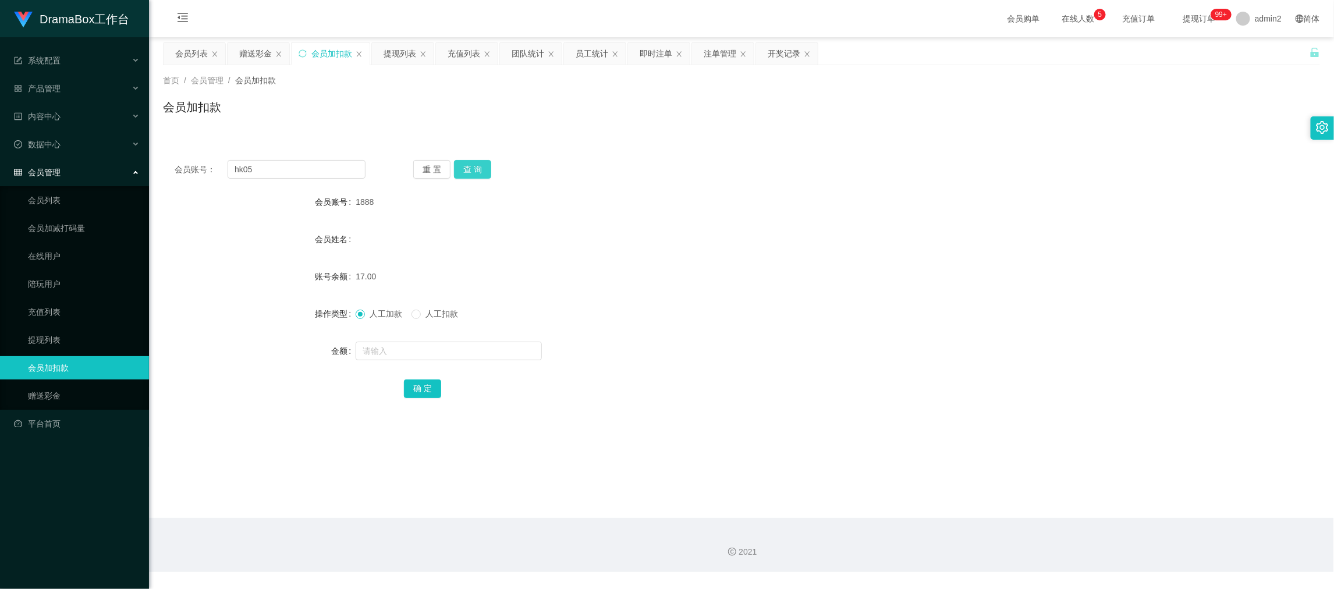
click at [466, 168] on button "查 询" at bounding box center [472, 169] width 37 height 19
click at [499, 353] on input "text" at bounding box center [448, 351] width 186 height 19
drag, startPoint x: 499, startPoint y: 353, endPoint x: 480, endPoint y: 362, distance: 20.6
click at [498, 353] on input "text" at bounding box center [448, 351] width 186 height 19
type input "8"
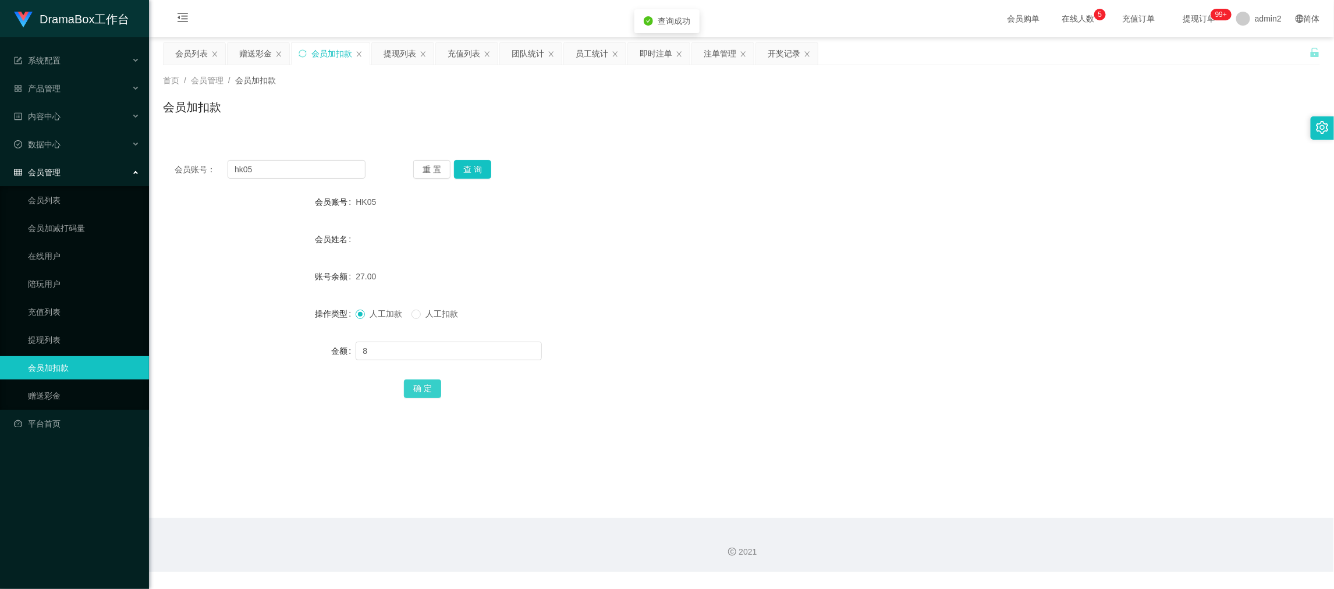
click at [424, 388] on button "确 定" at bounding box center [422, 388] width 37 height 19
click at [837, 319] on div "人工加款 人工扣款" at bounding box center [692, 313] width 675 height 23
click at [314, 160] on input "hk05" at bounding box center [296, 169] width 138 height 19
click at [318, 164] on input "hk05" at bounding box center [296, 169] width 138 height 19
paste input "1888"
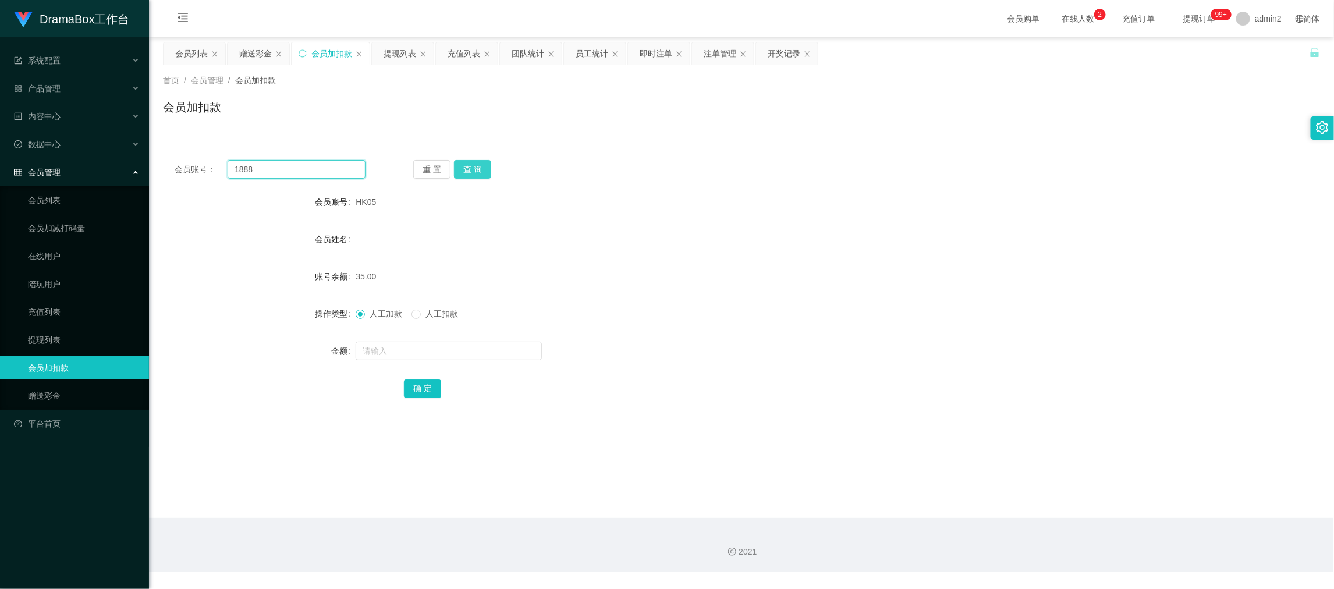
type input "1888"
click at [481, 172] on button "查 询" at bounding box center [472, 169] width 37 height 19
click at [471, 353] on input "text" at bounding box center [448, 351] width 186 height 19
type input "8"
drag, startPoint x: 429, startPoint y: 381, endPoint x: 457, endPoint y: 374, distance: 29.5
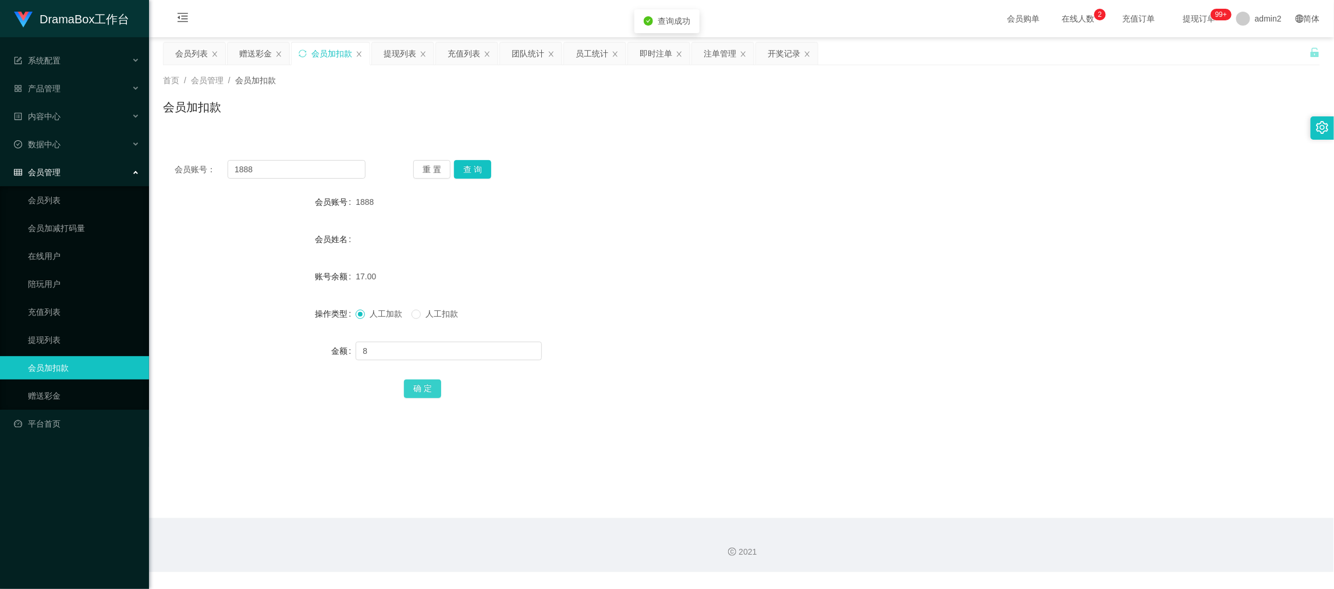
click at [429, 381] on button "确 定" at bounding box center [422, 388] width 37 height 19
click at [707, 294] on form "会员账号 1888 会员姓名 账号余额 17.00 操作类型 人工加款 人工扣款 金额 确 定" at bounding box center [741, 294] width 1157 height 209
click at [403, 48] on div "提现列表" at bounding box center [399, 53] width 33 height 22
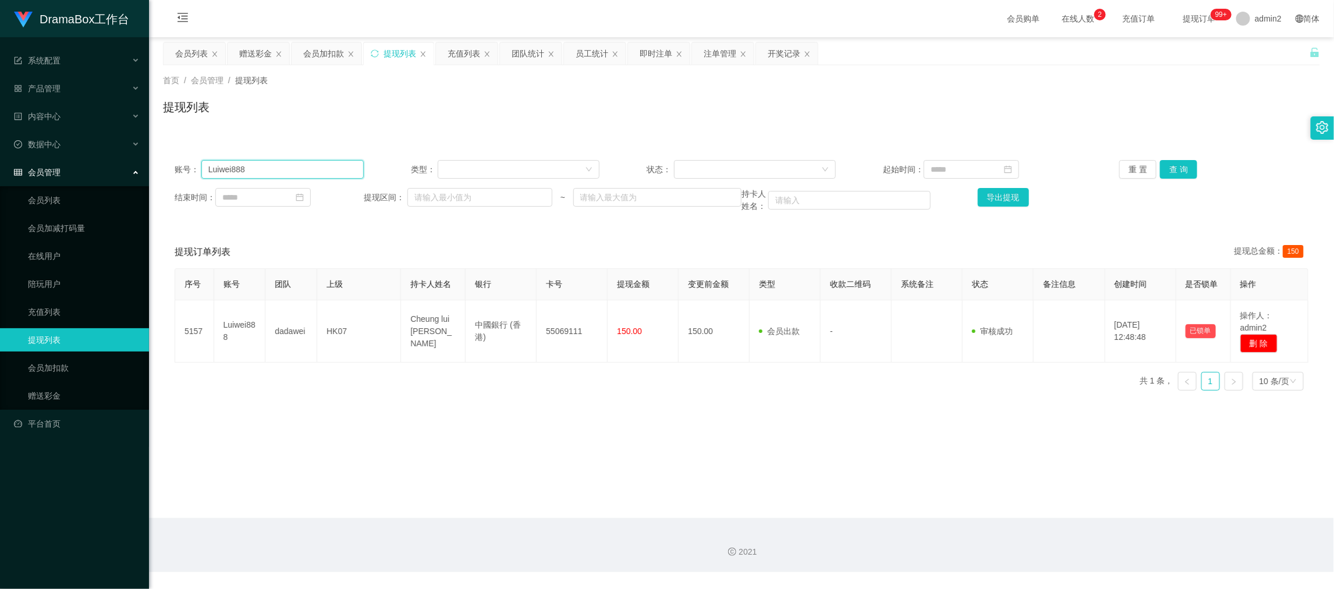
click at [339, 165] on input "Luiwei888" at bounding box center [282, 169] width 162 height 19
drag, startPoint x: 339, startPoint y: 165, endPoint x: 671, endPoint y: 167, distance: 332.2
click at [349, 166] on input "Luiwei888" at bounding box center [282, 169] width 162 height 19
paste input "samchung"
type input "samchung8"
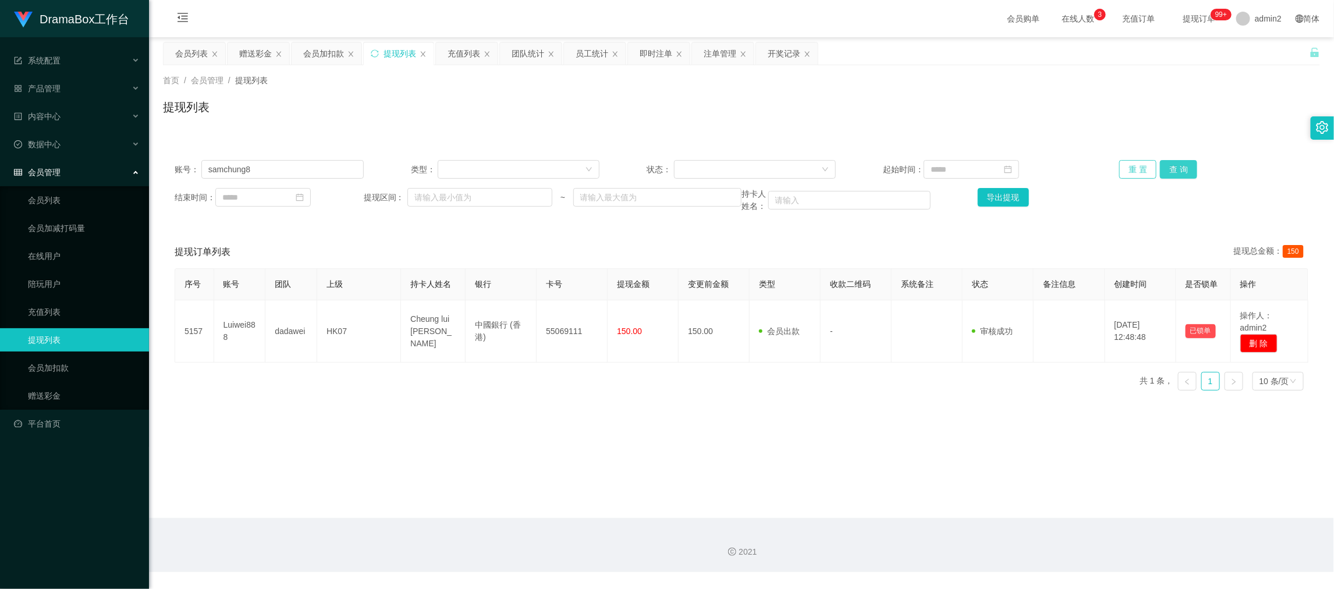
click at [1162, 165] on button "查 询" at bounding box center [1178, 169] width 37 height 19
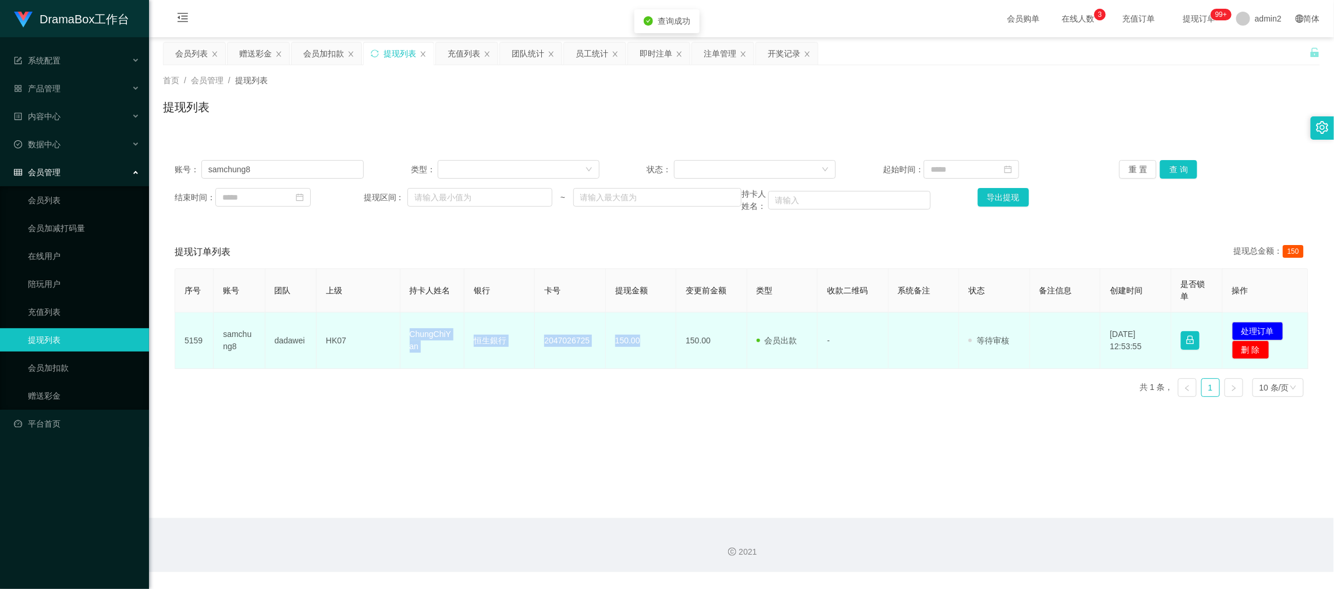
drag, startPoint x: 448, startPoint y: 335, endPoint x: 736, endPoint y: 347, distance: 288.3
click at [652, 344] on tr "5159 samchung8 dadawei HK07 ChungChiYan 恒生銀行 2047026725 150.00 150.00 会员出款 人工取款…" at bounding box center [741, 340] width 1133 height 56
click at [1239, 323] on button "处理订单" at bounding box center [1257, 331] width 51 height 19
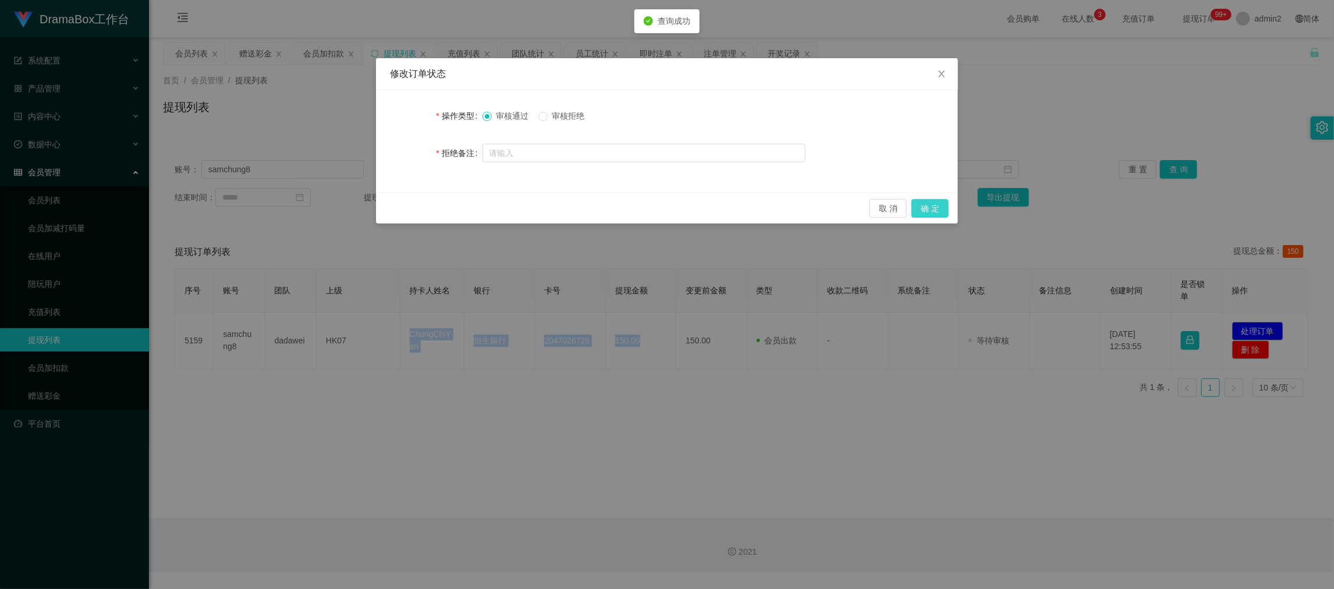
click at [937, 205] on button "确 定" at bounding box center [929, 208] width 37 height 19
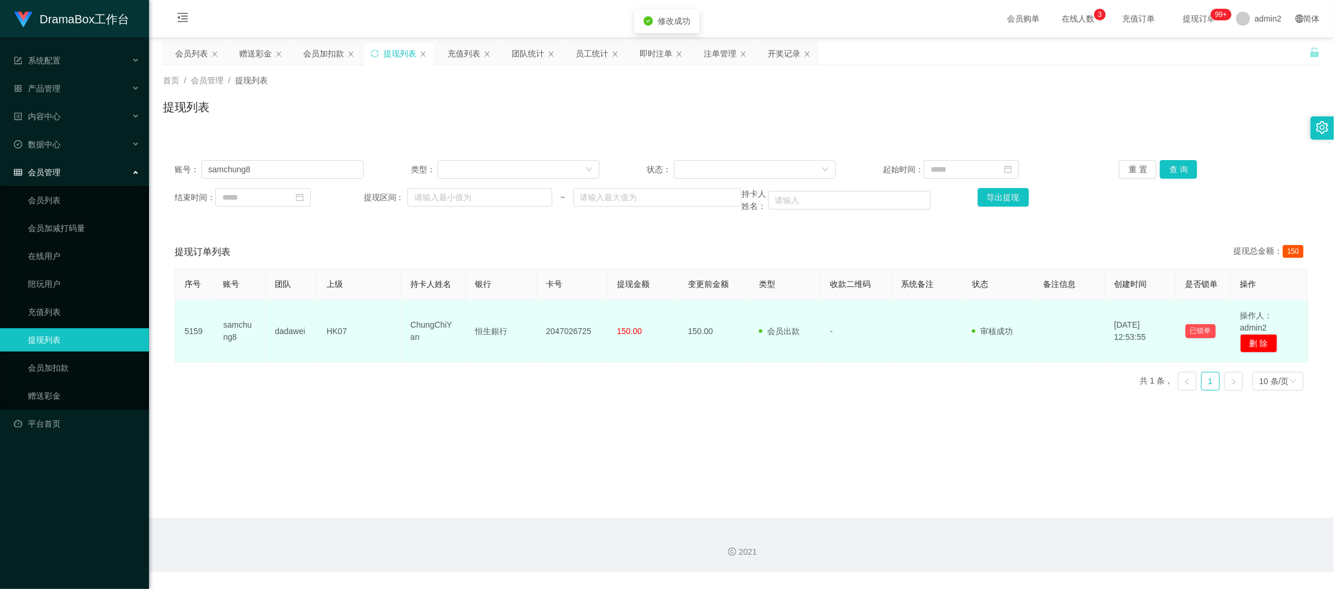
drag, startPoint x: 515, startPoint y: 393, endPoint x: 641, endPoint y: 350, distance: 133.2
click at [515, 393] on div "序号 账号 团队 上级 持卡人姓名 银行 卡号 提现金额 变更前金额 类型 收款二维码 系统备注 状态 备注信息 创建时间 是否锁单 操作 5159 samc…" at bounding box center [741, 333] width 1133 height 131
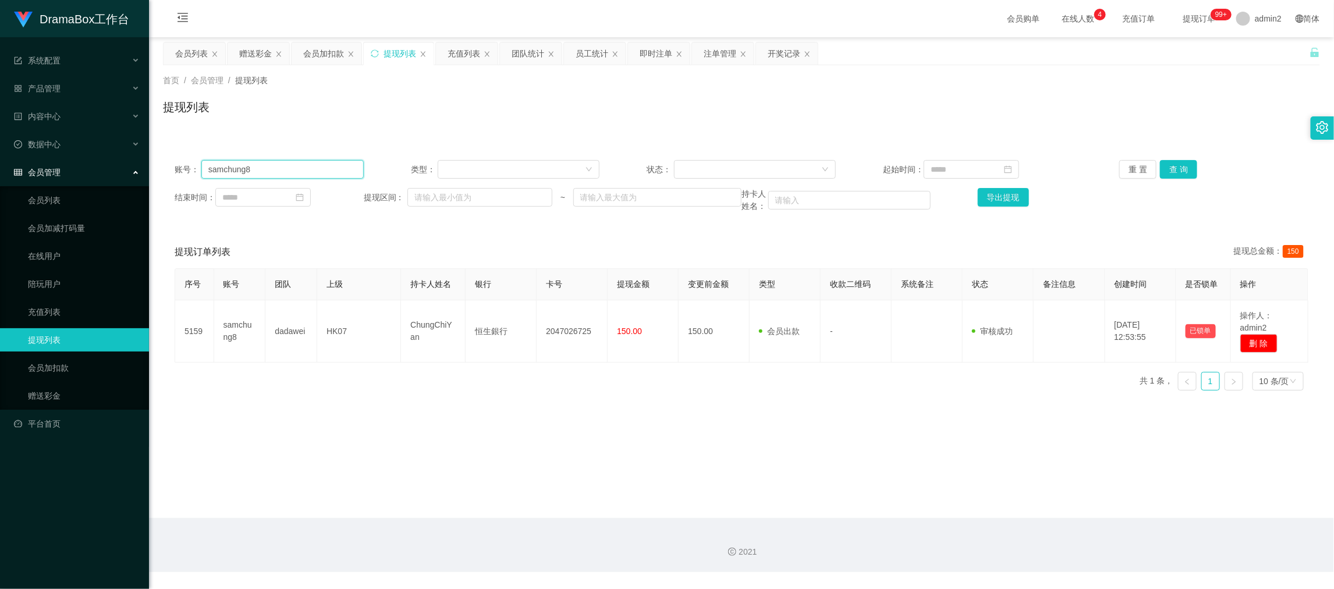
click at [340, 169] on input "samchung8" at bounding box center [282, 169] width 162 height 19
paste input "sl123"
click at [340, 169] on input "samchung8" at bounding box center [282, 169] width 162 height 19
type input "ssl123"
drag, startPoint x: 1160, startPoint y: 163, endPoint x: 1153, endPoint y: 167, distance: 7.8
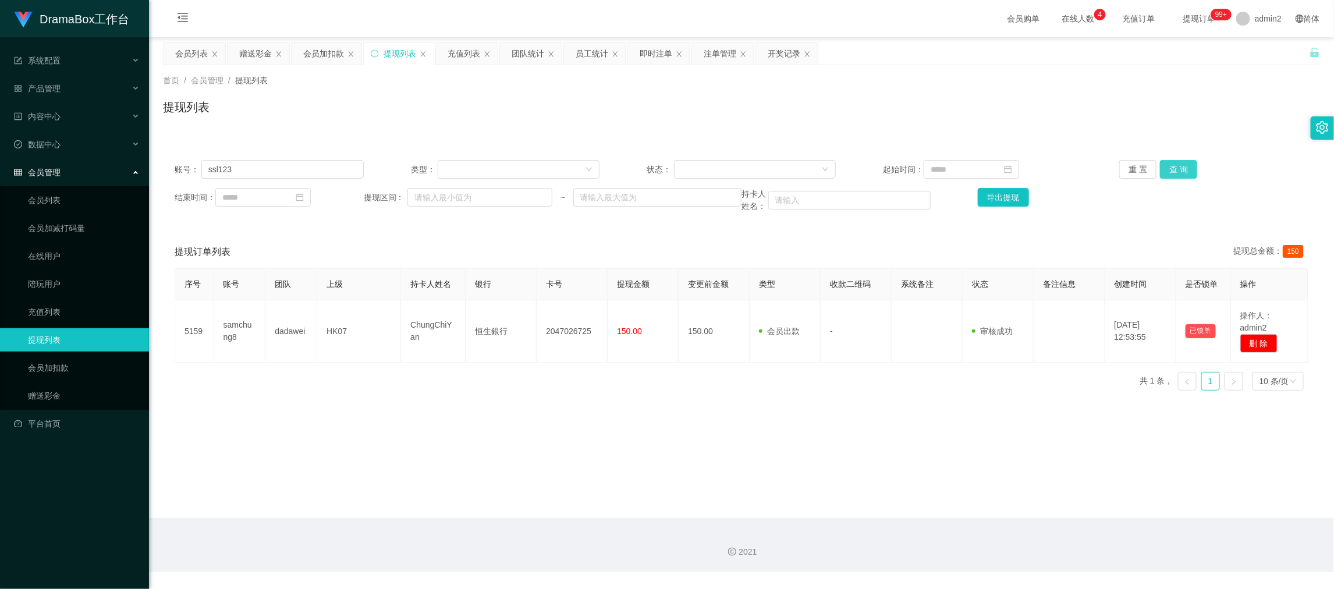
click at [1160, 163] on button "查 询" at bounding box center [1178, 169] width 37 height 19
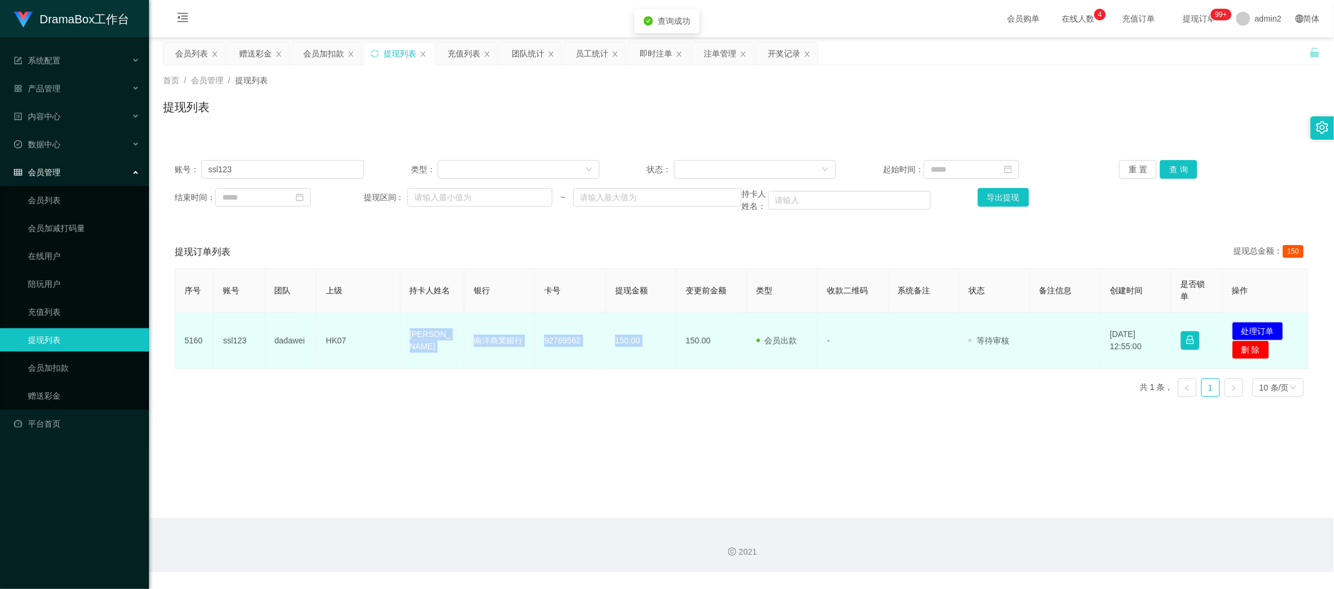
drag, startPoint x: 391, startPoint y: 332, endPoint x: 671, endPoint y: 350, distance: 281.0
click at [671, 350] on tr "5160 ssl123 dadawei HK07 Sun Sai Lung 南洋商業銀行 [FINANCIAL_ID] 150.00 150.00 会员出款 …" at bounding box center [741, 340] width 1133 height 56
click at [1240, 324] on button "处理订单" at bounding box center [1257, 331] width 51 height 19
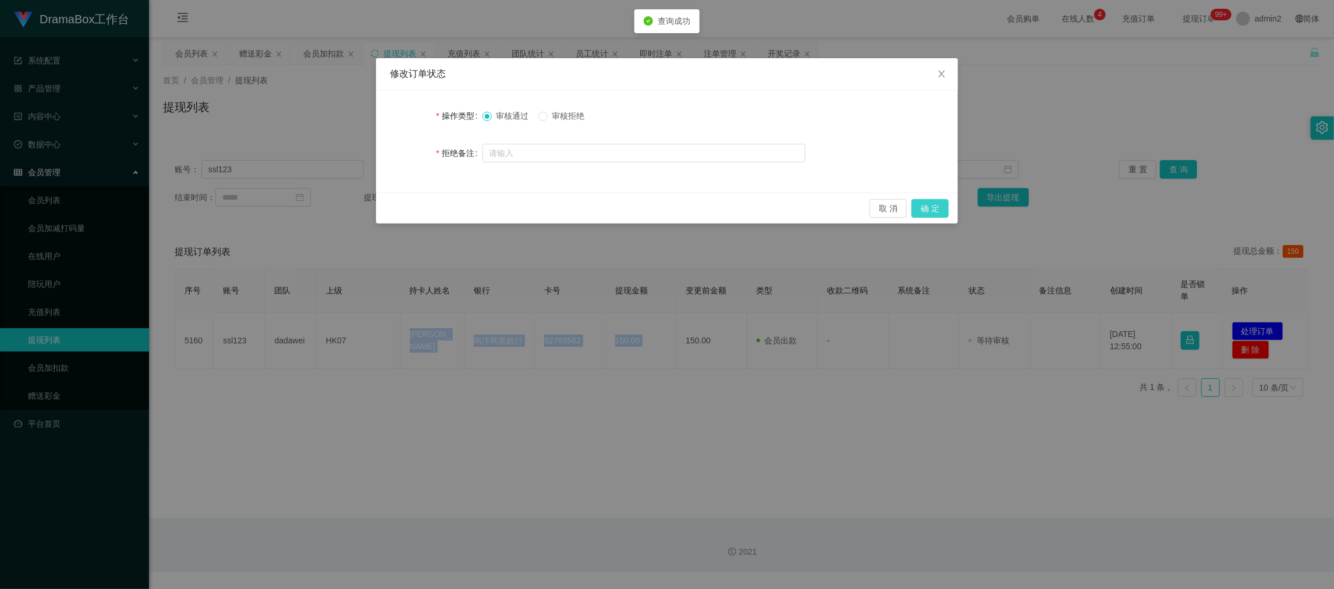
click at [931, 209] on button "确 定" at bounding box center [929, 208] width 37 height 19
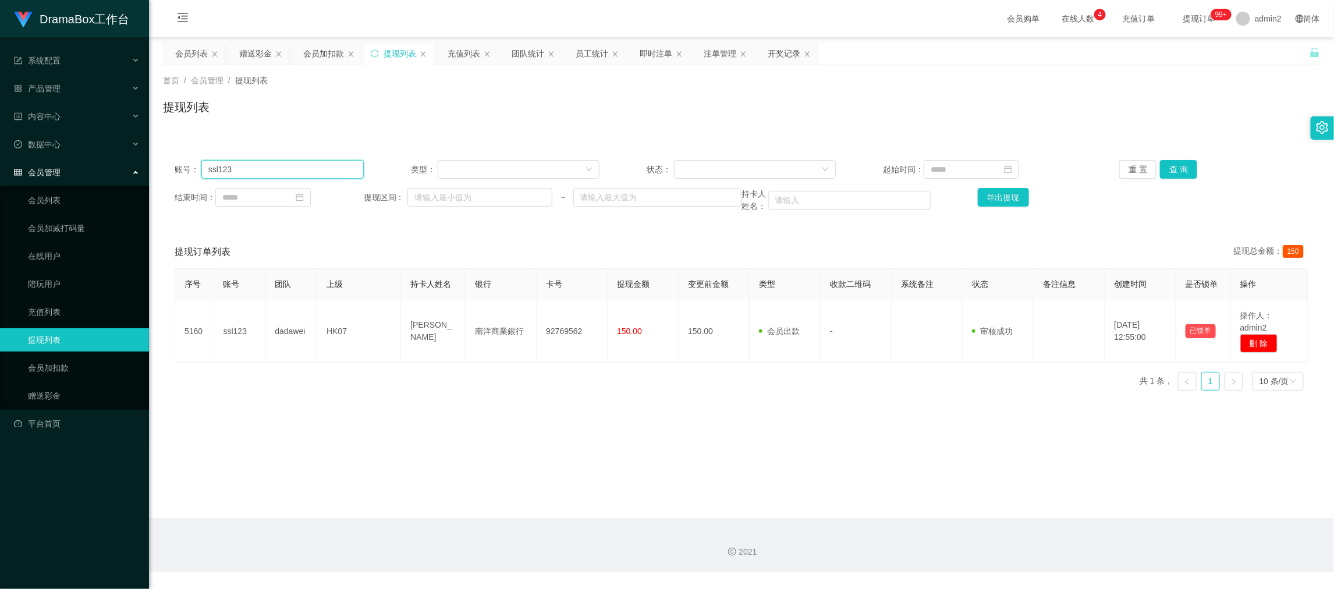
click at [320, 171] on input "ssl123" at bounding box center [282, 169] width 162 height 19
paste input "man871020"
type input "man871020"
click at [1178, 170] on button "查 询" at bounding box center [1178, 169] width 37 height 19
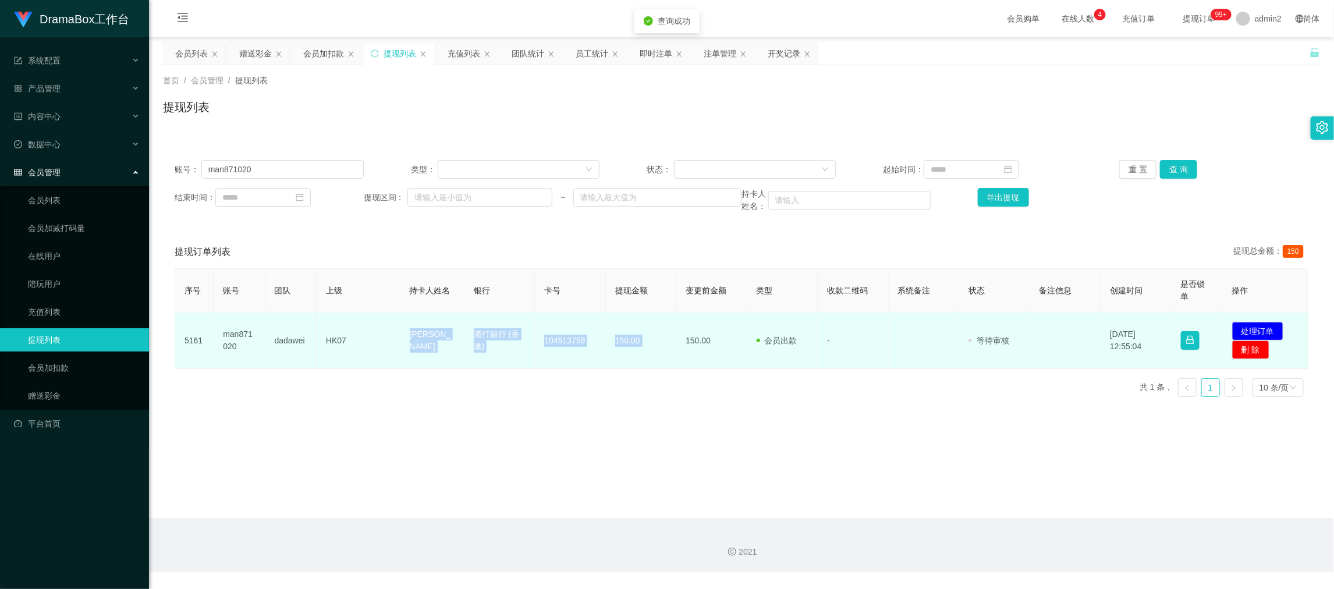
drag, startPoint x: 384, startPoint y: 330, endPoint x: 677, endPoint y: 349, distance: 293.8
click at [677, 349] on tr "5161 man871020 dadawei HK07 [PERSON_NAME] man 渣打銀行 (香港) 104513759 150.00 150.00…" at bounding box center [741, 340] width 1133 height 56
click at [1250, 326] on button "处理订单" at bounding box center [1257, 331] width 51 height 19
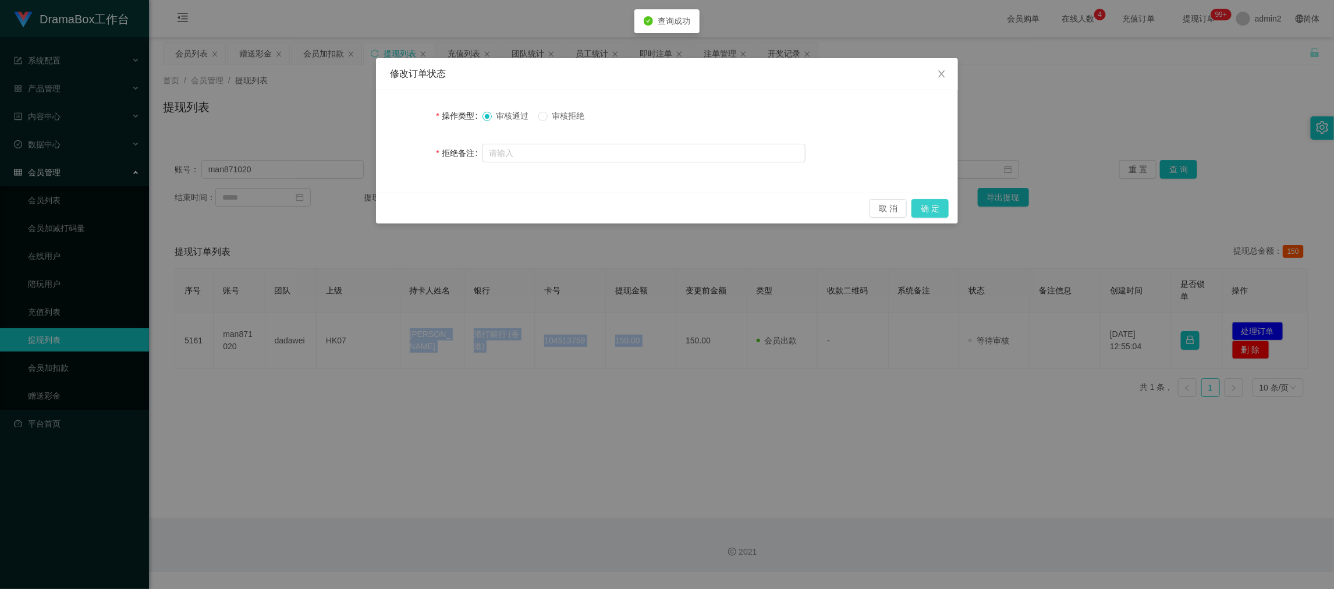
click at [933, 206] on button "确 定" at bounding box center [929, 208] width 37 height 19
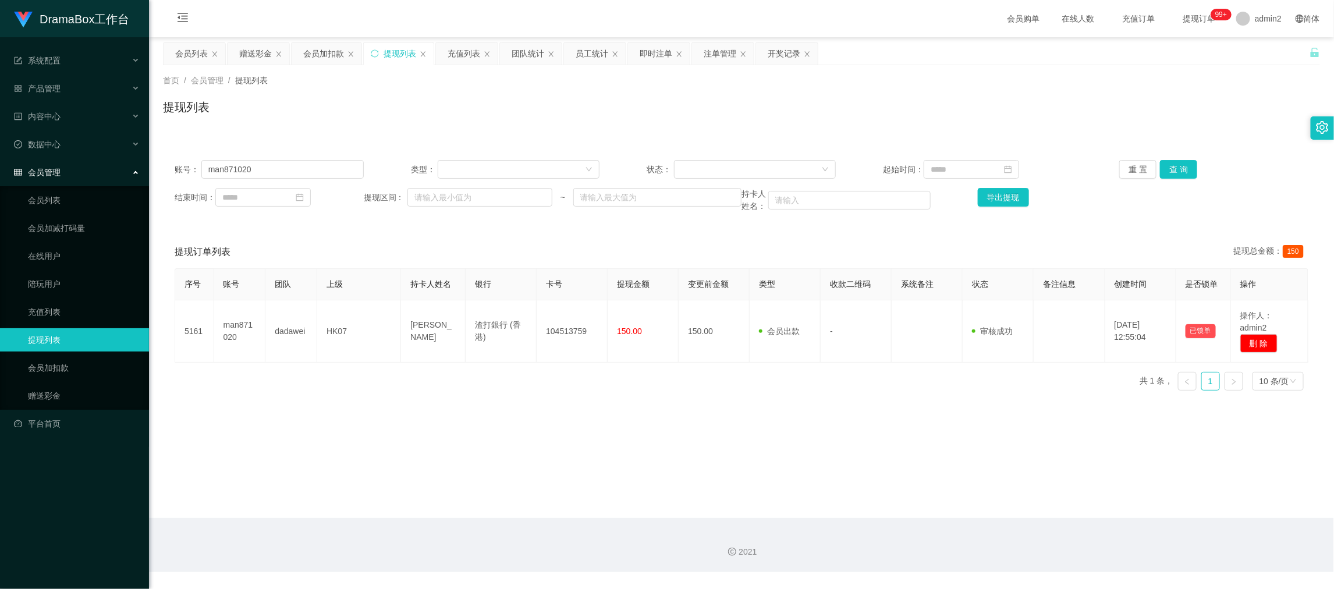
click at [318, 37] on section "会员购单 在线人数 充值订单 提现订单 99+ admin2 简体 关闭左侧 关闭右侧 关闭其它 刷新页面 会员列表 赠送彩金 会员加扣款 提现列表 充值列表…" at bounding box center [741, 286] width 1185 height 572
click at [318, 51] on div "会员加扣款" at bounding box center [323, 53] width 41 height 22
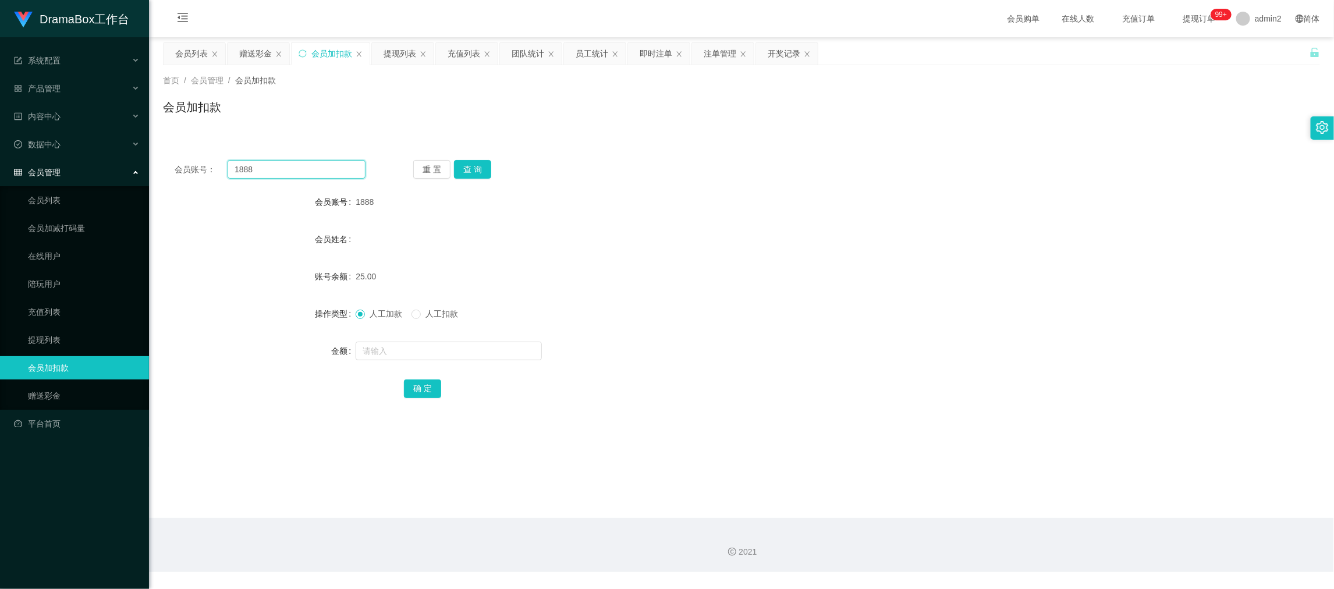
click at [323, 177] on input "1888" at bounding box center [296, 169] width 138 height 19
click at [473, 168] on button "查 询" at bounding box center [472, 169] width 37 height 19
click at [481, 352] on input "text" at bounding box center [448, 351] width 186 height 19
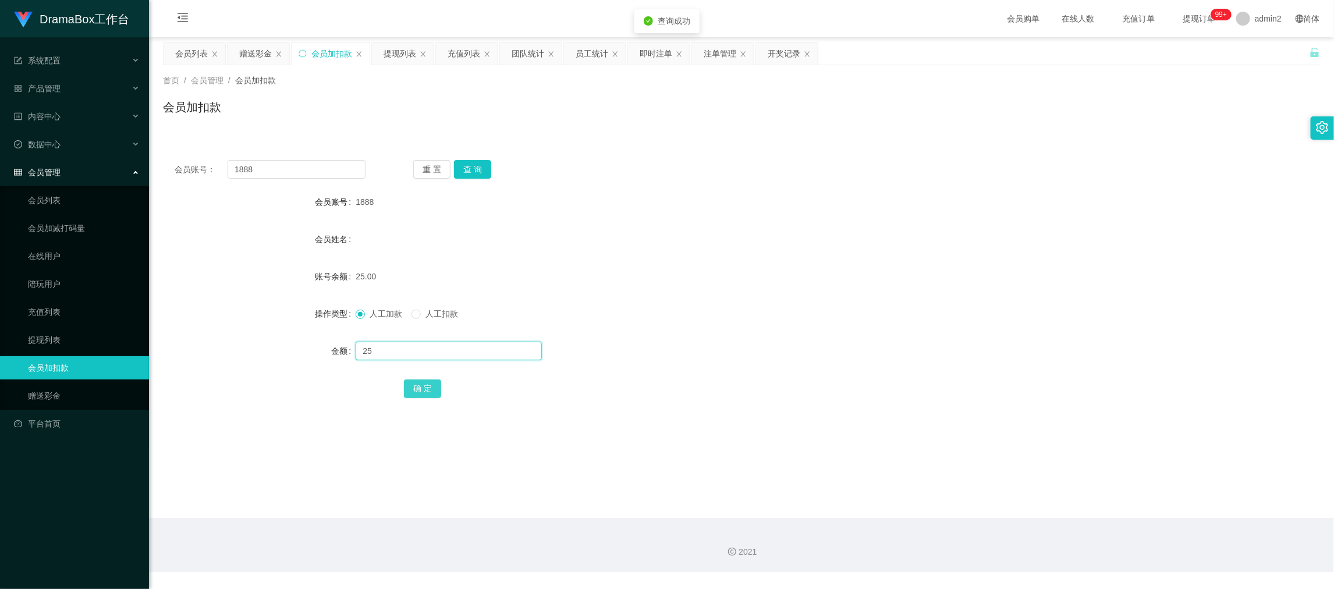
type input "25"
click at [415, 386] on button "确 定" at bounding box center [422, 388] width 37 height 19
click at [753, 317] on div "人工加款 人工扣款" at bounding box center [692, 313] width 675 height 23
click at [898, 518] on div "2021" at bounding box center [741, 545] width 1185 height 54
click at [349, 165] on input "1888" at bounding box center [296, 169] width 138 height 19
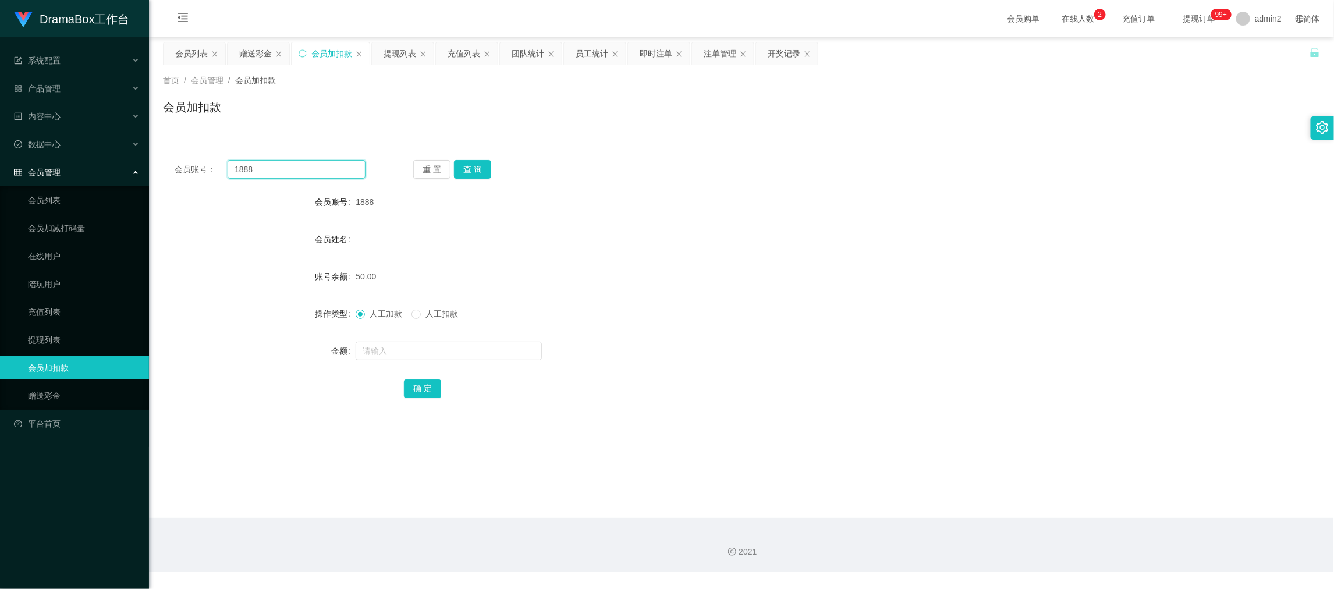
click at [349, 165] on input "1888" at bounding box center [296, 169] width 138 height 19
paste input "9999"
click at [460, 163] on button "查 询" at bounding box center [472, 169] width 37 height 19
click at [507, 350] on input "text" at bounding box center [448, 351] width 186 height 19
drag, startPoint x: 413, startPoint y: 385, endPoint x: 517, endPoint y: 372, distance: 104.9
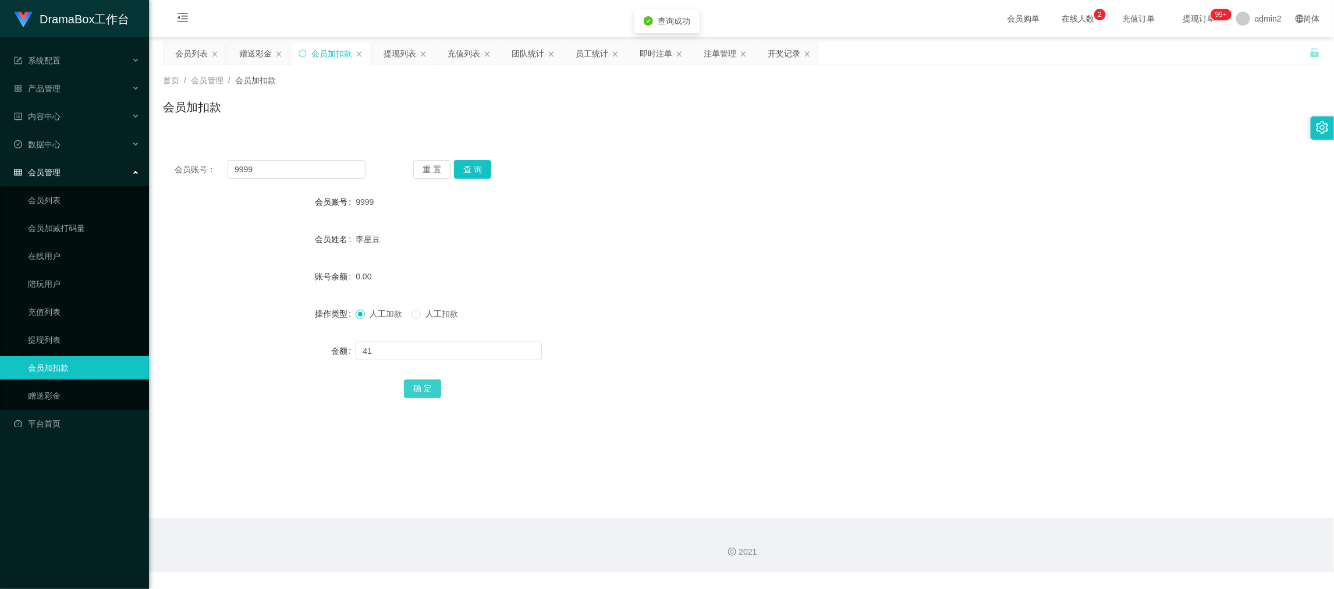
click at [413, 385] on button "确 定" at bounding box center [422, 388] width 37 height 19
click at [723, 328] on form "会员账号 9999 会员姓名 [PERSON_NAME] 账号余额 0.00 操作类型 人工加款 人工扣款 金额 确 定" at bounding box center [741, 294] width 1157 height 209
click at [288, 166] on input "9999" at bounding box center [296, 169] width 138 height 19
drag, startPoint x: 288, startPoint y: 166, endPoint x: 387, endPoint y: 176, distance: 100.0
click at [291, 167] on input "9999" at bounding box center [296, 169] width 138 height 19
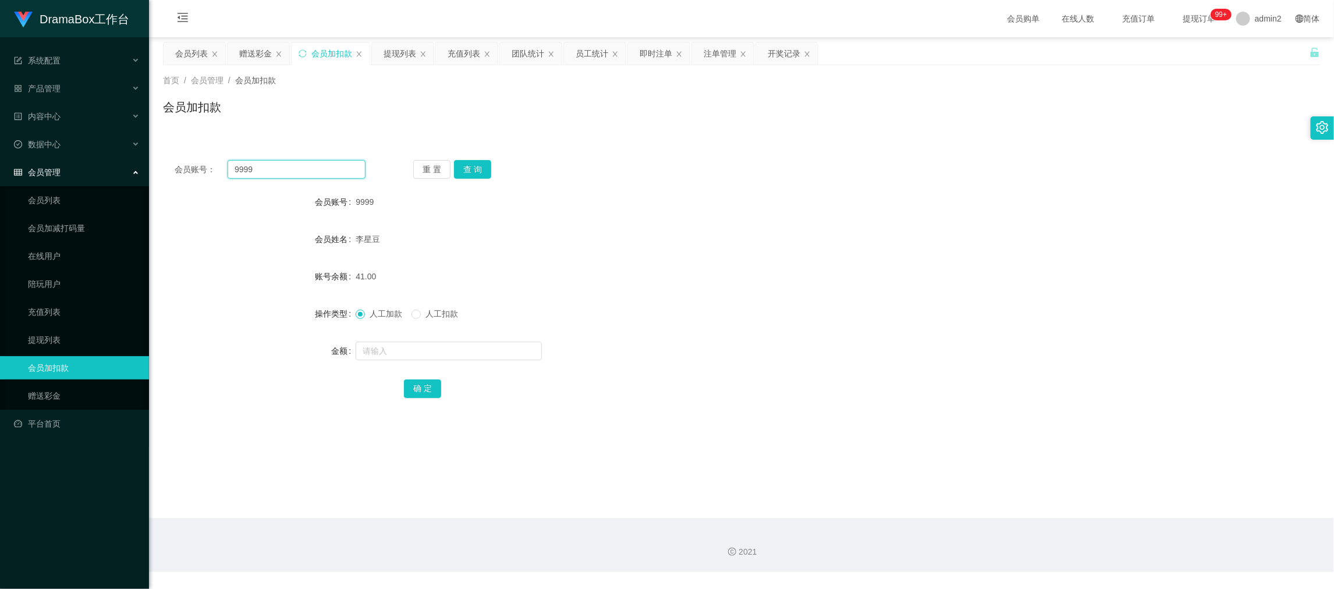
paste input "0202"
click at [459, 169] on button "查 询" at bounding box center [472, 169] width 37 height 19
click at [464, 355] on input "text" at bounding box center [448, 351] width 186 height 19
click at [422, 389] on button "确 定" at bounding box center [422, 388] width 37 height 19
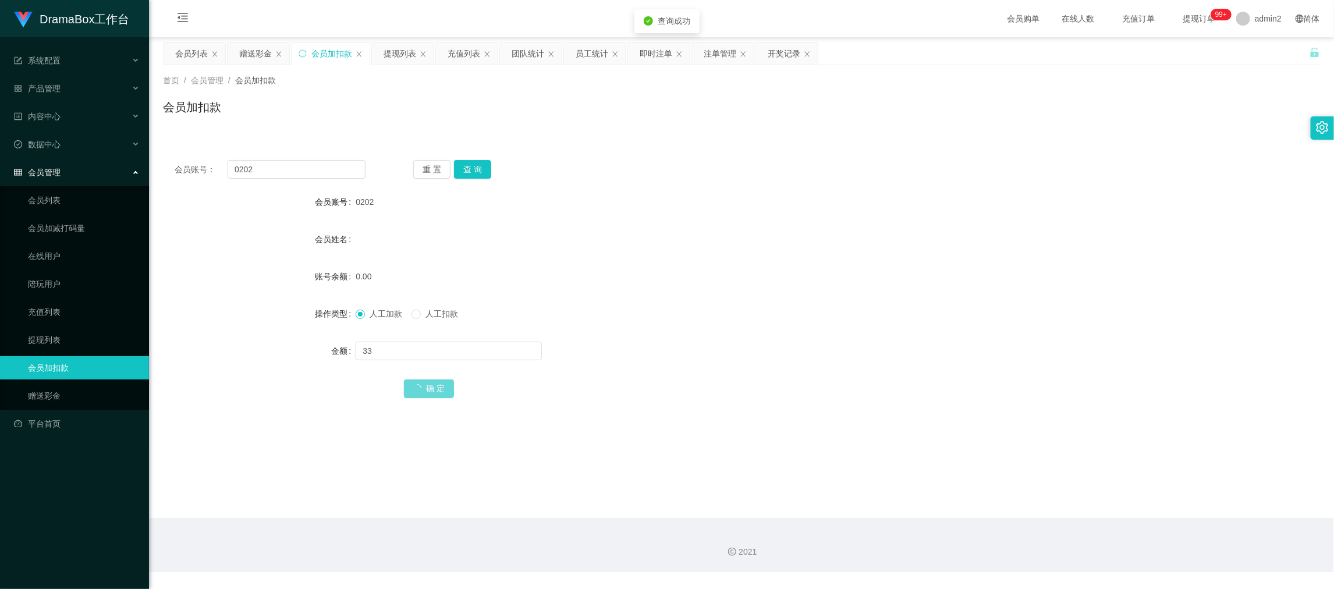
click at [706, 322] on div "人工加款 人工扣款" at bounding box center [692, 313] width 675 height 23
click at [331, 173] on input "0202" at bounding box center [296, 169] width 138 height 19
drag, startPoint x: 331, startPoint y: 173, endPoint x: 465, endPoint y: 183, distance: 134.7
click at [334, 174] on input "0202" at bounding box center [296, 169] width 138 height 19
paste input "HK04"
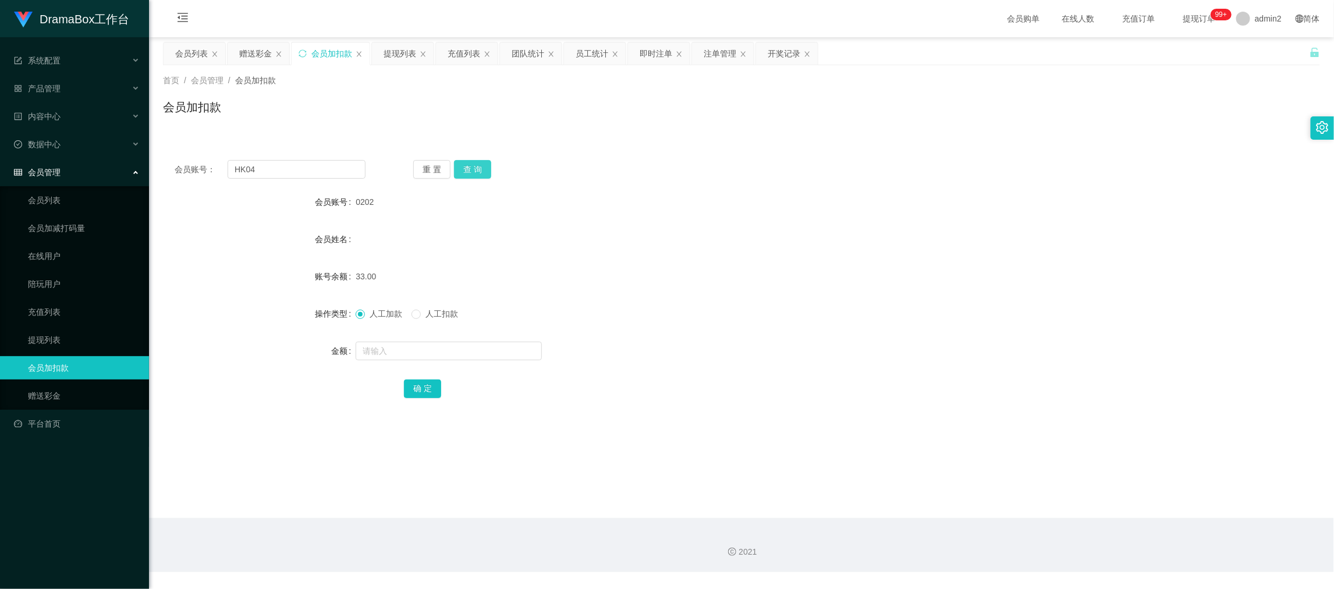
click at [474, 168] on button "查 询" at bounding box center [472, 169] width 37 height 19
click at [507, 348] on input "text" at bounding box center [448, 351] width 186 height 19
click at [425, 387] on button "确 定" at bounding box center [422, 388] width 37 height 19
click at [788, 318] on div "人工加款 人工扣款" at bounding box center [692, 313] width 675 height 23
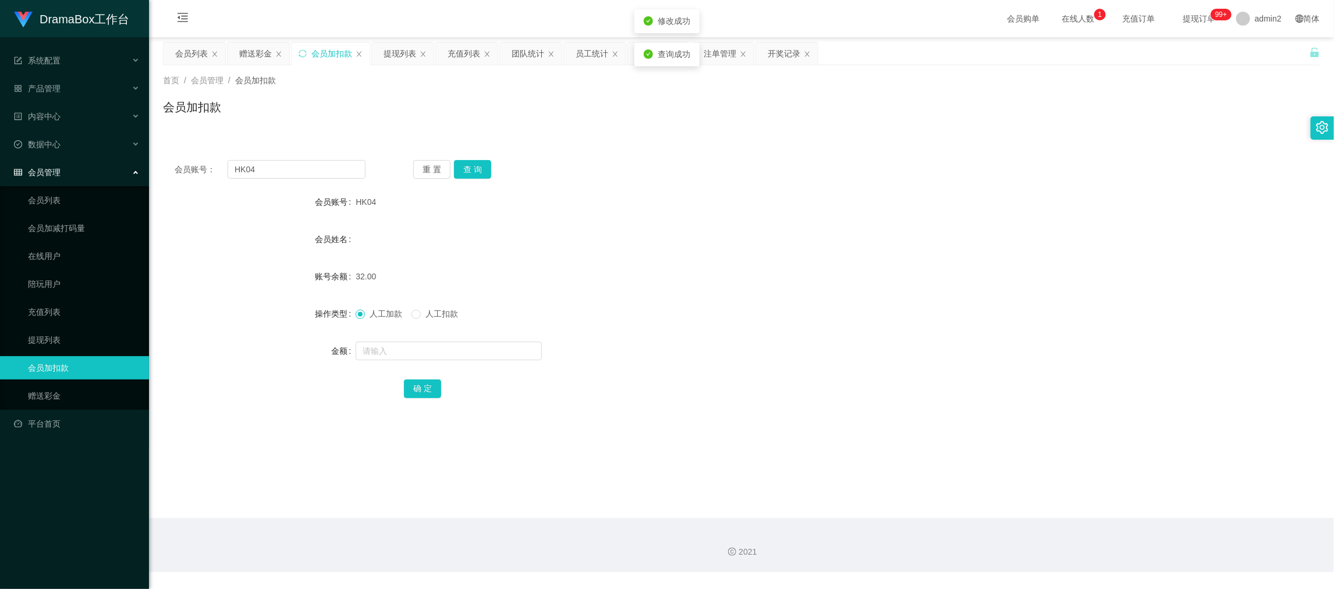
drag, startPoint x: 913, startPoint y: 514, endPoint x: 817, endPoint y: 394, distance: 153.1
click at [912, 514] on main "关闭左侧 关闭右侧 关闭其它 刷新页面 会员列表 赠送彩金 会员加扣款 提现列表 充值列表 团队统计 员工统计 即时注单 注单管理 开奖记录 首页 / 会员管…" at bounding box center [741, 277] width 1185 height 481
click at [296, 164] on input "HK04" at bounding box center [296, 169] width 138 height 19
paste input "hk05"
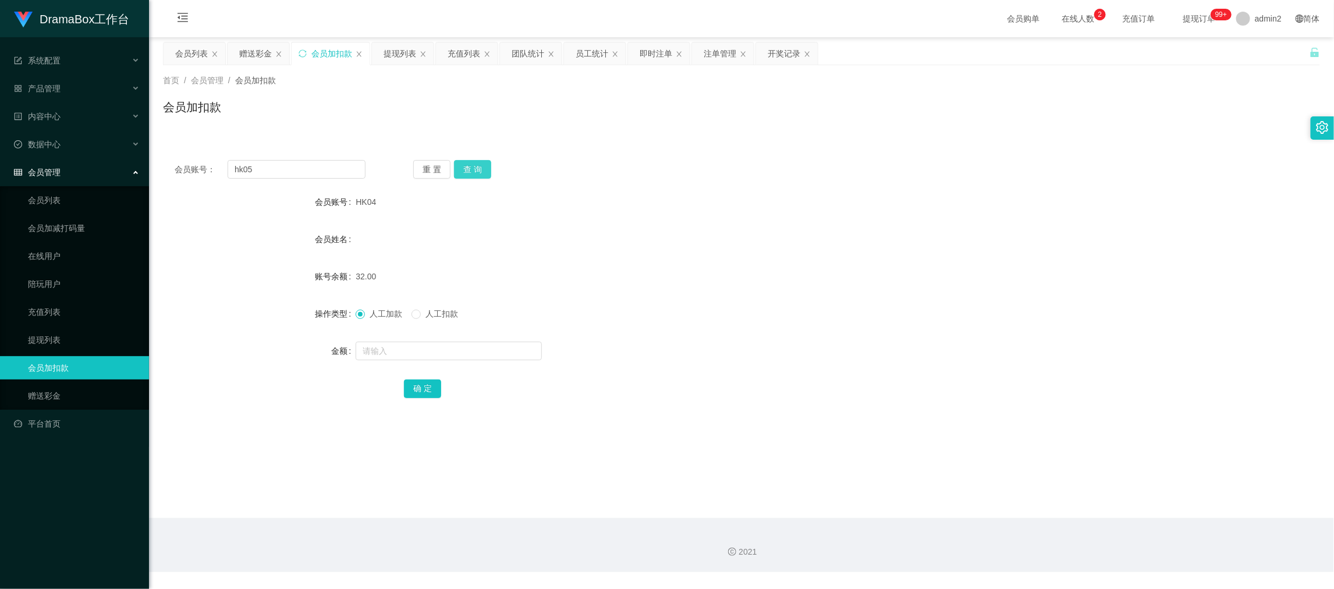
click at [456, 163] on button "查 询" at bounding box center [472, 169] width 37 height 19
click at [493, 353] on input "text" at bounding box center [448, 351] width 186 height 19
click at [460, 380] on div "确 定" at bounding box center [741, 387] width 675 height 23
click at [423, 383] on button "确 定" at bounding box center [422, 388] width 37 height 19
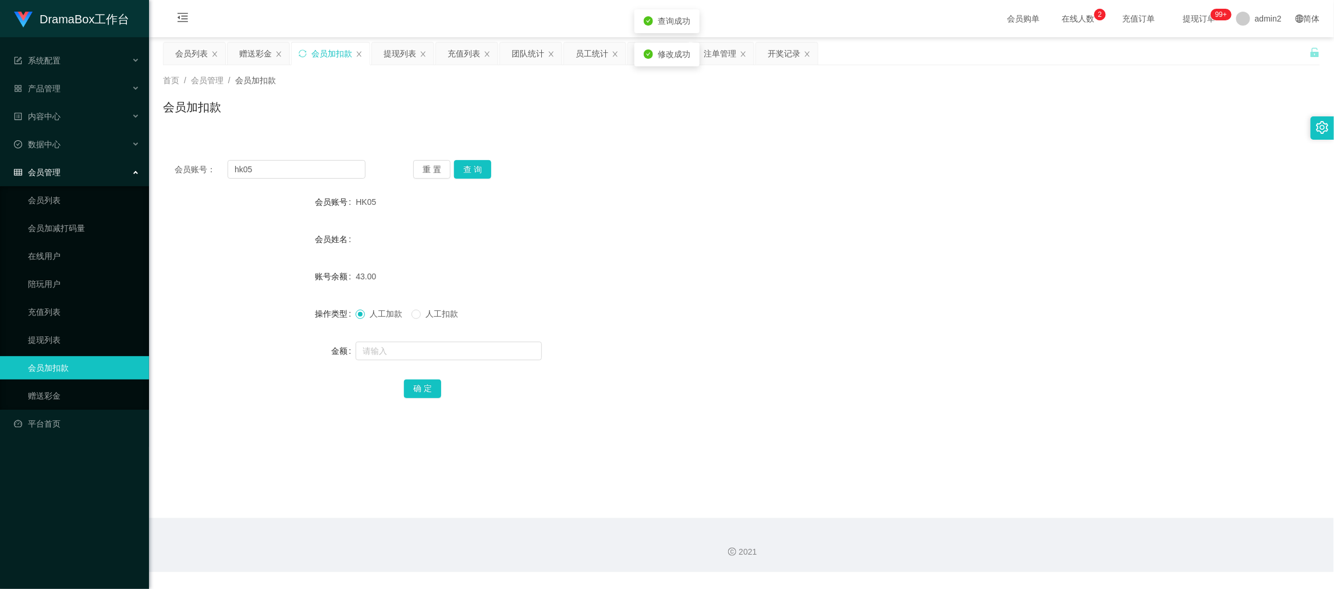
click at [823, 279] on div "43.00" at bounding box center [692, 276] width 675 height 23
click at [337, 171] on input "hk05" at bounding box center [296, 169] width 138 height 19
drag, startPoint x: 337, startPoint y: 171, endPoint x: 440, endPoint y: 188, distance: 104.4
click at [339, 173] on input "hk05" at bounding box center [296, 169] width 138 height 19
paste input "K1"
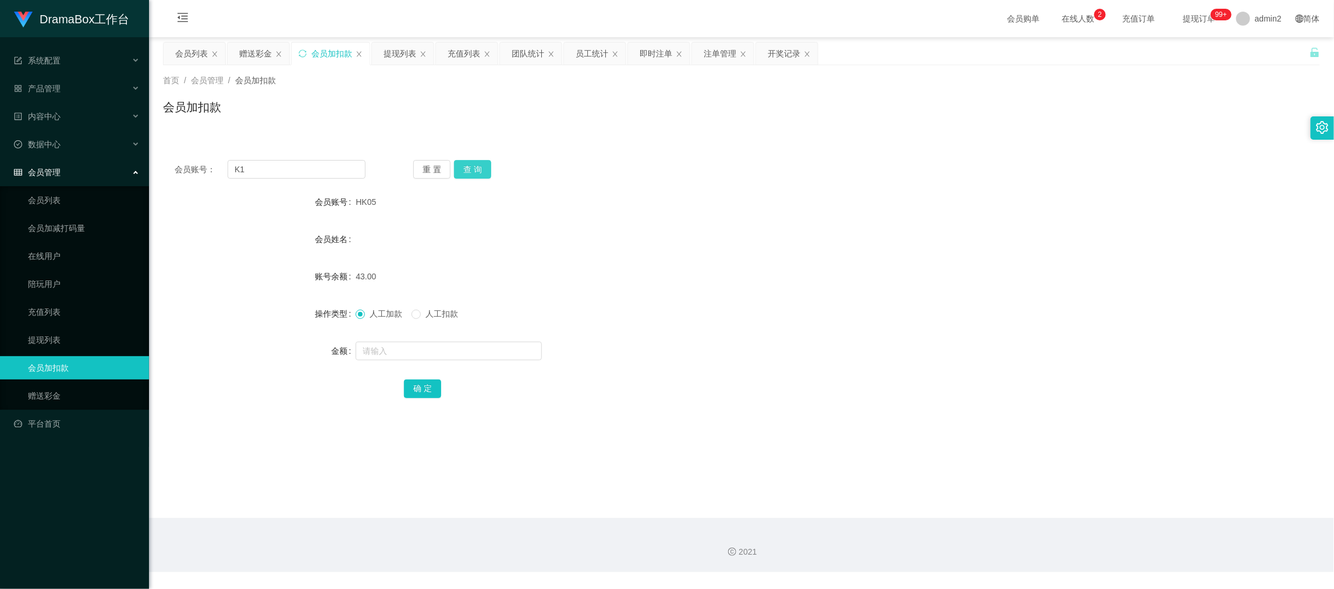
click at [481, 169] on button "查 询" at bounding box center [472, 169] width 37 height 19
click at [493, 354] on input "text" at bounding box center [448, 351] width 186 height 19
click at [419, 389] on button "确 定" at bounding box center [422, 388] width 37 height 19
click at [781, 327] on form "会员账号 K1 会员姓名 账号余额 0.00 操作类型 人工加款 人工扣款 金额 67 确 定" at bounding box center [741, 294] width 1157 height 209
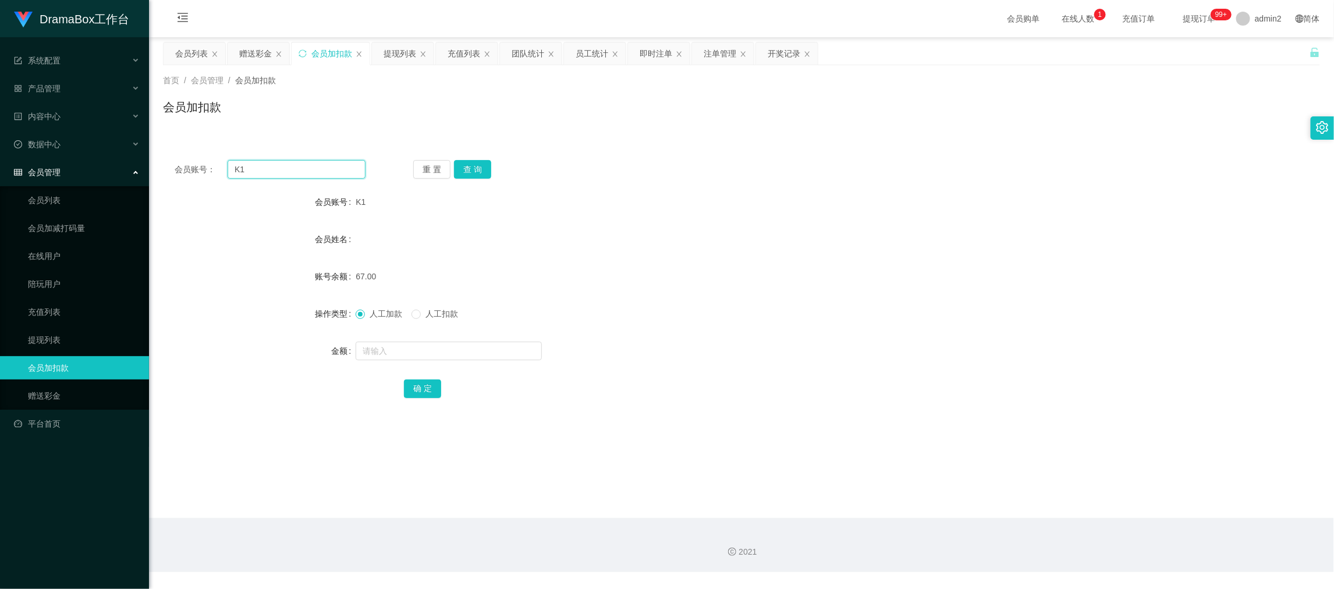
click at [310, 166] on input "K1" at bounding box center [296, 169] width 138 height 19
drag, startPoint x: 310, startPoint y: 166, endPoint x: 410, endPoint y: 177, distance: 100.1
click at [316, 169] on input "K1" at bounding box center [296, 169] width 138 height 19
paste input "SB"
click at [475, 168] on button "查 询" at bounding box center [472, 169] width 37 height 19
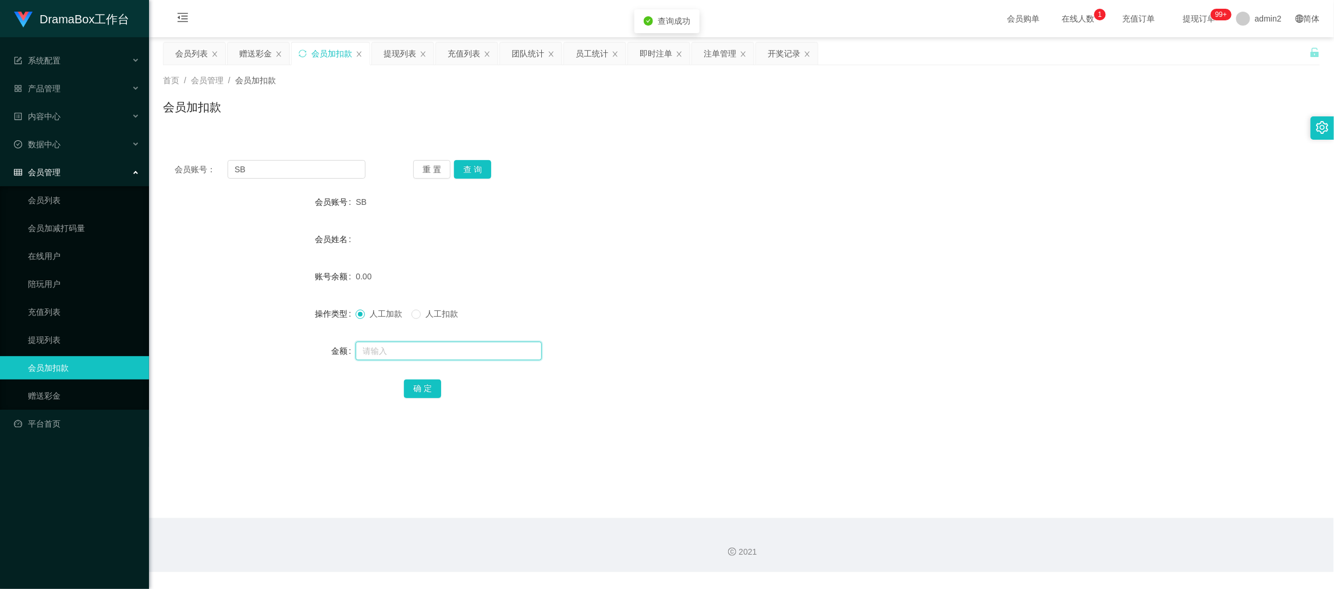
click at [470, 345] on input "text" at bounding box center [448, 351] width 186 height 19
drag, startPoint x: 421, startPoint y: 384, endPoint x: 514, endPoint y: 359, distance: 96.4
click at [420, 384] on button "确 定" at bounding box center [422, 388] width 37 height 19
click at [690, 323] on div "人工加款 人工扣款" at bounding box center [692, 313] width 675 height 23
click at [337, 168] on input "SB" at bounding box center [296, 169] width 138 height 19
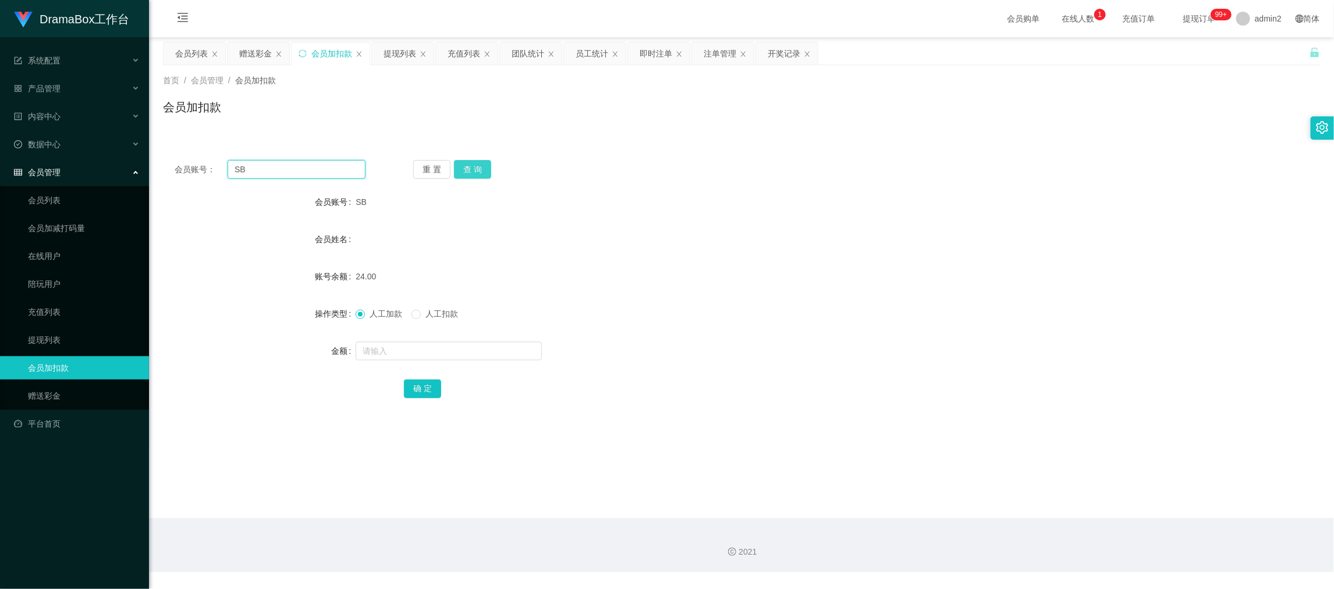
drag, startPoint x: 337, startPoint y: 168, endPoint x: 458, endPoint y: 178, distance: 122.0
click at [341, 170] on input "SB" at bounding box center [296, 169] width 138 height 19
paste input "XE"
click at [472, 163] on button "查 询" at bounding box center [472, 169] width 37 height 19
click at [489, 355] on input "text" at bounding box center [448, 351] width 186 height 19
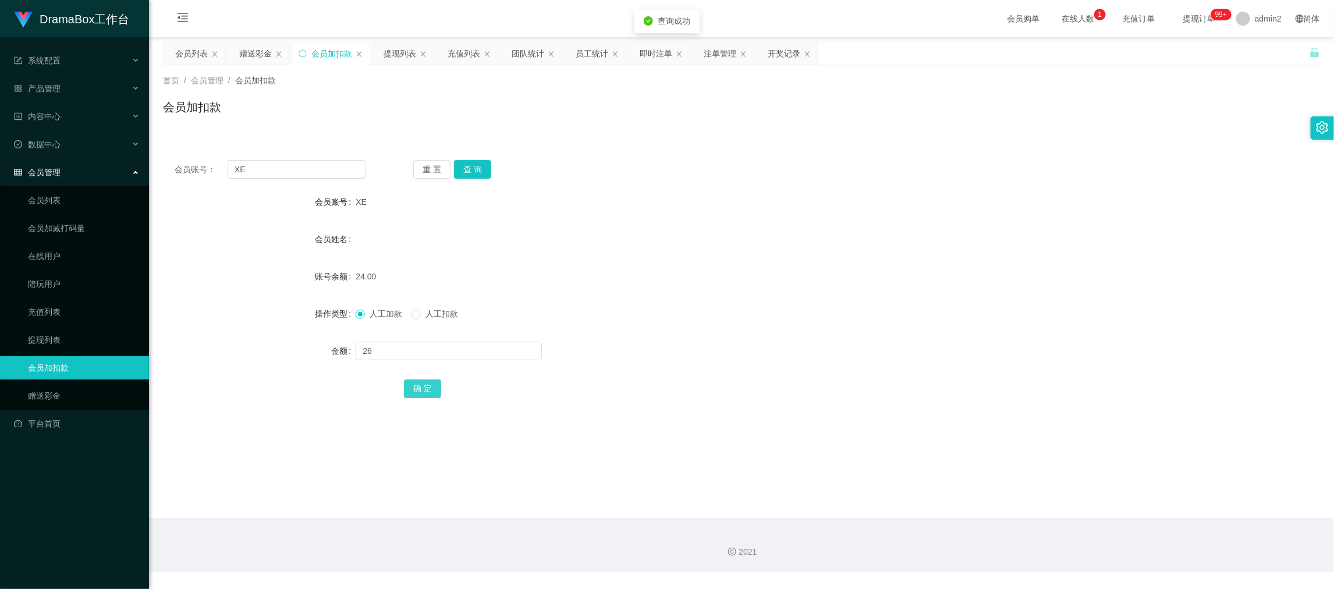
click at [426, 387] on button "确 定" at bounding box center [422, 388] width 37 height 19
click at [692, 299] on form "会员账号 XE 会员姓名 账号余额 24.00 操作类型 人工加款 人工扣款 金额 26 确 定" at bounding box center [741, 294] width 1157 height 209
click at [561, 168] on div "重 置 查 询" at bounding box center [508, 169] width 191 height 19
click at [509, 131] on div "首页 / 会员管理 / 会员加扣款 / 会员加扣款" at bounding box center [741, 99] width 1185 height 69
click at [521, 52] on div "团队统计" at bounding box center [527, 53] width 33 height 22
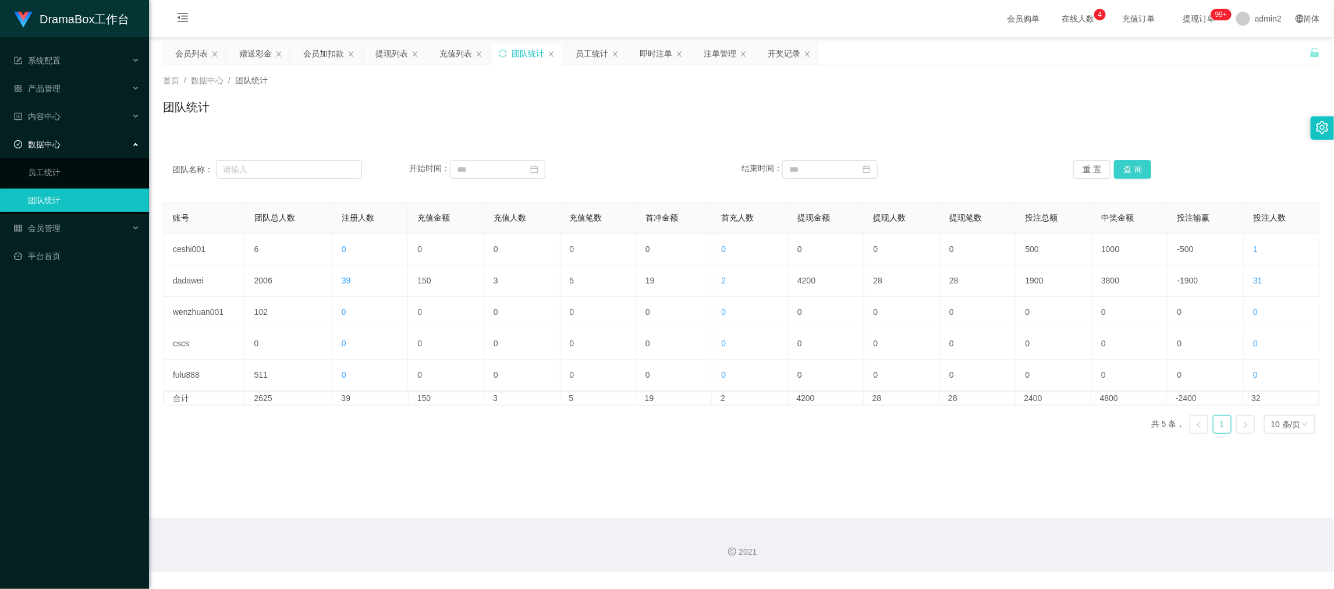
click at [1128, 169] on button "查 询" at bounding box center [1132, 169] width 37 height 19
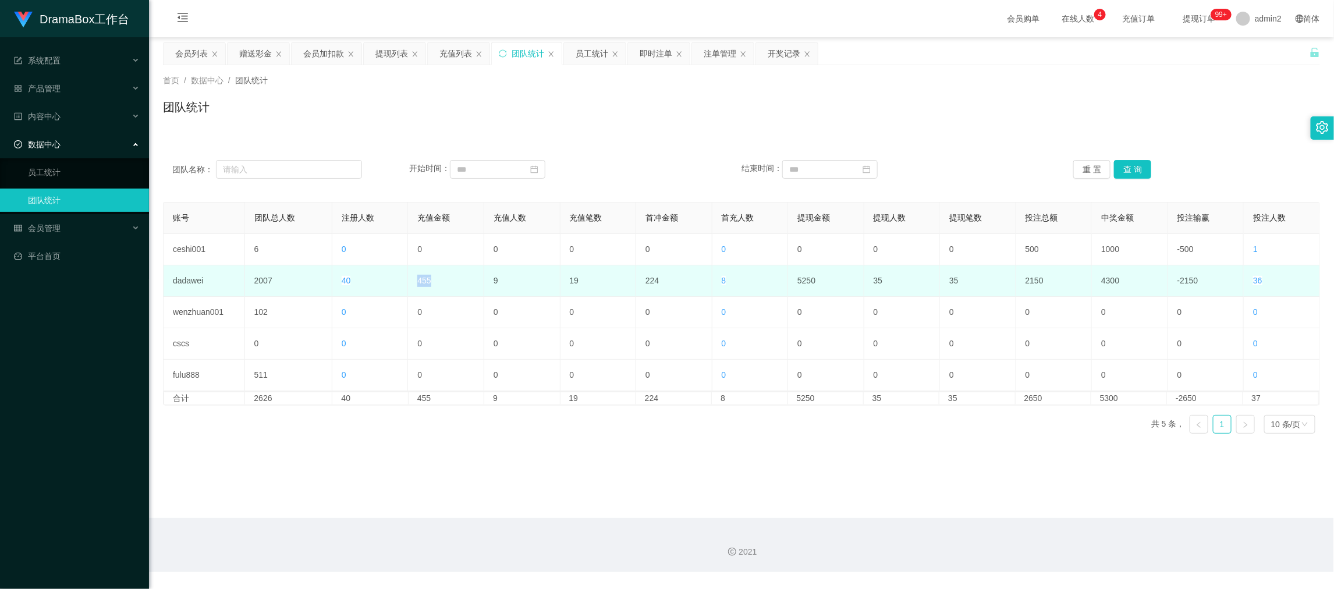
click at [455, 285] on td "455" at bounding box center [446, 280] width 76 height 31
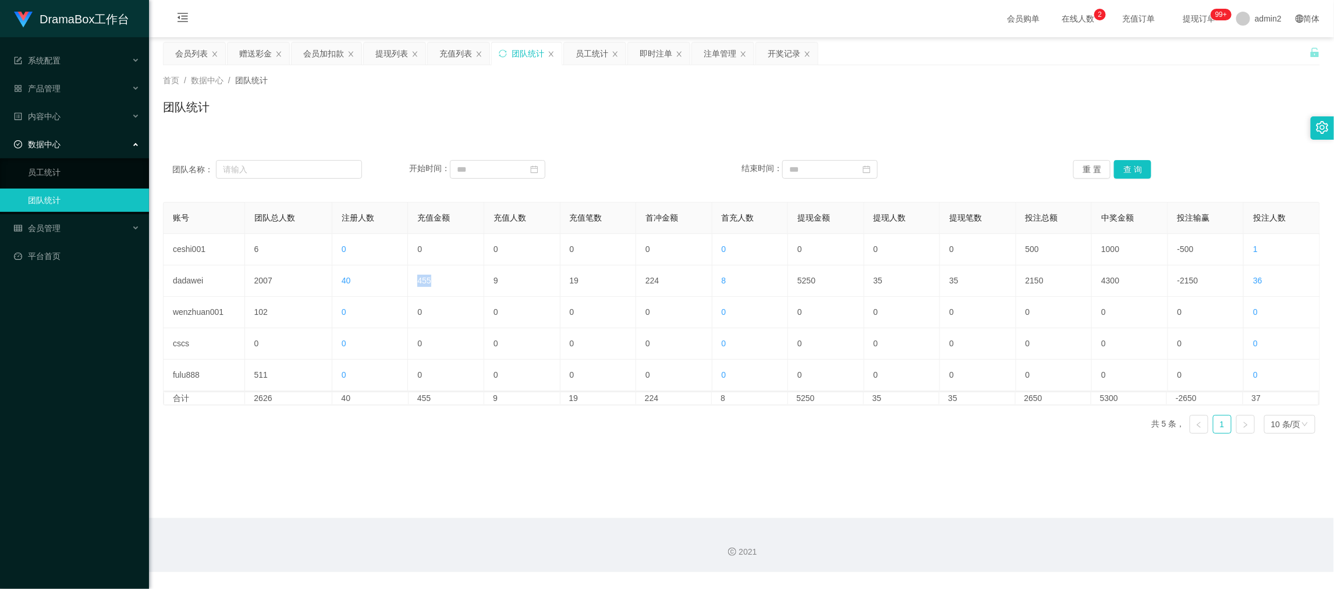
click at [325, 53] on div "会员加扣款" at bounding box center [323, 53] width 41 height 22
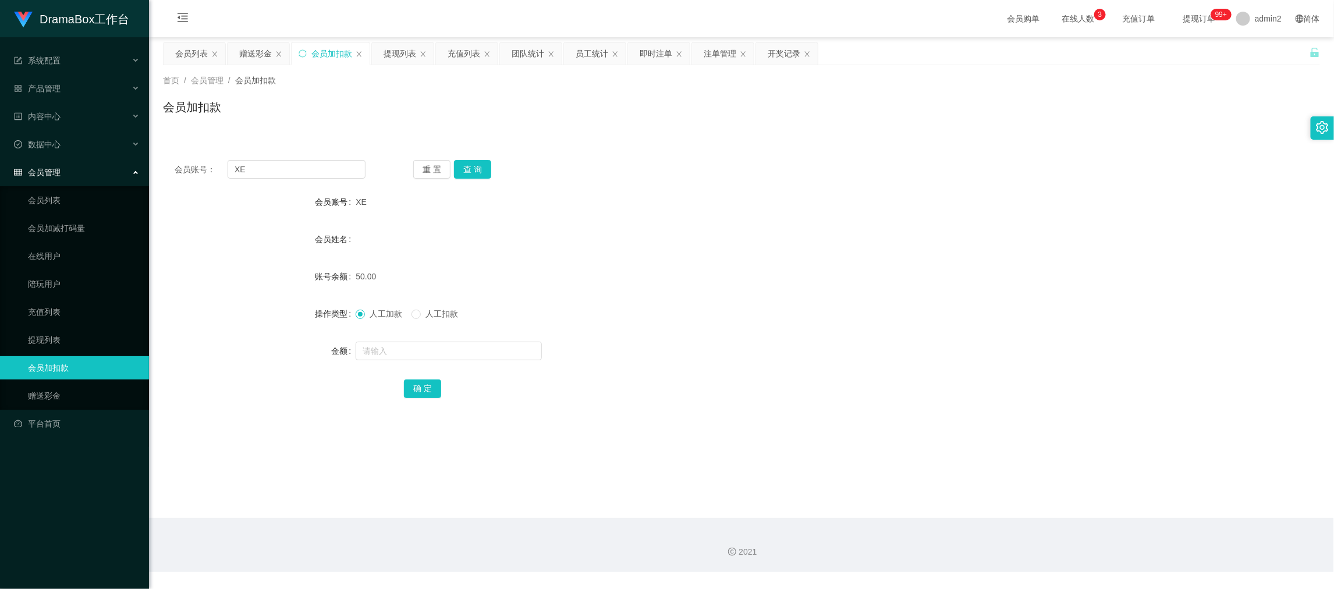
drag, startPoint x: 1012, startPoint y: 482, endPoint x: 954, endPoint y: 485, distance: 58.3
click at [1009, 482] on main "关闭左侧 关闭右侧 关闭其它 刷新页面 会员列表 赠送彩金 会员加扣款 提现列表 充值列表 团队统计 员工统计 即时注单 注单管理 开奖记录 首页 / 会员管…" at bounding box center [741, 277] width 1185 height 481
click at [249, 48] on div "赠送彩金" at bounding box center [255, 53] width 33 height 22
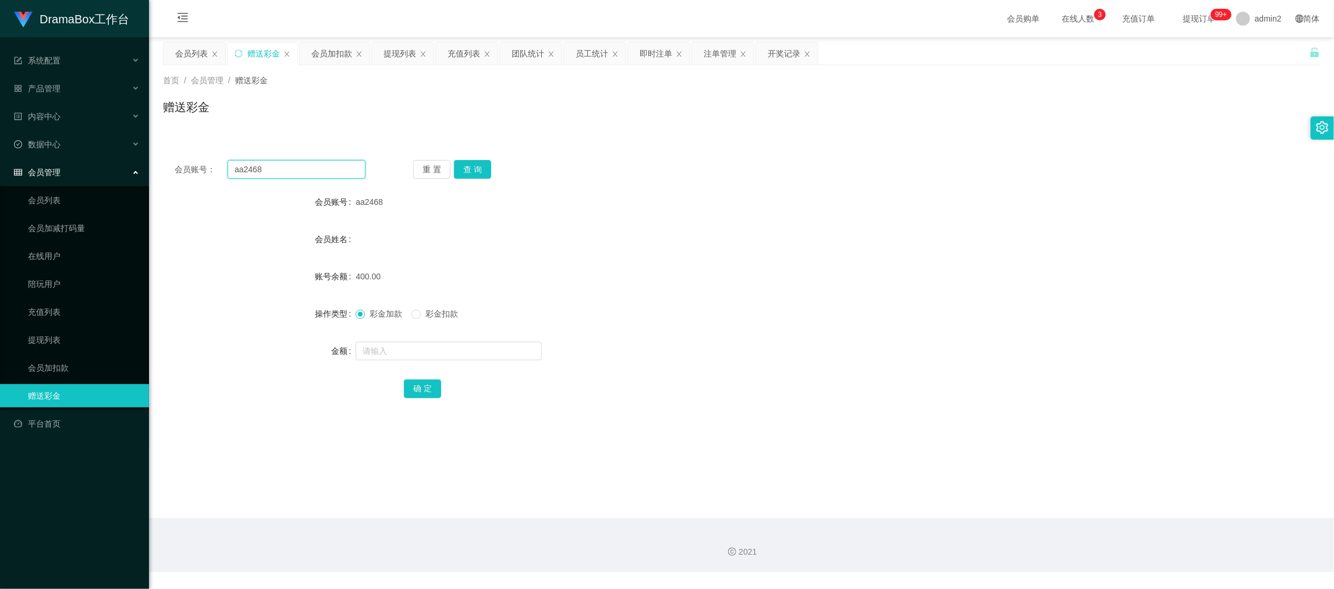
click at [312, 176] on input "aa2468" at bounding box center [296, 169] width 138 height 19
paste input "sandylau"
click at [463, 169] on button "查 询" at bounding box center [472, 169] width 37 height 19
click at [474, 349] on input "text" at bounding box center [448, 351] width 186 height 19
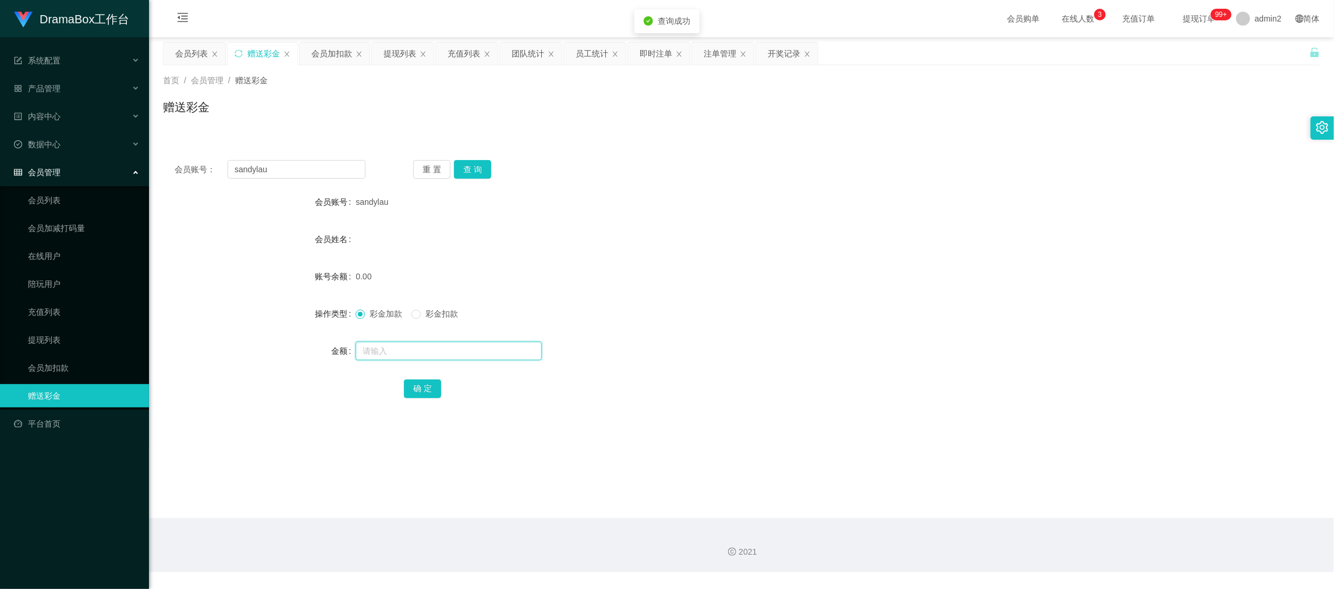
click at [474, 349] on input "text" at bounding box center [448, 351] width 186 height 19
click at [425, 386] on button "确 定" at bounding box center [422, 388] width 37 height 19
click at [780, 328] on form "会员账号 sandylau 会员姓名 账号余额 100.00 操作类型 彩金加款 彩金扣款 金额 确 定" at bounding box center [741, 294] width 1157 height 209
click at [398, 51] on div "提现列表" at bounding box center [399, 53] width 33 height 22
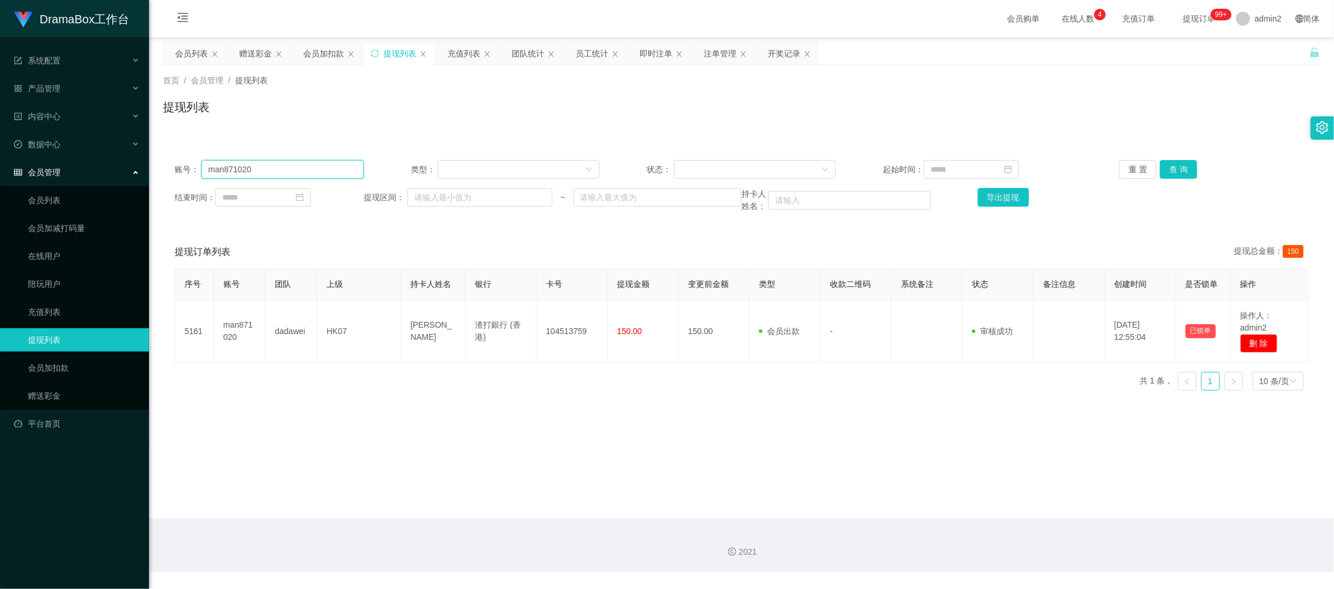
click at [319, 170] on input "man871020" at bounding box center [282, 169] width 162 height 19
paste input "sandylau"
drag, startPoint x: 1183, startPoint y: 169, endPoint x: 1143, endPoint y: 175, distance: 40.5
click at [1183, 169] on button "查 询" at bounding box center [1178, 169] width 37 height 19
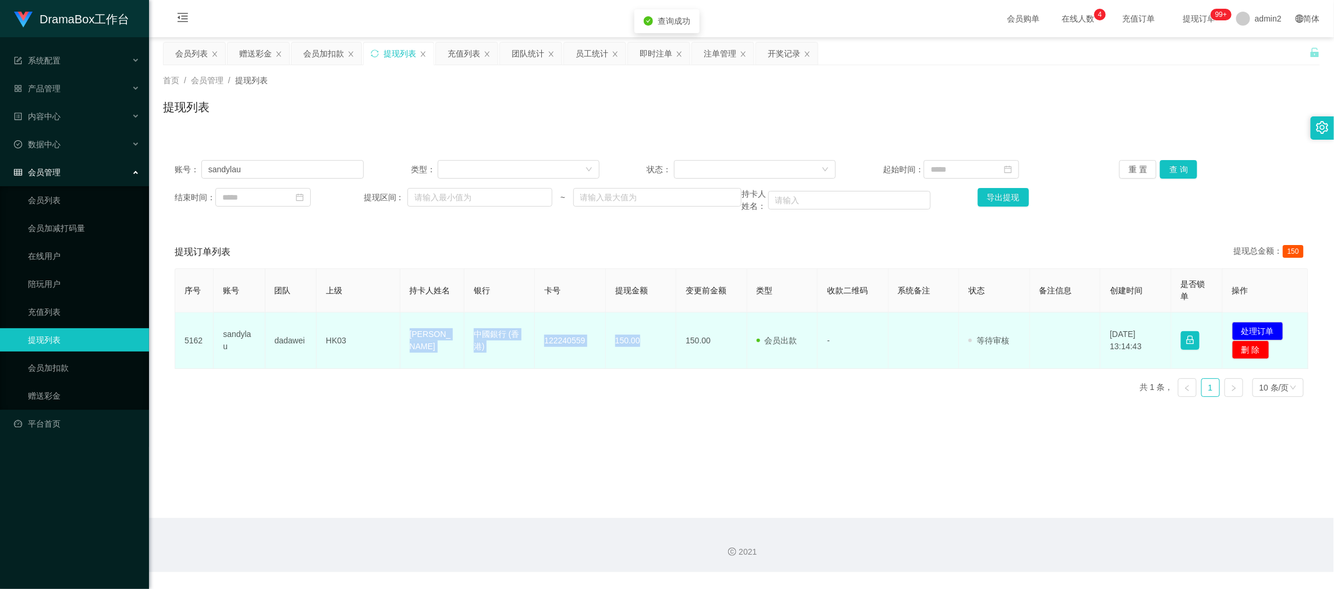
drag, startPoint x: 378, startPoint y: 321, endPoint x: 643, endPoint y: 341, distance: 265.5
click at [643, 341] on tr "5162 [PERSON_NAME] HK03 lau wai fong 中國銀行 (香港) 122240559 150.00 150.00 会员出款 人工取…" at bounding box center [741, 340] width 1133 height 56
click at [1257, 328] on button "处理订单" at bounding box center [1257, 331] width 51 height 19
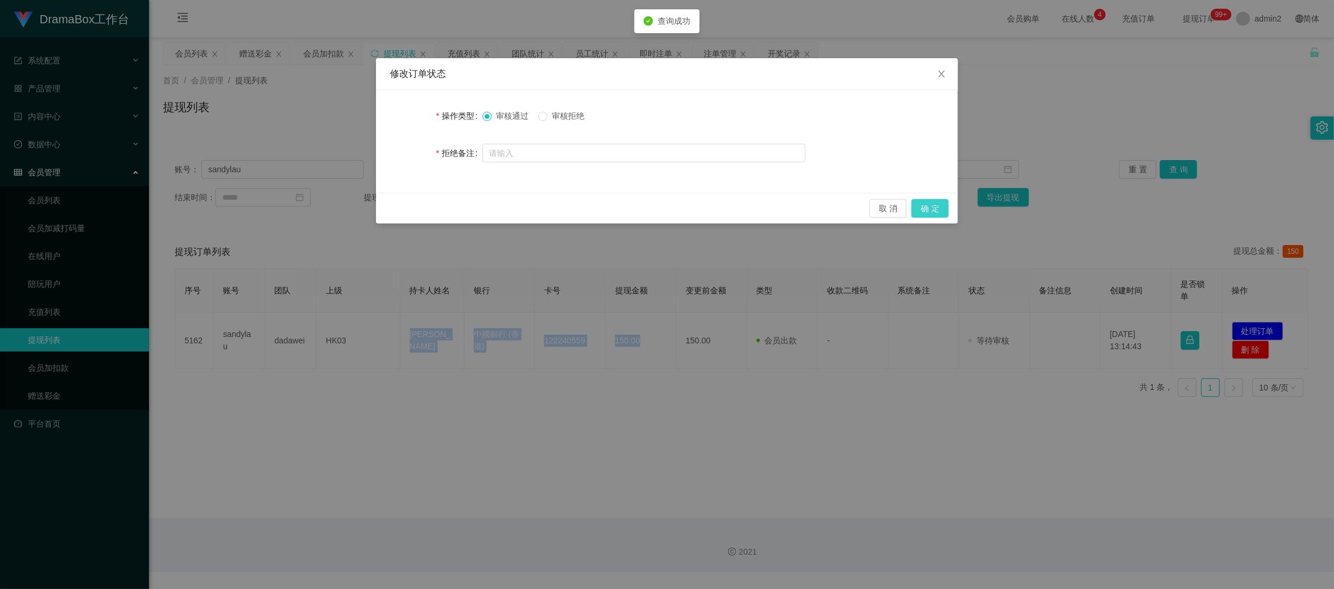
click at [935, 201] on button "确 定" at bounding box center [929, 208] width 37 height 19
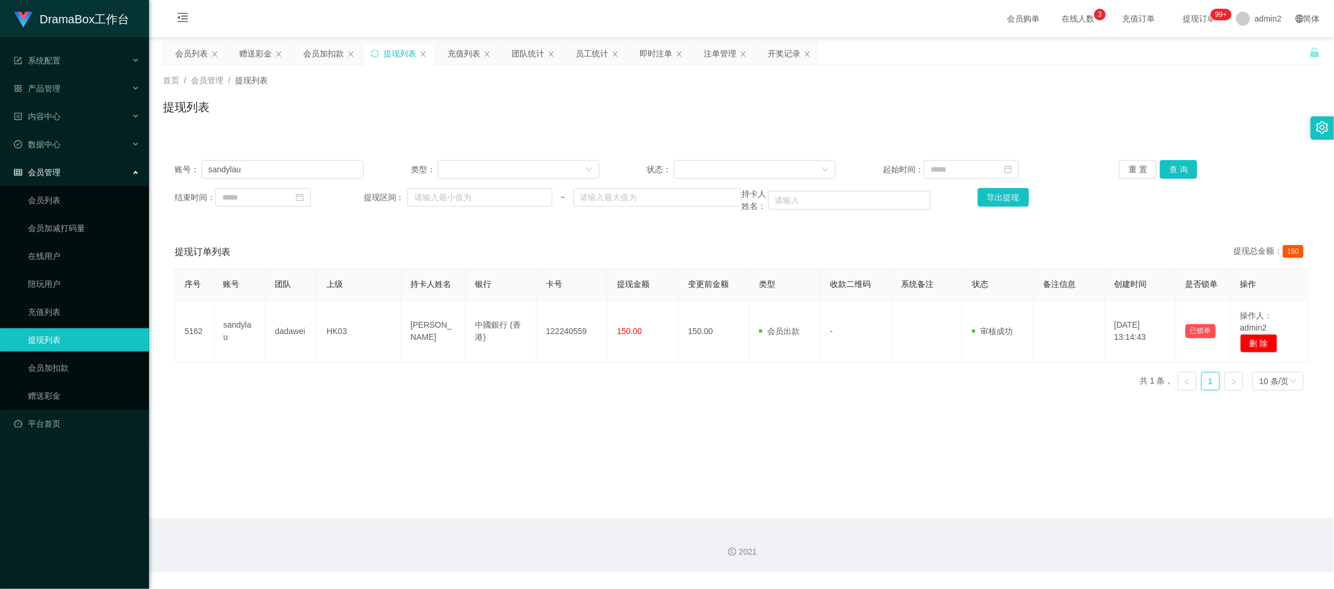
click at [1066, 513] on main "关闭左侧 关闭右侧 关闭其它 刷新页面 会员列表 赠送彩金 会员加扣款 提现列表 充值列表 团队统计 员工统计 即时注单 注单管理 开奖记录 首页 / 会员管…" at bounding box center [741, 277] width 1185 height 481
click at [246, 52] on div "赠送彩金" at bounding box center [255, 53] width 33 height 22
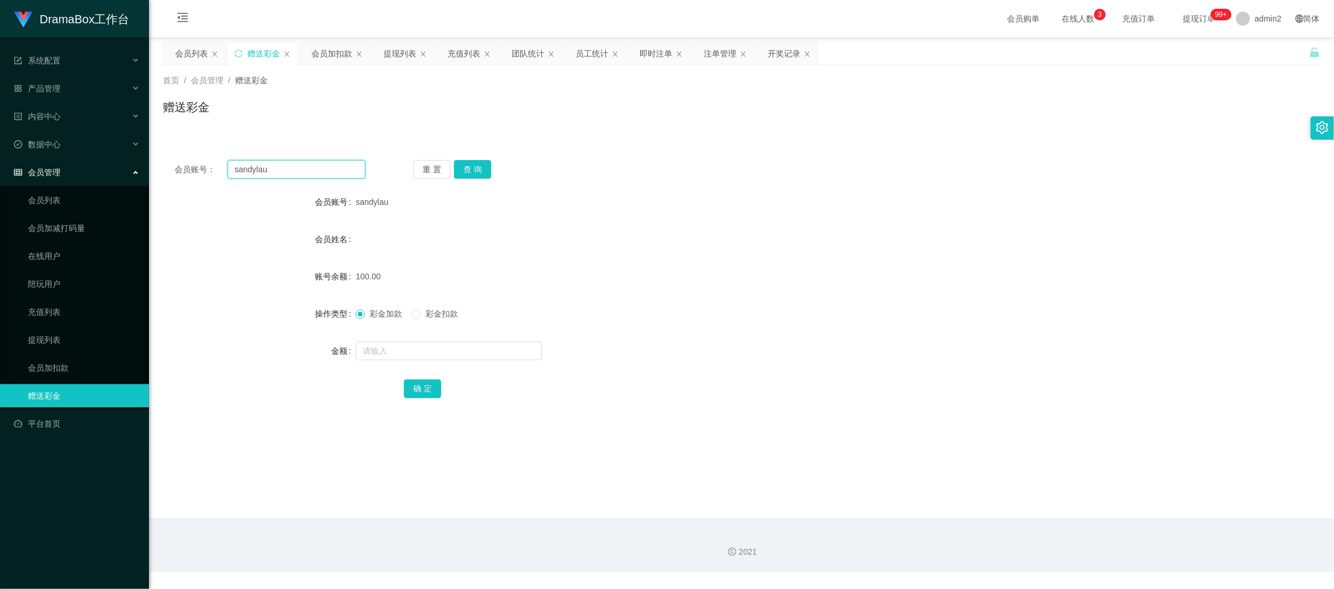
click at [308, 173] on input "sandylau" at bounding box center [296, 169] width 138 height 19
click at [311, 172] on input "sandylau" at bounding box center [296, 169] width 138 height 19
paste input "Sosoqqww123"
click at [481, 167] on button "查 询" at bounding box center [472, 169] width 37 height 19
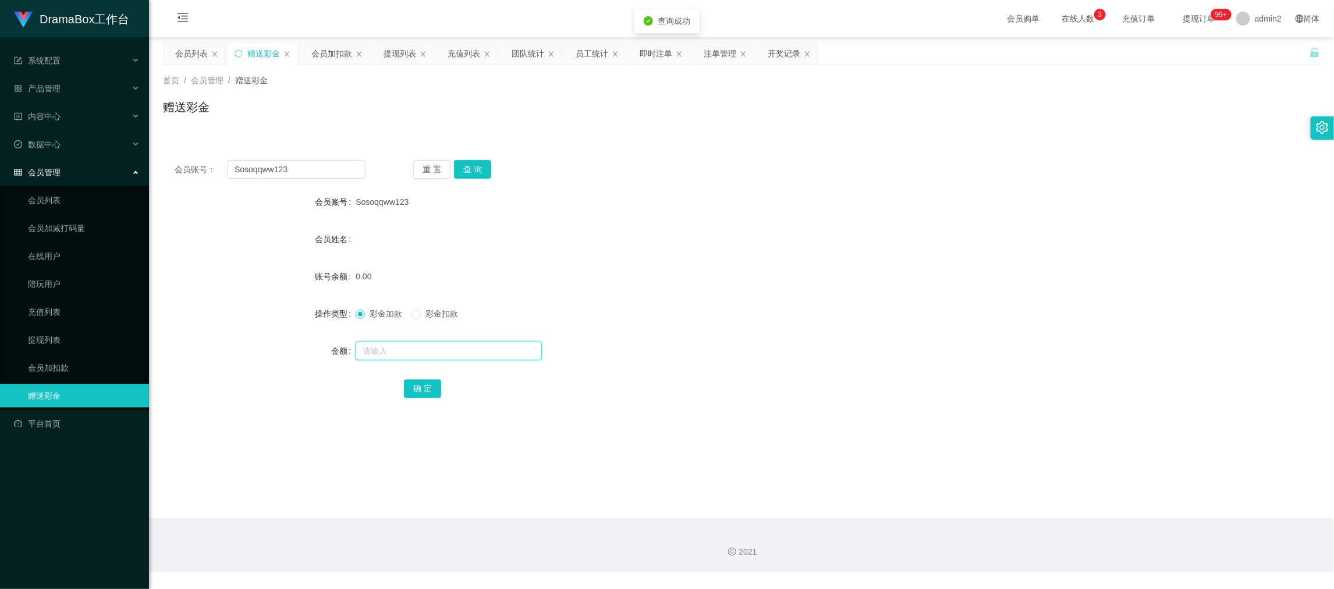
click at [495, 350] on input "text" at bounding box center [448, 351] width 186 height 19
click at [424, 389] on button "确 定" at bounding box center [422, 388] width 37 height 19
click at [746, 321] on div "彩金加款 彩金扣款" at bounding box center [692, 313] width 675 height 23
drag, startPoint x: 1084, startPoint y: 507, endPoint x: 688, endPoint y: 257, distance: 468.6
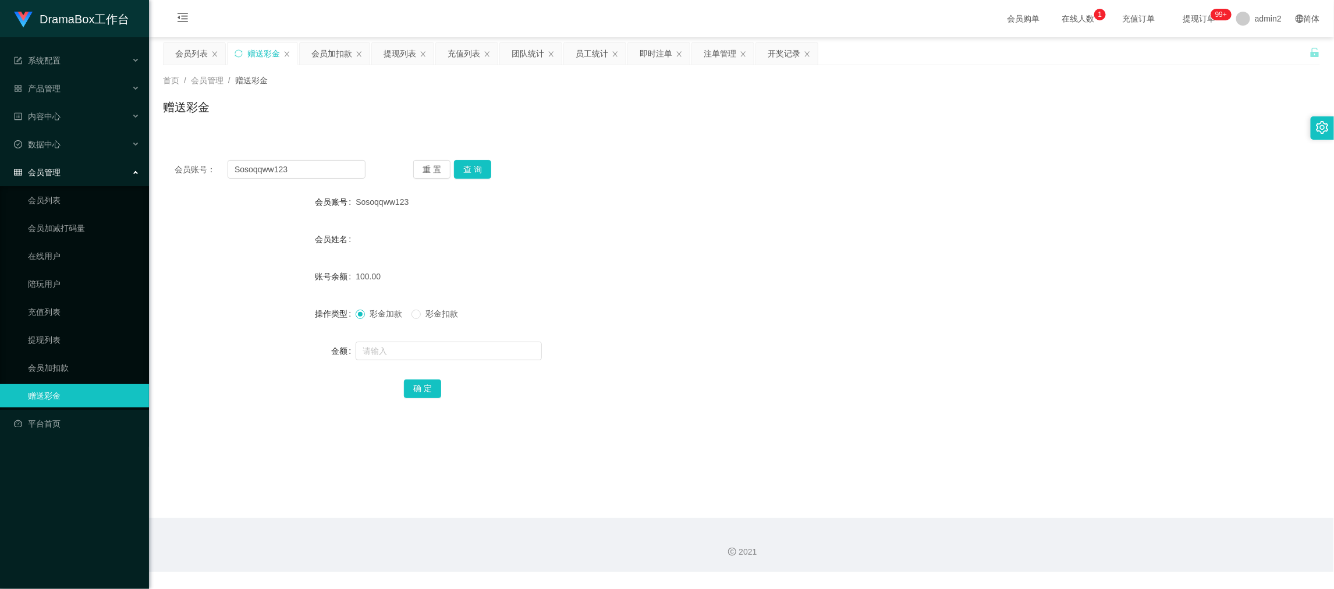
click at [1083, 503] on main "关闭左侧 关闭右侧 关闭其它 刷新页面 会员列表 赠送彩金 会员加扣款 提现列表 充值列表 团队统计 员工统计 即时注单 注单管理 开奖记录 首页 / 会员管…" at bounding box center [741, 277] width 1185 height 481
click at [400, 52] on div "提现列表" at bounding box center [399, 53] width 33 height 22
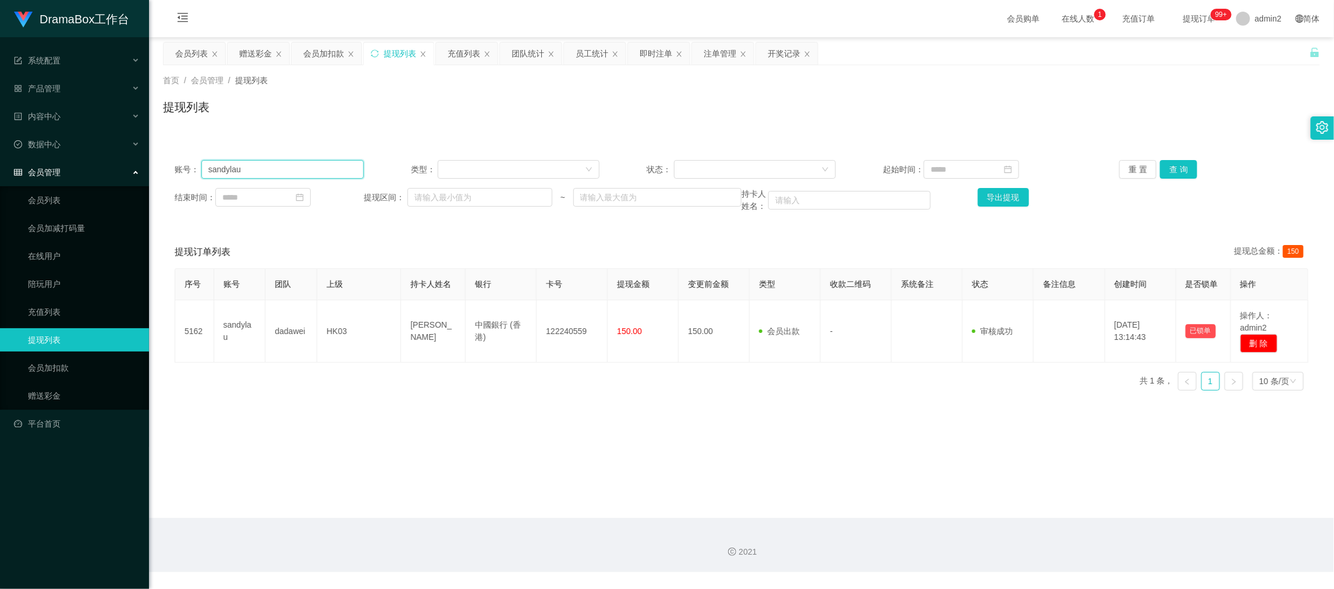
click at [330, 160] on input "sandylau" at bounding box center [282, 169] width 162 height 19
paste input "Ct1414"
click at [1172, 163] on button "查 询" at bounding box center [1178, 169] width 37 height 19
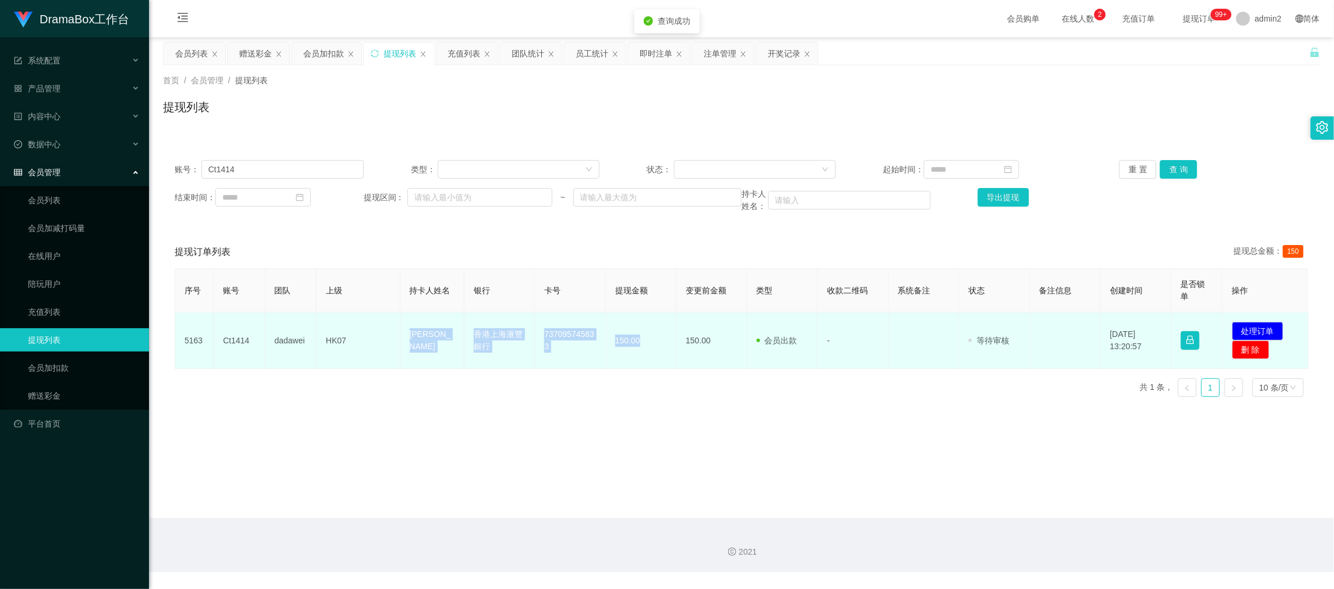
drag, startPoint x: 417, startPoint y: 344, endPoint x: 1058, endPoint y: 319, distance: 642.2
click at [643, 345] on tr "5163 Ct1414 dadawei HK07 CHEUNG CHUN KIT 香港上海滙豐銀行 737095745833 150.00 150.00 会员…" at bounding box center [741, 340] width 1133 height 56
click at [1249, 329] on button "处理订单" at bounding box center [1257, 331] width 51 height 19
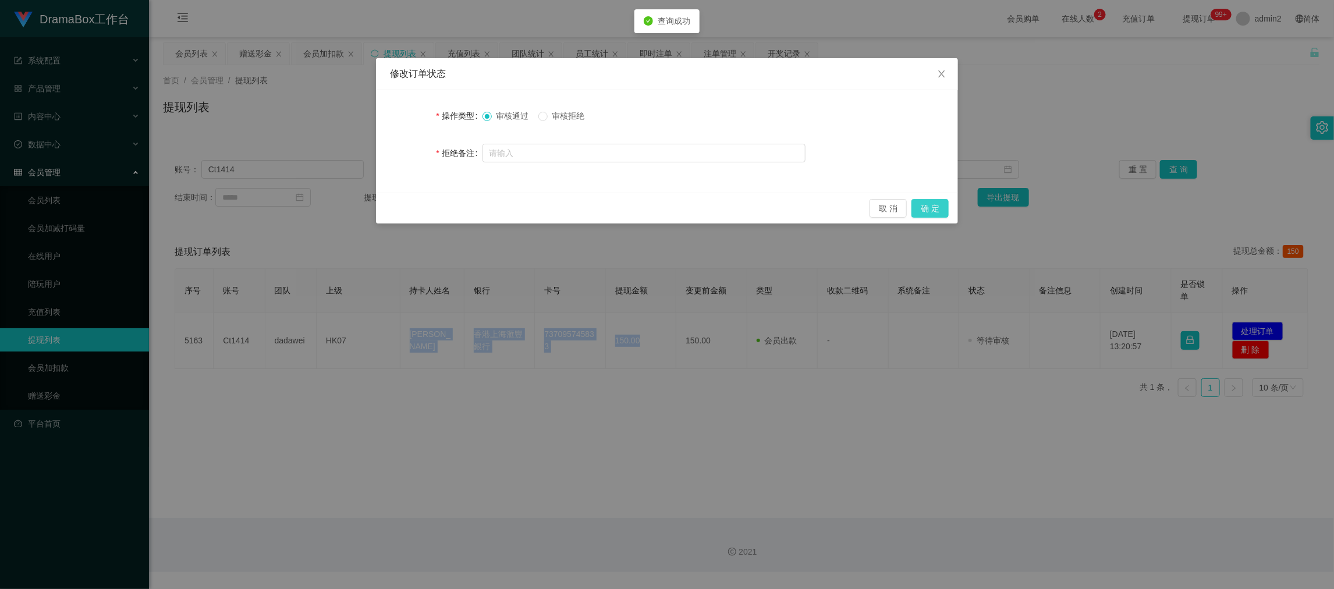
click at [940, 205] on button "确 定" at bounding box center [929, 208] width 37 height 19
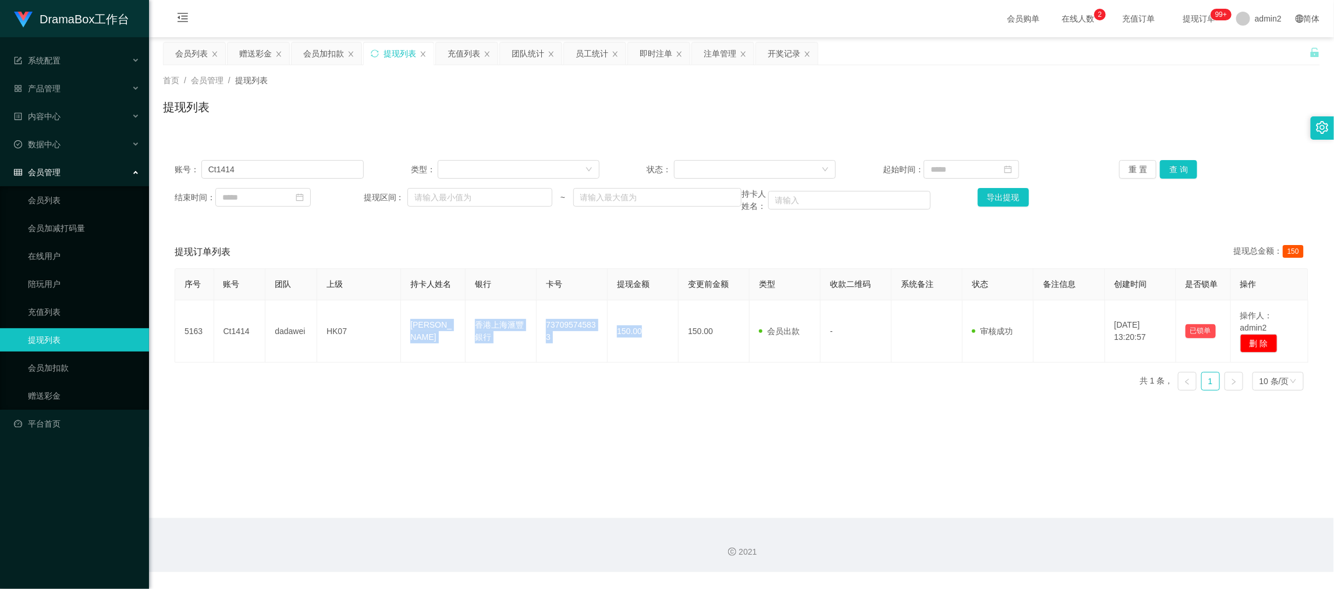
drag, startPoint x: 1040, startPoint y: 521, endPoint x: 678, endPoint y: 295, distance: 426.3
click at [1040, 523] on div "2021" at bounding box center [741, 545] width 1185 height 54
click at [202, 51] on div "会员列表" at bounding box center [191, 53] width 33 height 22
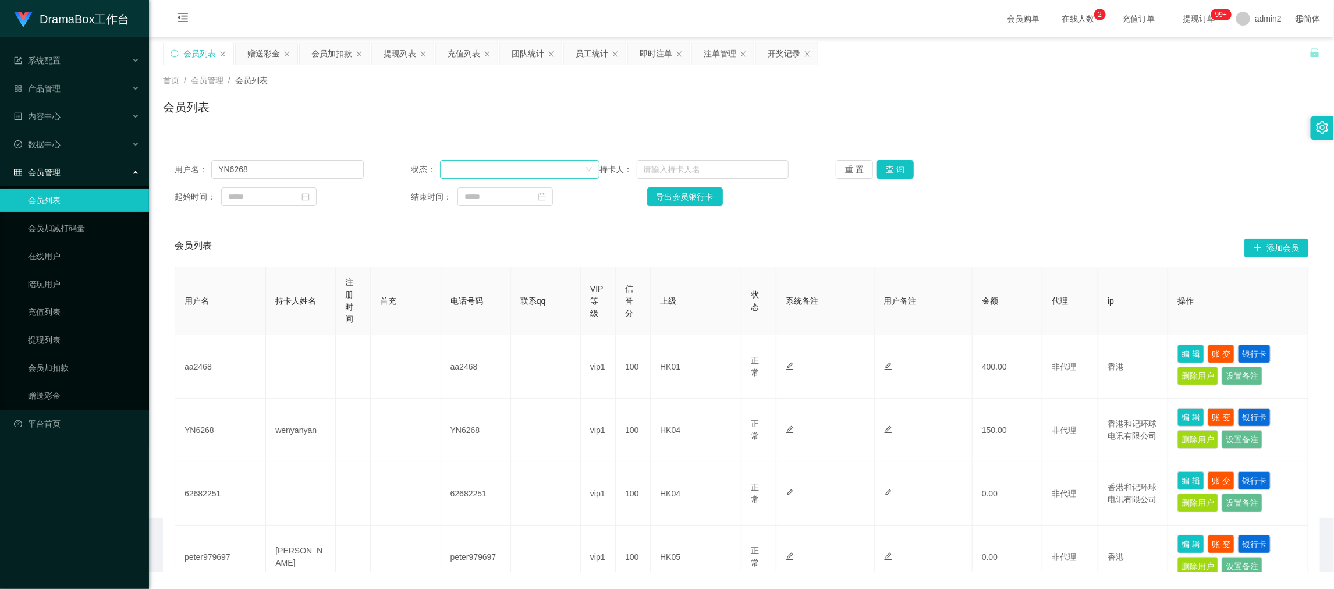
click at [333, 175] on div "用户名： YN6268 状态： 持卡人： 重 置 查 询" at bounding box center [741, 169] width 1133 height 19
click at [333, 175] on input "YN6268" at bounding box center [287, 169] width 152 height 19
paste input "snow613"
click at [892, 170] on button "查 询" at bounding box center [894, 169] width 37 height 19
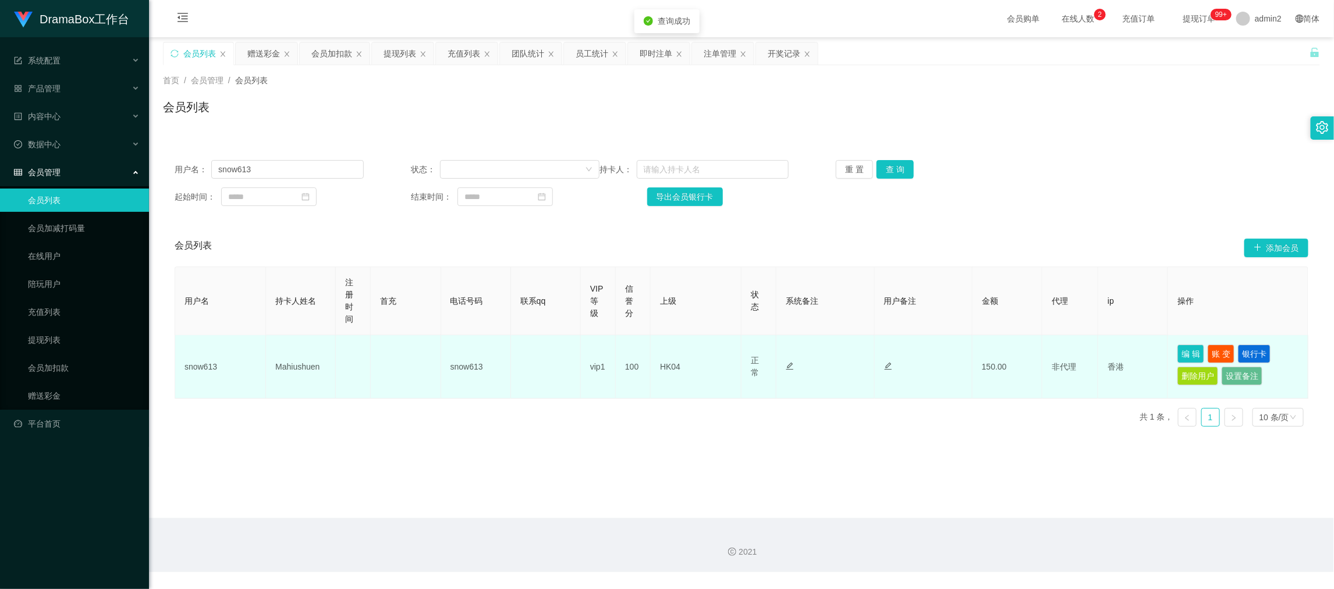
click at [1248, 342] on td "编 辑 账 变 银行卡 删除用户 设置备注" at bounding box center [1238, 366] width 140 height 63
click at [1254, 351] on button "银行卡" at bounding box center [1254, 353] width 33 height 19
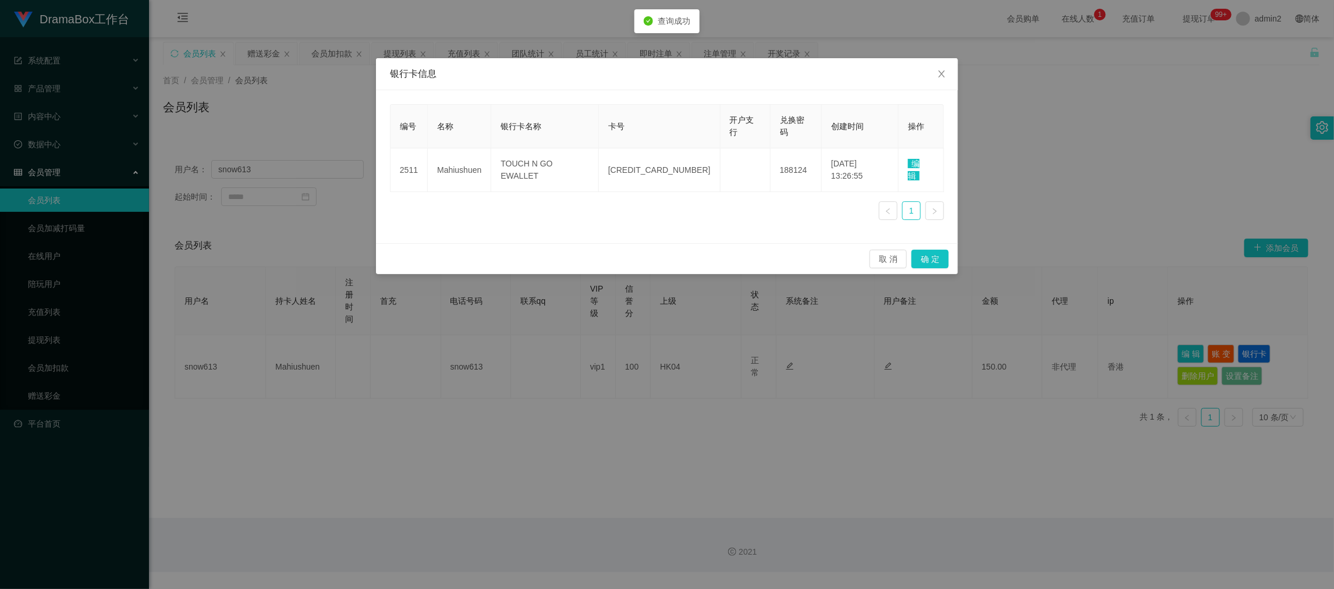
click at [919, 159] on span "编辑" at bounding box center [914, 170] width 12 height 22
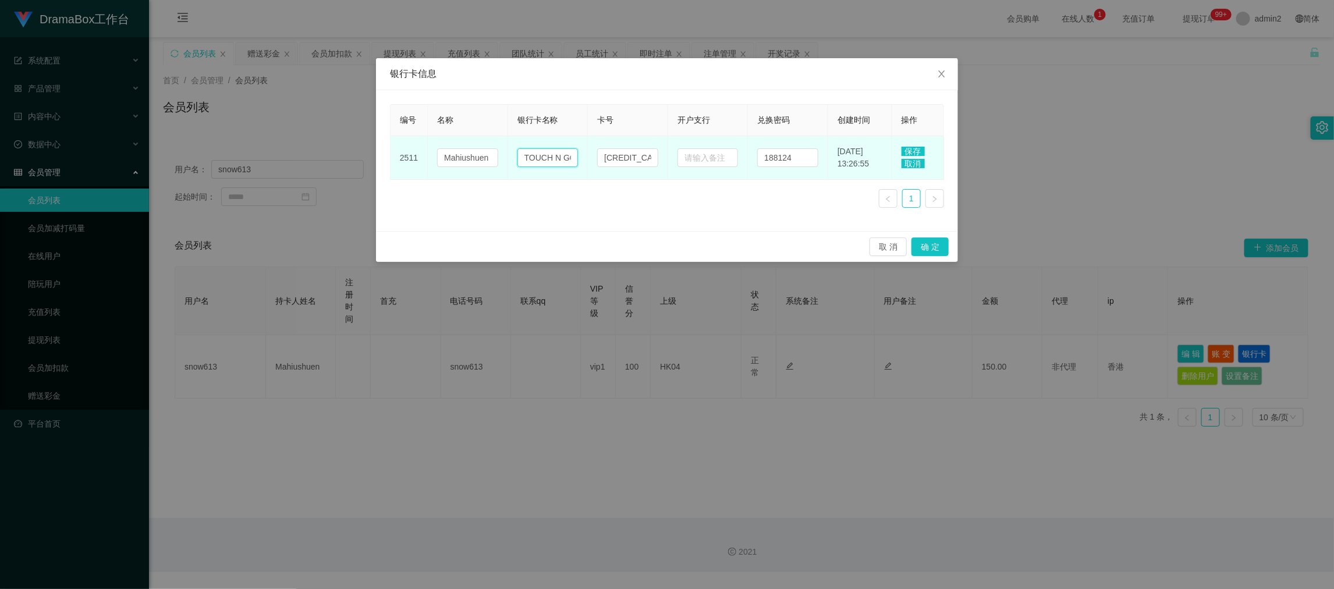
click at [549, 154] on input "TOUCH N GO EWALLET" at bounding box center [547, 157] width 61 height 19
paste input "Za bank"
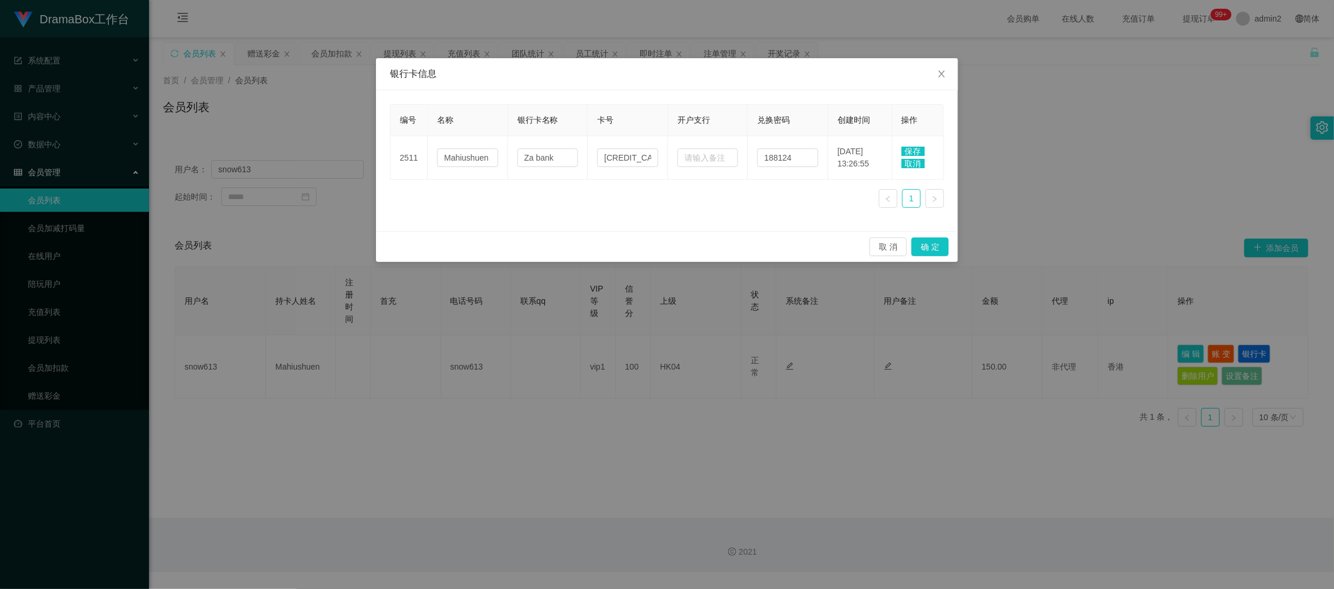
click at [914, 150] on span "保存" at bounding box center [912, 151] width 23 height 9
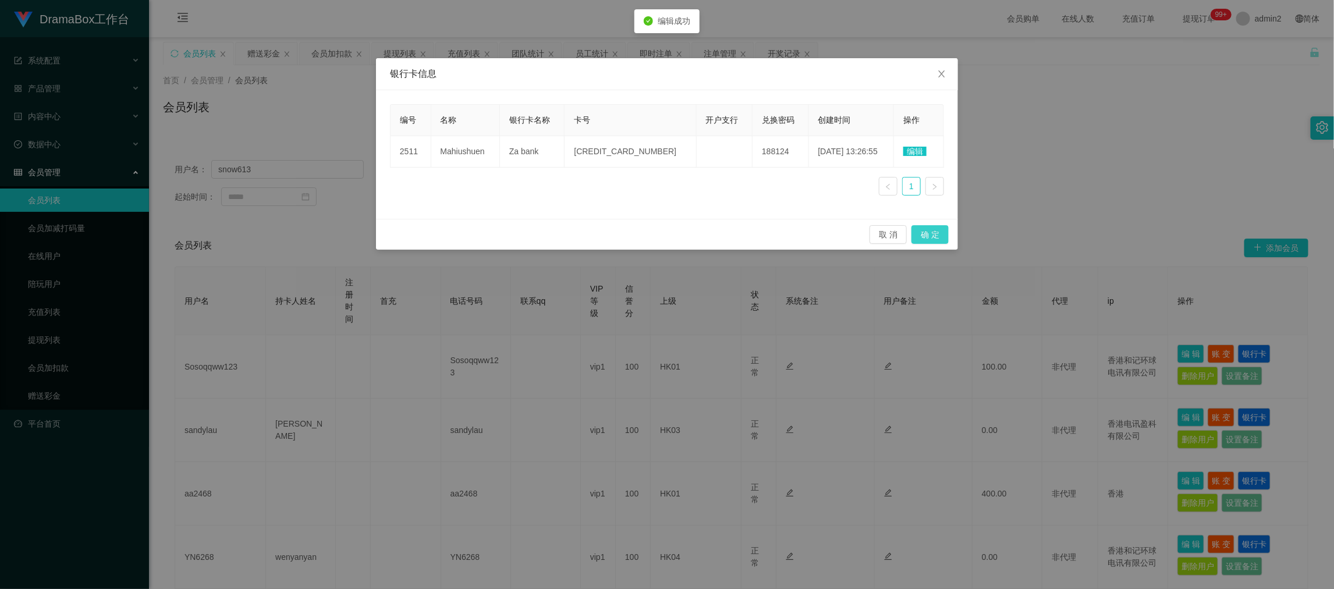
click at [932, 234] on button "确 定" at bounding box center [929, 234] width 37 height 19
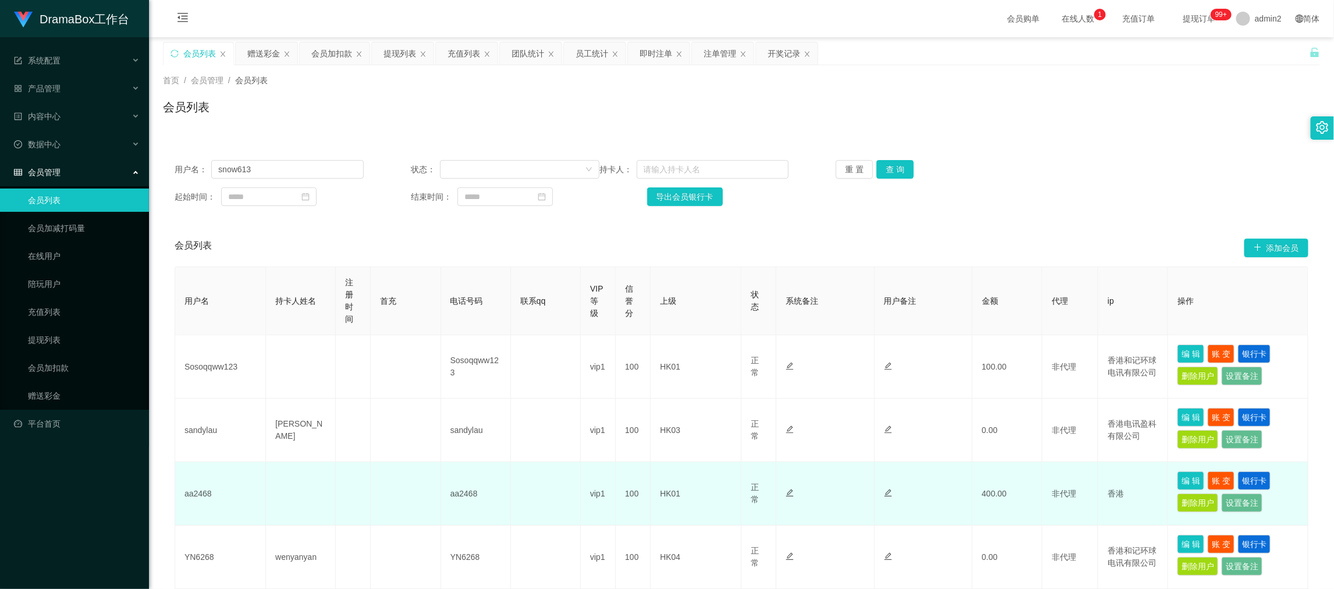
click at [1052, 525] on td "非代理" at bounding box center [1070, 556] width 56 height 63
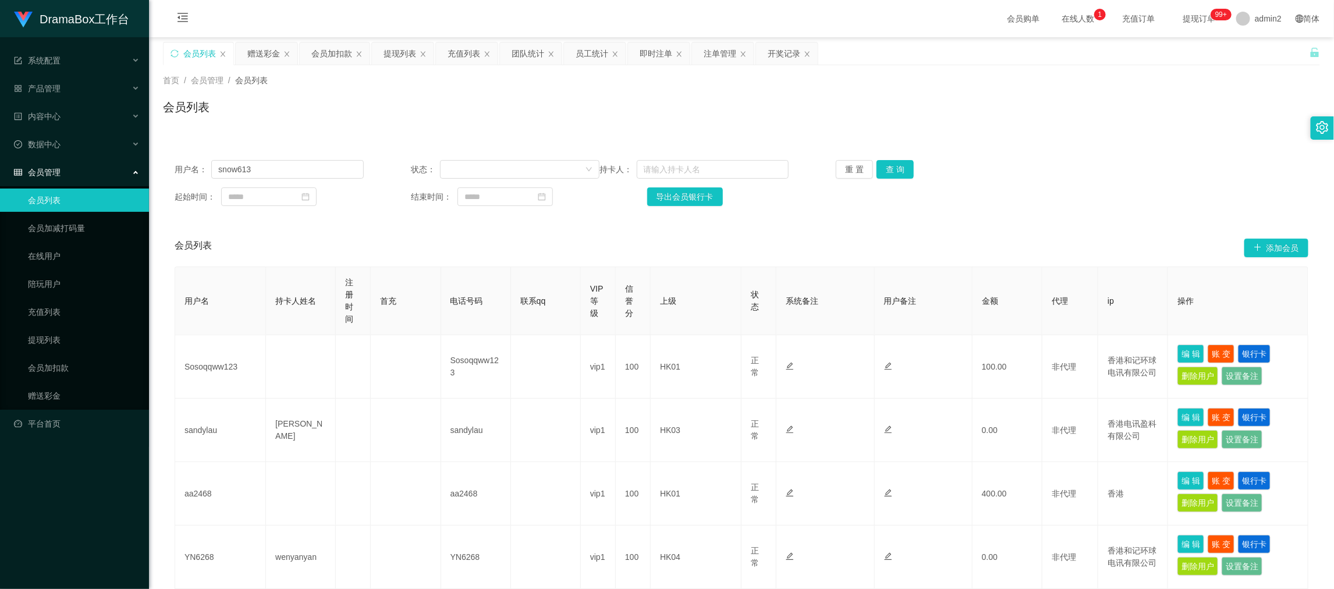
click at [392, 47] on div "提现列表" at bounding box center [399, 53] width 33 height 22
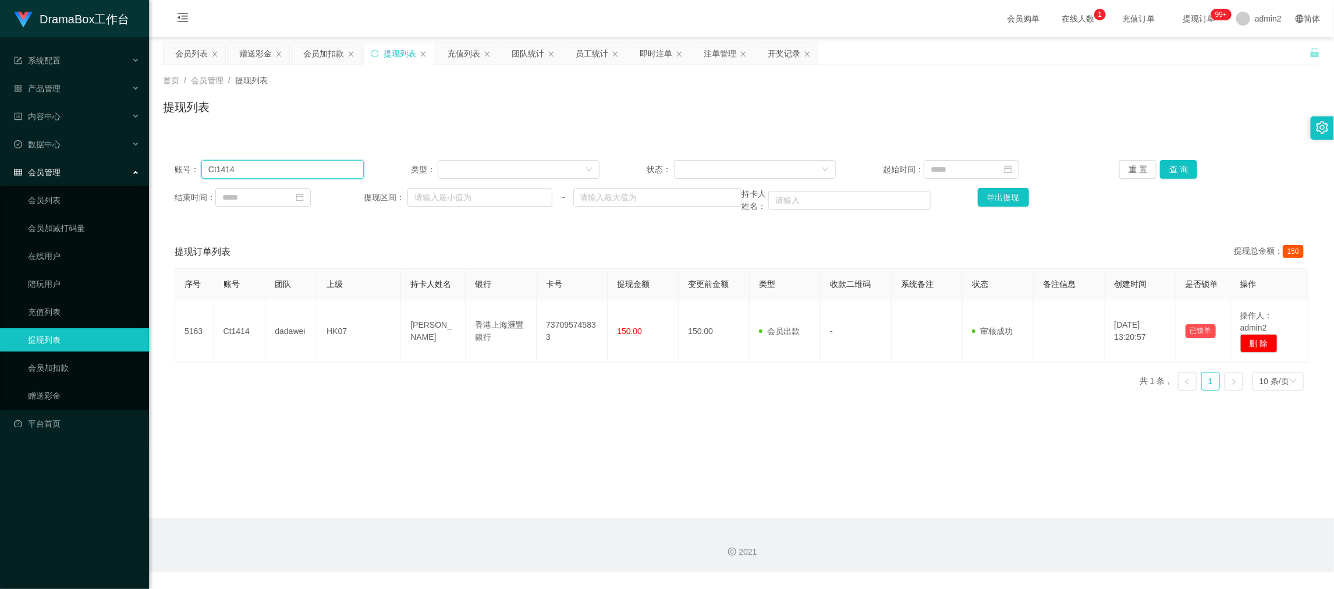
click at [321, 163] on input "Ct1414" at bounding box center [282, 169] width 162 height 19
paste input "snow613"
click at [1175, 169] on button "查 询" at bounding box center [1178, 169] width 37 height 19
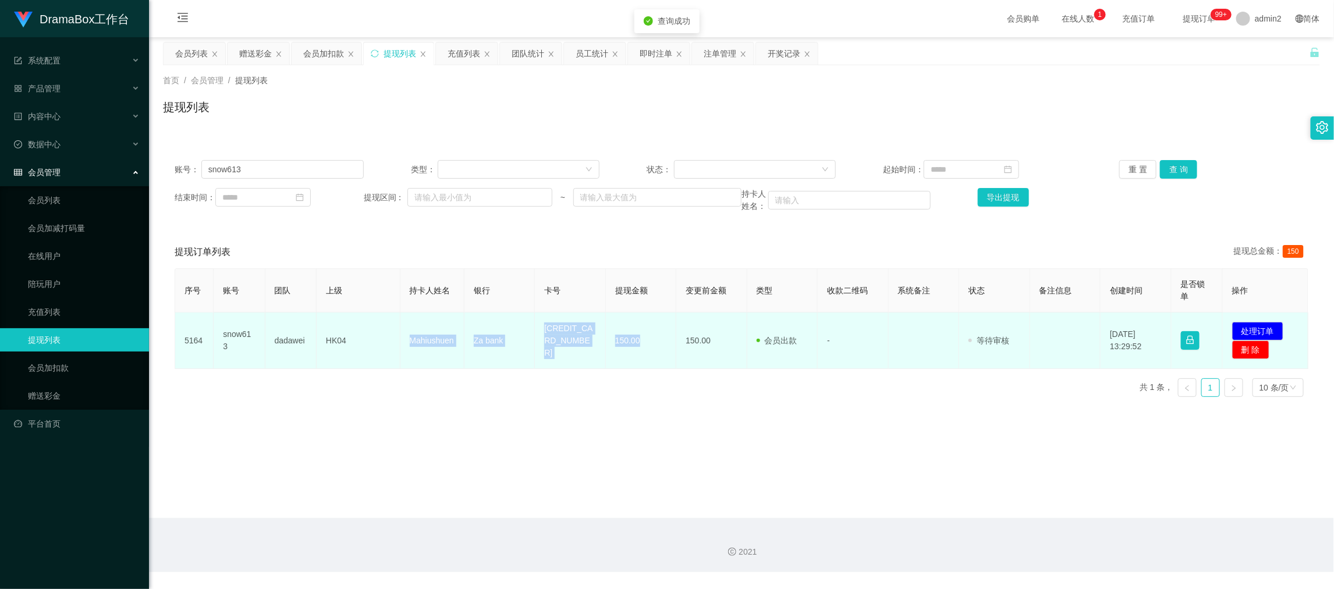
drag, startPoint x: 397, startPoint y: 340, endPoint x: 670, endPoint y: 350, distance: 273.0
click at [670, 350] on tr "5164 snow613 dadawei HK04 Mahiushuen Za bank 4480600350624993 150.00 150.00 会员出…" at bounding box center [741, 340] width 1133 height 56
click at [1232, 326] on button "处理订单" at bounding box center [1257, 331] width 51 height 19
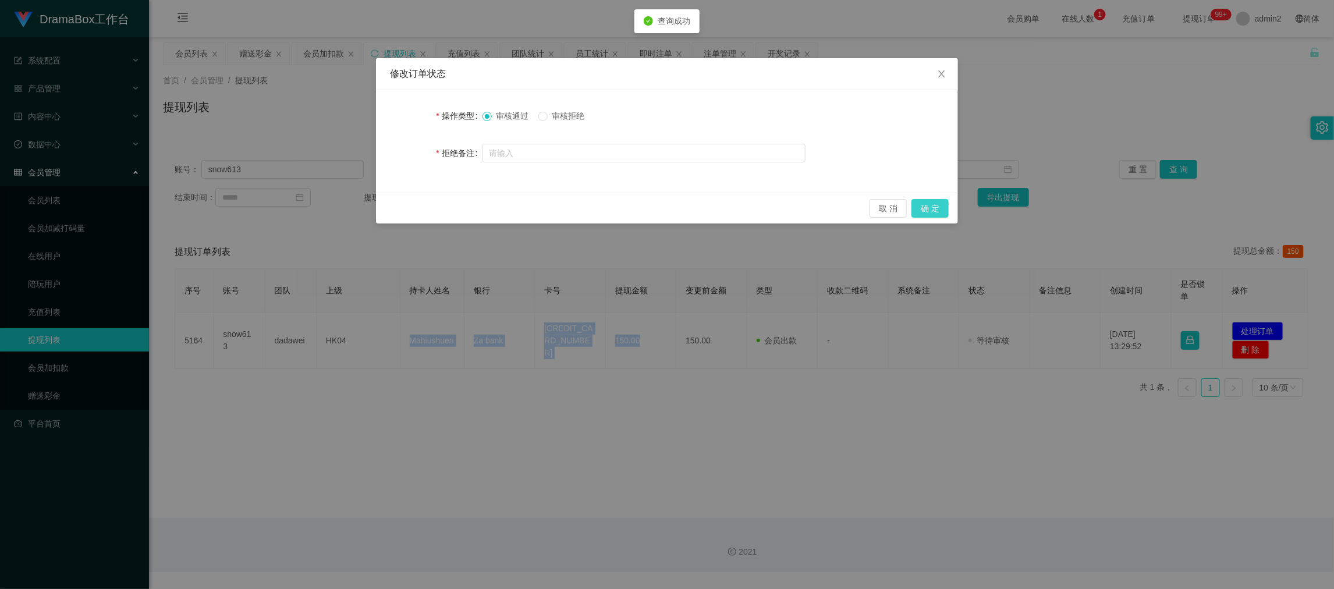
click at [932, 206] on button "确 定" at bounding box center [929, 208] width 37 height 19
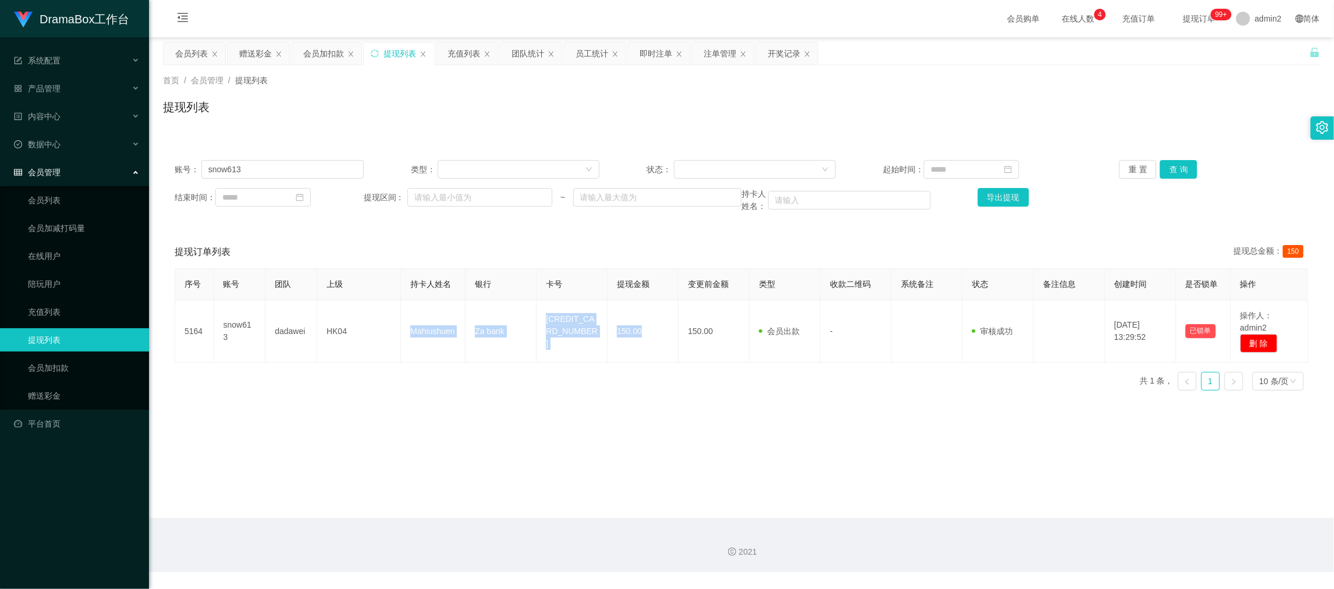
drag, startPoint x: 1067, startPoint y: 516, endPoint x: 1066, endPoint y: 509, distance: 7.7
click at [1067, 516] on main "关闭左侧 关闭右侧 关闭其它 刷新页面 会员列表 赠送彩金 会员加扣款 提现列表 充值列表 团队统计 员工统计 即时注单 注单管理 开奖记录 首页 / 会员管…" at bounding box center [741, 277] width 1185 height 481
click at [493, 427] on main "关闭左侧 关闭右侧 关闭其它 刷新页面 会员列表 赠送彩金 会员加扣款 提现列表 充值列表 团队统计 员工统计 即时注单 注单管理 开奖记录 首页 / 会员管…" at bounding box center [741, 277] width 1185 height 481
click at [183, 49] on div "会员列表" at bounding box center [191, 53] width 33 height 22
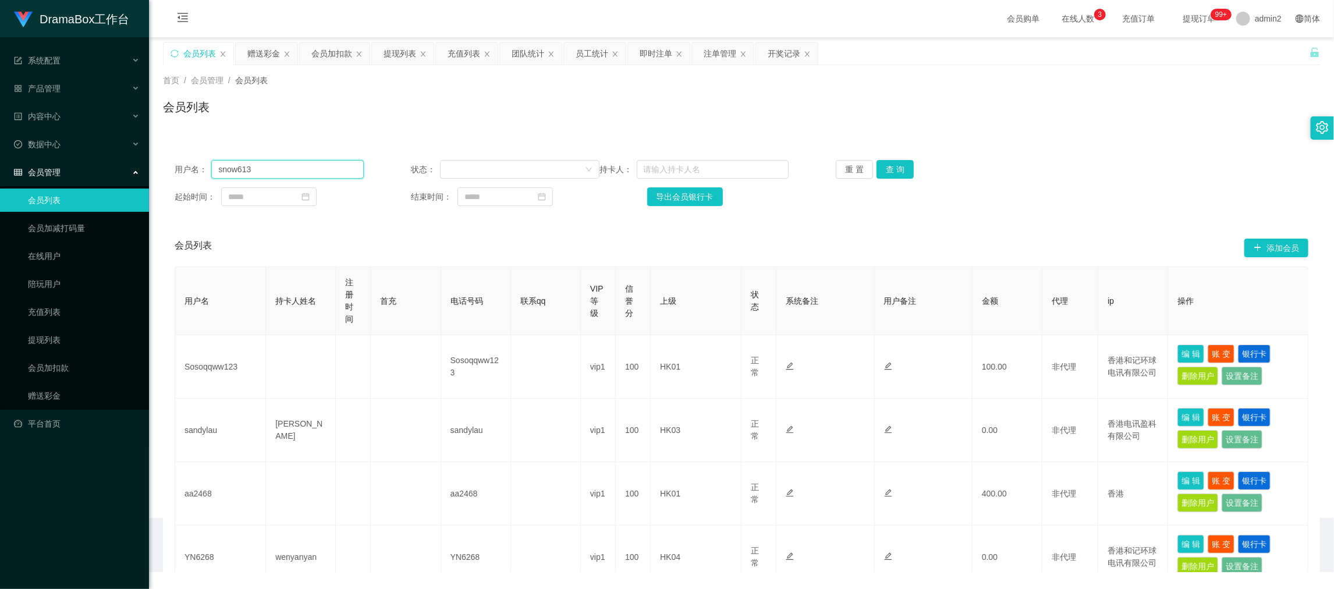
click at [302, 164] on input "snow613" at bounding box center [287, 169] width 152 height 19
paste input "888003613971"
click at [896, 173] on button "查 询" at bounding box center [894, 169] width 37 height 19
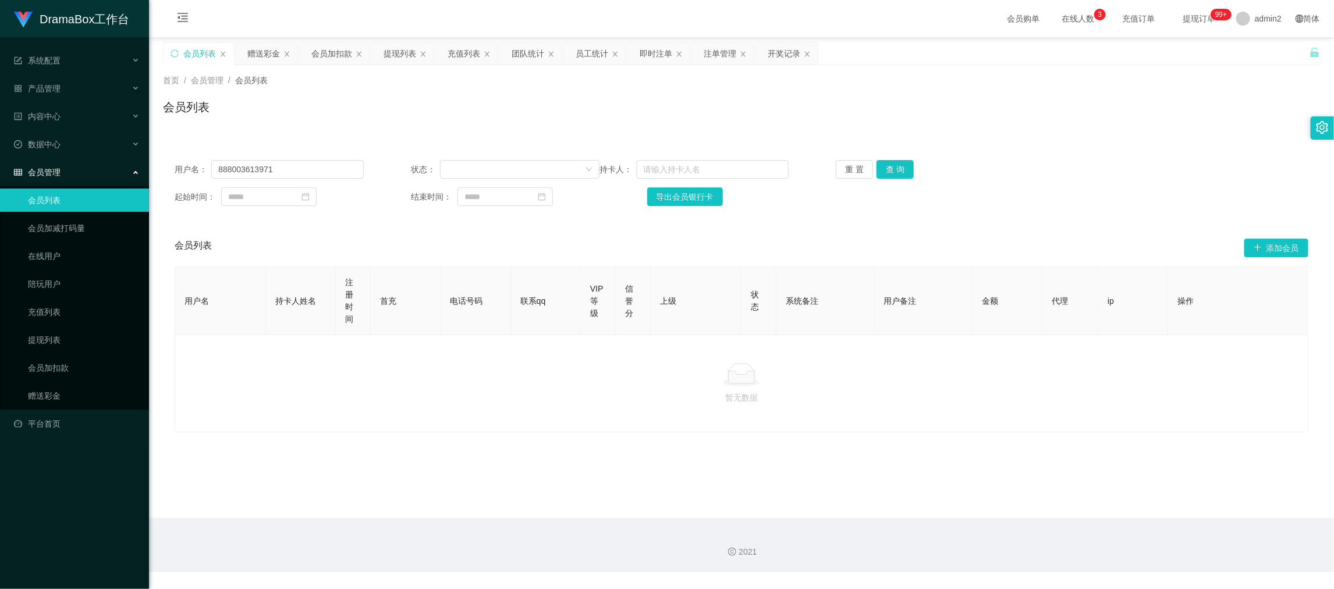
click at [568, 382] on div at bounding box center [741, 374] width 1114 height 23
click at [404, 56] on div "提现列表" at bounding box center [399, 53] width 33 height 22
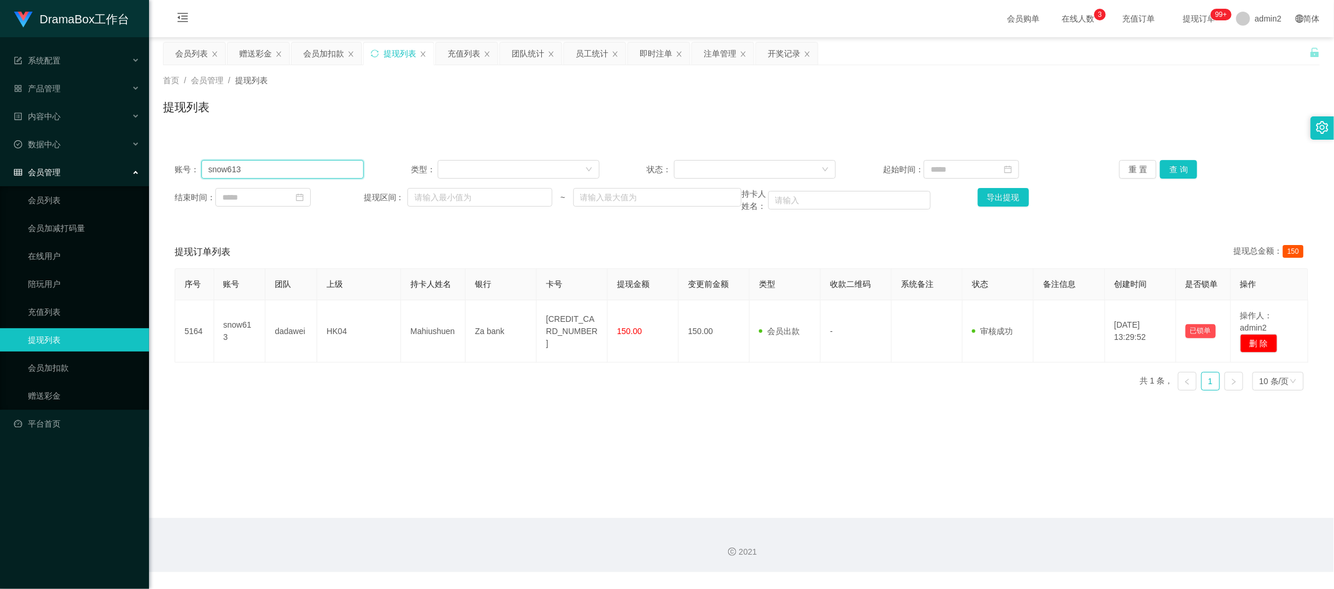
click at [290, 166] on input "snow613" at bounding box center [282, 169] width 162 height 19
drag, startPoint x: 290, startPoint y: 166, endPoint x: 328, endPoint y: 169, distance: 37.3
click at [291, 166] on input "snow613" at bounding box center [282, 169] width 162 height 19
click at [1166, 170] on button "查 询" at bounding box center [1178, 169] width 37 height 19
click at [190, 53] on div "会员列表" at bounding box center [191, 53] width 33 height 22
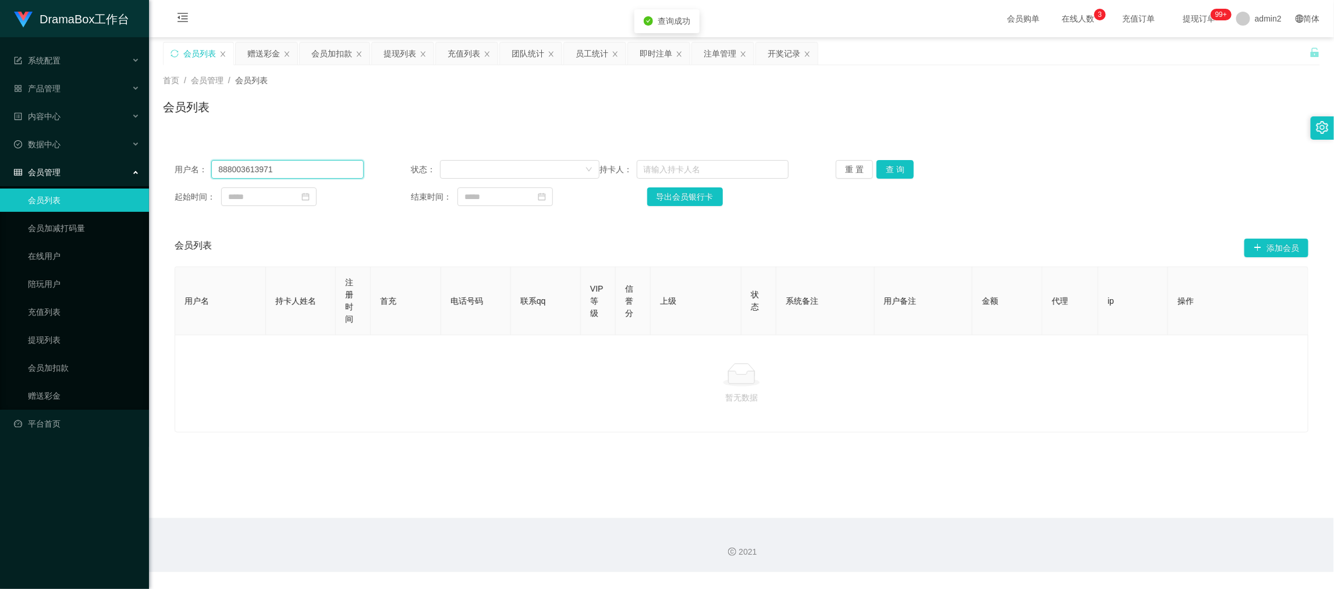
click at [295, 166] on input "888003613971" at bounding box center [287, 169] width 152 height 19
drag, startPoint x: 295, startPoint y: 166, endPoint x: 700, endPoint y: 176, distance: 405.1
click at [300, 167] on input "888003613971" at bounding box center [287, 169] width 152 height 19
paste input "snow613"
drag, startPoint x: 892, startPoint y: 165, endPoint x: 907, endPoint y: 181, distance: 21.4
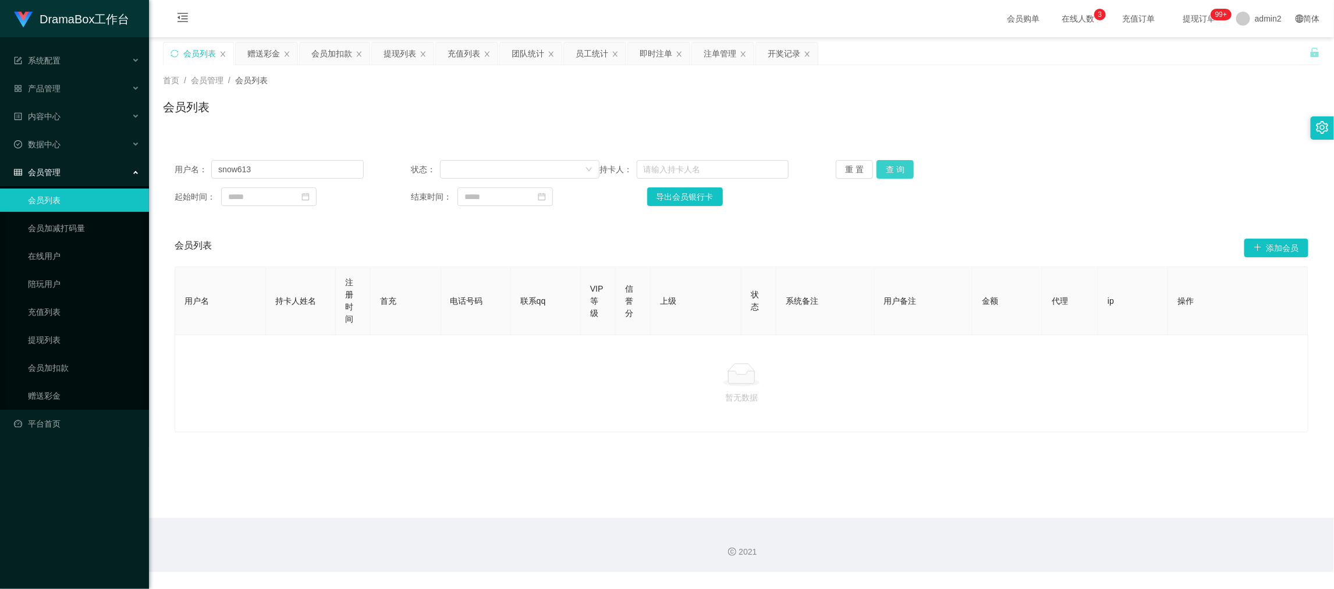
click at [892, 164] on button "查 询" at bounding box center [894, 169] width 37 height 19
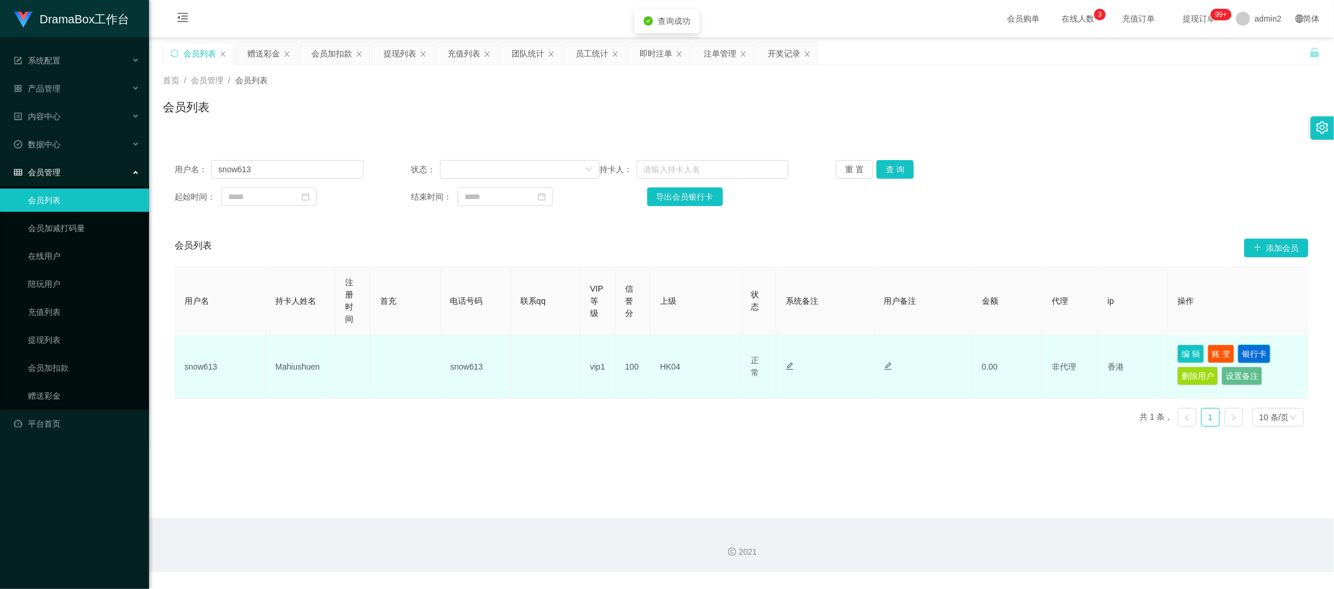
click at [1254, 353] on button "银行卡" at bounding box center [1254, 353] width 33 height 19
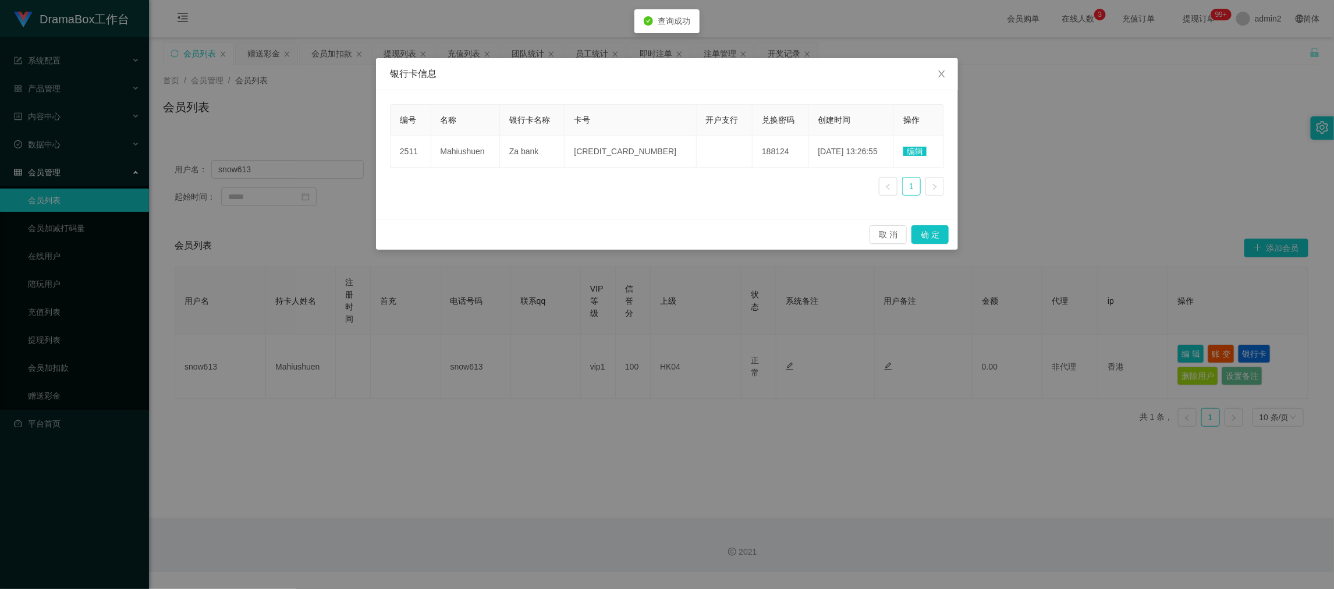
click at [914, 148] on span "编辑" at bounding box center [914, 151] width 23 height 9
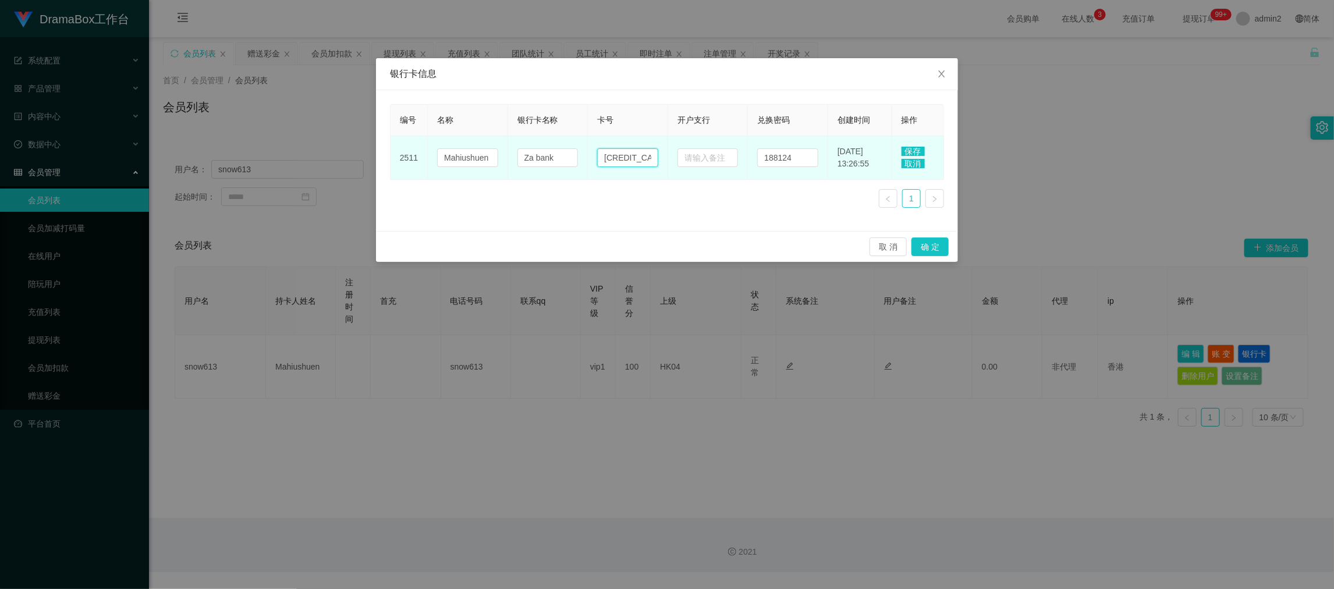
click at [638, 156] on input "[CREDIT_CARD_NUMBER]" at bounding box center [627, 157] width 61 height 19
paste input "888003613971"
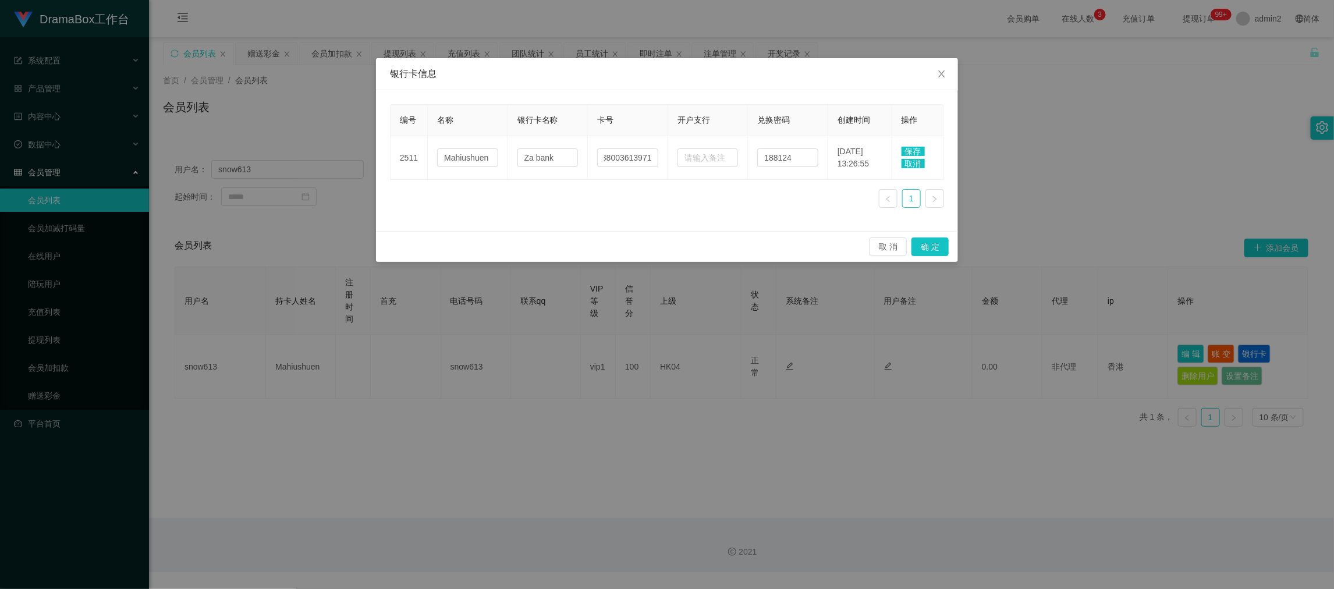
click at [916, 150] on span "保存" at bounding box center [912, 151] width 23 height 9
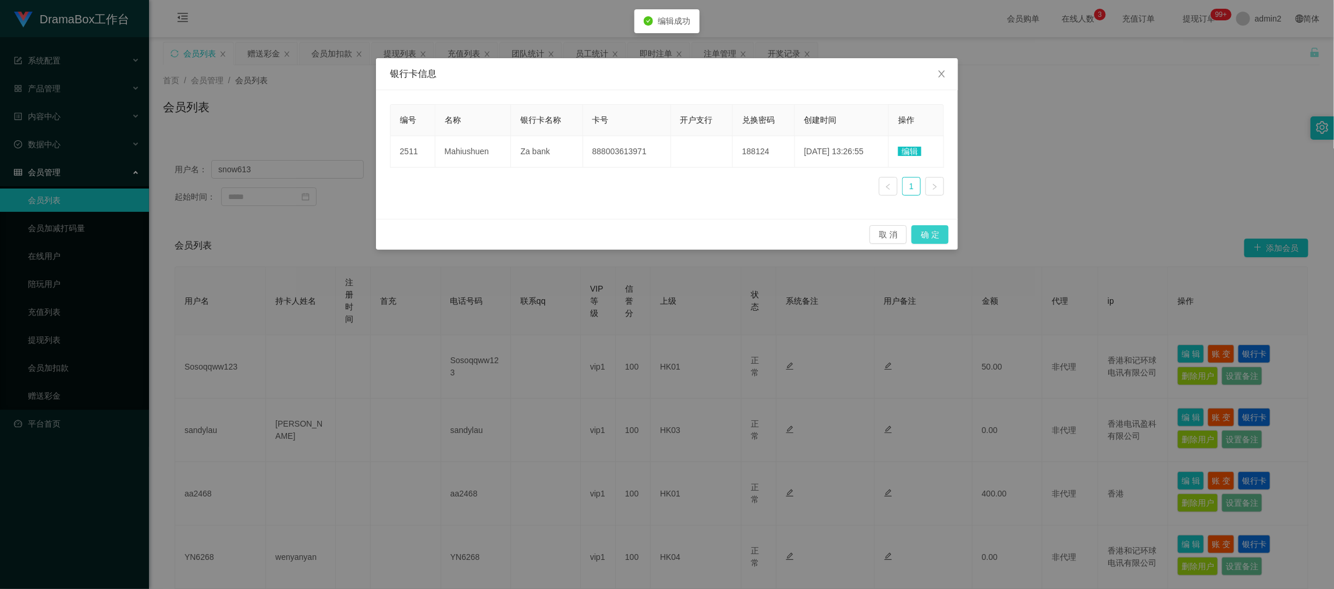
click at [934, 234] on button "确 定" at bounding box center [929, 234] width 37 height 19
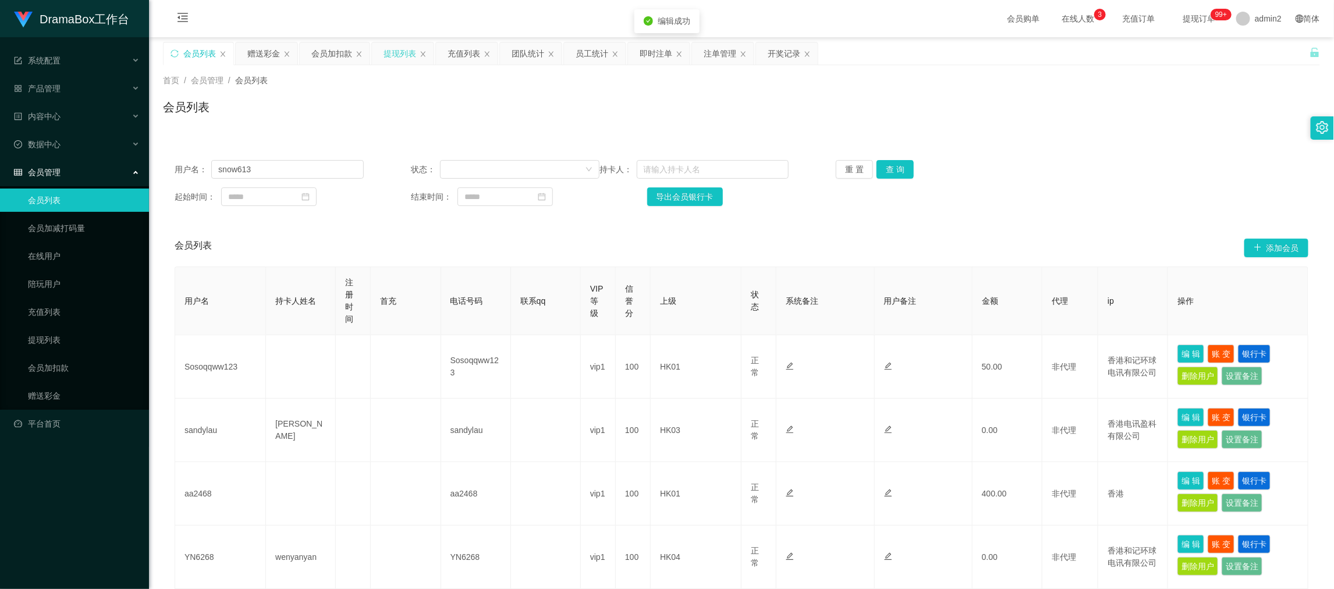
click at [411, 55] on div "提现列表" at bounding box center [399, 53] width 33 height 22
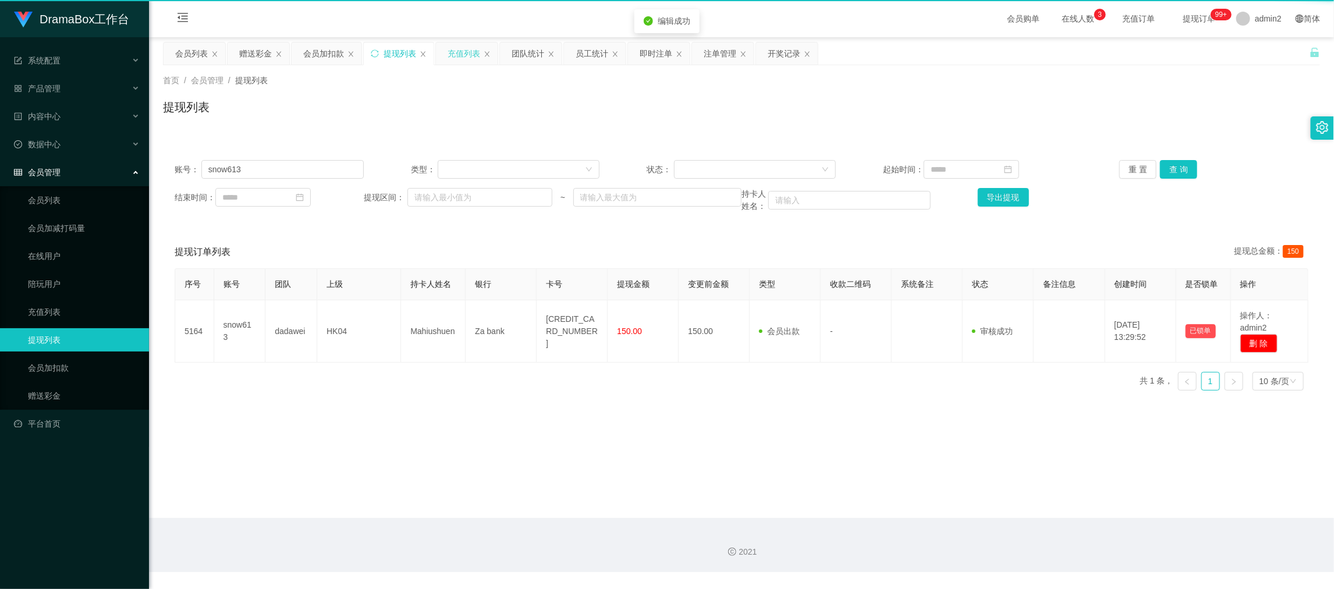
click at [460, 53] on div "充值列表" at bounding box center [463, 53] width 33 height 22
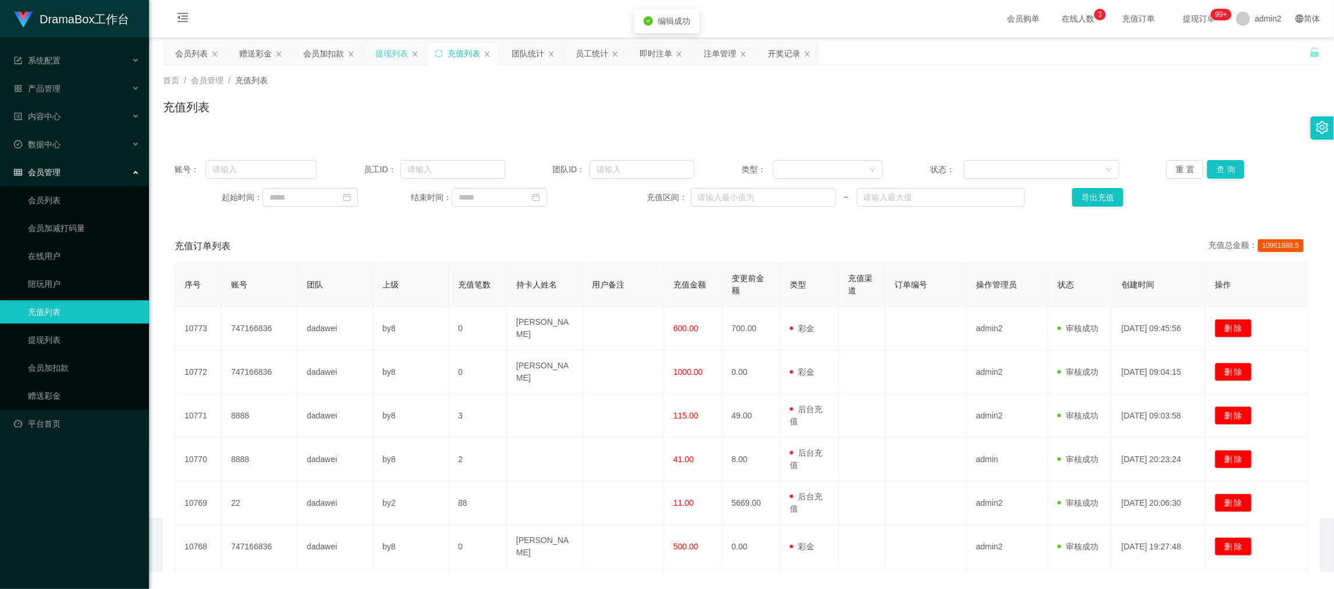
click at [380, 55] on div "提现列表" at bounding box center [391, 53] width 33 height 22
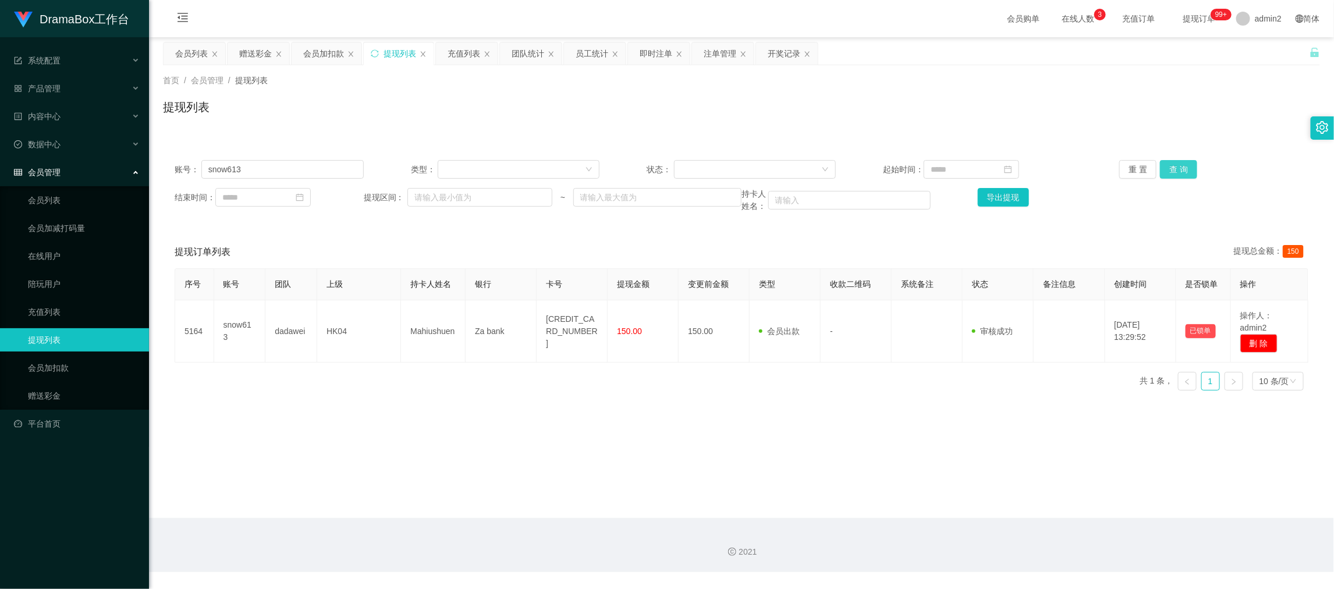
click at [1170, 171] on button "查 询" at bounding box center [1178, 169] width 37 height 19
click at [534, 382] on div "序号 账号 团队 上级 持卡人姓名 银行 卡号 提现金额 变更前金额 类型 收款二维码 系统备注 状态 备注信息 创建时间 是否锁单 操作 5164 snow…" at bounding box center [741, 333] width 1133 height 131
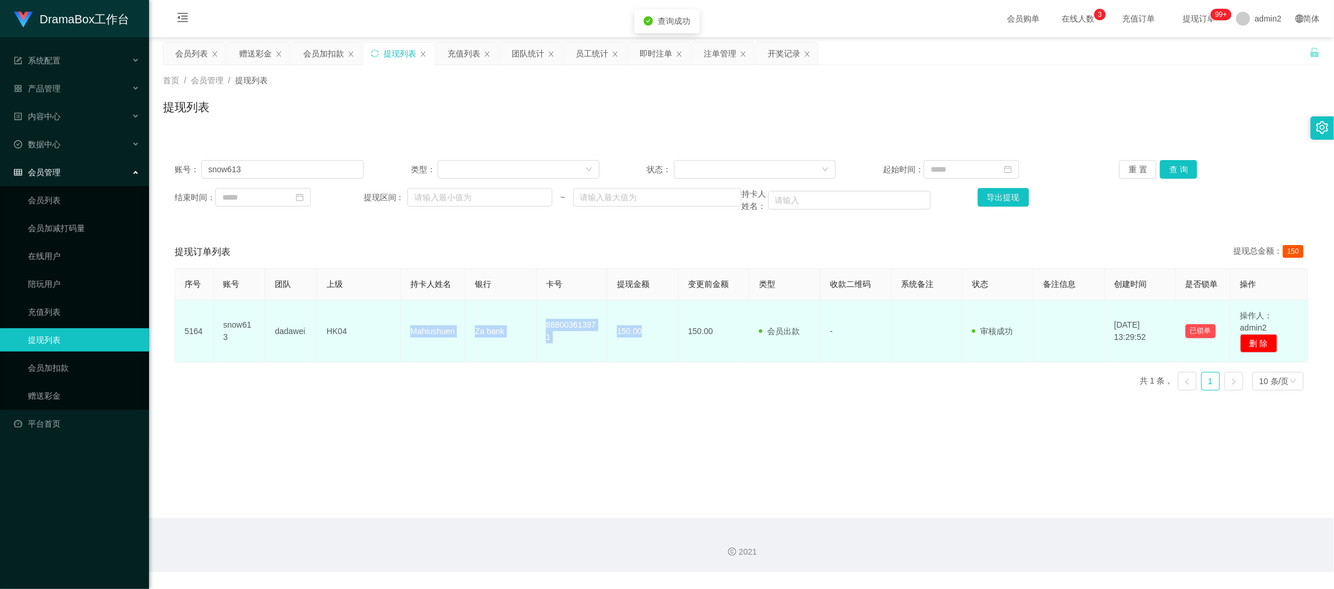
drag, startPoint x: 403, startPoint y: 318, endPoint x: 666, endPoint y: 341, distance: 264.0
click at [666, 341] on tr "5164 snow613 dadawei HK04 Mahiushuen Za bank 888003613971 150.00 150.00 会员出款 人工…" at bounding box center [741, 331] width 1133 height 62
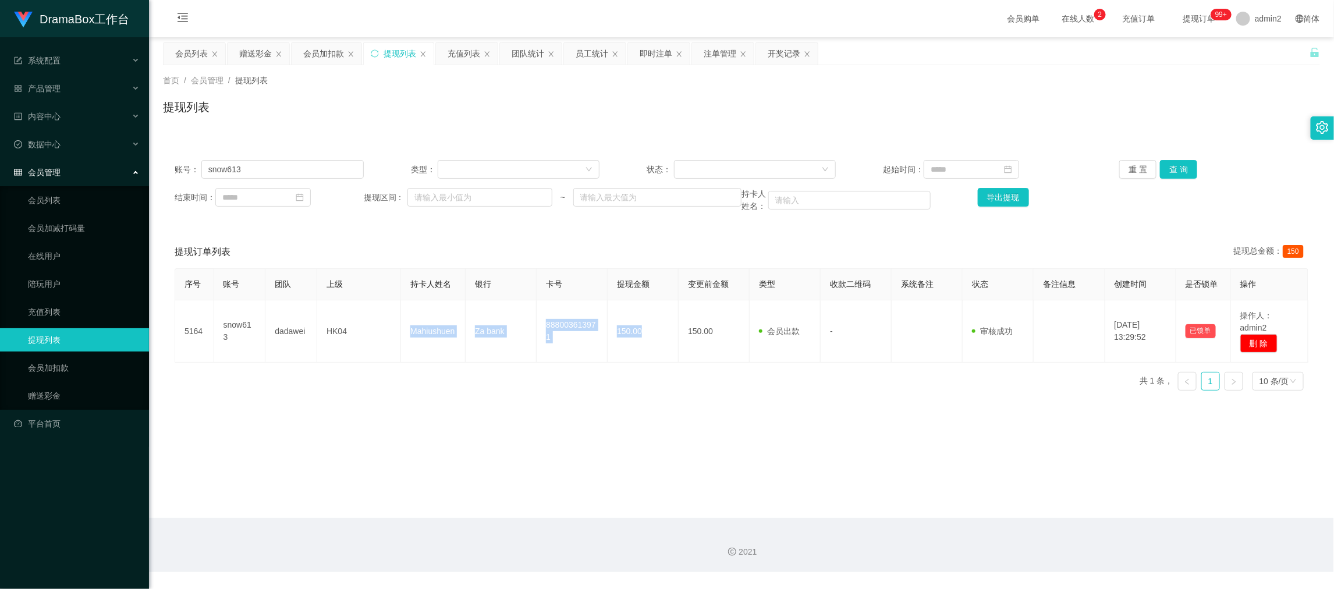
drag, startPoint x: 1085, startPoint y: 529, endPoint x: 752, endPoint y: 231, distance: 446.6
click at [1085, 529] on div "2021" at bounding box center [741, 545] width 1185 height 54
click at [717, 52] on div "注单管理" at bounding box center [719, 53] width 33 height 22
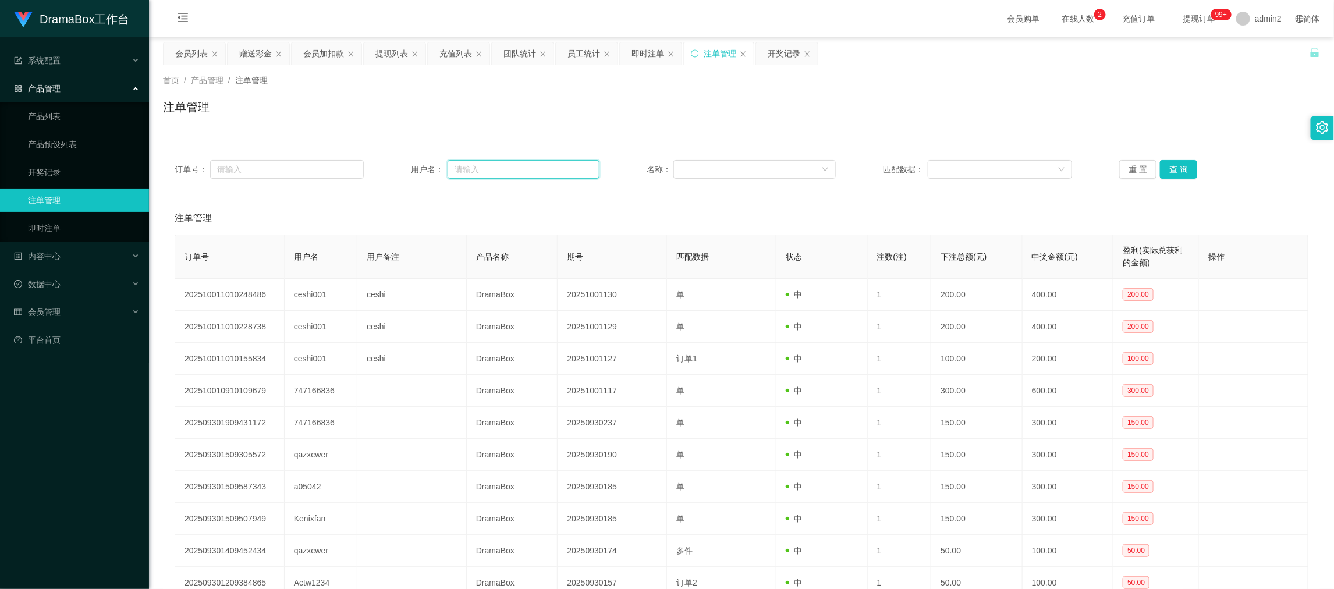
click at [514, 170] on input "text" at bounding box center [523, 169] width 152 height 19
drag, startPoint x: 514, startPoint y: 170, endPoint x: 543, endPoint y: 172, distance: 29.8
click at [521, 170] on input "text" at bounding box center [523, 169] width 152 height 19
paste input "Sosoqqww123"
click at [1184, 174] on button "查 询" at bounding box center [1178, 169] width 37 height 19
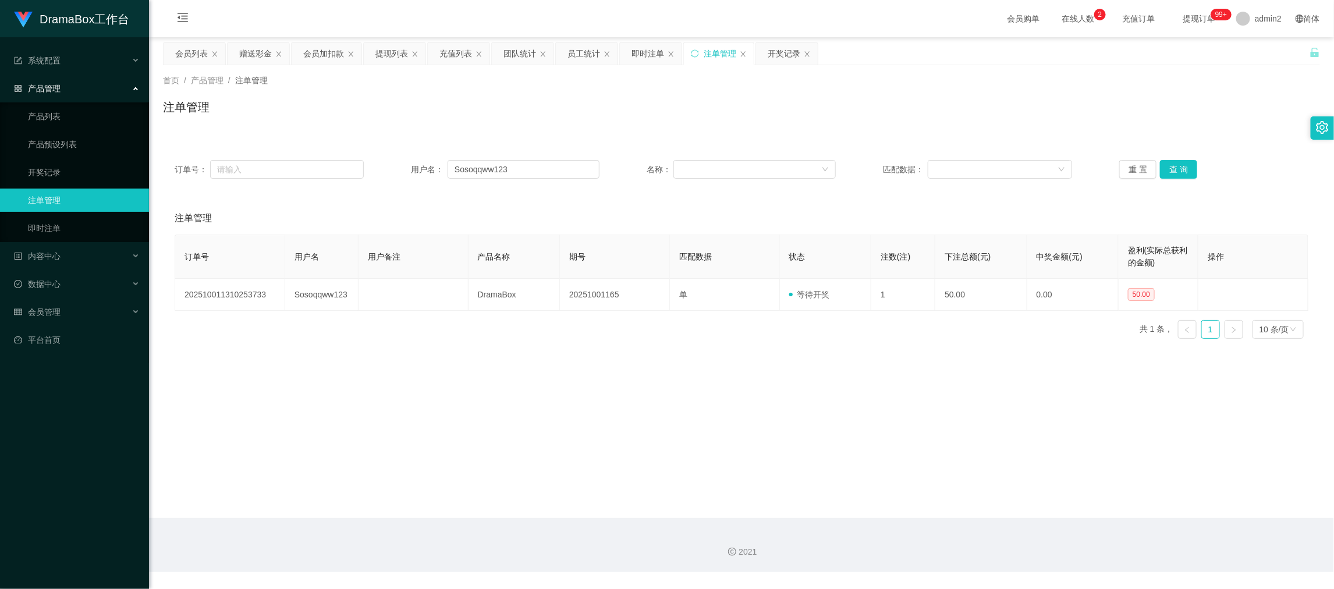
click at [563, 349] on main "关闭左侧 关闭右侧 关闭其它 刷新页面 会员列表 赠送彩金 会员加扣款 提现列表 充值列表 团队统计 员工统计 即时注单 注单管理 开奖记录 首页 / 产品管…" at bounding box center [741, 277] width 1185 height 481
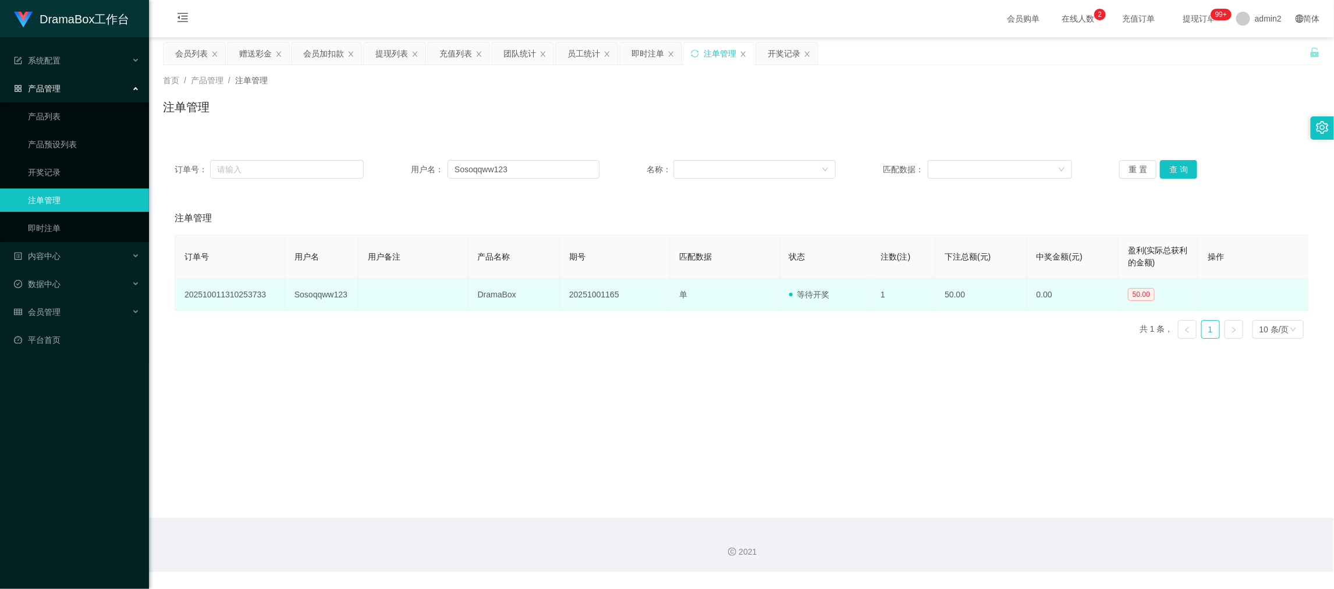
click at [600, 295] on td "20251001165" at bounding box center [615, 295] width 110 height 32
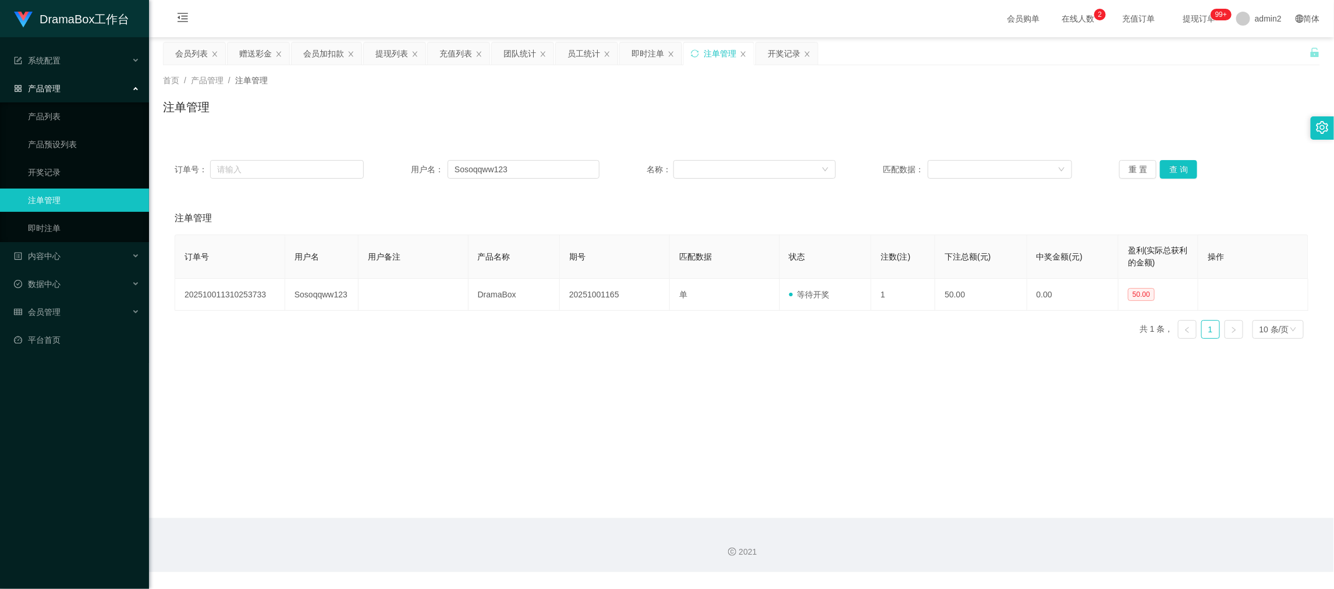
click at [678, 337] on div "订单号 用户名 用户备注 产品名称 期号 匹配数据 状态 注数(注) 下注总额(元) 中奖金额(元) 盈利(实际总获利的金额) 操作 202510011310…" at bounding box center [741, 290] width 1133 height 113
click at [772, 51] on div "开奖记录" at bounding box center [783, 53] width 33 height 22
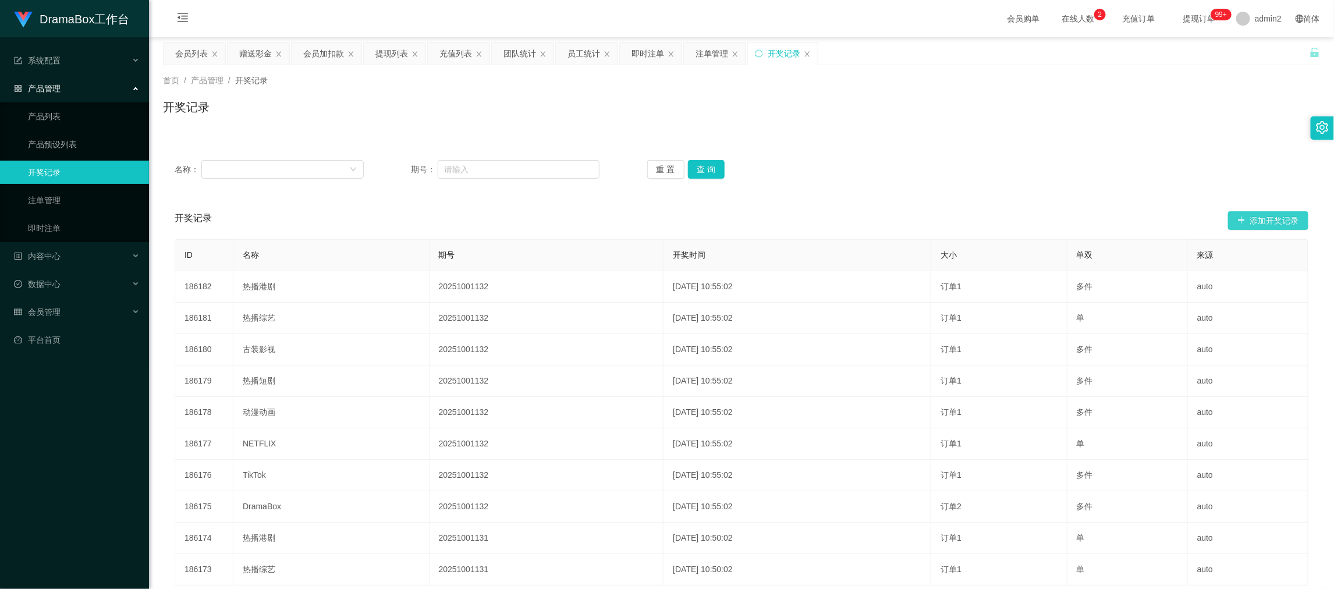
click at [1251, 214] on button "添加开奖记录" at bounding box center [1268, 220] width 80 height 19
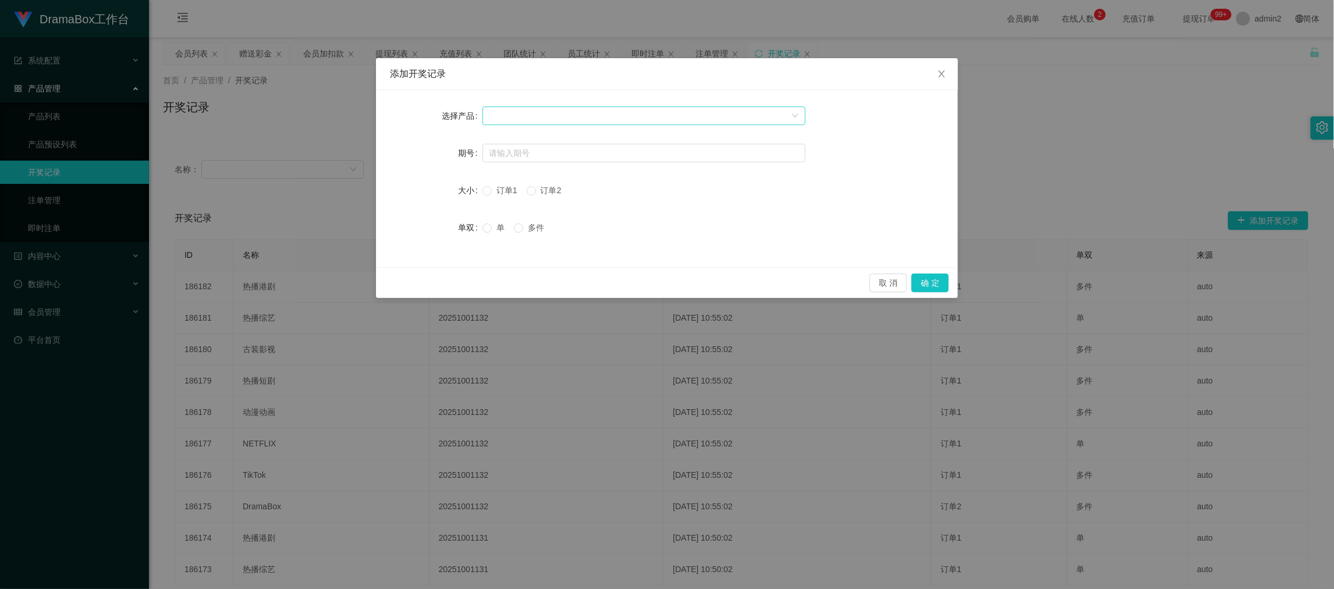
click at [617, 110] on div at bounding box center [639, 115] width 301 height 17
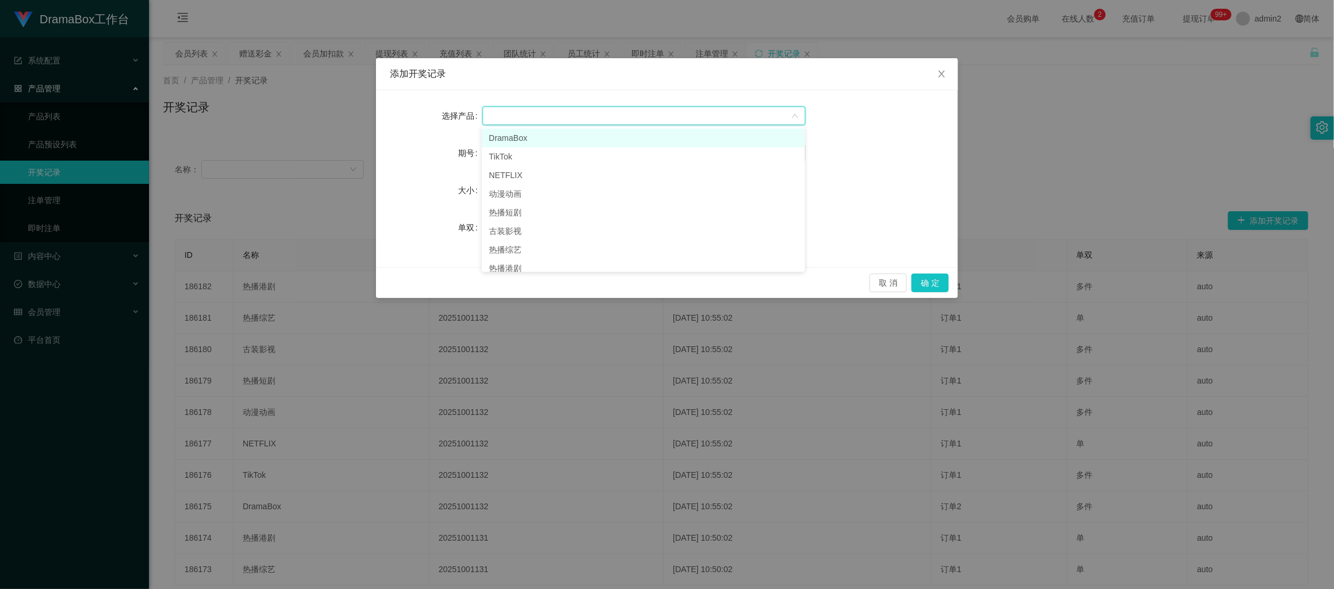
click at [582, 144] on li "DramaBox" at bounding box center [643, 138] width 323 height 19
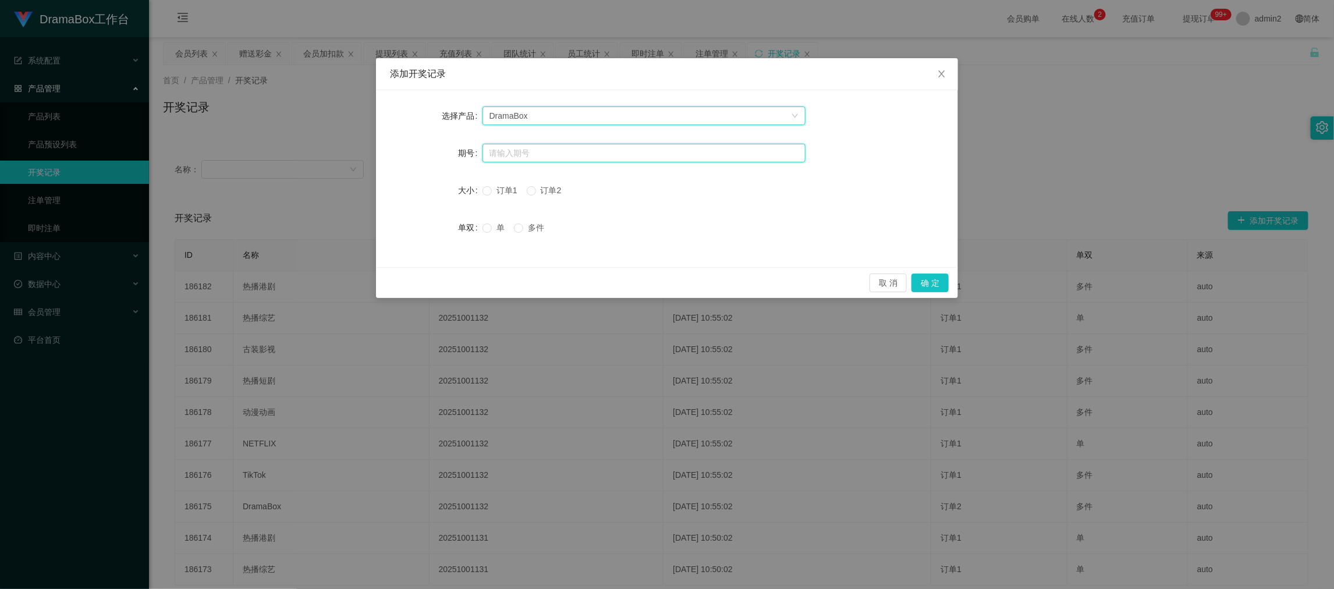
click at [543, 154] on input "text" at bounding box center [643, 153] width 323 height 19
paste input "20251001165"
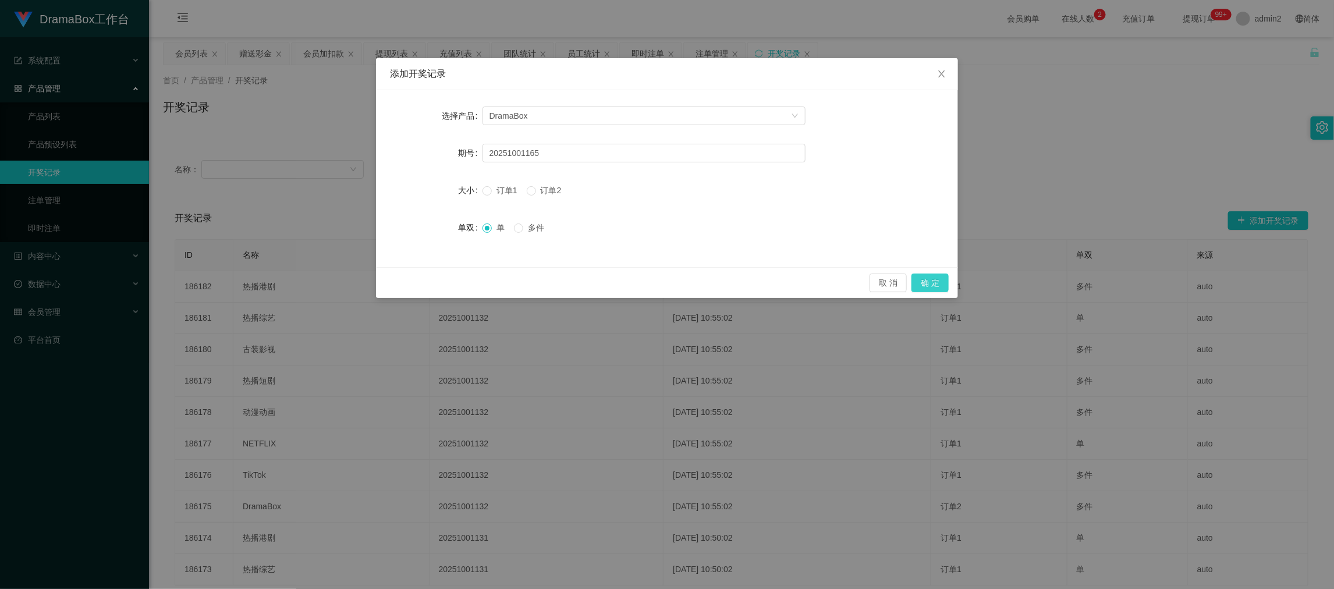
click at [924, 279] on button "确 定" at bounding box center [929, 282] width 37 height 19
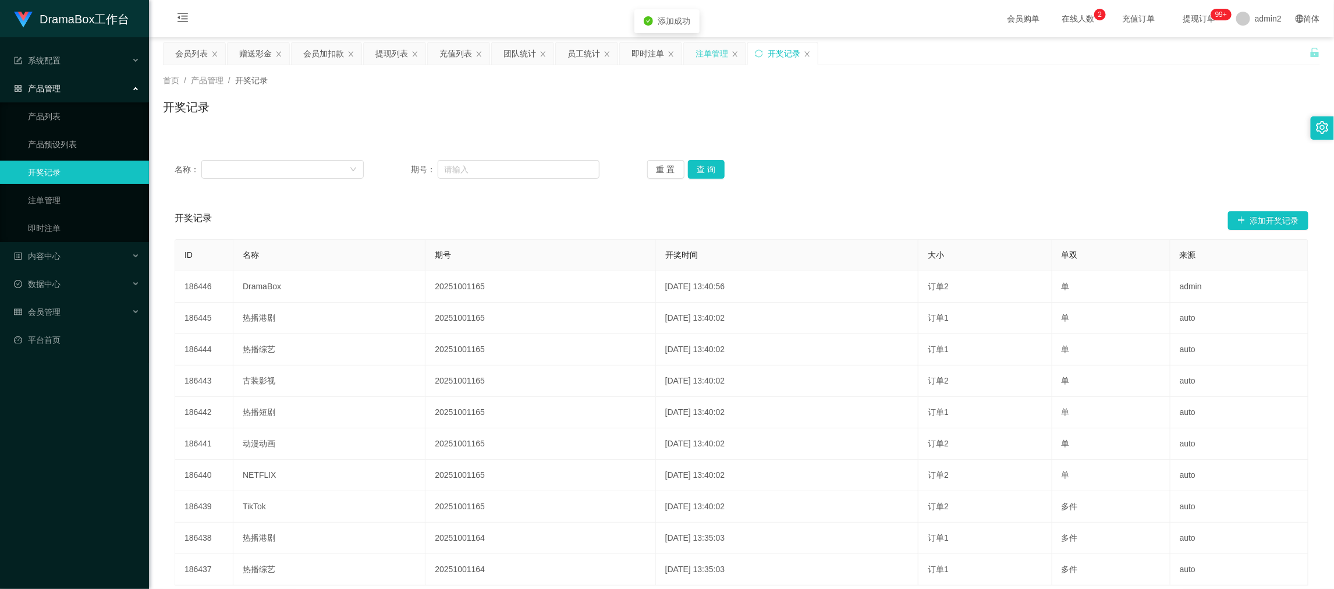
click at [714, 56] on div "注单管理" at bounding box center [711, 53] width 33 height 22
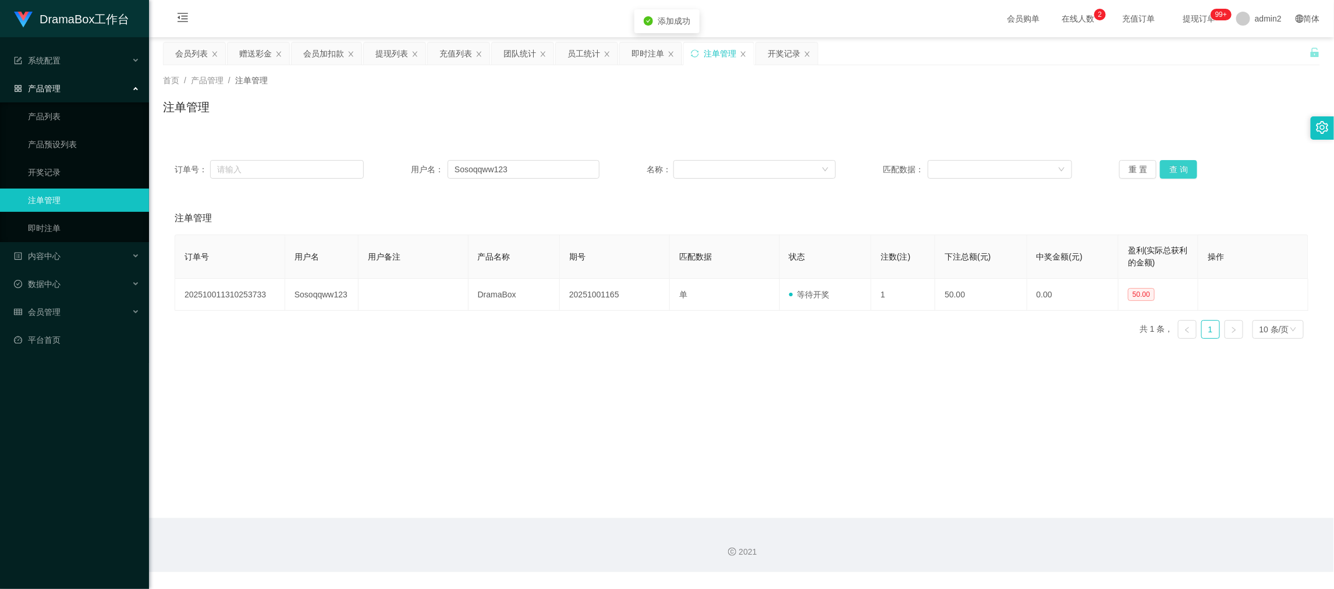
click at [1175, 163] on button "查 询" at bounding box center [1178, 169] width 37 height 19
click at [1175, 167] on button "查 询" at bounding box center [1178, 169] width 37 height 19
click at [819, 374] on main "关闭左侧 关闭右侧 关闭其它 刷新页面 会员列表 赠送彩金 会员加扣款 提现列表 充值列表 团队统计 员工统计 即时注单 注单管理 开奖记录 首页 / 产品管…" at bounding box center [741, 277] width 1185 height 481
drag, startPoint x: 1065, startPoint y: 496, endPoint x: 826, endPoint y: 349, distance: 280.3
click at [1064, 497] on main "关闭左侧 关闭右侧 关闭其它 刷新页面 会员列表 赠送彩金 会员加扣款 提现列表 充值列表 团队统计 员工统计 即时注单 注单管理 开奖记录 首页 / 产品管…" at bounding box center [741, 277] width 1185 height 481
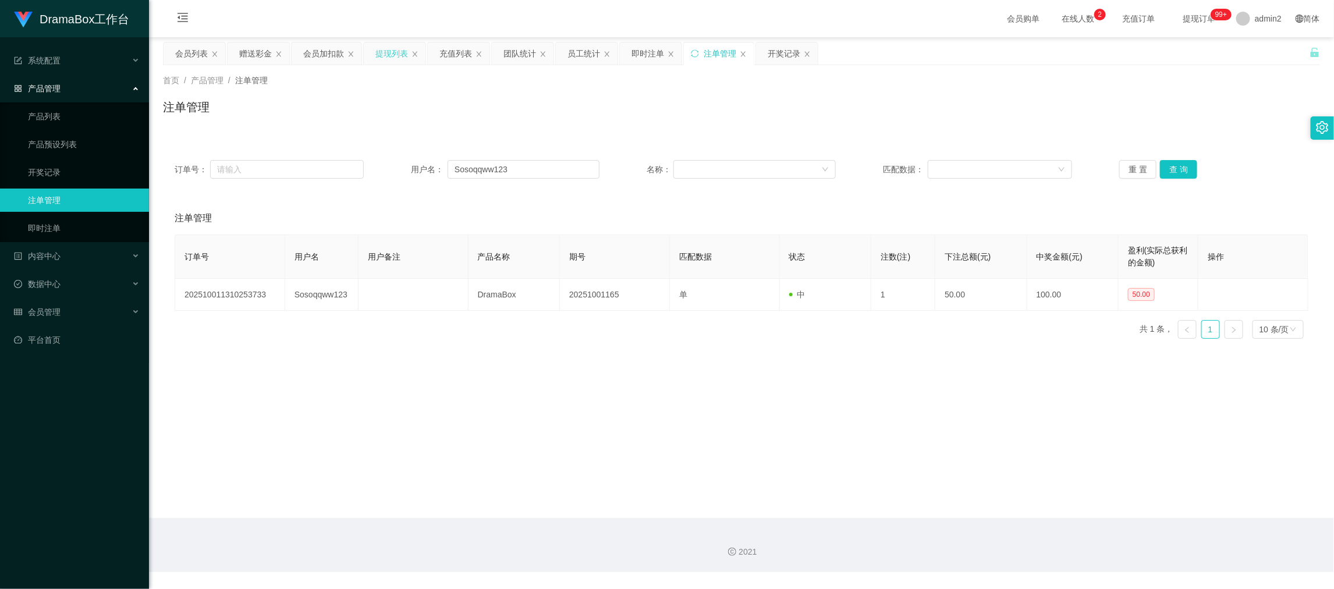
click at [384, 52] on div "提现列表" at bounding box center [391, 53] width 33 height 22
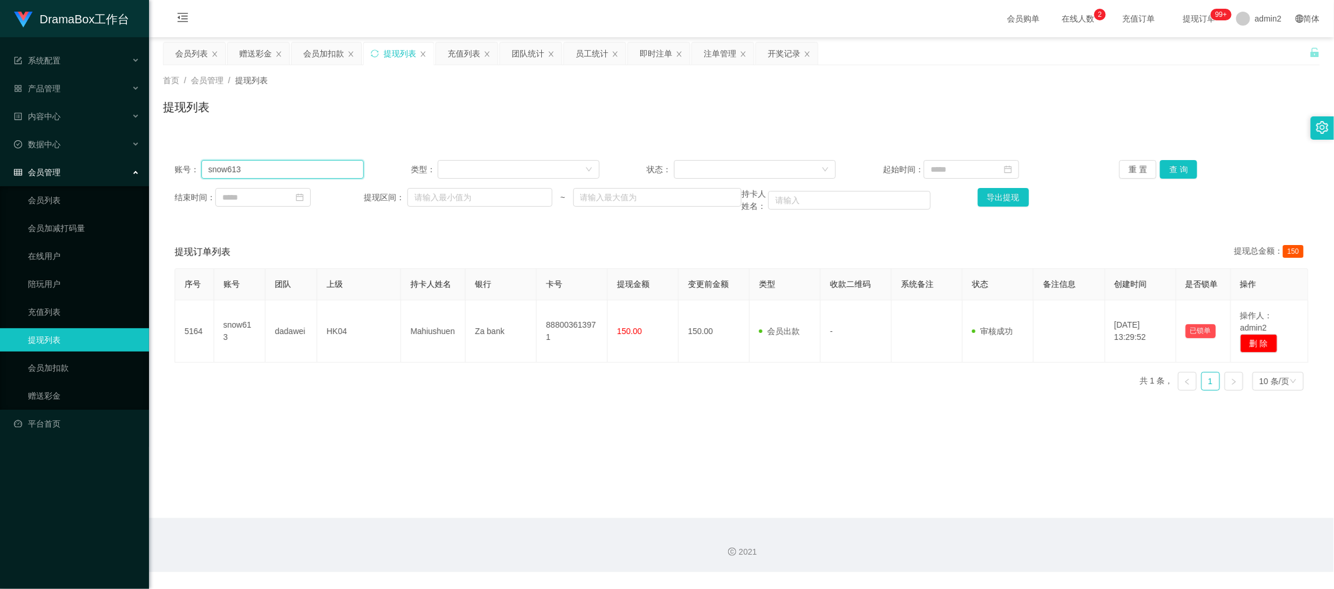
click at [321, 175] on input "snow613" at bounding box center [282, 169] width 162 height 19
paste
click at [1178, 163] on button "查 询" at bounding box center [1178, 169] width 37 height 19
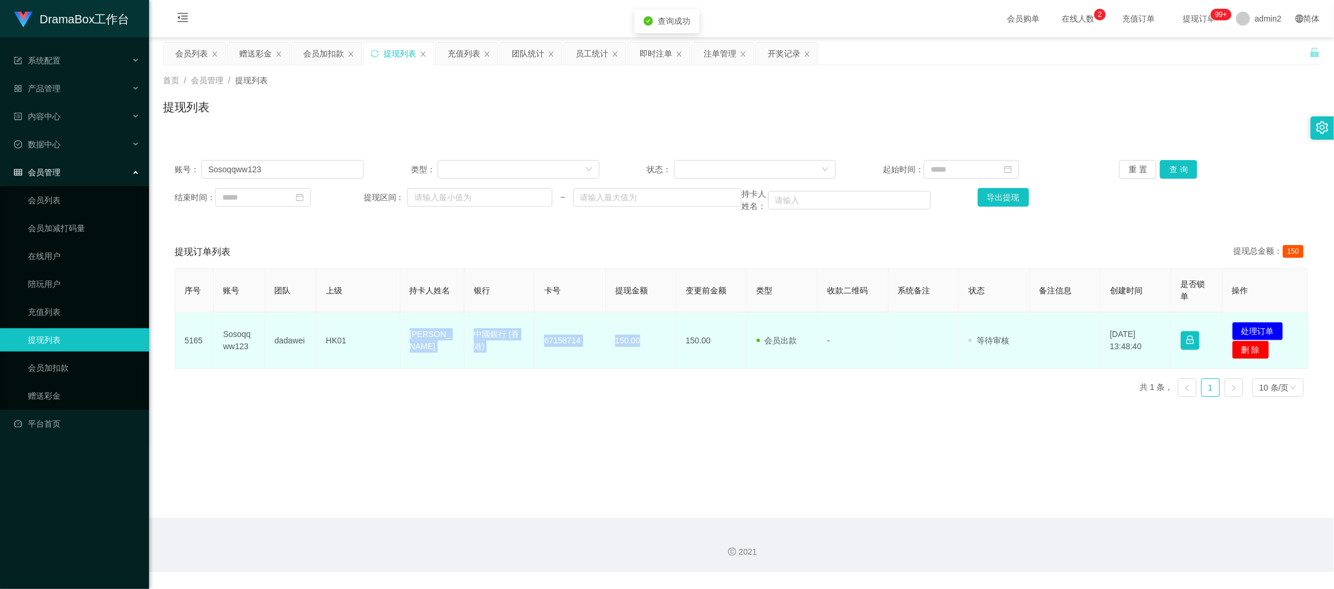
drag, startPoint x: 432, startPoint y: 344, endPoint x: 659, endPoint y: 345, distance: 227.5
click at [659, 345] on tr "5165 Sosoqqww123 dadawei HK01 [PERSON_NAME] 中國銀行 (香港) [FINANCIAL_ID] 150.00 150…" at bounding box center [741, 340] width 1133 height 56
click at [1255, 328] on button "处理订单" at bounding box center [1257, 331] width 51 height 19
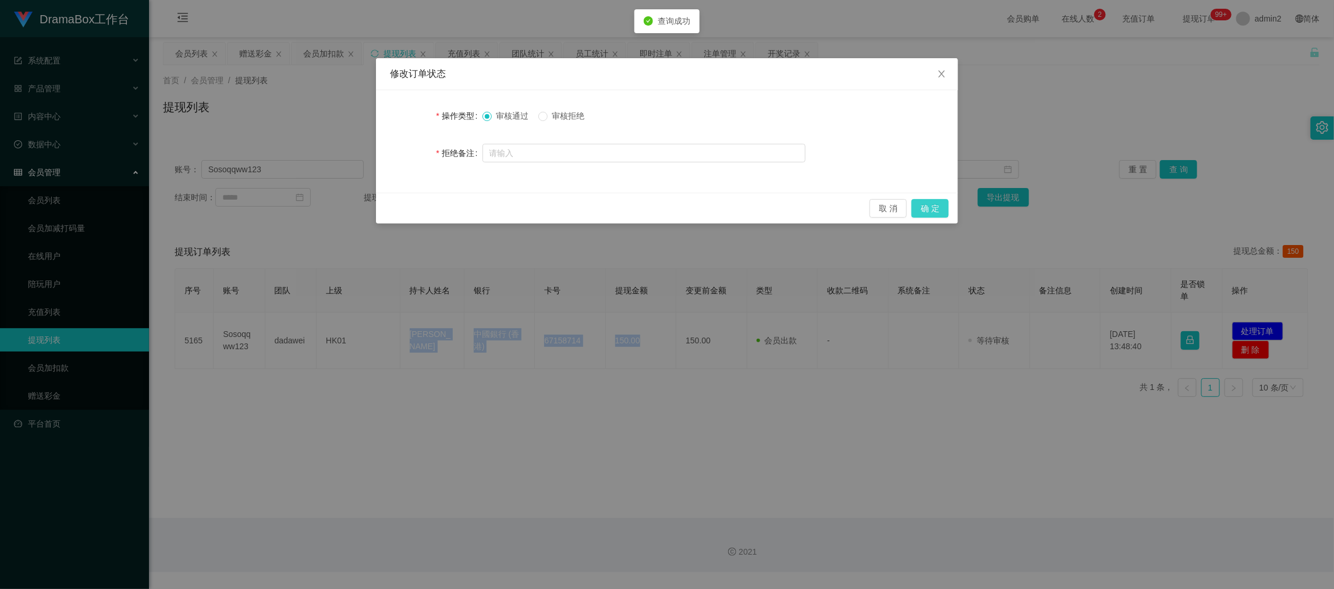
click at [926, 209] on button "确 定" at bounding box center [929, 208] width 37 height 19
